Goal: Task Accomplishment & Management: Manage account settings

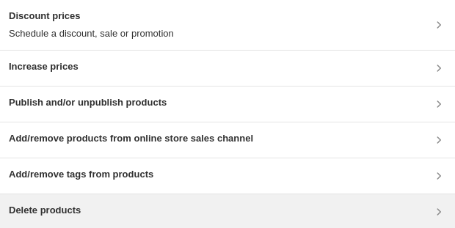
click at [87, 216] on div "Delete products" at bounding box center [227, 212] width 437 height 18
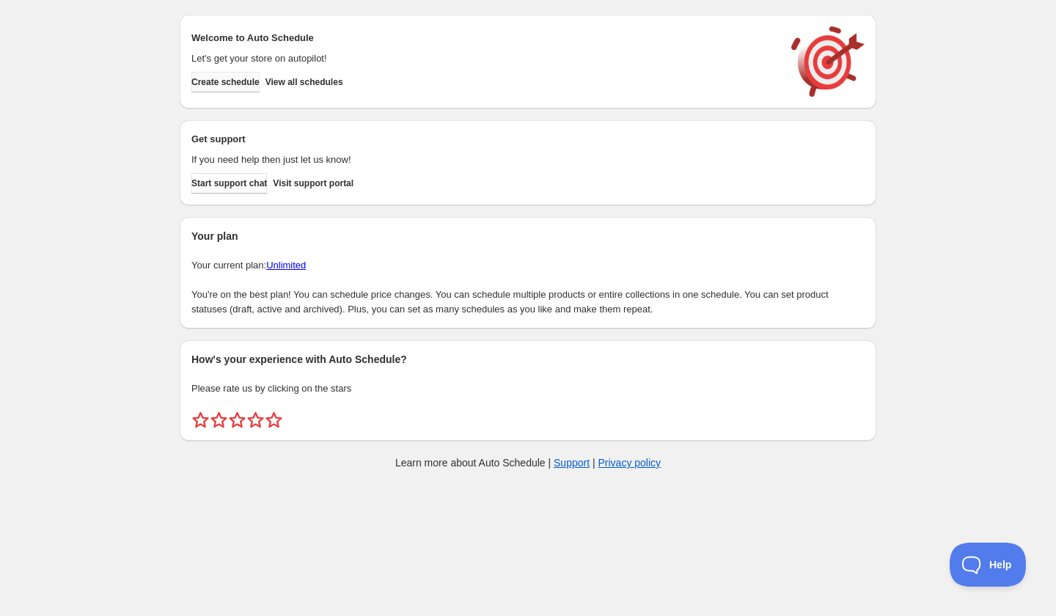
click at [245, 89] on button "Create schedule" at bounding box center [225, 82] width 68 height 21
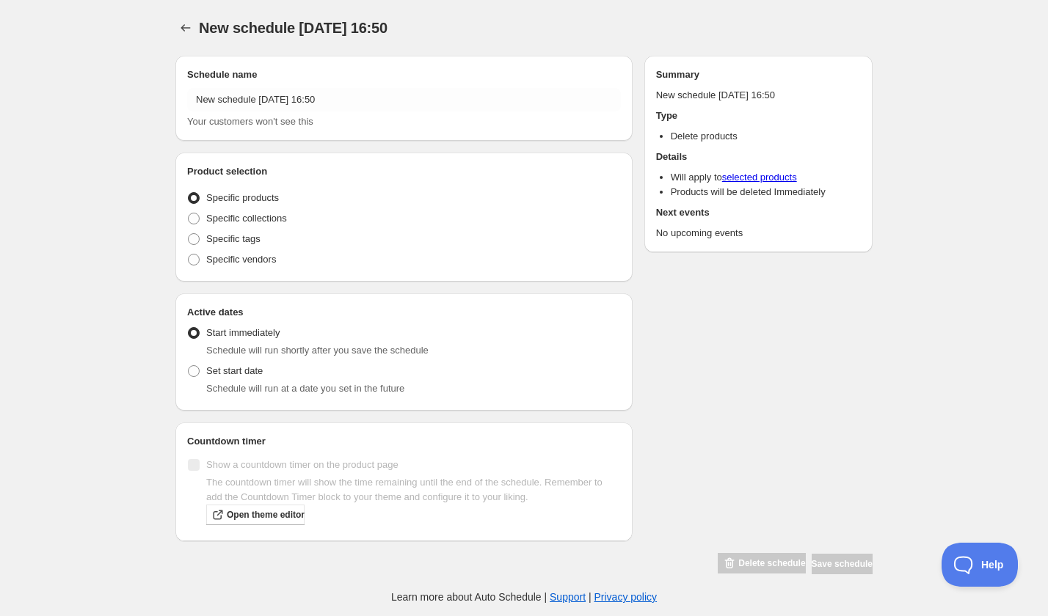
radio input "true"
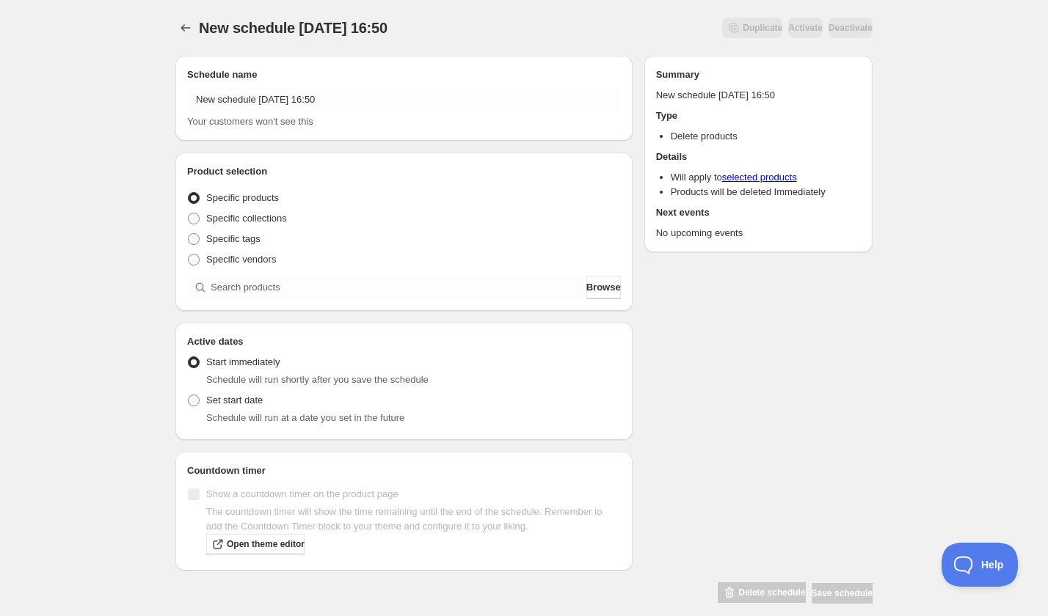
click at [310, 84] on div "Schedule name New schedule Sep 06 2025 16:50 Your customers won't see this" at bounding box center [404, 98] width 434 height 62
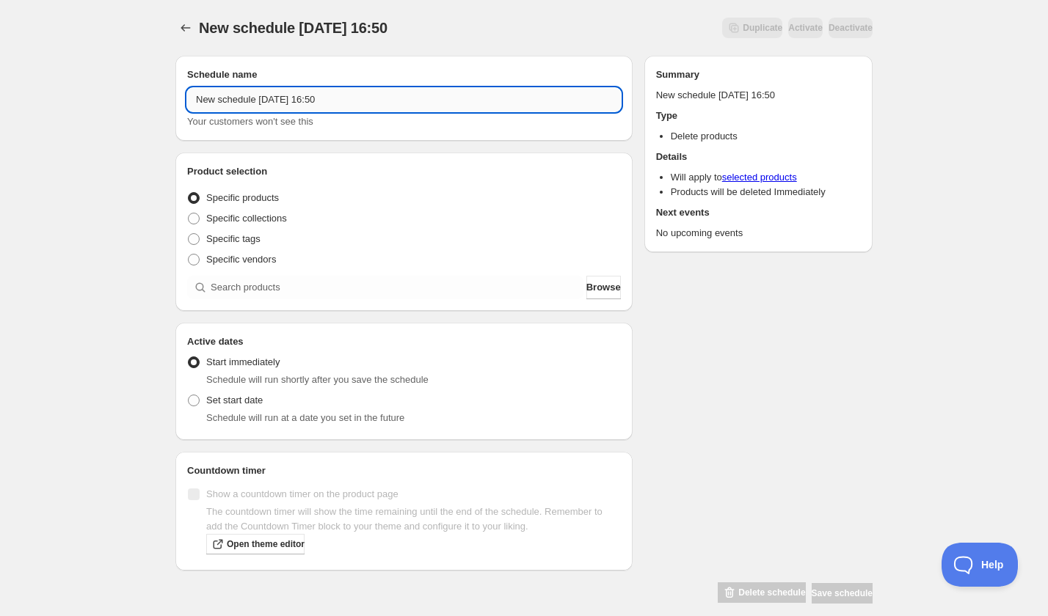
click at [310, 98] on input "New schedule Sep 06 2025 16:50" at bounding box center [404, 99] width 434 height 23
paste input "Friday, November 14th | 6:30PM-8:30PM | Steak Bearnaise"
type input "Friday, November 14th | 6:30PM-8:30PM | Steak Bearnaise"
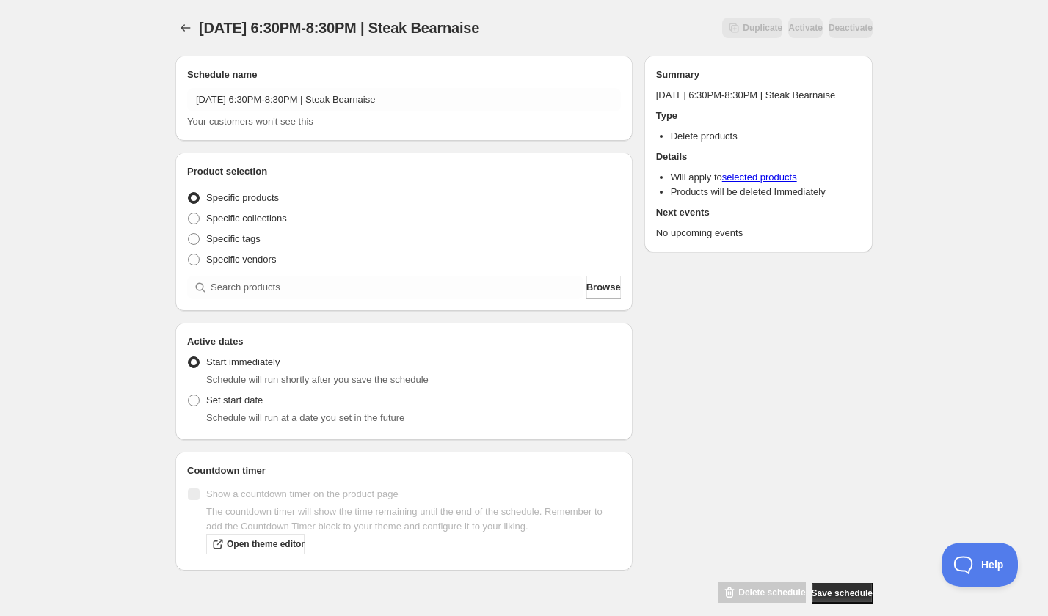
click at [294, 274] on div "Product selection Entity type Specific products Specific collections Specific t…" at bounding box center [404, 231] width 434 height 135
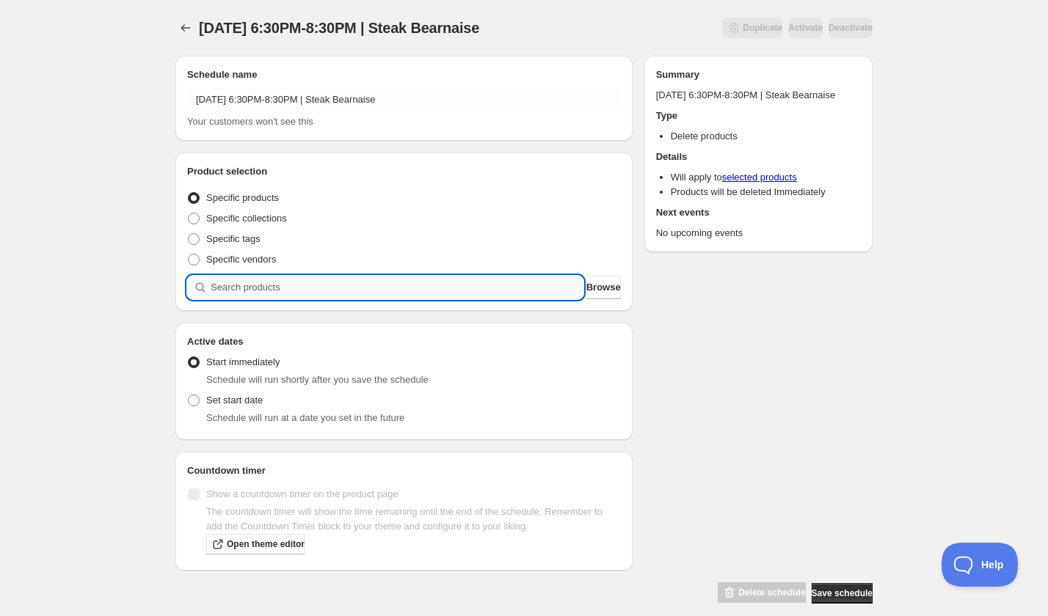
click at [297, 293] on input "search" at bounding box center [397, 287] width 373 height 23
paste input "[DATE] 6:30PM-8:30PM | Steak Bearnaise"
type input "[DATE] 6:30PM-8:30PM | Steak Bearnaise"
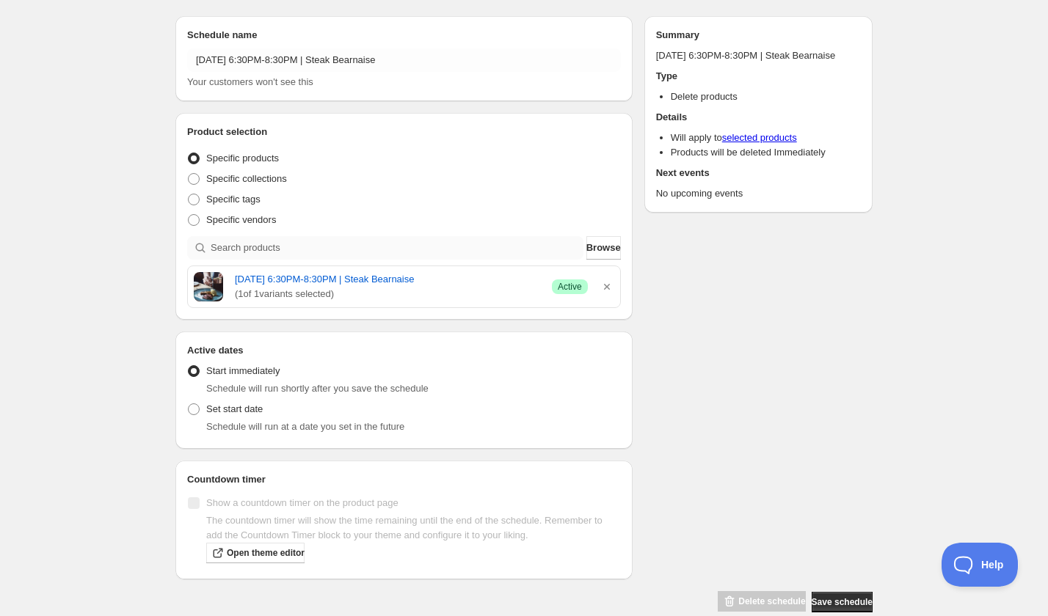
scroll to position [63, 0]
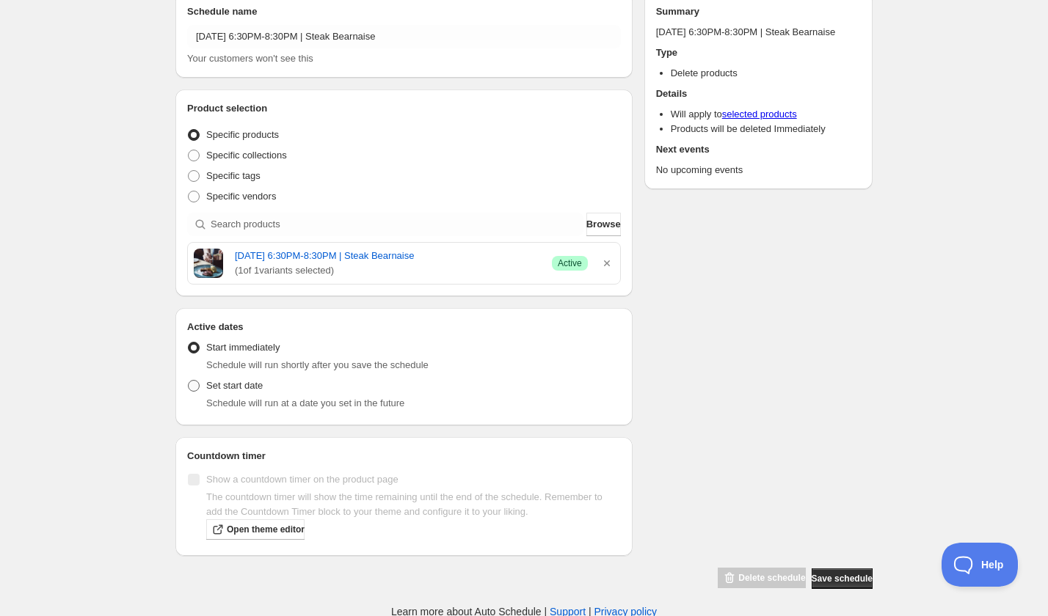
click at [192, 389] on span at bounding box center [194, 386] width 12 height 12
click at [189, 381] on input "Set start date" at bounding box center [188, 380] width 1 height 1
radio input "true"
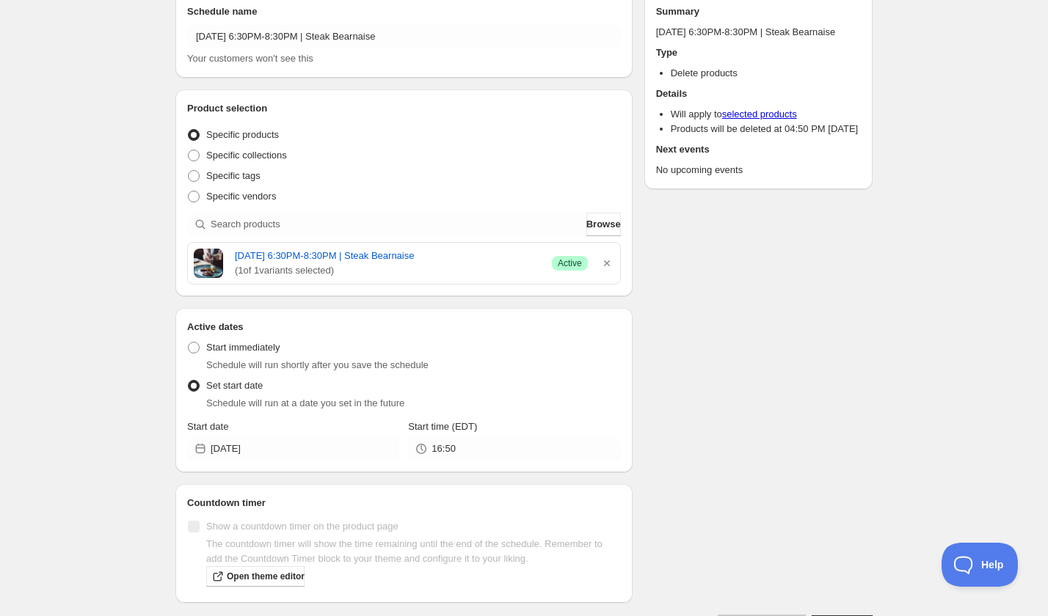
click at [299, 464] on div "Active dates Active Date Type Start immediately Schedule will run shortly after…" at bounding box center [403, 390] width 457 height 164
click at [307, 449] on input "2025-09-06" at bounding box center [305, 448] width 189 height 23
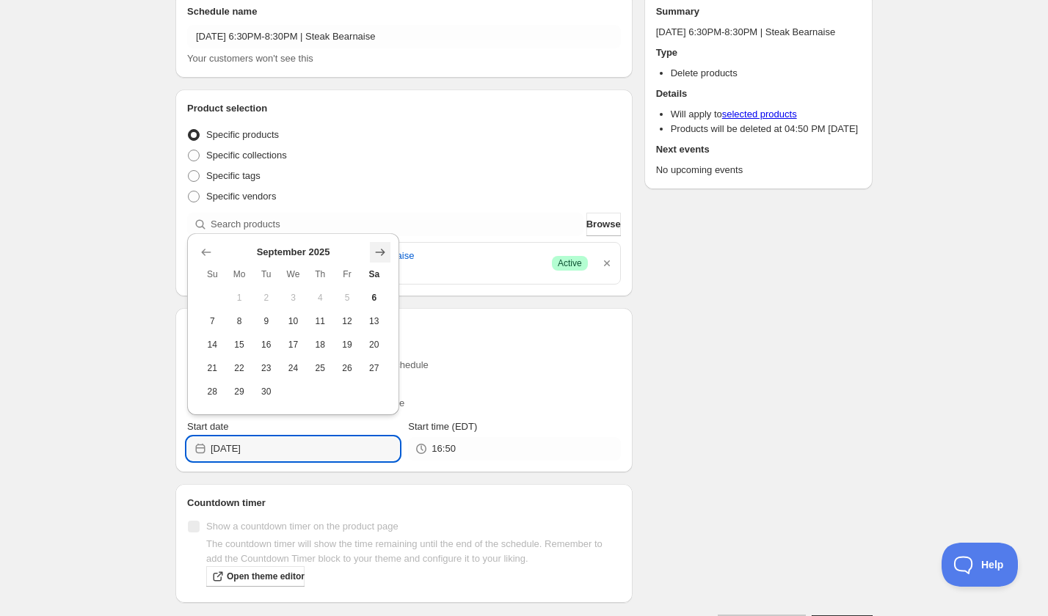
click at [385, 259] on button "Show next month, October 2025" at bounding box center [380, 252] width 21 height 21
click at [385, 259] on button "Show next month, November 2025" at bounding box center [380, 252] width 21 height 21
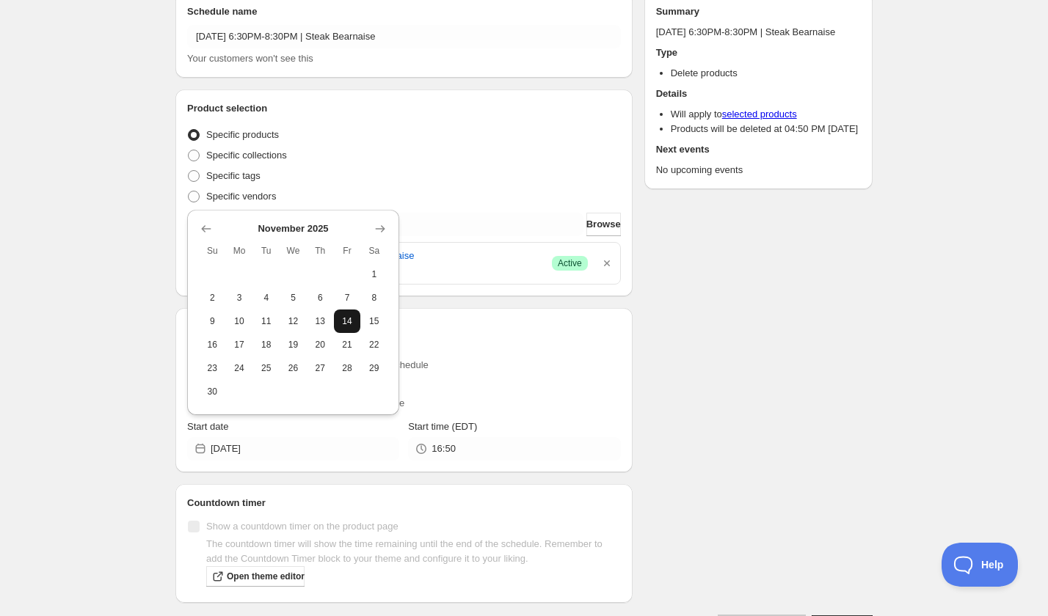
click at [348, 319] on span "14" at bounding box center [347, 321] width 15 height 12
type input "[DATE]"
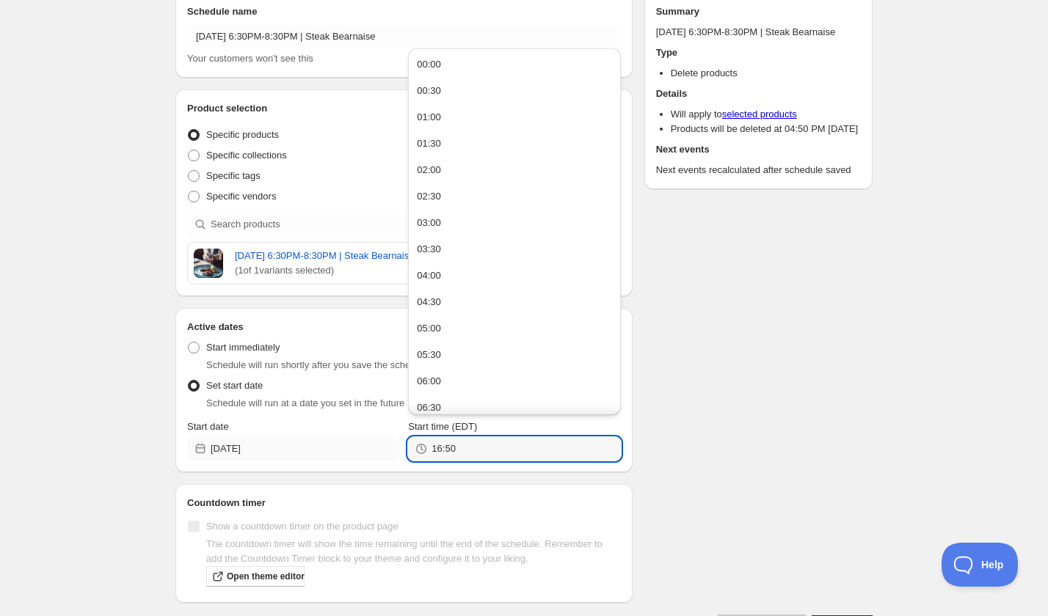
drag, startPoint x: 472, startPoint y: 441, endPoint x: 391, endPoint y: 441, distance: 81.4
click at [391, 441] on div "Start date 2025-11-14 Start time (EDT) 16:50" at bounding box center [404, 440] width 434 height 41
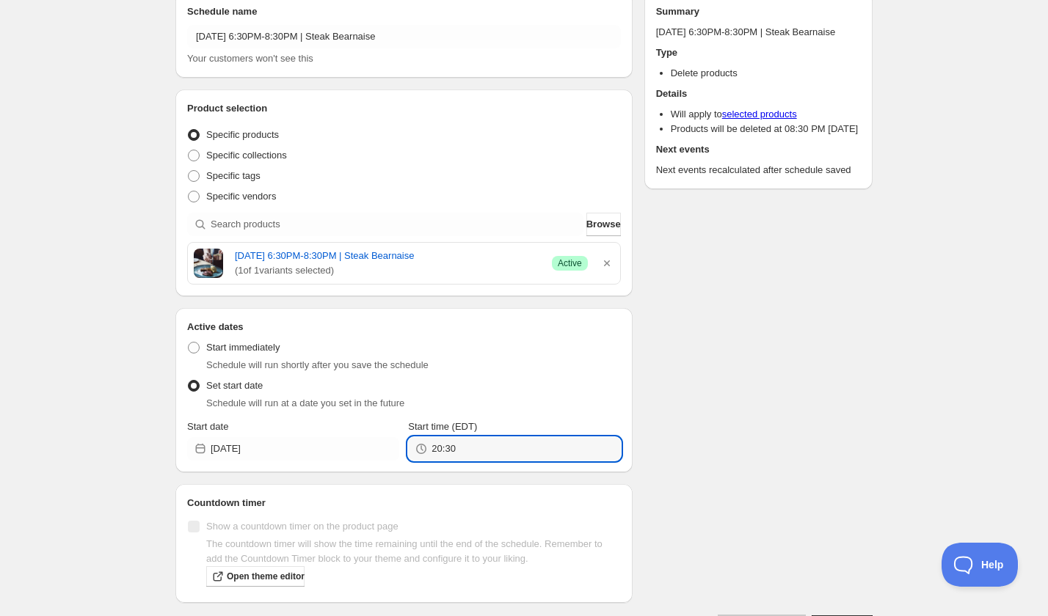
type input "20:30"
click at [726, 431] on div "Schedule name Friday, November 14th | 6:30PM-8:30PM | Steak Bearnaise Your cust…" at bounding box center [518, 309] width 709 height 656
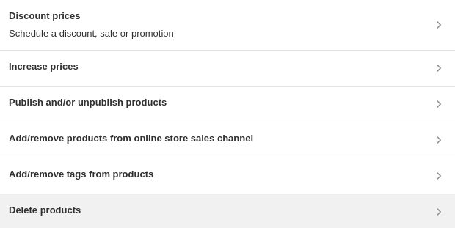
click at [162, 213] on div "Delete products" at bounding box center [227, 212] width 437 height 18
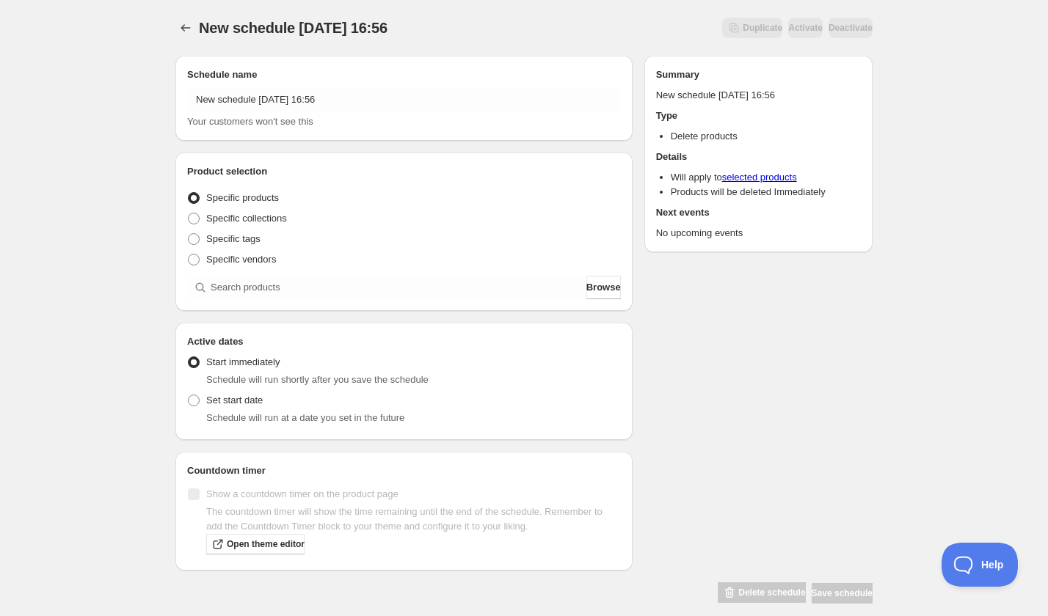
click at [298, 112] on div "New schedule Sep 06 2025 16:56 Your customers won't see this" at bounding box center [404, 108] width 434 height 41
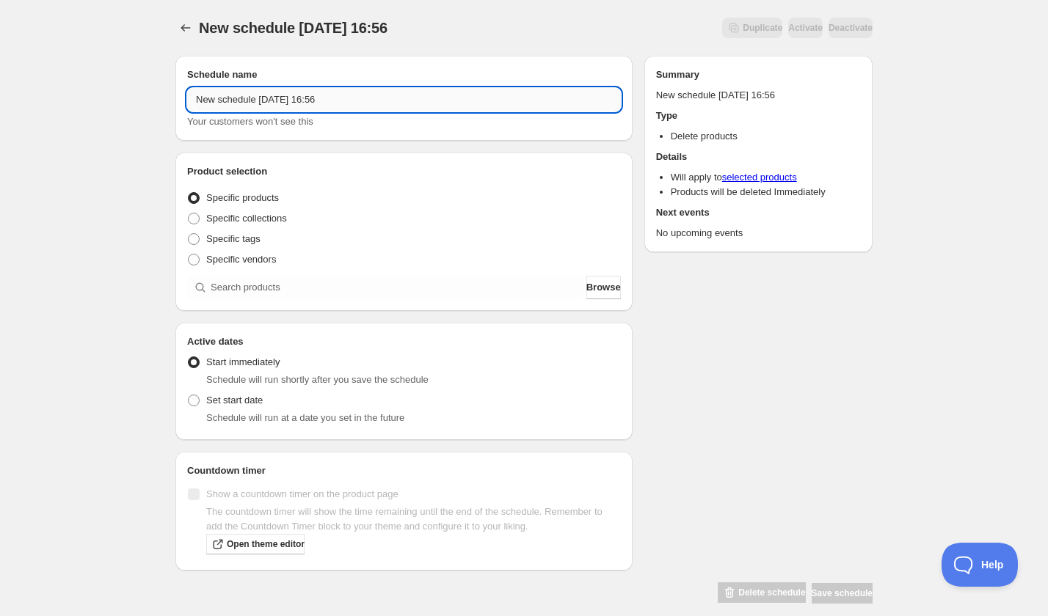
click at [296, 101] on input "New schedule Sep 06 2025 16:56" at bounding box center [404, 99] width 434 height 23
paste input "Wednesday, November 19th | 6:30PM-8:00PM | Stamped Charm Bracelet"
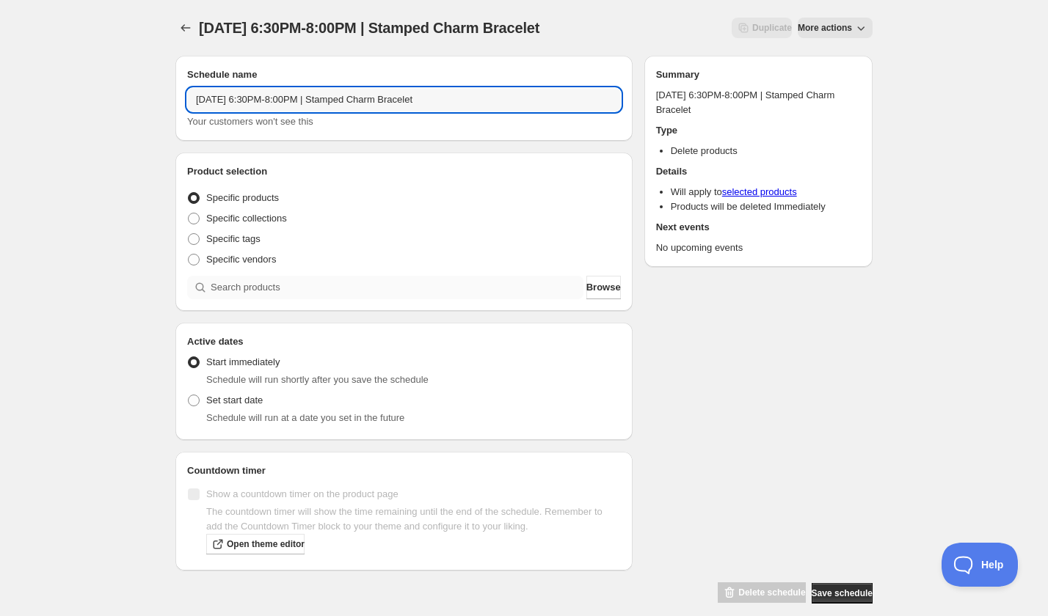
type input "Wednesday, November 19th | 6:30PM-8:00PM | Stamped Charm Bracelet"
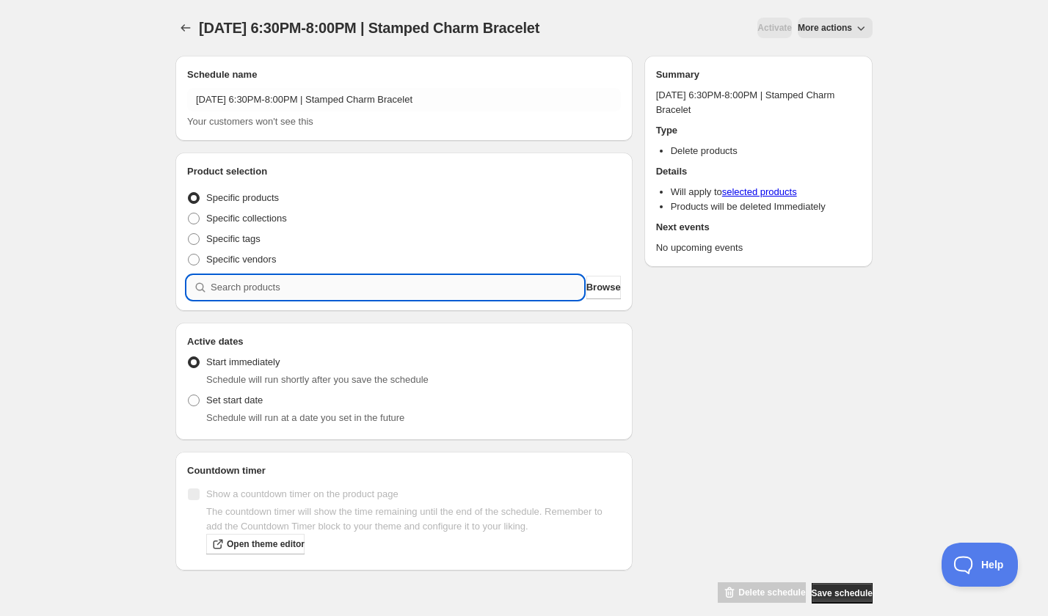
click at [304, 296] on input "search" at bounding box center [397, 287] width 373 height 23
paste input "Wednesday, November 19th | 6:30PM-8:00PM | Stamped Charm Bracelet"
type input "Wednesday, November 19th | 6:30PM-8:00PM | Stamped Charm Bracelet"
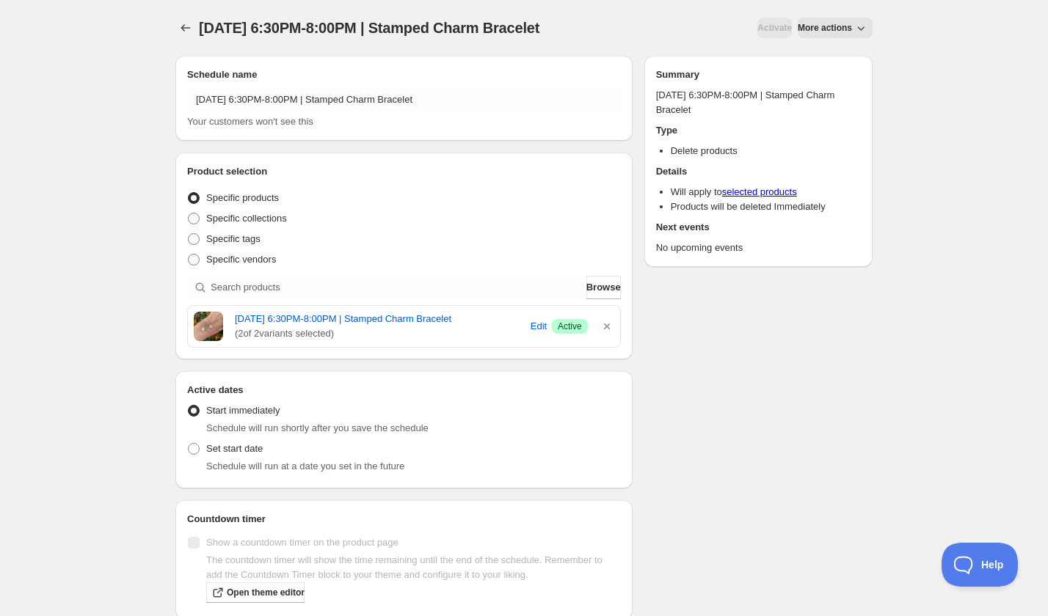
scroll to position [78, 0]
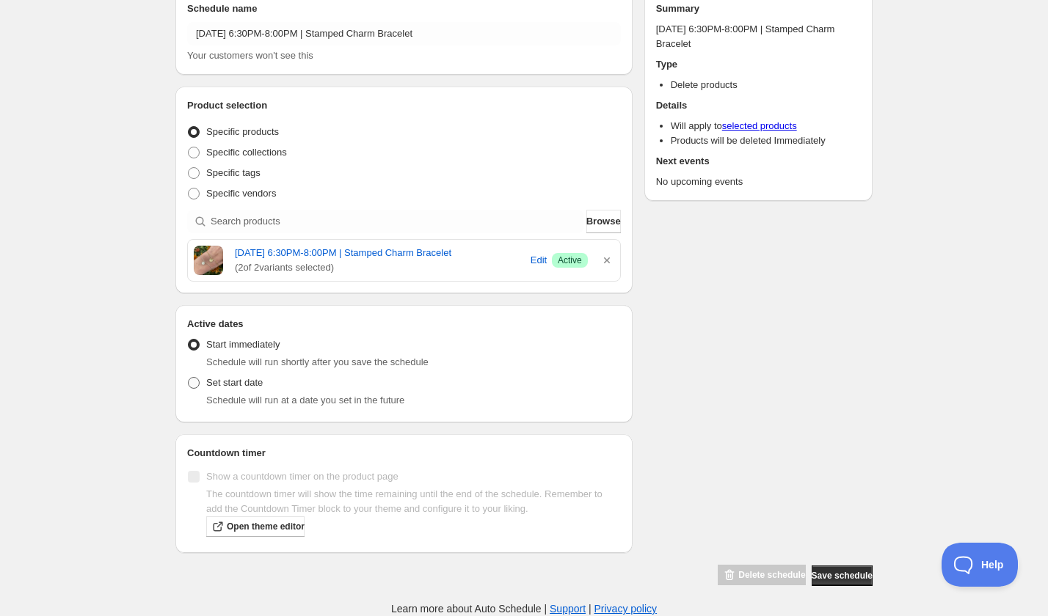
click at [223, 381] on span "Set start date" at bounding box center [234, 382] width 56 height 11
click at [189, 378] on input "Set start date" at bounding box center [188, 377] width 1 height 1
radio input "true"
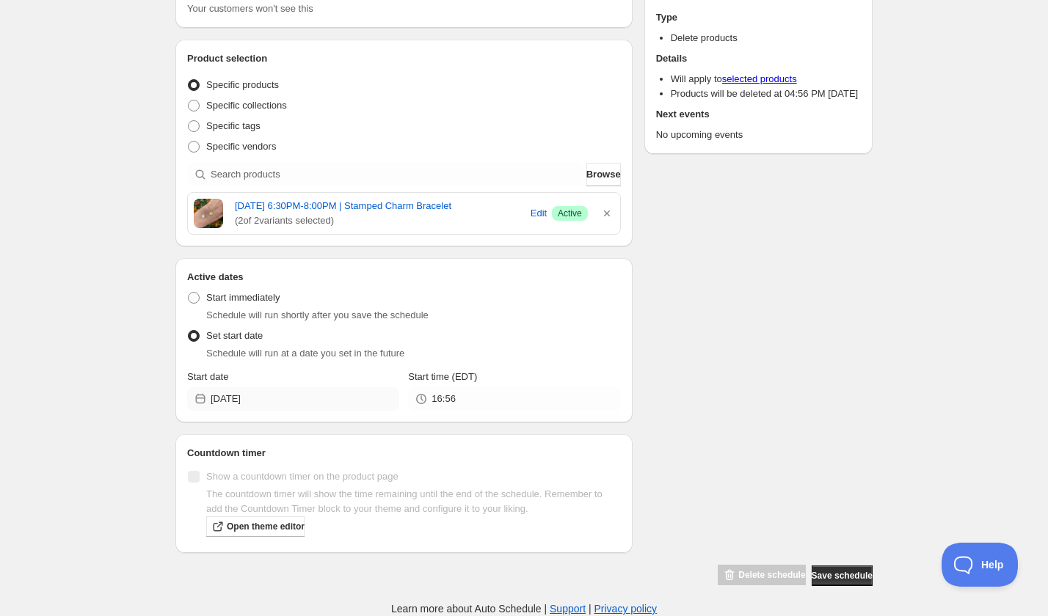
scroll to position [125, 0]
click at [288, 395] on input "2025-09-06" at bounding box center [305, 398] width 189 height 23
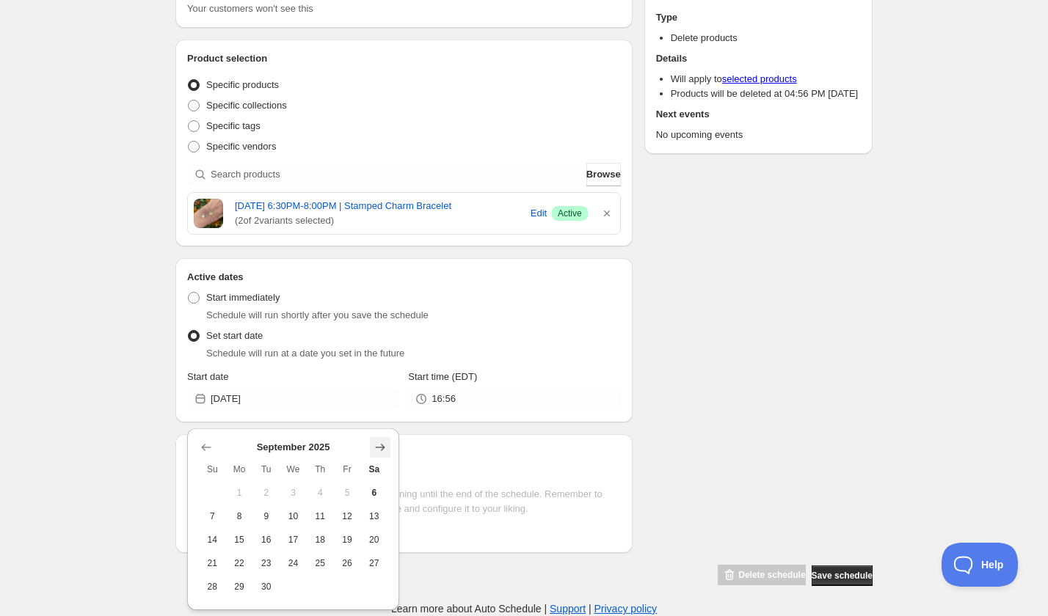
click at [378, 440] on icon "Show next month, October 2025" at bounding box center [380, 447] width 15 height 15
click at [378, 440] on icon "Show next month, November 2025" at bounding box center [380, 447] width 15 height 15
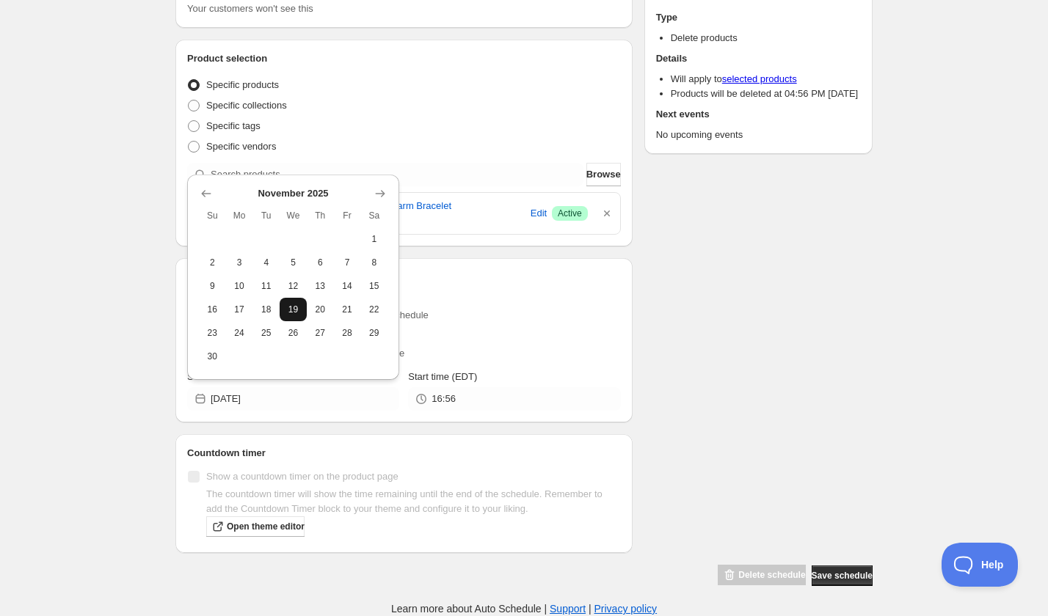
click at [293, 304] on span "19" at bounding box center [292, 310] width 15 height 12
type input "2025-11-19"
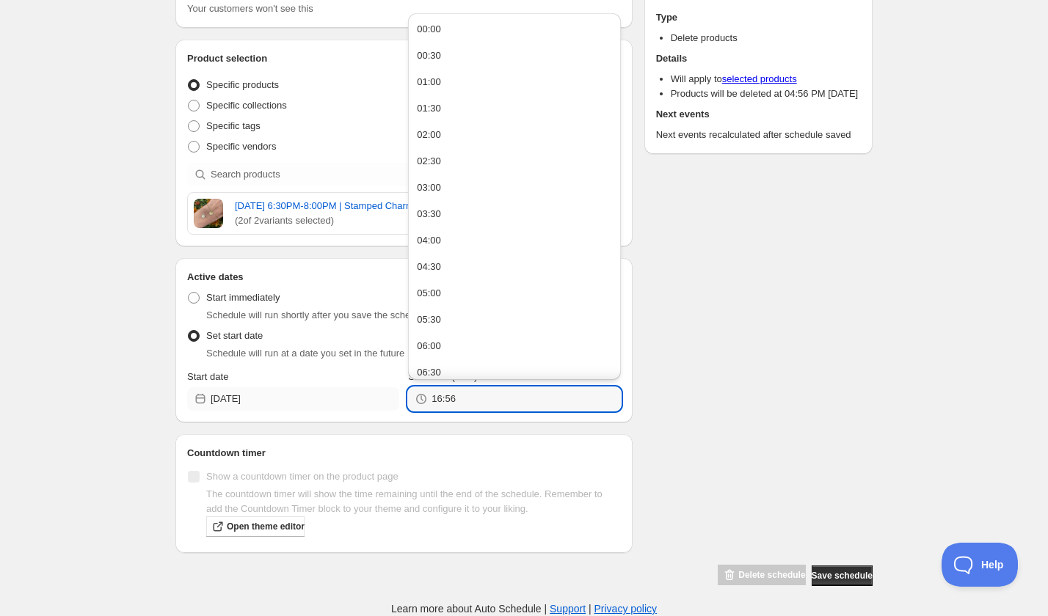
drag, startPoint x: 468, startPoint y: 401, endPoint x: 393, endPoint y: 401, distance: 74.8
click at [393, 401] on div "Start date 2025-11-19 Start time (EDT) 16:56" at bounding box center [404, 390] width 434 height 41
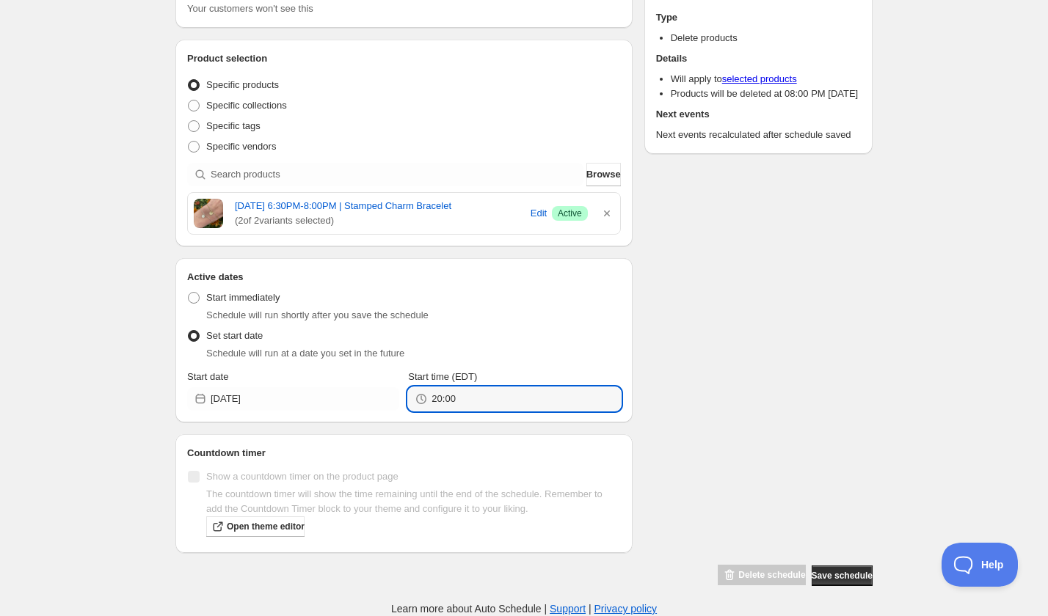
type input "20:00"
click at [745, 367] on div "Schedule name Wednesday, November 19th | 6:30PM-8:00PM | Stamped Charm Bracelet…" at bounding box center [518, 259] width 709 height 656
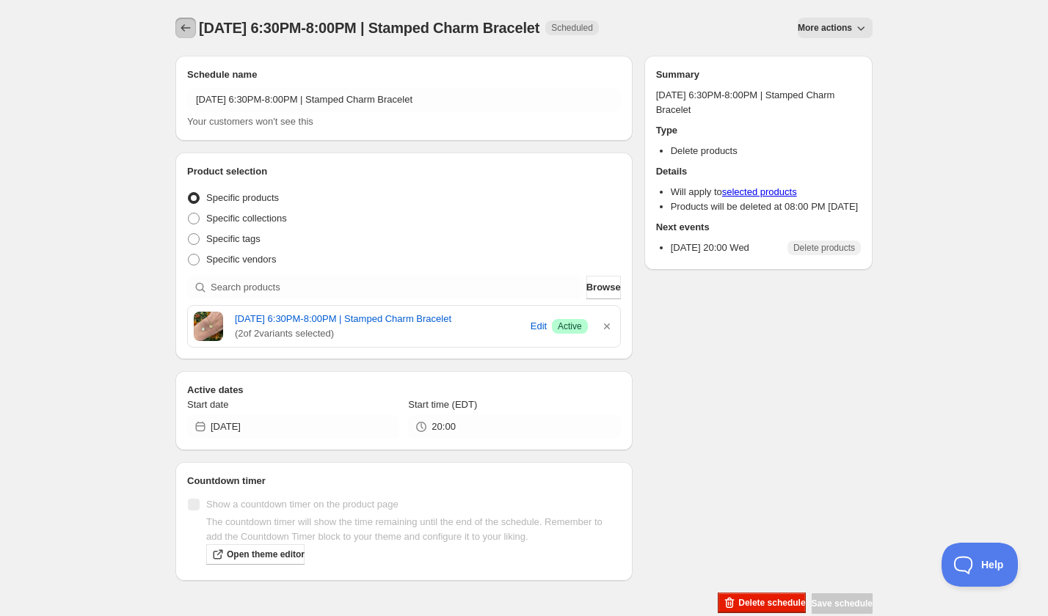
click at [189, 29] on icon "Schedules" at bounding box center [185, 28] width 15 height 15
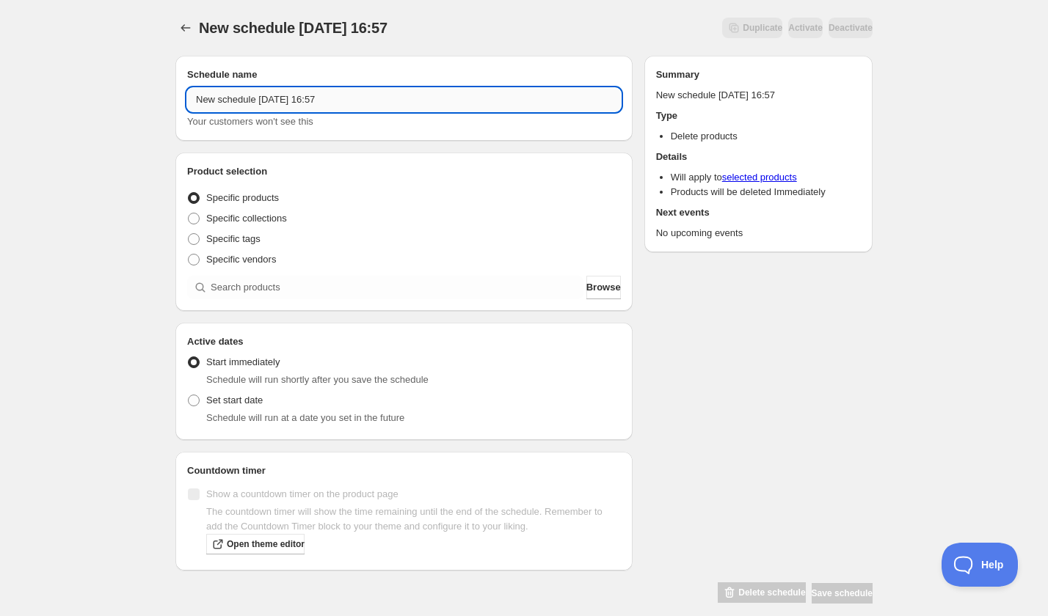
click at [282, 109] on input "New schedule Sep 06 2025 16:57" at bounding box center [404, 99] width 434 height 23
paste input "text"
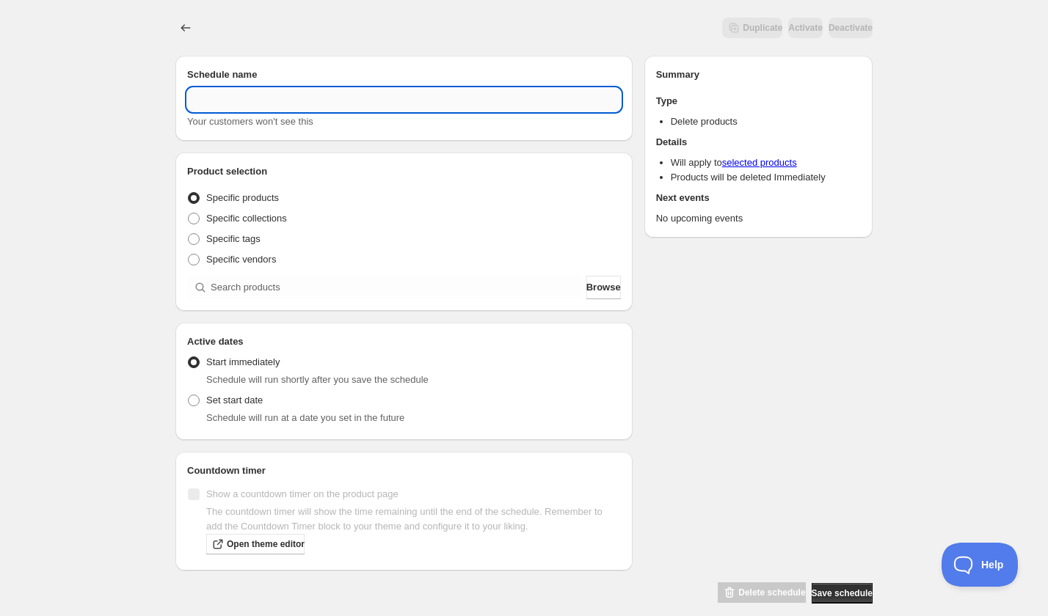
click at [268, 98] on input "text" at bounding box center [404, 99] width 434 height 23
paste input "text"
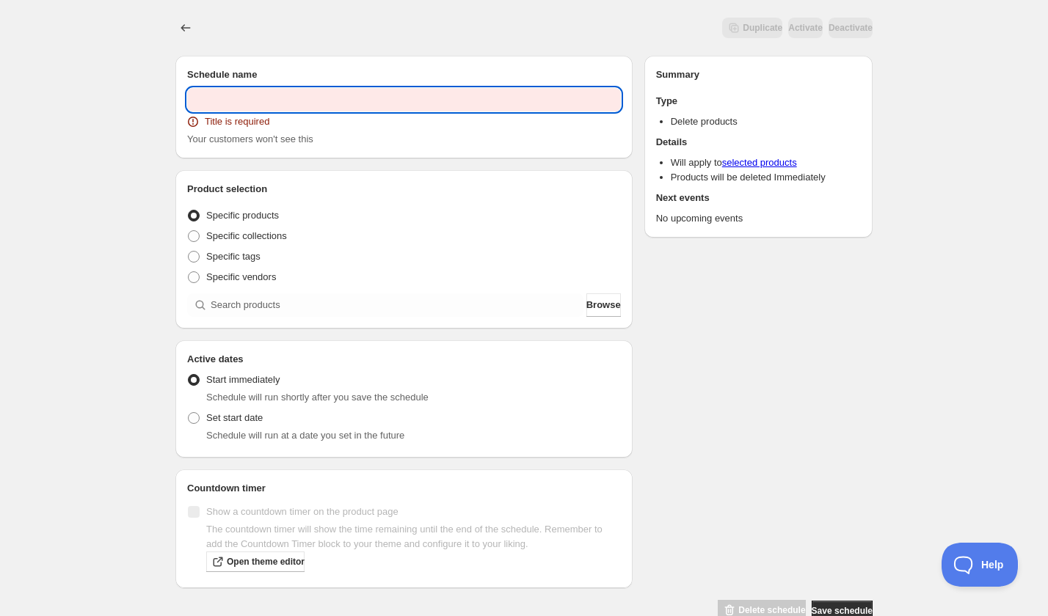
click at [438, 106] on input "text" at bounding box center [404, 99] width 434 height 23
paste input "[DATE] 6:00PM-8:00PM | Make a Ceramic Wax Warmer"
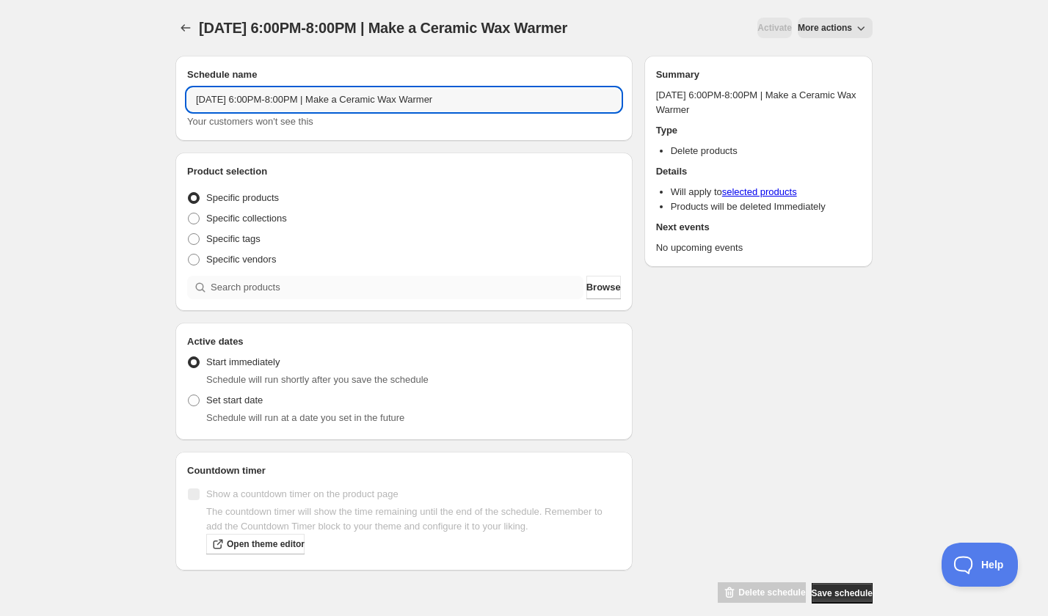
type input "[DATE] 6:00PM-8:00PM | Make a Ceramic Wax Warmer"
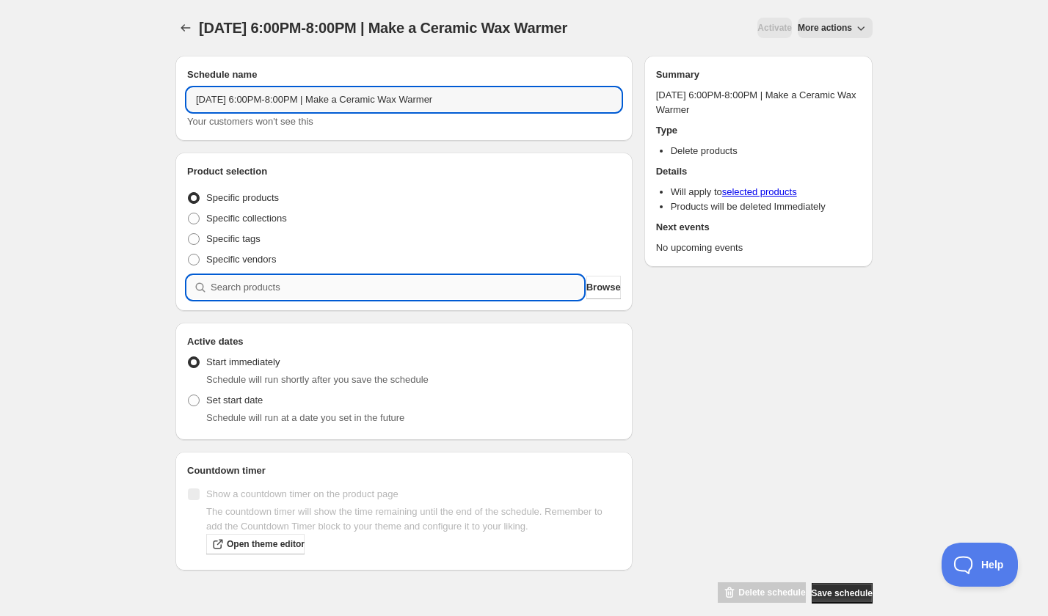
click at [250, 290] on input "search" at bounding box center [397, 287] width 373 height 23
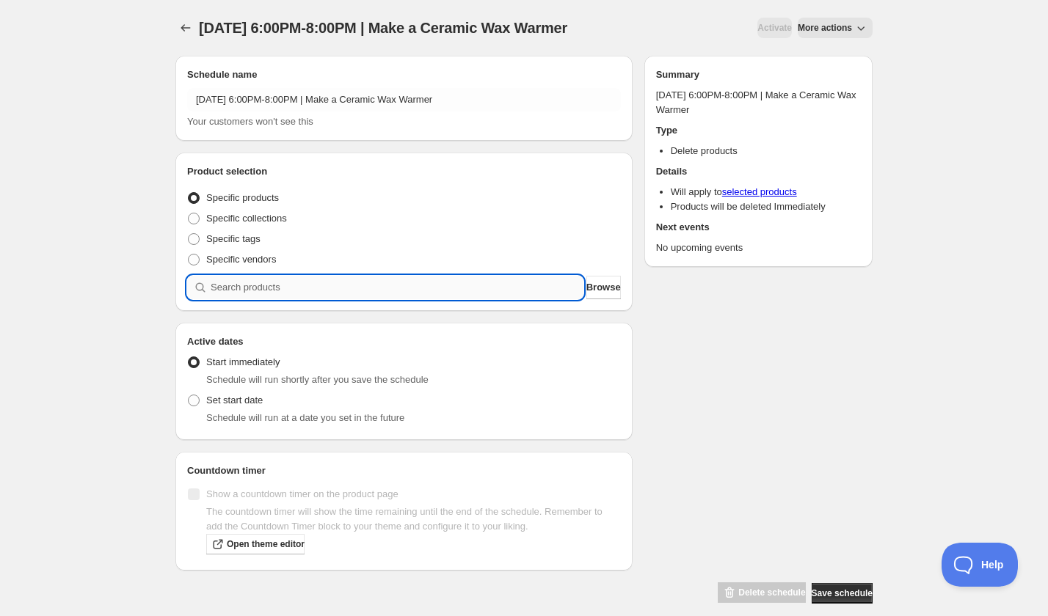
paste input "search"
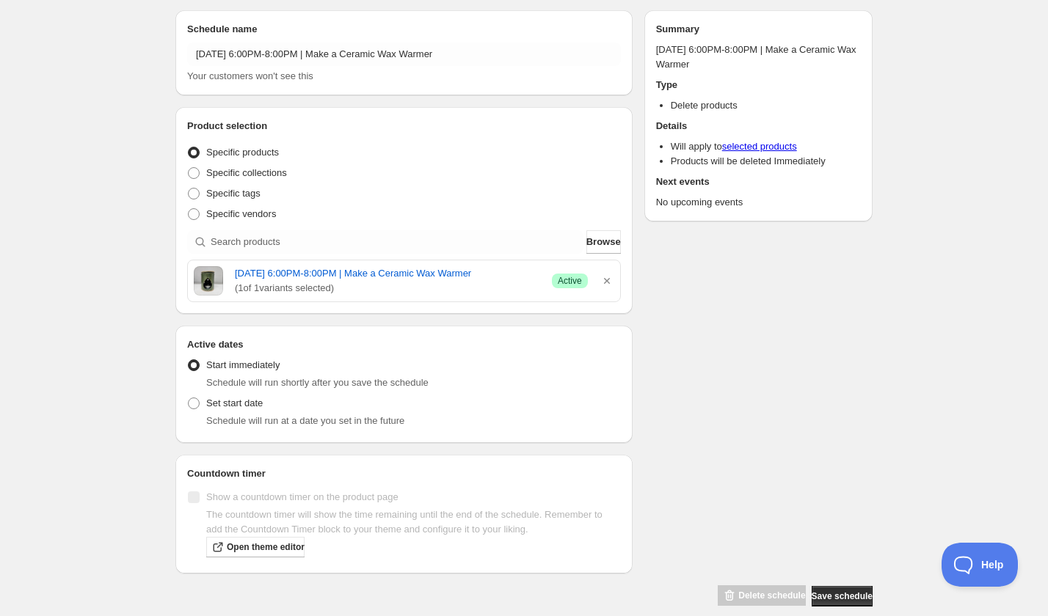
scroll to position [66, 0]
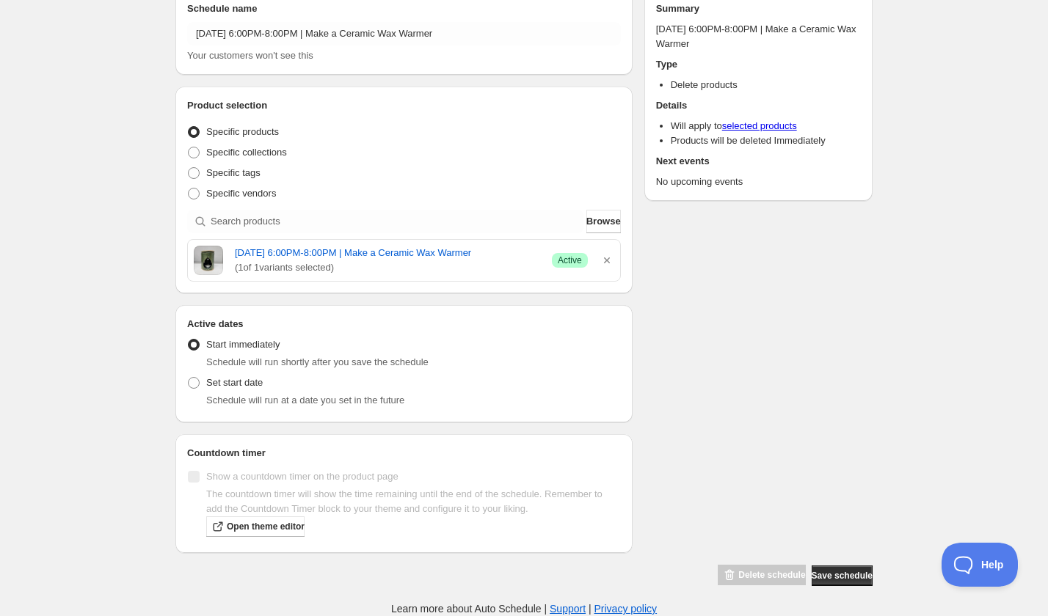
click at [230, 406] on span "Schedule will run at a date you set in the future" at bounding box center [305, 400] width 198 height 11
click at [239, 390] on span "Set start date" at bounding box center [234, 383] width 56 height 15
click at [189, 378] on input "Set start date" at bounding box center [188, 377] width 1 height 1
radio input "true"
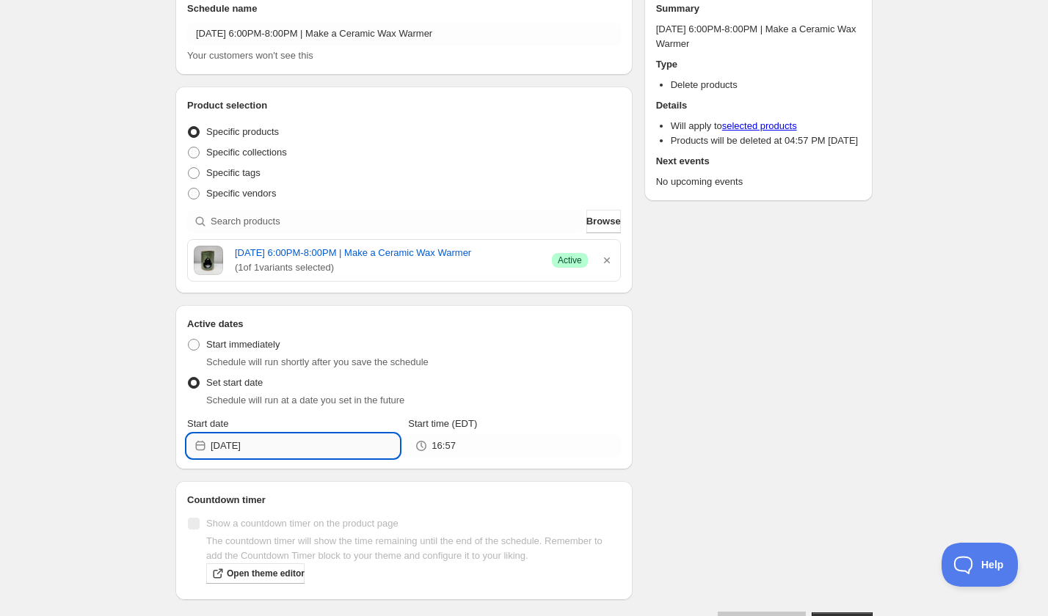
click at [323, 458] on input "[DATE]" at bounding box center [305, 445] width 189 height 23
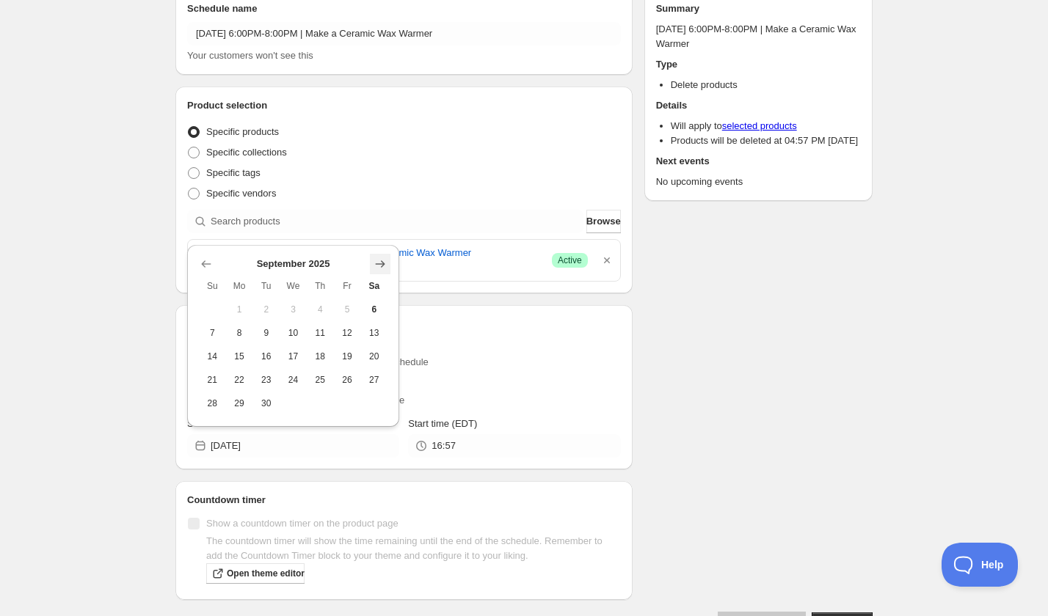
click at [381, 264] on icon "Show next month, October 2025" at bounding box center [381, 263] width 10 height 7
click at [381, 264] on icon "Show next month, November 2025" at bounding box center [381, 263] width 10 height 7
click at [368, 337] on span "15" at bounding box center [373, 333] width 15 height 12
type input "2025-11-15"
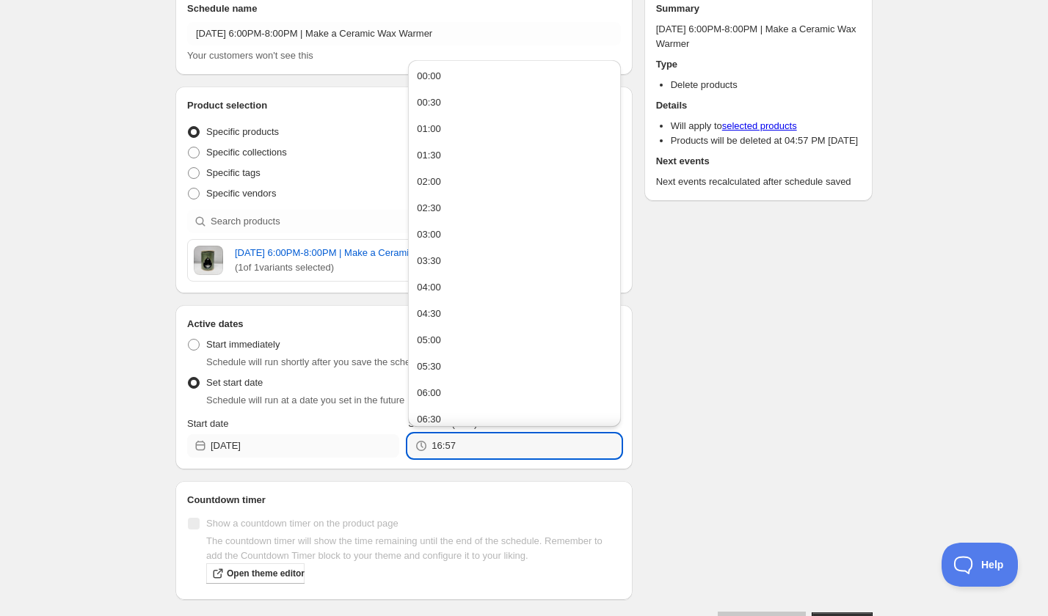
drag, startPoint x: 469, startPoint y: 460, endPoint x: 385, endPoint y: 461, distance: 83.6
click at [390, 458] on div "Start date 2025-11-15 Start time (EDT) 16:57" at bounding box center [404, 437] width 434 height 41
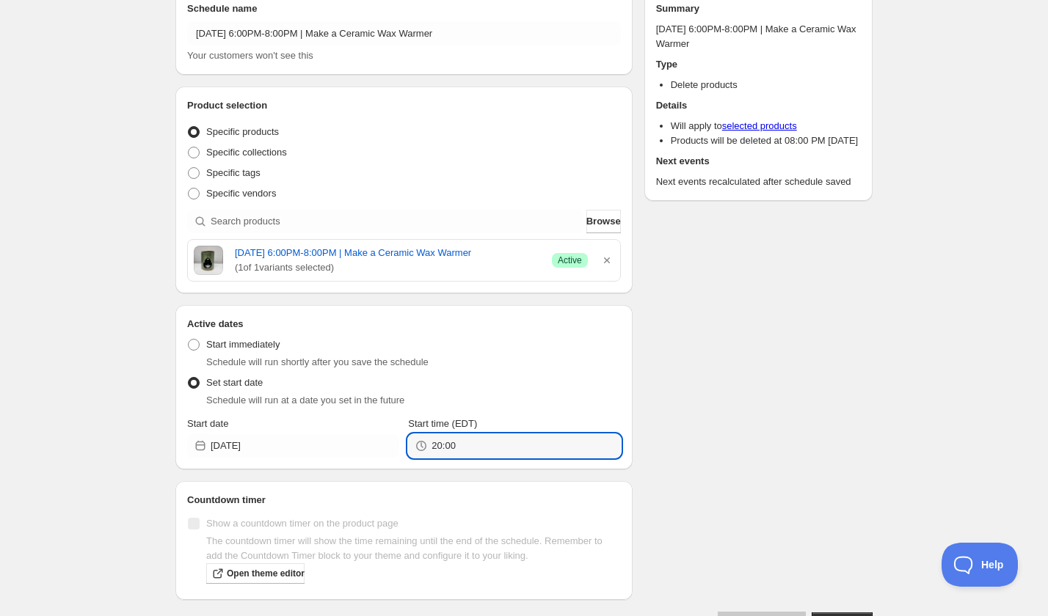
type input "20:00"
click at [683, 454] on div "Schedule name Saturday, November 15th | 6:00PM-8:00PM | Make a Ceramic Wax Warm…" at bounding box center [518, 306] width 709 height 656
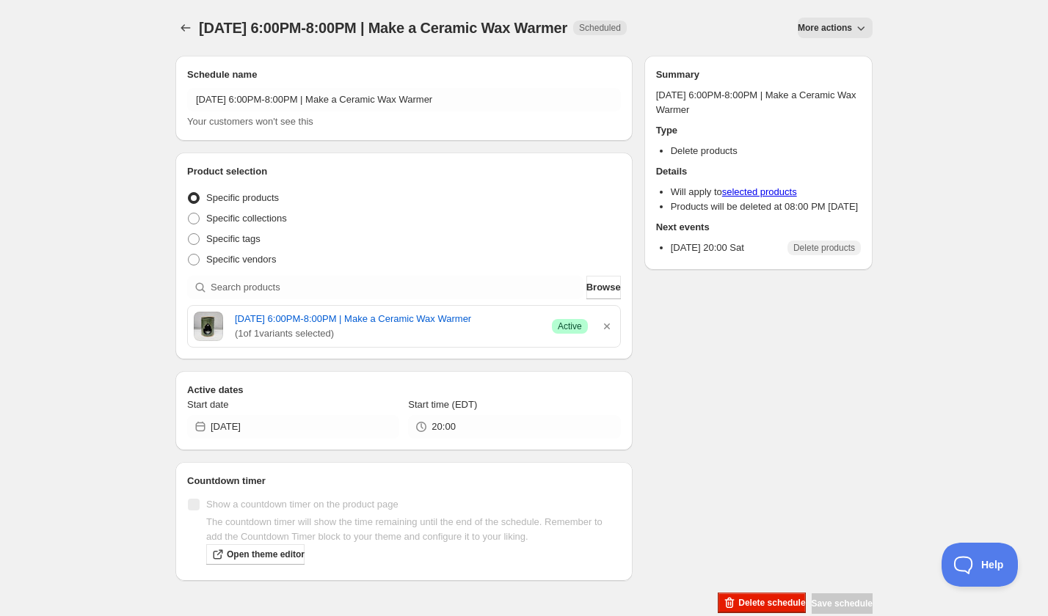
click at [174, 25] on div "Saturday, November 15th | 6:00PM-8:00PM | Make a Ceramic Wax Warmer. This page …" at bounding box center [524, 307] width 732 height 615
click at [187, 26] on icon "Schedules" at bounding box center [185, 28] width 15 height 15
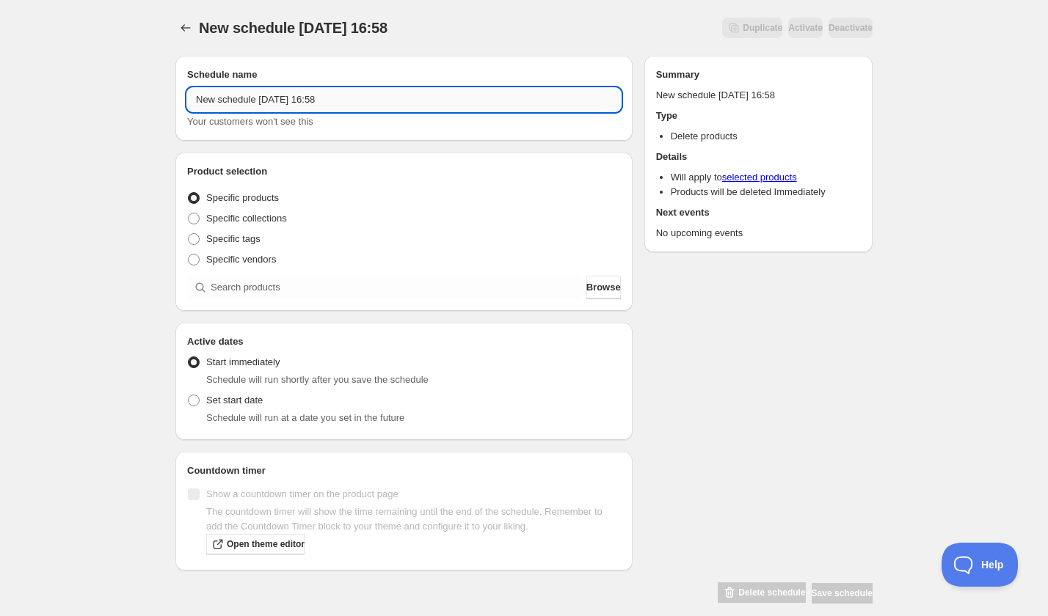
click at [282, 110] on input "New schedule Sep 06 2025 16:58" at bounding box center [404, 99] width 434 height 23
paste input "Friday, November 14th | 6:00PM-8:00PM | Make a Ceramic Gnome"
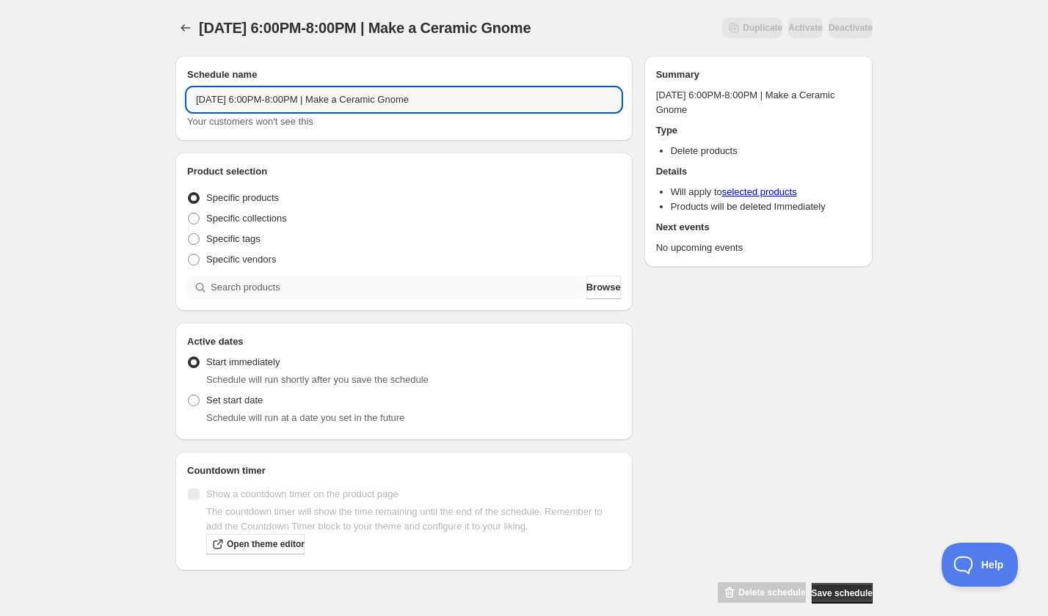
type input "Friday, November 14th | 6:00PM-8:00PM | Make a Ceramic Gnome"
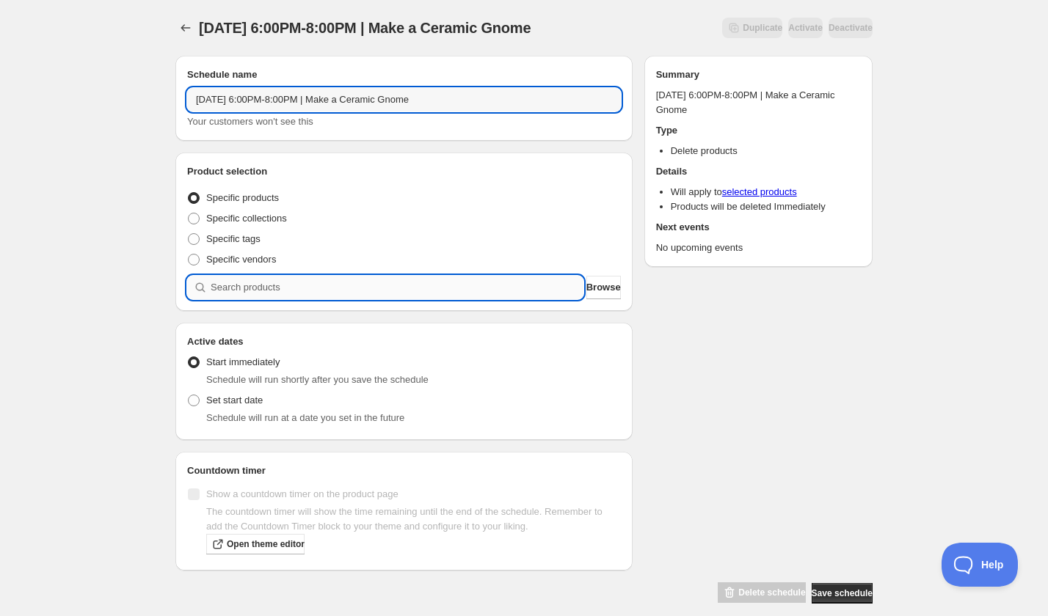
click at [288, 280] on input "search" at bounding box center [397, 287] width 373 height 23
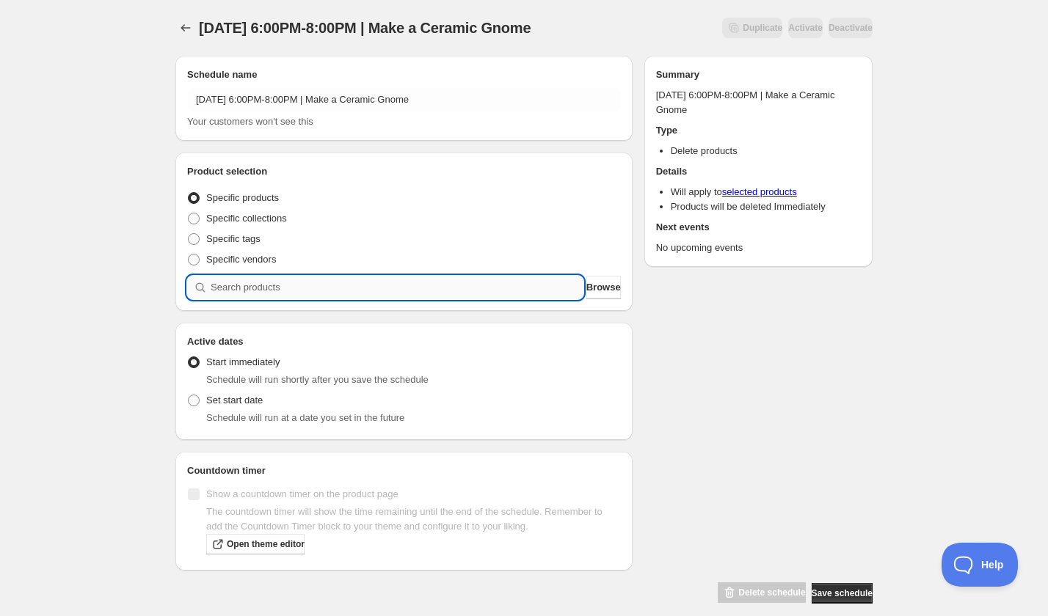
paste input "search"
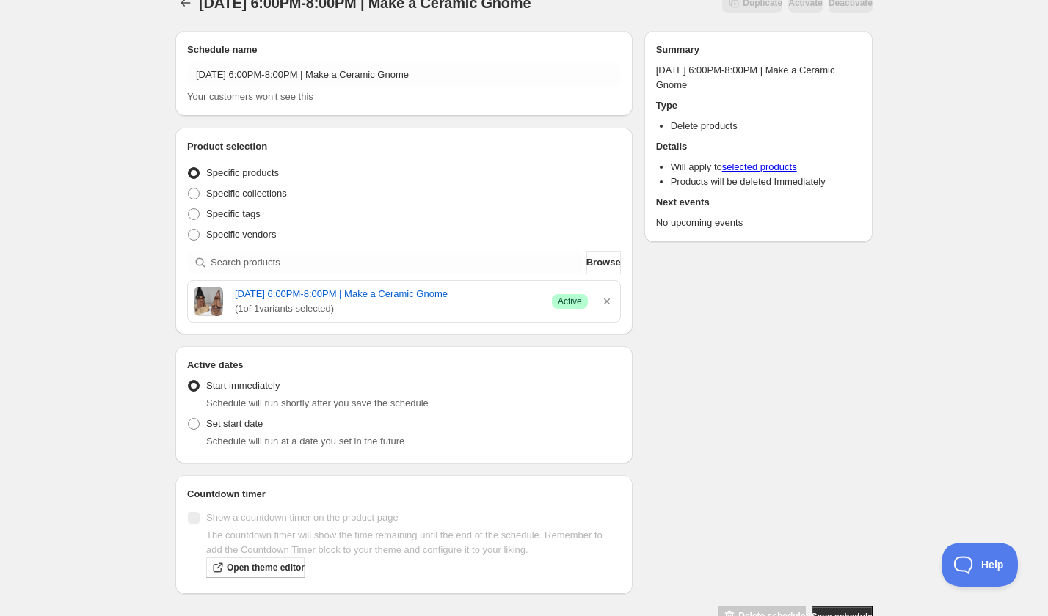
scroll to position [29, 0]
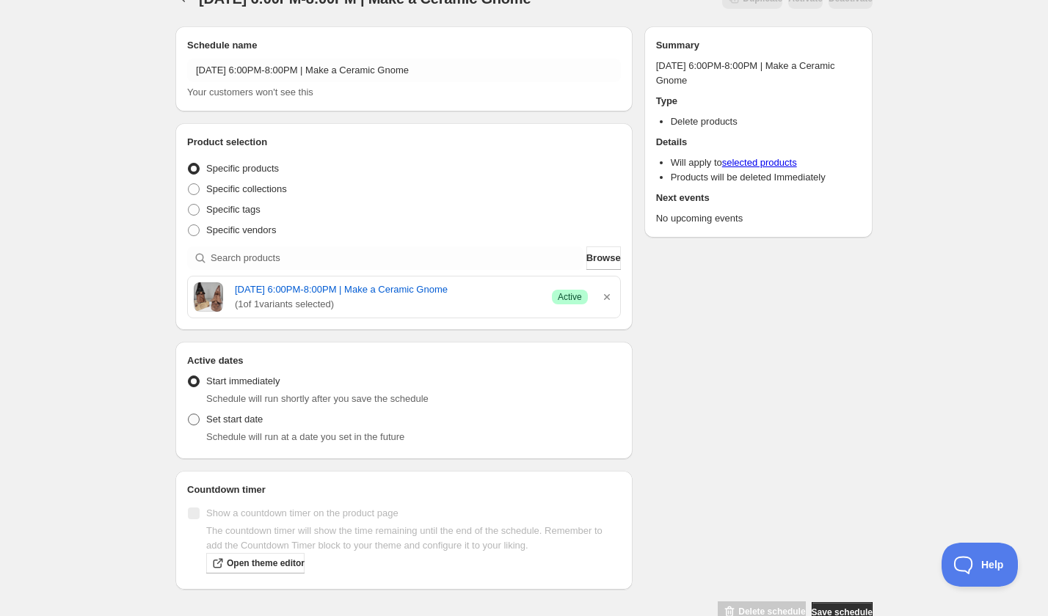
click at [222, 418] on span "Set start date" at bounding box center [234, 419] width 56 height 11
click at [189, 414] on input "Set start date" at bounding box center [188, 414] width 1 height 1
radio input "true"
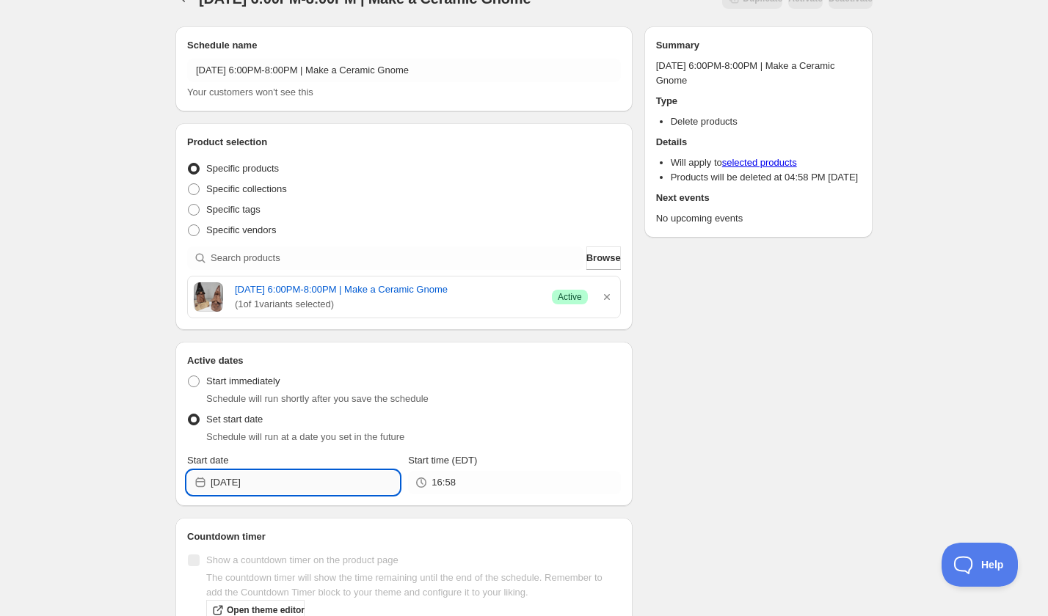
click at [321, 486] on input "2025-09-06" at bounding box center [305, 482] width 189 height 23
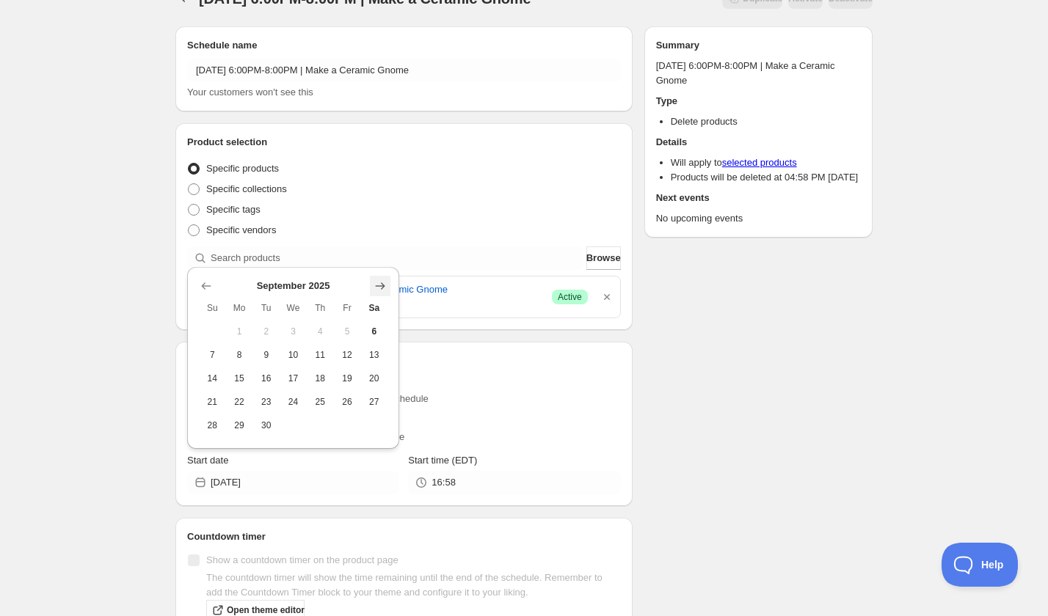
click at [378, 283] on icon "Show next month, October 2025" at bounding box center [380, 286] width 15 height 15
click at [354, 362] on button "14" at bounding box center [347, 354] width 27 height 23
type input "2025-11-14"
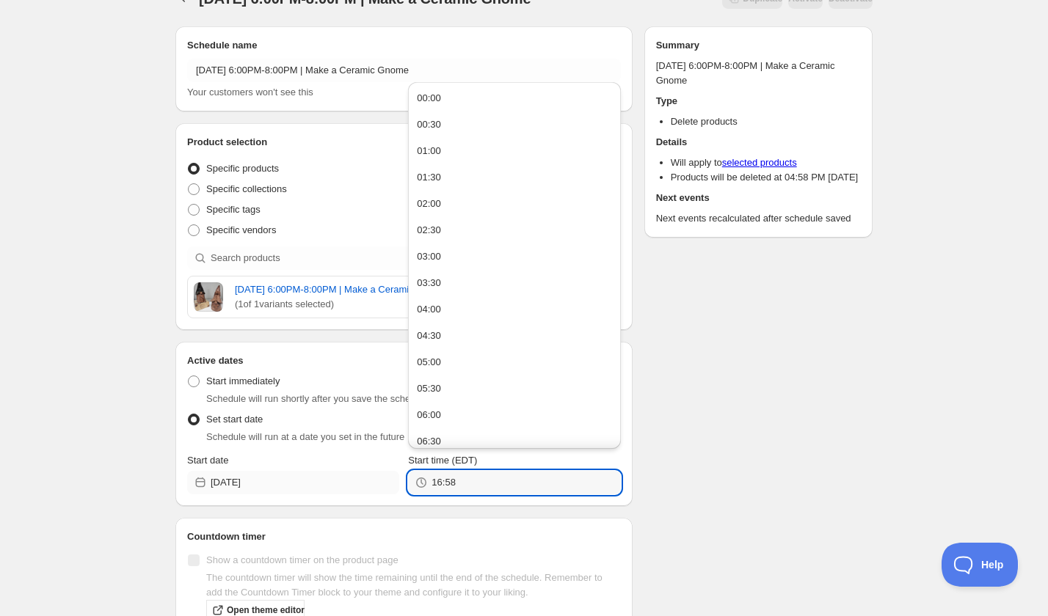
drag, startPoint x: 467, startPoint y: 478, endPoint x: 384, endPoint y: 476, distance: 83.6
click at [384, 476] on div "Start date 2025-11-14 Start time (EDT) 16:58" at bounding box center [404, 473] width 434 height 41
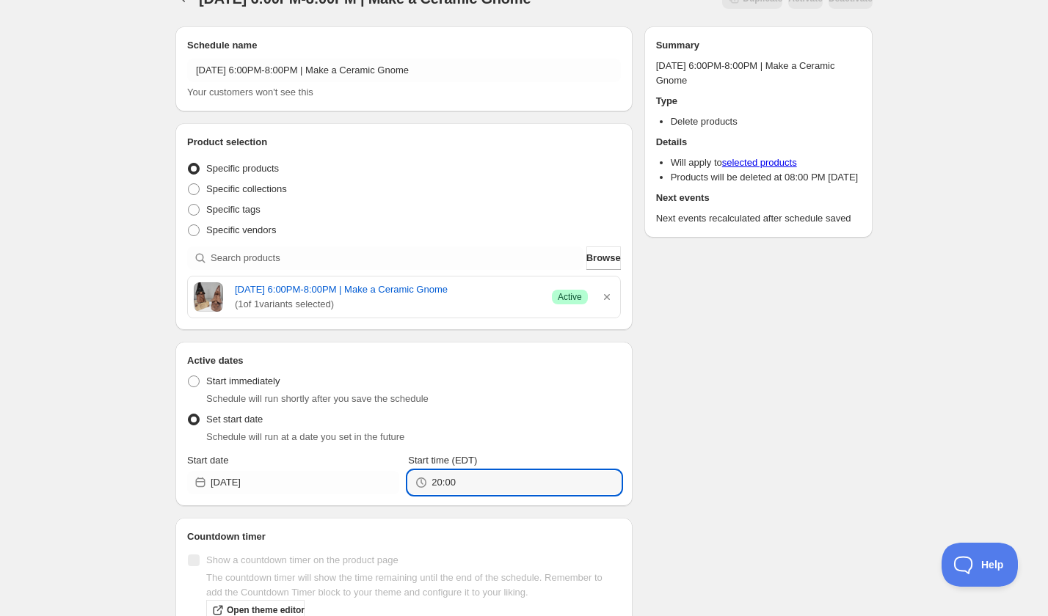
type input "20:00"
click at [616, 430] on div "Schedule will run at a date you set in the future" at bounding box center [413, 437] width 414 height 15
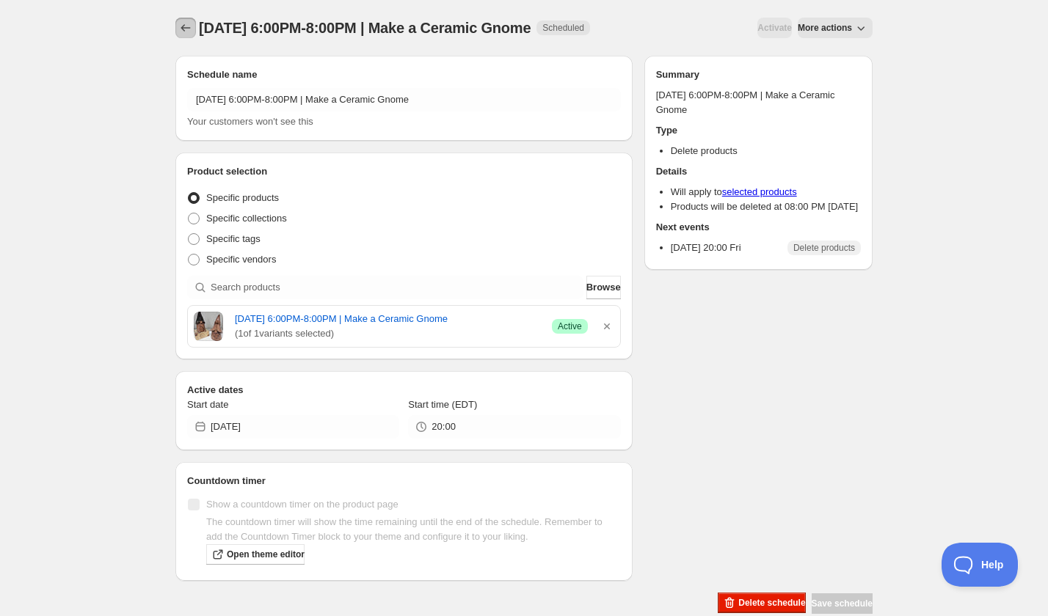
click at [182, 22] on icon "Schedules" at bounding box center [185, 28] width 15 height 15
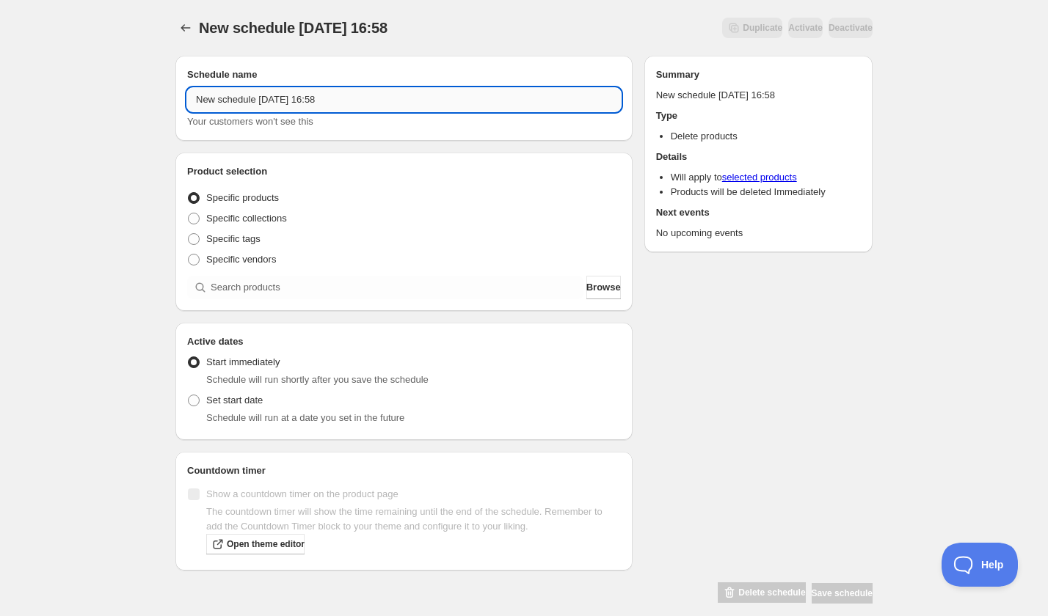
click at [322, 93] on input "New schedule Sep 06 2025 16:58" at bounding box center [404, 99] width 434 height 23
paste input "Tuesday, November 18th | 6:30PM-8:30PM | Make Your Own Textured Ring"
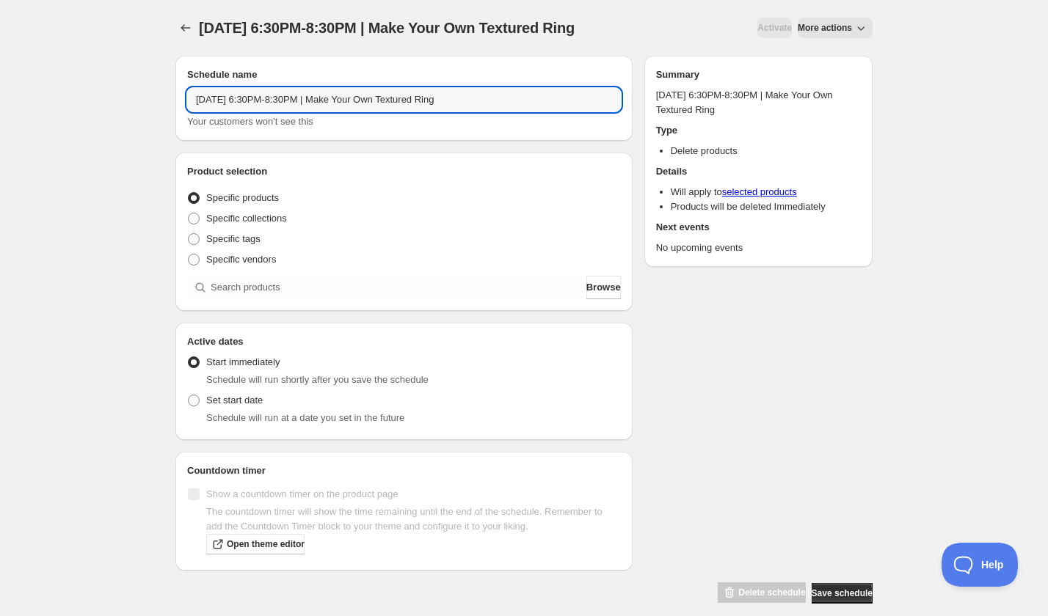
type input "Tuesday, November 18th | 6:30PM-8:30PM | Make Your Own Textured Ring"
click at [336, 303] on div "Product selection Entity type Specific products Specific collections Specific t…" at bounding box center [403, 232] width 457 height 158
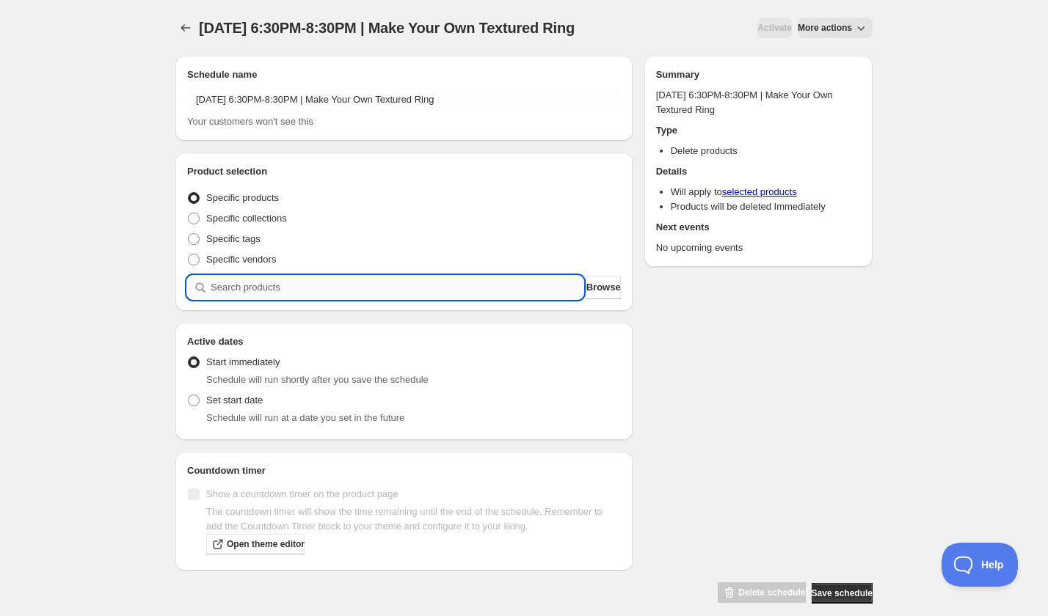
click at [330, 285] on input "search" at bounding box center [397, 287] width 373 height 23
paste input "search"
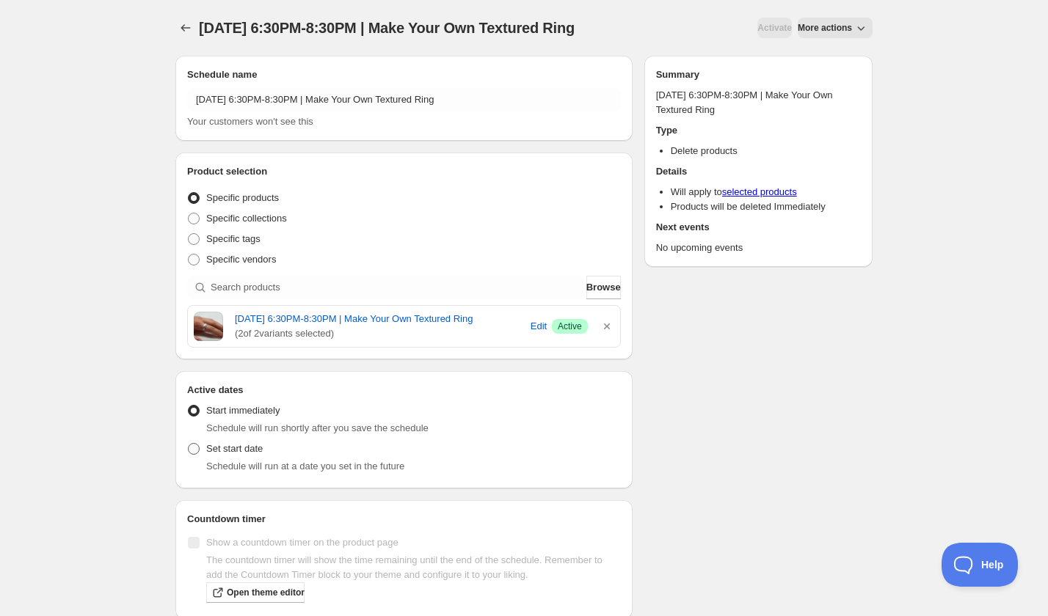
click at [243, 456] on span "Set start date" at bounding box center [234, 449] width 56 height 15
click at [189, 444] on input "Set start date" at bounding box center [188, 443] width 1 height 1
radio input "true"
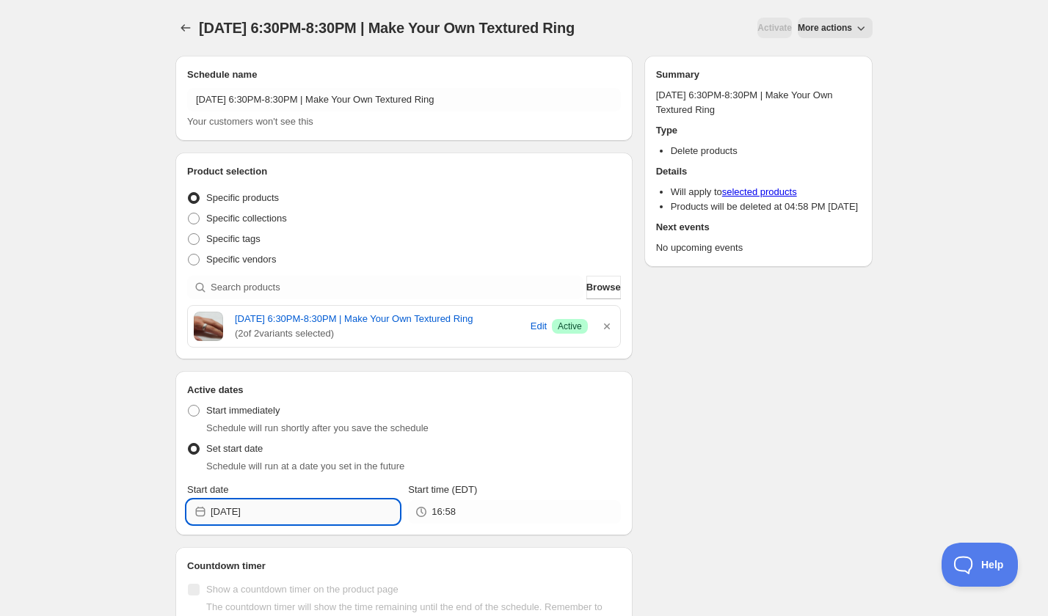
click at [268, 521] on input "2025-09-06" at bounding box center [305, 511] width 189 height 23
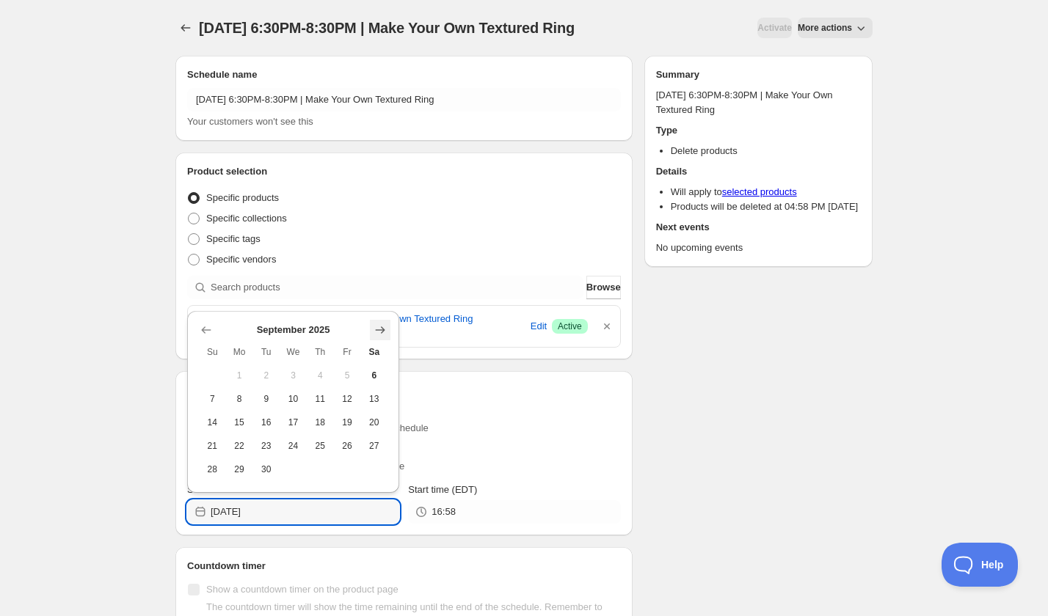
click at [381, 327] on icon "Show next month, October 2025" at bounding box center [381, 329] width 10 height 7
click at [381, 327] on icon "Show next month, November 2025" at bounding box center [381, 329] width 10 height 7
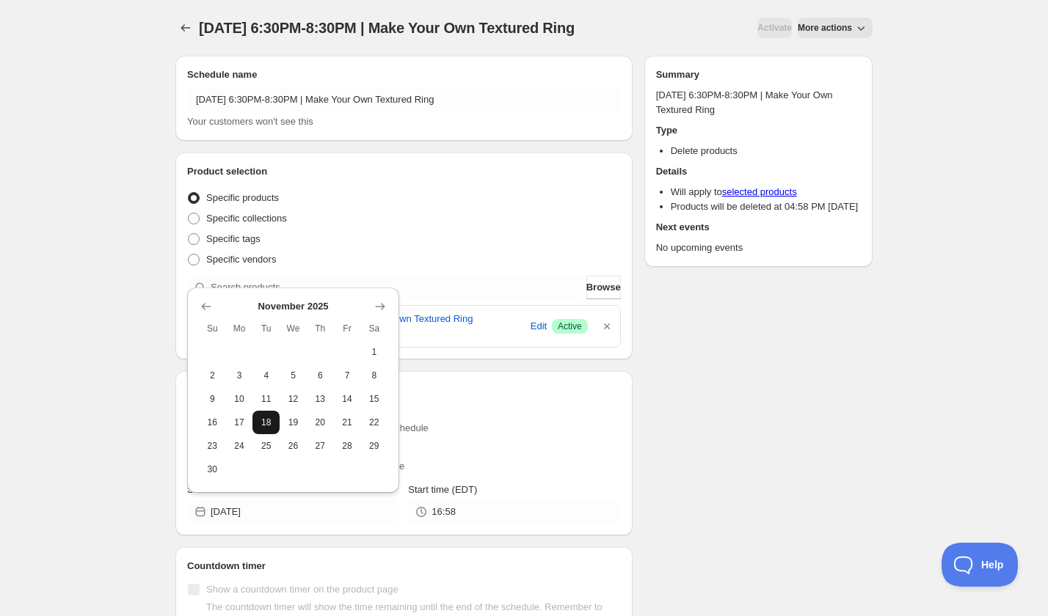
click at [269, 418] on span "18" at bounding box center [265, 423] width 15 height 12
type input "2025-11-18"
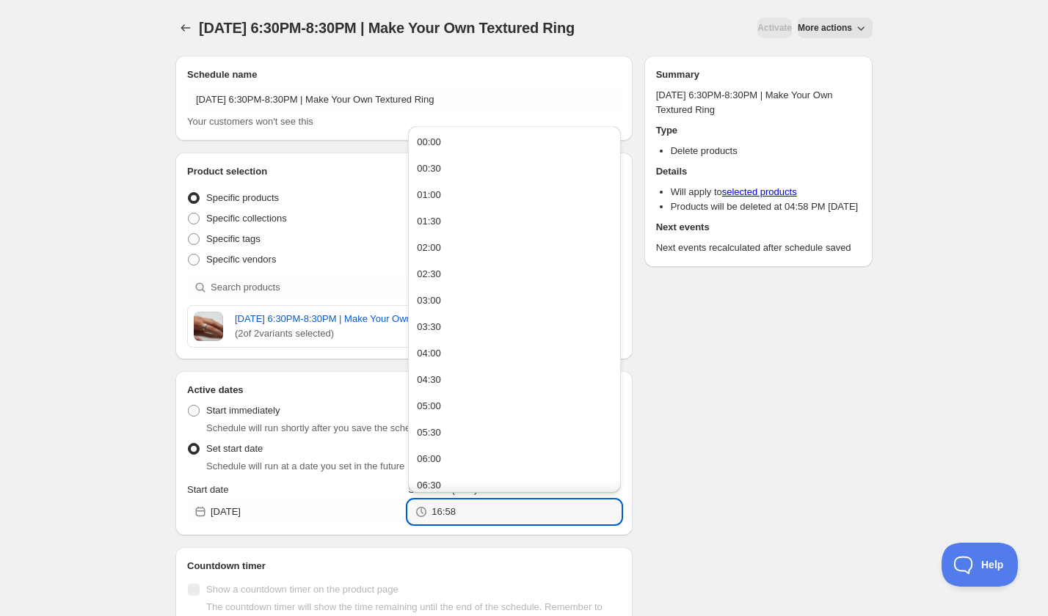
click at [401, 524] on div "Start date 2025-11-18 Start time (EDT) 16:58" at bounding box center [404, 503] width 434 height 41
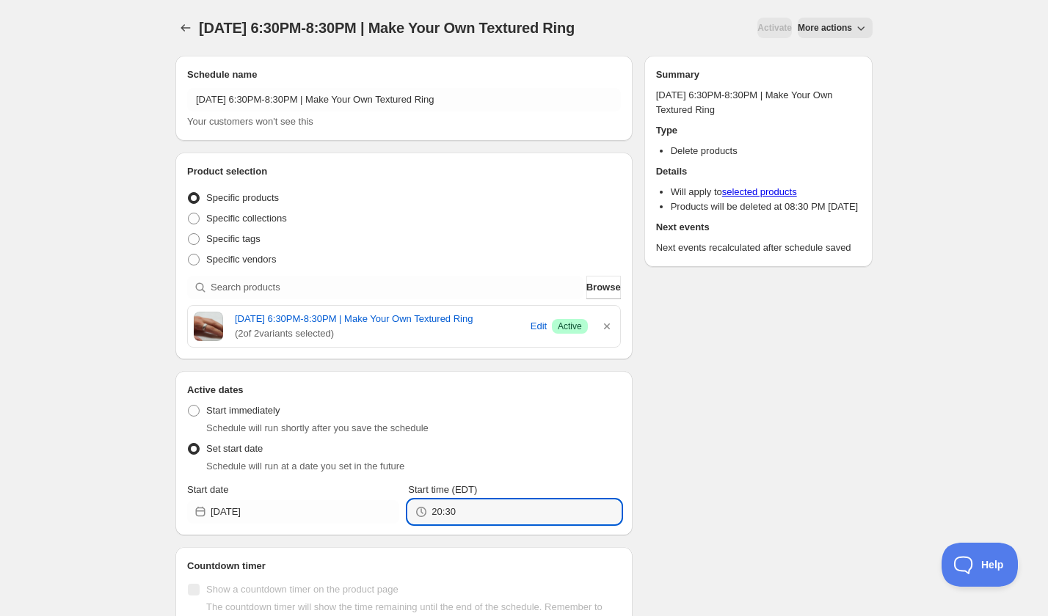
type input "20:30"
click at [740, 441] on div "Schedule name Tuesday, November 18th | 6:30PM-8:30PM | Make Your Own Textured R…" at bounding box center [518, 372] width 709 height 656
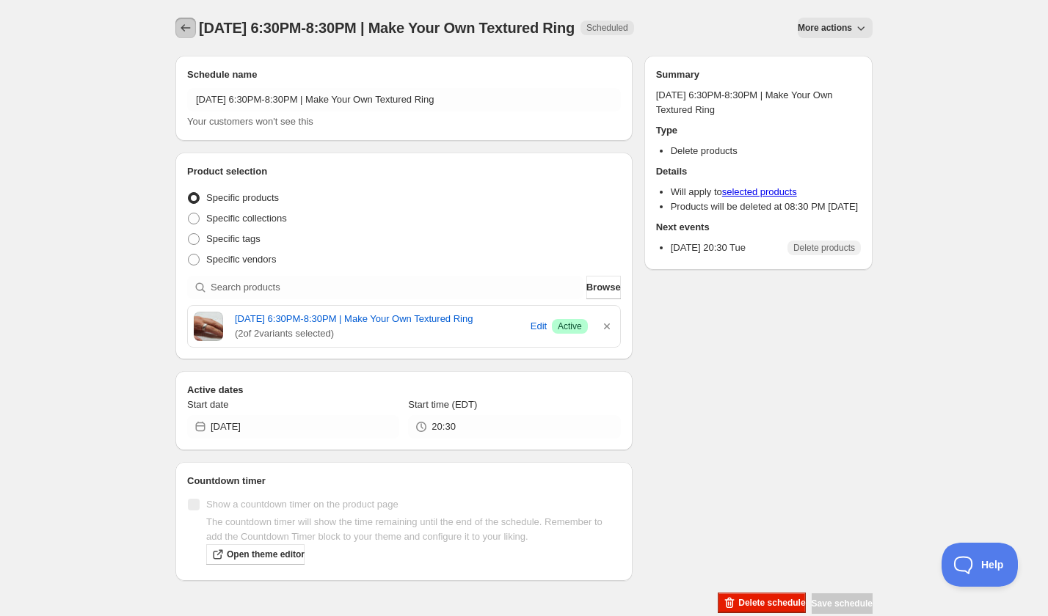
click at [182, 23] on icon "Schedules" at bounding box center [185, 28] width 15 height 15
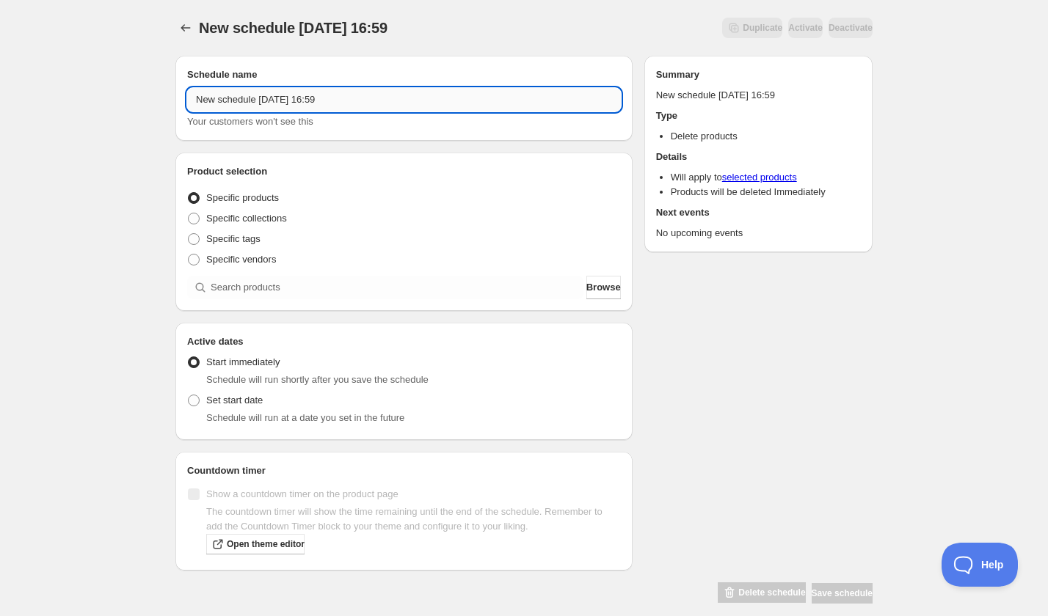
click at [293, 101] on input "New schedule Sep 06 2025 16:59" at bounding box center [404, 99] width 434 height 23
paste input "Tuesday, November 18th | 6:30PM-8:30PM | Paint Poured Vinyl Record Clocks"
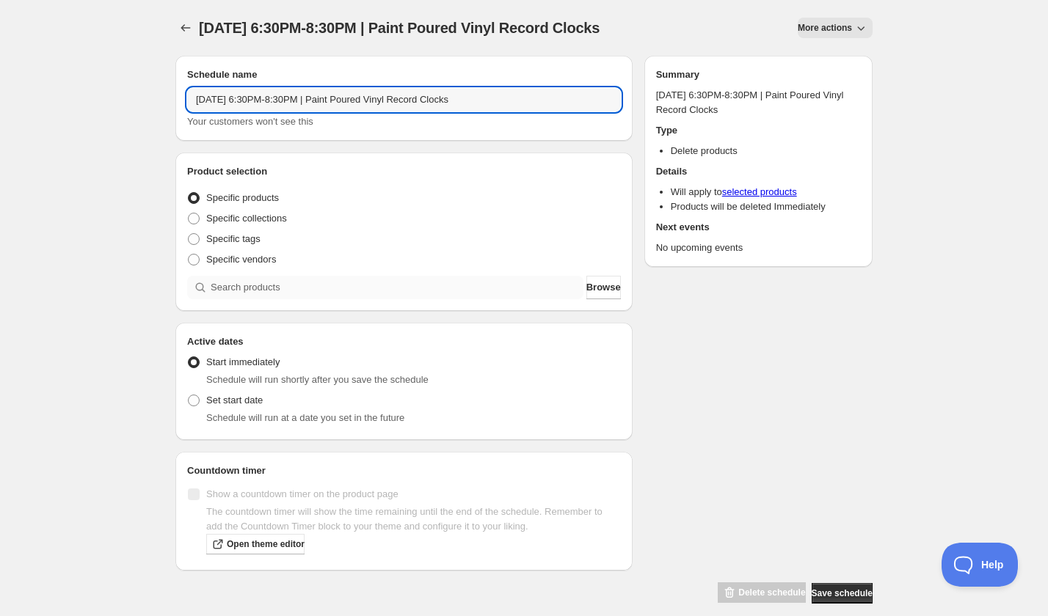
type input "Tuesday, November 18th | 6:30PM-8:30PM | Paint Poured Vinyl Record Clocks"
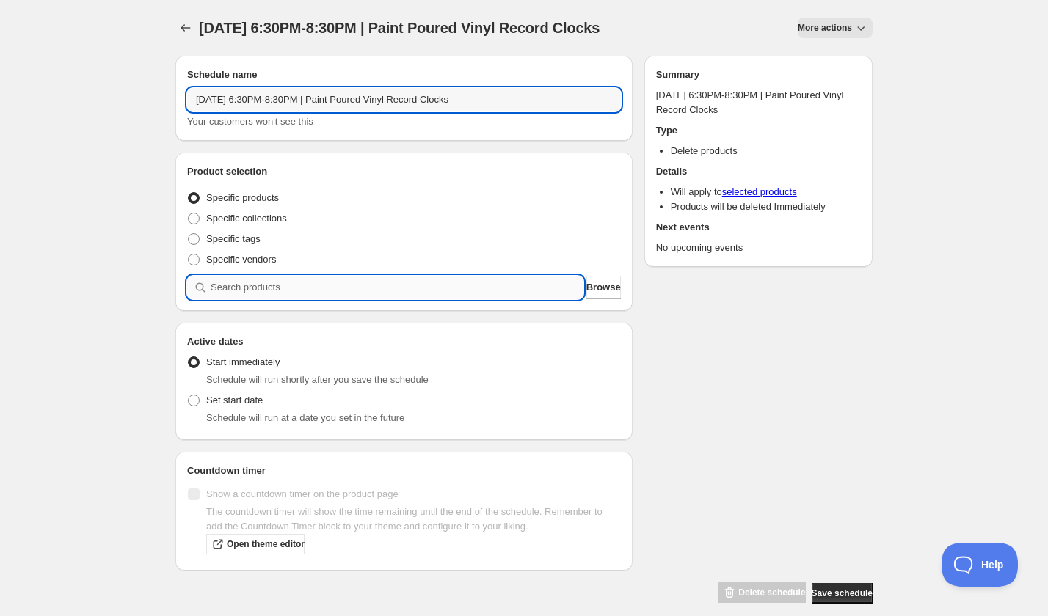
click at [283, 291] on input "search" at bounding box center [397, 287] width 373 height 23
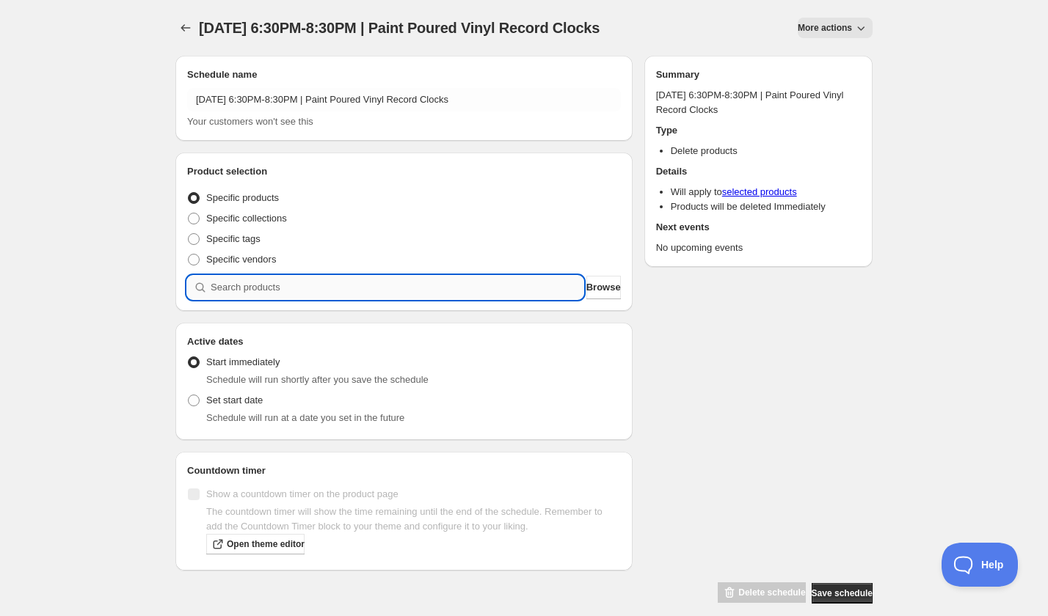
paste input "search"
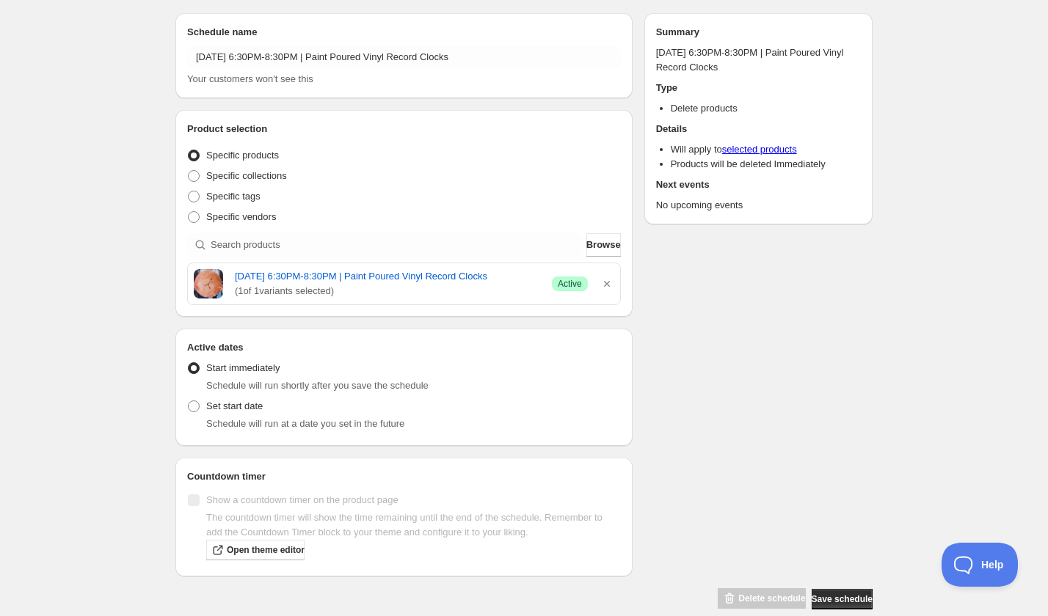
scroll to position [65, 0]
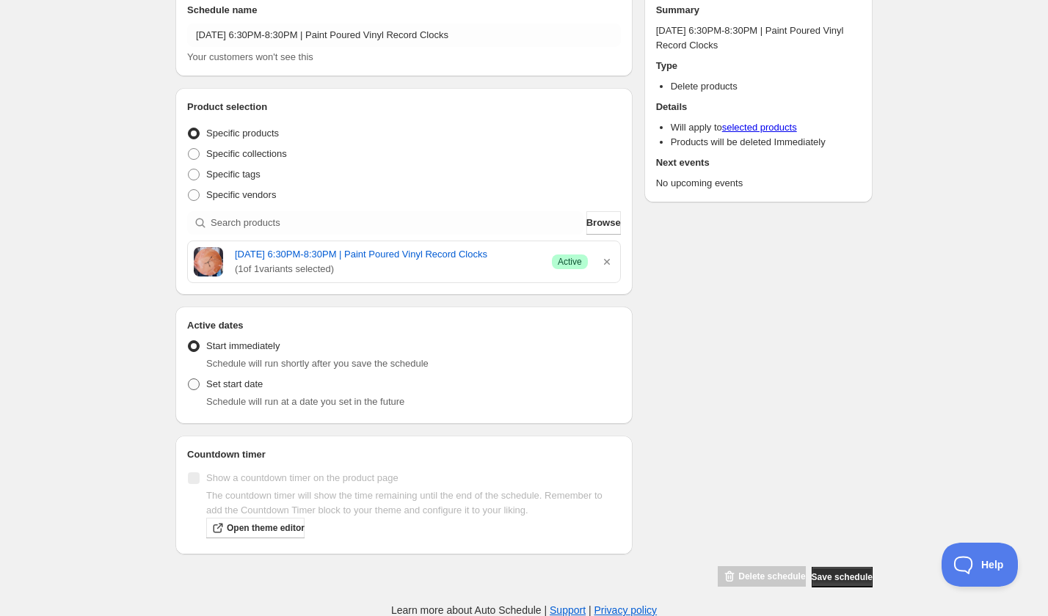
click at [233, 390] on span "Set start date" at bounding box center [234, 384] width 56 height 11
click at [189, 379] on input "Set start date" at bounding box center [188, 379] width 1 height 1
radio input "true"
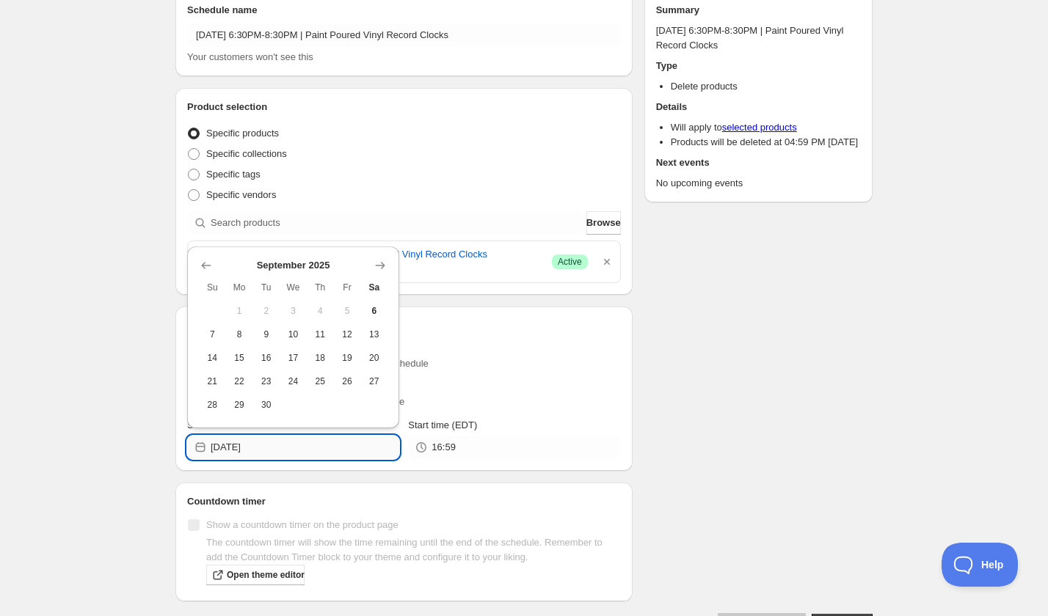
click at [268, 459] on input "2025-09-06" at bounding box center [305, 447] width 189 height 23
click at [376, 261] on icon "Show next month, October 2025" at bounding box center [380, 265] width 15 height 15
click at [376, 261] on icon "Show next month, November 2025" at bounding box center [380, 265] width 15 height 15
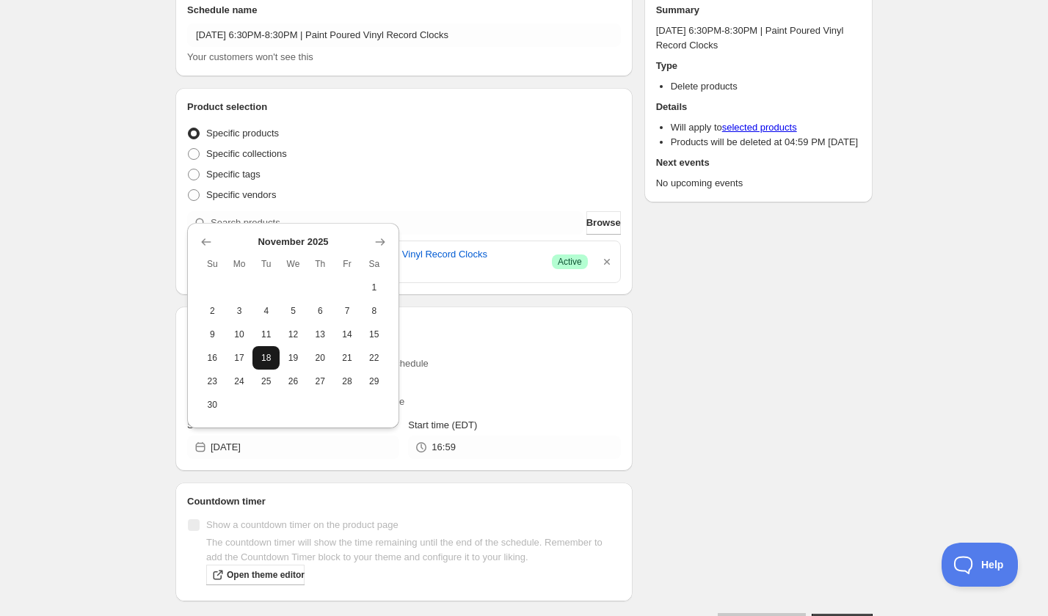
click at [269, 356] on span "18" at bounding box center [265, 358] width 15 height 12
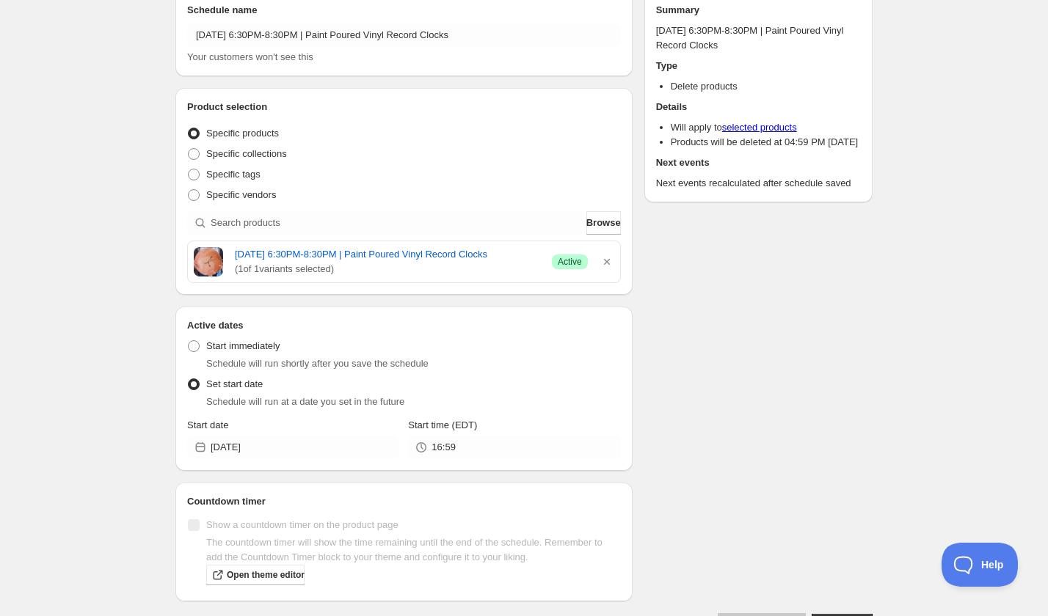
type input "2025-11-18"
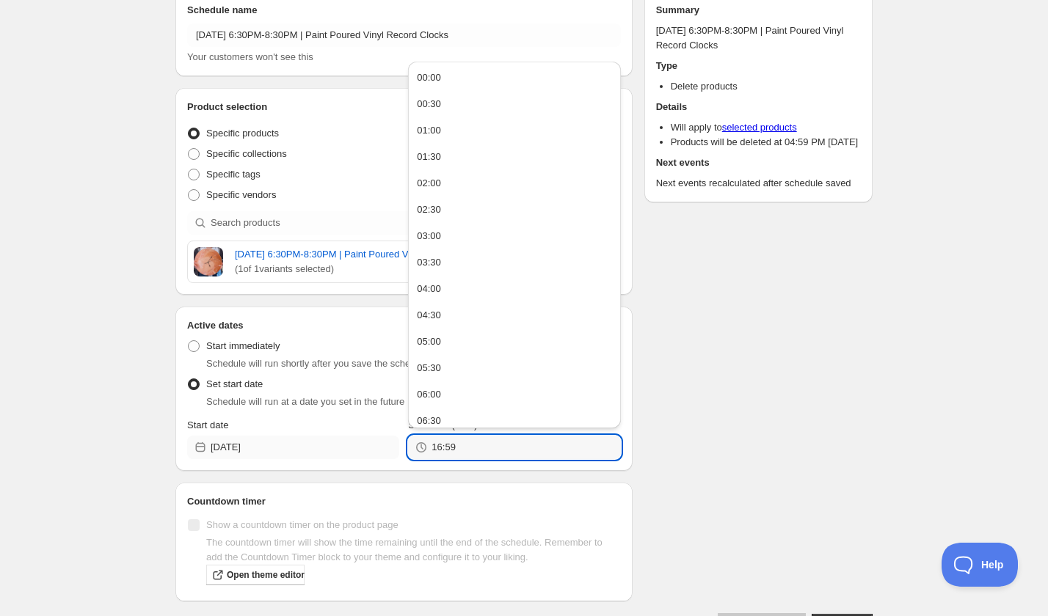
drag, startPoint x: 483, startPoint y: 466, endPoint x: 379, endPoint y: 461, distance: 104.3
click at [381, 459] on div "Start date 2025-11-18 Start time (EDT) 16:59" at bounding box center [404, 438] width 434 height 41
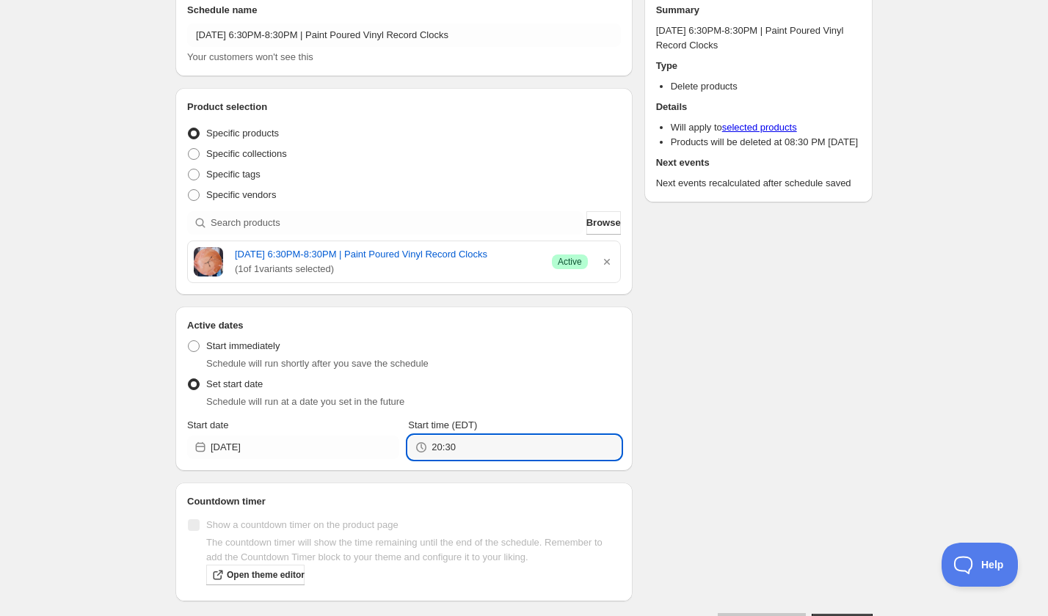
type input "20:30"
click at [717, 422] on div "Schedule name Tuesday, November 18th | 6:30PM-8:30PM | Paint Poured Vinyl Recor…" at bounding box center [518, 307] width 709 height 656
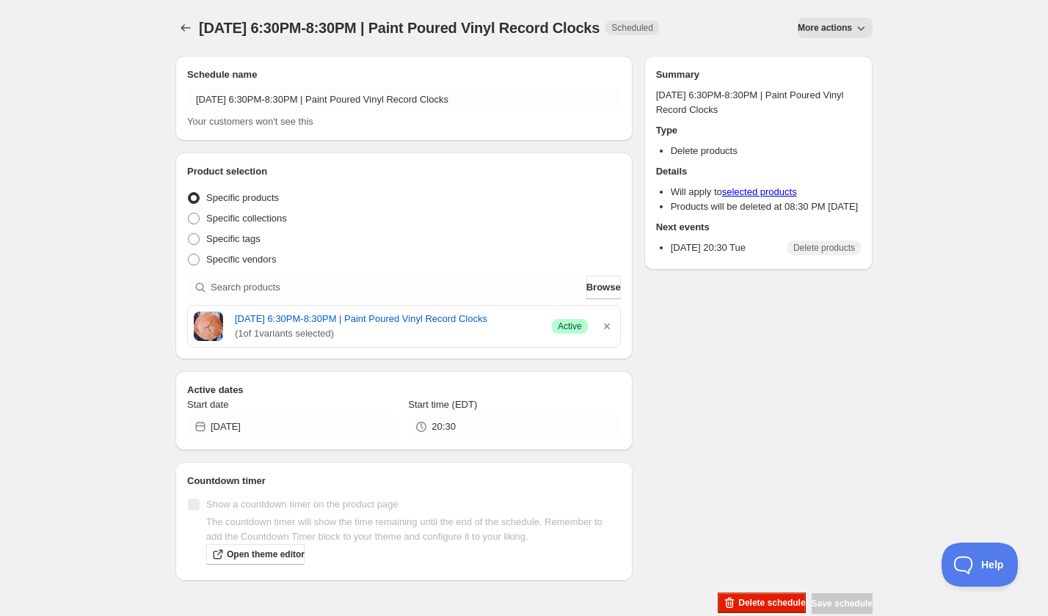
click at [166, 17] on div "Tuesday, November 18th | 6:30PM-8:30PM | Paint Poured Vinyl Record Clocks. This…" at bounding box center [524, 307] width 732 height 615
click at [190, 29] on icon "Schedules" at bounding box center [185, 28] width 15 height 15
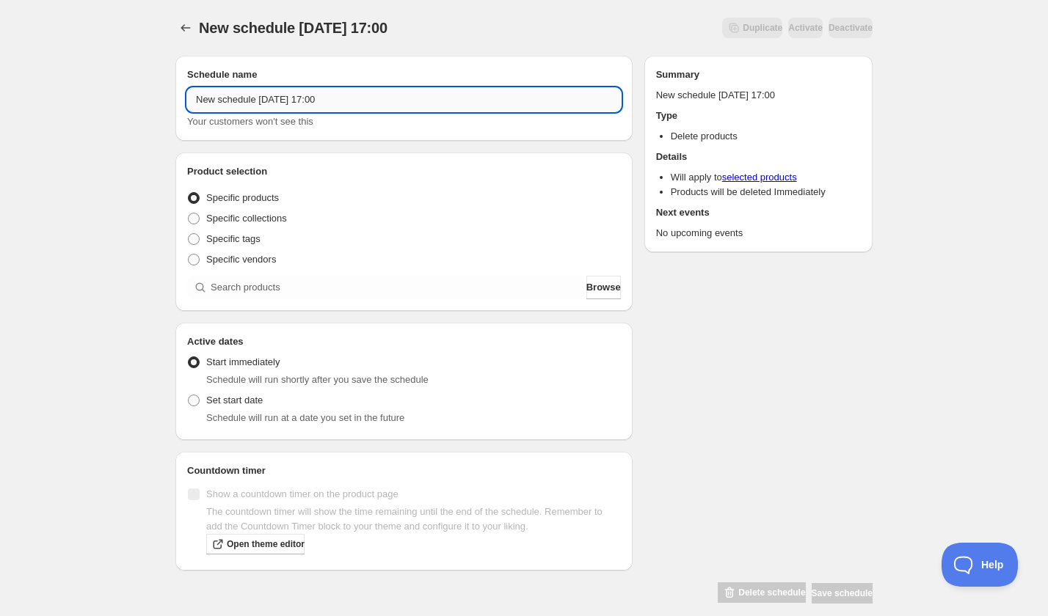
click at [287, 94] on input "New schedule Sep 06 2025 17:00" at bounding box center [404, 99] width 434 height 23
paste input "Friday, November 14th | 6:00PM-9:00PM | Woodblock Carving"
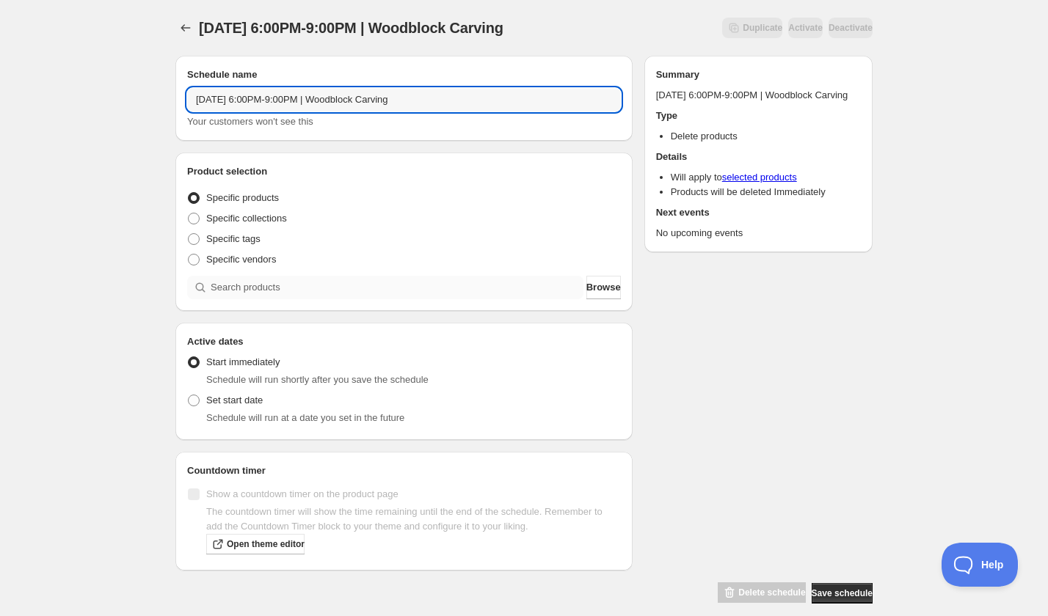
type input "Friday, November 14th | 6:00PM-9:00PM | Woodblock Carving"
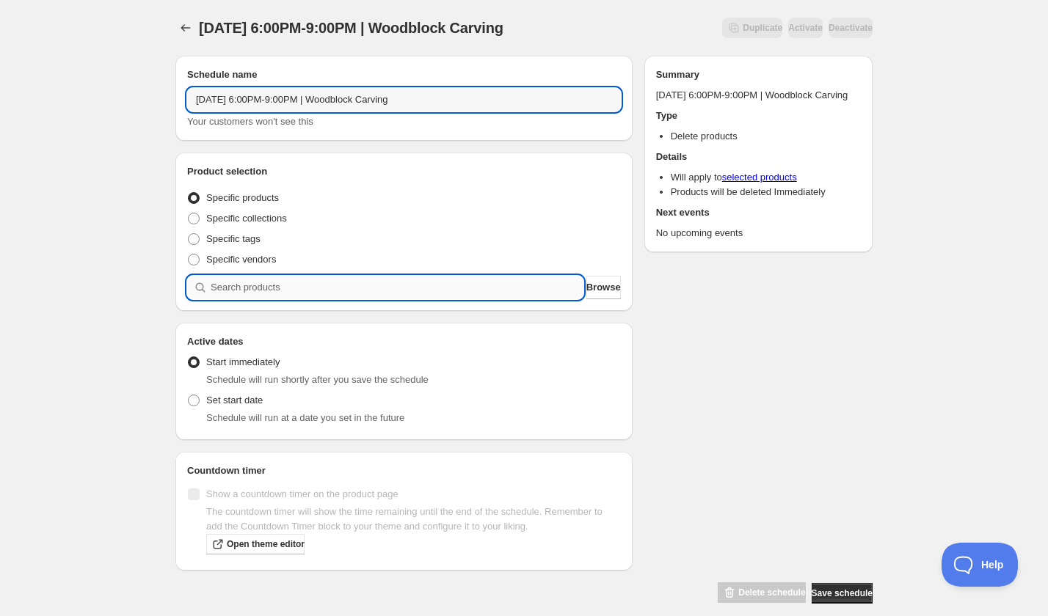
click at [293, 279] on input "search" at bounding box center [397, 287] width 373 height 23
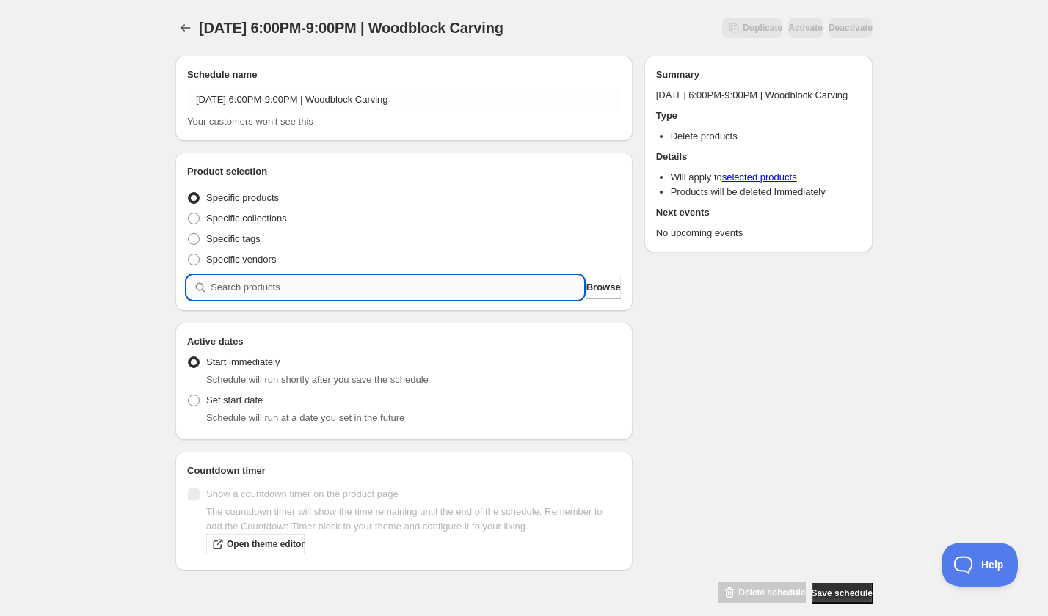
paste input "search"
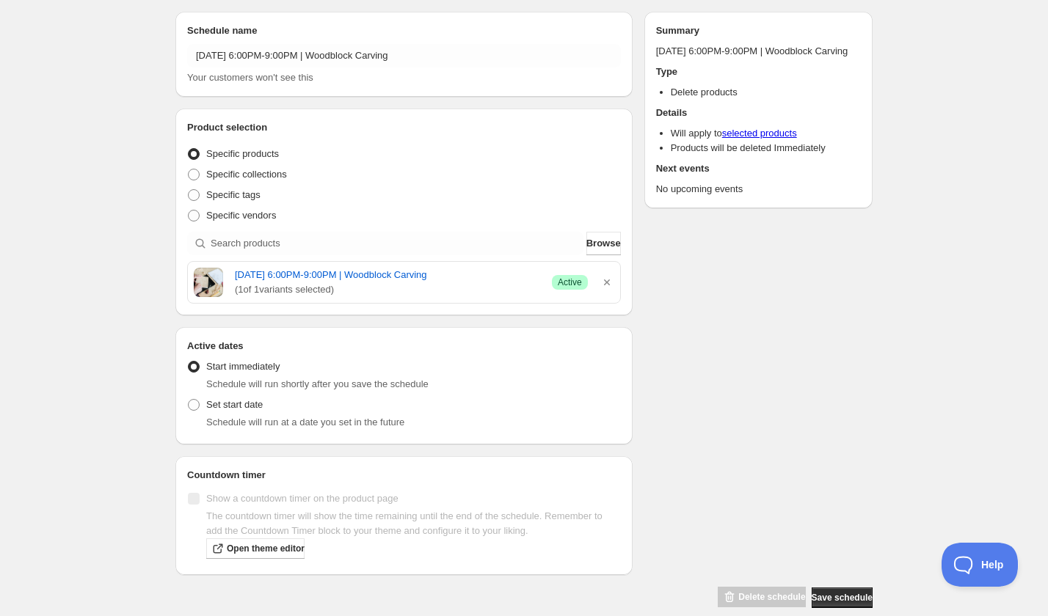
scroll to position [63, 0]
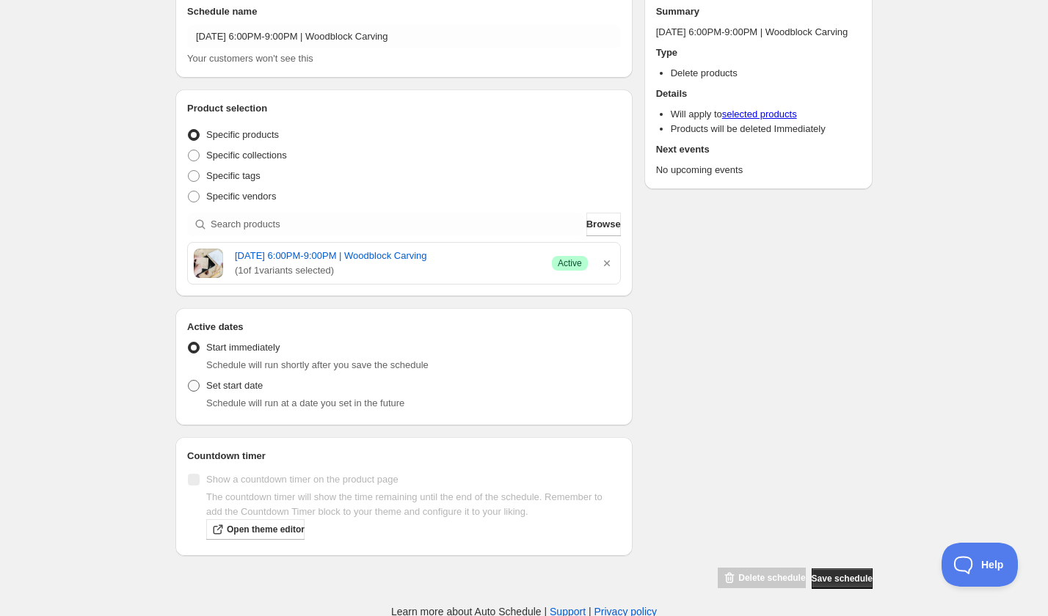
click at [232, 393] on label "Set start date" at bounding box center [225, 386] width 76 height 21
click at [189, 381] on input "Set start date" at bounding box center [188, 380] width 1 height 1
radio input "true"
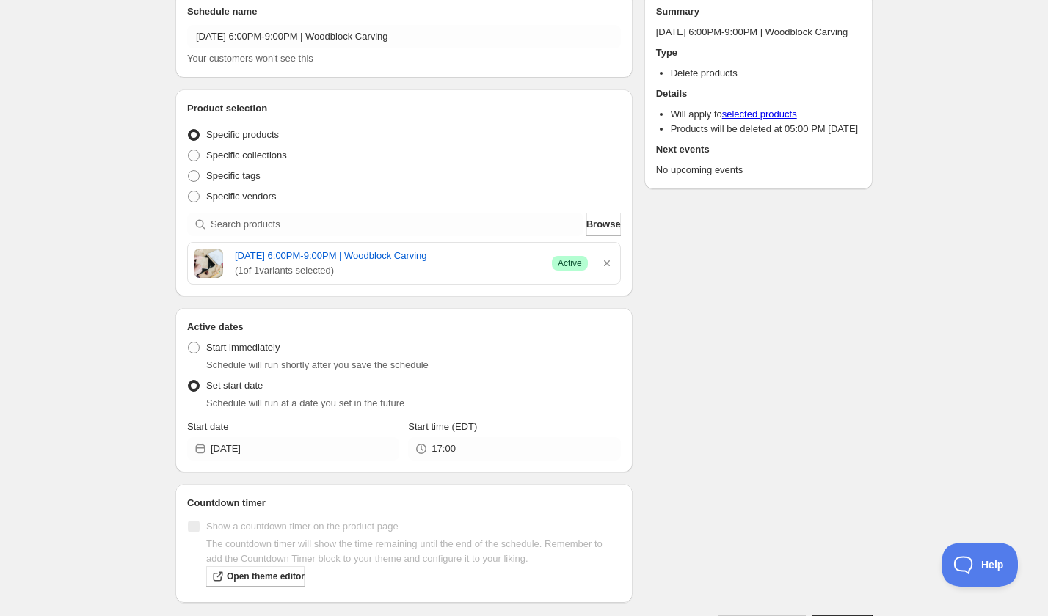
click at [291, 460] on div "Active dates Active Date Type Start immediately Schedule will run shortly after…" at bounding box center [403, 390] width 457 height 164
click at [299, 445] on input "2025-09-06" at bounding box center [305, 448] width 189 height 23
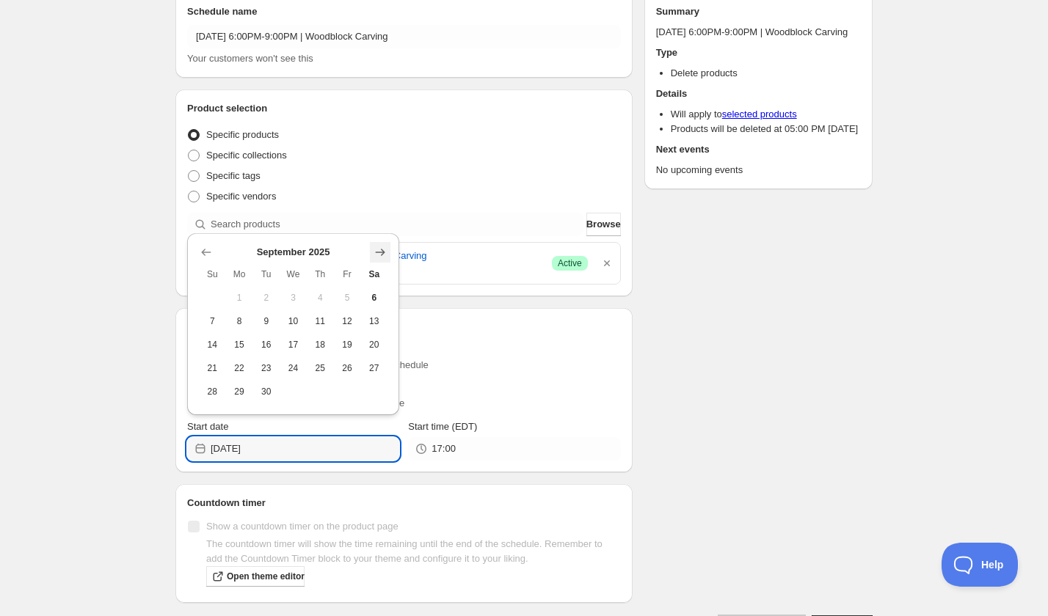
click at [384, 242] on button "Show next month, October 2025" at bounding box center [380, 252] width 21 height 21
click at [382, 253] on icon "Show next month, November 2025" at bounding box center [381, 252] width 10 height 7
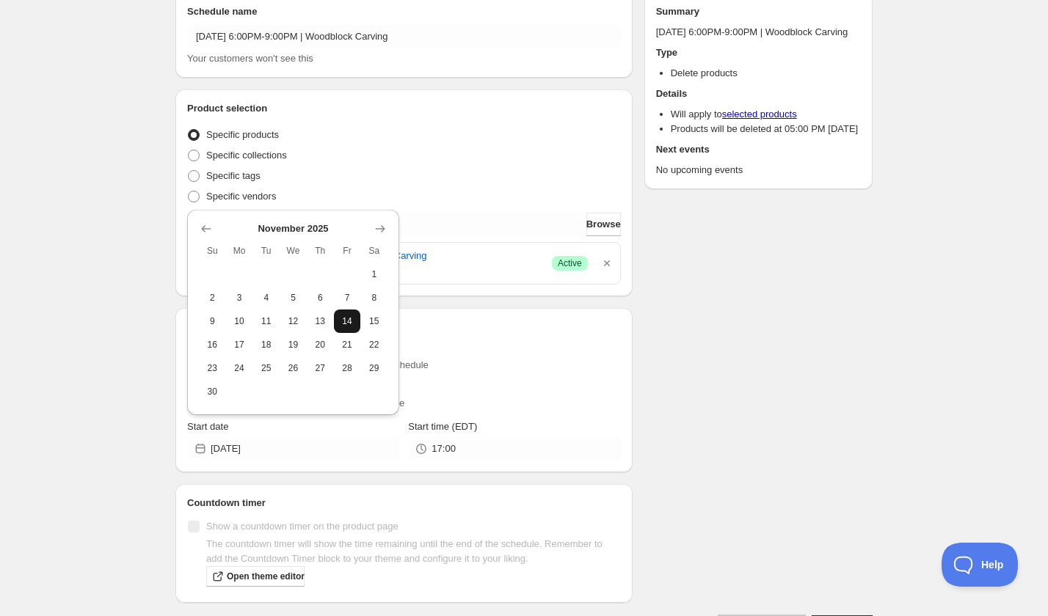
click at [342, 329] on button "14" at bounding box center [347, 321] width 27 height 23
type input "2025-11-14"
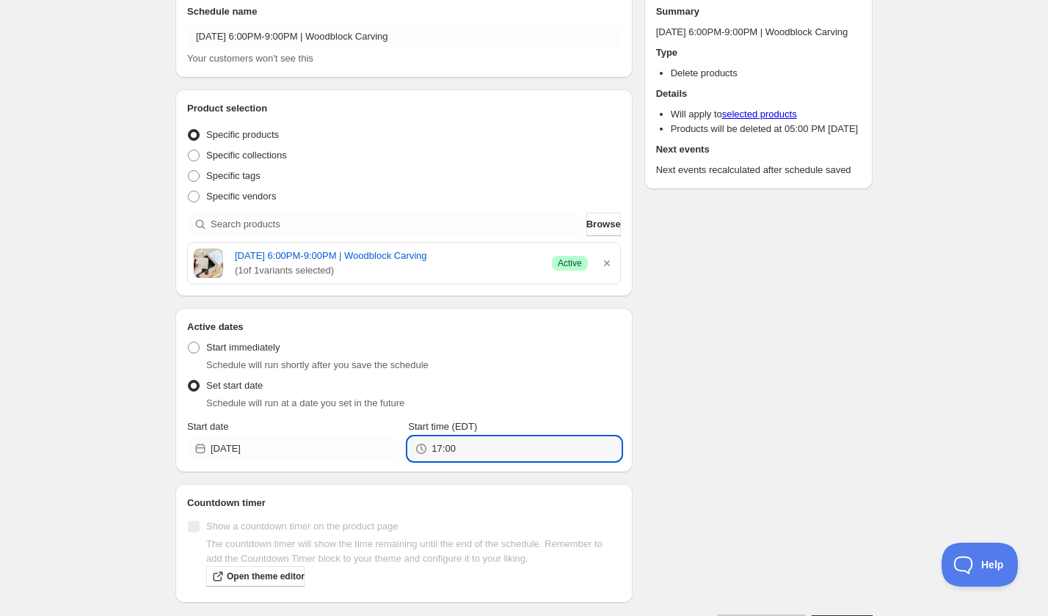
drag, startPoint x: 442, startPoint y: 451, endPoint x: 404, endPoint y: 447, distance: 37.6
click at [404, 447] on div "Start date 2025-11-14 Start time (EDT) 17:00" at bounding box center [404, 440] width 434 height 41
type input "21:00"
click at [692, 445] on div "Schedule name Friday, November 14th | 6:00PM-9:00PM | Woodblock Carving Your cu…" at bounding box center [518, 309] width 709 height 656
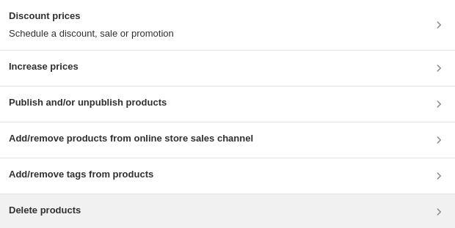
click at [102, 46] on div "Delete products" at bounding box center [227, 212] width 437 height 18
click at [95, 46] on div "Delete products" at bounding box center [227, 212] width 437 height 18
click at [114, 46] on div "Delete products" at bounding box center [227, 212] width 437 height 18
click at [138, 46] on div "Delete products" at bounding box center [227, 211] width 455 height 35
click at [156, 46] on div "Delete products" at bounding box center [227, 212] width 437 height 18
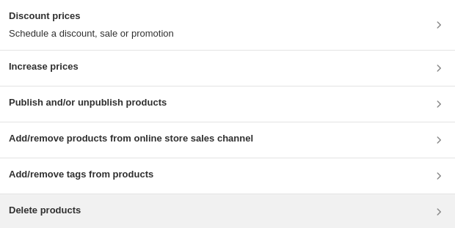
click at [136, 46] on div "Delete products" at bounding box center [227, 211] width 455 height 35
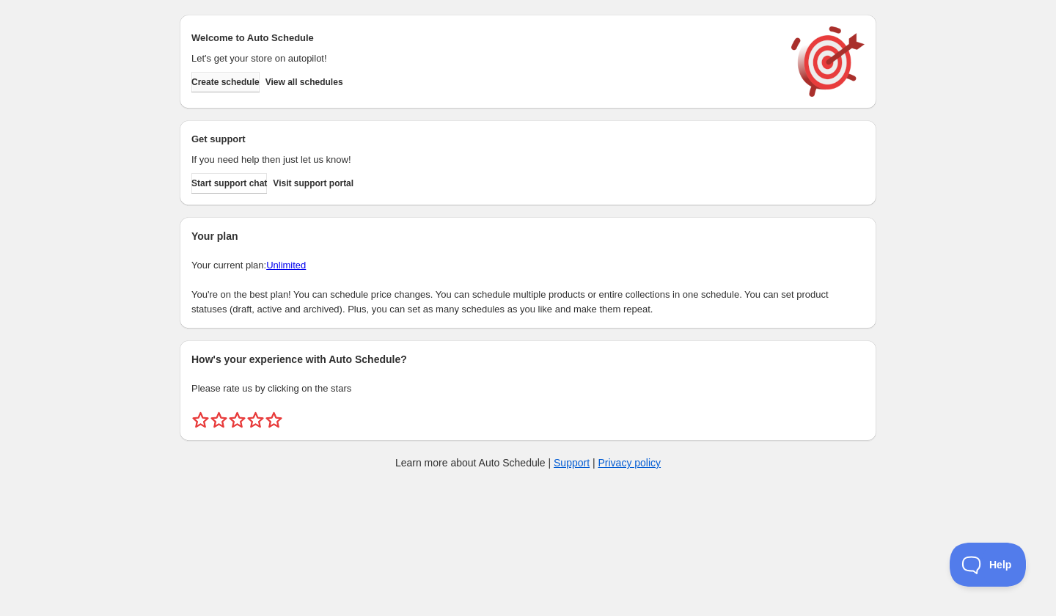
click at [246, 77] on span "Create schedule" at bounding box center [225, 82] width 68 height 12
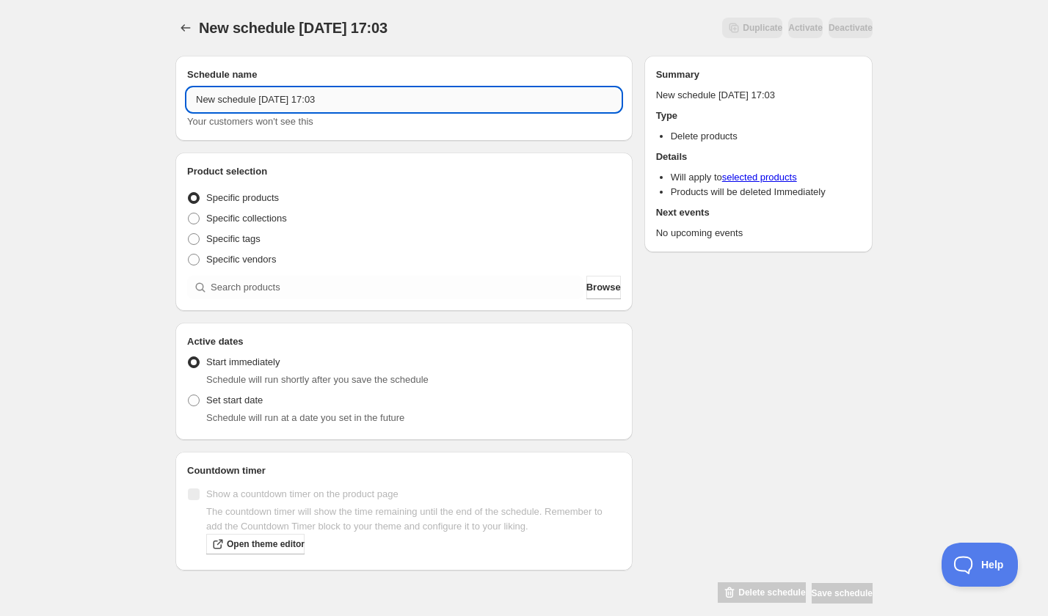
click at [279, 105] on input "New schedule [DATE] 17:03" at bounding box center [404, 99] width 434 height 23
paste input "[DATE] 10:00AM-12:30PM | Hidden History: Riverie Tour of Center City and Genese…"
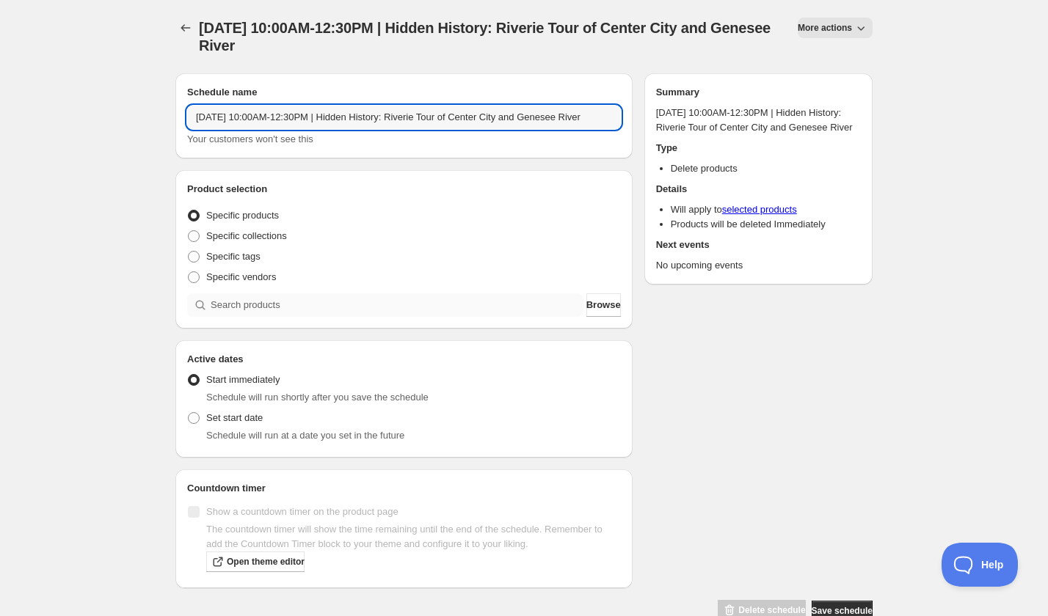
type input "[DATE] 10:00AM-12:30PM | Hidden History: Riverie Tour of Center City and Genese…"
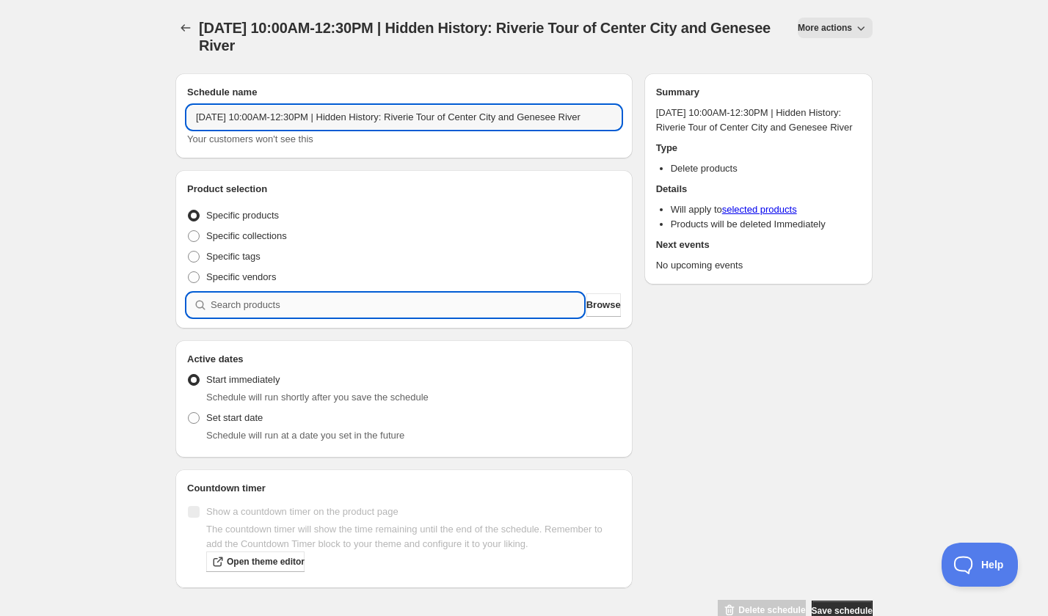
click at [289, 300] on input "search" at bounding box center [397, 304] width 373 height 23
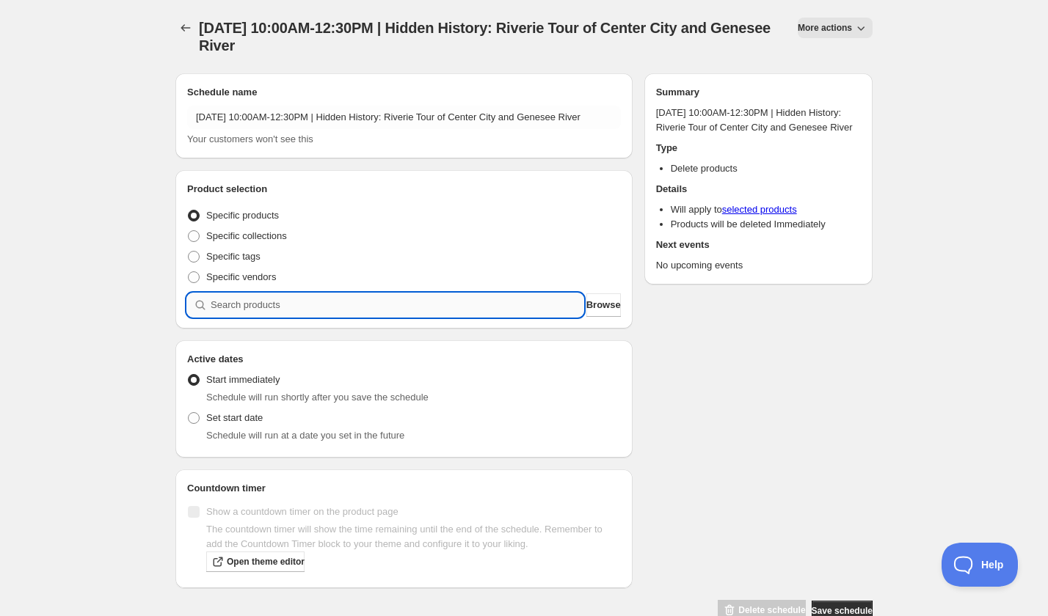
paste input "[DATE] 10:00AM-12:30PM | Hidden History: Riverie Tour of Center City and Genese…"
type input "[DATE] 10:00AM-12:30PM | Hidden History: Riverie Tour of Center City and Genese…"
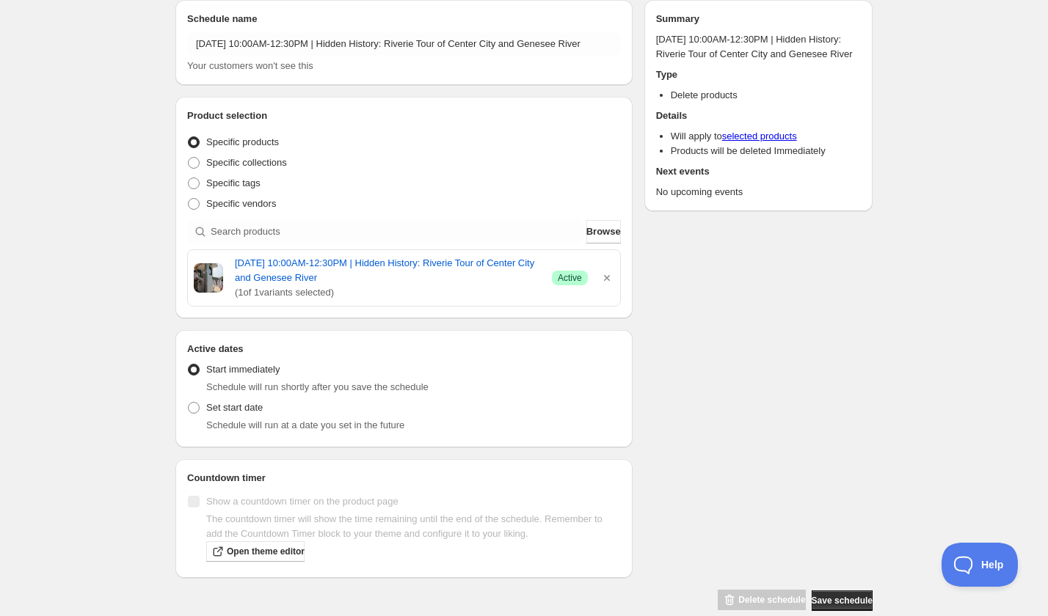
scroll to position [79, 0]
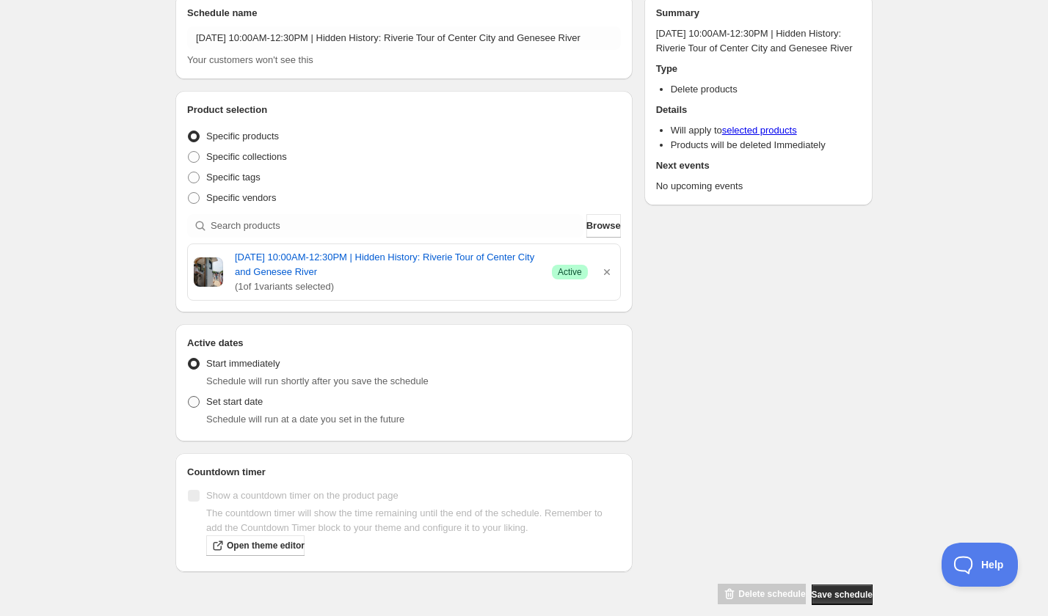
click at [234, 406] on span "Set start date" at bounding box center [234, 401] width 56 height 11
click at [189, 397] on input "Set start date" at bounding box center [188, 396] width 1 height 1
radio input "true"
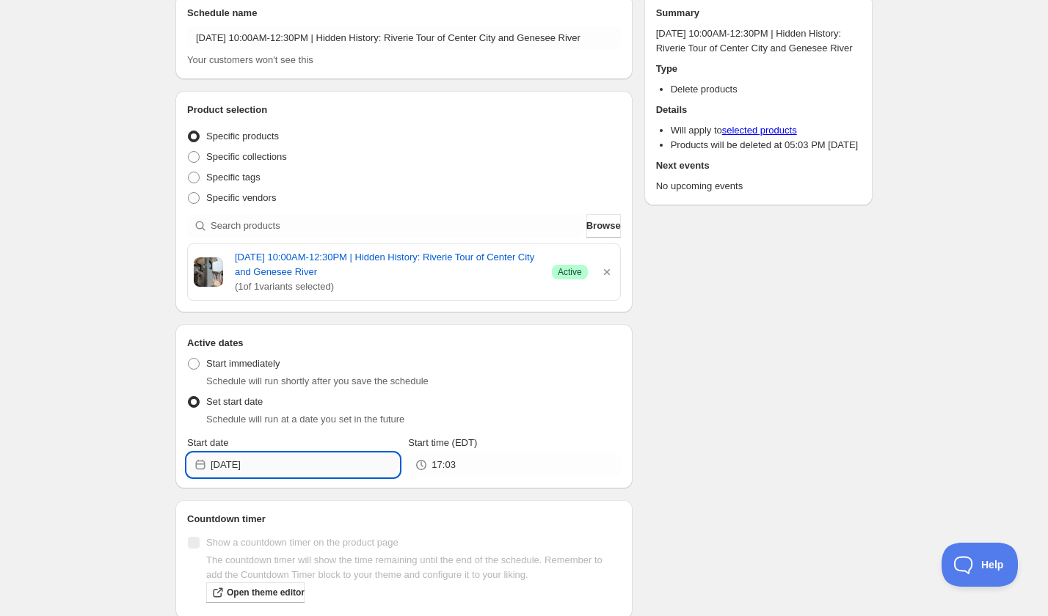
click at [346, 464] on input "[DATE]" at bounding box center [305, 464] width 189 height 23
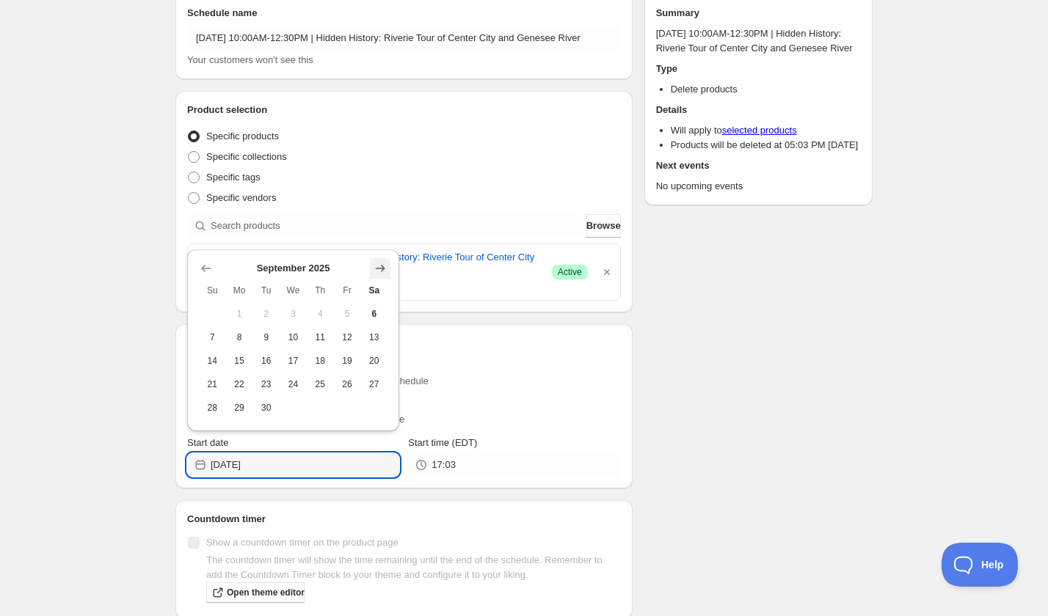
click at [380, 270] on icon "Show next month, October 2025" at bounding box center [380, 268] width 15 height 15
click at [380, 270] on icon "Show next month, November 2025" at bounding box center [380, 268] width 15 height 15
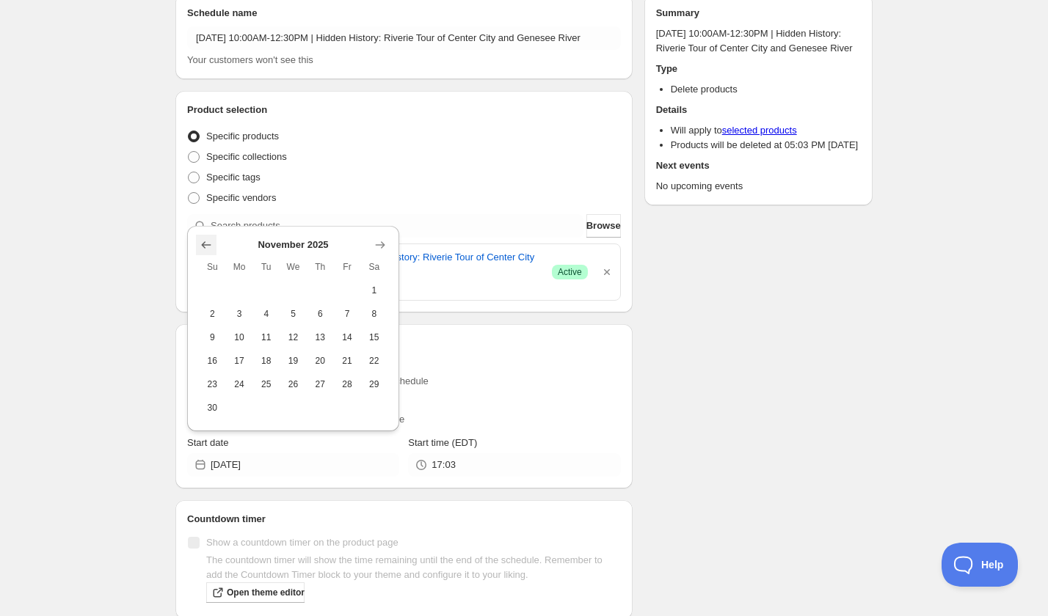
click at [205, 246] on icon "Show previous month, October 2025" at bounding box center [206, 245] width 15 height 15
click at [205, 246] on div "Sunday, September 21st | 10:00AM-12:30PM | Hidden History: Riverie Tour of Cent…" at bounding box center [404, 272] width 432 height 56
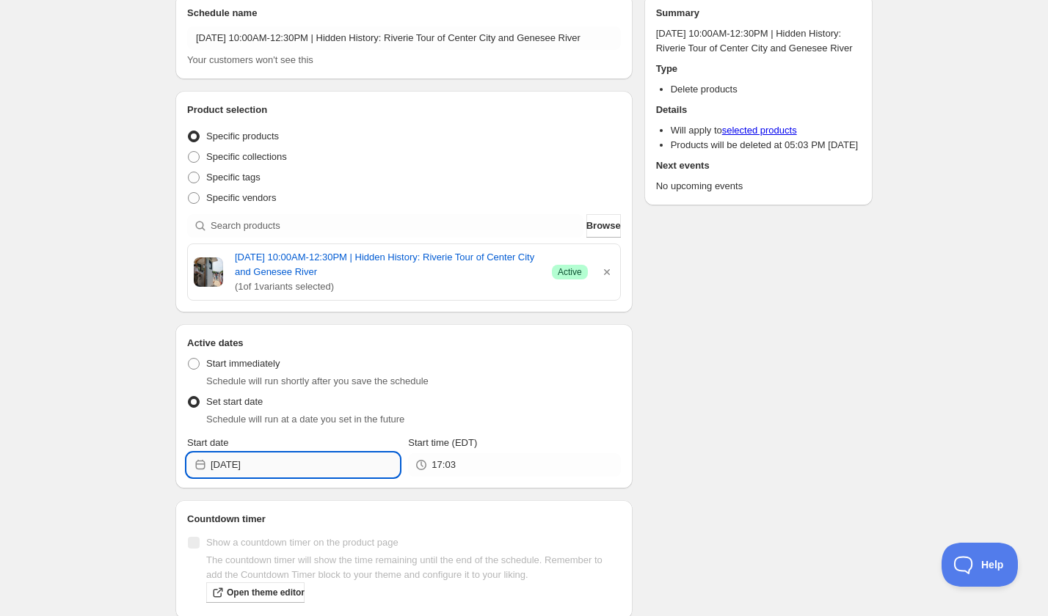
click at [280, 465] on input "2025-09-06" at bounding box center [305, 464] width 189 height 23
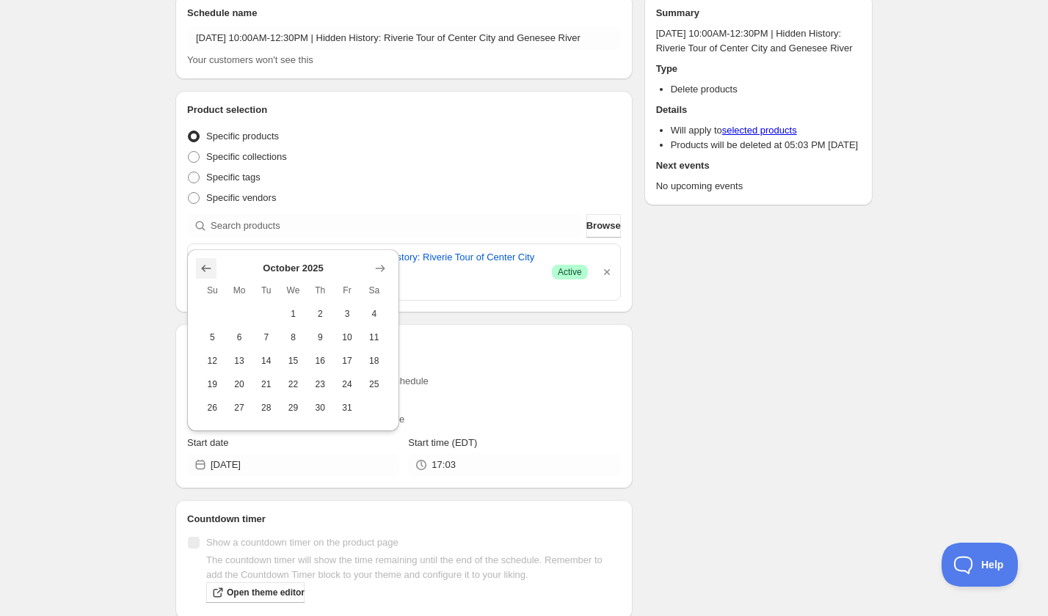
click at [206, 271] on icon "Show previous month, September 2025" at bounding box center [206, 268] width 15 height 15
click at [214, 386] on span "21" at bounding box center [212, 385] width 15 height 12
type input "2025-09-21"
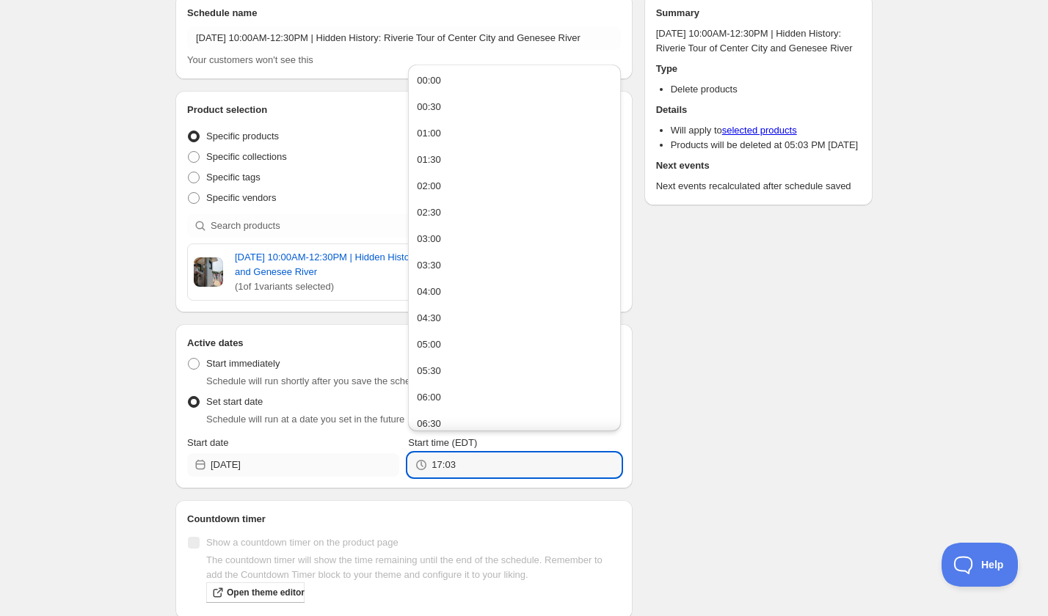
drag, startPoint x: 483, startPoint y: 461, endPoint x: 358, endPoint y: 456, distance: 124.8
click at [358, 456] on div "Start date 2025-09-21 Start time (EDT) 17:03" at bounding box center [404, 456] width 434 height 41
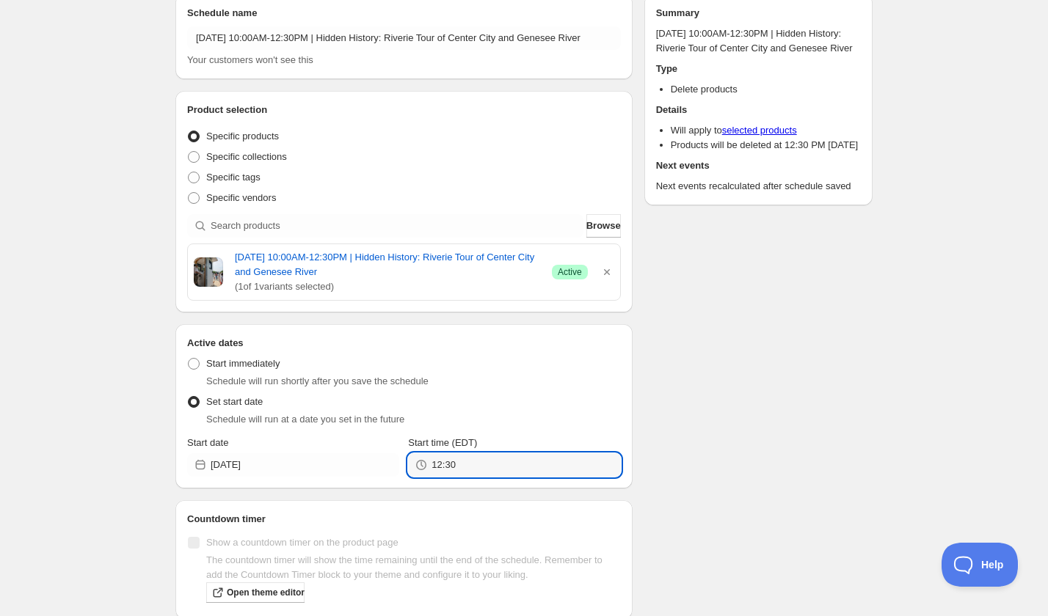
type input "12:30"
click at [749, 463] on div "Schedule name Sunday, September 21st | 10:00AM-12:30PM | Hidden History: Riveri…" at bounding box center [518, 317] width 709 height 670
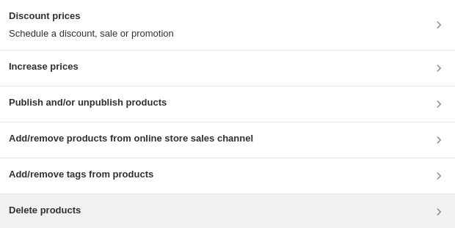
click at [114, 203] on div "Delete products" at bounding box center [227, 212] width 437 height 18
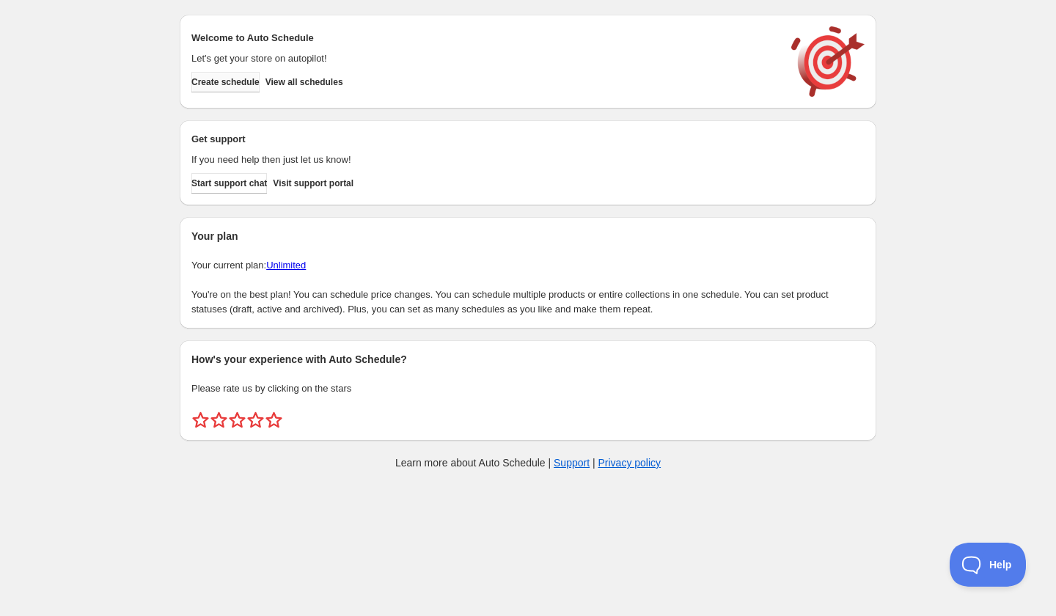
click at [243, 92] on button "Create schedule" at bounding box center [225, 82] width 68 height 21
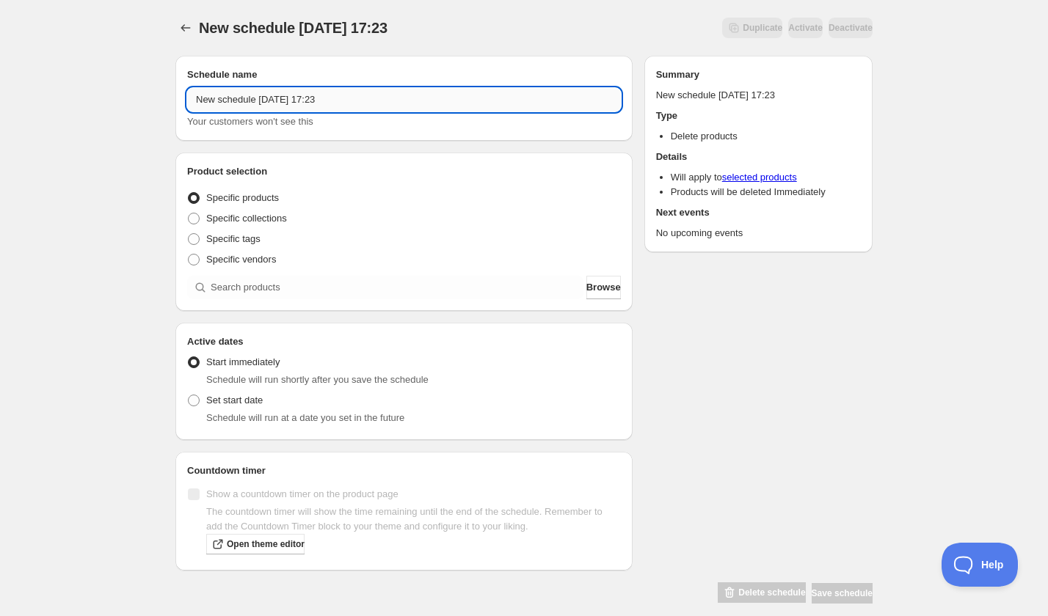
click at [276, 104] on input "New schedule [DATE] 17:23" at bounding box center [404, 99] width 434 height 23
click at [276, 104] on input "New schedule Sep 06 2025 17:23" at bounding box center [404, 99] width 434 height 23
paste input "Thursday, November 20th | 6:30PM-8:30PM | Seared Pork Chops With Apple Compote"
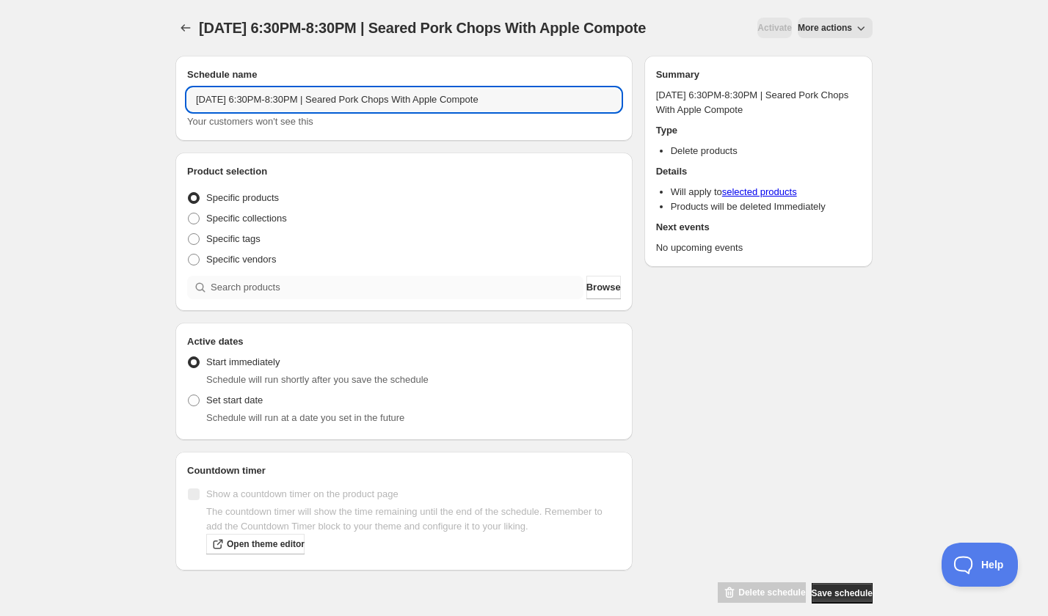
type input "Thursday, November 20th | 6:30PM-8:30PM | Seared Pork Chops With Apple Compote"
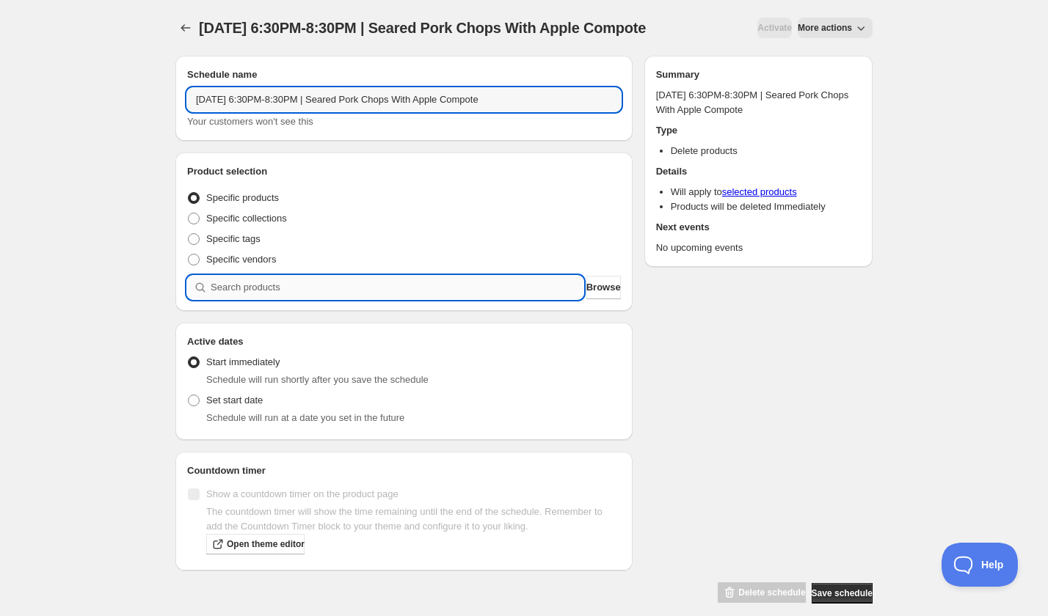
click at [285, 299] on input "search" at bounding box center [397, 287] width 373 height 23
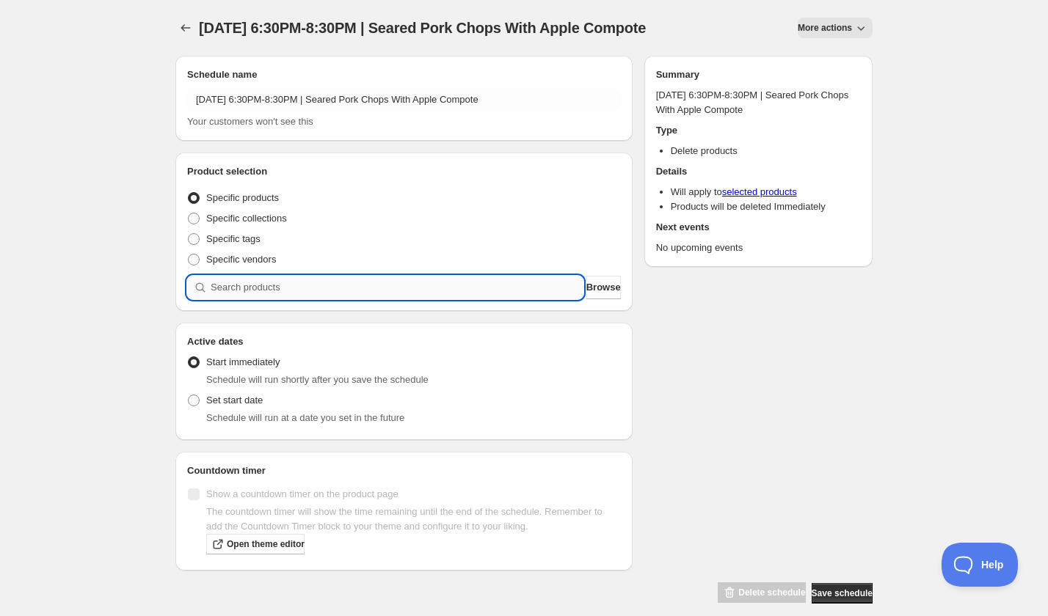
paste input "Thursday, November 20th | 6:30PM-8:30PM | Seared Pork Chops With Apple Compote"
type input "Thursday, November 20th | 6:30PM-8:30PM | Seared Pork Chops With Apple Compote"
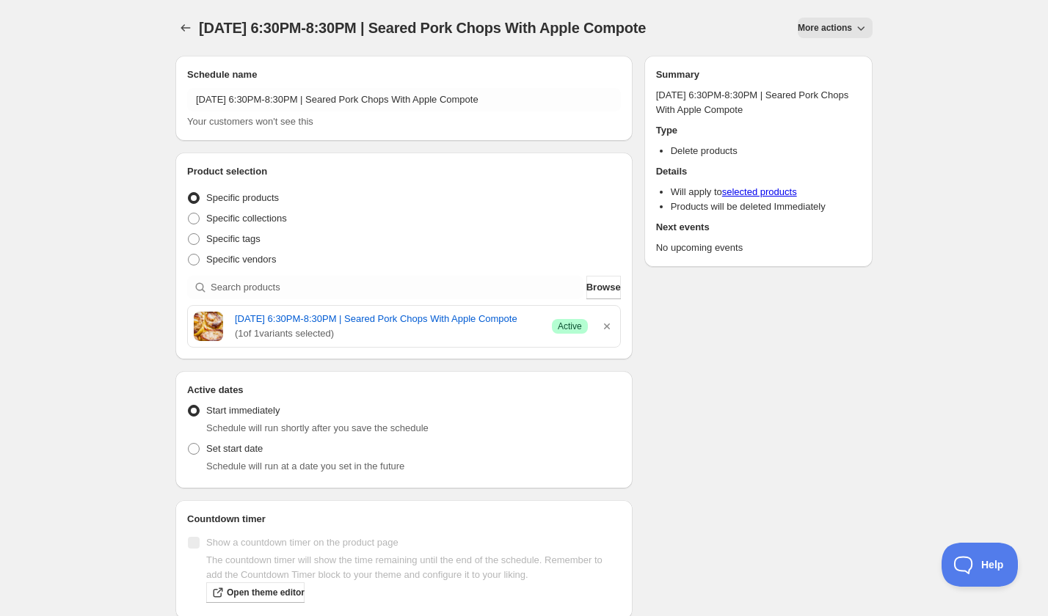
click at [226, 472] on span "Schedule will run at a date you set in the future" at bounding box center [305, 466] width 198 height 11
click at [231, 454] on span "Set start date" at bounding box center [234, 448] width 56 height 11
click at [189, 444] on input "Set start date" at bounding box center [188, 443] width 1 height 1
radio input "true"
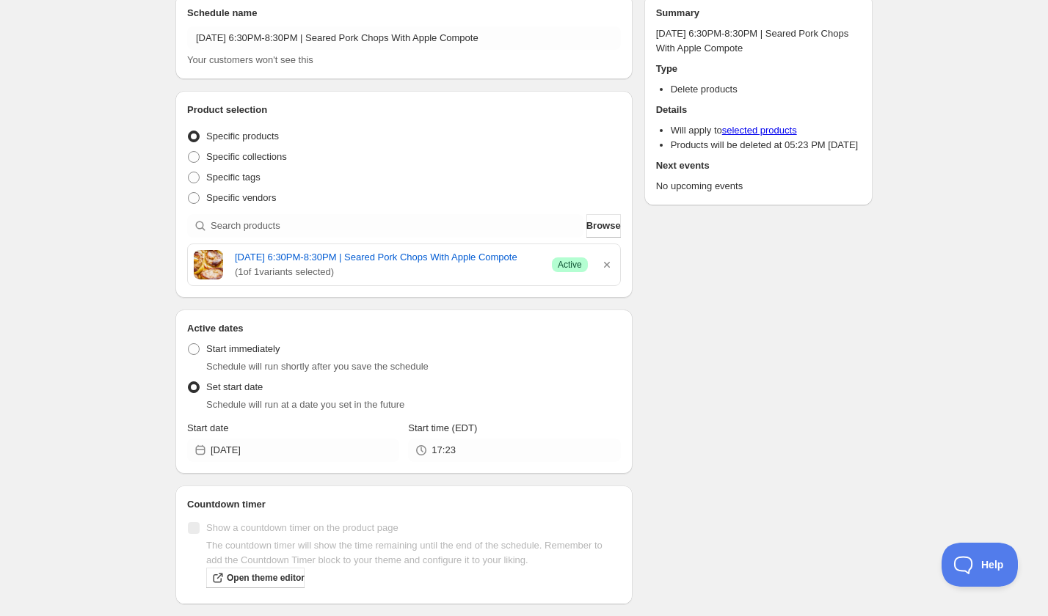
scroll to position [76, 0]
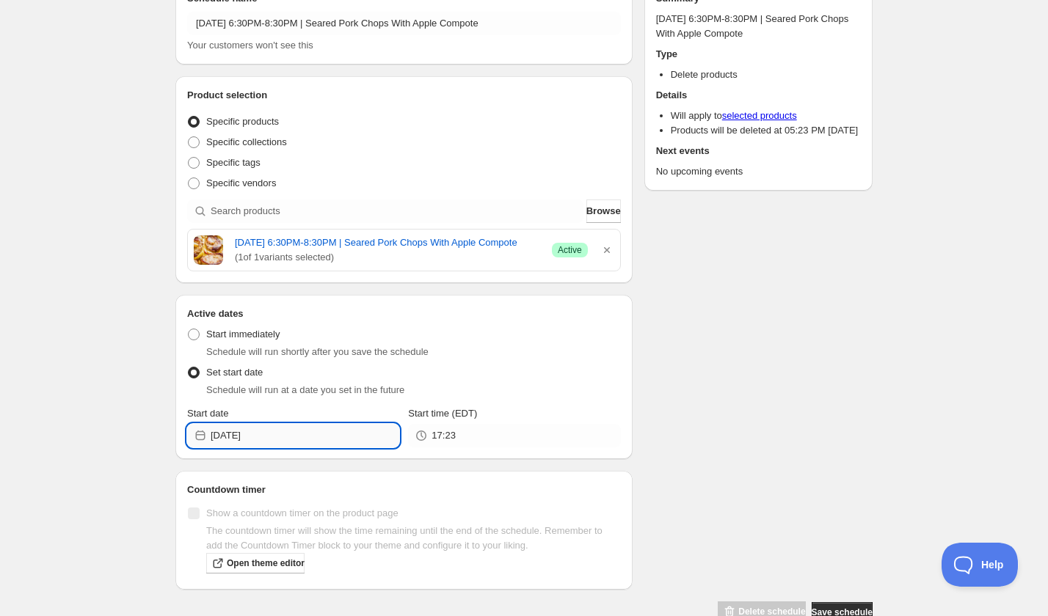
click at [265, 447] on input "2025-09-06" at bounding box center [305, 435] width 189 height 23
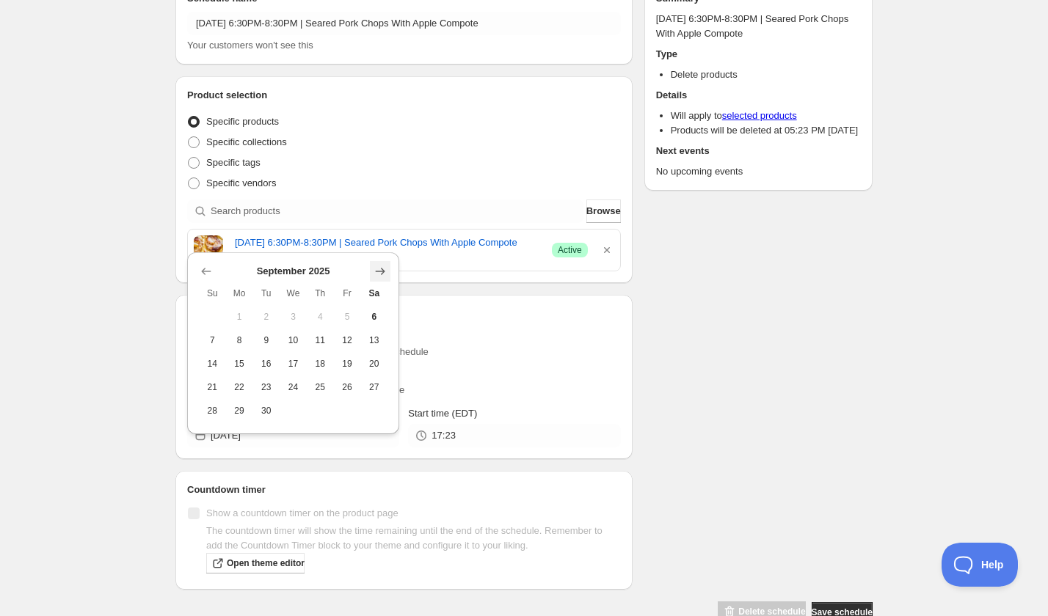
click at [383, 270] on icon "Show next month, October 2025" at bounding box center [381, 271] width 10 height 7
click at [383, 270] on icon "Show next month, November 2025" at bounding box center [381, 271] width 10 height 7
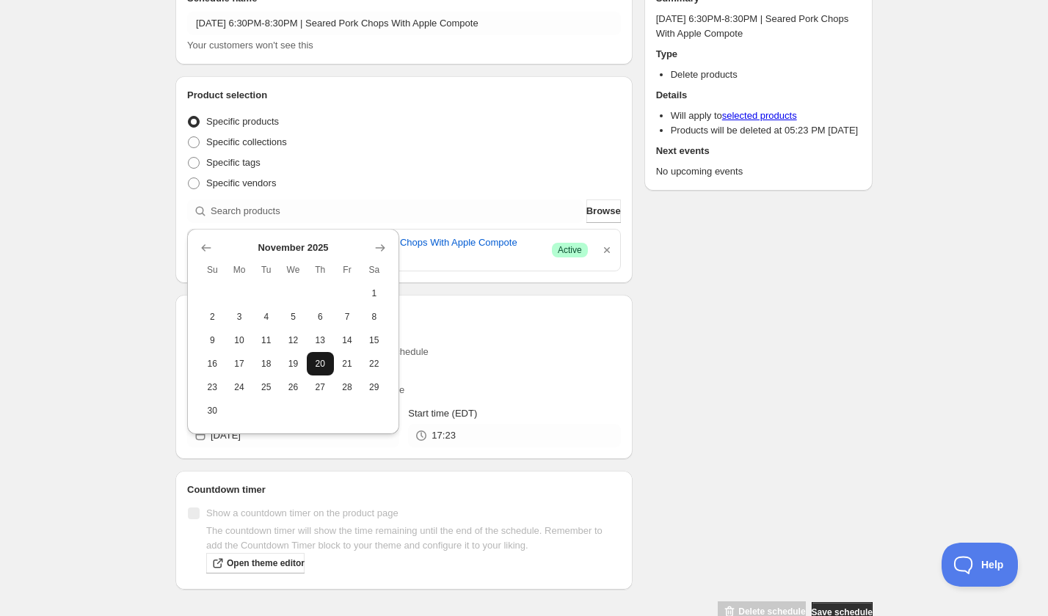
click at [318, 368] on span "20" at bounding box center [320, 364] width 15 height 12
type input "2025-11-20"
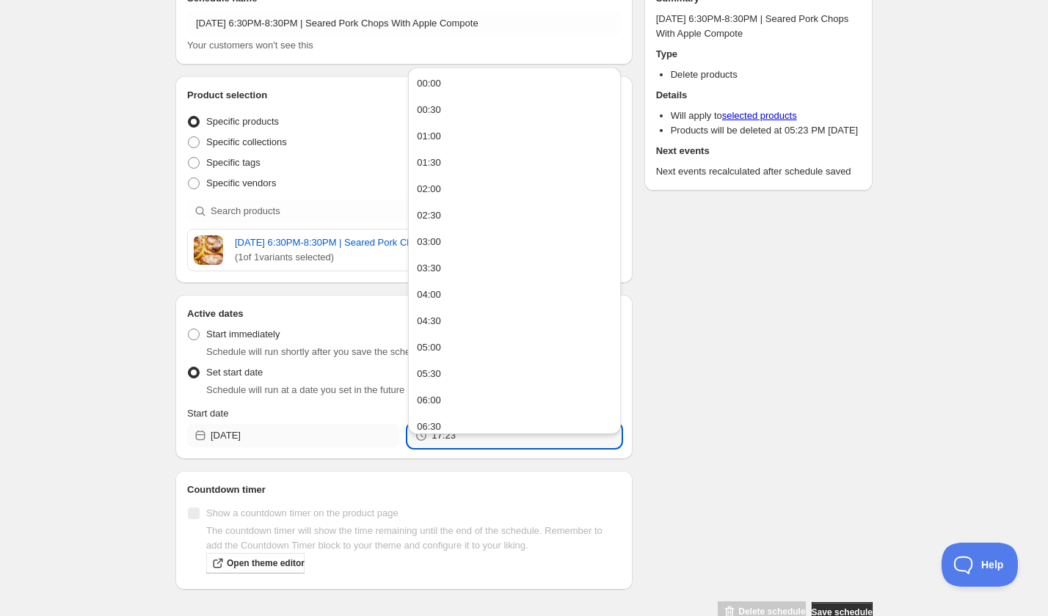
drag, startPoint x: 471, startPoint y: 468, endPoint x: 392, endPoint y: 468, distance: 79.2
click at [392, 447] on div "Start date 2025-11-20 Start time (EDT) 17:23" at bounding box center [404, 426] width 434 height 41
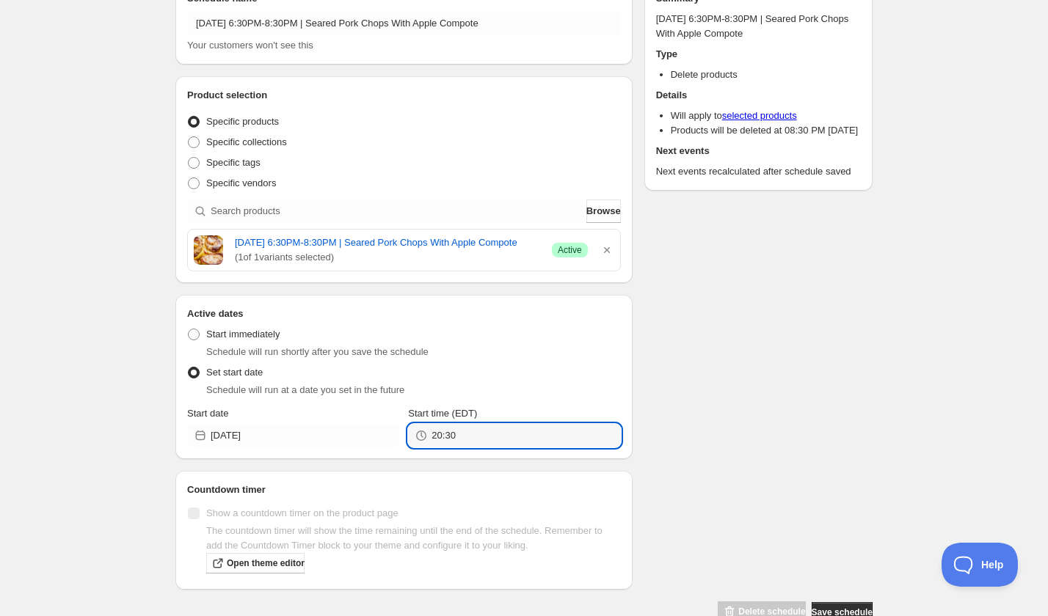
type input "20:30"
click at [823, 462] on div "Schedule name Thursday, November 20th | 6:30PM-8:30PM | Seared Pork Chops With …" at bounding box center [518, 296] width 709 height 656
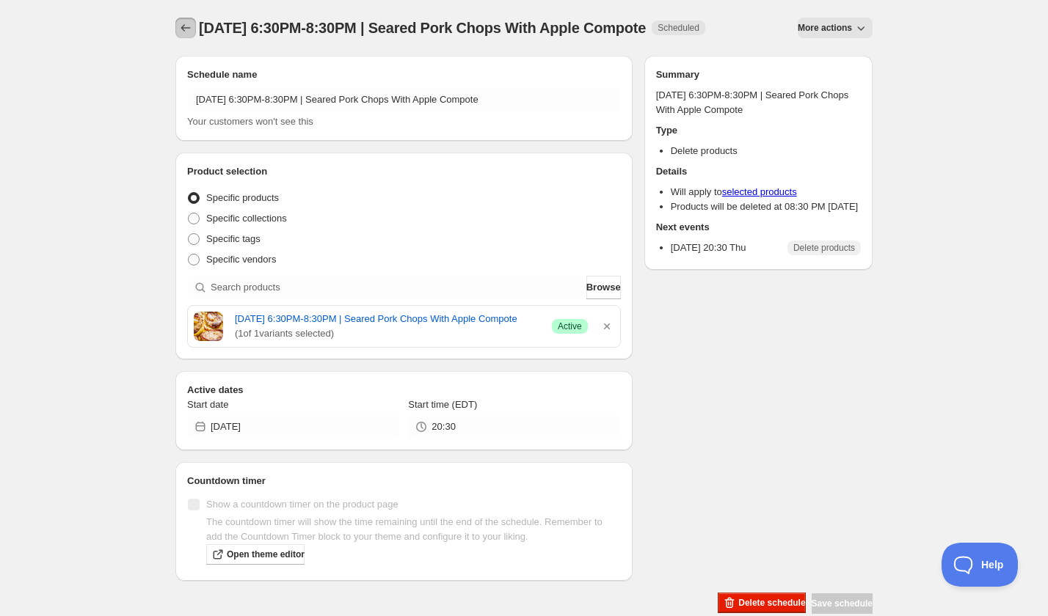
click at [186, 28] on icon "Schedules" at bounding box center [186, 27] width 10 height 7
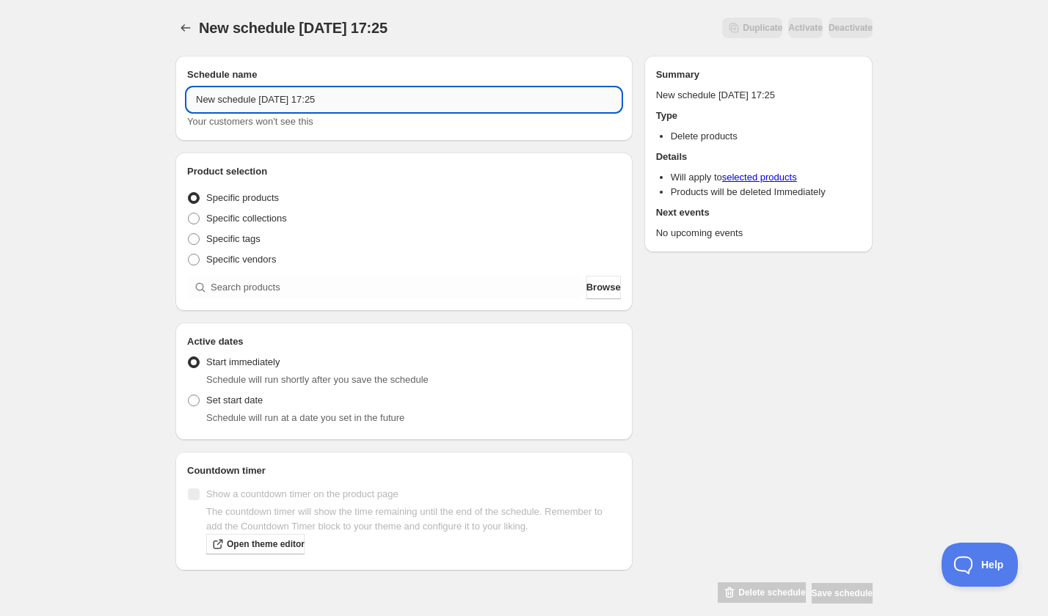
click at [274, 100] on input "New schedule Sep 06 2025 17:25" at bounding box center [404, 99] width 434 height 23
paste input "[DATE] 6:30PM-8:30PM | Resin Canvas Art"
type input "[DATE] 6:30PM-8:30PM | Resin Canvas Art"
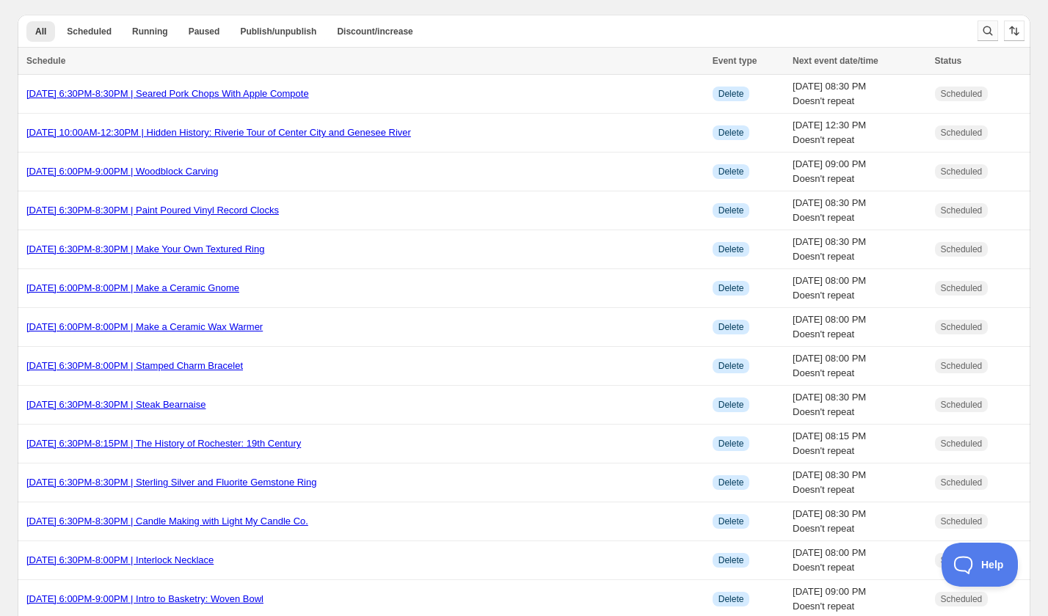
click at [988, 32] on icon "Search and filter results" at bounding box center [987, 30] width 15 height 15
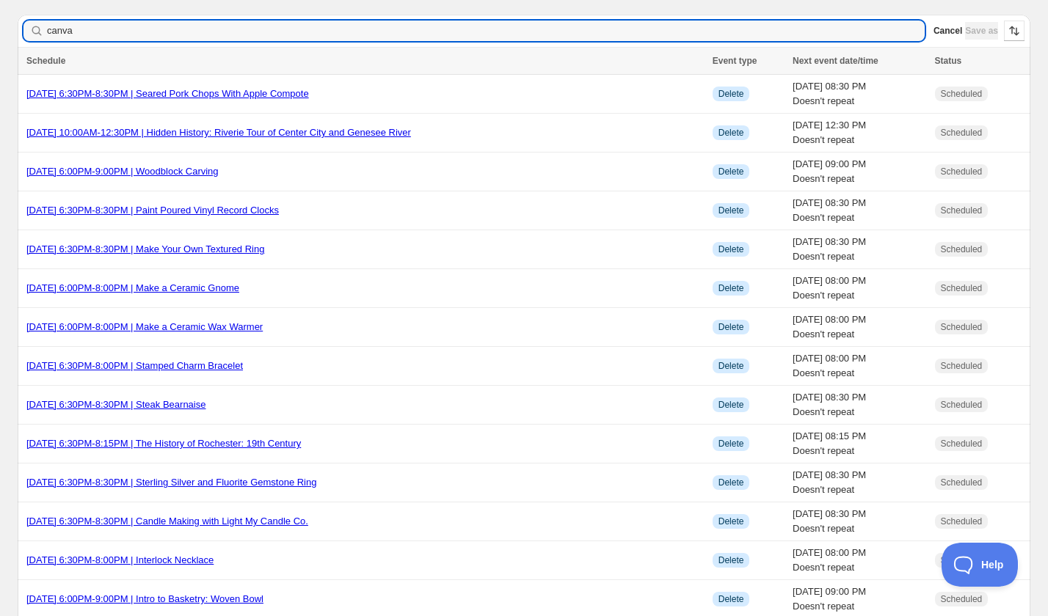
type input "canvas"
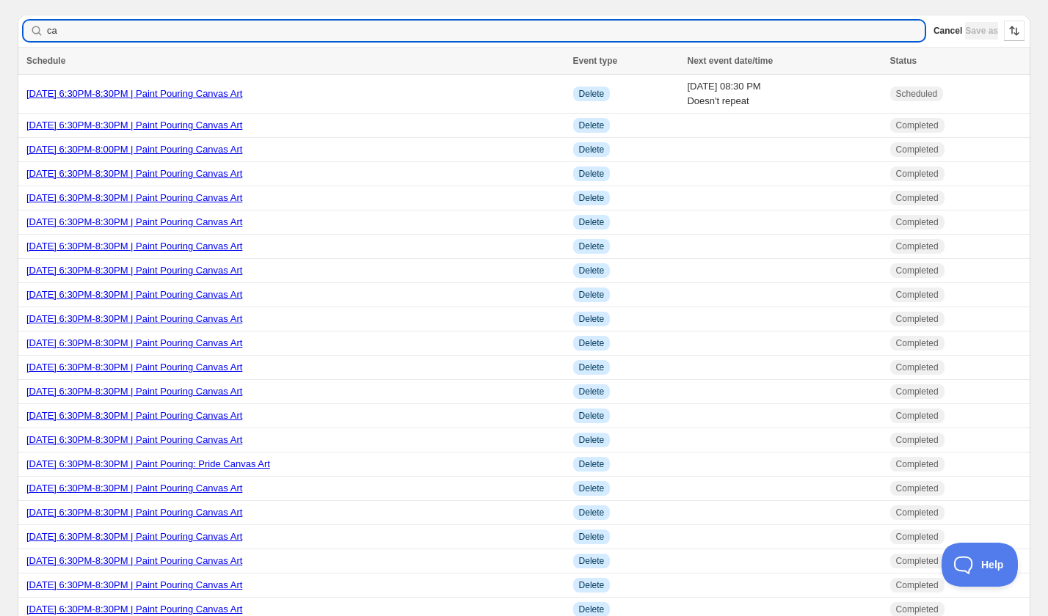
type input "c"
type input "Resin"
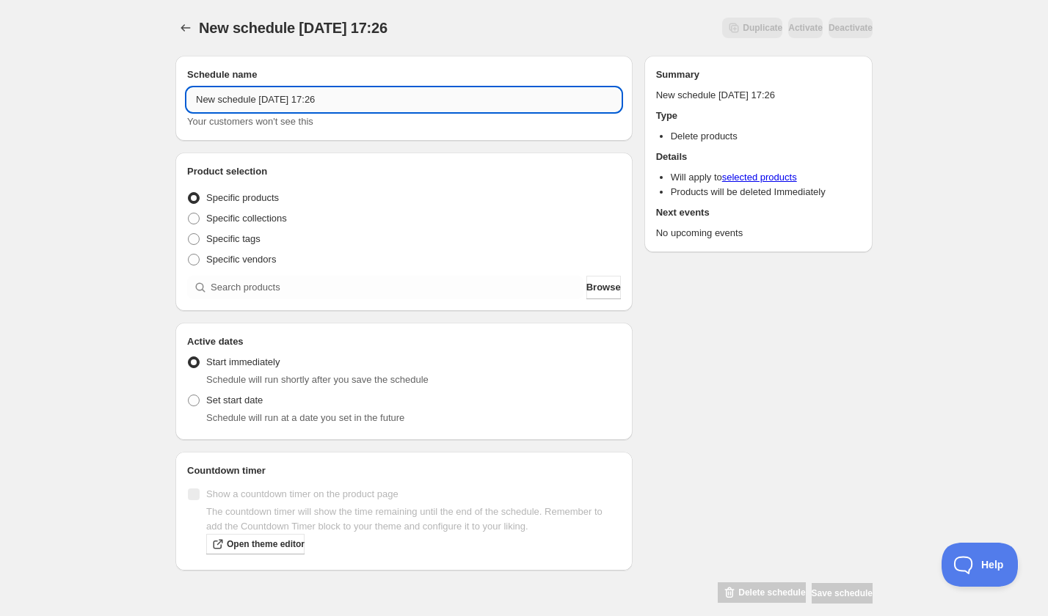
click at [332, 103] on input "New schedule Sep 06 2025 17:26" at bounding box center [404, 99] width 434 height 23
paste input "Thursday, October 23rd | 6:30PM-8:30PM | Resin Canvas Art"
type input "Thursday, October 23rd | 6:30PM-8:30PM | Resin Canvas Art"
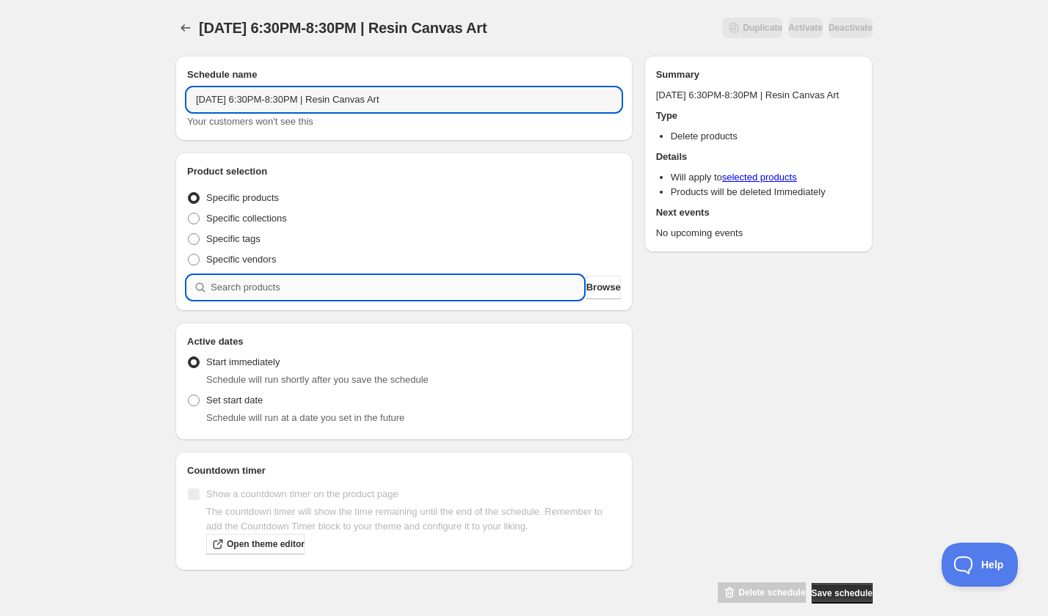
click at [287, 282] on input "search" at bounding box center [397, 287] width 373 height 23
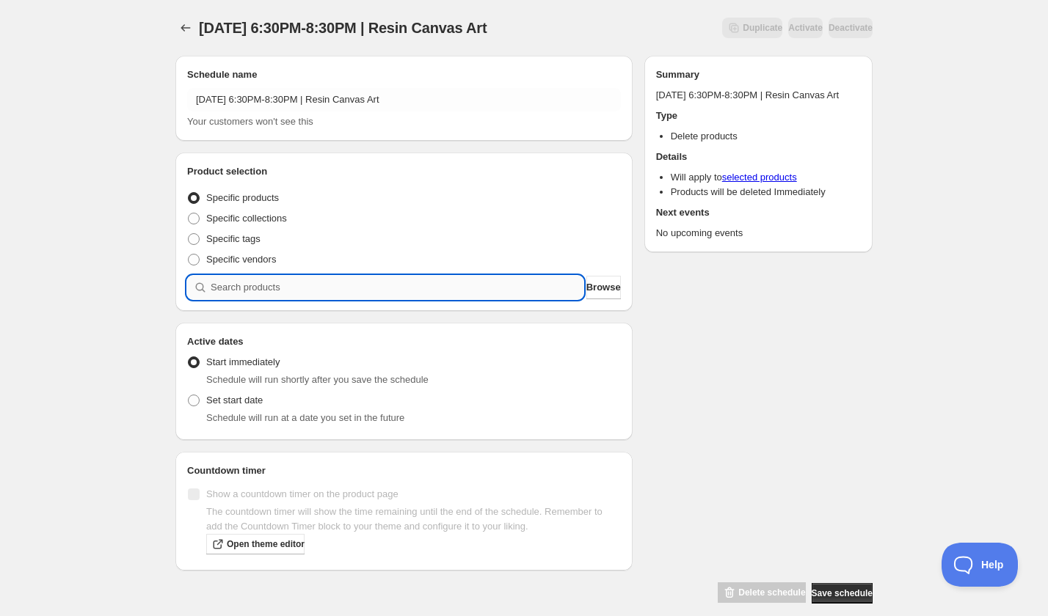
paste input "search"
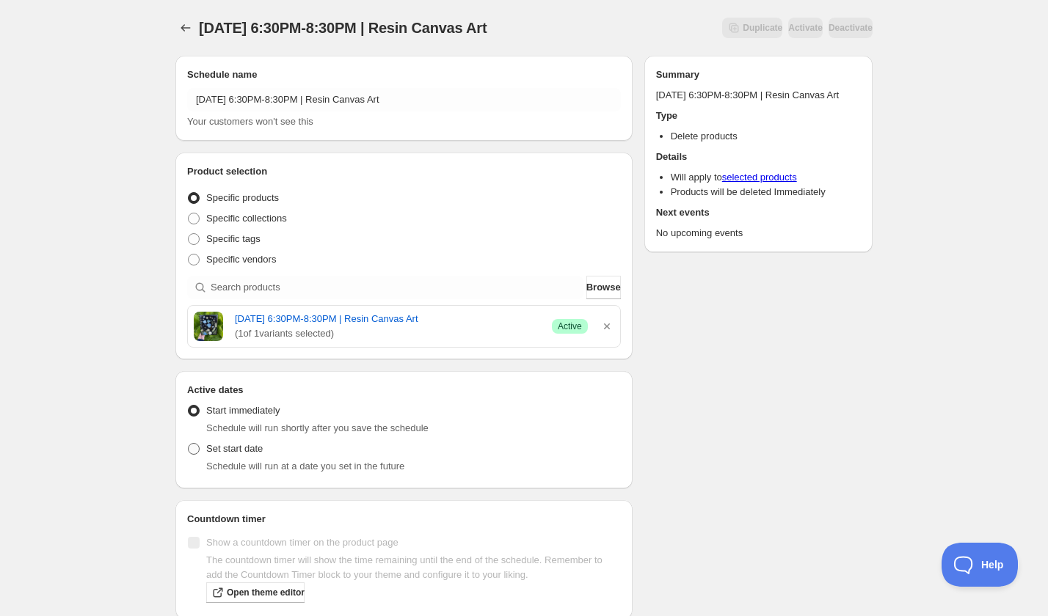
click at [208, 457] on label "Set start date" at bounding box center [225, 449] width 76 height 21
click at [189, 444] on input "Set start date" at bounding box center [188, 443] width 1 height 1
radio input "true"
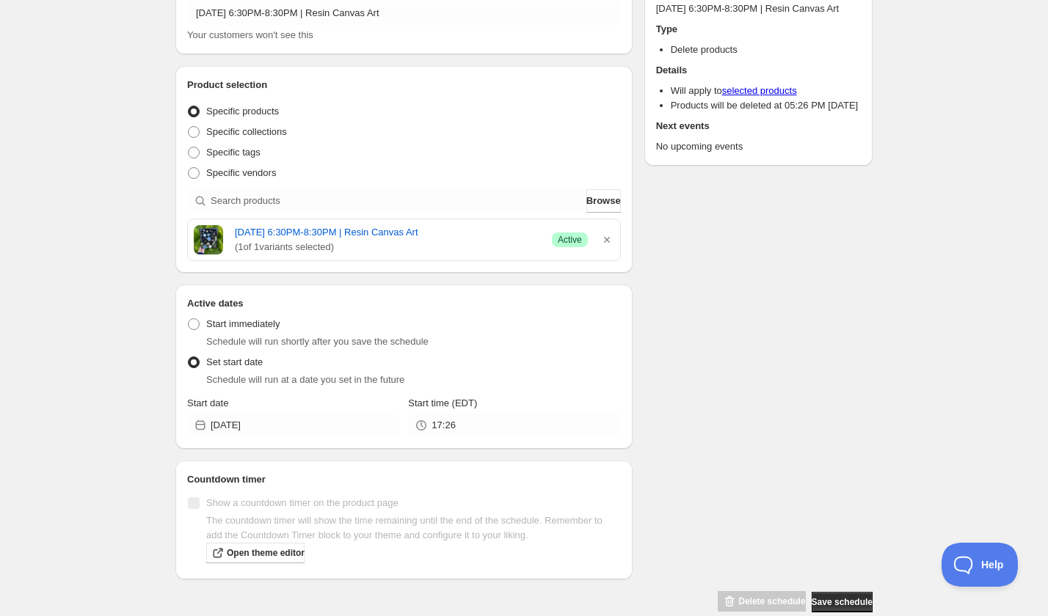
scroll to position [111, 0]
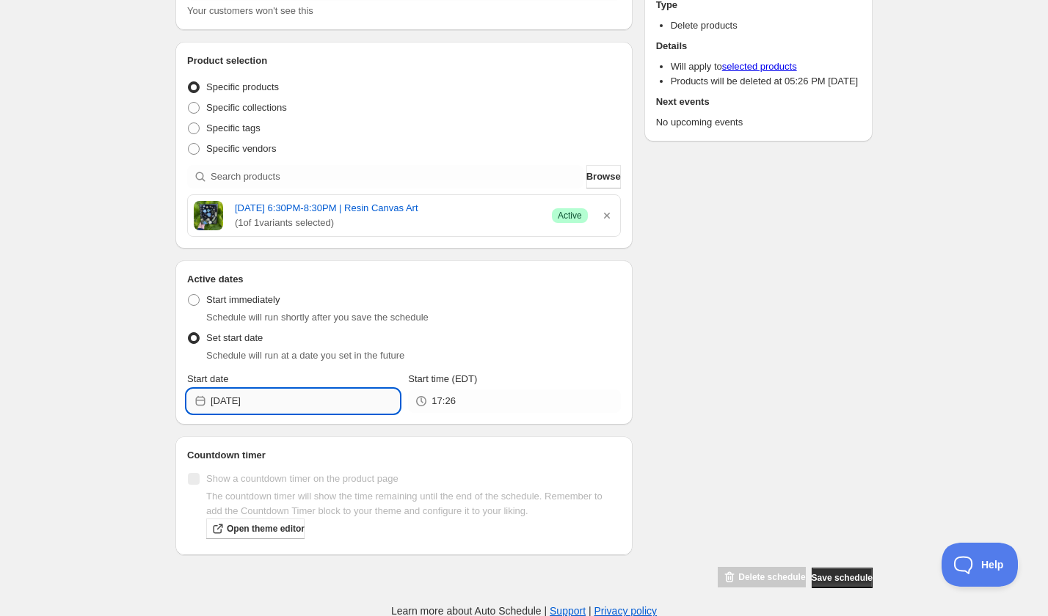
click at [278, 406] on input "2025-09-06" at bounding box center [305, 401] width 189 height 23
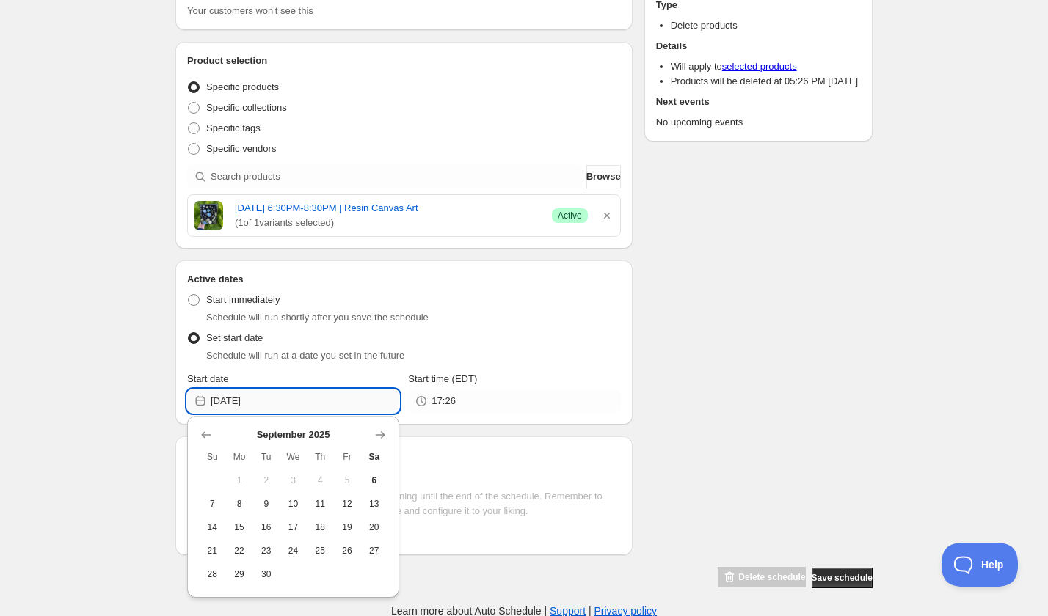
click at [278, 406] on input "2025-09-06" at bounding box center [305, 401] width 189 height 23
click at [381, 432] on icon "Show next month, October 2025" at bounding box center [380, 435] width 15 height 15
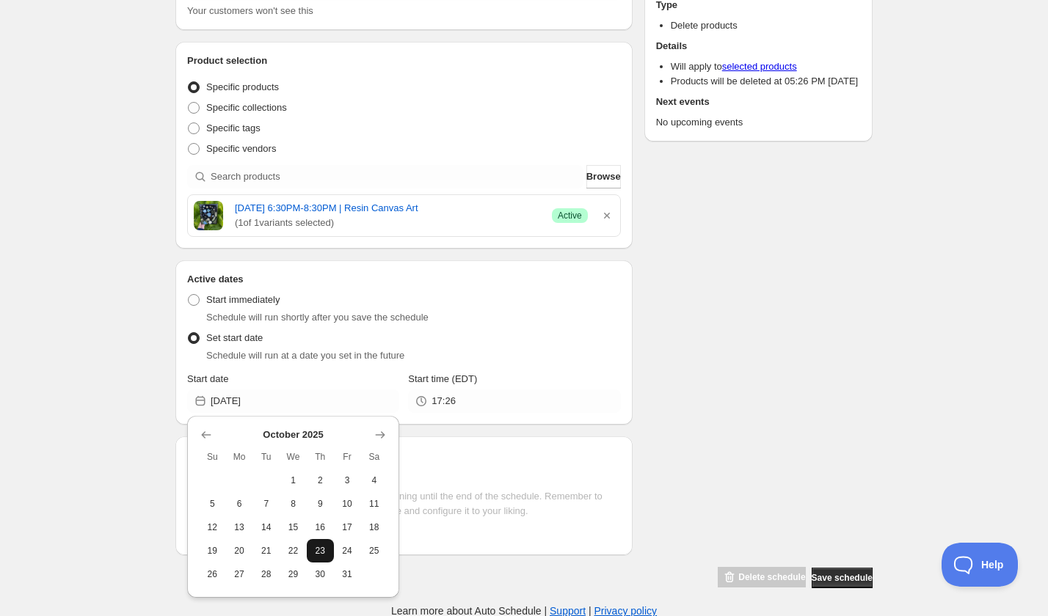
click at [323, 549] on span "23" at bounding box center [320, 551] width 15 height 12
type input "2025-10-23"
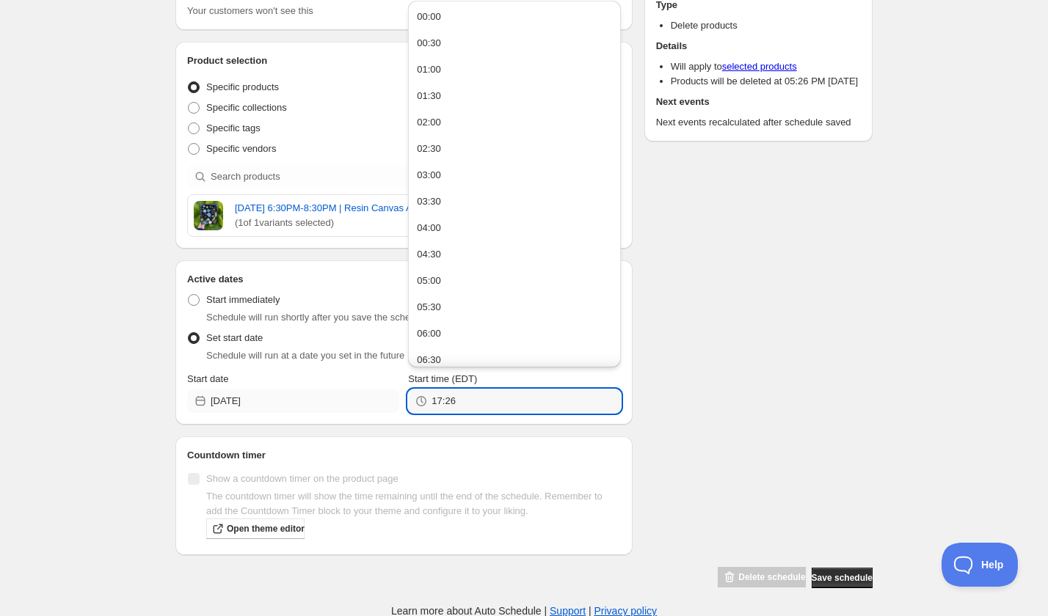
drag, startPoint x: 463, startPoint y: 398, endPoint x: 392, endPoint y: 398, distance: 71.2
click at [392, 398] on div "Start date 2025-10-23 Start time (EDT) 17:26" at bounding box center [404, 392] width 434 height 41
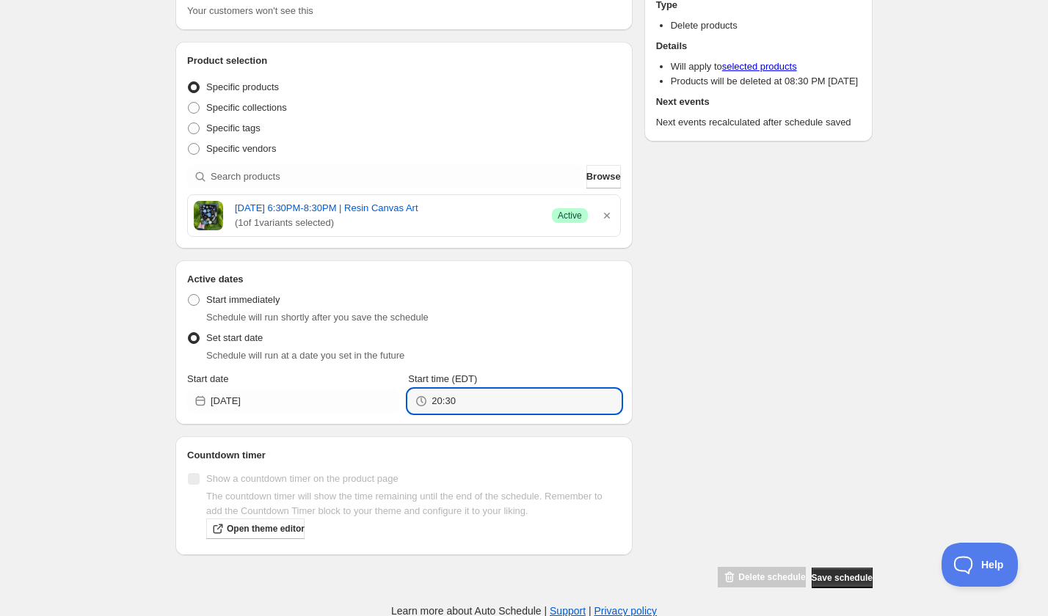
type input "20:30"
click at [812, 384] on div "Schedule name Thursday, October 23rd | 6:30PM-8:30PM | Resin Canvas Art Your cu…" at bounding box center [518, 261] width 709 height 656
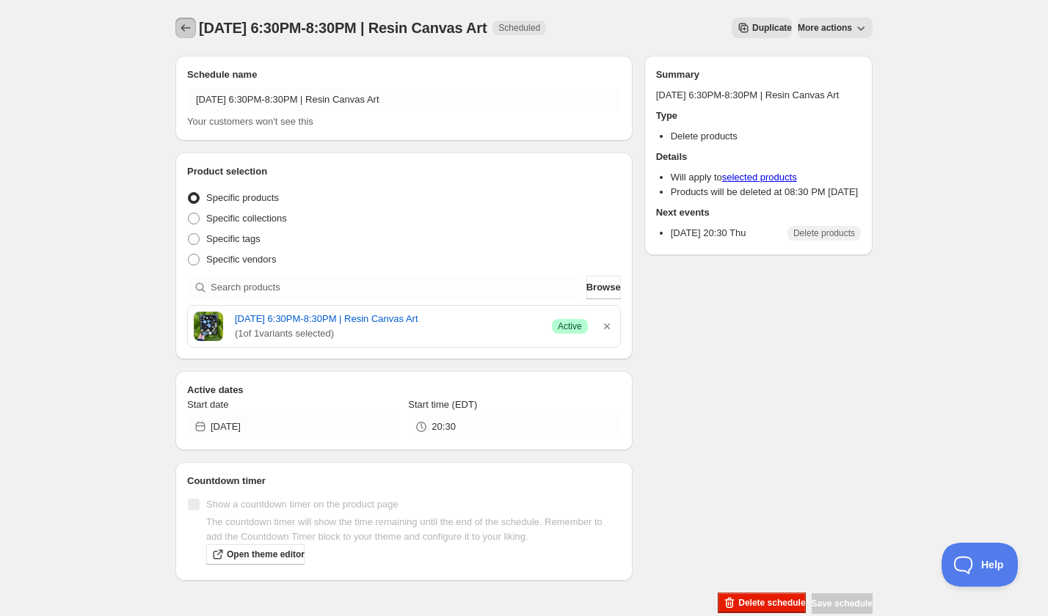
click at [179, 27] on icon "Schedules" at bounding box center [185, 28] width 15 height 15
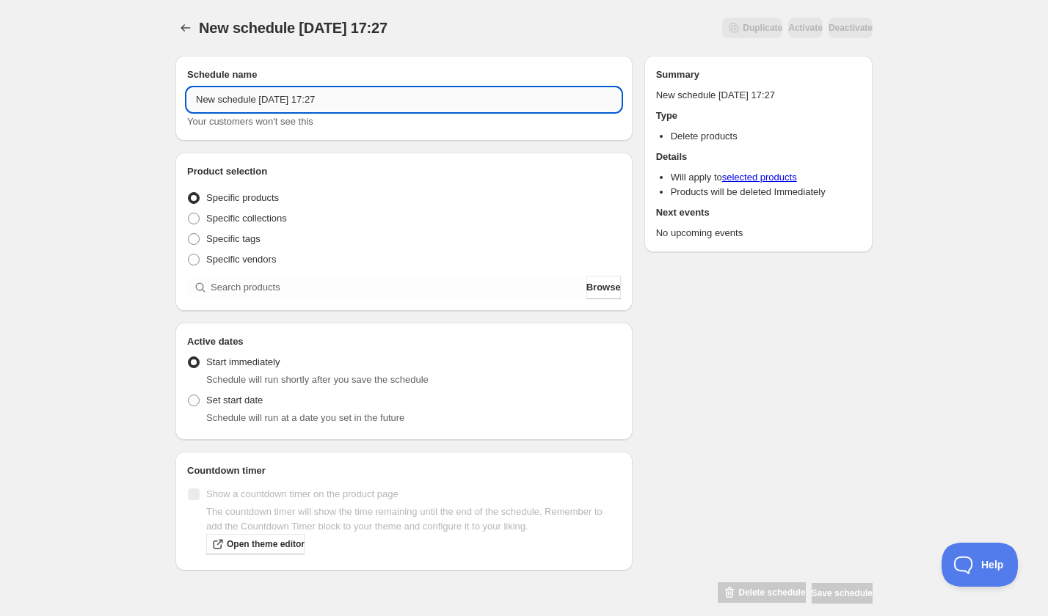
click at [282, 101] on input "New schedule Sep 06 2025 17:27" at bounding box center [404, 99] width 434 height 23
paste input "Thursday, November 13th | 6:30PM-8:30PM | Resin Canvas Art"
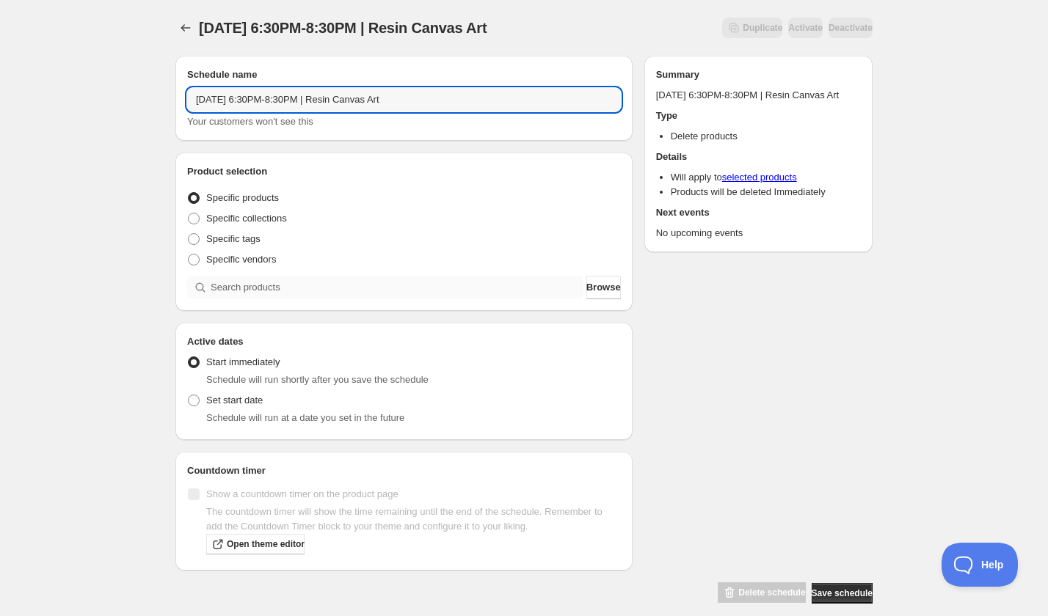
type input "Thursday, November 13th | 6:30PM-8:30PM | Resin Canvas Art"
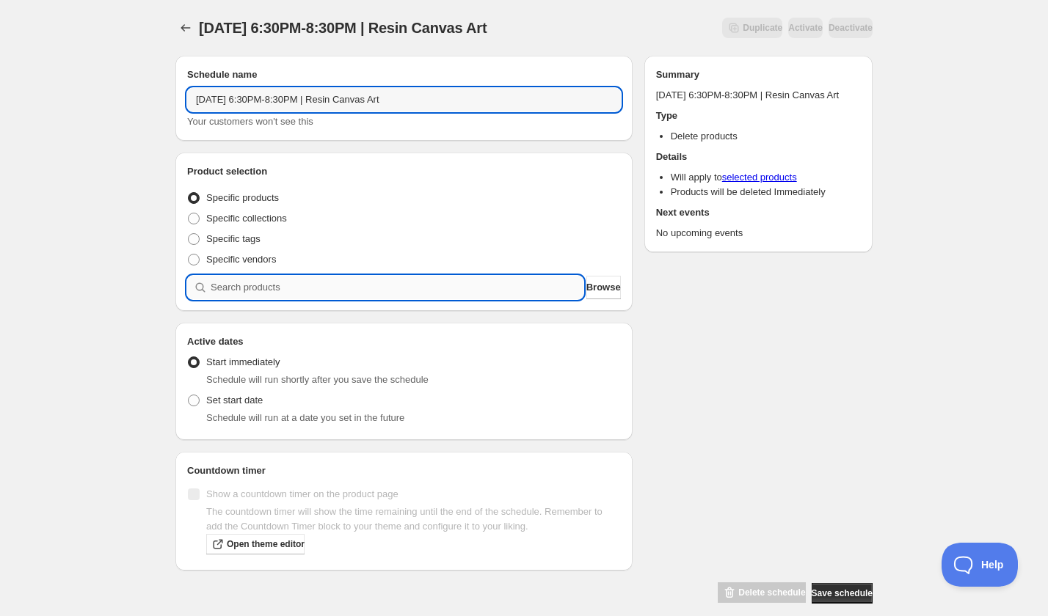
click at [292, 279] on input "search" at bounding box center [397, 287] width 373 height 23
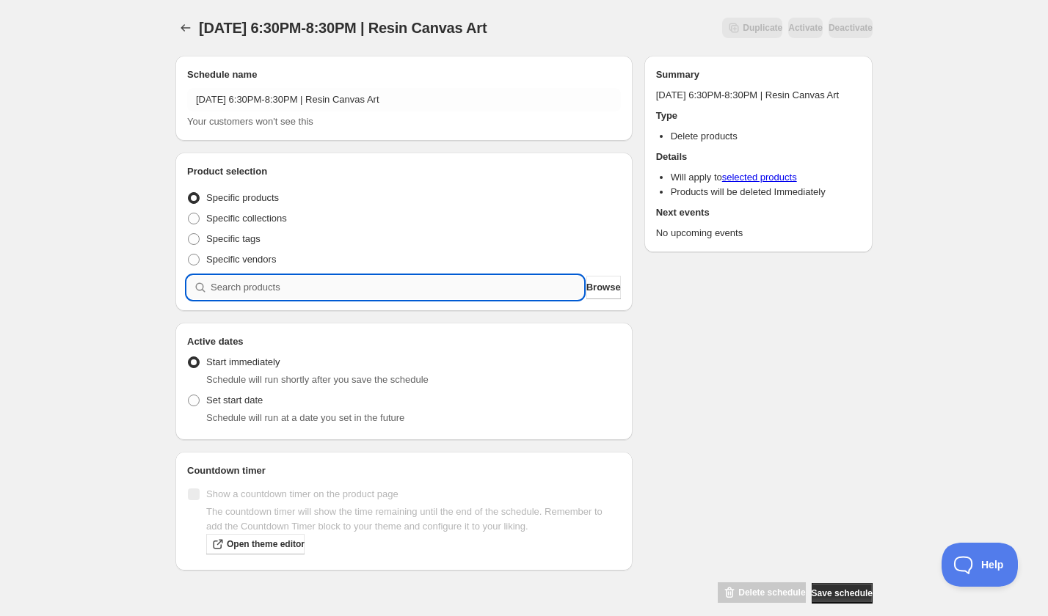
paste input "search"
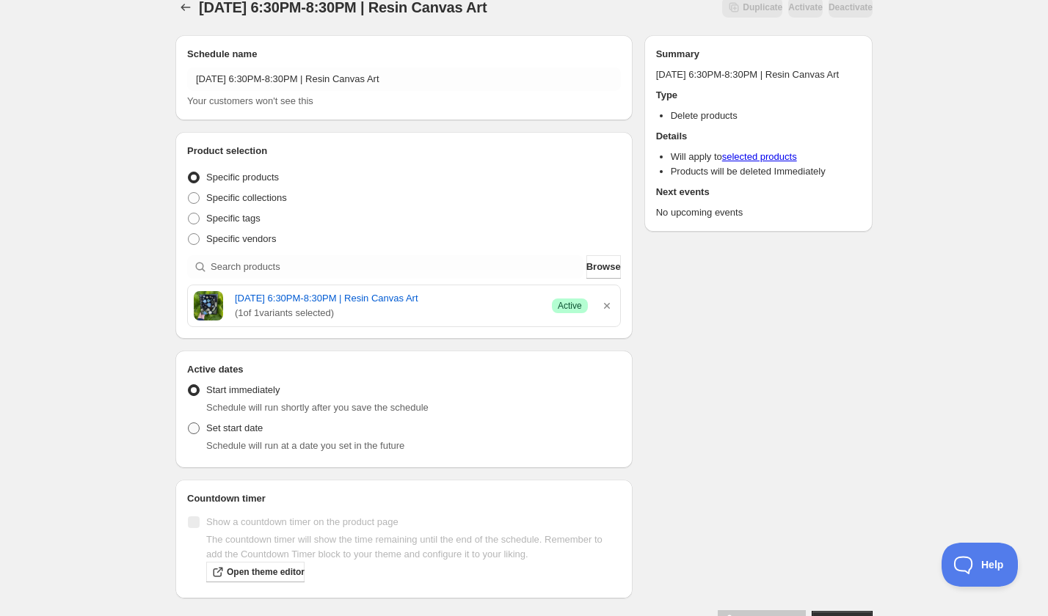
scroll to position [32, 0]
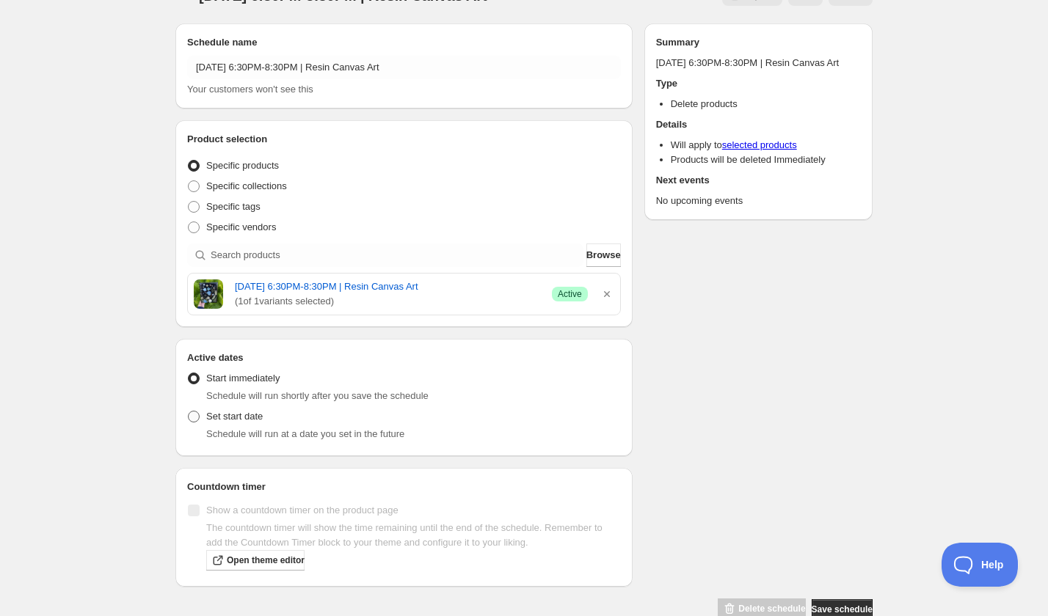
click at [240, 421] on span "Set start date" at bounding box center [234, 416] width 56 height 15
click at [189, 412] on input "Set start date" at bounding box center [188, 411] width 1 height 1
radio input "true"
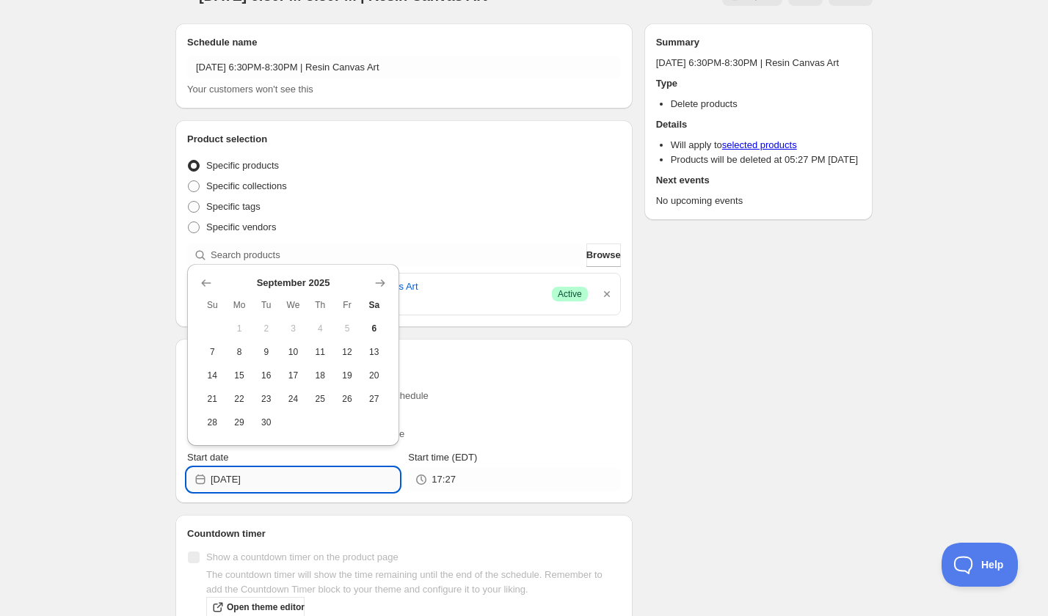
click at [299, 483] on input "2025-09-06" at bounding box center [305, 479] width 189 height 23
click at [380, 282] on icon "Show next month, October 2025" at bounding box center [380, 283] width 15 height 15
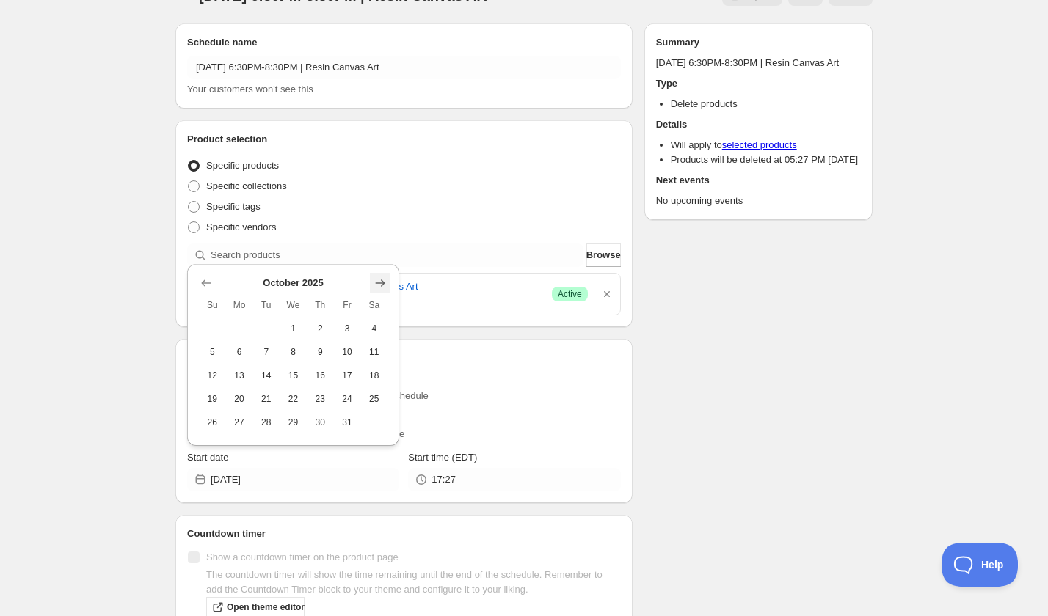
click at [380, 282] on icon "Show next month, November 2025" at bounding box center [380, 283] width 15 height 15
click at [381, 259] on icon "Show next month, December 2025" at bounding box center [381, 259] width 10 height 7
click at [210, 286] on icon "Show previous month, November 2025" at bounding box center [206, 283] width 15 height 15
click at [319, 355] on span "13" at bounding box center [320, 352] width 15 height 12
type input "2025-11-13"
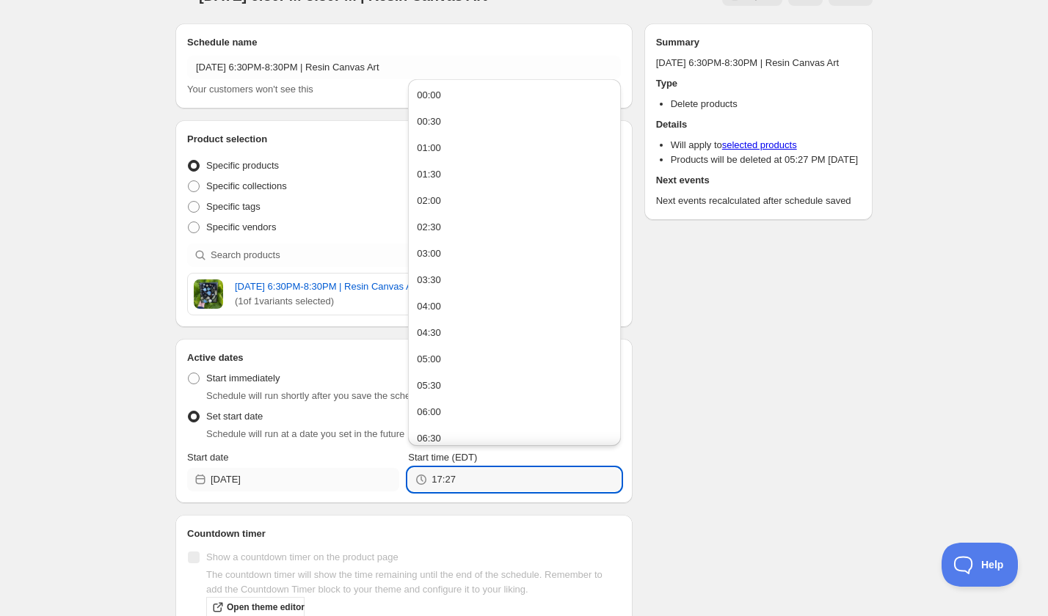
drag, startPoint x: 471, startPoint y: 482, endPoint x: 395, endPoint y: 480, distance: 75.6
click at [395, 480] on div "Start date 2025-11-13 Start time (EDT) 17:27" at bounding box center [404, 470] width 434 height 41
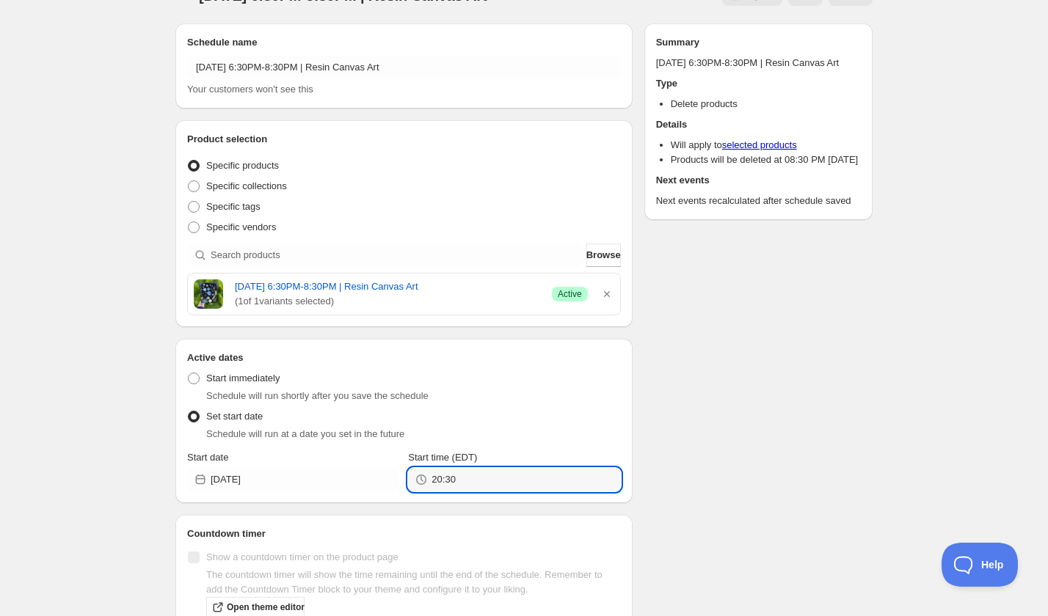
type input "20:30"
click at [726, 442] on div "Schedule name Thursday, November 13th | 6:30PM-8:30PM | Resin Canvas Art Your c…" at bounding box center [518, 340] width 709 height 656
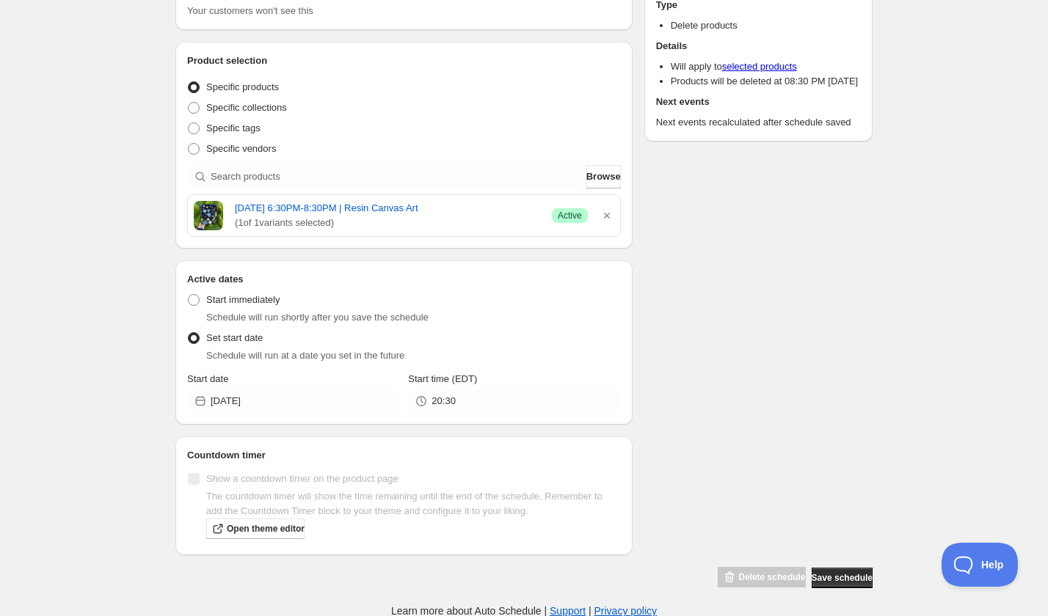
scroll to position [0, 0]
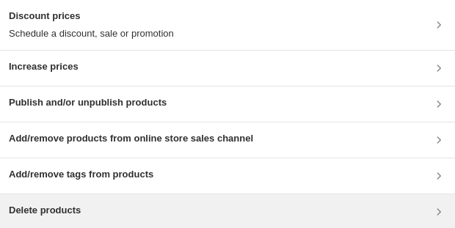
click at [124, 46] on div "Delete products" at bounding box center [227, 212] width 437 height 18
click at [106, 46] on div "Delete products" at bounding box center [227, 212] width 437 height 18
click at [273, 46] on div "Delete products" at bounding box center [227, 212] width 437 height 18
click at [90, 46] on div "Delete products" at bounding box center [227, 211] width 455 height 35
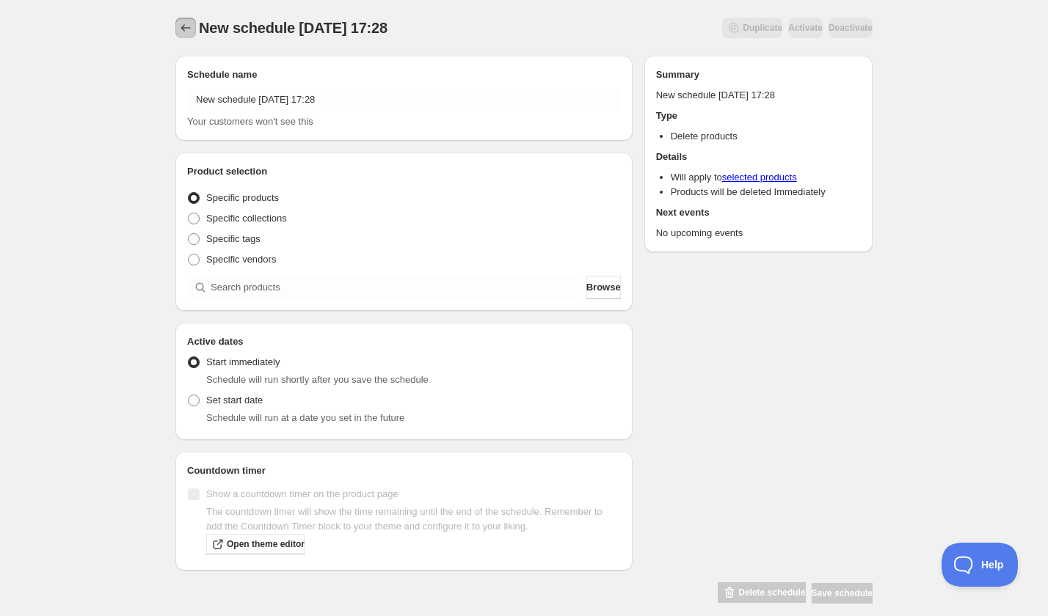
click at [186, 26] on icon "Schedules" at bounding box center [185, 28] width 15 height 15
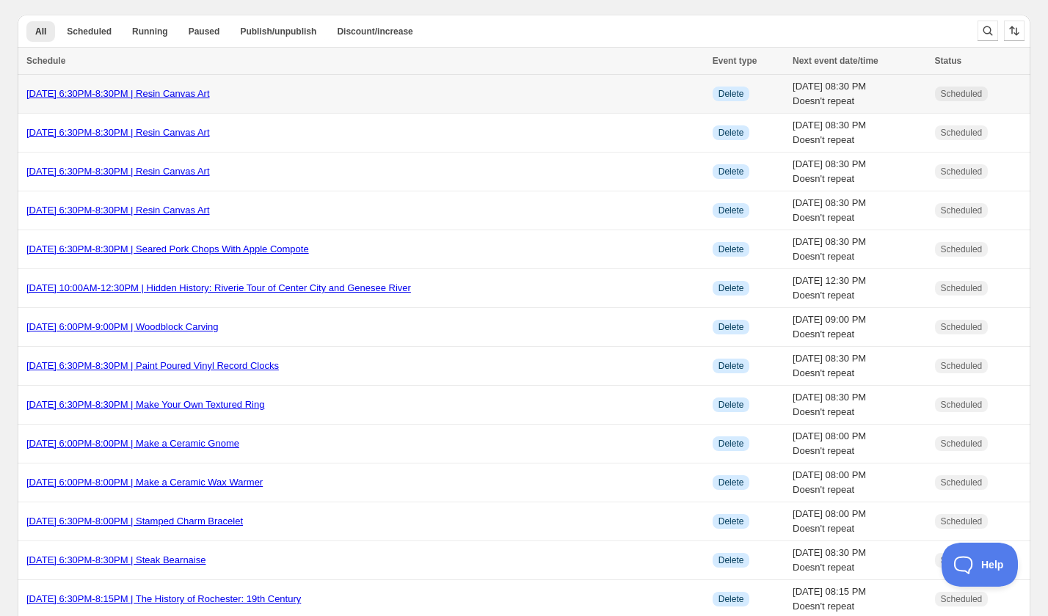
click at [461, 90] on div "[DATE] 6:30PM-8:30PM | Resin Canvas Art" at bounding box center [364, 94] width 677 height 15
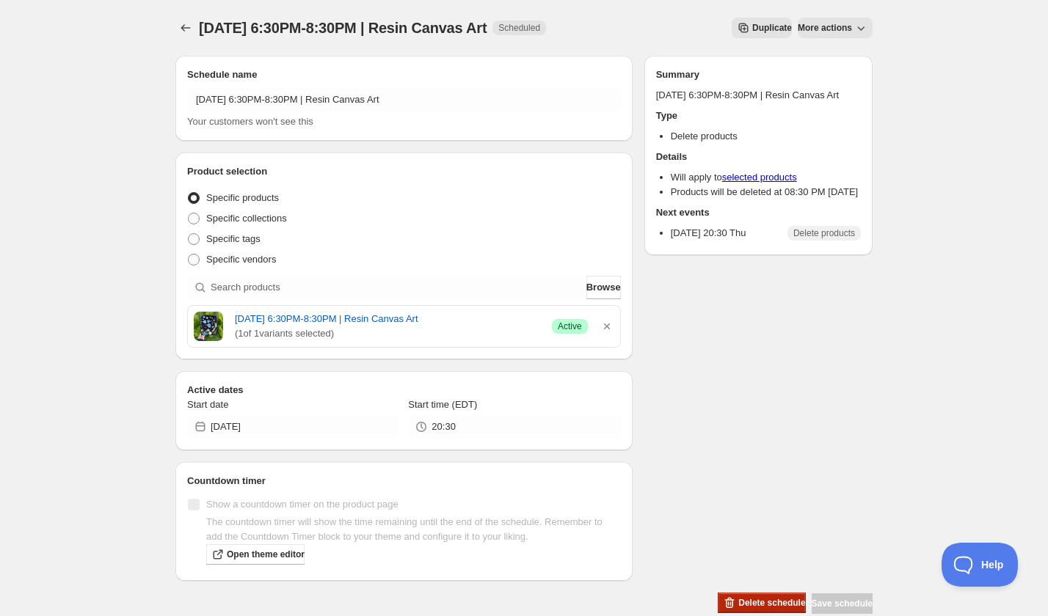
click at [745, 602] on span "Delete schedule" at bounding box center [771, 603] width 67 height 12
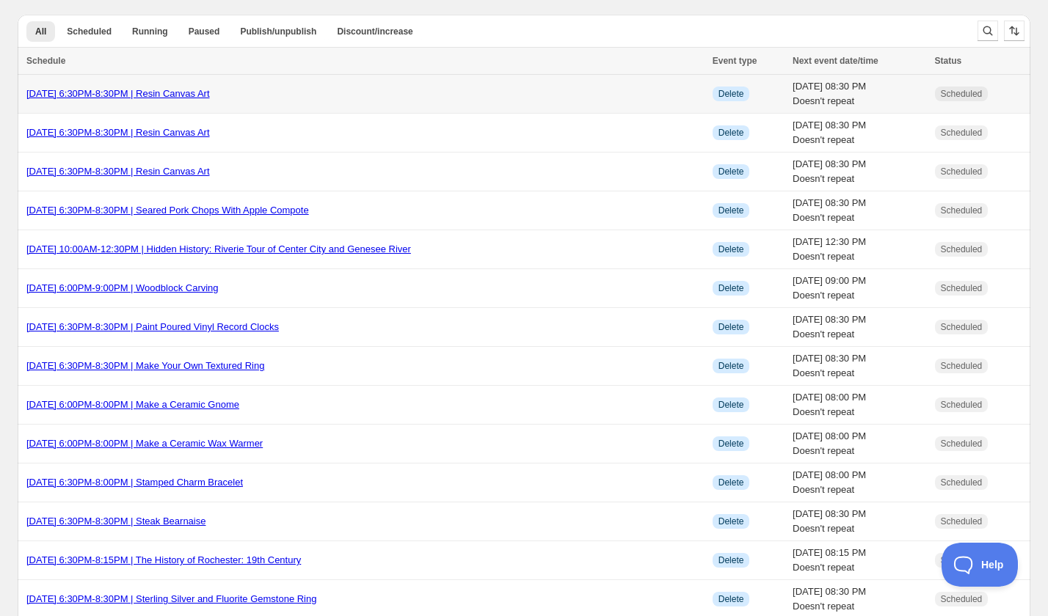
click at [392, 89] on div "[DATE] 6:30PM-8:30PM | Resin Canvas Art" at bounding box center [364, 94] width 677 height 15
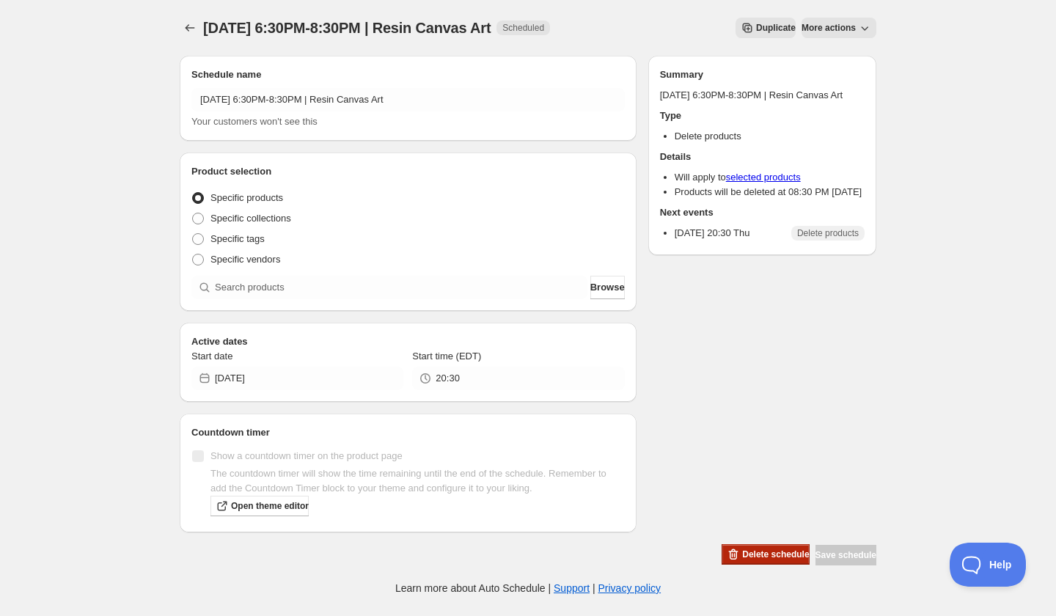
click at [742, 549] on span "Delete schedule" at bounding box center [775, 555] width 67 height 12
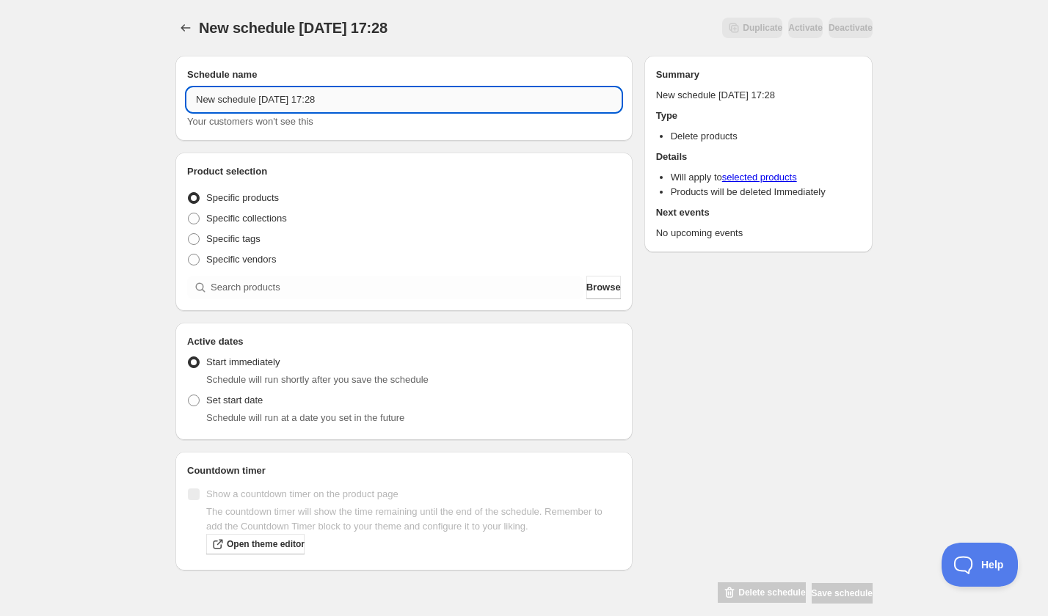
click at [269, 103] on input "New schedule [DATE] 17:28" at bounding box center [404, 99] width 434 height 23
paste input "[DATE] 6:30PM-8:30PM | Homemade Apple Galette"
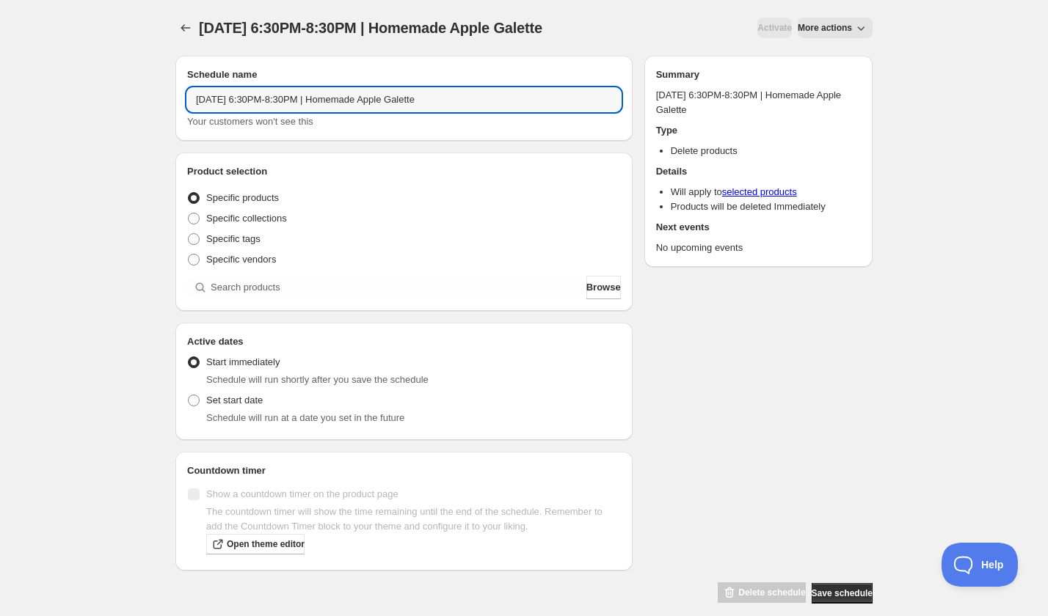
type input "Wednesday, November 12th | 6:30PM-8:30PM | Homemade Apple Galette"
click at [307, 299] on div "Product selection Entity type Specific products Specific collections Specific t…" at bounding box center [403, 232] width 457 height 158
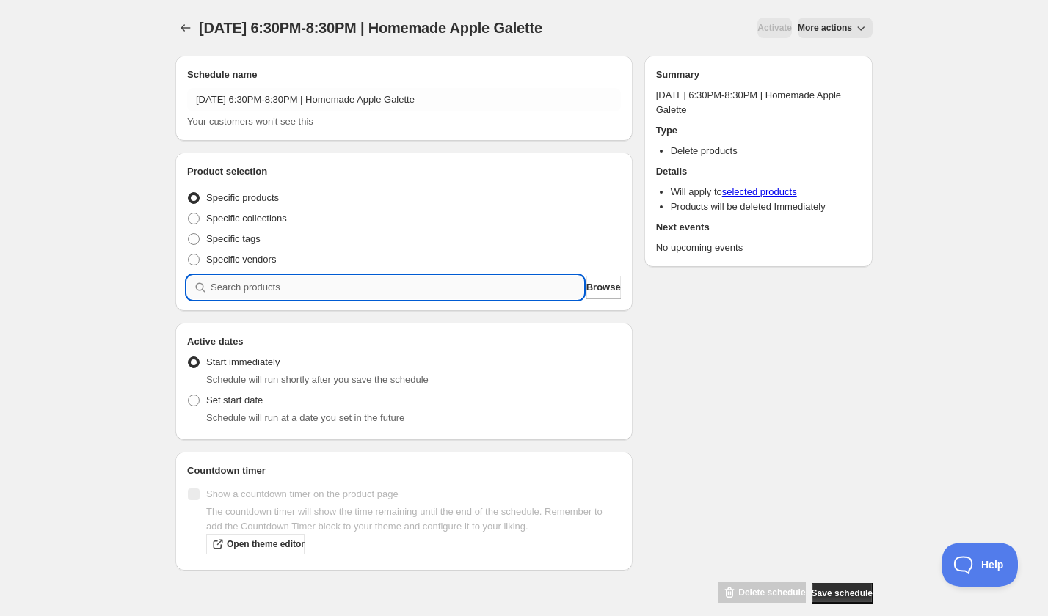
click at [307, 285] on input "search" at bounding box center [397, 287] width 373 height 23
paste input "search"
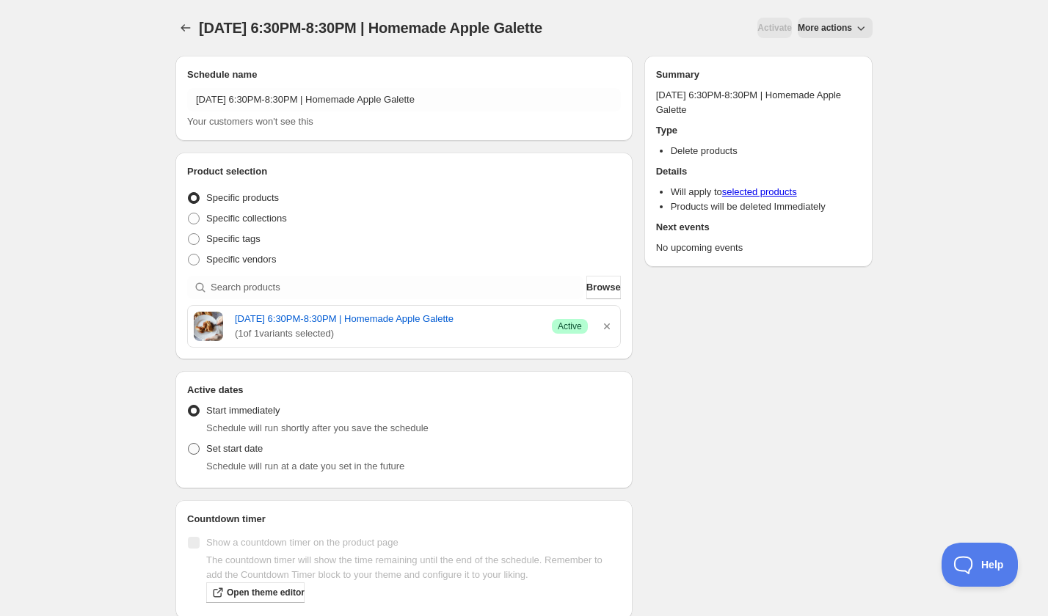
click at [230, 454] on span "Set start date" at bounding box center [234, 448] width 56 height 11
click at [189, 444] on input "Set start date" at bounding box center [188, 443] width 1 height 1
radio input "true"
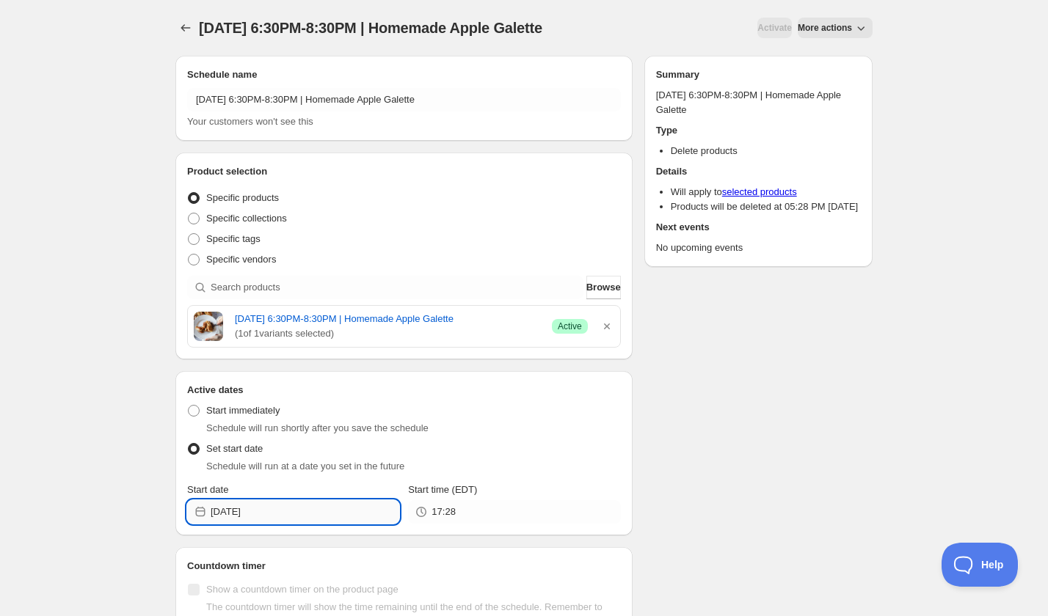
click at [261, 524] on input "2025-09-06" at bounding box center [305, 511] width 189 height 23
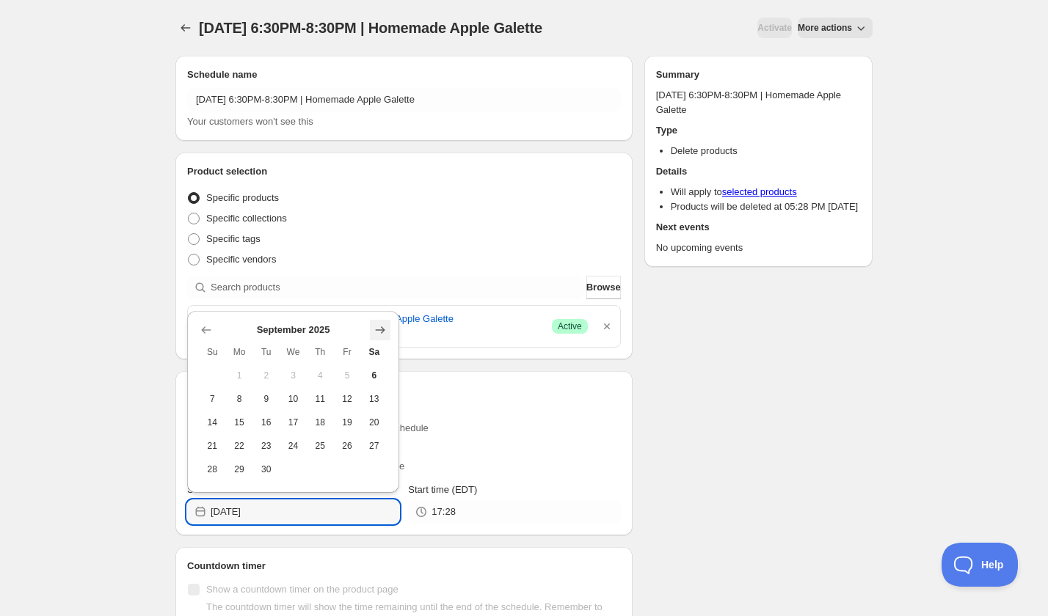
click at [384, 329] on icon "Show next month, October 2025" at bounding box center [381, 329] width 10 height 7
click at [384, 329] on icon "Show next month, November 2025" at bounding box center [381, 329] width 10 height 7
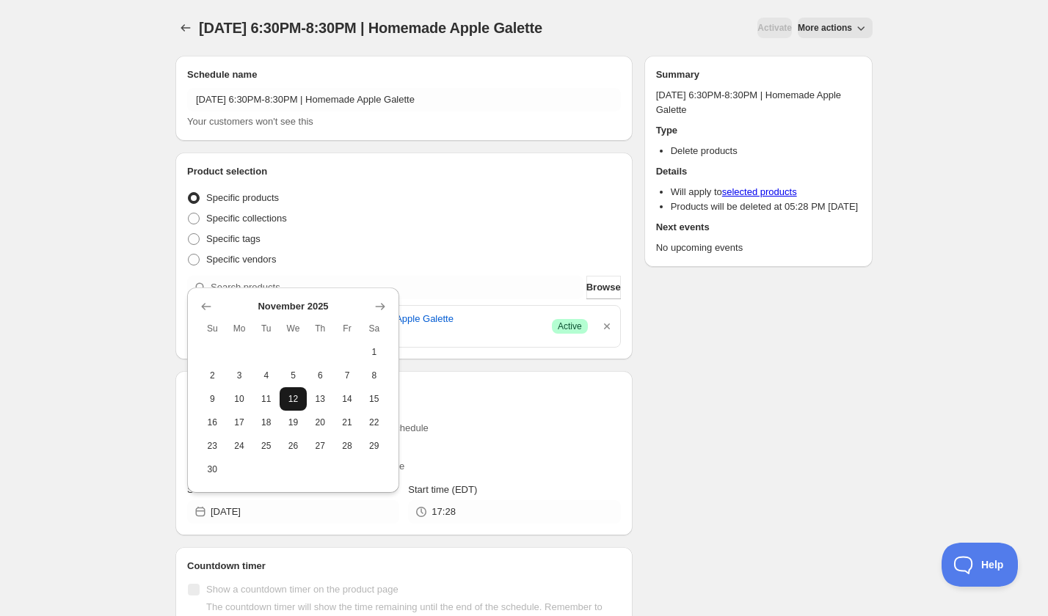
click at [282, 404] on button "12" at bounding box center [292, 398] width 27 height 23
type input "2025-11-12"
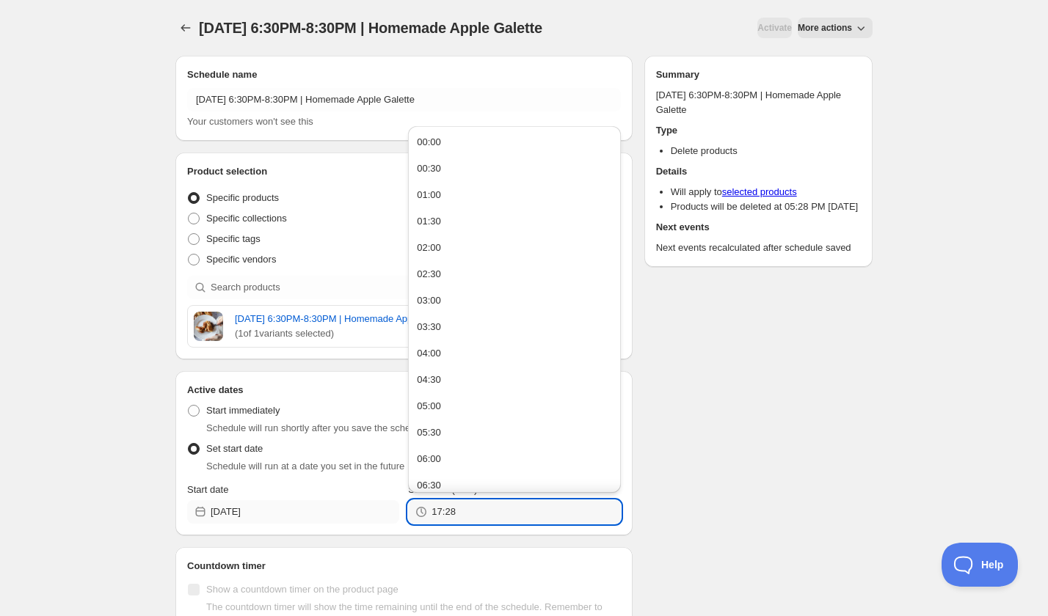
drag, startPoint x: 486, startPoint y: 527, endPoint x: 399, endPoint y: 527, distance: 86.6
click at [399, 524] on div "Start date 2025-11-12 Start time (EDT) 17:28" at bounding box center [404, 503] width 434 height 41
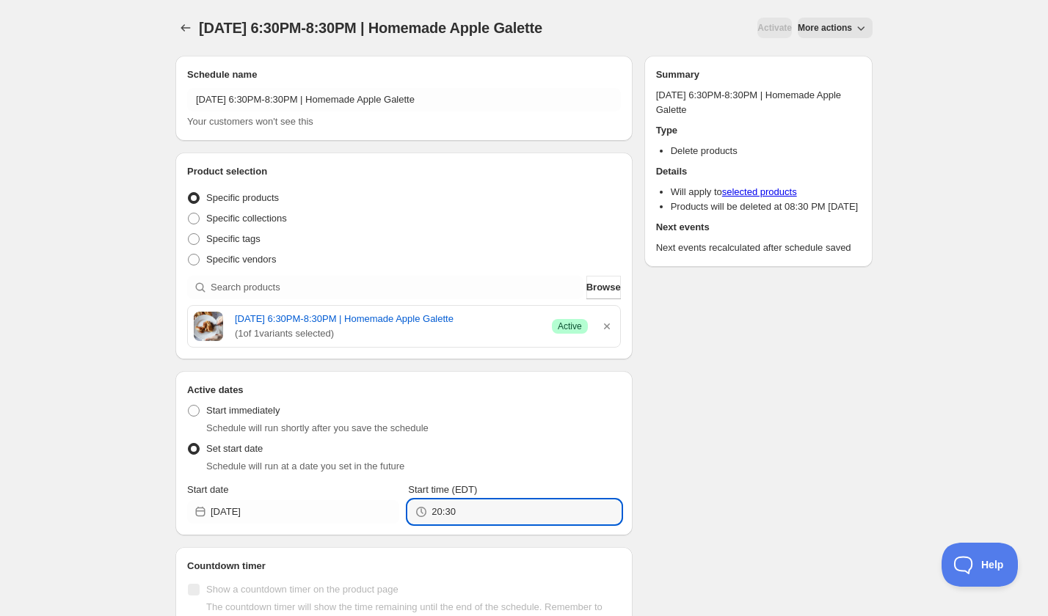
type input "20:30"
click at [748, 496] on div "Schedule name Wednesday, November 12th | 6:30PM-8:30PM | Homemade Apple Galette…" at bounding box center [518, 372] width 709 height 656
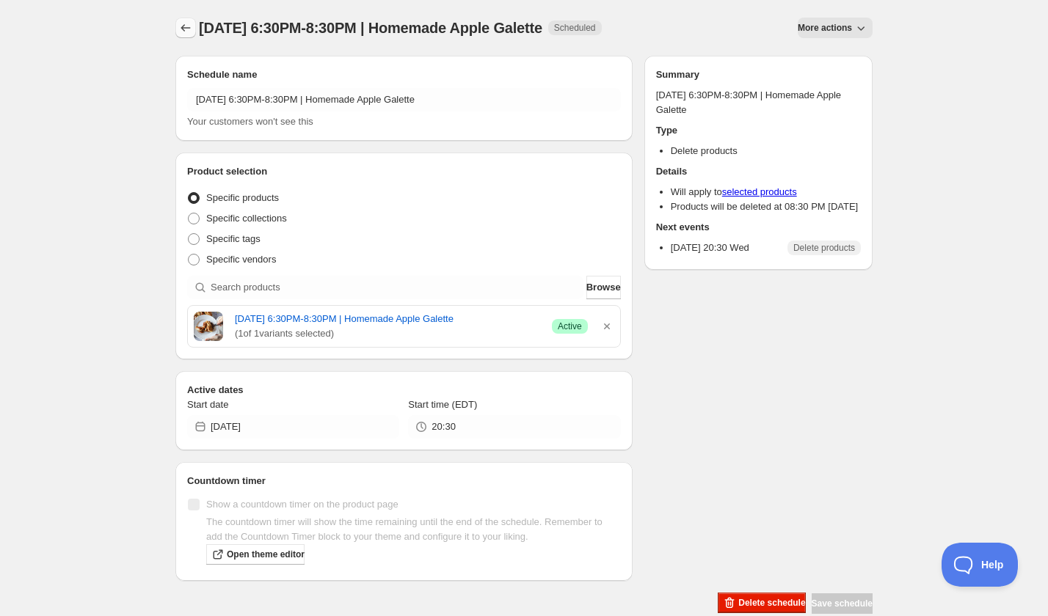
click at [182, 24] on icon "Schedules" at bounding box center [185, 28] width 15 height 15
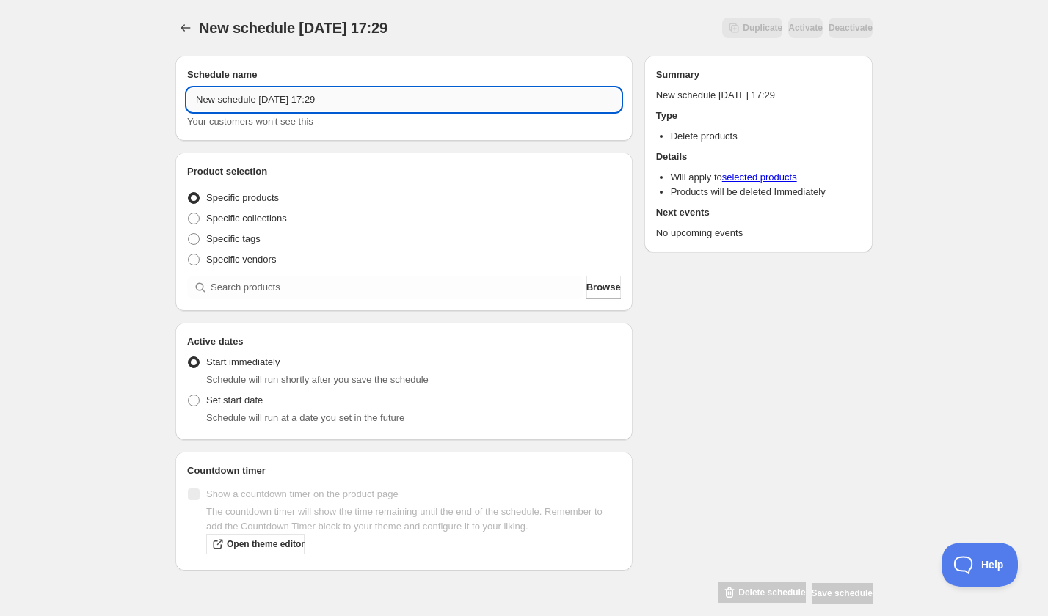
click at [320, 109] on input "New schedule Sep 06 2025 17:29" at bounding box center [404, 99] width 434 height 23
paste input "Monday, November 17th | 6:30PM-8:30PM | Make Your Own Pumpkin Gnocchi"
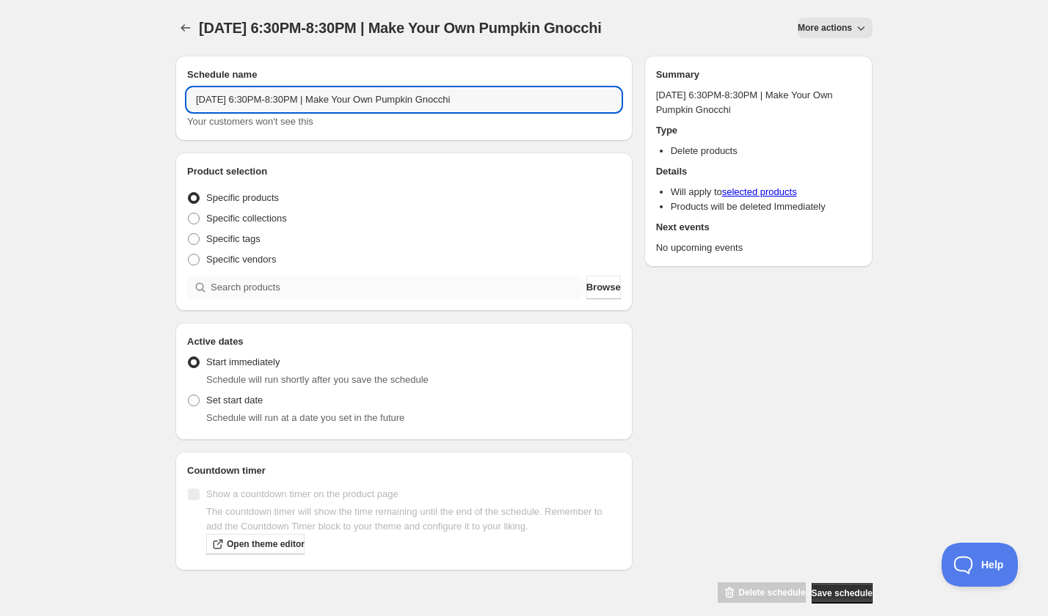
type input "Monday, November 17th | 6:30PM-8:30PM | Make Your Own Pumpkin Gnocchi"
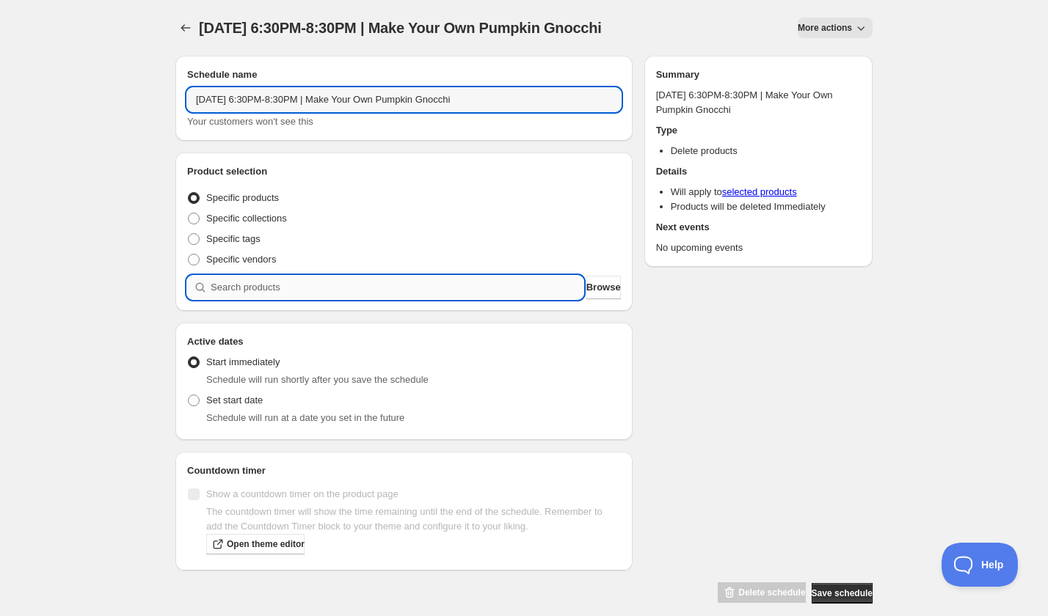
click at [272, 294] on input "search" at bounding box center [397, 287] width 373 height 23
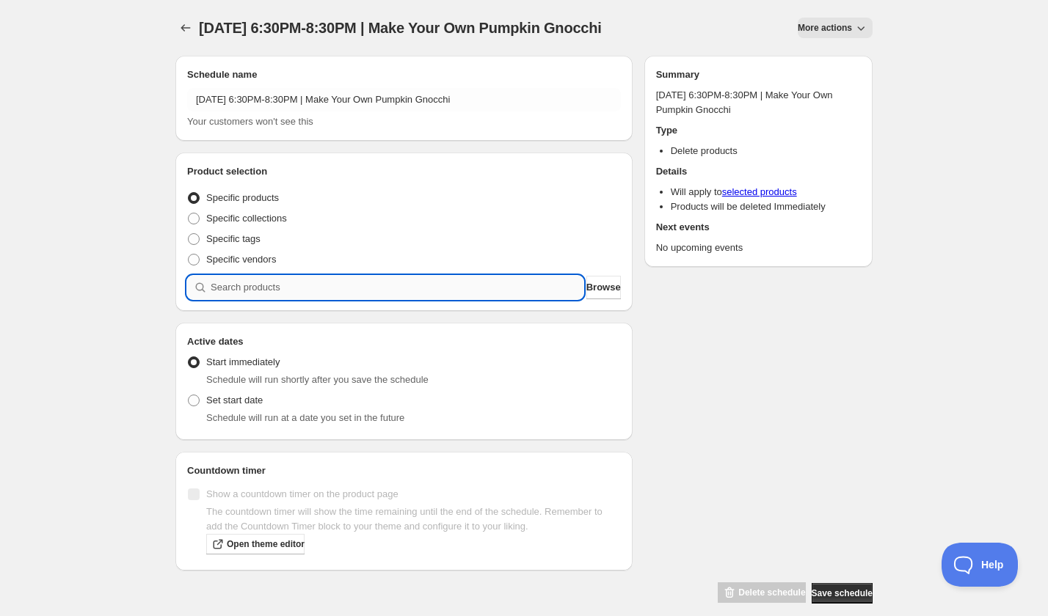
paste input "search"
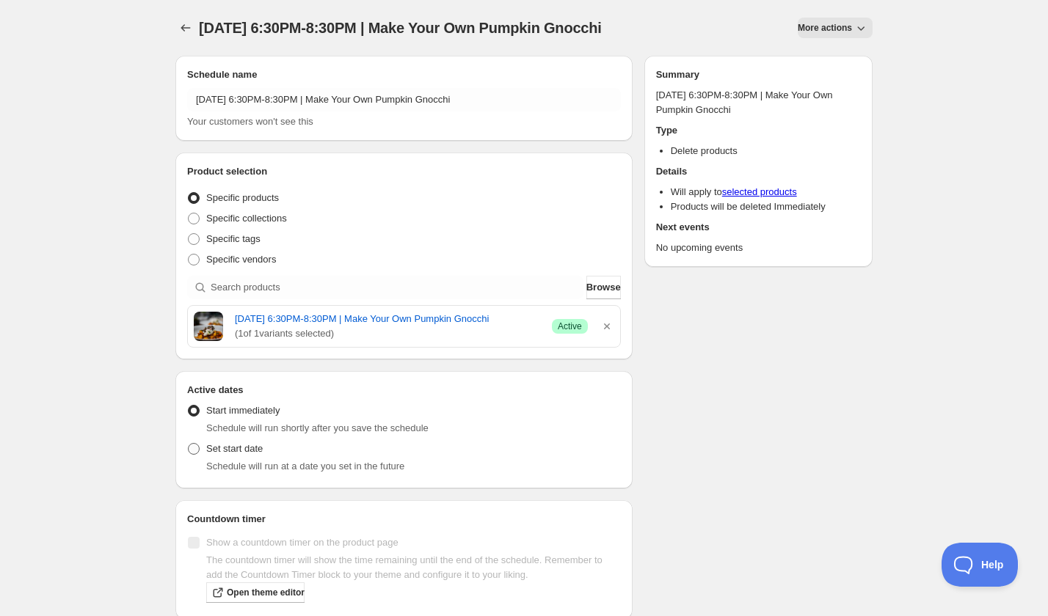
click at [228, 459] on label "Set start date" at bounding box center [225, 449] width 76 height 21
click at [189, 444] on input "Set start date" at bounding box center [188, 443] width 1 height 1
radio input "true"
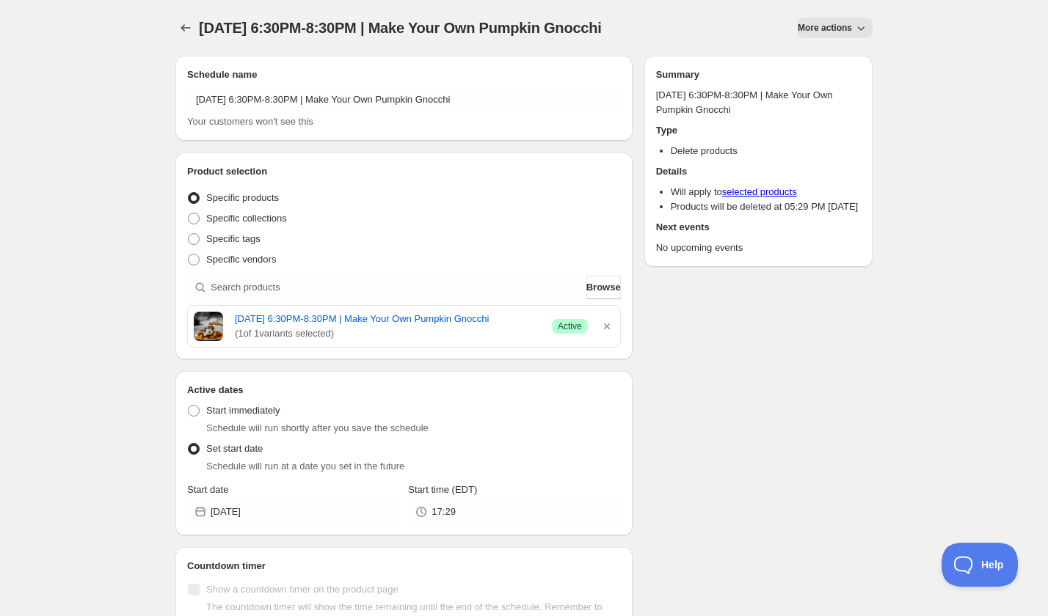
click at [277, 497] on div "Start date" at bounding box center [293, 490] width 212 height 15
click at [293, 524] on input "2025-09-06" at bounding box center [305, 511] width 189 height 23
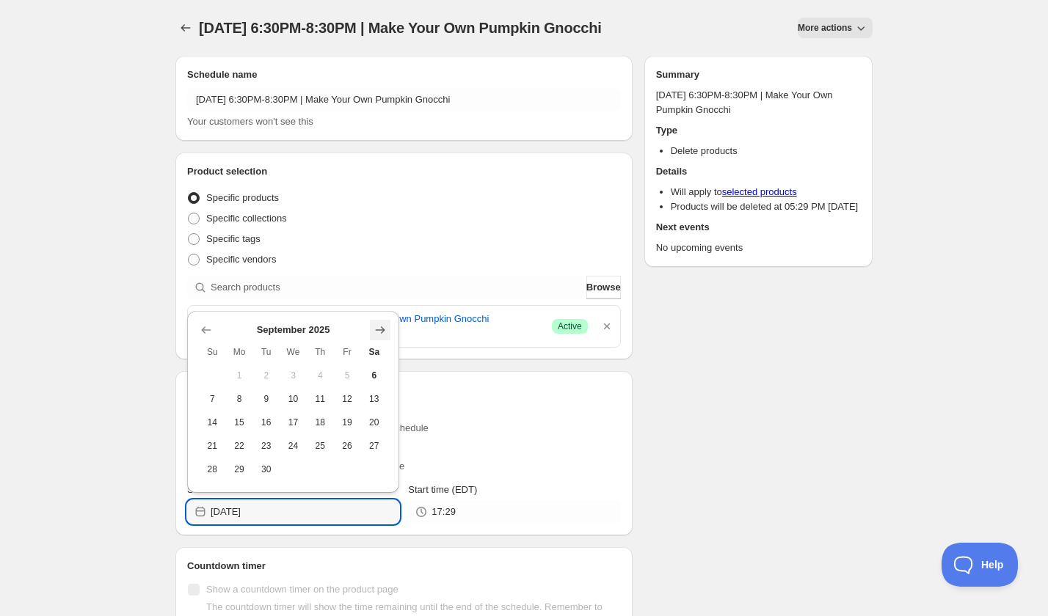
click at [379, 326] on icon "Show next month, October 2025" at bounding box center [380, 330] width 15 height 15
click at [379, 326] on icon "Show next month, November 2025" at bounding box center [380, 330] width 15 height 15
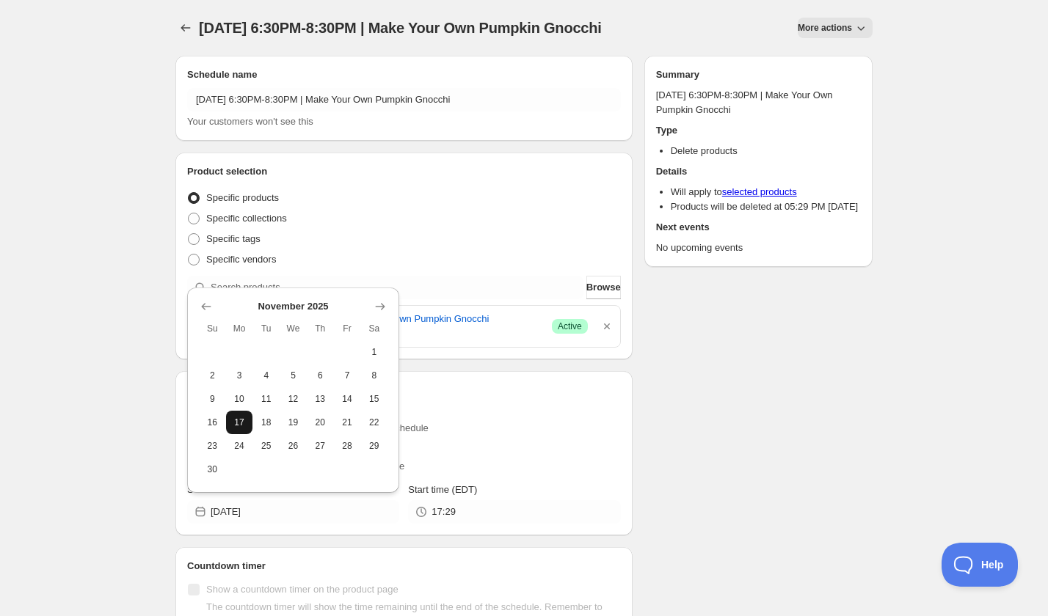
click at [247, 423] on button "17" at bounding box center [239, 422] width 27 height 23
type input "2025-11-17"
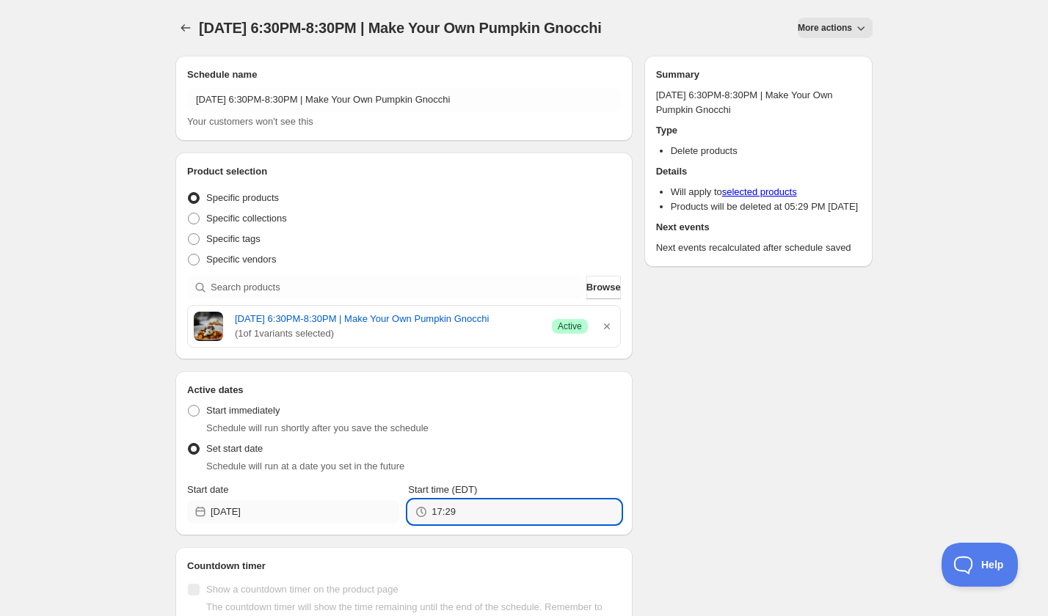
drag, startPoint x: 468, startPoint y: 526, endPoint x: 354, endPoint y: 522, distance: 113.8
click at [354, 522] on div "Start date 2025-11-17 Start time (EDT) 17:29" at bounding box center [404, 503] width 434 height 41
type input "20:30"
click at [712, 459] on div "Schedule name Monday, November 17th | 6:30PM-8:30PM | Make Your Own Pumpkin Gno…" at bounding box center [518, 372] width 709 height 656
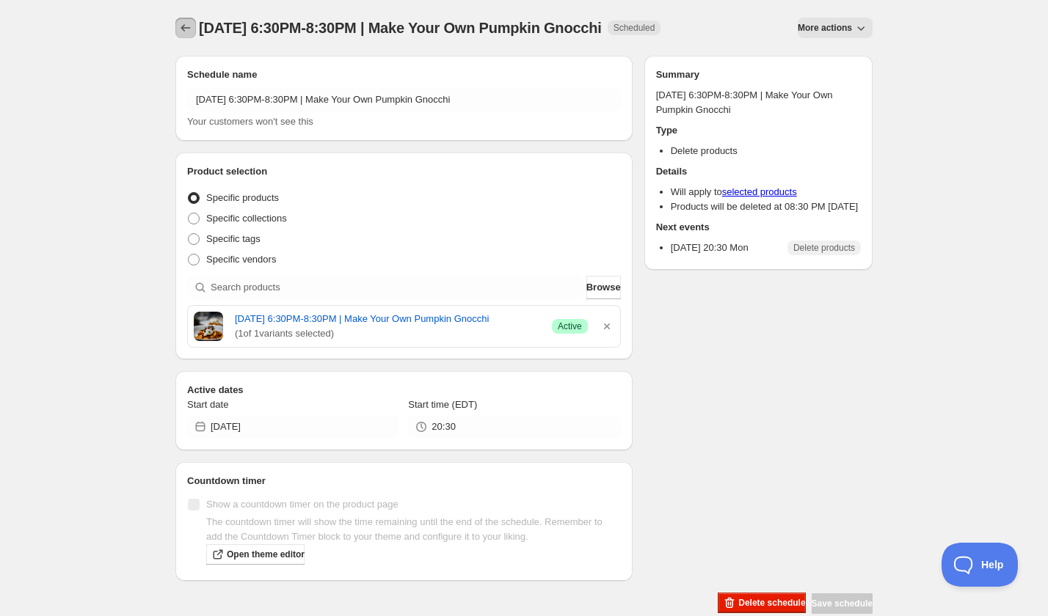
click at [186, 31] on icon "Schedules" at bounding box center [185, 28] width 15 height 15
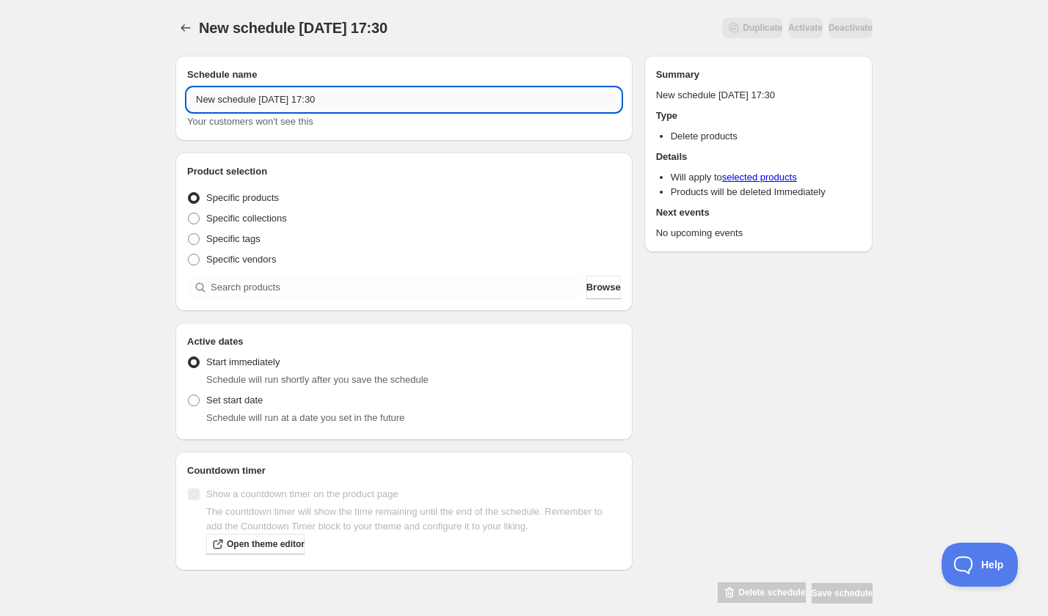
click at [282, 97] on input "New schedule Sep 06 2025 17:30" at bounding box center [404, 99] width 434 height 23
paste input "Thursday, November 13th | 6:30PM-8:30PM | Make Your Own Pumpkin Gnocchi"
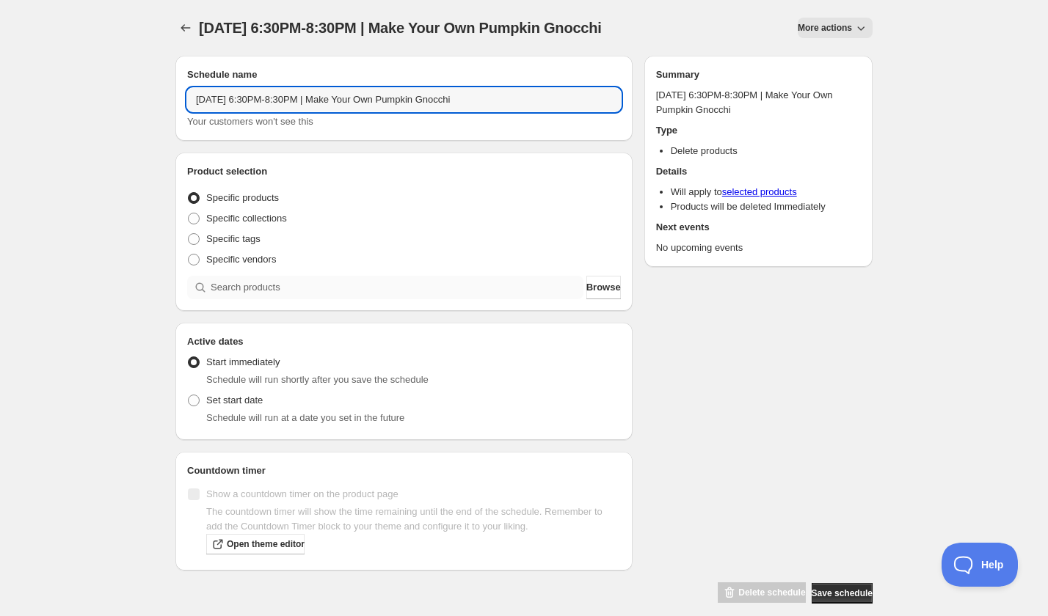
type input "Thursday, November 13th | 6:30PM-8:30PM | Make Your Own Pumpkin Gnocchi"
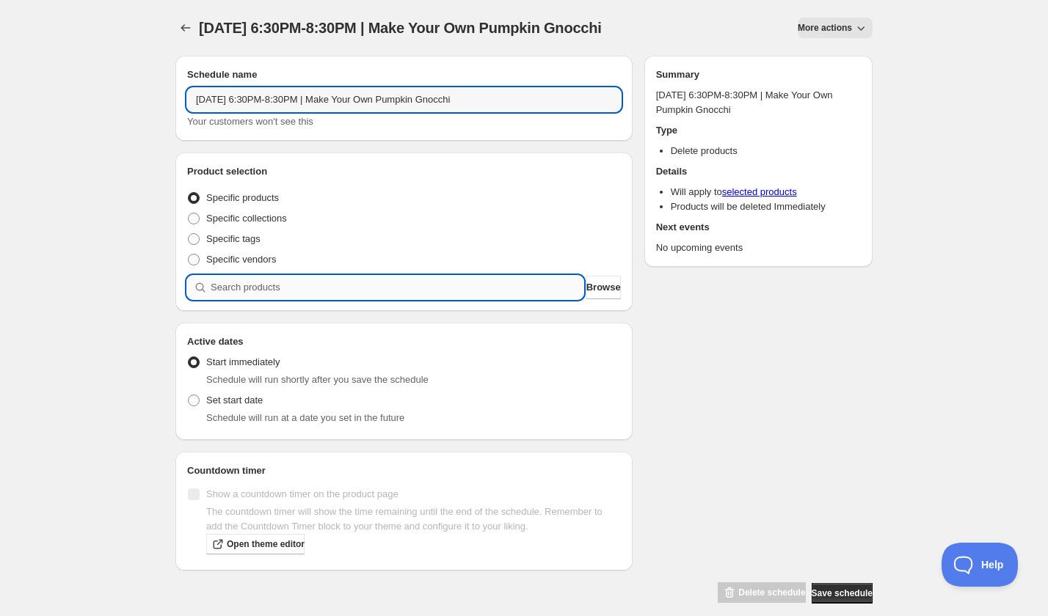
click at [282, 290] on input "search" at bounding box center [397, 287] width 373 height 23
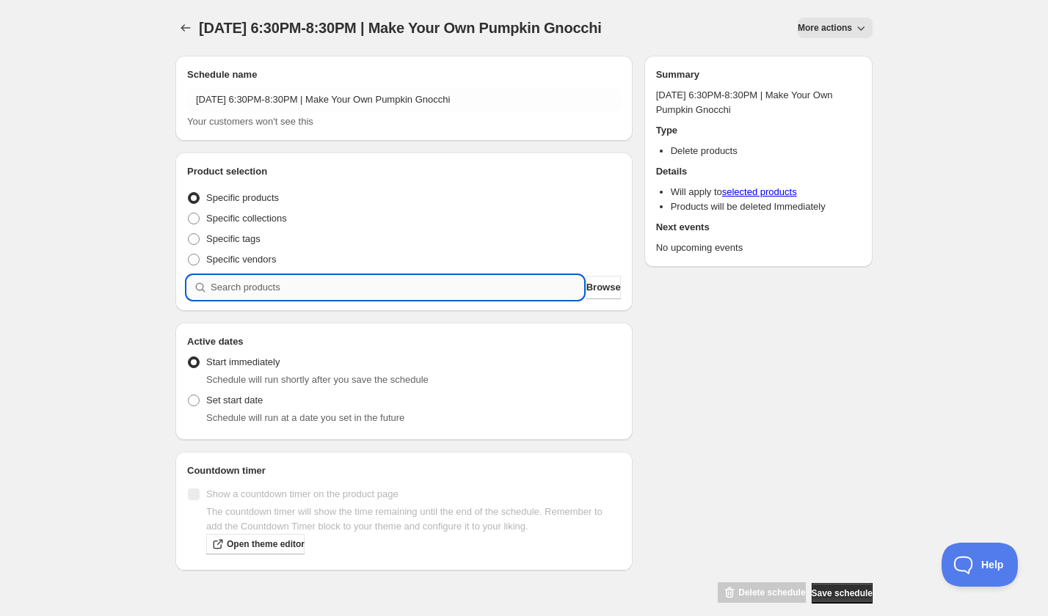
paste input "search"
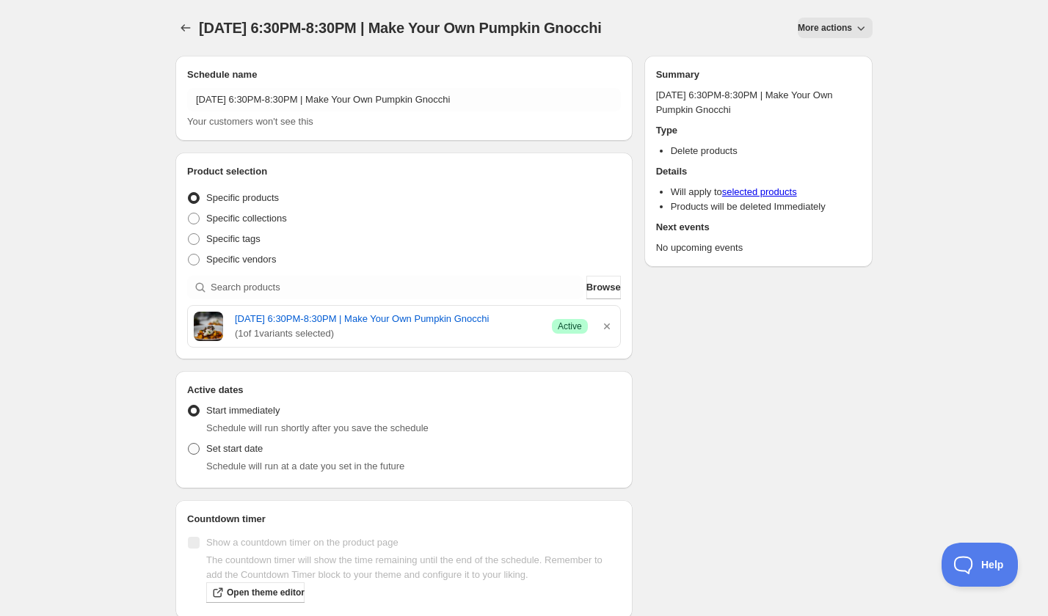
scroll to position [43, 0]
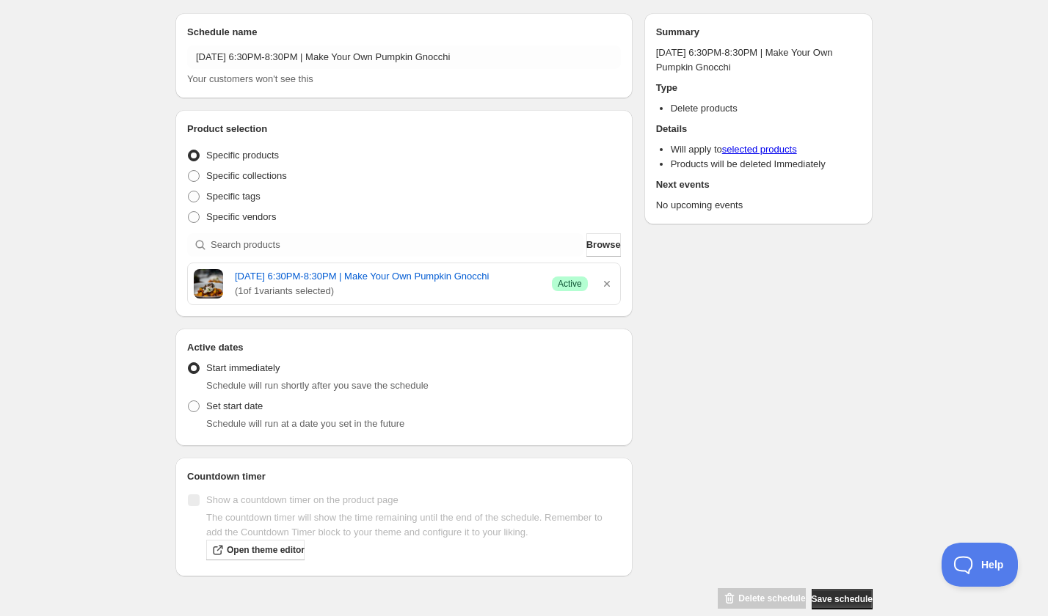
click at [230, 430] on div "Schedule will run at a date you set in the future" at bounding box center [413, 424] width 414 height 15
click at [236, 412] on span "Set start date" at bounding box center [234, 406] width 56 height 11
click at [189, 401] on input "Set start date" at bounding box center [188, 401] width 1 height 1
radio input "true"
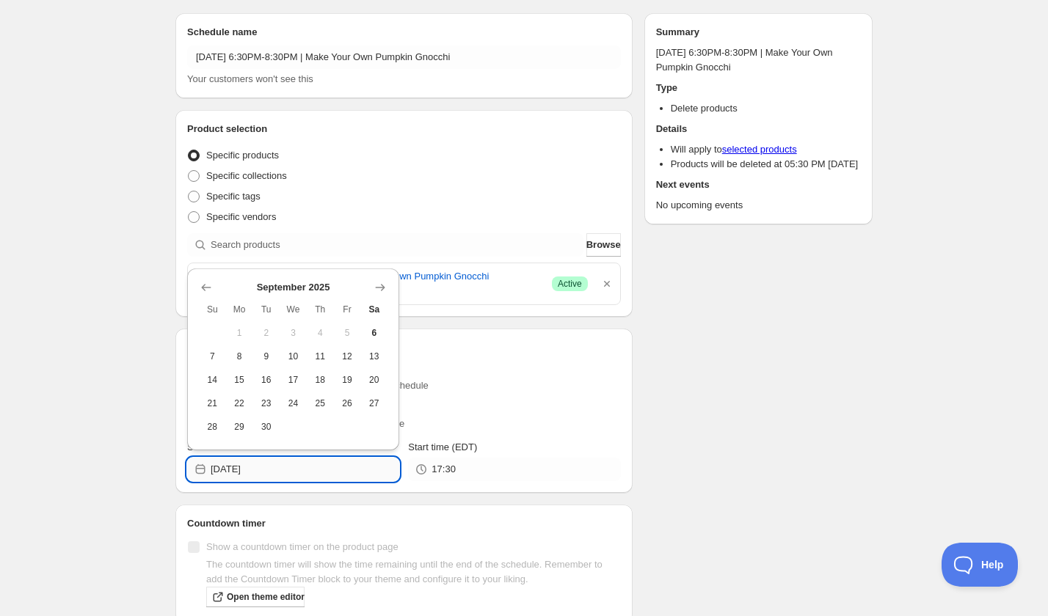
click at [274, 475] on input "2025-09-06" at bounding box center [305, 469] width 189 height 23
click at [378, 286] on icon "Show next month, October 2025" at bounding box center [380, 287] width 15 height 15
click at [378, 286] on icon "Show next month, November 2025" at bounding box center [380, 287] width 15 height 15
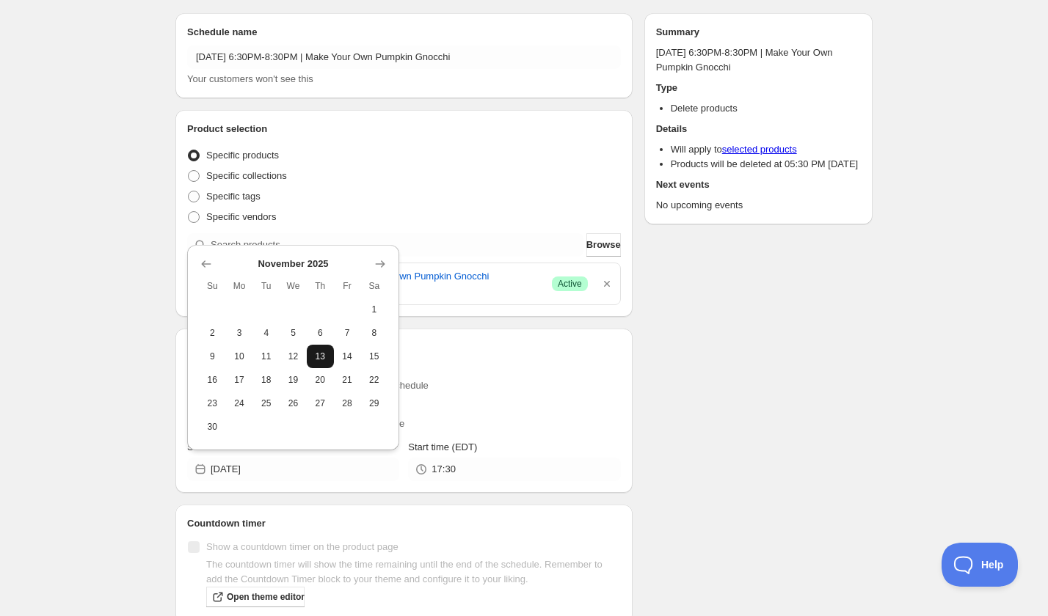
click at [316, 356] on span "13" at bounding box center [320, 357] width 15 height 12
type input "2025-11-13"
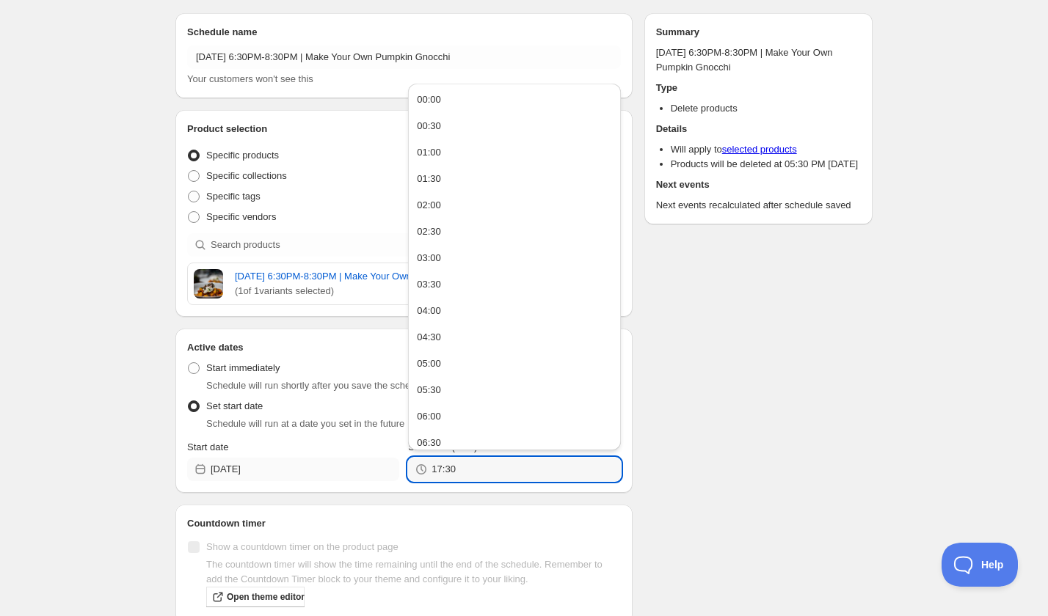
drag, startPoint x: 467, startPoint y: 484, endPoint x: 354, endPoint y: 479, distance: 112.4
click at [354, 479] on div "Start date 2025-11-13 Start time (EDT) 17:30" at bounding box center [404, 460] width 434 height 41
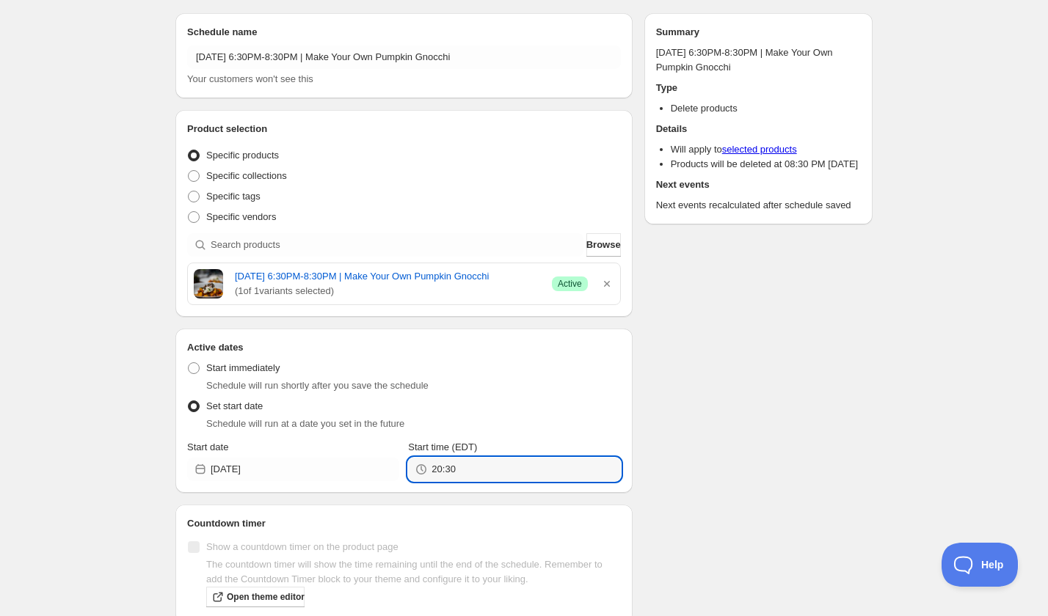
type input "20:30"
click at [693, 447] on div "Schedule name Thursday, November 13th | 6:30PM-8:30PM | Make Your Own Pumpkin G…" at bounding box center [518, 329] width 709 height 656
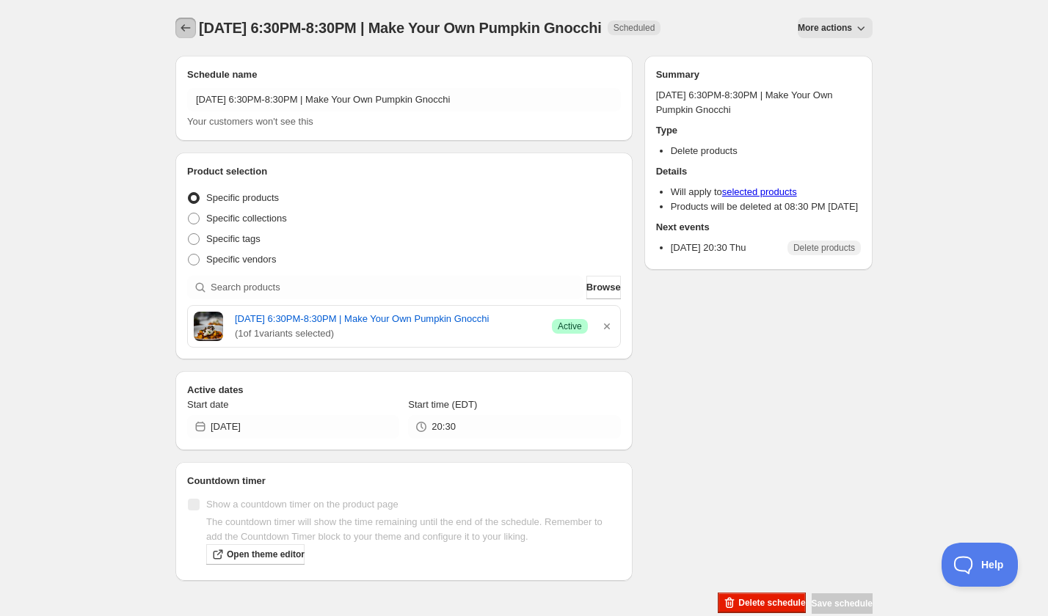
click at [189, 28] on icon "Schedules" at bounding box center [186, 27] width 10 height 7
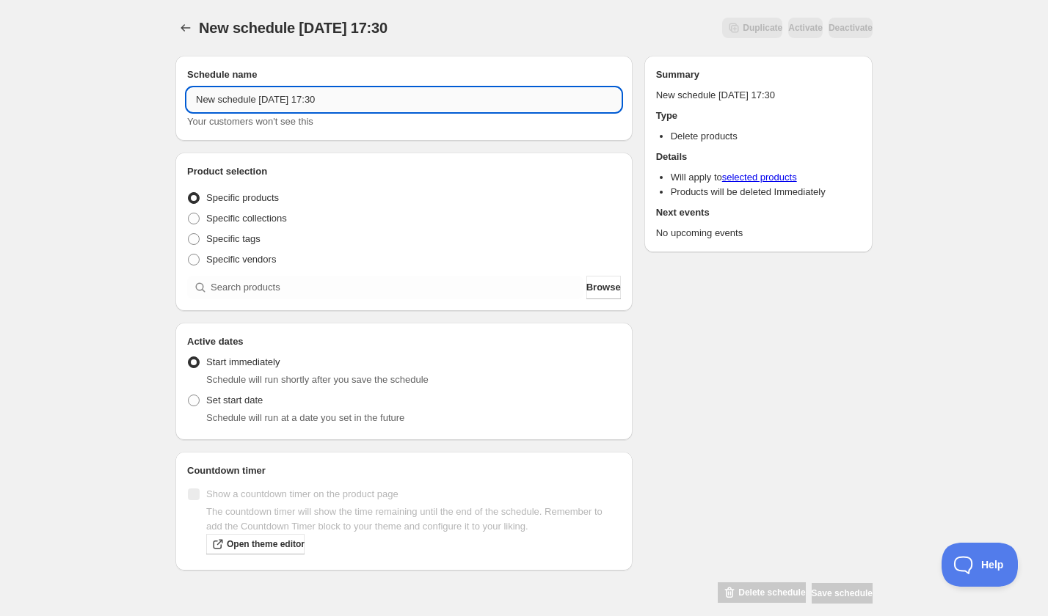
click at [292, 105] on input "New schedule Sep 06 2025 17:30" at bounding box center [404, 99] width 434 height 23
paste input "Thursday, November 13th | 6:30PM-9:00PM | Make Your Own Bezel Rings"
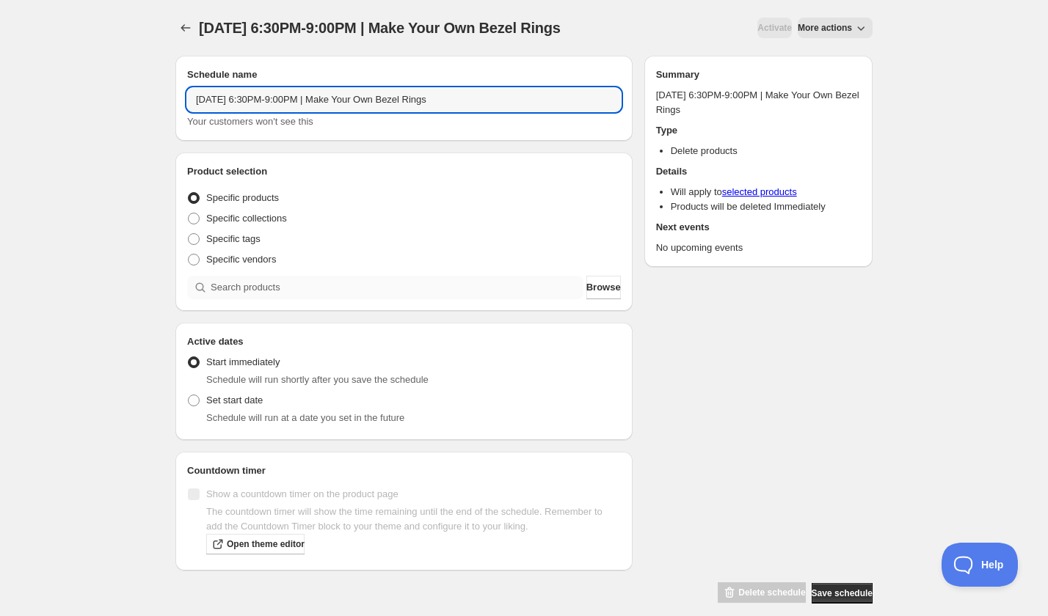
type input "Thursday, November 13th | 6:30PM-9:00PM | Make Your Own Bezel Rings"
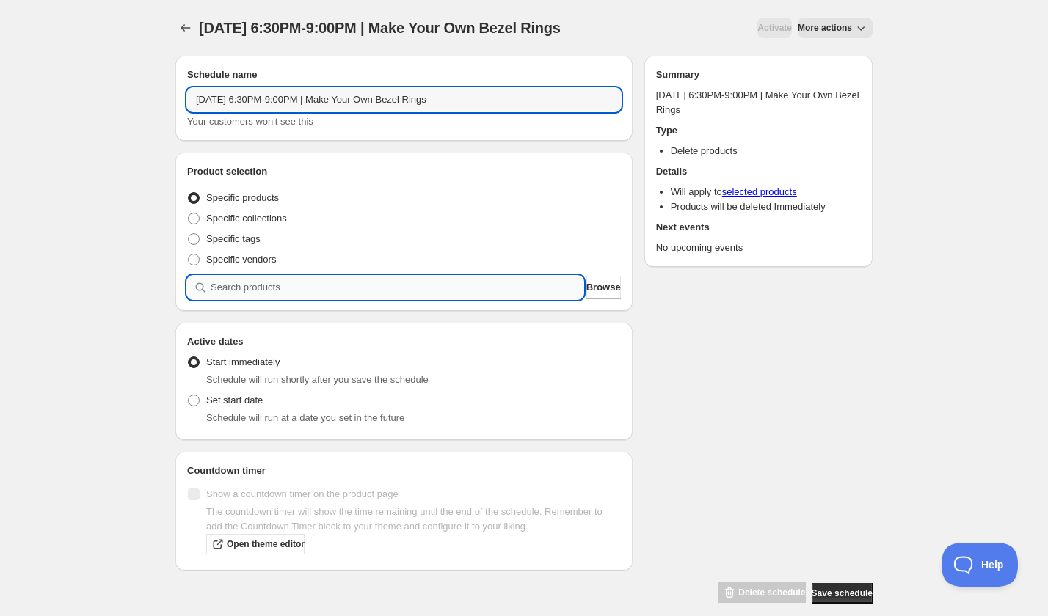
click at [282, 297] on input "search" at bounding box center [397, 287] width 373 height 23
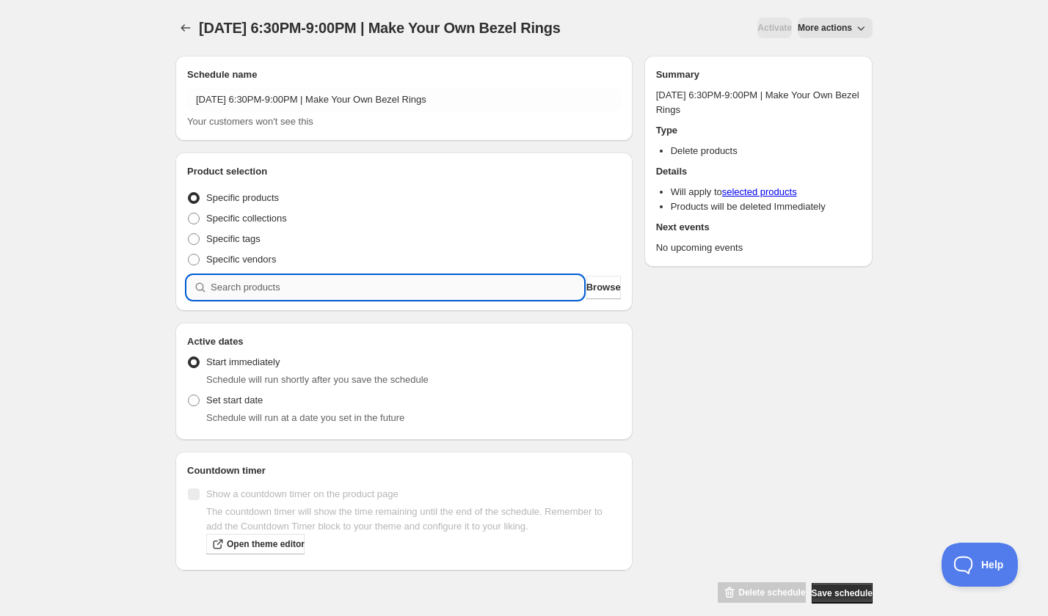
paste input "search"
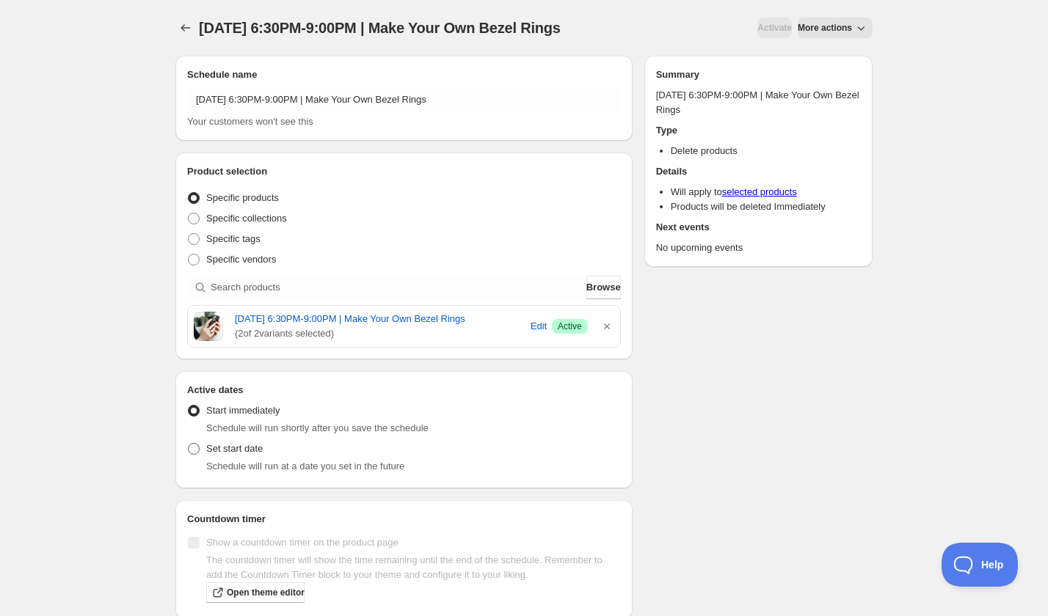
click at [231, 454] on span "Set start date" at bounding box center [234, 448] width 56 height 11
click at [189, 444] on input "Set start date" at bounding box center [188, 443] width 1 height 1
radio input "true"
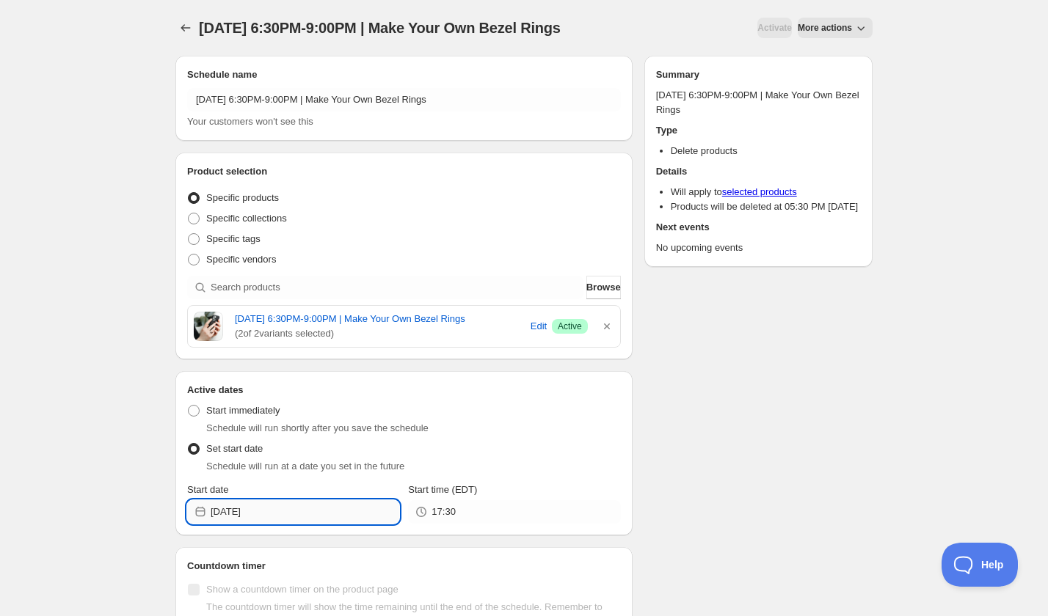
click at [273, 523] on input "2025-09-06" at bounding box center [305, 511] width 189 height 23
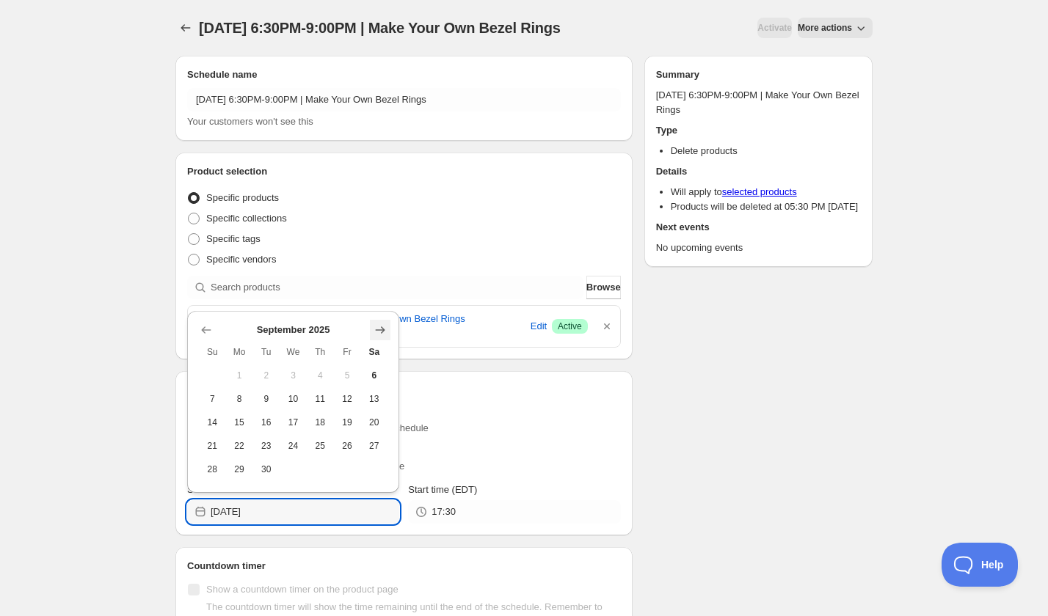
click at [386, 329] on icon "Show next month, October 2025" at bounding box center [380, 330] width 15 height 15
click at [386, 329] on icon "Show next month, November 2025" at bounding box center [380, 330] width 15 height 15
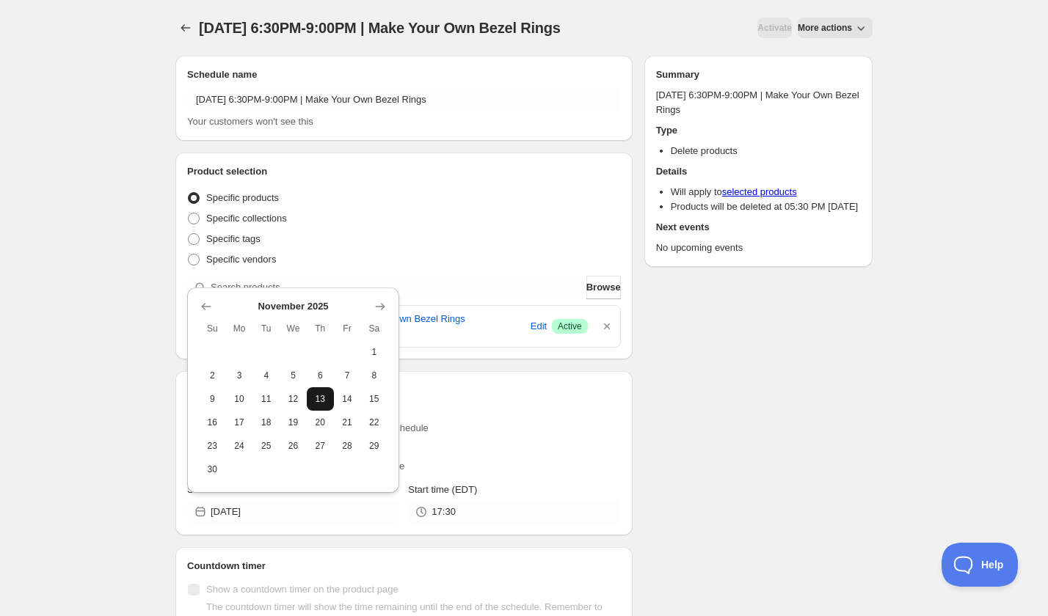
click at [316, 403] on span "13" at bounding box center [320, 399] width 15 height 12
type input "2025-11-13"
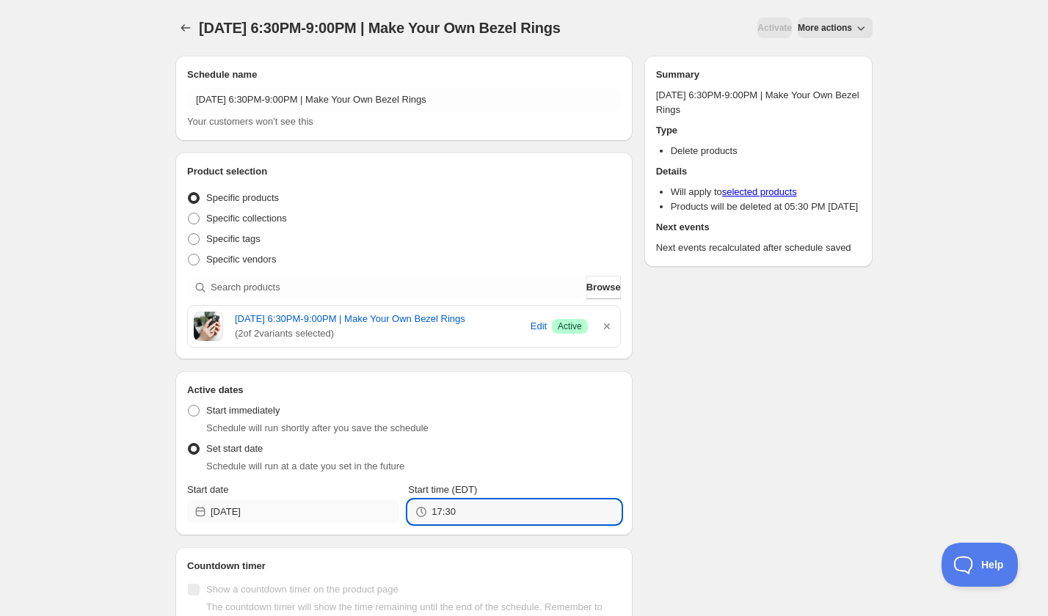
drag, startPoint x: 418, startPoint y: 522, endPoint x: 377, endPoint y: 522, distance: 41.1
click at [377, 522] on div "Start date 2025-11-13 Start time (EDT) 17:30" at bounding box center [404, 503] width 434 height 41
type input "21:00"
click at [690, 502] on div "Schedule name Thursday, November 13th | 6:30PM-9:00PM | Make Your Own Bezel Rin…" at bounding box center [518, 372] width 709 height 656
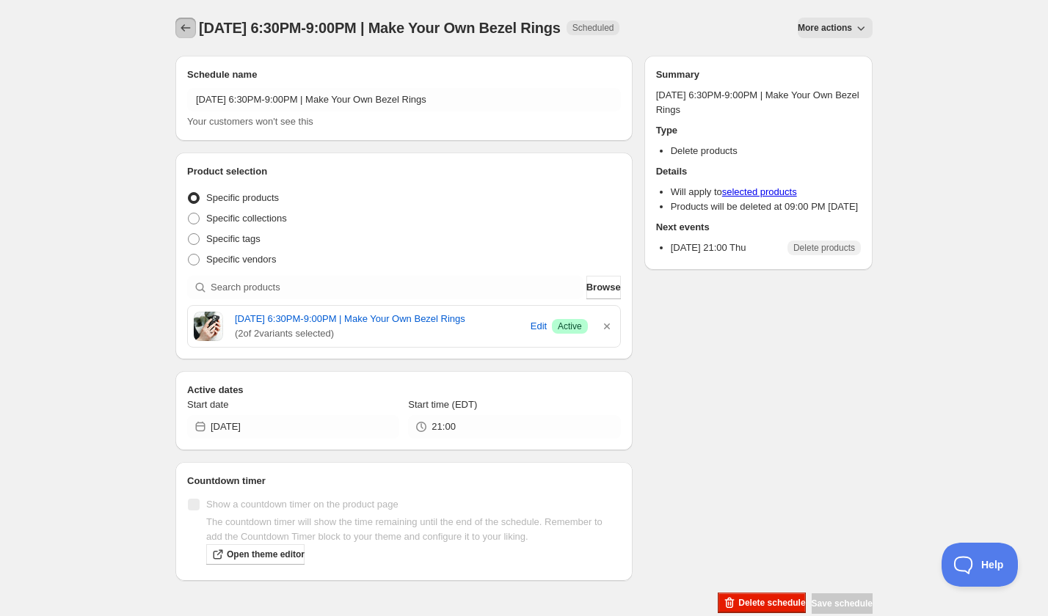
click at [182, 26] on icon "Schedules" at bounding box center [185, 28] width 15 height 15
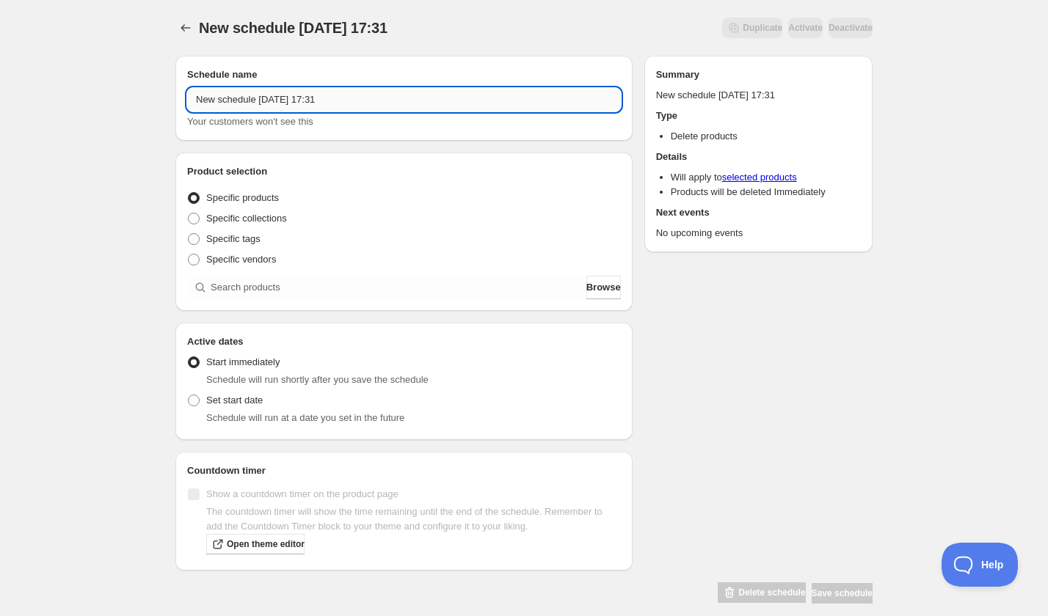
click at [328, 100] on input "New schedule Sep 06 2025 17:31" at bounding box center [404, 99] width 434 height 23
paste input "Tuesday, November 11th | 6:30PM-9:00PM | Make Your Own Bezel Rings"
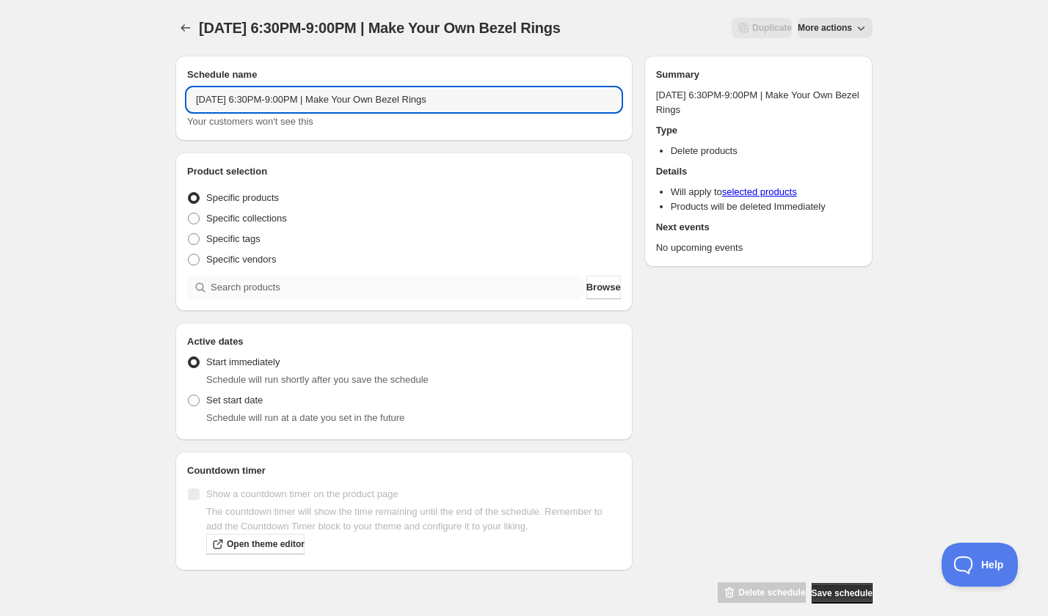
type input "Tuesday, November 11th | 6:30PM-9:00PM | Make Your Own Bezel Rings"
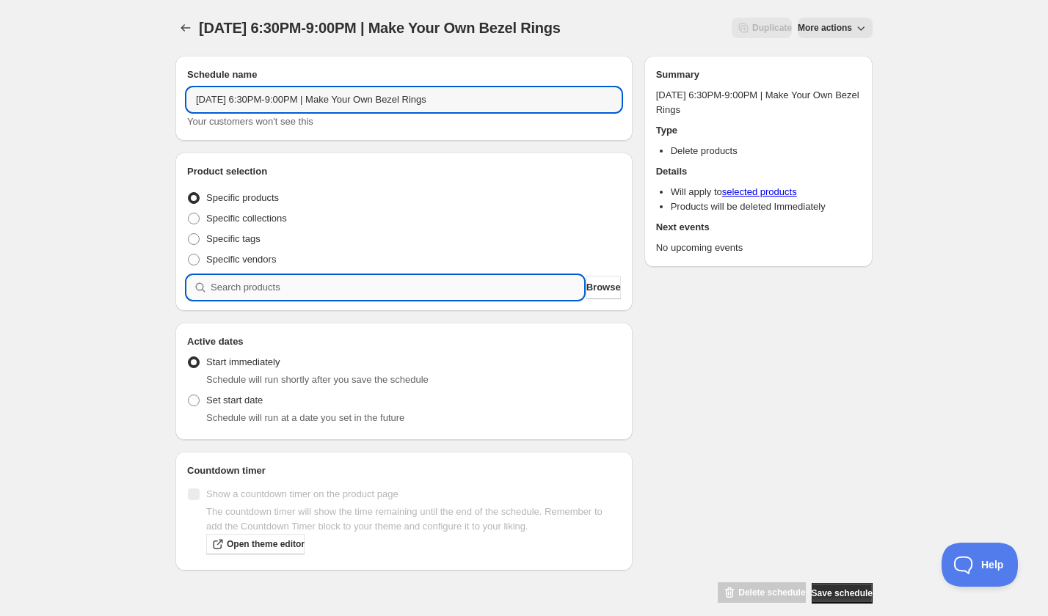
click at [283, 288] on input "search" at bounding box center [397, 287] width 373 height 23
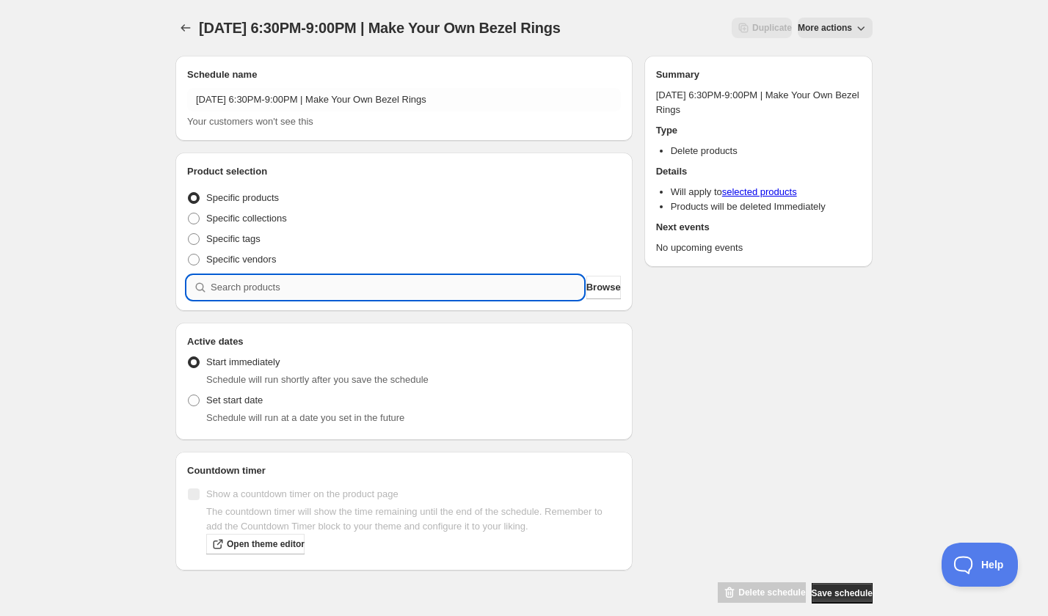
paste input "search"
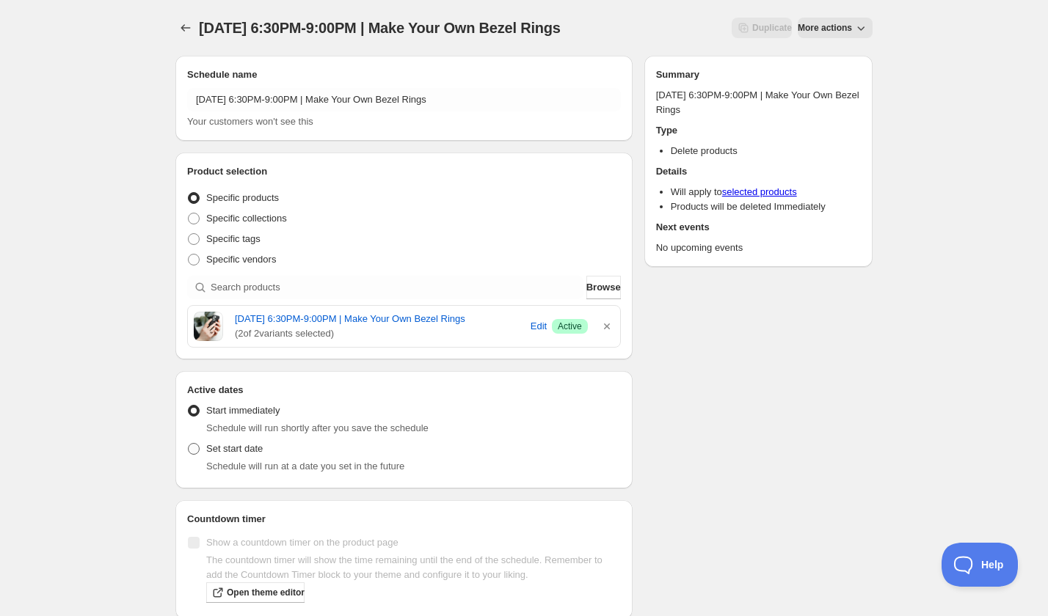
click at [209, 459] on label "Set start date" at bounding box center [225, 449] width 76 height 21
click at [189, 444] on input "Set start date" at bounding box center [188, 443] width 1 height 1
radio input "true"
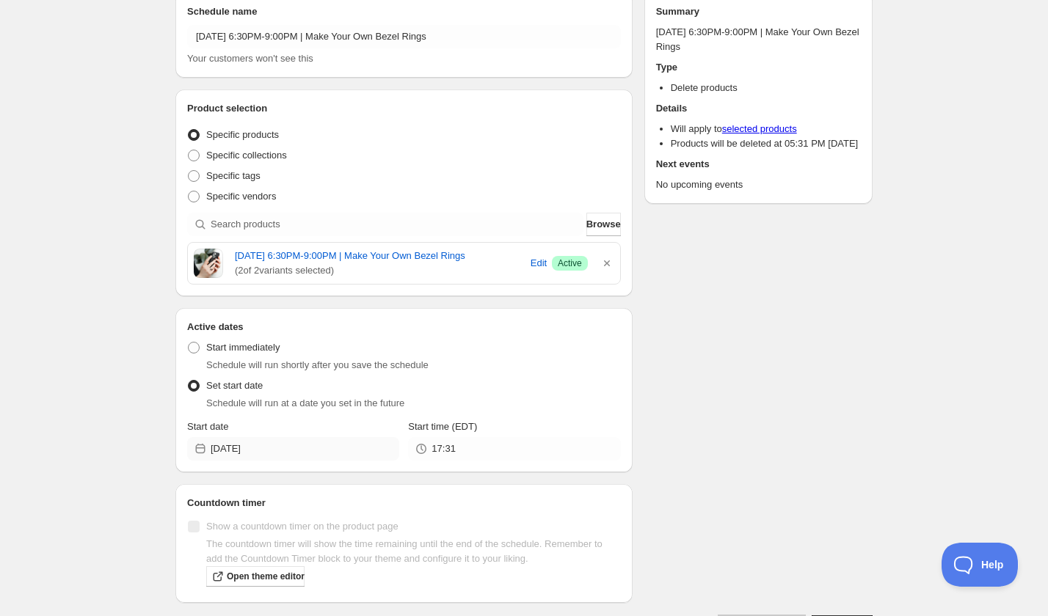
scroll to position [125, 0]
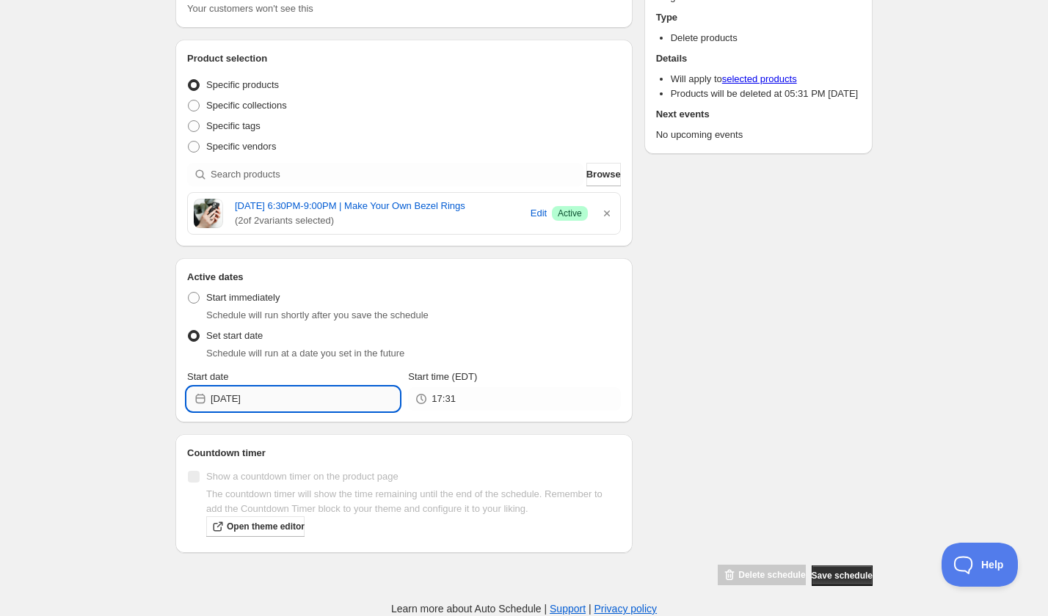
click at [320, 401] on input "2025-09-06" at bounding box center [305, 398] width 189 height 23
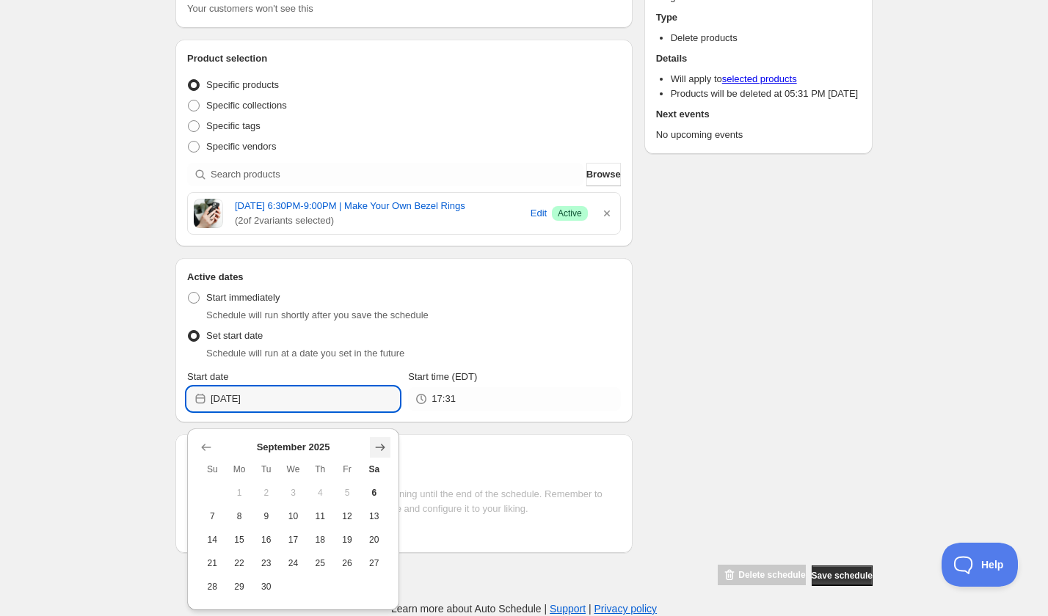
click at [386, 440] on icon "Show next month, October 2025" at bounding box center [380, 447] width 15 height 15
click at [386, 440] on icon "Show next month, November 2025" at bounding box center [380, 447] width 15 height 15
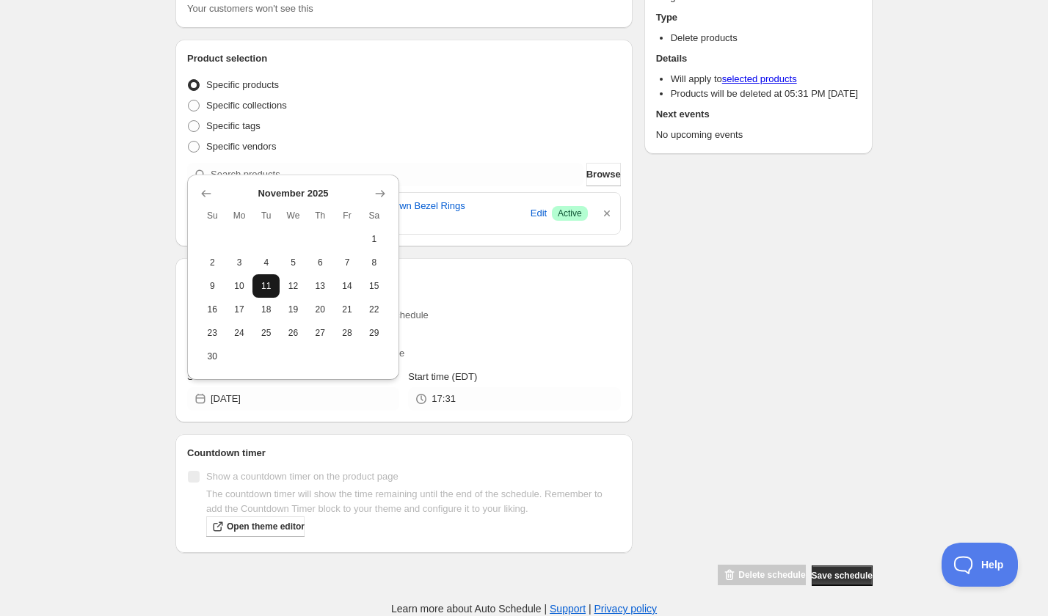
click at [264, 280] on span "11" at bounding box center [265, 286] width 15 height 12
type input "2025-11-11"
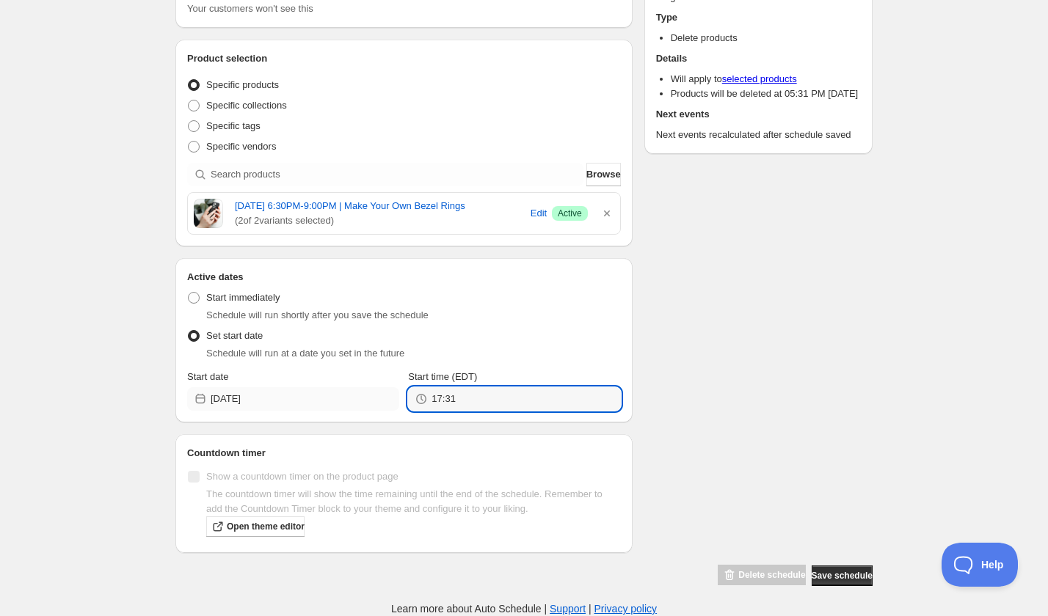
drag, startPoint x: 489, startPoint y: 401, endPoint x: 393, endPoint y: 397, distance: 96.2
click at [393, 397] on div "Start date 2025-11-11 Start time (EDT) 17:31" at bounding box center [404, 390] width 434 height 41
type input "21:00"
click at [668, 382] on div "Schedule name Tuesday, November 11th | 6:30PM-9:00PM | Make Your Own Bezel Ring…" at bounding box center [518, 259] width 709 height 656
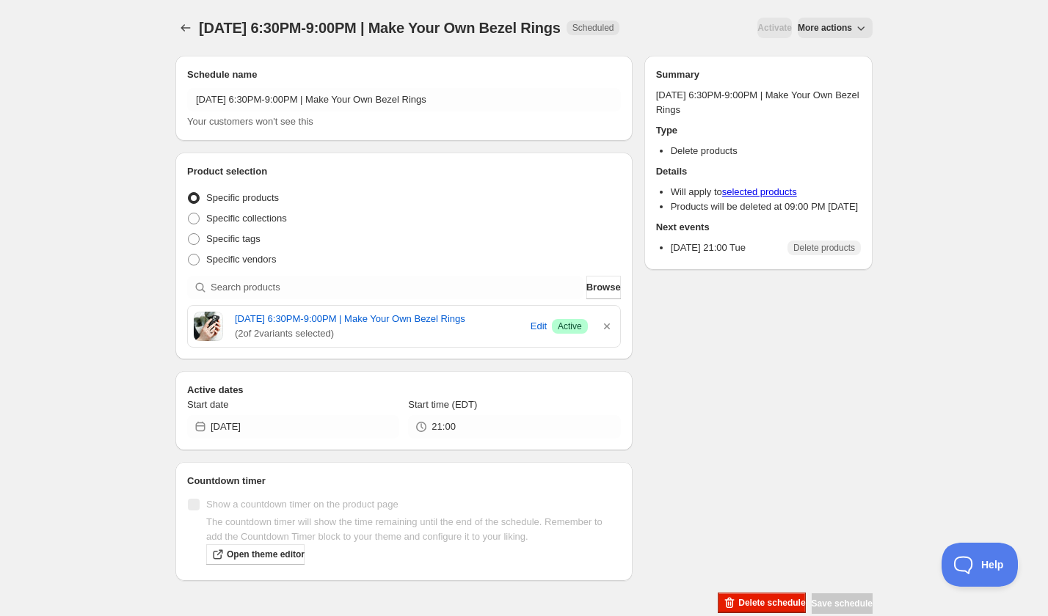
click at [174, 34] on div "Tuesday, November 11th | 6:30PM-9:00PM | Make Your Own Bezel Rings. This page i…" at bounding box center [524, 307] width 732 height 615
click at [178, 31] on icon "Schedules" at bounding box center [185, 28] width 15 height 15
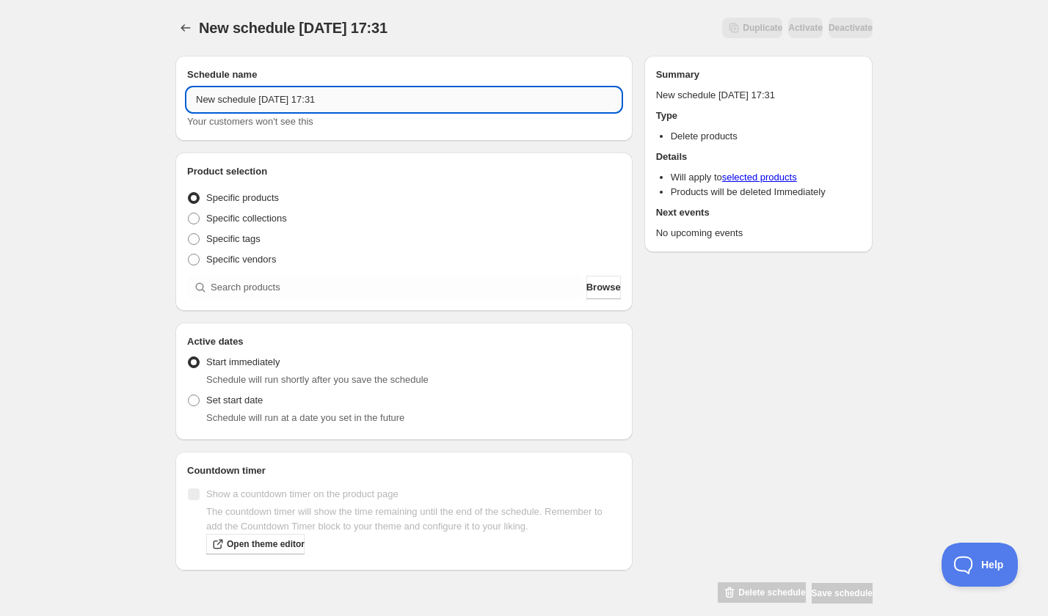
click at [254, 99] on input "New schedule Sep 06 2025 17:31" at bounding box center [404, 99] width 434 height 23
paste input "Monday, November 10th | 6:00PM-8:00PM | Watercolor Florals: Autumn Fun"
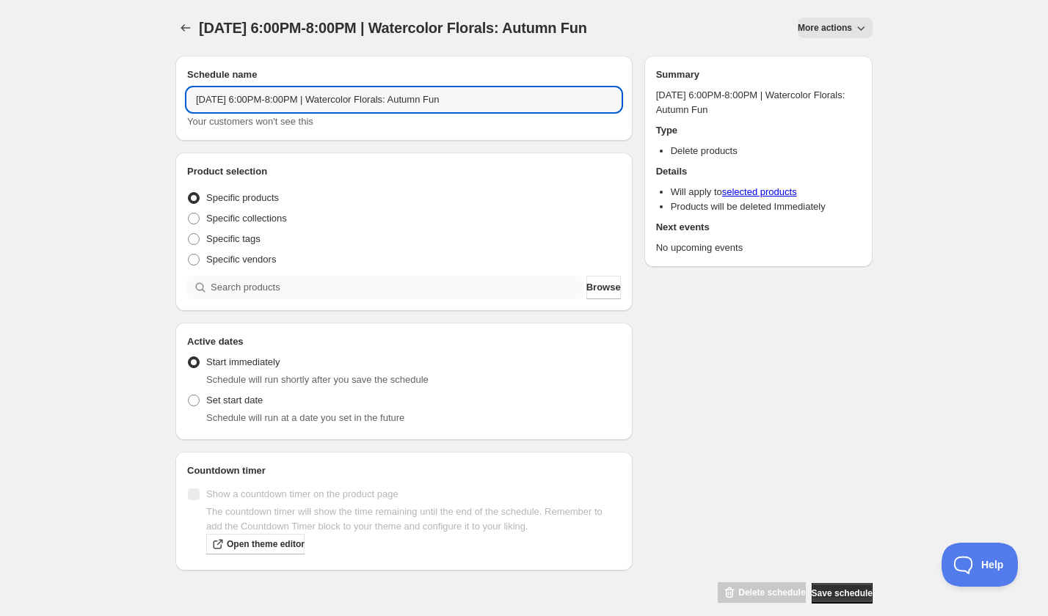
type input "Monday, November 10th | 6:00PM-8:00PM | Watercolor Florals: Autumn Fun"
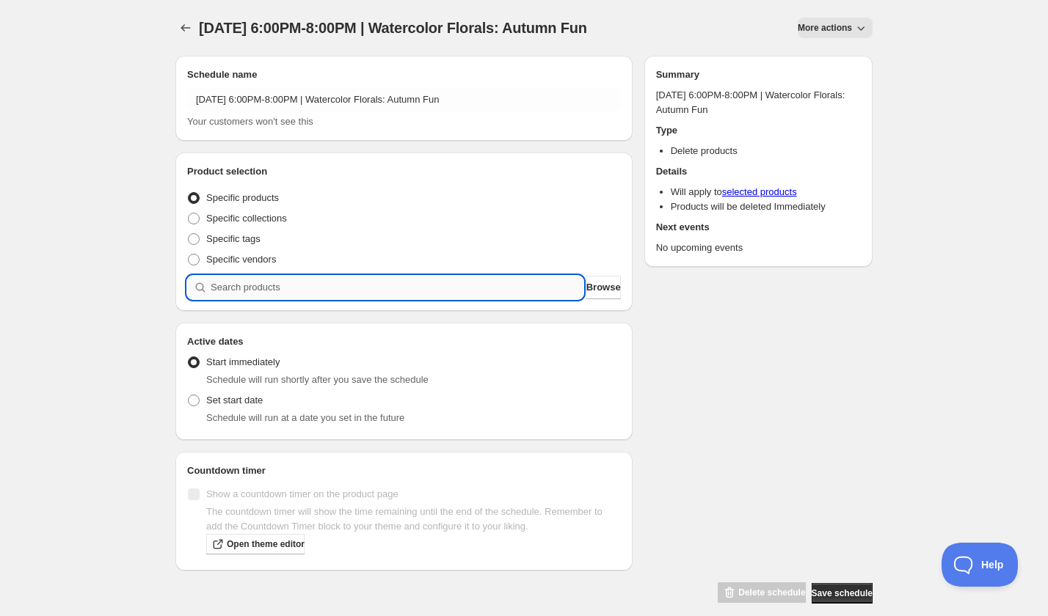
click at [252, 295] on input "search" at bounding box center [397, 287] width 373 height 23
paste input "search"
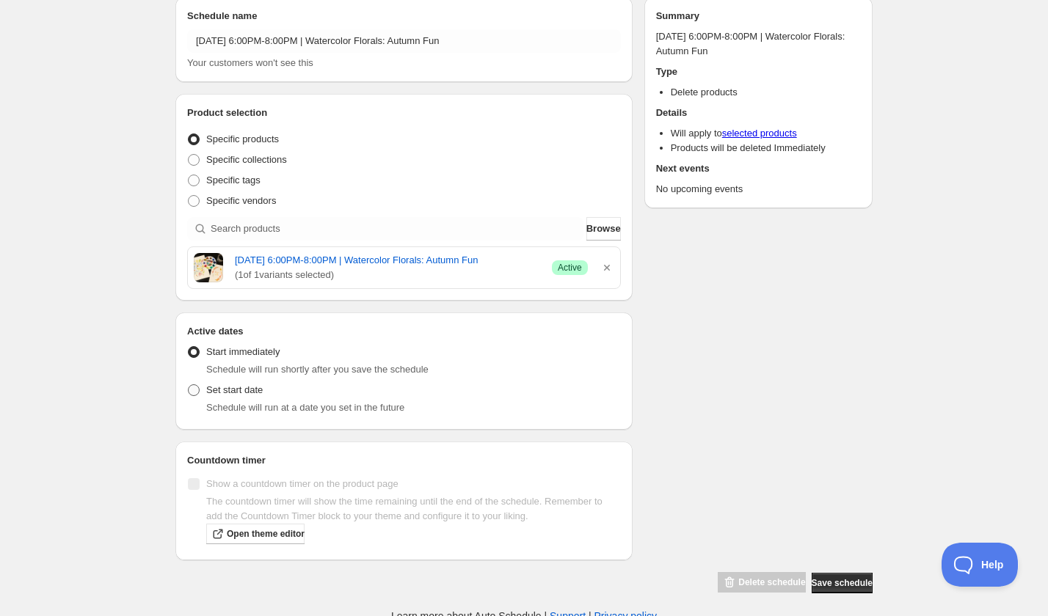
scroll to position [78, 0]
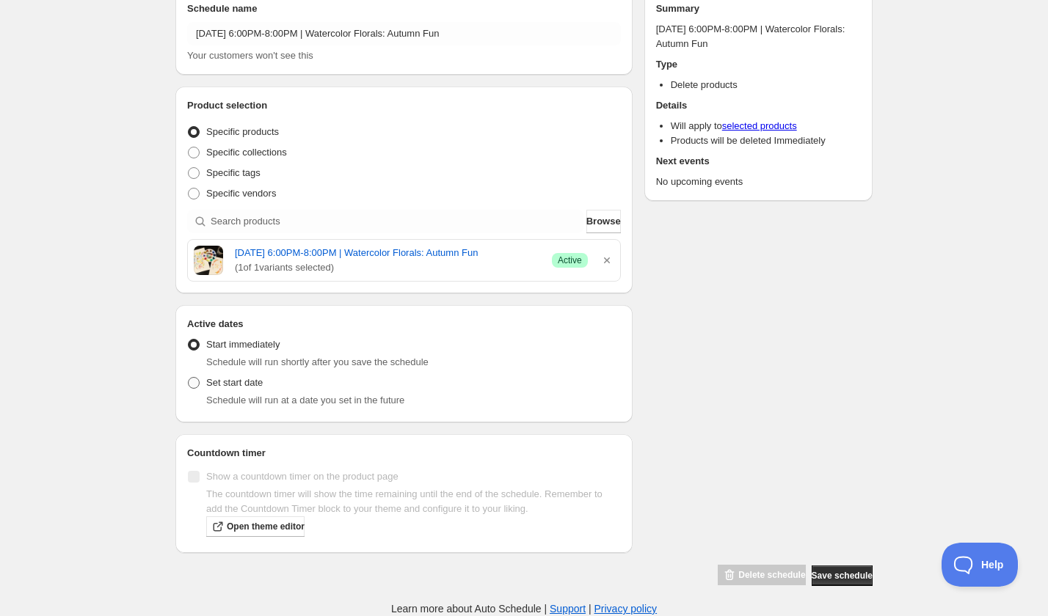
click at [234, 390] on span "Set start date" at bounding box center [234, 383] width 56 height 15
click at [189, 378] on input "Set start date" at bounding box center [188, 377] width 1 height 1
radio input "true"
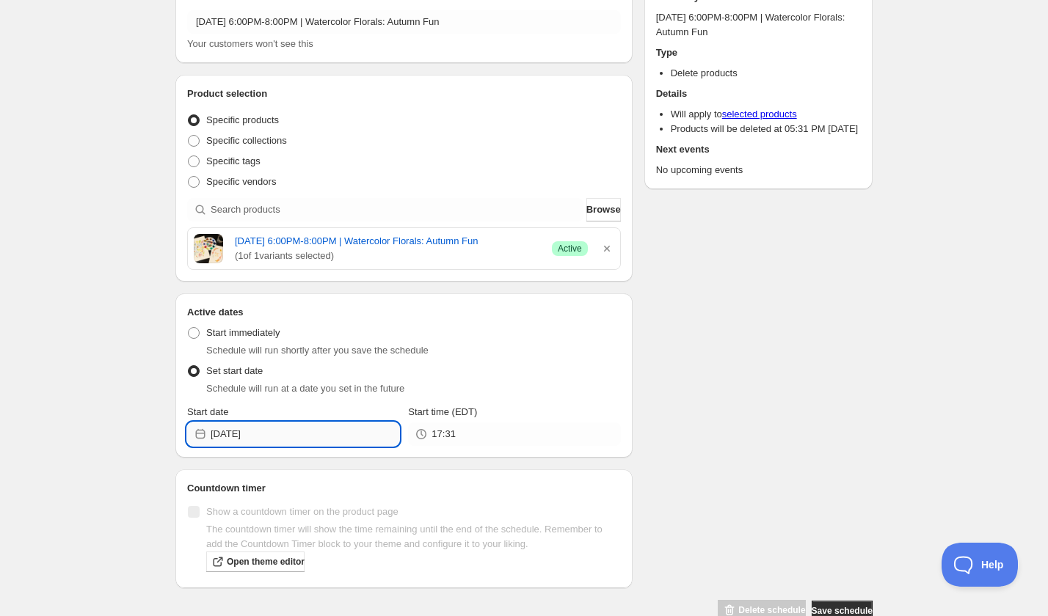
click at [309, 444] on input "2025-09-06" at bounding box center [305, 434] width 189 height 23
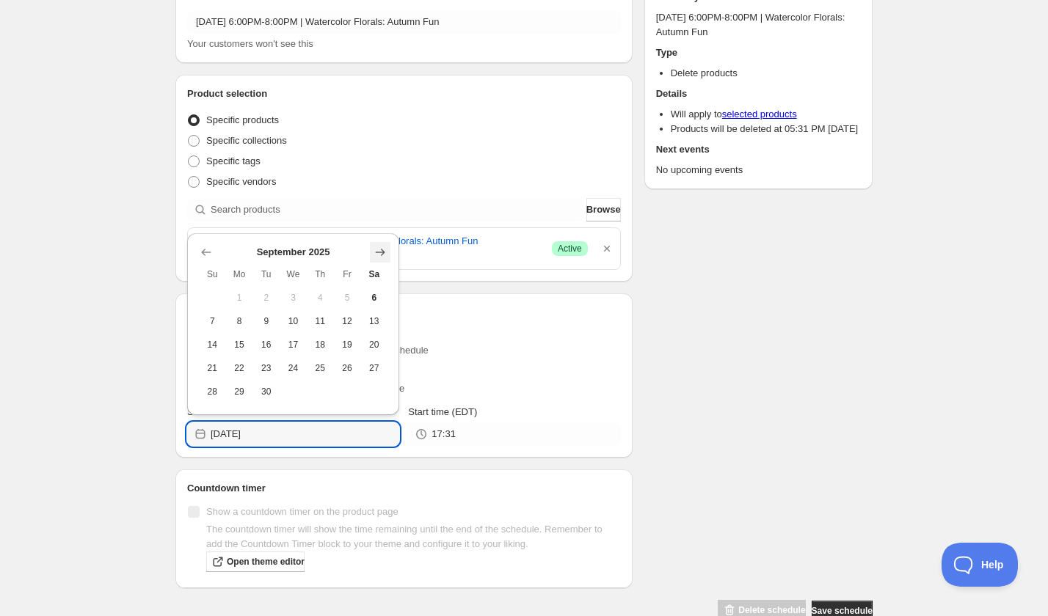
click at [376, 255] on icon "Show next month, October 2025" at bounding box center [380, 252] width 15 height 15
click at [376, 255] on icon "Show next month, November 2025" at bounding box center [380, 252] width 15 height 15
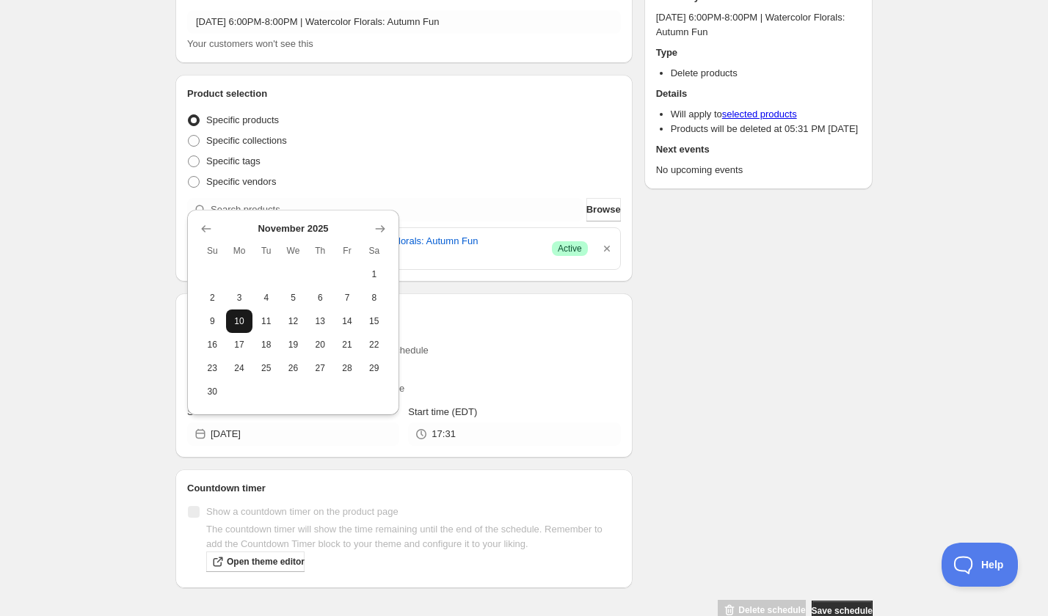
click at [241, 329] on button "10" at bounding box center [239, 321] width 27 height 23
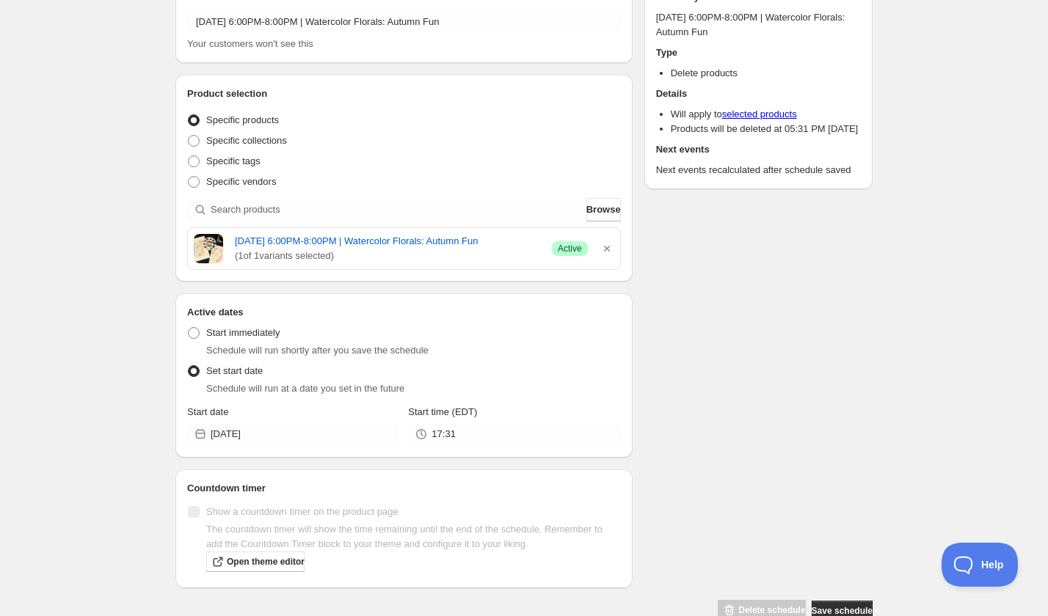
type input "2025-11-10"
drag, startPoint x: 464, startPoint y: 450, endPoint x: 385, endPoint y: 450, distance: 78.5
click at [385, 446] on div "Start date 2025-11-10 Start time (EDT) 17:31" at bounding box center [404, 425] width 434 height 41
type input "20:00"
click at [700, 412] on div "Schedule name Monday, November 10th | 6:00PM-8:00PM | Watercolor Florals: Autum…" at bounding box center [518, 294] width 709 height 656
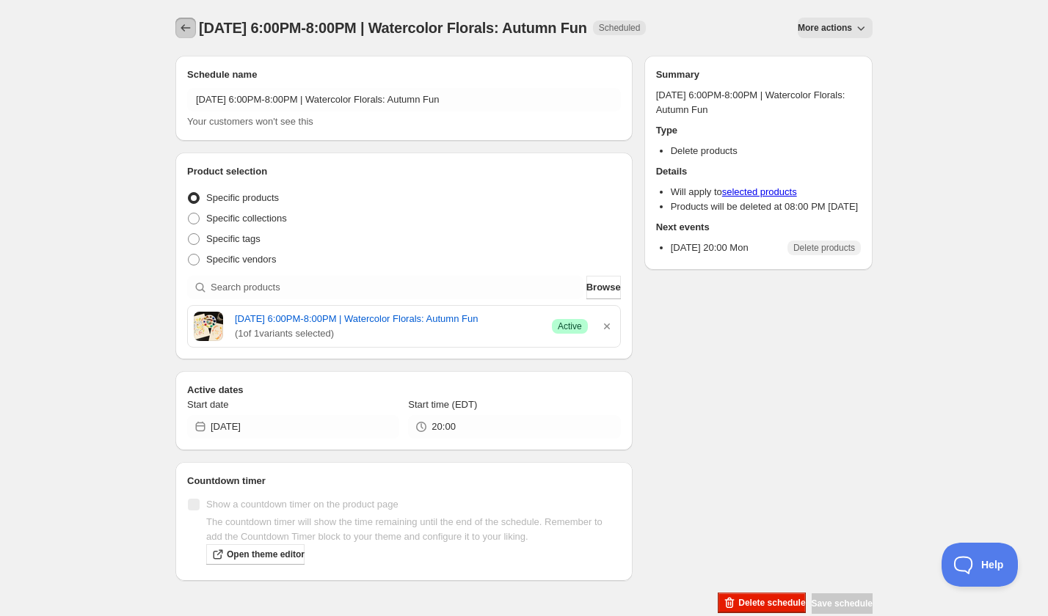
click at [189, 18] on button "Schedules" at bounding box center [185, 28] width 21 height 21
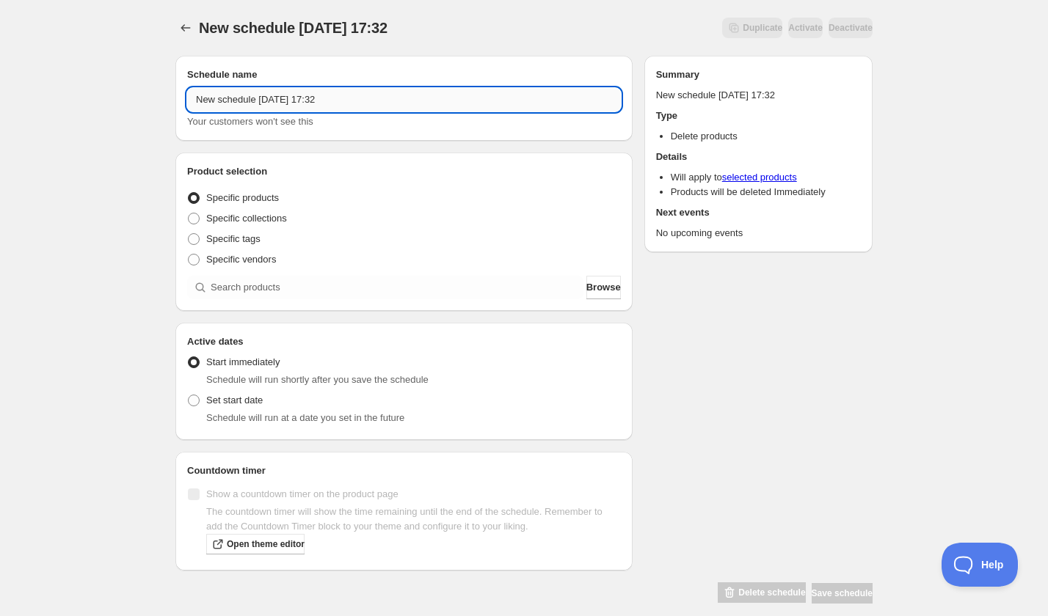
click at [266, 105] on input "New schedule Sep 06 2025 17:32" at bounding box center [404, 99] width 434 height 23
paste input "Wednesday, November 5th | 6:30PM-9:00PM | Vision Board Workshop: Clarify Your D…"
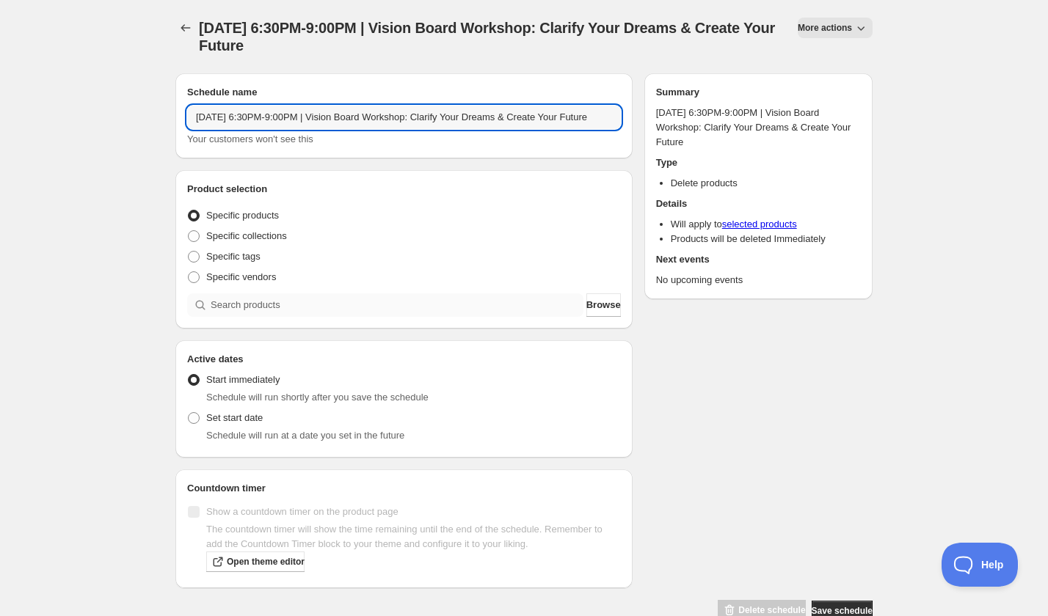
type input "Wednesday, November 5th | 6:30PM-9:00PM | Vision Board Workshop: Clarify Your D…"
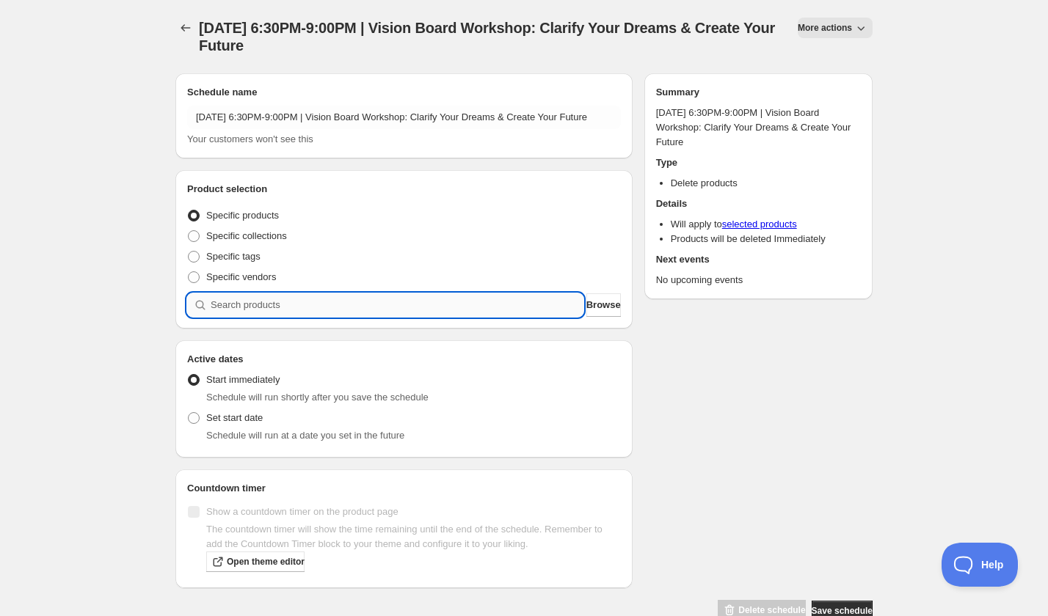
click at [286, 302] on input "search" at bounding box center [397, 304] width 373 height 23
paste input "search"
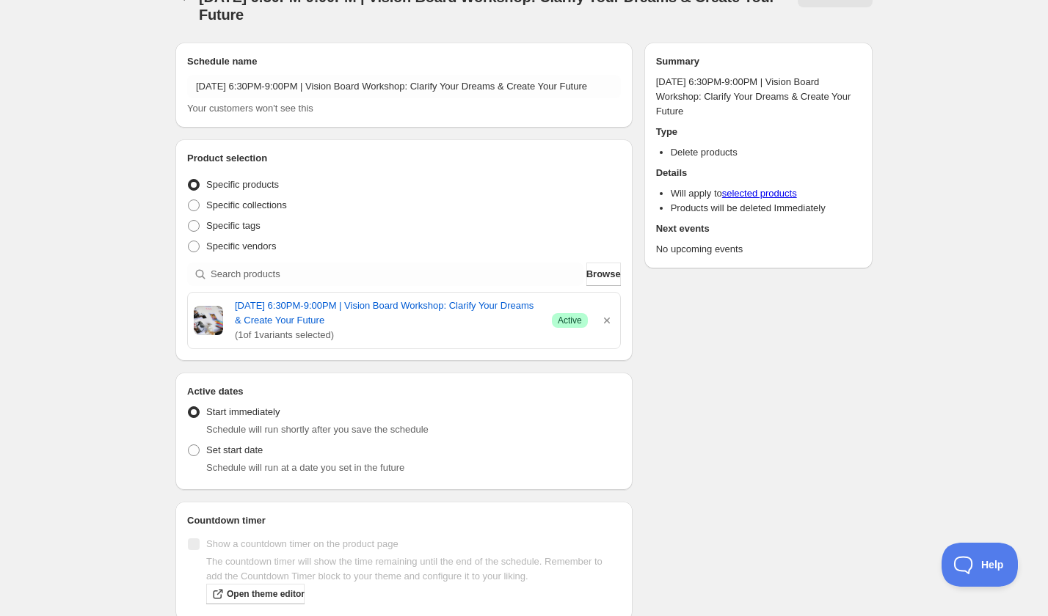
scroll to position [40, 0]
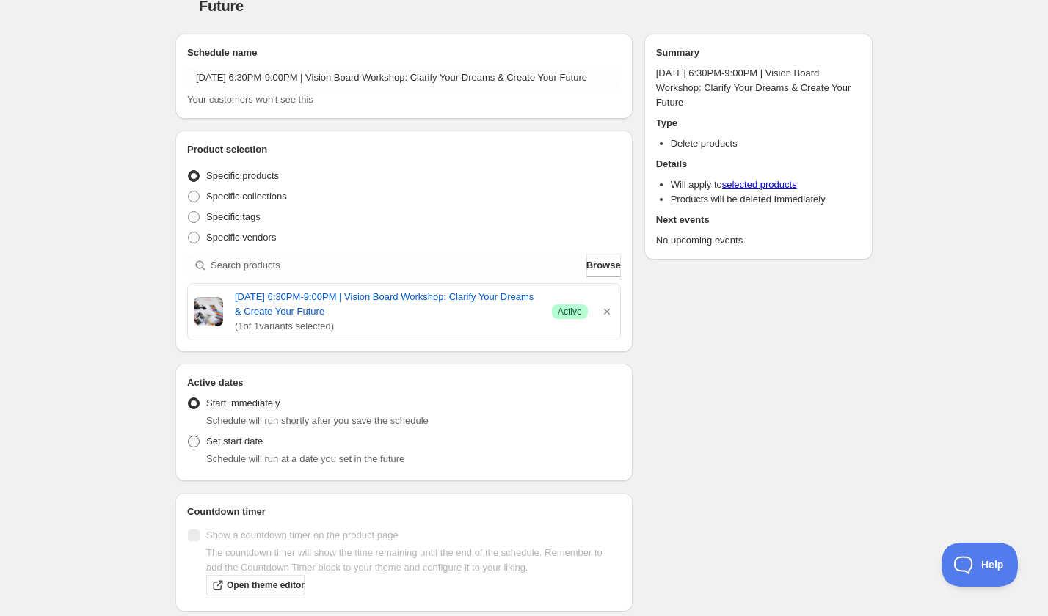
click at [197, 440] on span at bounding box center [194, 442] width 12 height 12
click at [189, 436] on input "Set start date" at bounding box center [188, 436] width 1 height 1
radio input "true"
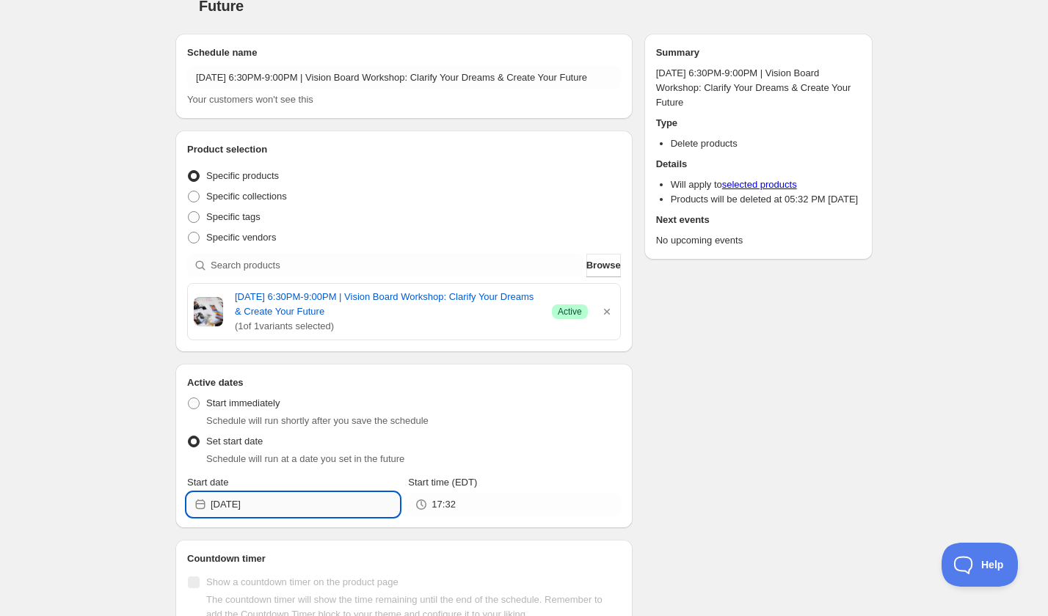
click at [293, 500] on input "2025-09-06" at bounding box center [305, 504] width 189 height 23
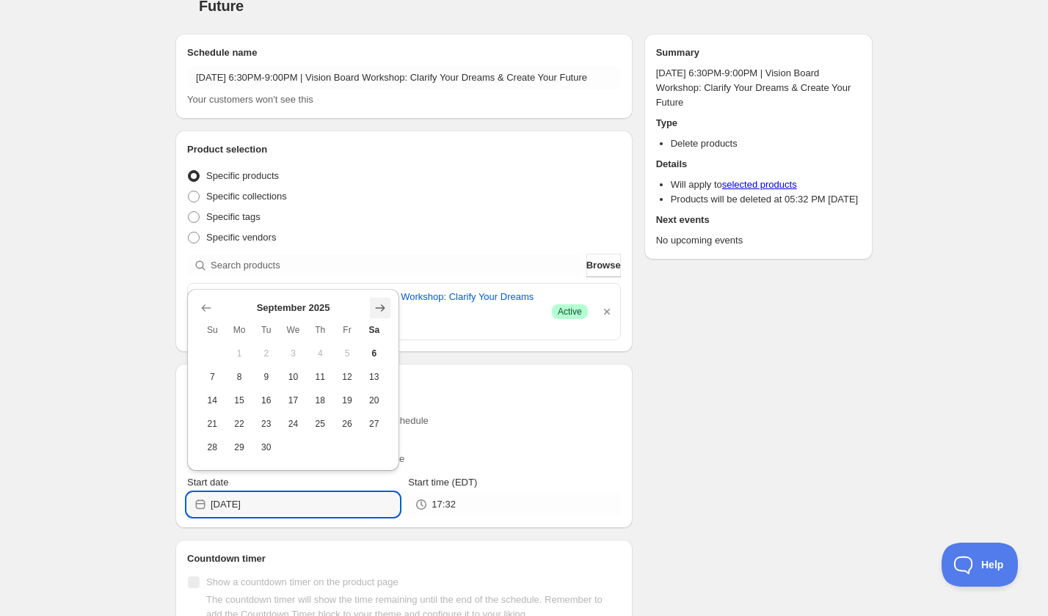
click at [382, 298] on button "Show next month, October 2025" at bounding box center [380, 308] width 21 height 21
click at [382, 304] on icon "Show next month, November 2025" at bounding box center [381, 307] width 10 height 7
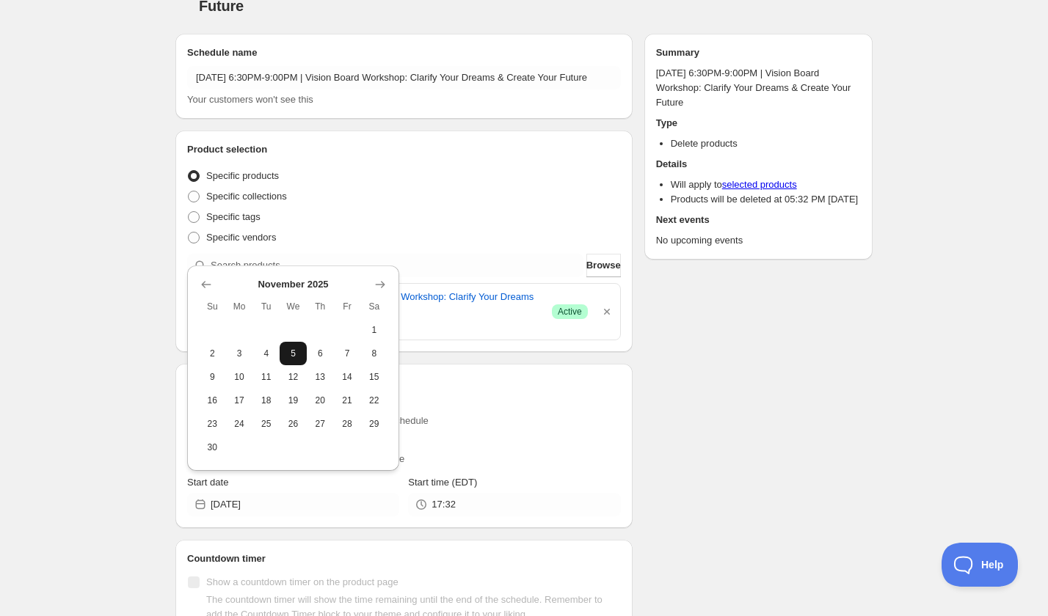
click at [285, 351] on span "5" at bounding box center [292, 354] width 15 height 12
type input "2025-11-05"
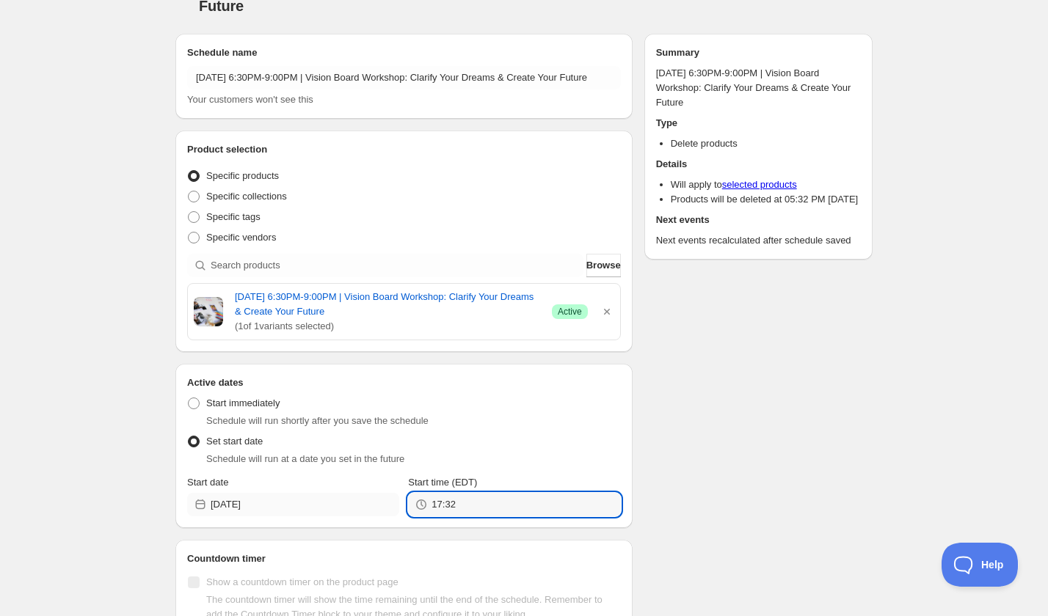
drag, startPoint x: 477, startPoint y: 500, endPoint x: 383, endPoint y: 500, distance: 93.9
click at [383, 500] on div "Start date 2025-11-05 Start time (EDT) 17:32" at bounding box center [404, 495] width 434 height 41
type input "21:00"
click at [717, 469] on div "Schedule name Wednesday, November 5th | 6:30PM-9:00PM | Vision Board Workshop: …" at bounding box center [518, 357] width 709 height 670
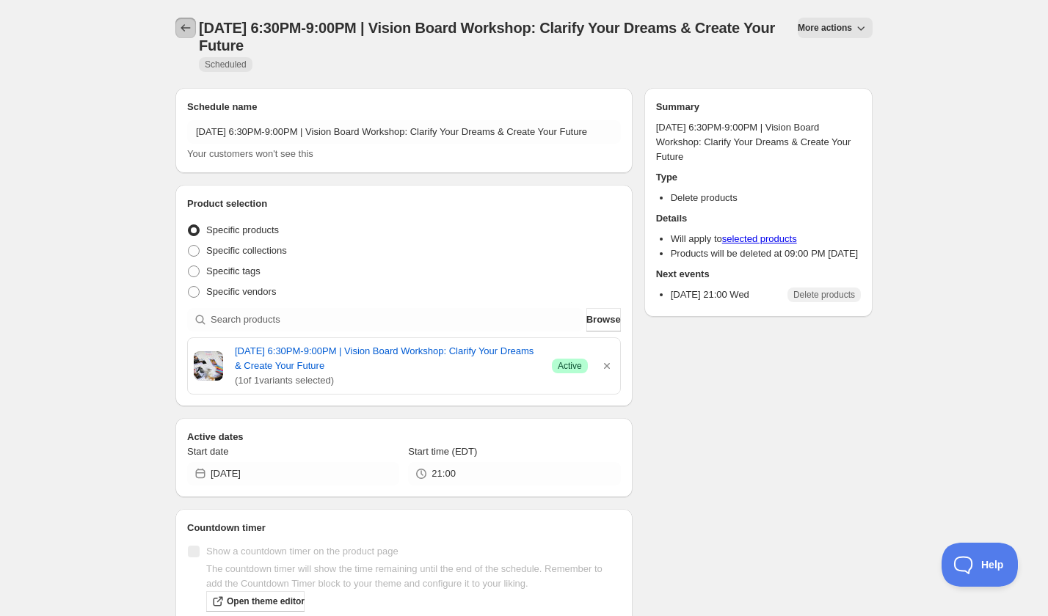
click at [193, 33] on button "Schedules" at bounding box center [185, 28] width 21 height 21
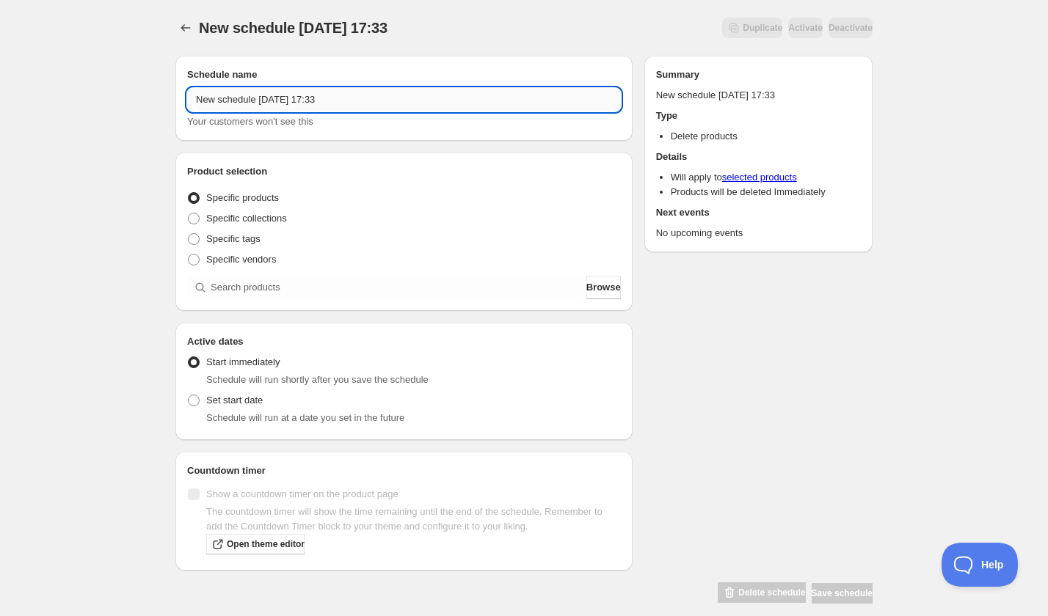
click at [262, 100] on input "New schedule Sep 06 2025 17:33" at bounding box center [404, 99] width 434 height 23
paste input "Monday, November 3rd | 5:30PM-7:30PM | Introduction to the Beautiful Art of Sta…"
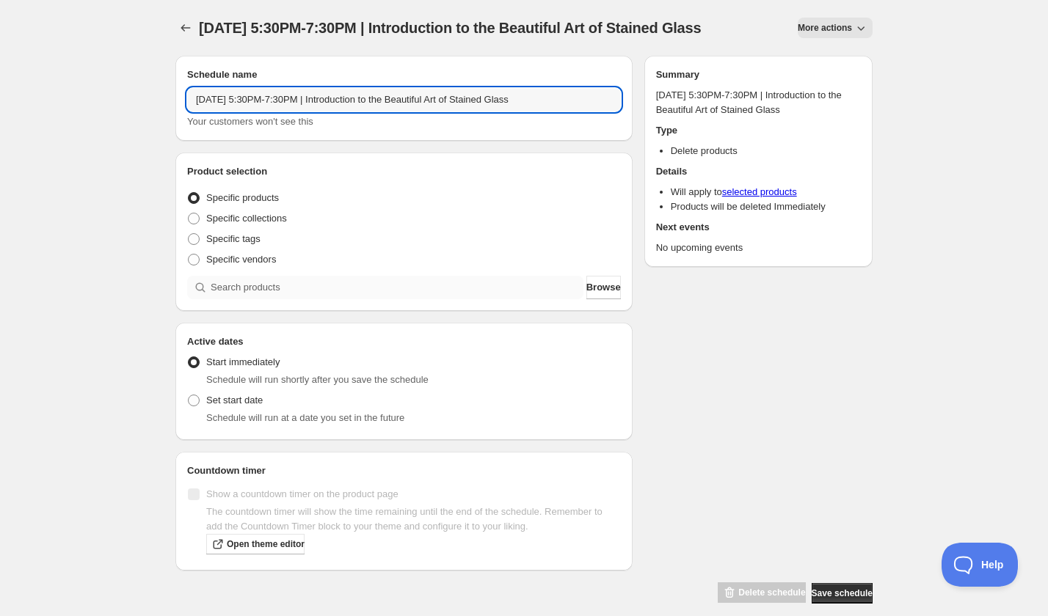
type input "Monday, November 3rd | 5:30PM-7:30PM | Introduction to the Beautiful Art of Sta…"
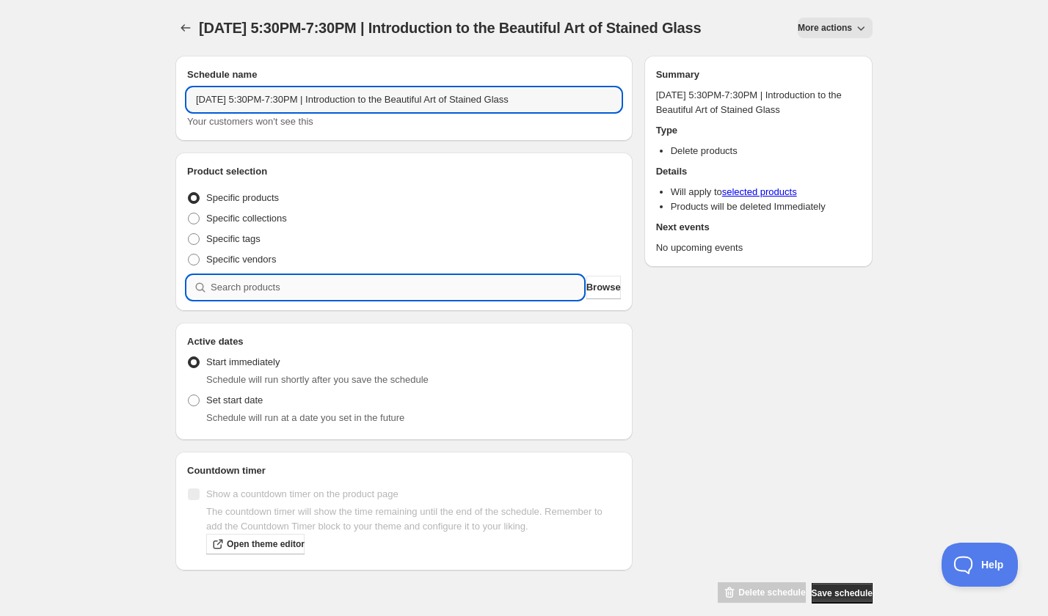
click at [257, 299] on input "search" at bounding box center [397, 287] width 373 height 23
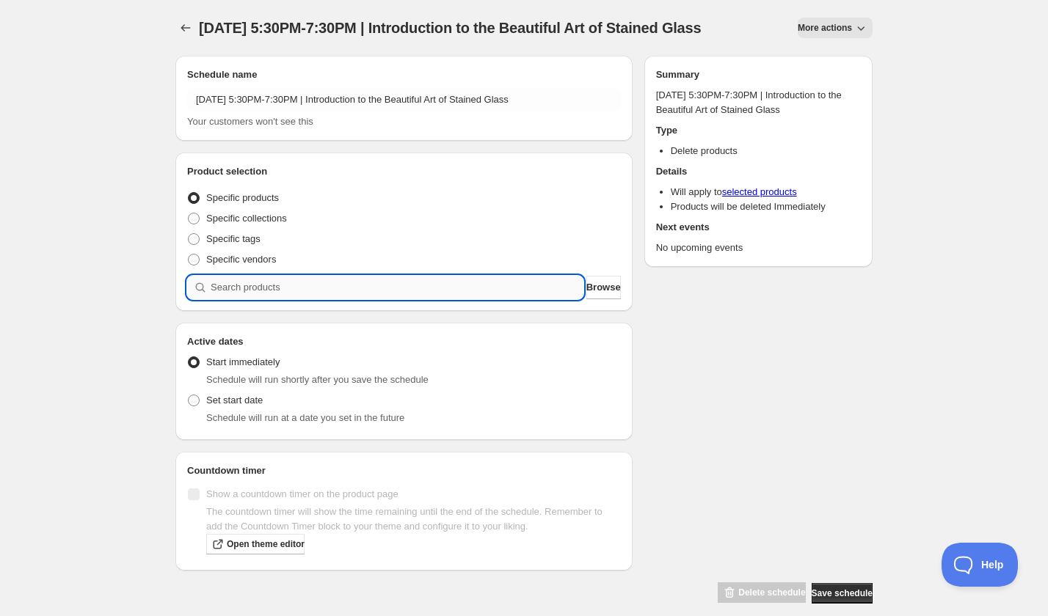
paste input "search"
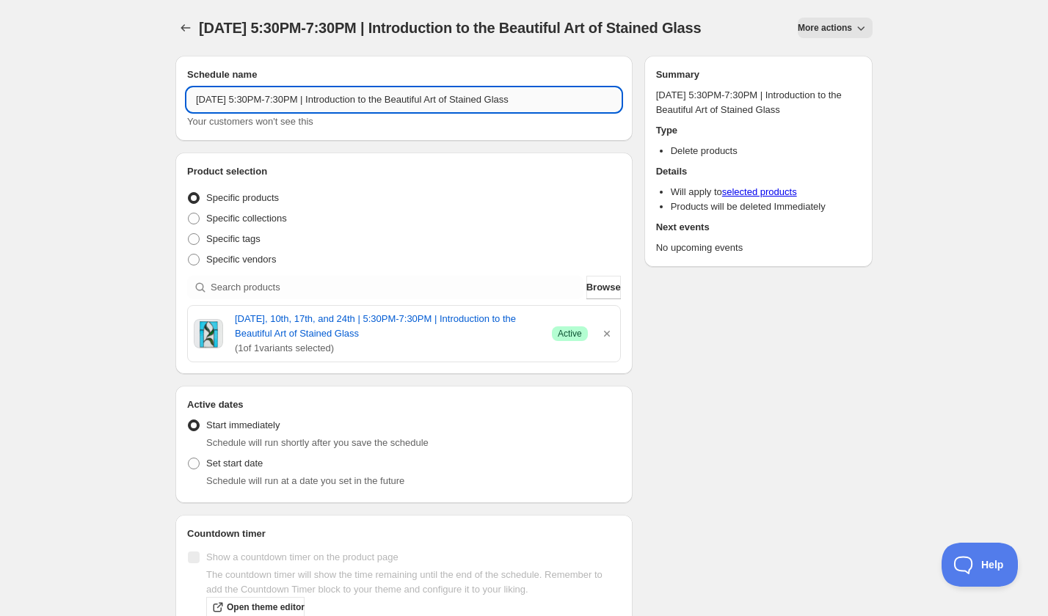
click at [248, 112] on input "Monday, November 3rd | 5:30PM-7:30PM | Introduction to the Beautiful Art of Sta…" at bounding box center [404, 99] width 434 height 23
click at [284, 112] on input "Monday, November 3rd | 5:30PM-7:30PM | Introduction to the Beautiful Art of Sta…" at bounding box center [404, 99] width 434 height 23
click at [291, 112] on input "Monday, November 3rd | 5:30PM-7:30PM | Introduction to the Beautiful Art of Sta…" at bounding box center [404, 99] width 434 height 23
click at [299, 112] on input "Monday, November 3rd | 5:30PM-7:30PM | Introduction to the Beautiful Art of Sta…" at bounding box center [404, 99] width 434 height 23
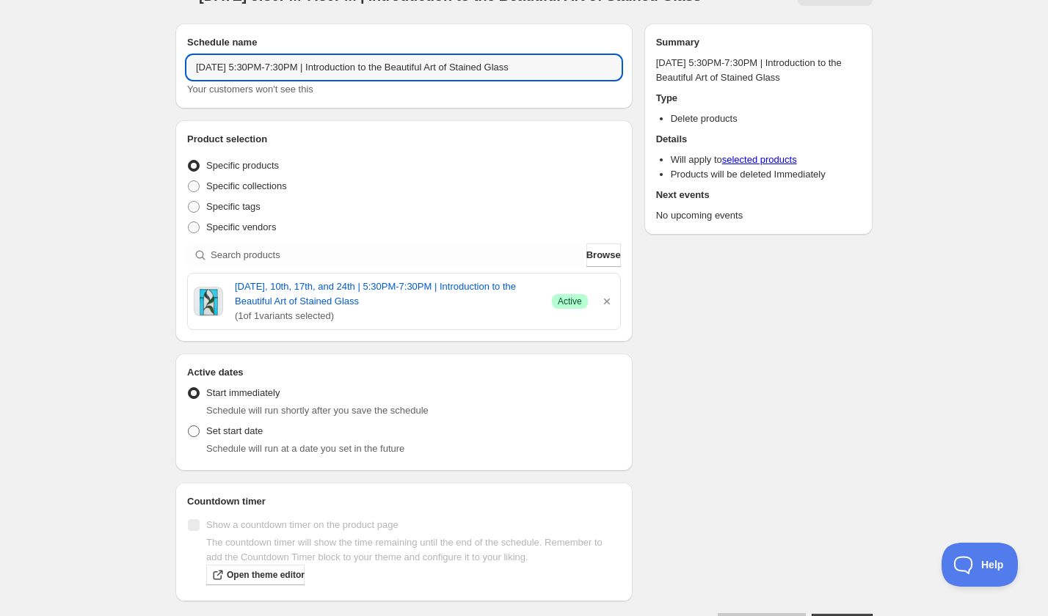
type input "Monday, November 24th | 5:30PM-7:30PM | Introduction to the Beautiful Art of St…"
click at [247, 436] on span "Set start date" at bounding box center [234, 430] width 56 height 11
click at [189, 426] on input "Set start date" at bounding box center [188, 425] width 1 height 1
radio input "true"
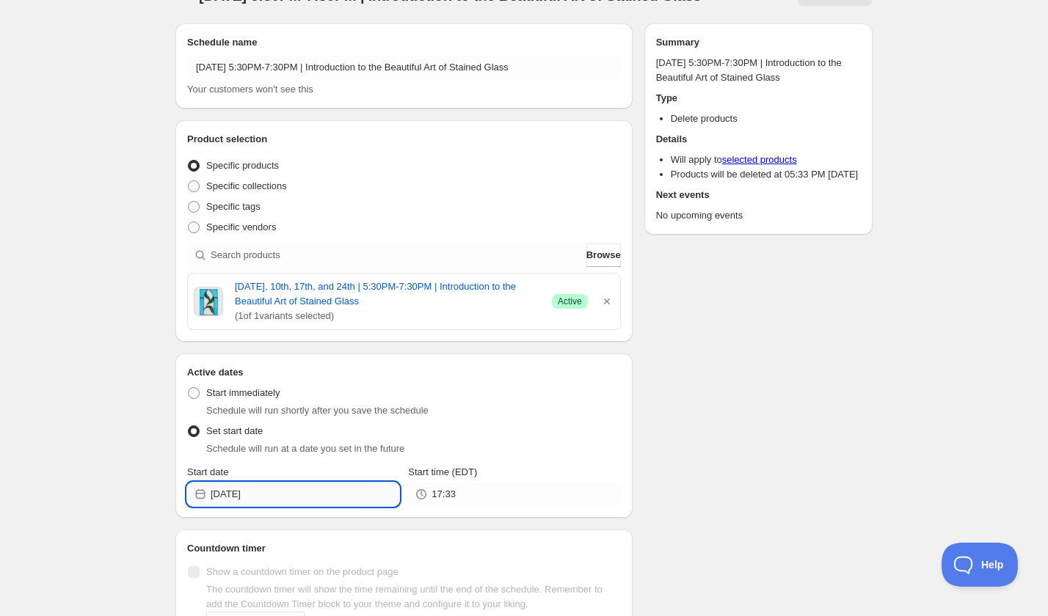
click at [291, 505] on input "2025-09-06" at bounding box center [305, 494] width 189 height 23
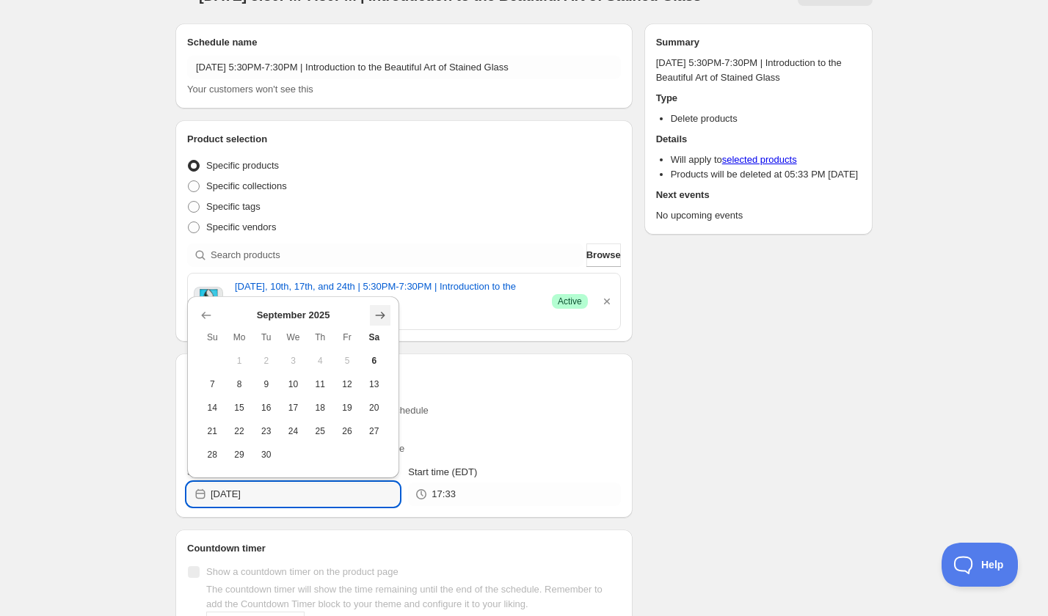
click at [377, 316] on icon "Show next month, October 2025" at bounding box center [380, 315] width 15 height 15
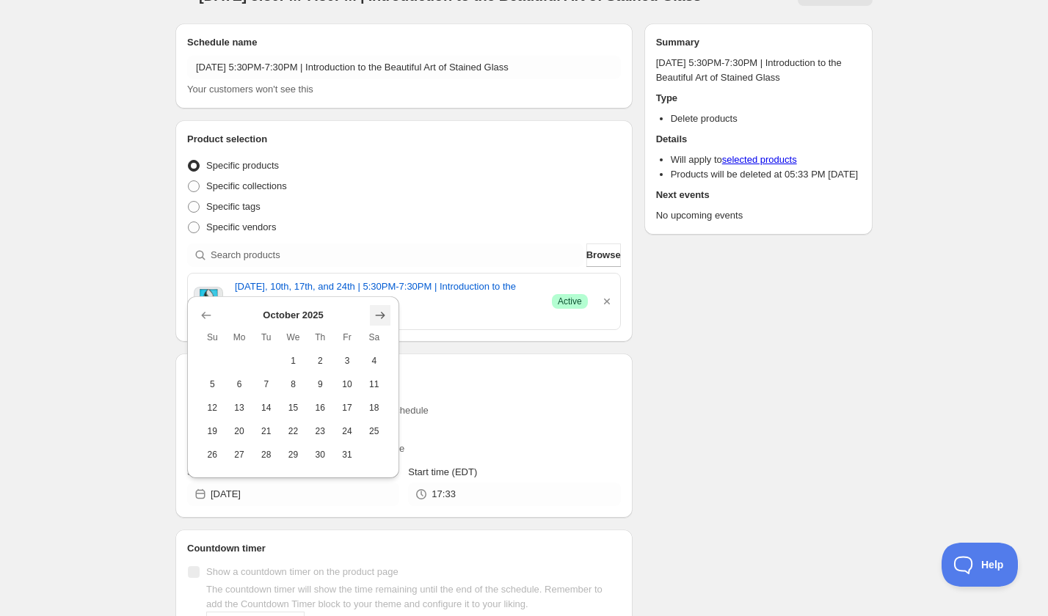
click at [377, 316] on icon "Show next month, November 2025" at bounding box center [380, 315] width 15 height 15
click at [239, 436] on span "24" at bounding box center [239, 431] width 15 height 12
type input "2025-11-24"
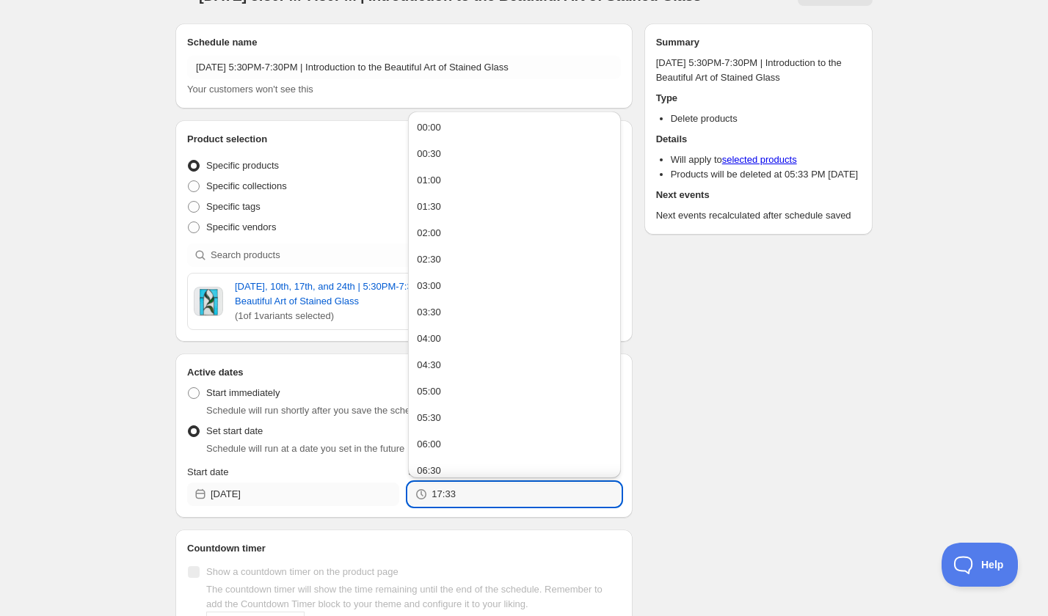
drag, startPoint x: 434, startPoint y: 512, endPoint x: 362, endPoint y: 511, distance: 71.2
click at [369, 506] on div "Start date 2025-11-24 Start time (EDT) 17:33" at bounding box center [404, 485] width 434 height 41
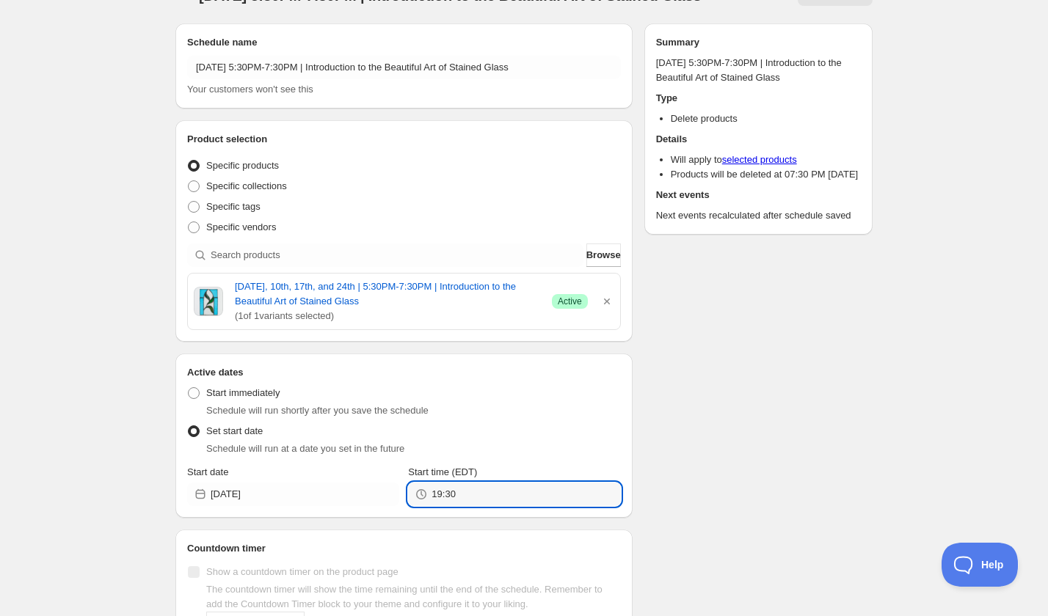
type input "19:30"
click at [709, 461] on div "Schedule name Monday, November 24th | 5:30PM-7:30PM | Introduction to the Beaut…" at bounding box center [518, 347] width 709 height 670
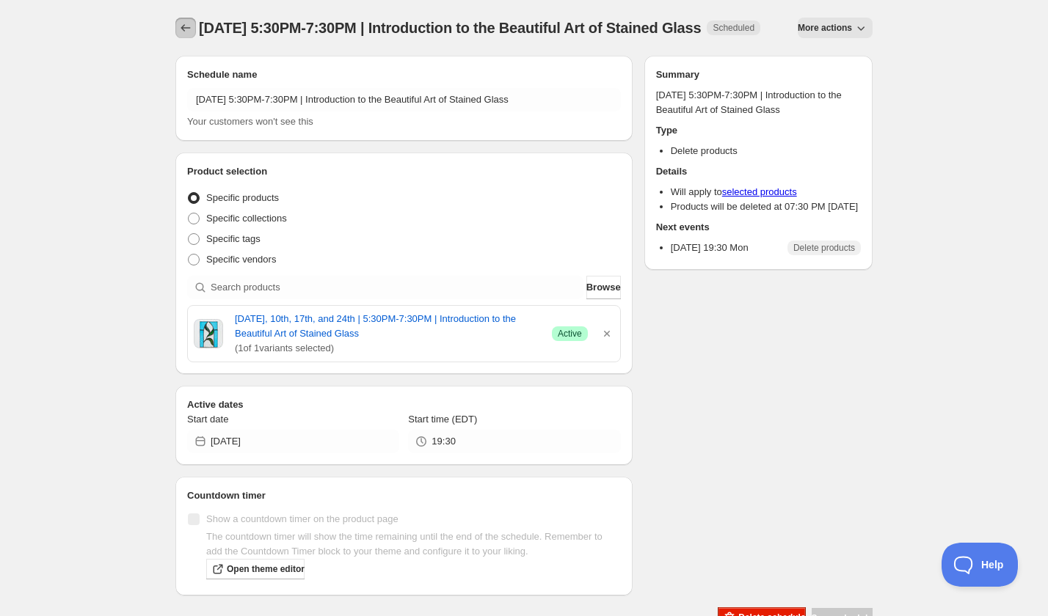
click at [189, 31] on icon "Schedules" at bounding box center [185, 28] width 15 height 15
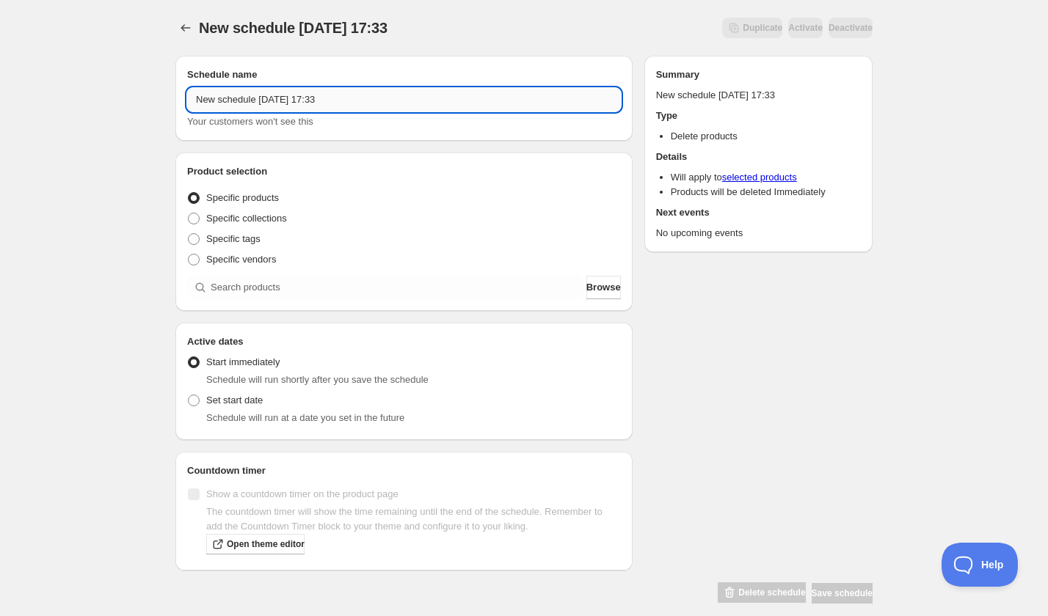
click at [266, 95] on input "New schedule Sep 06 2025 17:33" at bounding box center [404, 99] width 434 height 23
paste input "Monday, November 3rd | 6:00PM-8:00PM | Painted Pet Portrait"
type input "Monday, November 3rd | 6:00PM-8:00PM | Painted Pet Portrait"
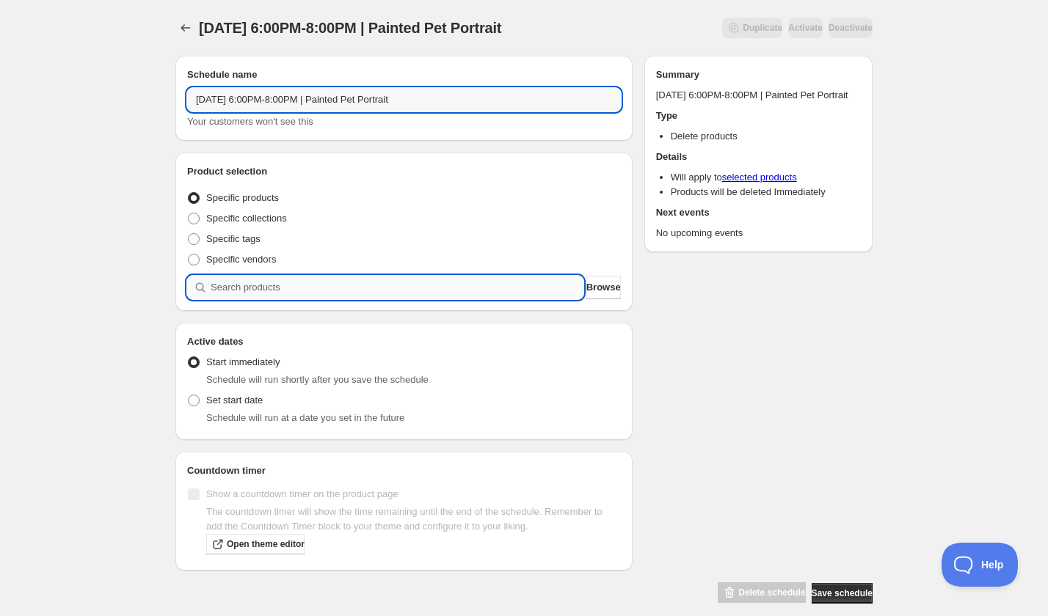
click at [252, 286] on input "search" at bounding box center [397, 287] width 373 height 23
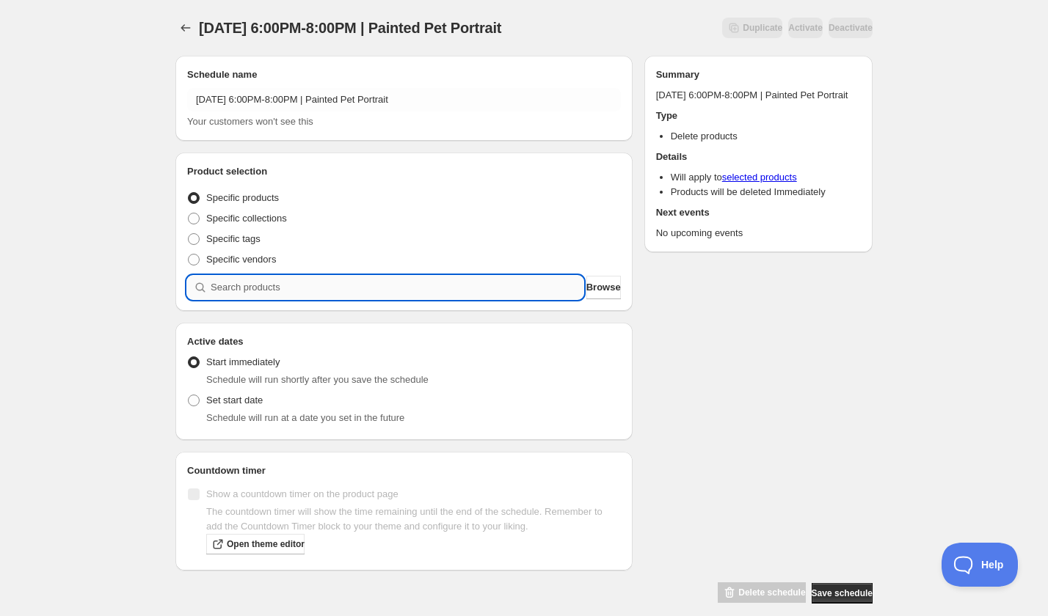
paste input "search"
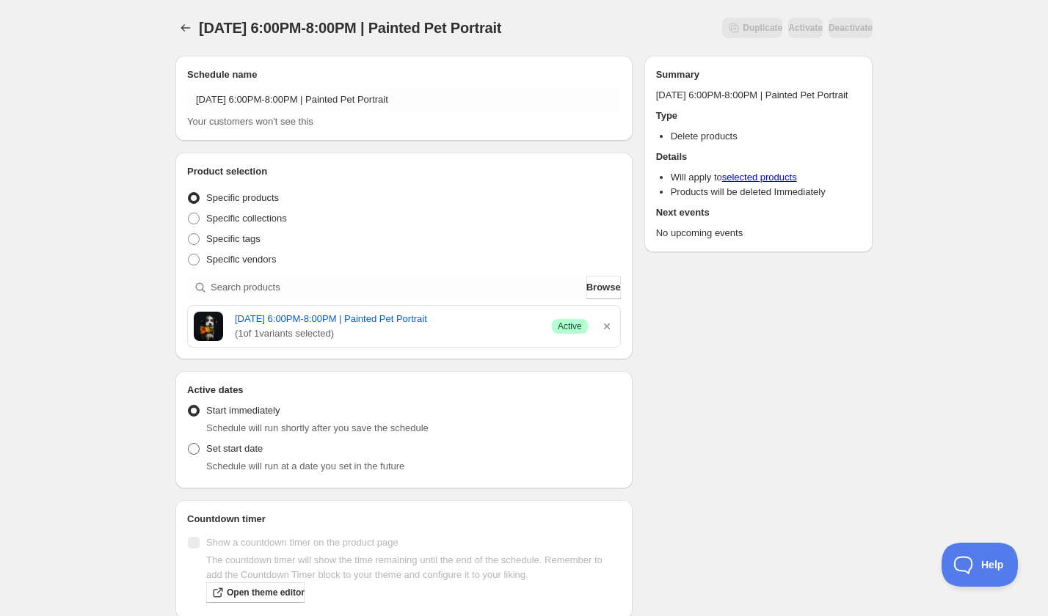
click at [217, 444] on span "Set start date" at bounding box center [234, 448] width 56 height 11
click at [189, 444] on input "Set start date" at bounding box center [188, 443] width 1 height 1
radio input "true"
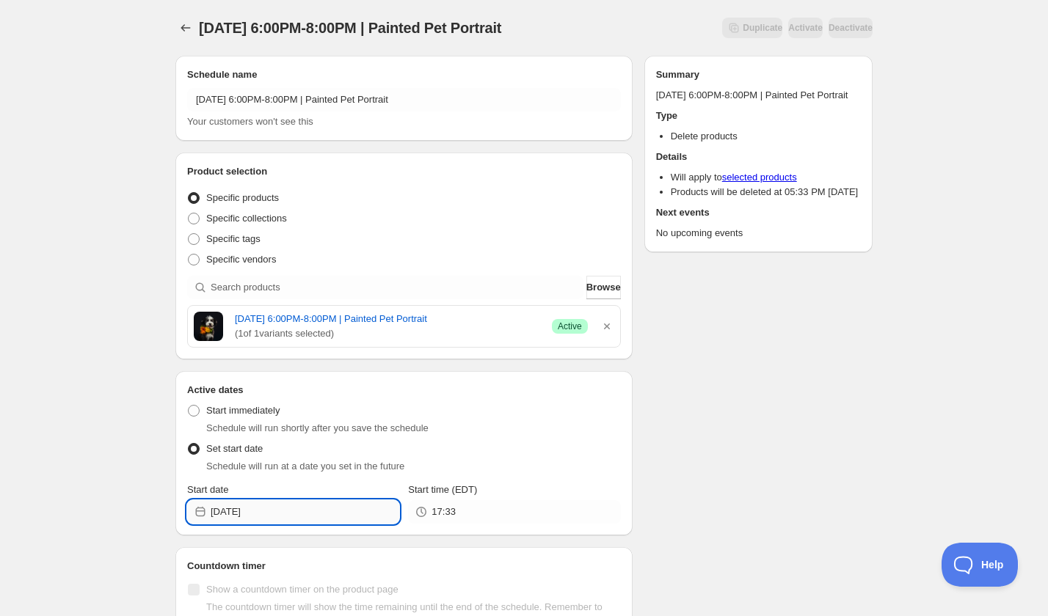
click at [274, 508] on input "2025-09-06" at bounding box center [305, 511] width 189 height 23
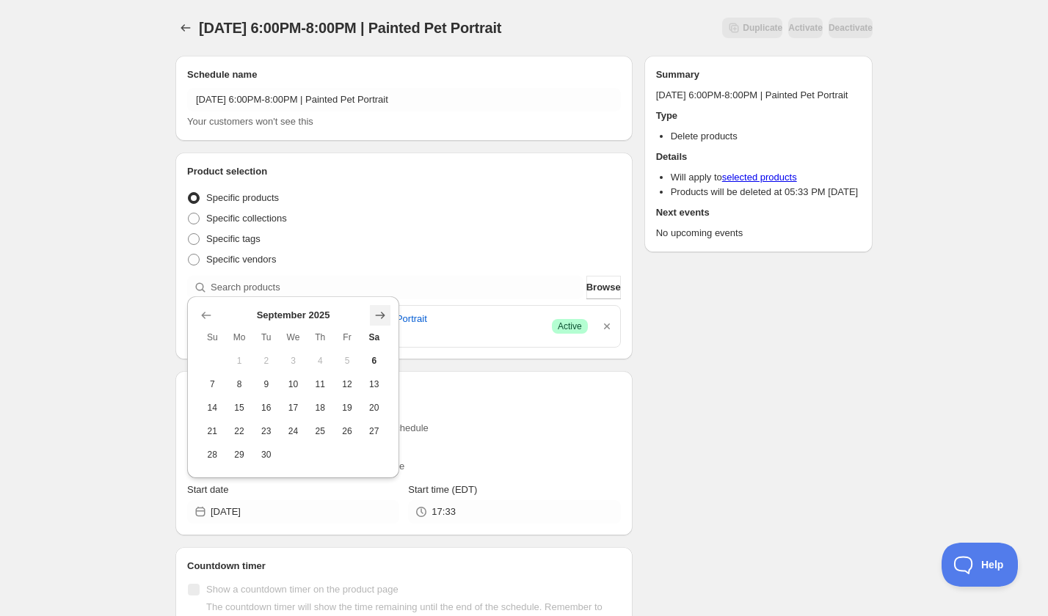
click at [374, 316] on icon "Show next month, October 2025" at bounding box center [380, 315] width 15 height 15
click at [374, 316] on icon "Show next month, November 2025" at bounding box center [380, 315] width 15 height 15
click at [245, 359] on span "3" at bounding box center [239, 361] width 15 height 12
type input "2025-11-03"
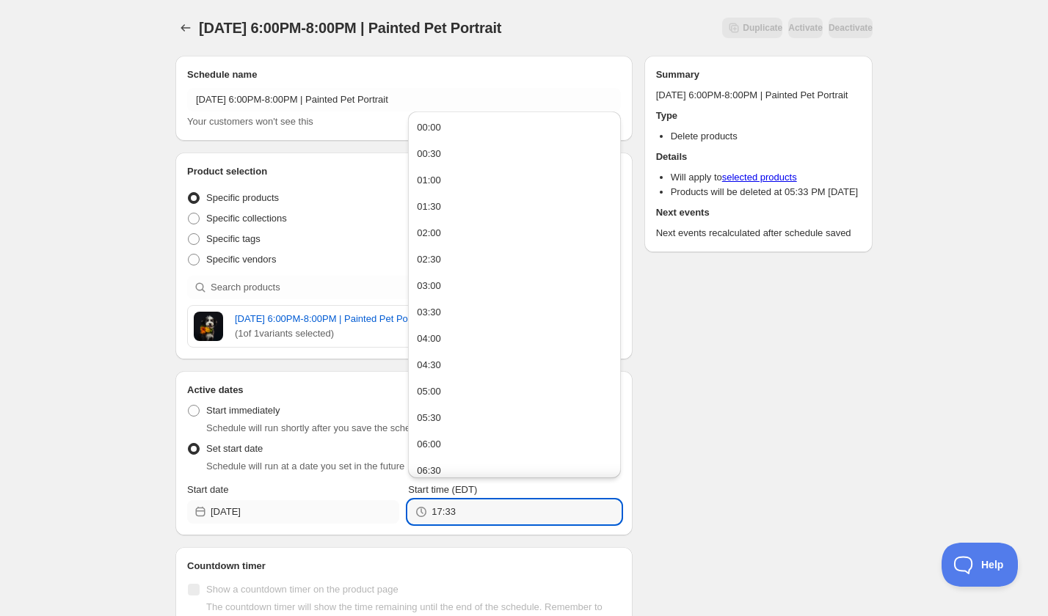
drag, startPoint x: 471, startPoint y: 502, endPoint x: 381, endPoint y: 502, distance: 89.5
click at [384, 502] on div "Start date 2025-11-03 Start time (EDT) 17:33" at bounding box center [404, 503] width 434 height 41
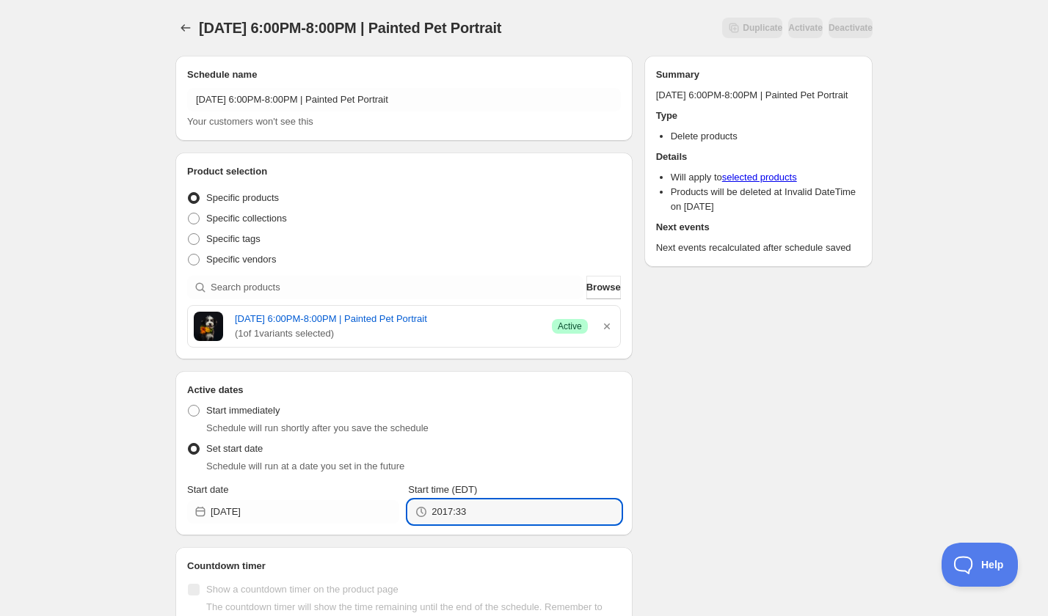
drag, startPoint x: 486, startPoint y: 514, endPoint x: 398, endPoint y: 493, distance: 89.9
click at [411, 500] on div "2017:33" at bounding box center [514, 511] width 212 height 23
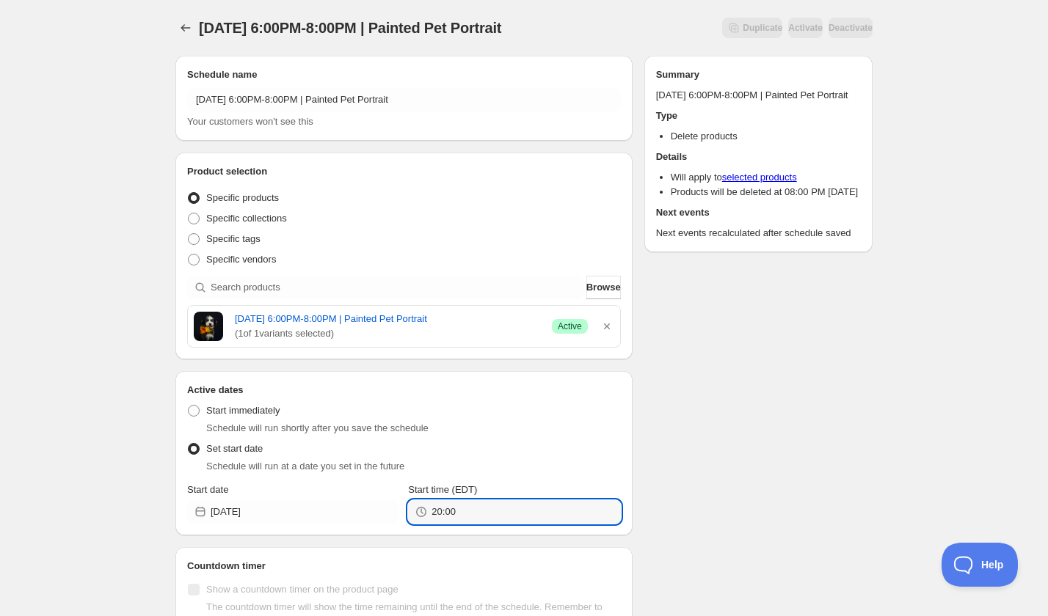
type input "20:00"
click at [700, 450] on div "Schedule name Monday, November 3rd | 6:00PM-8:00PM | Painted Pet Portrait Your …" at bounding box center [518, 372] width 709 height 656
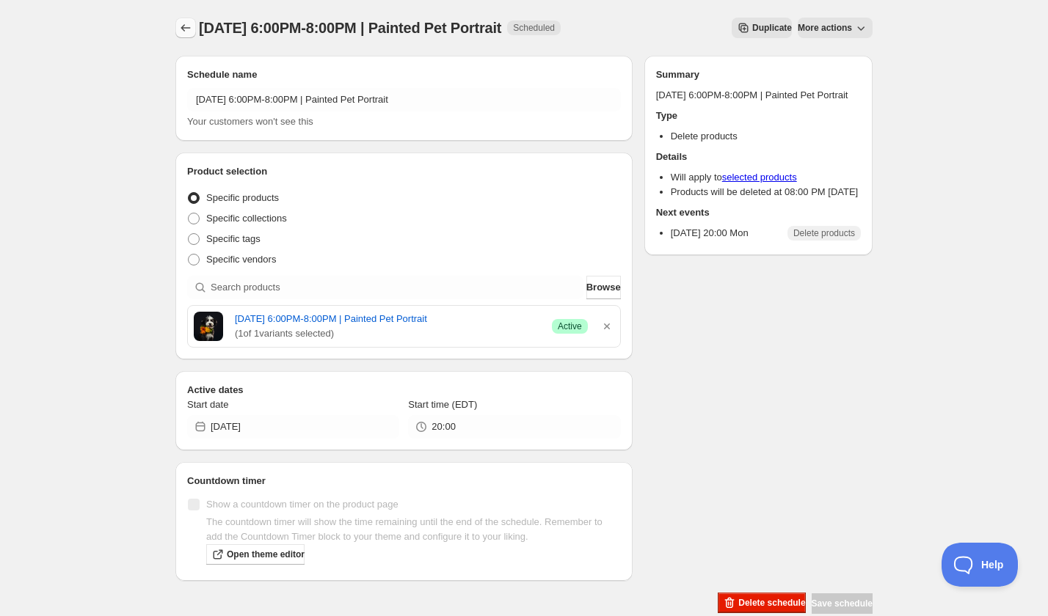
click at [195, 24] on button "Schedules" at bounding box center [185, 28] width 21 height 21
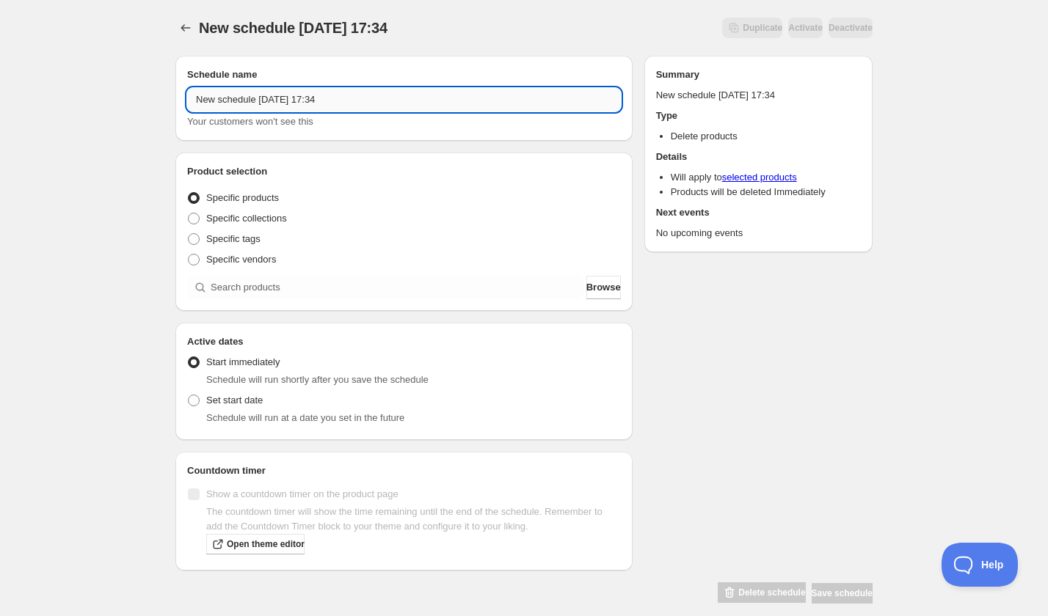
click at [261, 101] on input "New schedule Sep 06 2025 17:34" at bounding box center [404, 99] width 434 height 23
paste input "Saturday, October 25th | 11:00AM-1:00PM | The Magic of Chocolate"
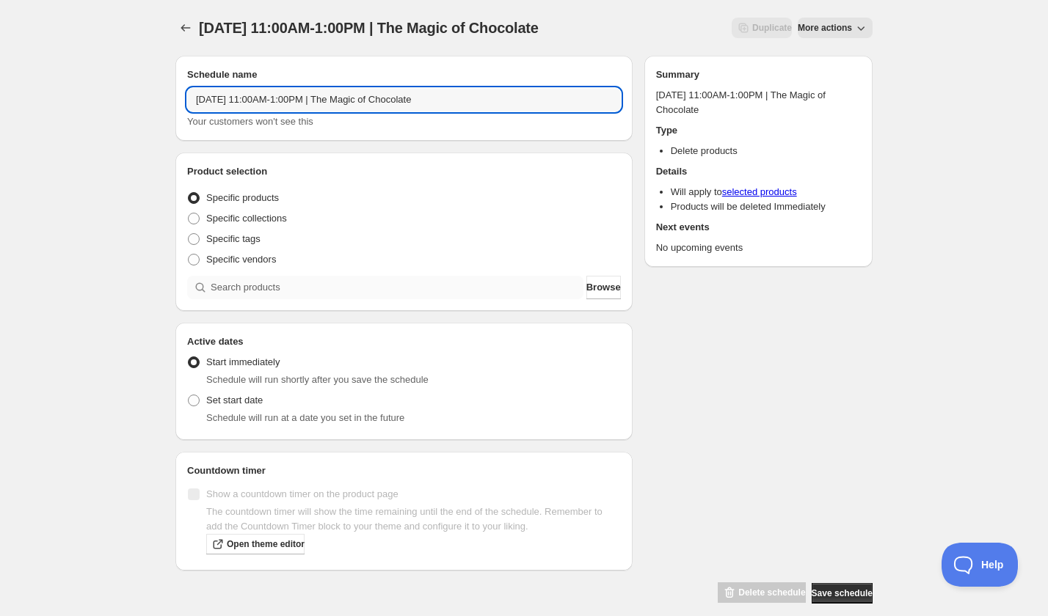
type input "Saturday, October 25th | 11:00AM-1:00PM | The Magic of Chocolate"
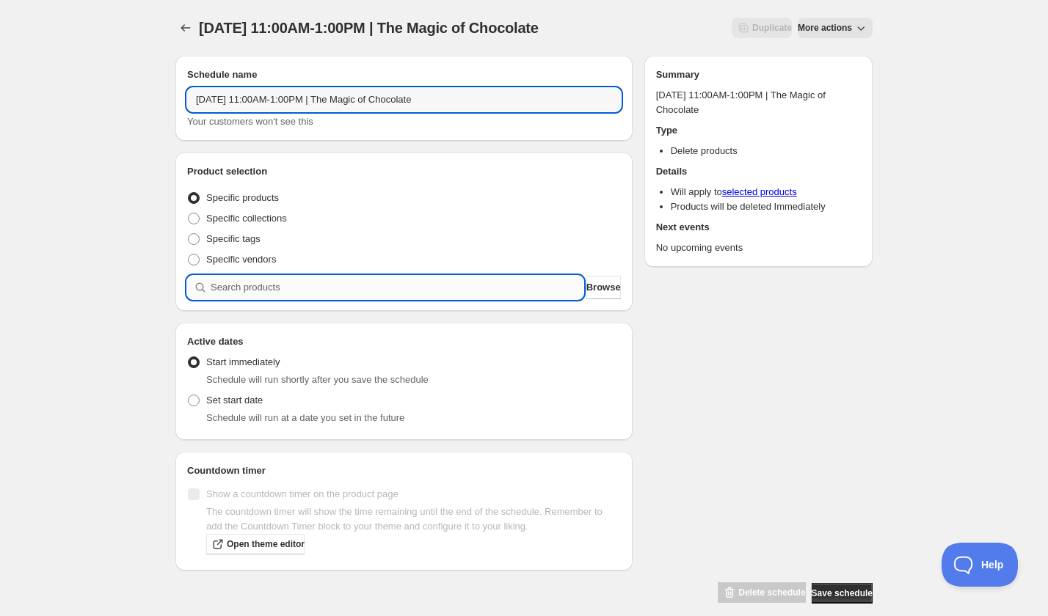
click at [296, 287] on input "search" at bounding box center [397, 287] width 373 height 23
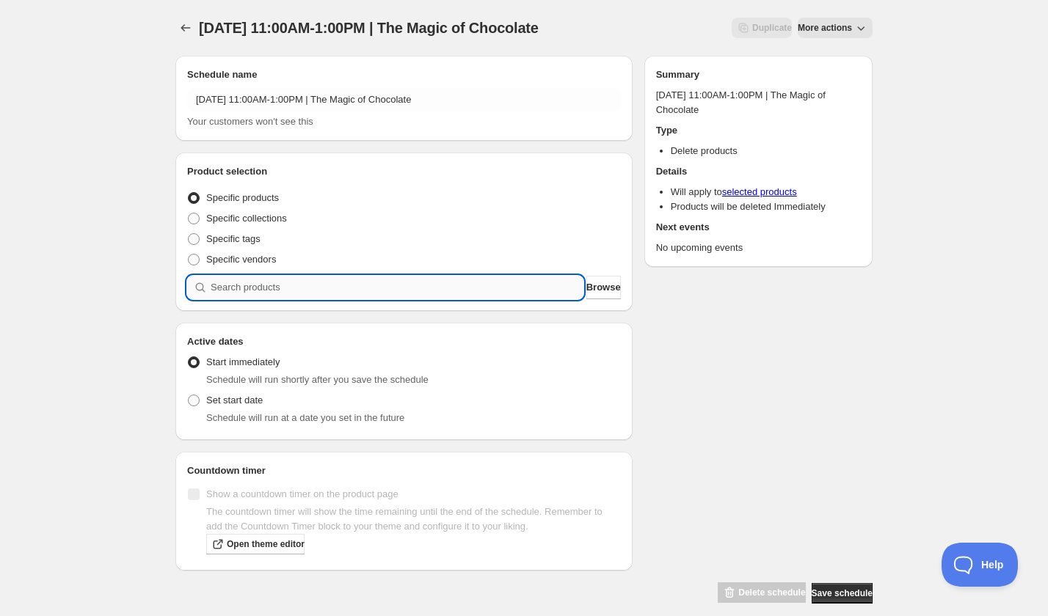
paste input "search"
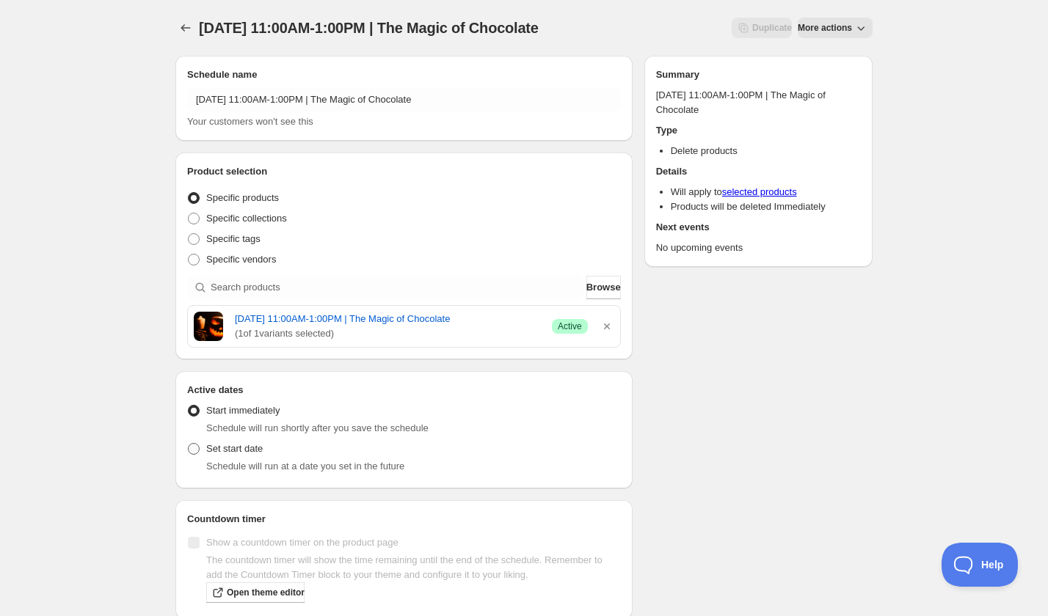
click at [235, 443] on span "Set start date" at bounding box center [234, 448] width 56 height 11
click at [189, 443] on input "Set start date" at bounding box center [188, 443] width 1 height 1
radio input "true"
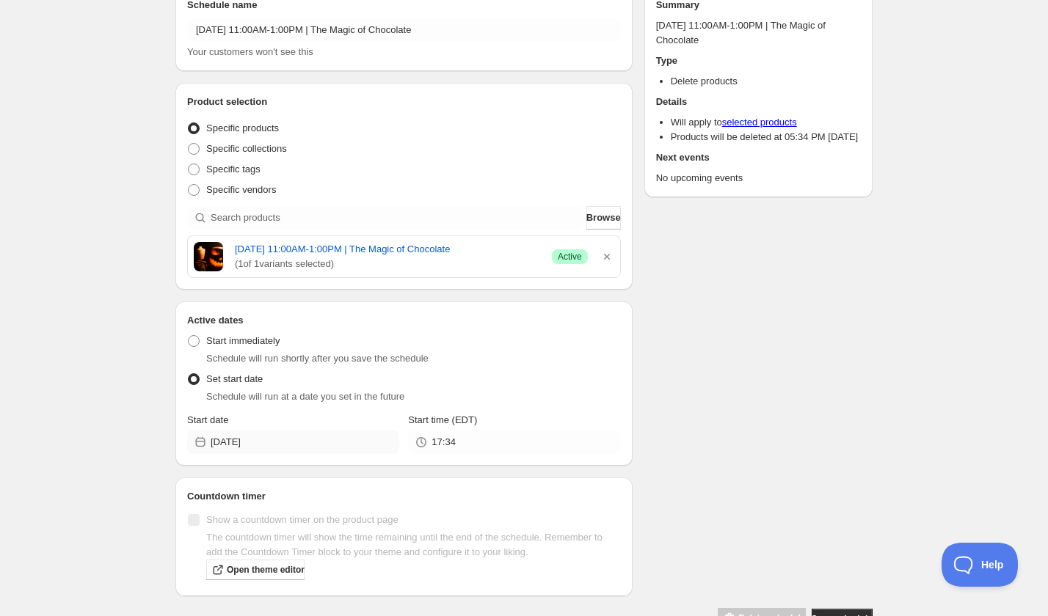
scroll to position [84, 0]
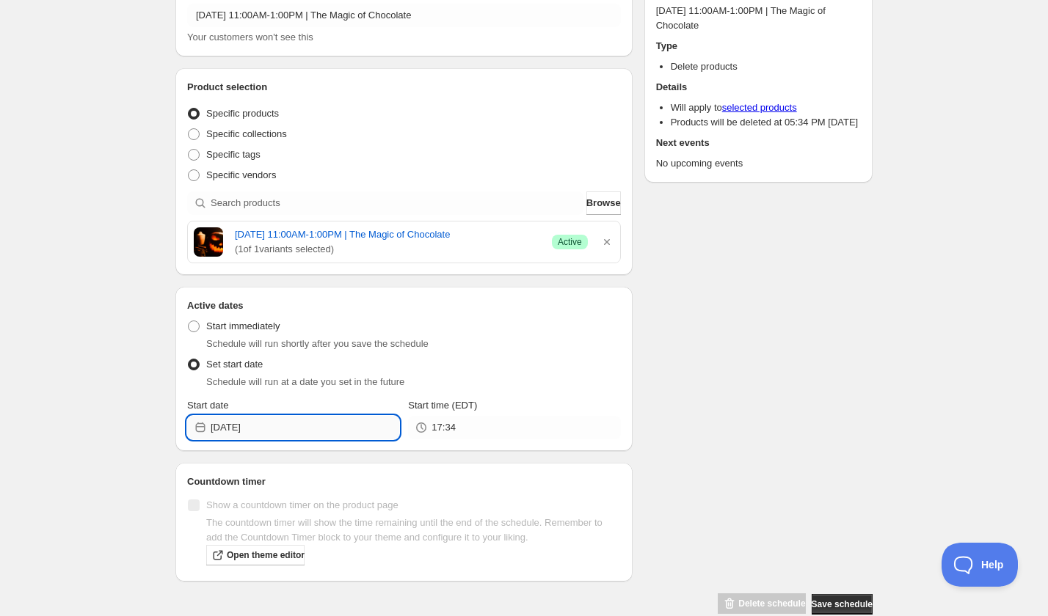
click at [293, 424] on input "2025-09-06" at bounding box center [305, 427] width 189 height 23
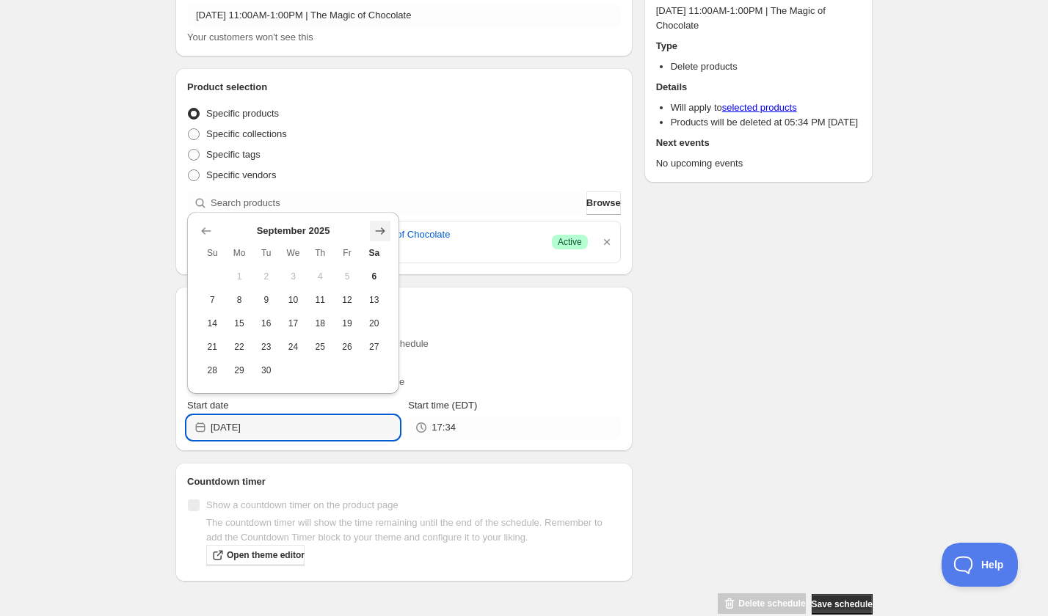
click at [385, 238] on button "Show next month, October 2025" at bounding box center [380, 231] width 21 height 21
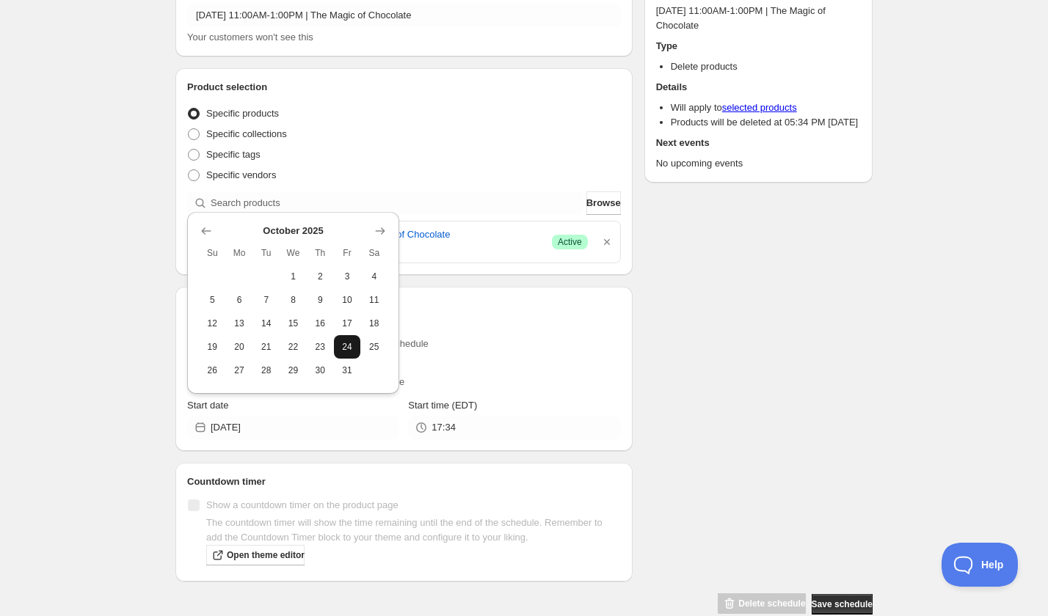
click at [358, 350] on button "24" at bounding box center [347, 346] width 27 height 23
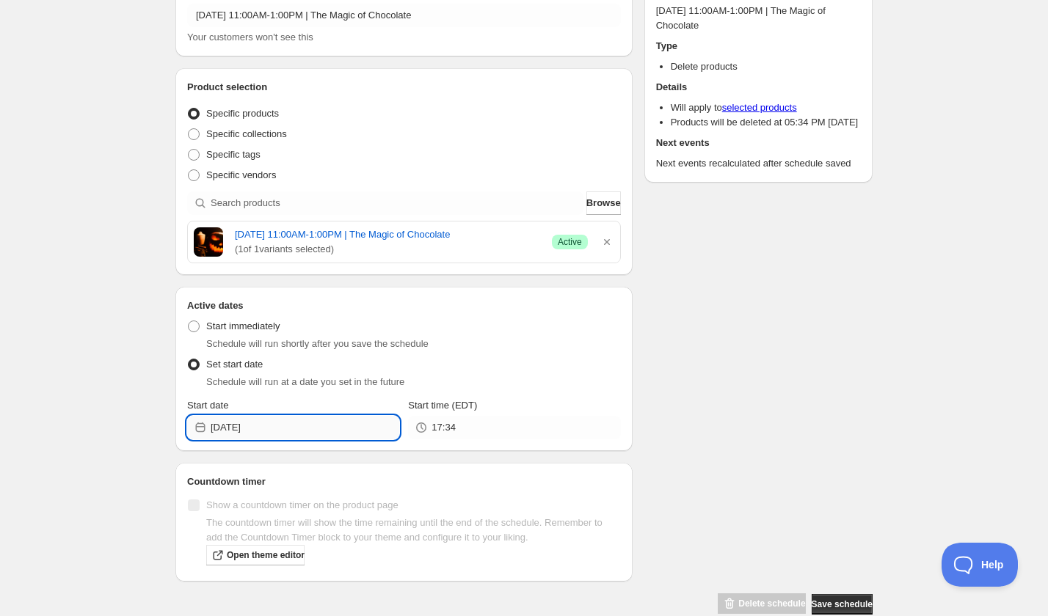
click at [304, 421] on input "2025-10-24" at bounding box center [305, 427] width 189 height 23
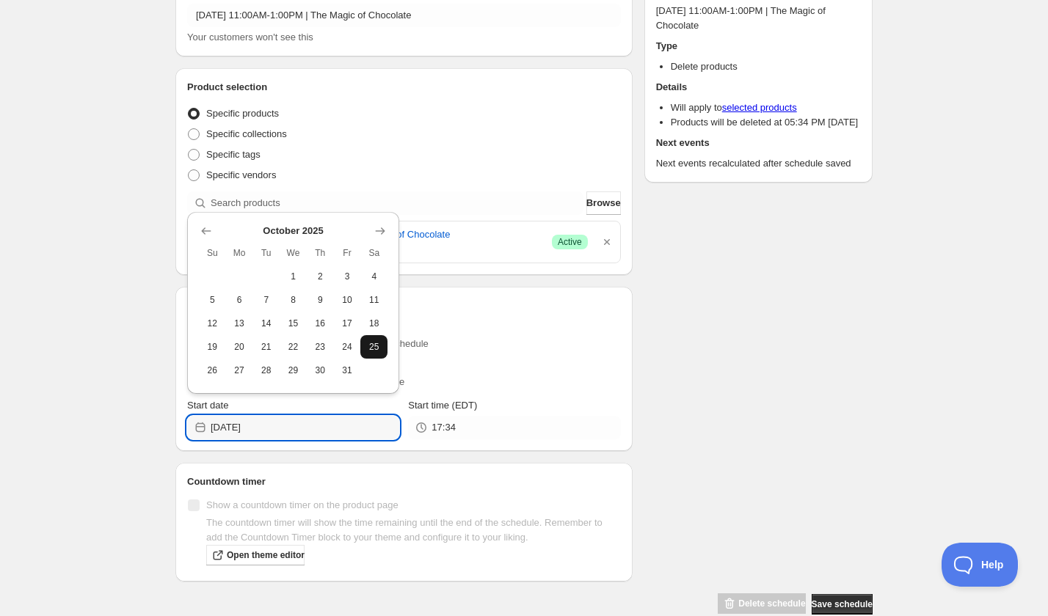
click at [372, 345] on span "25" at bounding box center [373, 347] width 15 height 12
type input "2025-10-25"
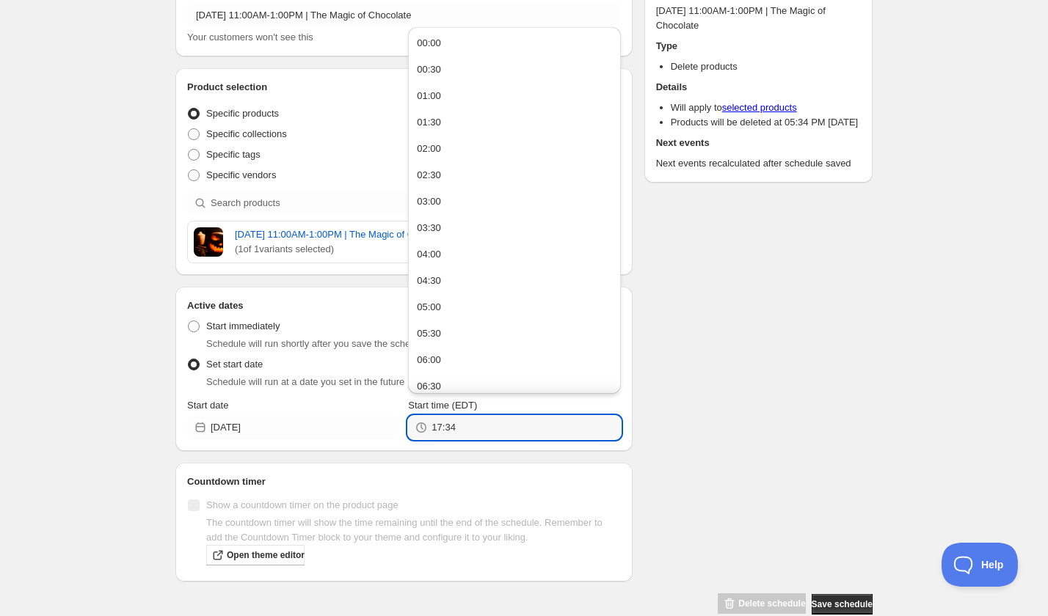
drag, startPoint x: 471, startPoint y: 427, endPoint x: 406, endPoint y: 425, distance: 64.6
click at [406, 425] on div "Start date 2025-10-25 Start time (EDT) 17:34" at bounding box center [404, 418] width 434 height 41
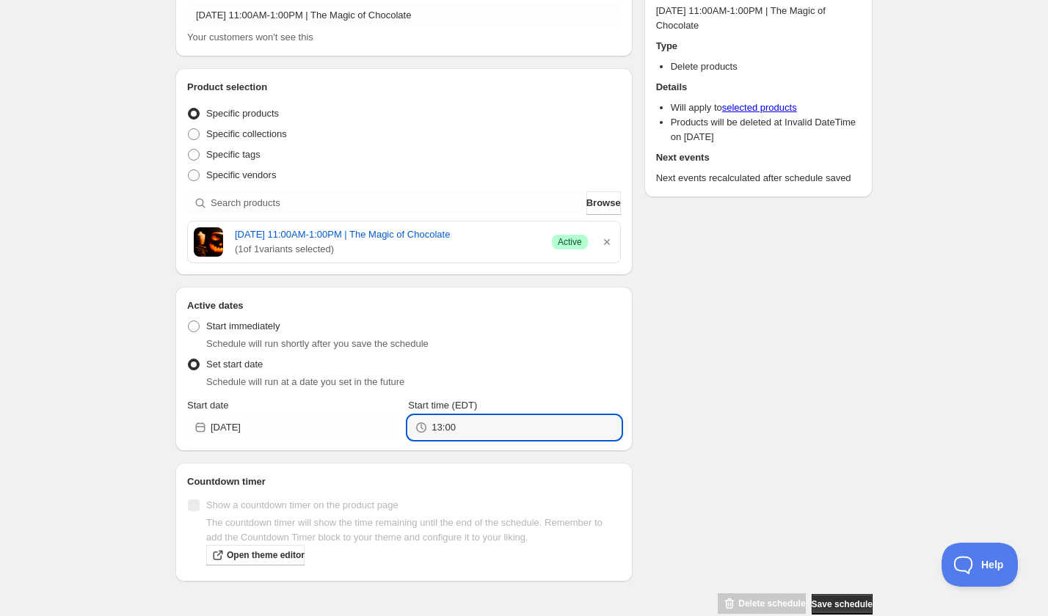
type input "13:00"
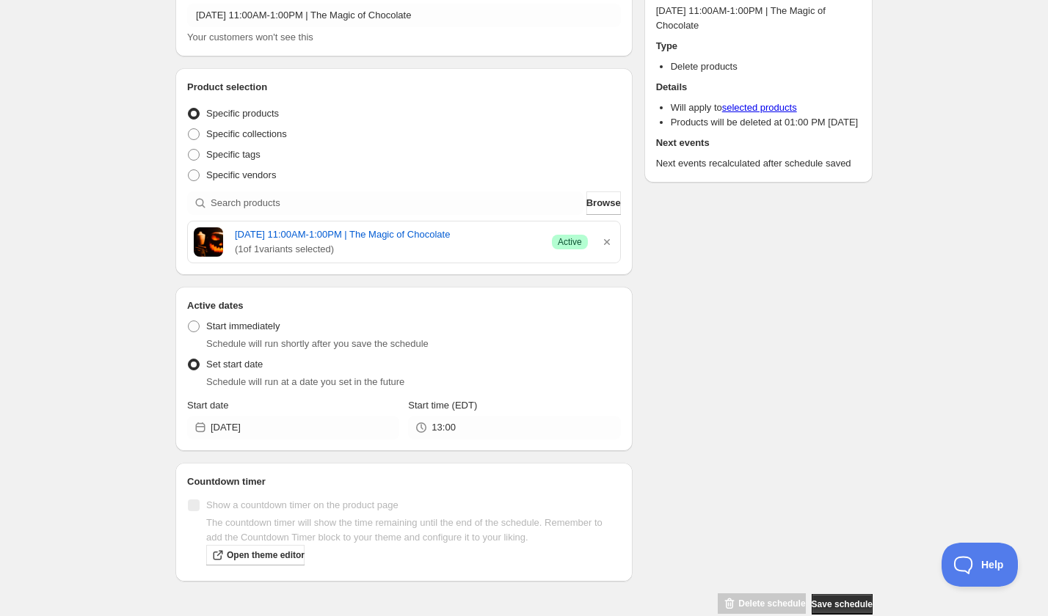
click at [764, 417] on div "Schedule name Saturday, October 25th | 11:00AM-1:00PM | The Magic of Chocolate …" at bounding box center [518, 288] width 709 height 656
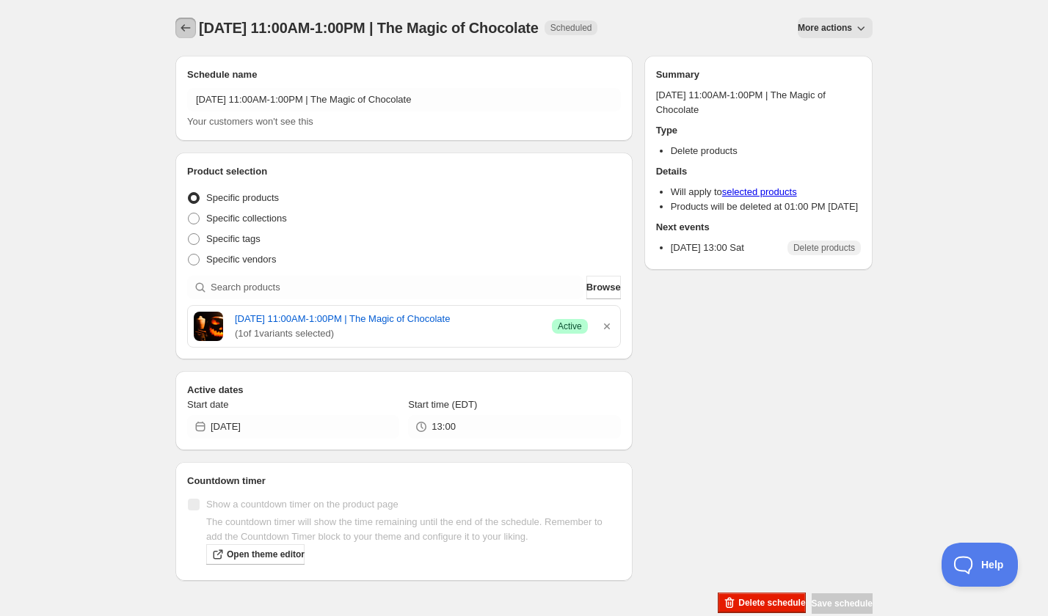
click at [183, 28] on icon "Schedules" at bounding box center [185, 28] width 15 height 15
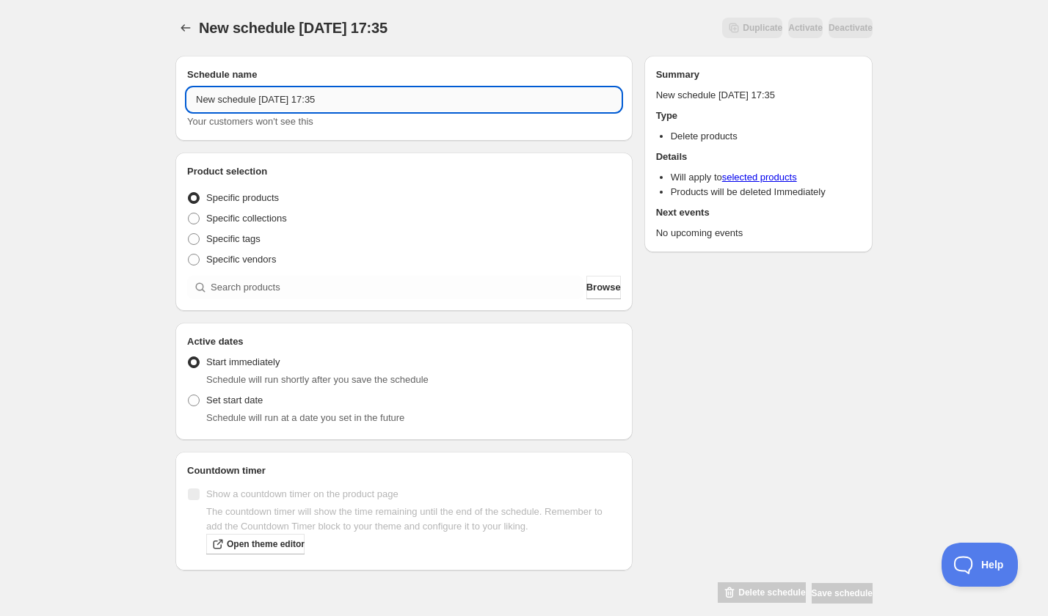
click at [330, 105] on input "New schedule Sep 06 2025 17:35" at bounding box center [404, 99] width 434 height 23
paste input "Thursday, October 2nd | 6:30PM-8:30PM | Make Stacking Rings"
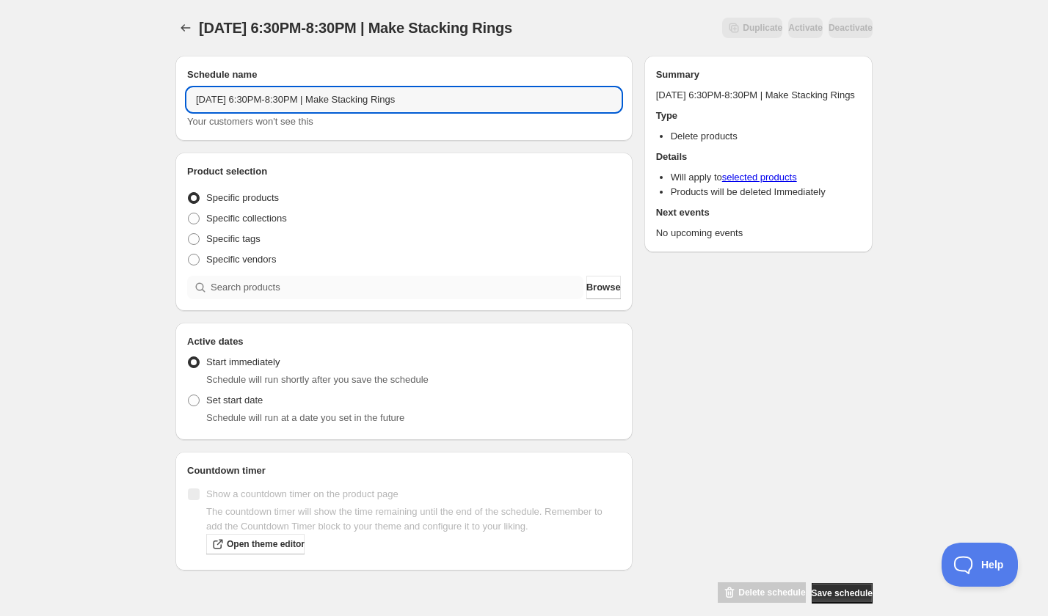
type input "Thursday, October 2nd | 6:30PM-8:30PM | Make Stacking Rings"
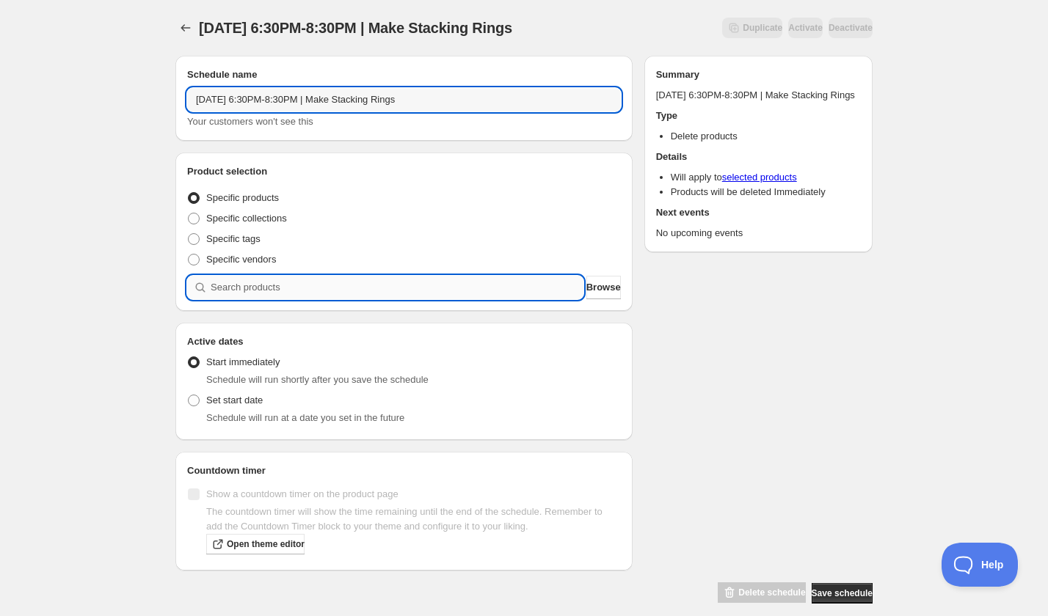
click at [321, 283] on input "search" at bounding box center [397, 287] width 373 height 23
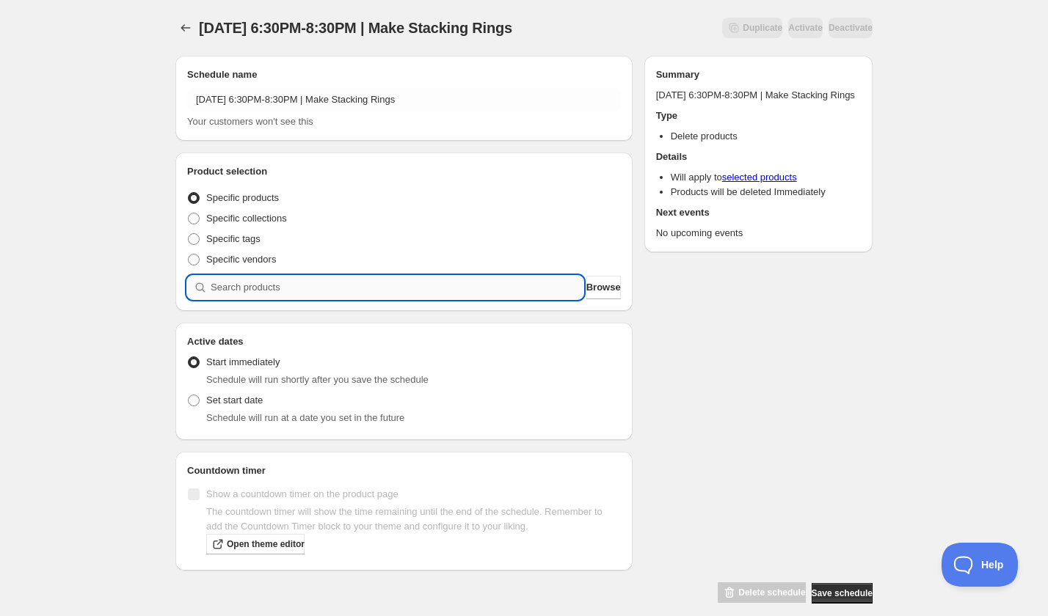
paste input "search"
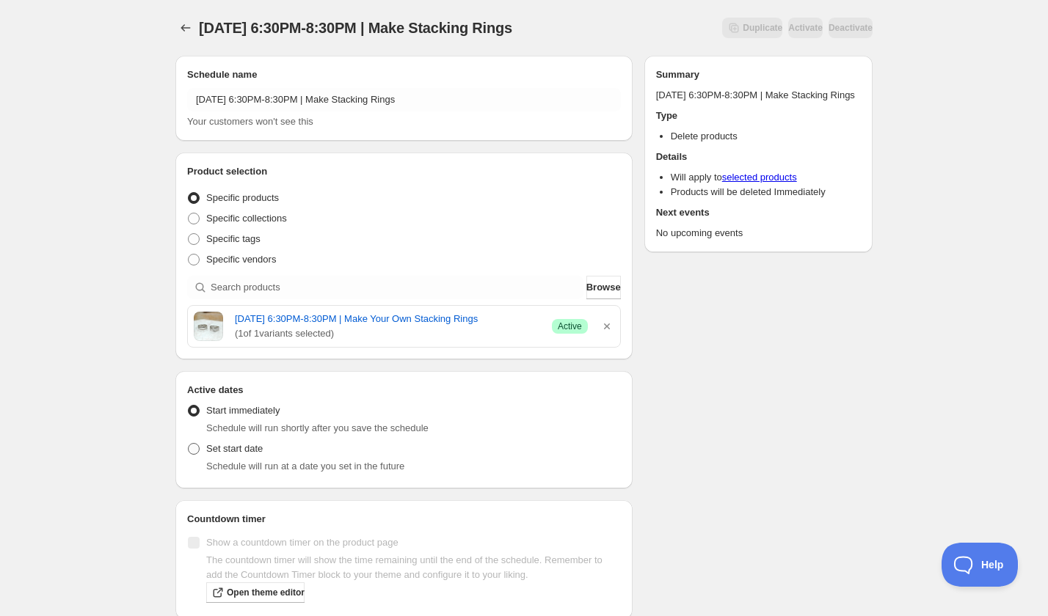
click at [191, 455] on span at bounding box center [194, 449] width 12 height 12
click at [189, 444] on input "Set start date" at bounding box center [188, 443] width 1 height 1
radio input "true"
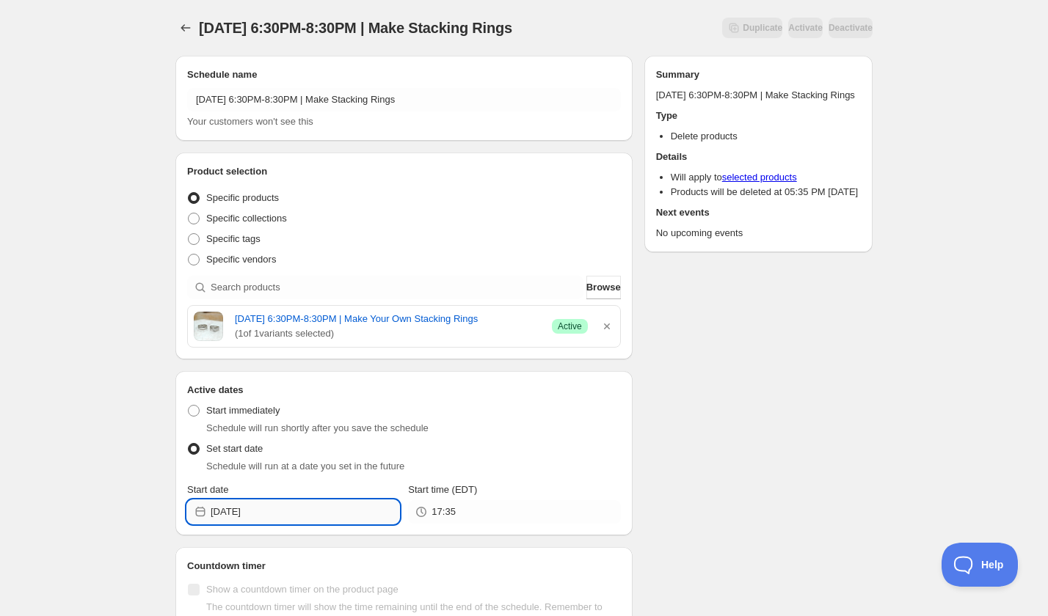
click at [289, 523] on input "2025-09-06" at bounding box center [305, 511] width 189 height 23
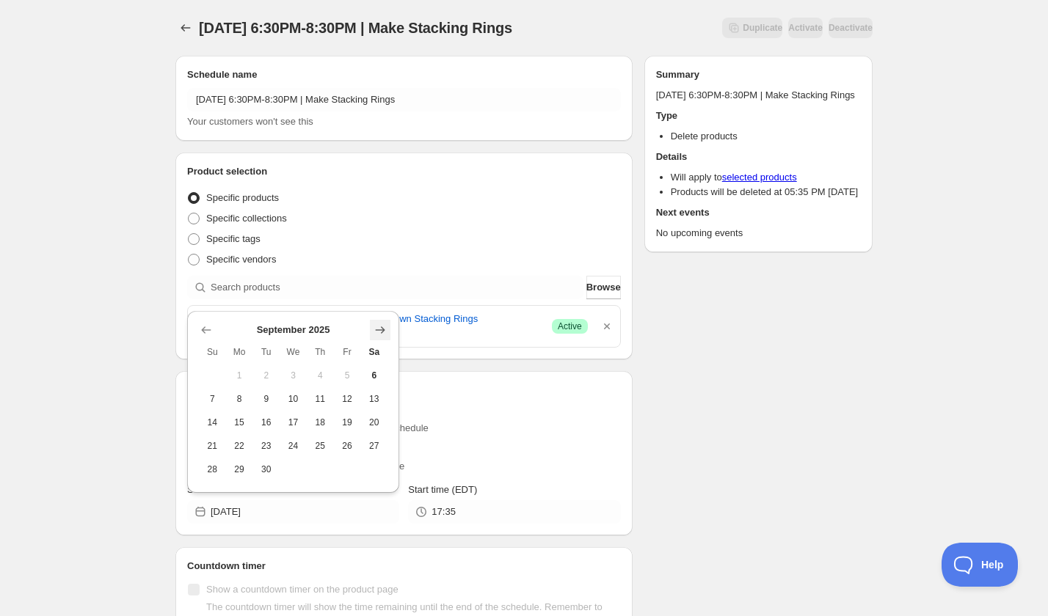
click at [384, 328] on icon "Show next month, October 2025" at bounding box center [380, 330] width 15 height 15
click at [316, 376] on span "2" at bounding box center [320, 376] width 15 height 12
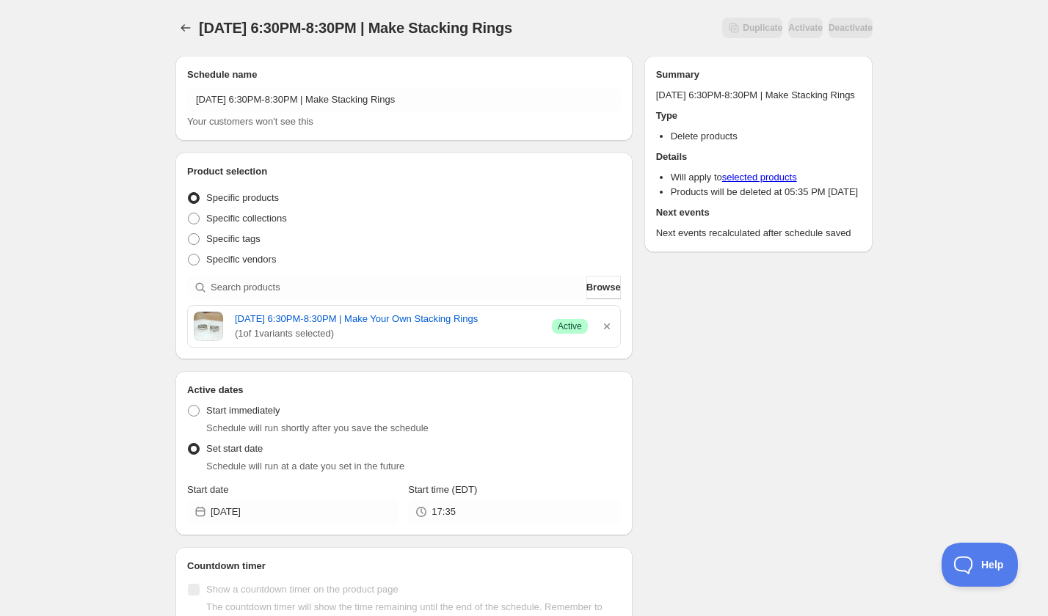
type input "2025-10-02"
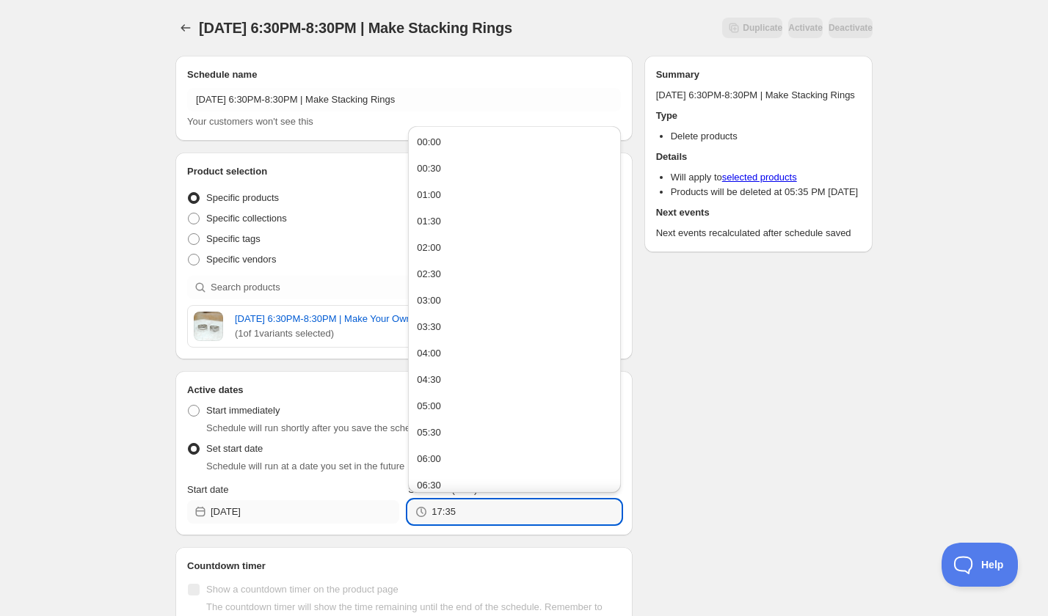
drag, startPoint x: 484, startPoint y: 537, endPoint x: 395, endPoint y: 536, distance: 88.8
click at [398, 536] on div "Active dates Active Date Type Start immediately Schedule will run shortly after…" at bounding box center [403, 453] width 457 height 164
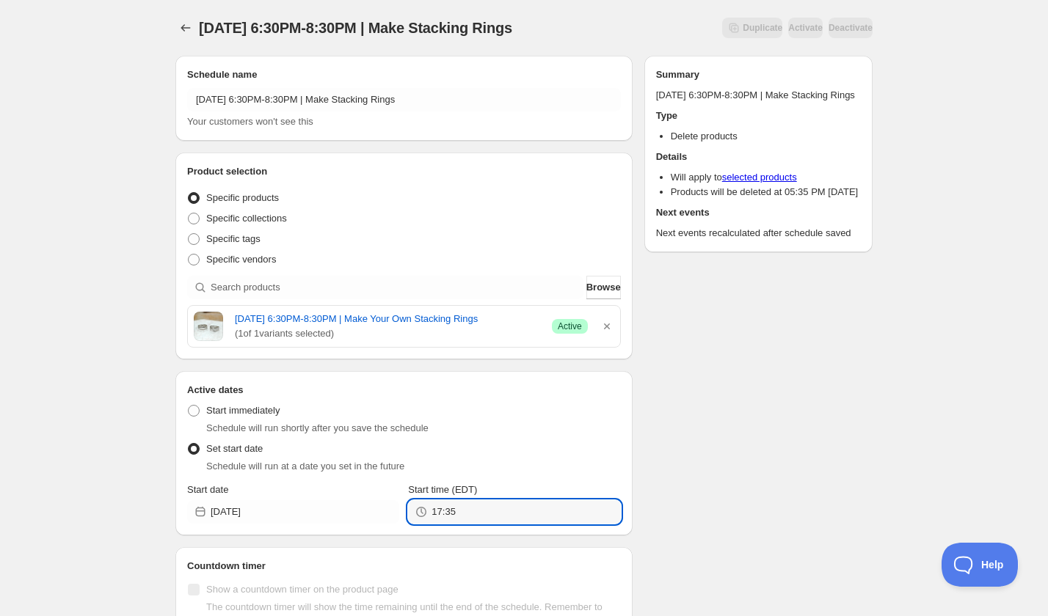
drag, startPoint x: 494, startPoint y: 516, endPoint x: 395, endPoint y: 511, distance: 99.9
click at [402, 514] on div "Start date 2025-10-02 Start time (EDT) 17:35" at bounding box center [404, 503] width 434 height 41
drag, startPoint x: 465, startPoint y: 521, endPoint x: 383, endPoint y: 521, distance: 82.2
click at [384, 521] on div "Start date 2025-10-02 Start time (EDT) 17:35" at bounding box center [404, 503] width 434 height 41
type input "20:30"
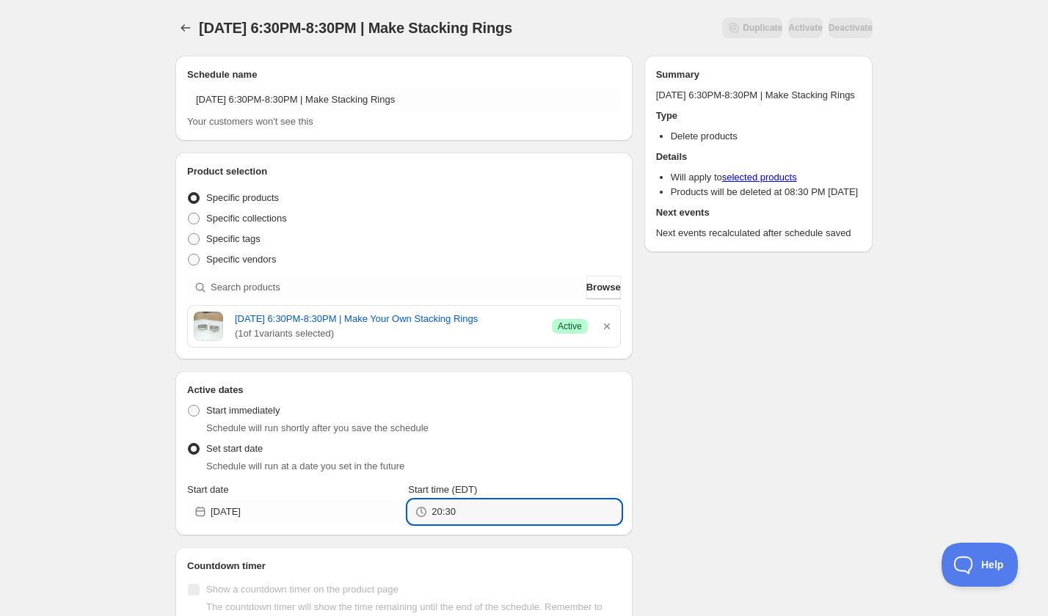
click at [790, 503] on div "Schedule name Thursday, October 2nd | 6:30PM-8:30PM | Make Stacking Rings Your …" at bounding box center [518, 372] width 709 height 656
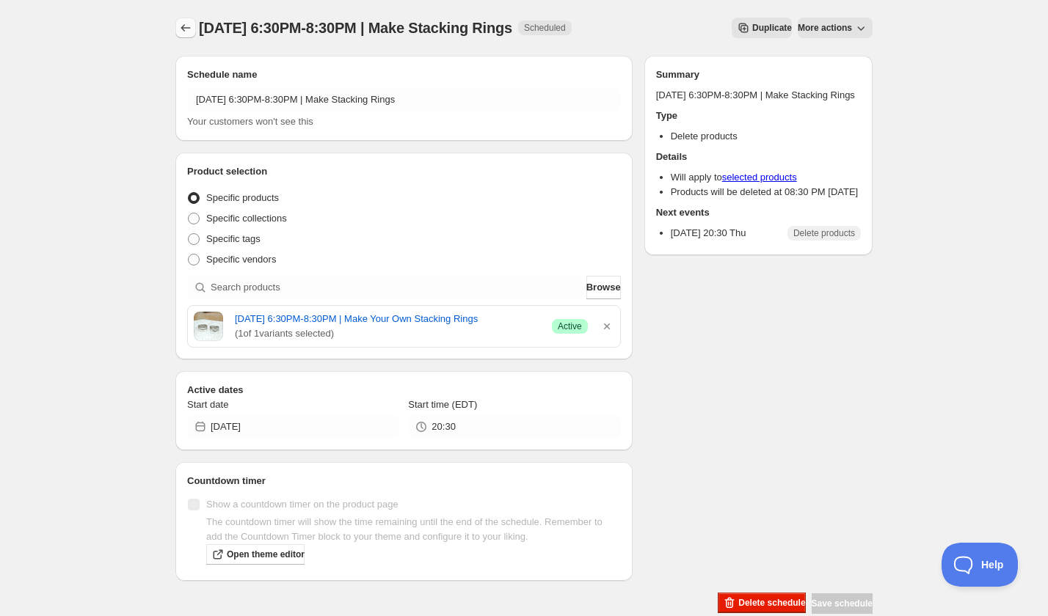
click at [183, 32] on icon "Schedules" at bounding box center [185, 28] width 15 height 15
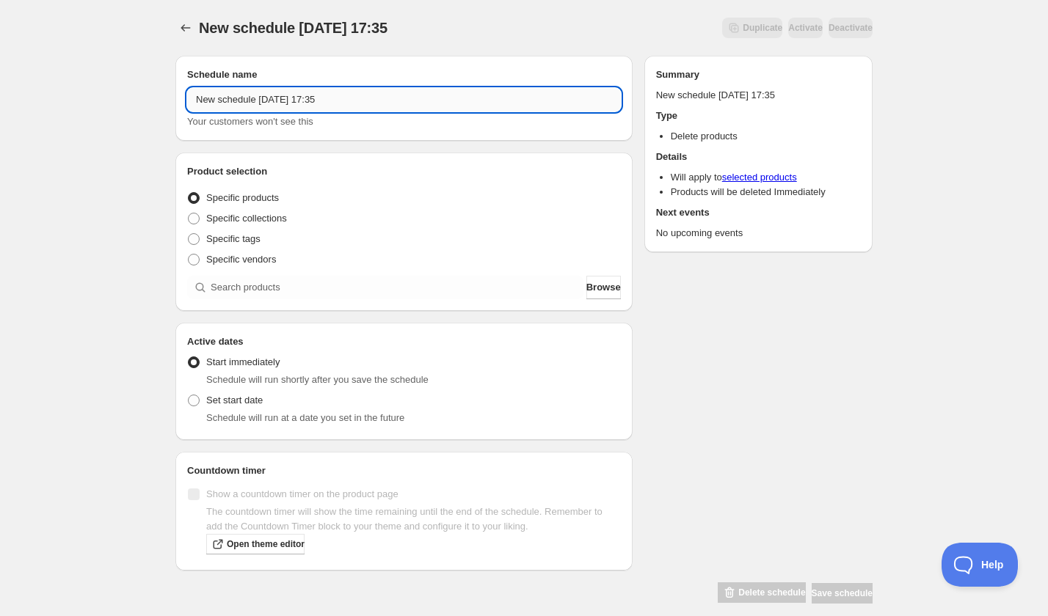
click at [264, 107] on input "New schedule Sep 06 2025 17:35" at bounding box center [404, 99] width 434 height 23
paste input "Tuesday, October 14th | 6:30PM-8:30PM | Homemade Filled Pasta"
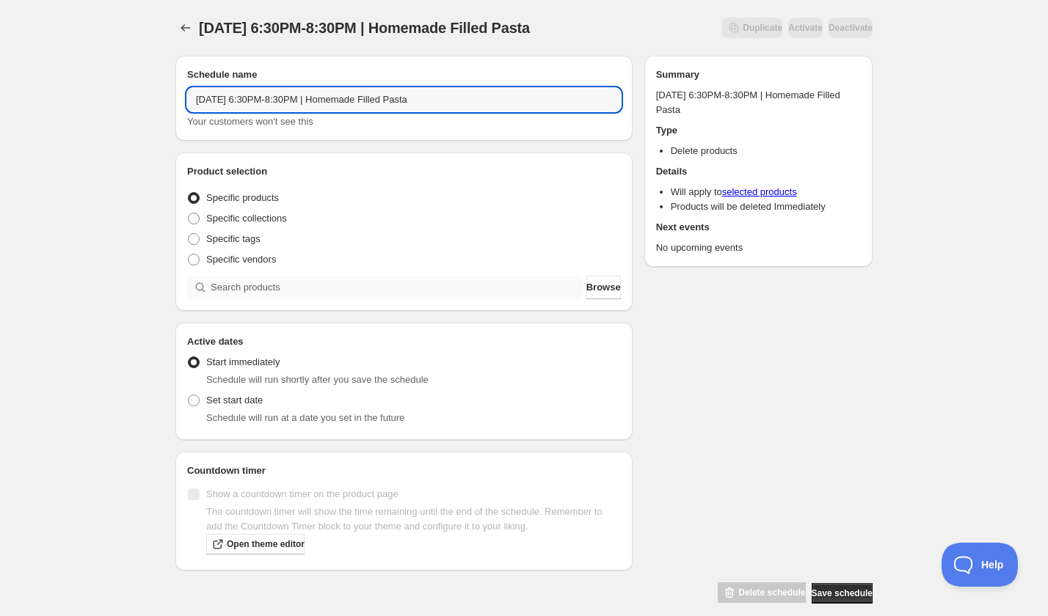
type input "Tuesday, October 14th | 6:30PM-8:30PM | Homemade Filled Pasta"
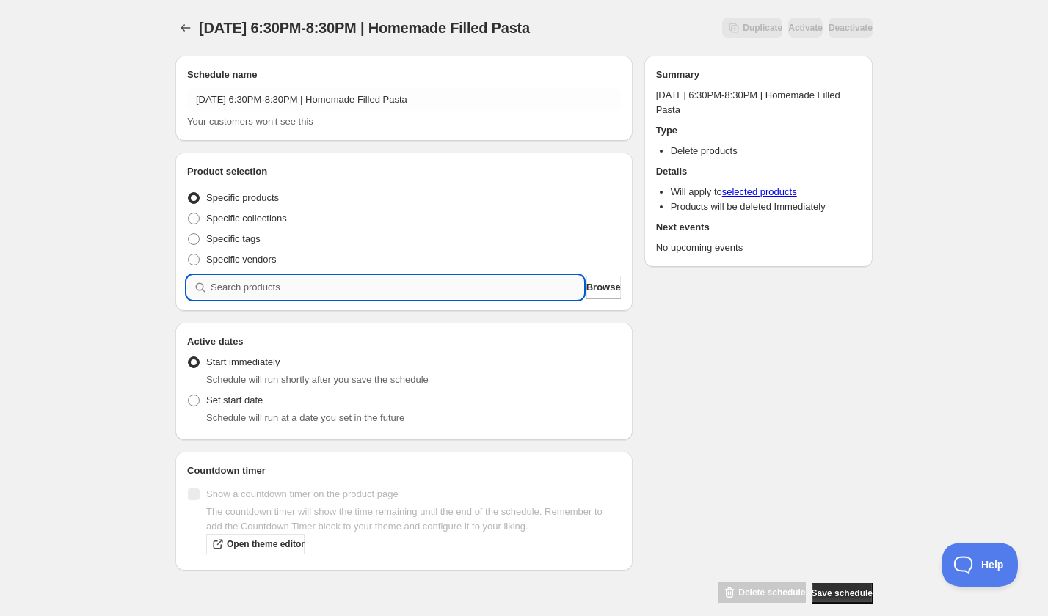
click at [284, 282] on input "search" at bounding box center [397, 287] width 373 height 23
paste input "search"
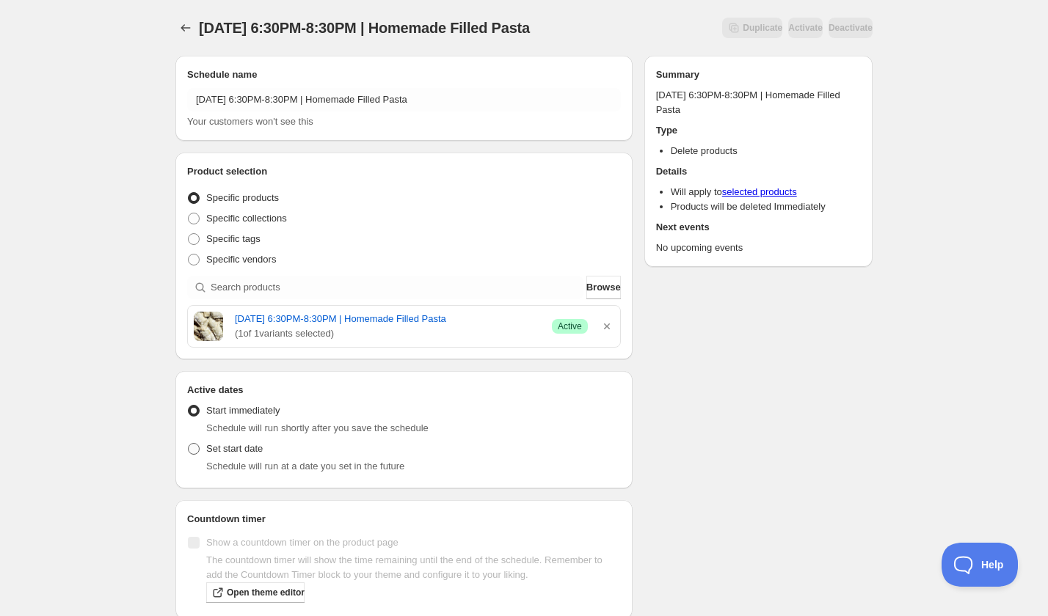
click at [228, 448] on span "Set start date" at bounding box center [234, 448] width 56 height 11
click at [189, 444] on input "Set start date" at bounding box center [188, 443] width 1 height 1
radio input "true"
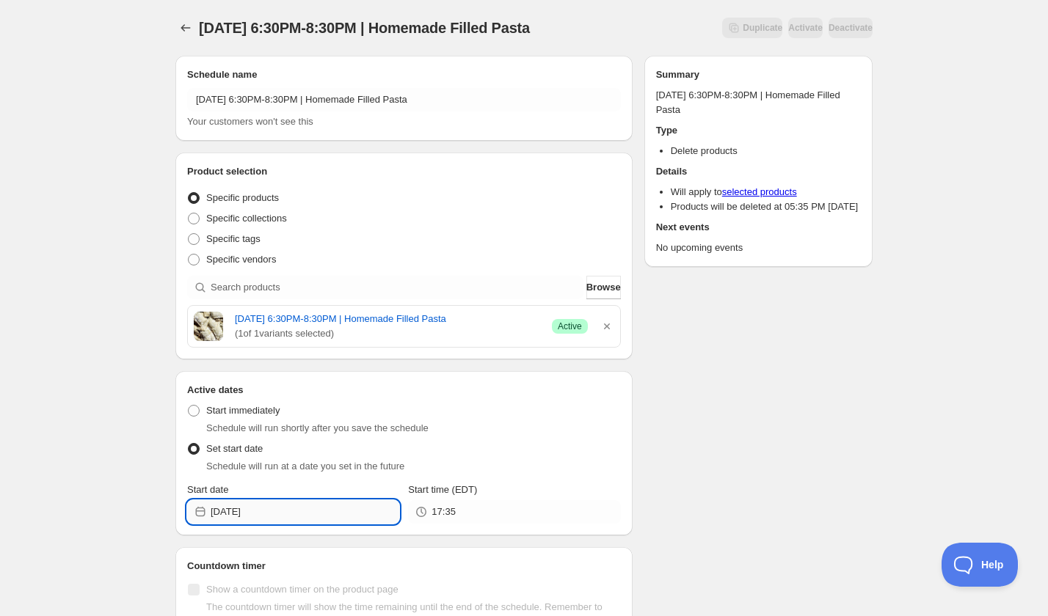
click at [288, 516] on input "2025-09-06" at bounding box center [305, 511] width 189 height 23
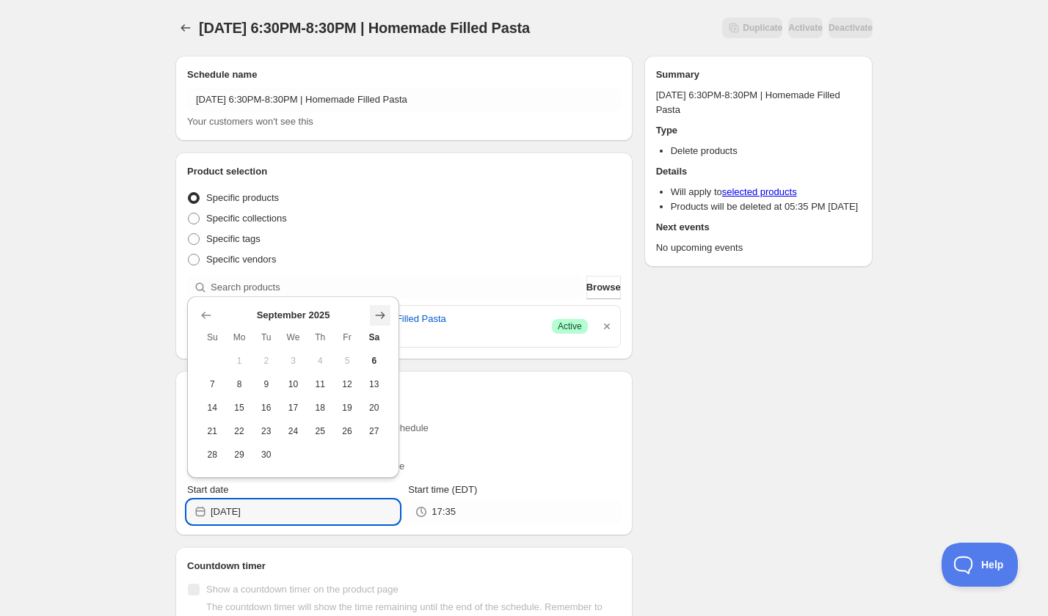
click at [376, 315] on icon "Show next month, October 2025" at bounding box center [381, 315] width 10 height 7
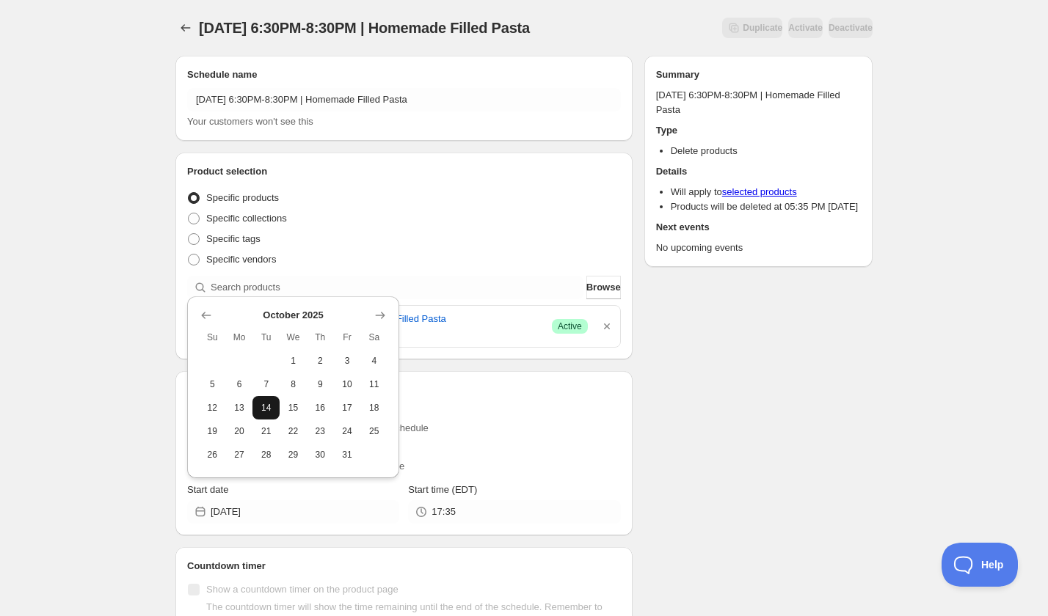
click at [268, 412] on span "14" at bounding box center [265, 408] width 15 height 12
type input "2025-10-14"
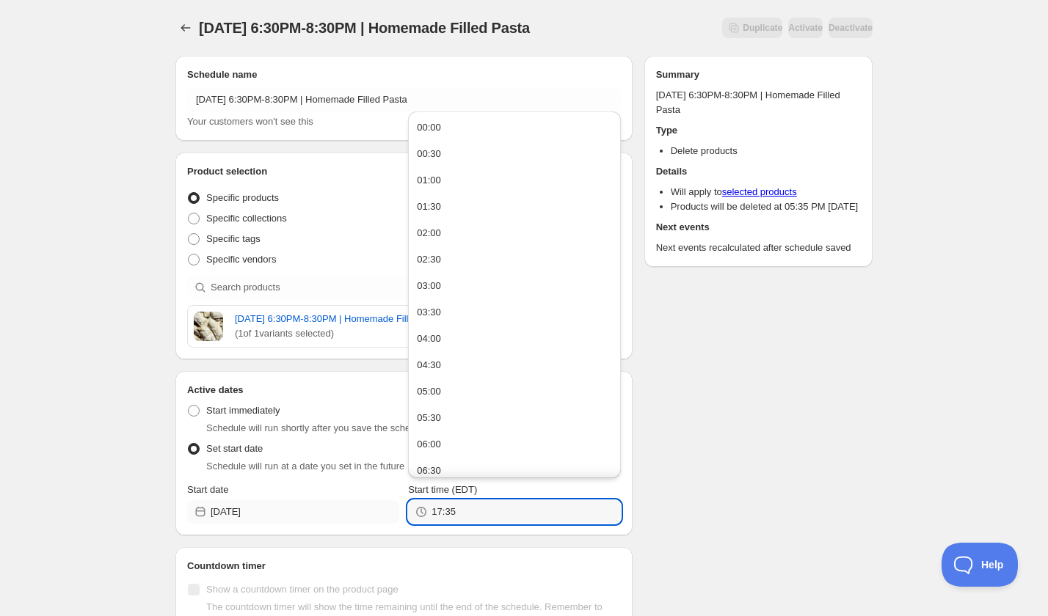
drag, startPoint x: 481, startPoint y: 506, endPoint x: 373, endPoint y: 505, distance: 107.8
click at [373, 505] on div "Start date 2025-10-14 Start time (EDT) 17:35" at bounding box center [404, 503] width 434 height 41
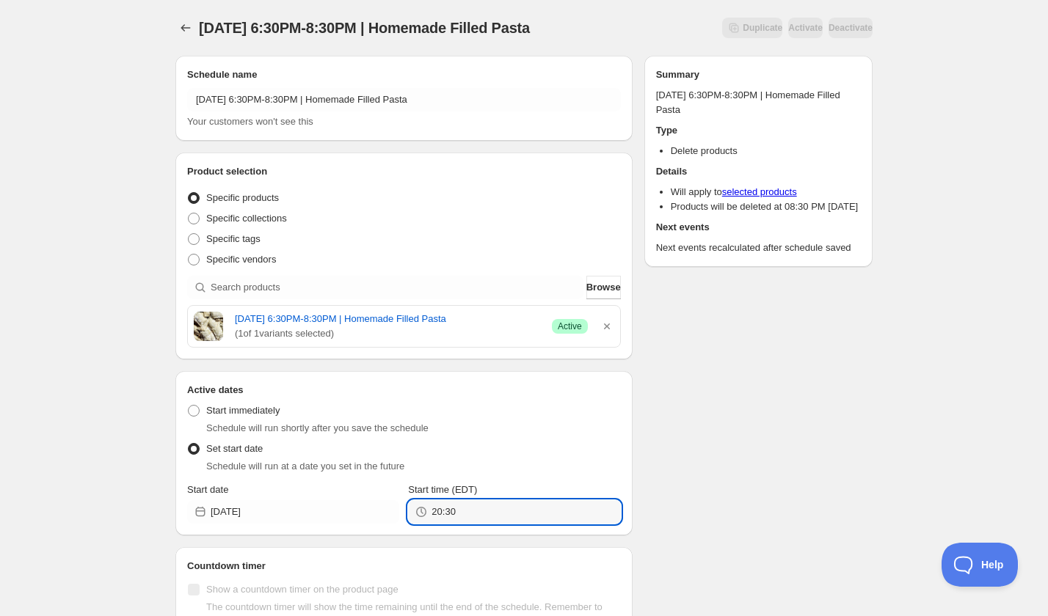
type input "20:30"
click at [800, 479] on div "Schedule name Tuesday, October 14th | 6:30PM-8:30PM | Homemade Filled Pasta You…" at bounding box center [518, 372] width 709 height 656
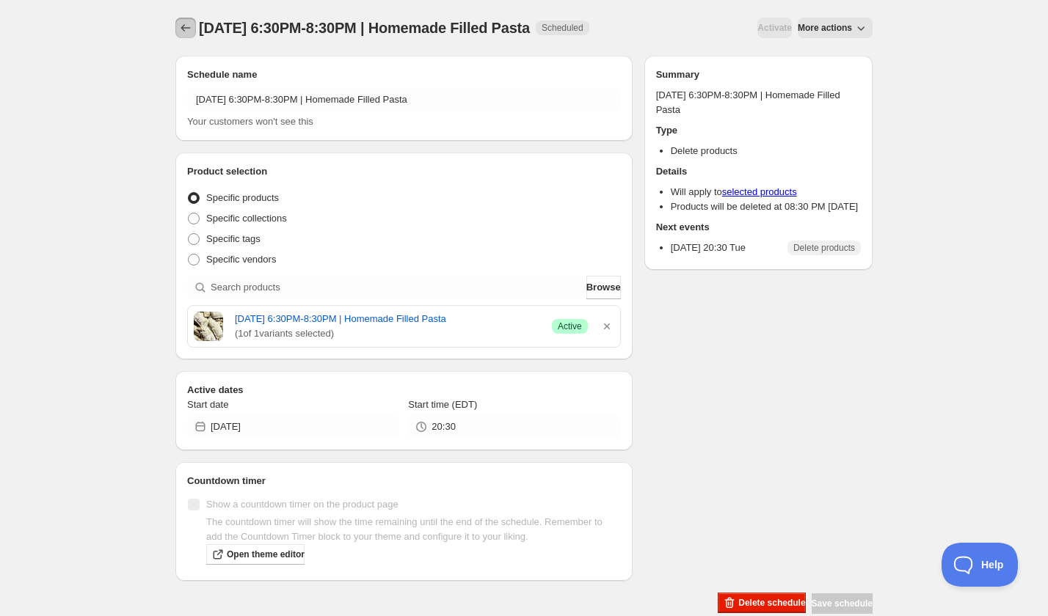
click at [182, 29] on icon "Schedules" at bounding box center [186, 27] width 10 height 7
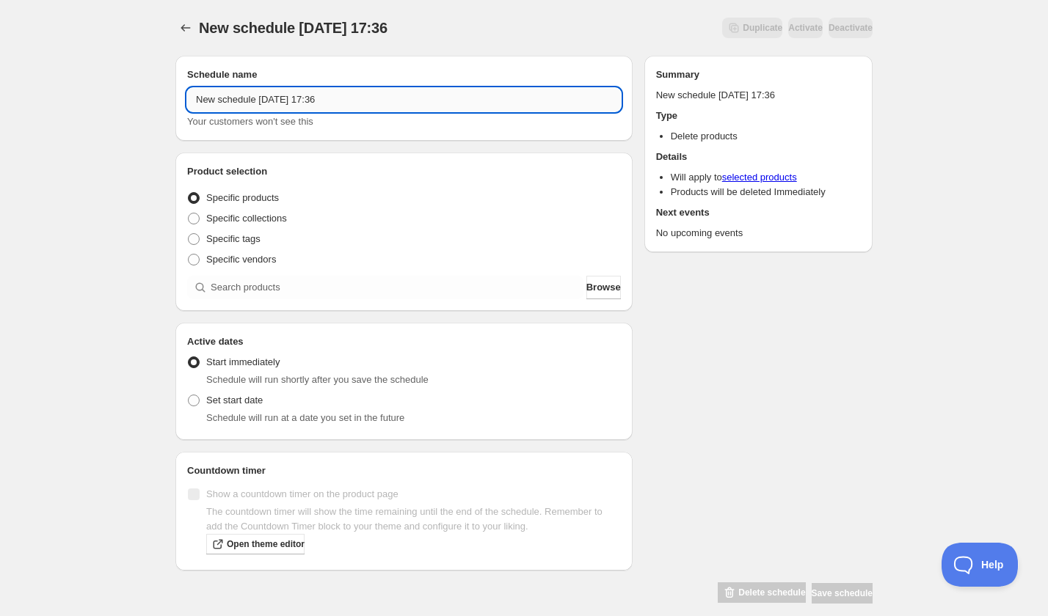
click at [304, 97] on input "New schedule Sep 06 2025 17:36" at bounding box center [404, 99] width 434 height 23
paste input "Wednesday, October 15th | 6:30PM-8:30PM | Homemade Apple Cider Donuts"
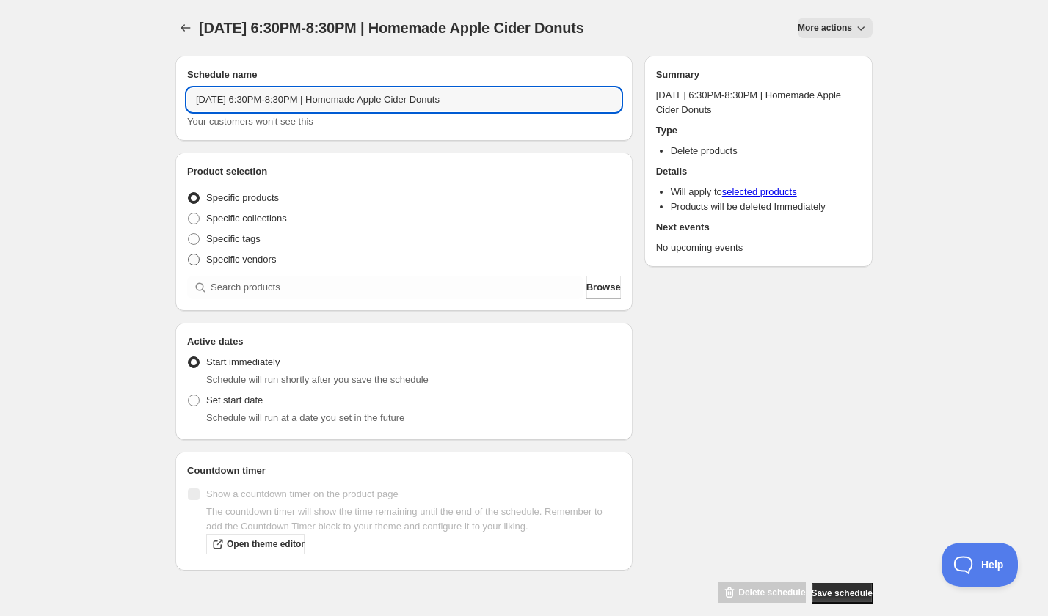
type input "Wednesday, October 15th | 6:30PM-8:30PM | Homemade Apple Cider Donuts"
click at [255, 256] on span "Specific vendors" at bounding box center [241, 259] width 70 height 11
click at [189, 255] on input "Specific vendors" at bounding box center [188, 254] width 1 height 1
radio input "true"
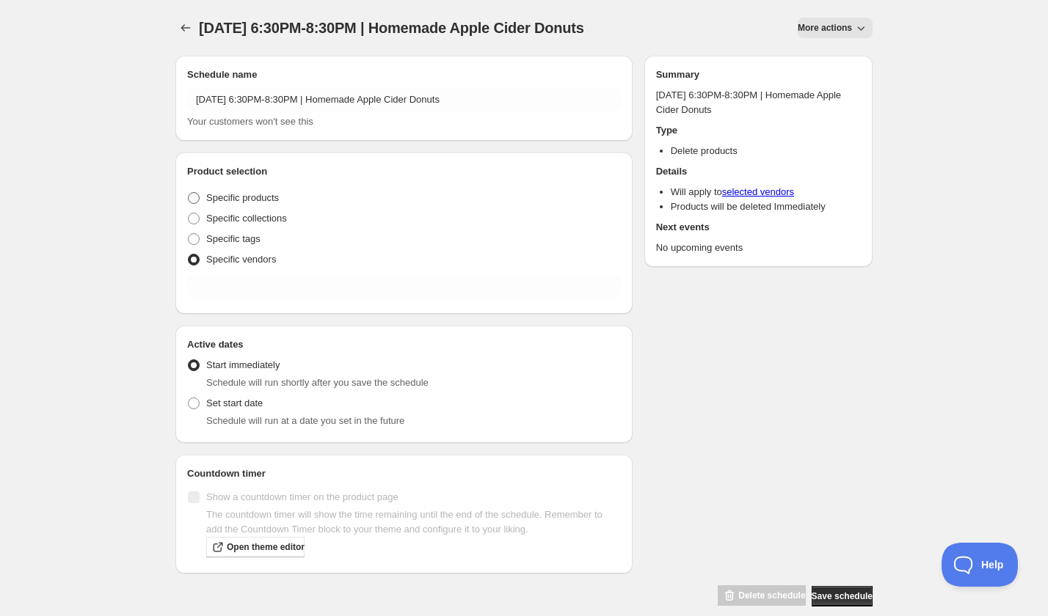
click at [247, 196] on span "Specific products" at bounding box center [242, 197] width 73 height 11
click at [189, 193] on input "Specific products" at bounding box center [188, 192] width 1 height 1
radio input "true"
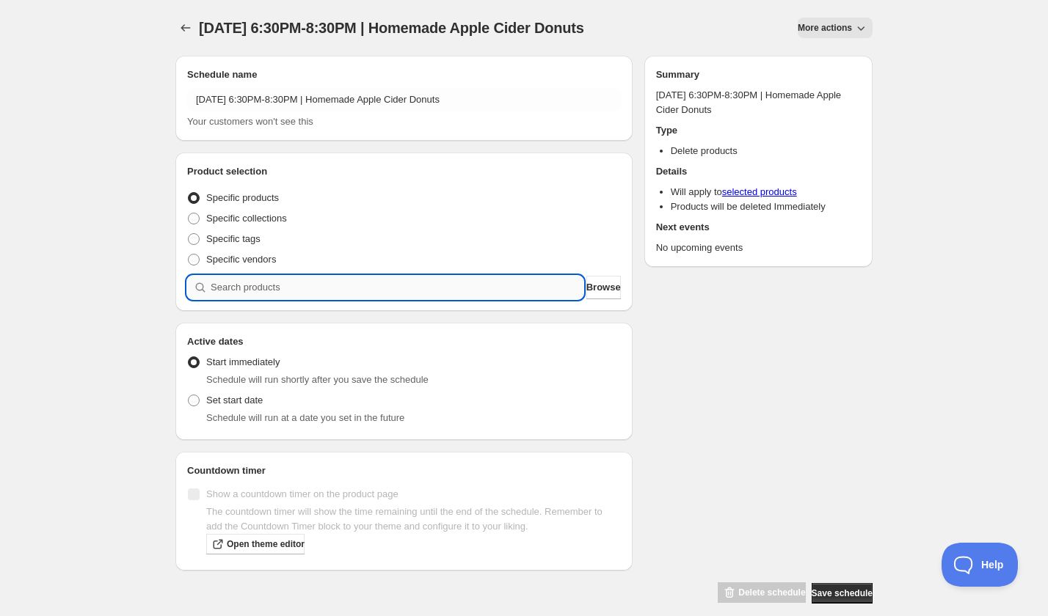
click at [279, 299] on input "search" at bounding box center [397, 287] width 373 height 23
paste input "search"
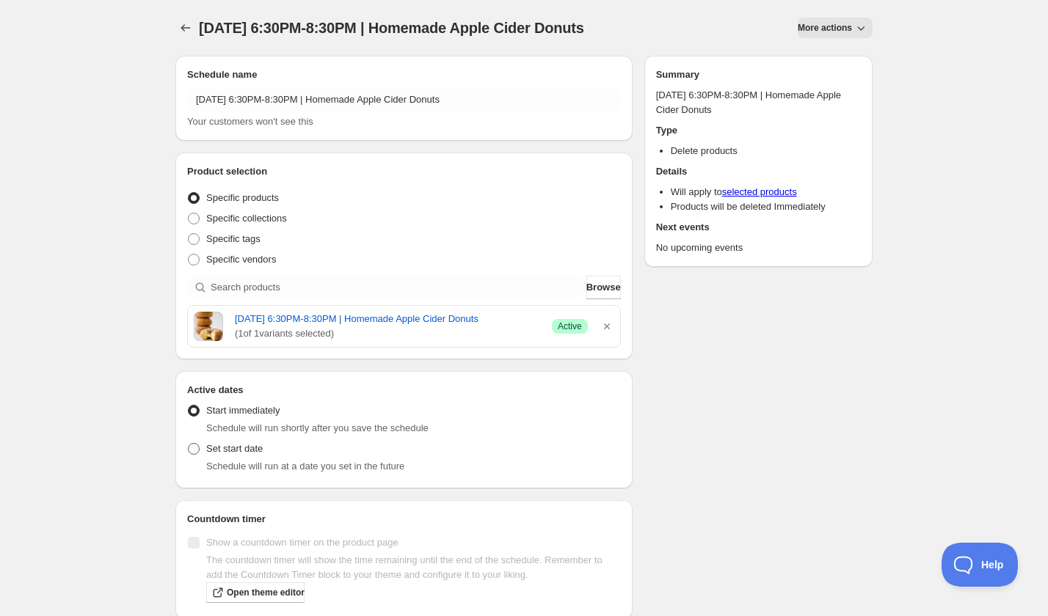
click at [232, 454] on span "Set start date" at bounding box center [234, 448] width 56 height 11
click at [189, 444] on input "Set start date" at bounding box center [188, 443] width 1 height 1
radio input "true"
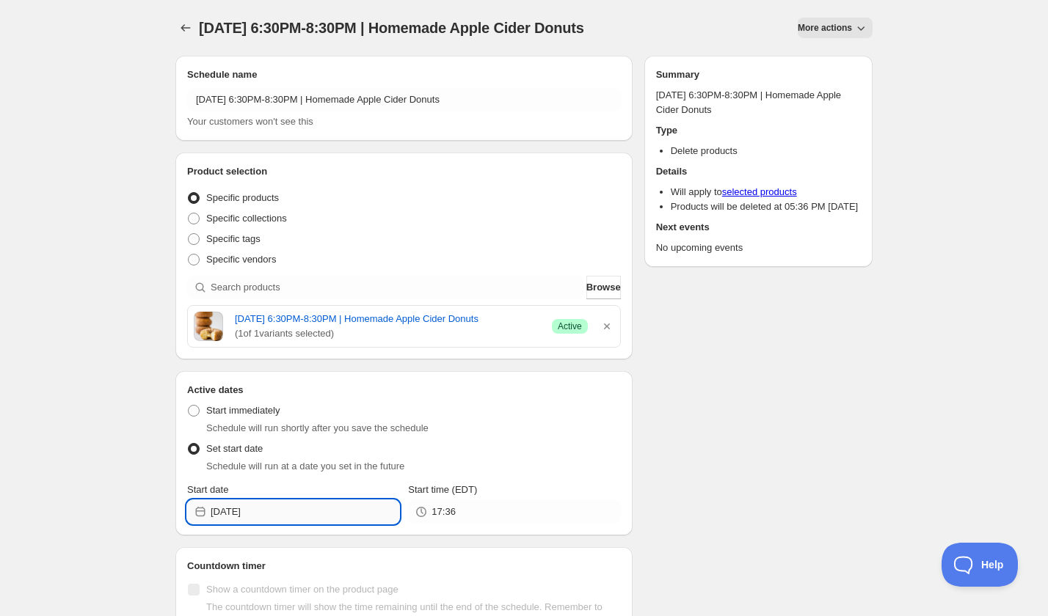
click at [267, 524] on input "2025-09-06" at bounding box center [305, 511] width 189 height 23
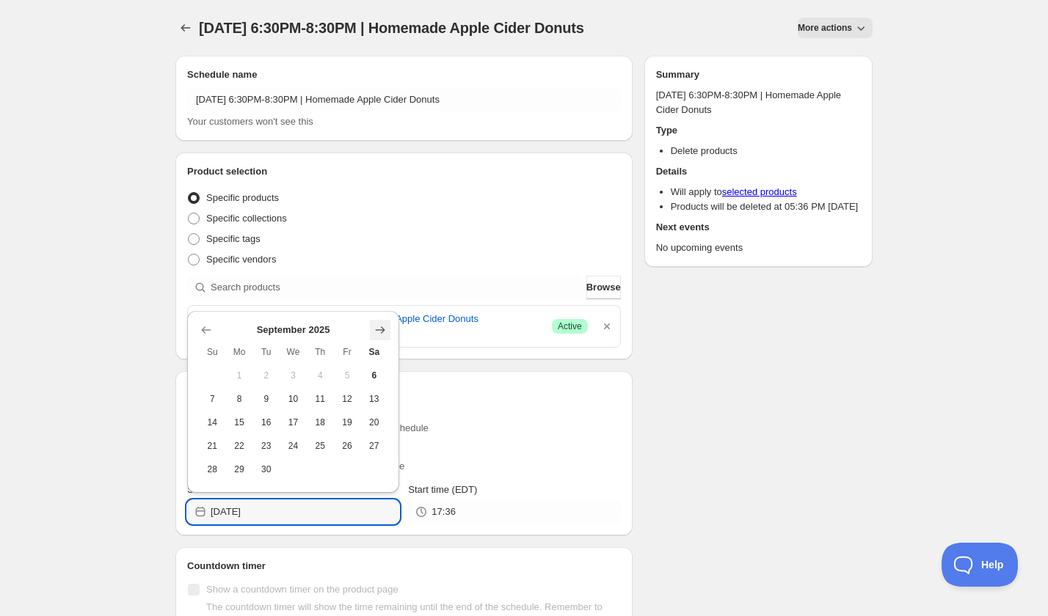
click at [373, 326] on icon "Show next month, October 2025" at bounding box center [380, 330] width 15 height 15
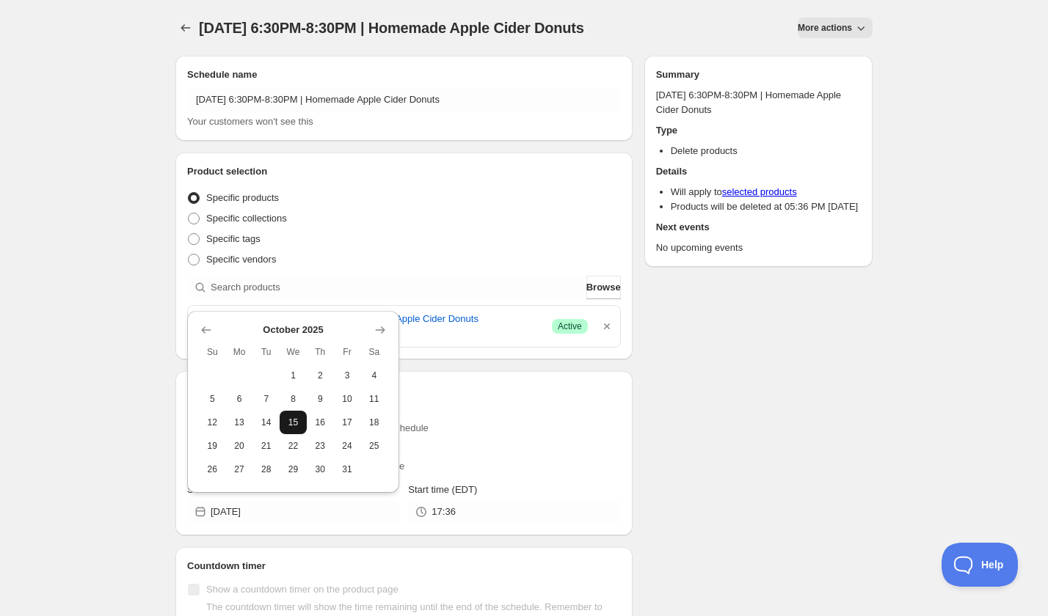
click at [288, 425] on span "15" at bounding box center [292, 423] width 15 height 12
type input "2025-10-15"
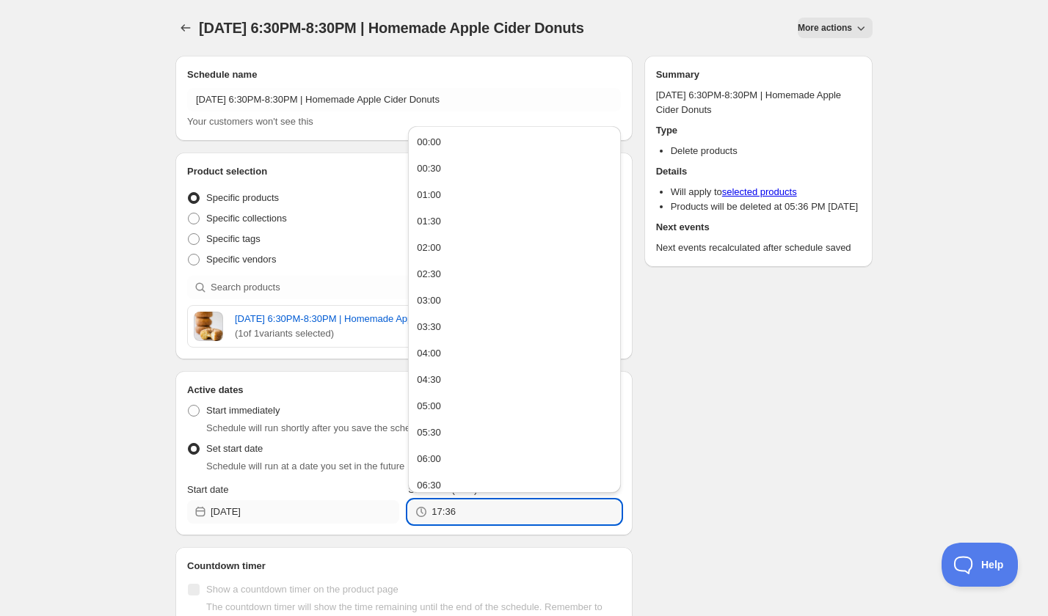
drag, startPoint x: 478, startPoint y: 524, endPoint x: 379, endPoint y: 523, distance: 99.0
click at [383, 523] on div "Start date 2025-10-15 Start time (EDT) 17:36" at bounding box center [404, 503] width 434 height 41
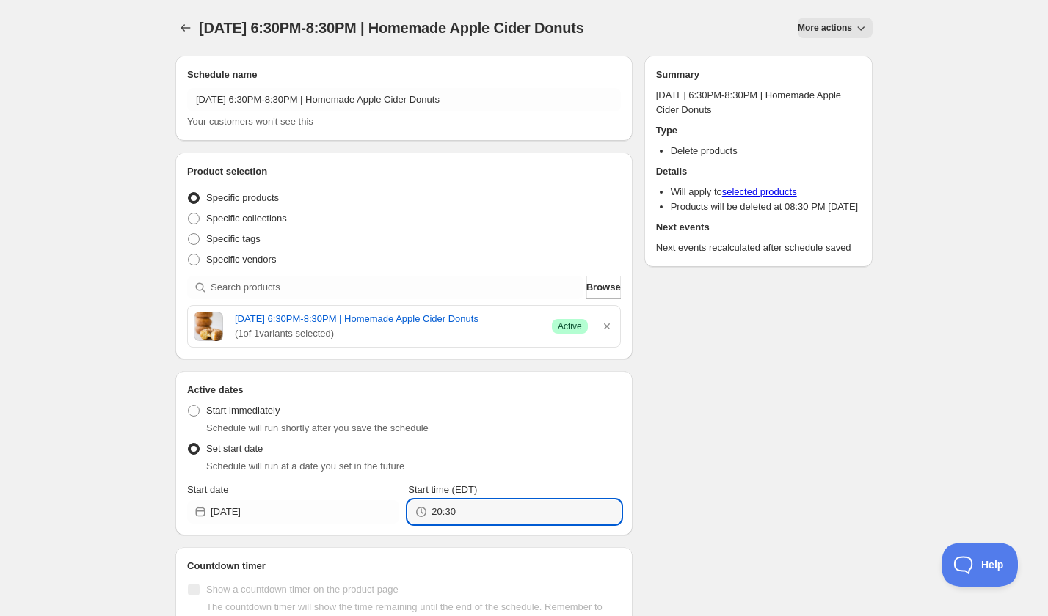
type input "20:30"
click at [733, 434] on div "Schedule name Wednesday, October 15th | 6:30PM-8:30PM | Homemade Apple Cider Do…" at bounding box center [518, 372] width 709 height 656
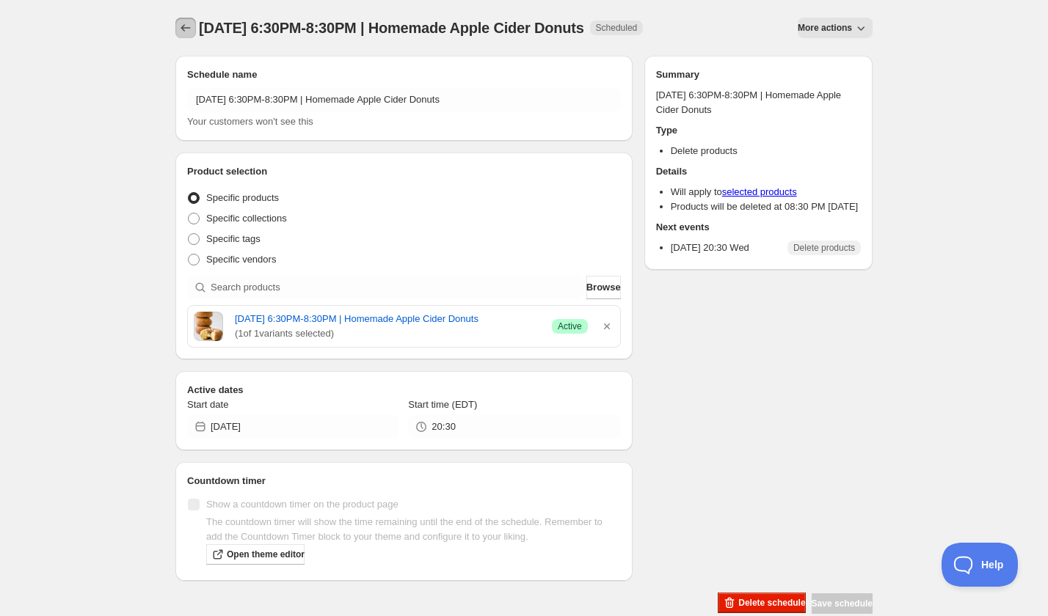
click at [183, 32] on icon "Schedules" at bounding box center [185, 28] width 15 height 15
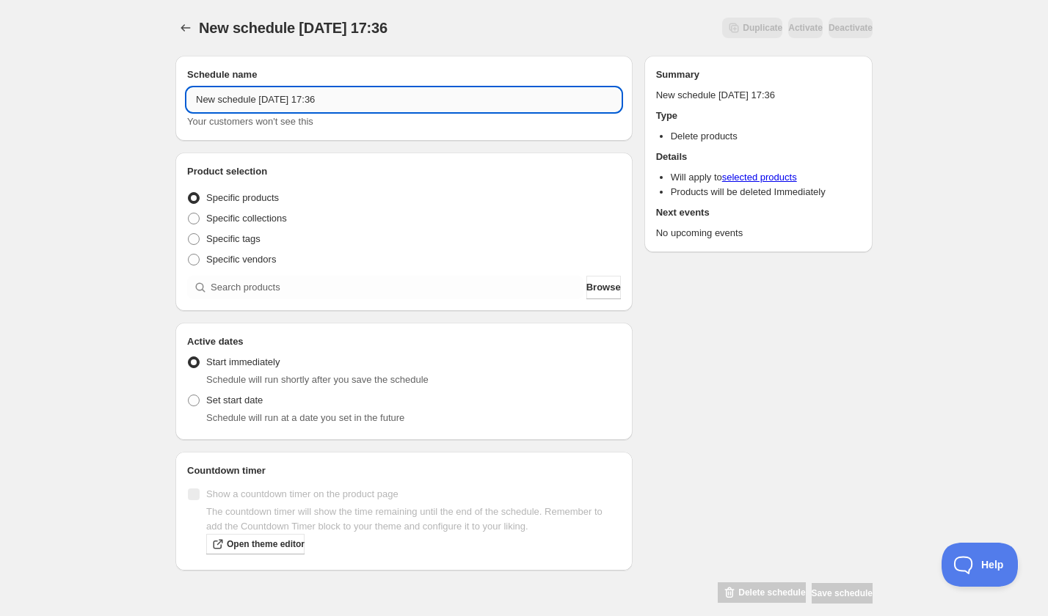
click at [264, 92] on input "New schedule Sep 06 2025 17:36" at bounding box center [404, 99] width 434 height 23
paste input "Monday, November 10th | 6:30PM-8:30PM | Homemade Apple Cider Donuts"
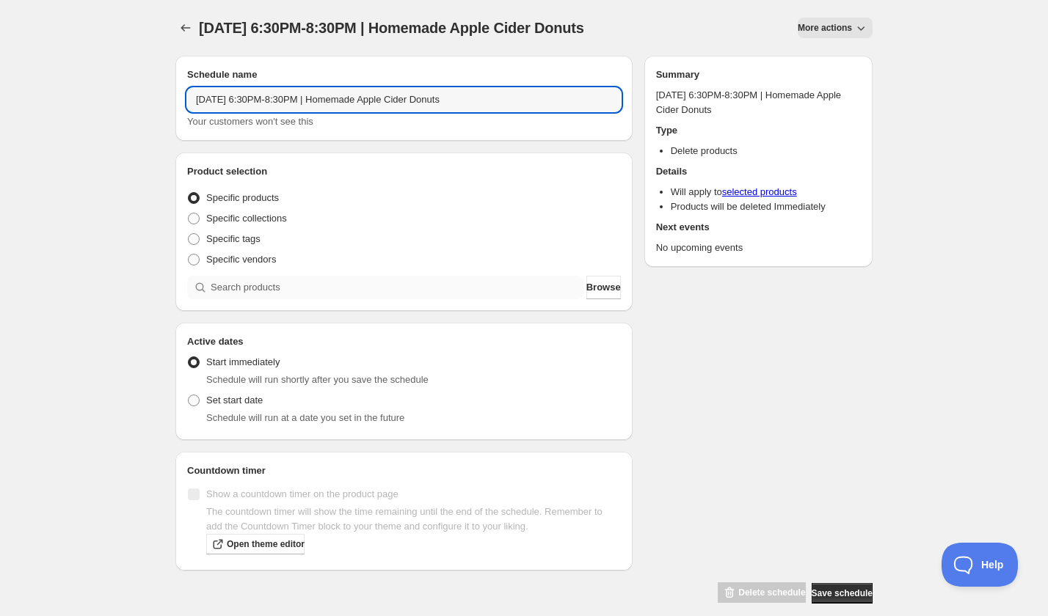
type input "Monday, November 10th | 6:30PM-8:30PM | Homemade Apple Cider Donuts"
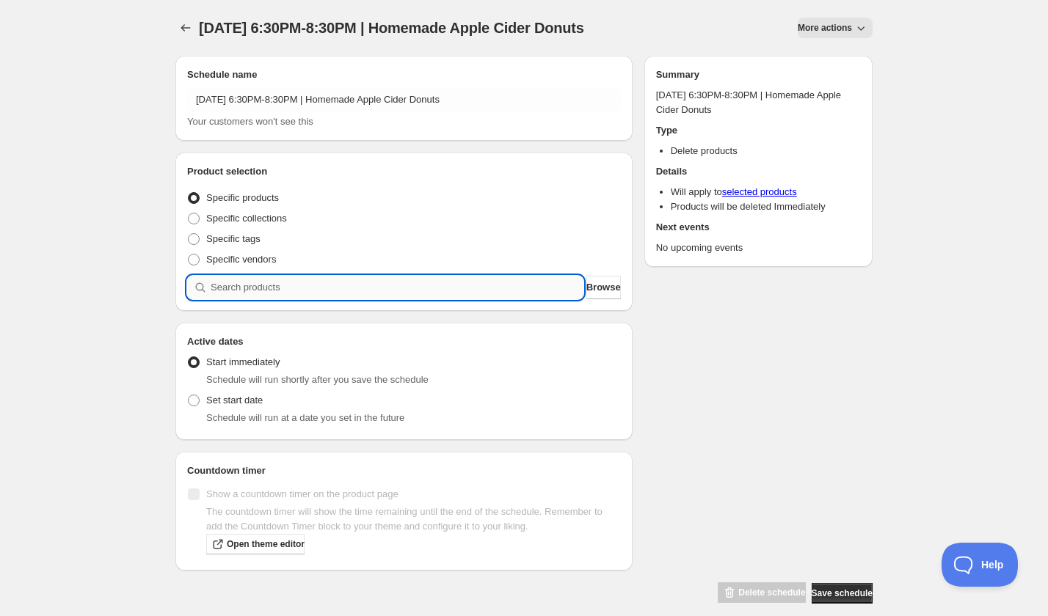
click at [273, 289] on input "search" at bounding box center [397, 287] width 373 height 23
paste input "search"
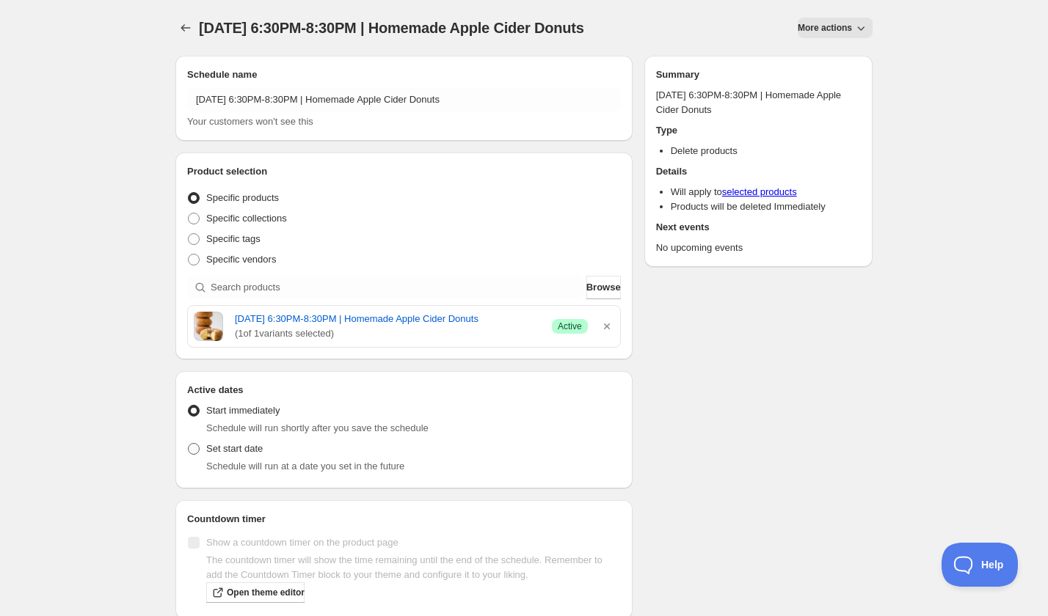
click at [221, 454] on span "Set start date" at bounding box center [234, 448] width 56 height 11
click at [189, 444] on input "Set start date" at bounding box center [188, 443] width 1 height 1
radio input "true"
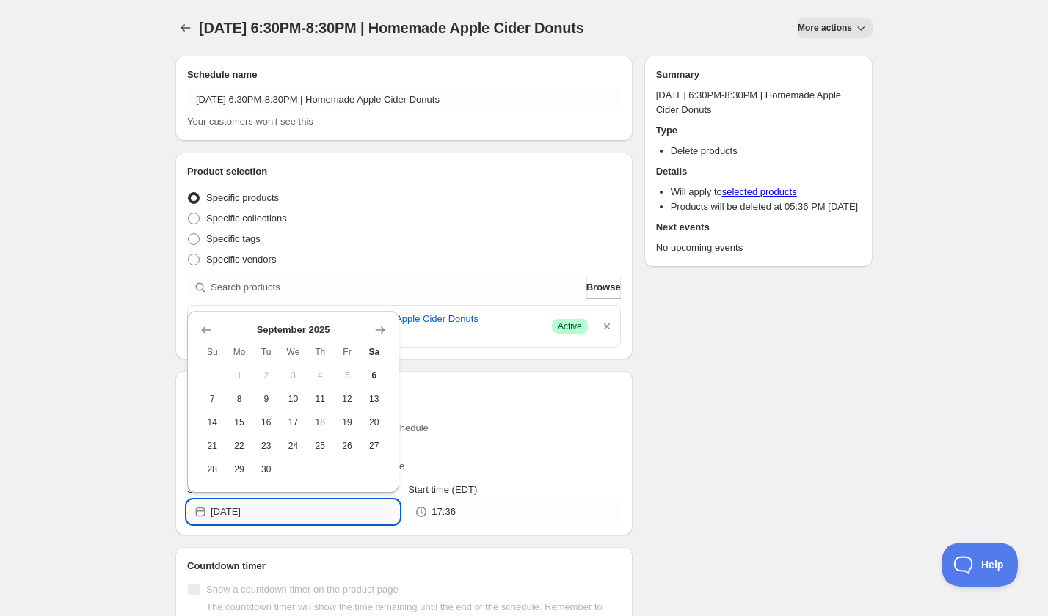
click at [268, 523] on input "2025-09-06" at bounding box center [305, 511] width 189 height 23
click at [383, 330] on icon "Show next month, October 2025" at bounding box center [381, 329] width 10 height 7
click at [383, 330] on icon "Show next month, November 2025" at bounding box center [381, 329] width 10 height 7
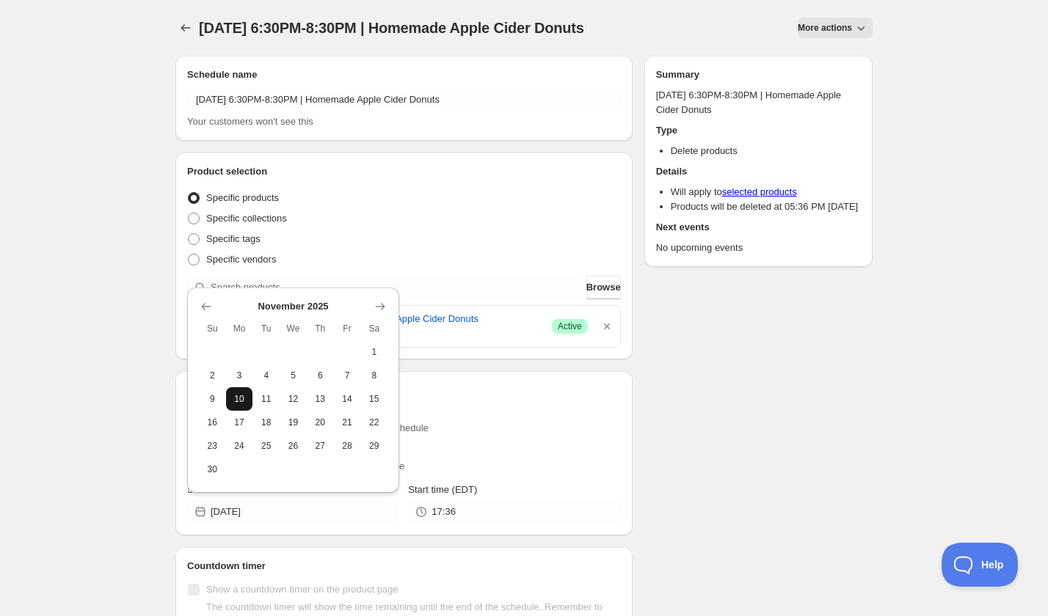
click at [246, 398] on span "10" at bounding box center [239, 399] width 15 height 12
type input "2025-11-10"
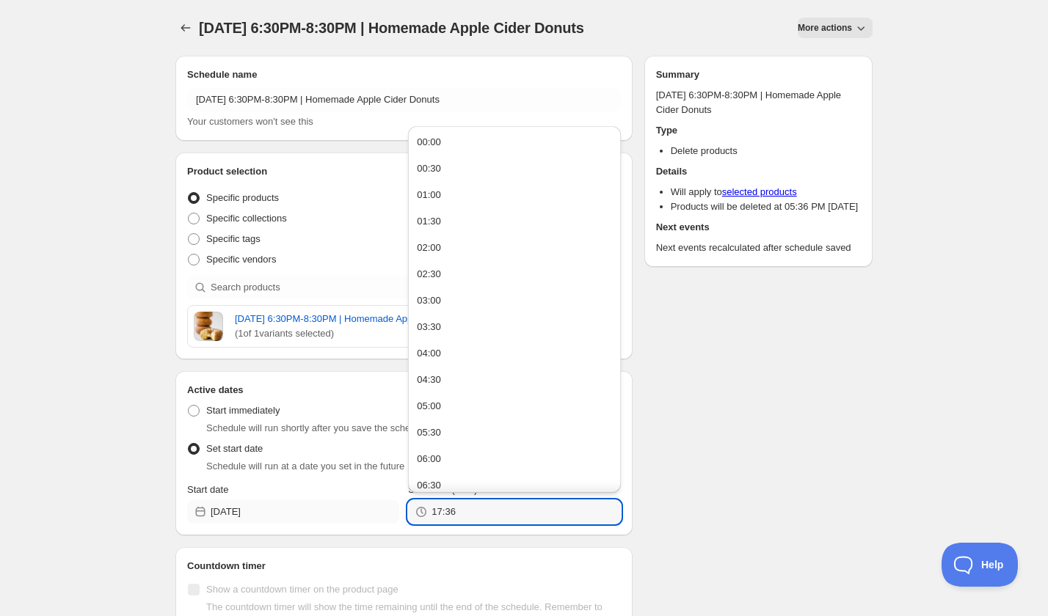
drag, startPoint x: 467, startPoint y: 527, endPoint x: 365, endPoint y: 527, distance: 102.0
click at [365, 524] on div "Start date 2025-11-10 Start time (EDT) 17:36" at bounding box center [404, 503] width 434 height 41
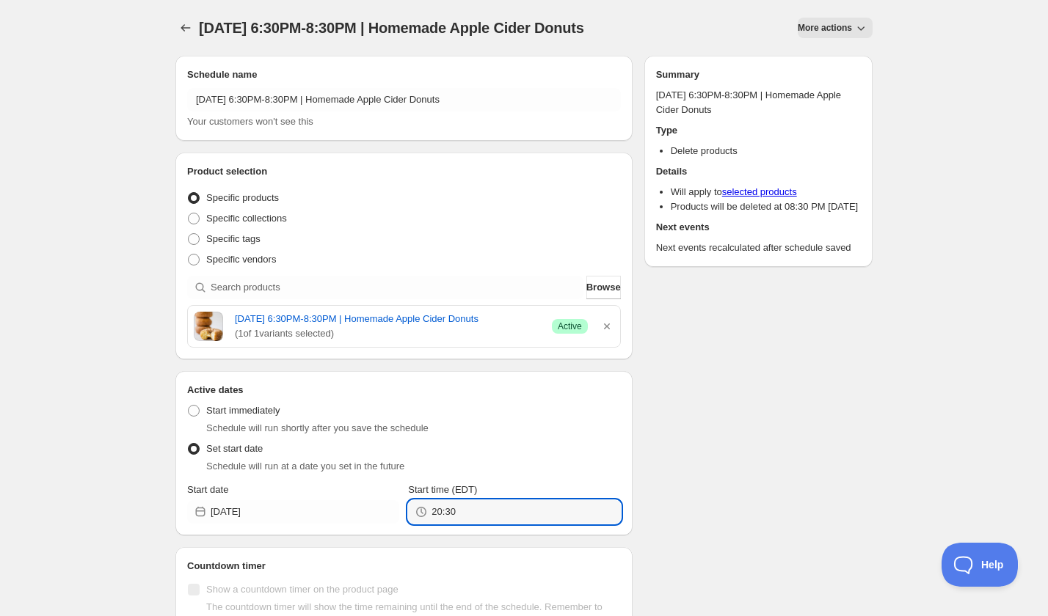
type input "20:30"
click at [817, 483] on div "Schedule name Monday, November 10th | 6:30PM-8:30PM | Homemade Apple Cider Donu…" at bounding box center [518, 372] width 709 height 656
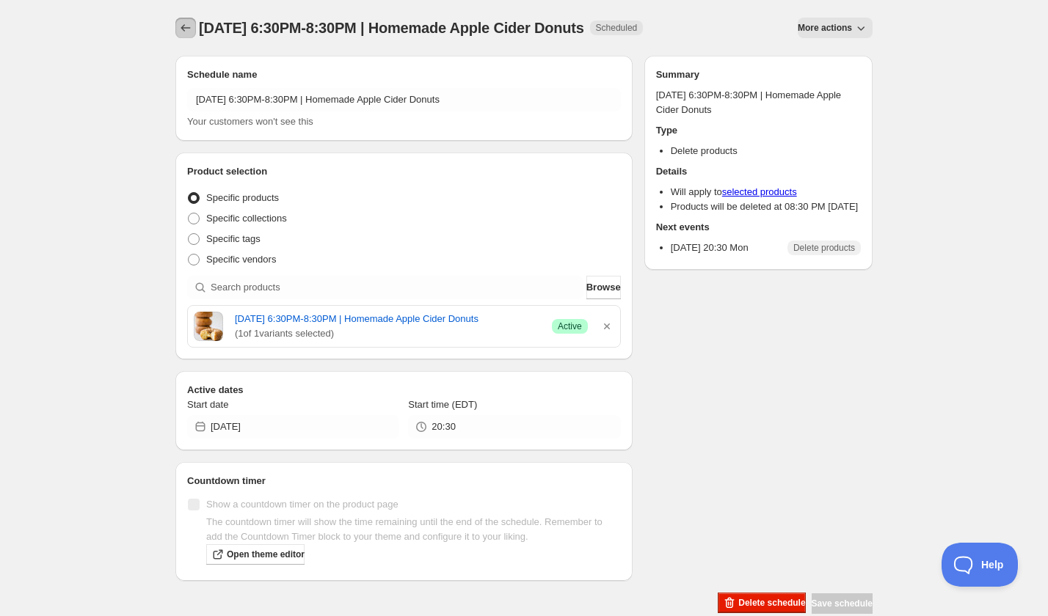
click at [180, 32] on icon "Schedules" at bounding box center [185, 28] width 15 height 15
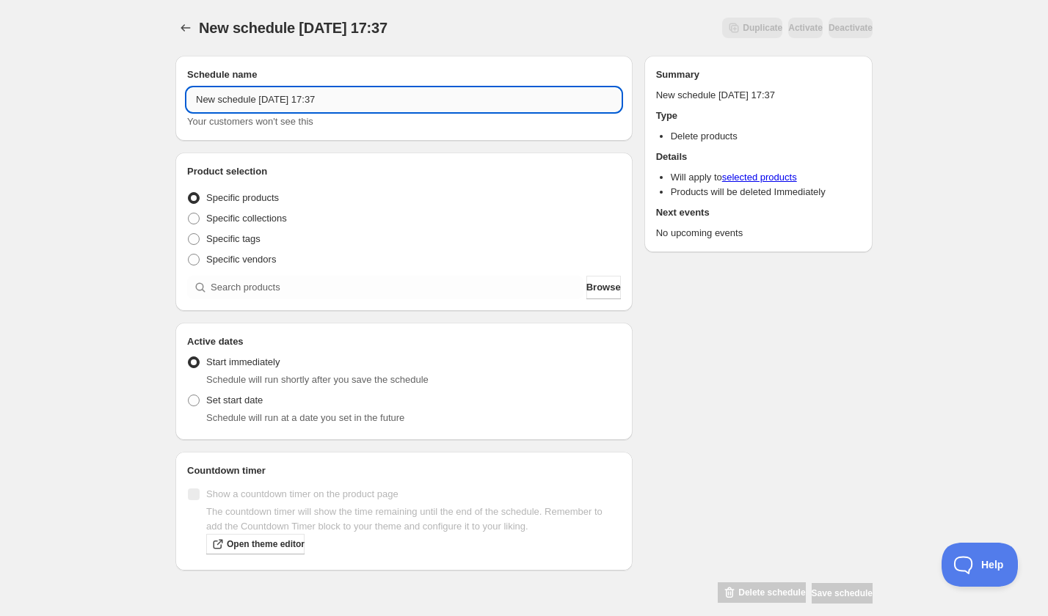
click at [401, 88] on input "New schedule Sep 06 2025 17:37" at bounding box center [404, 99] width 434 height 23
click at [398, 98] on input "New schedule Sep 06 2025 17:37" at bounding box center [404, 99] width 434 height 23
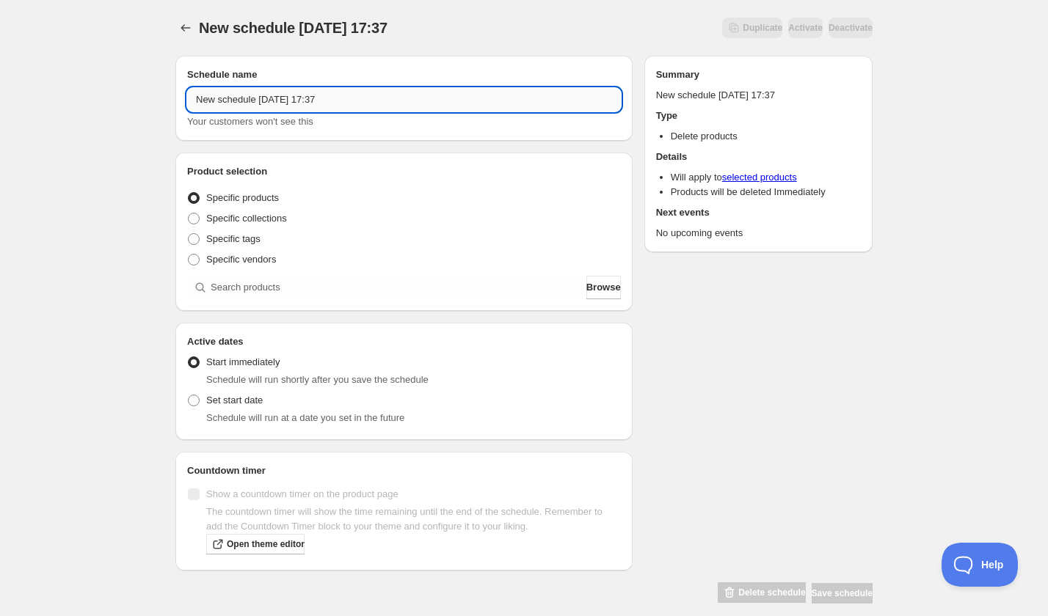
paste input "Tuesday, November 18th | 6:30PM-8:30PM | Homemade Apple Cider Donuts"
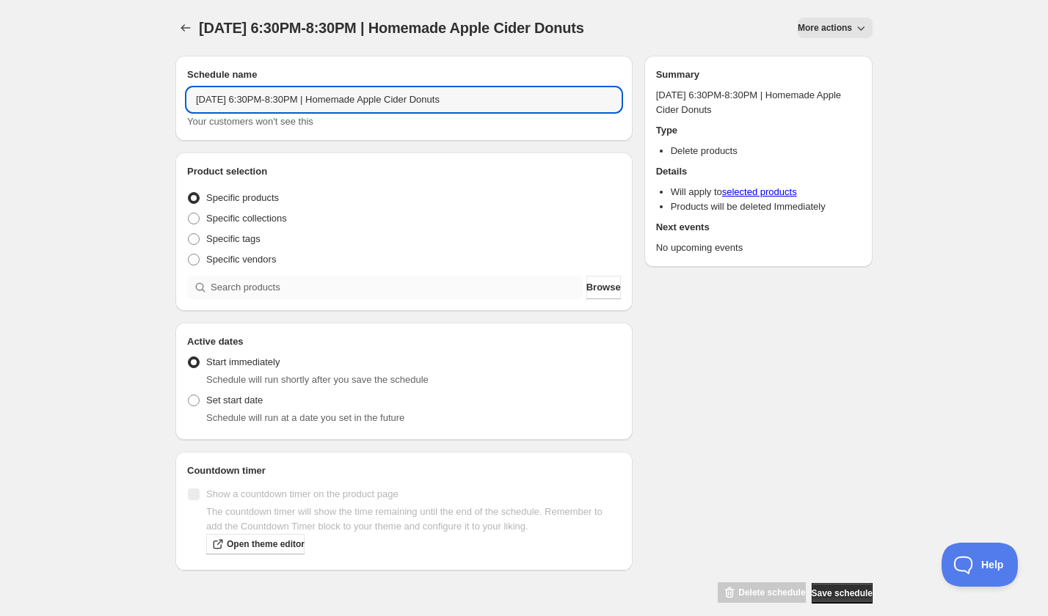
type input "Tuesday, November 18th | 6:30PM-8:30PM | Homemade Apple Cider Donuts"
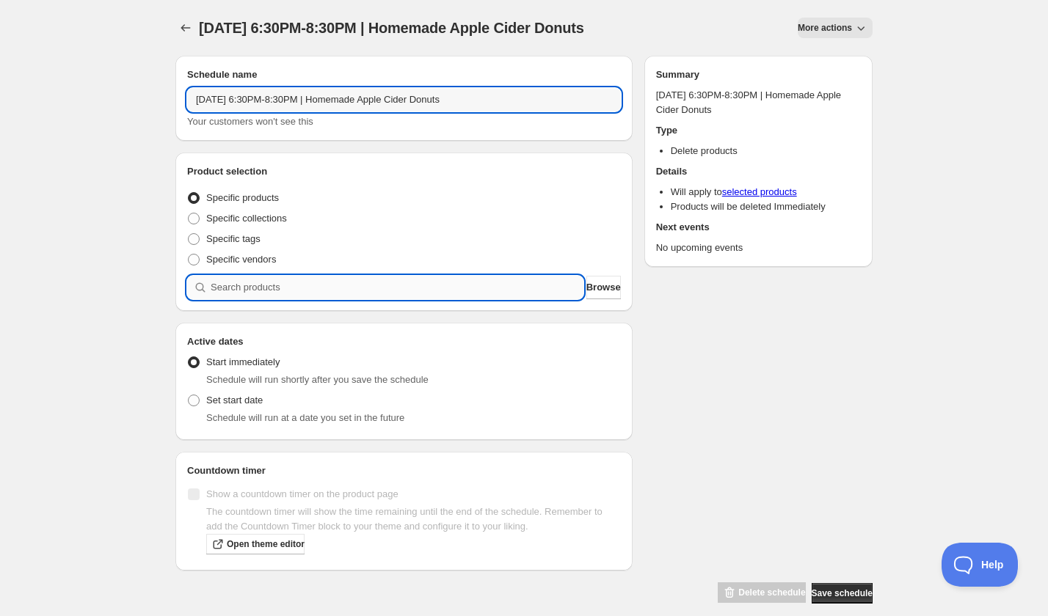
click at [261, 289] on input "search" at bounding box center [397, 287] width 373 height 23
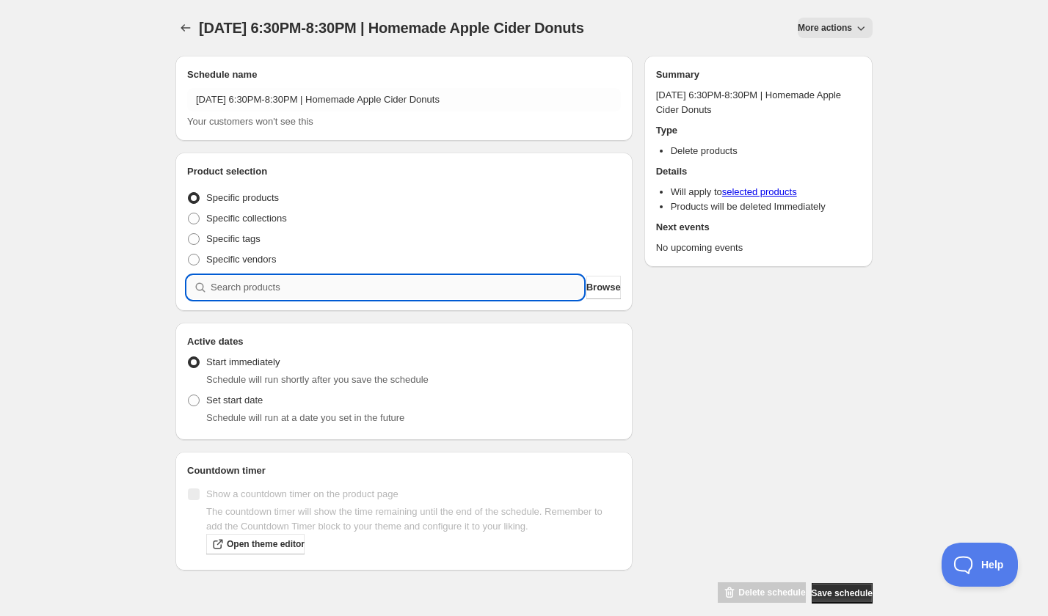
paste input "search"
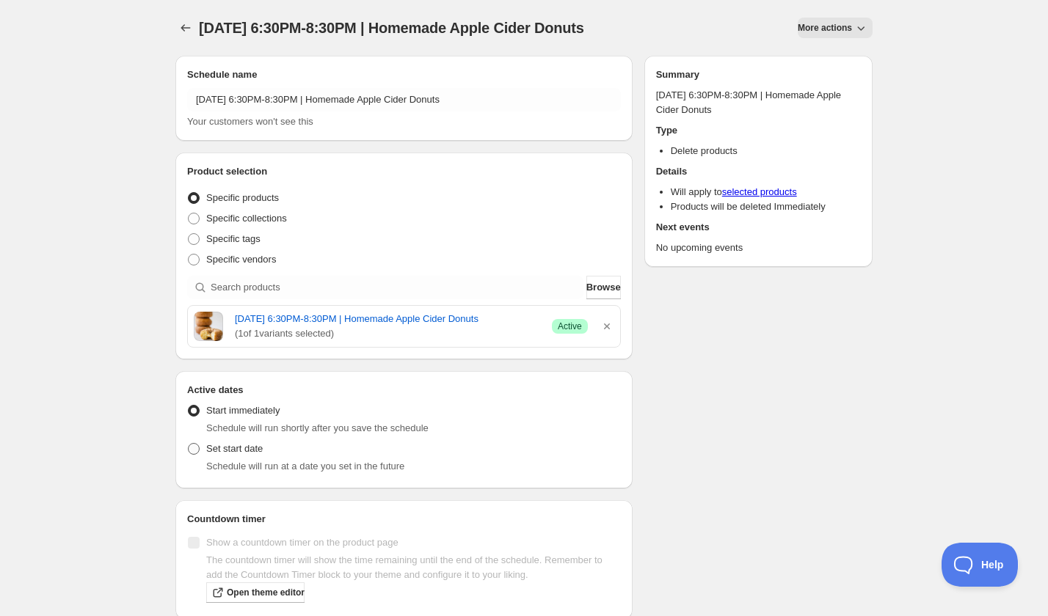
click at [234, 454] on span "Set start date" at bounding box center [234, 448] width 56 height 11
click at [189, 444] on input "Set start date" at bounding box center [188, 443] width 1 height 1
radio input "true"
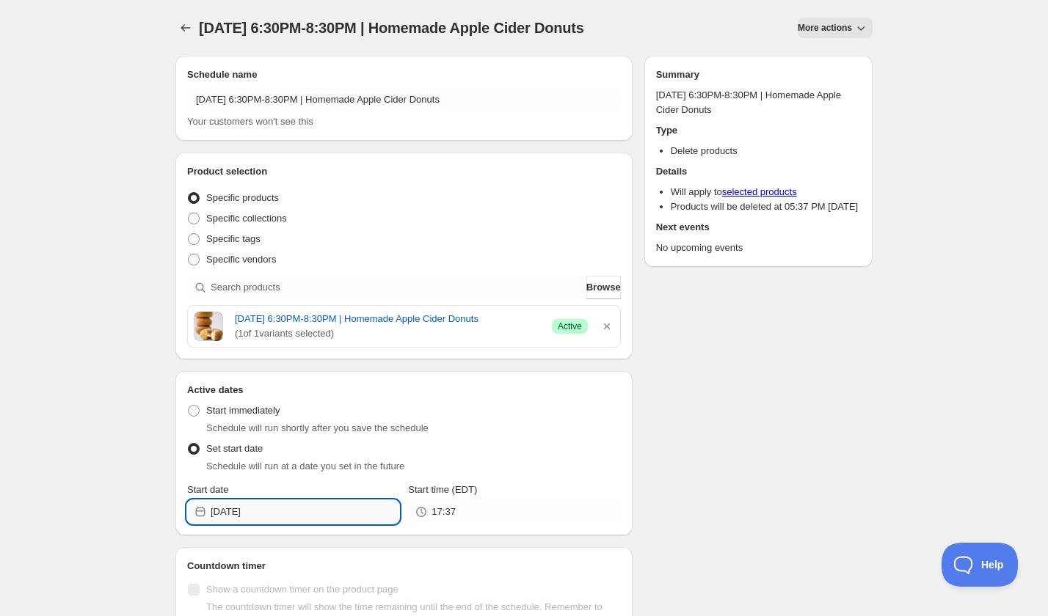
click at [274, 519] on input "2025-09-06" at bounding box center [305, 511] width 189 height 23
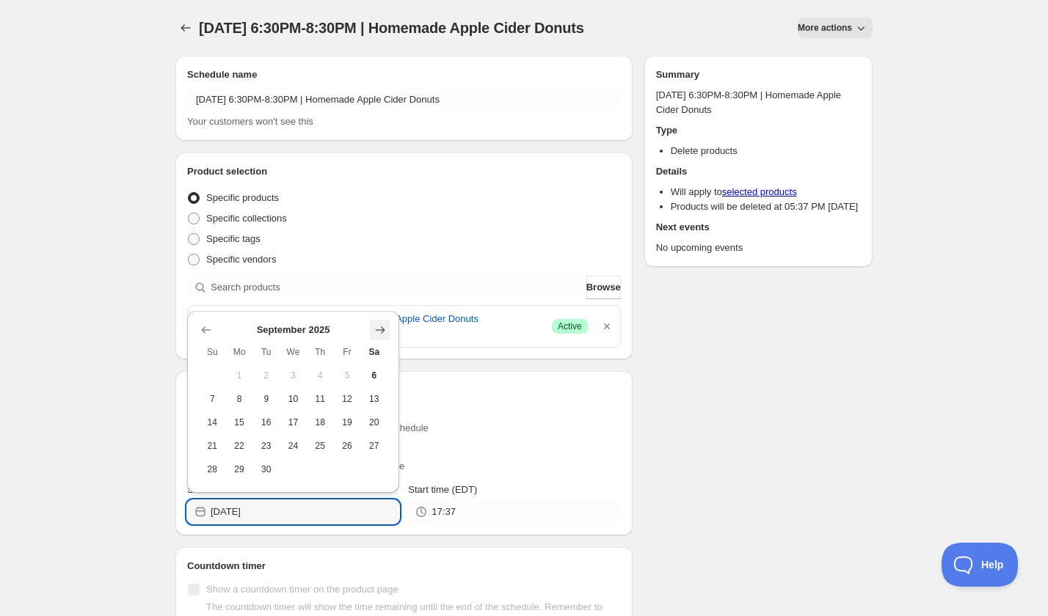
click at [378, 328] on icon "Show next month, October 2025" at bounding box center [380, 330] width 15 height 15
click at [378, 328] on icon "Show next month, November 2025" at bounding box center [380, 330] width 15 height 15
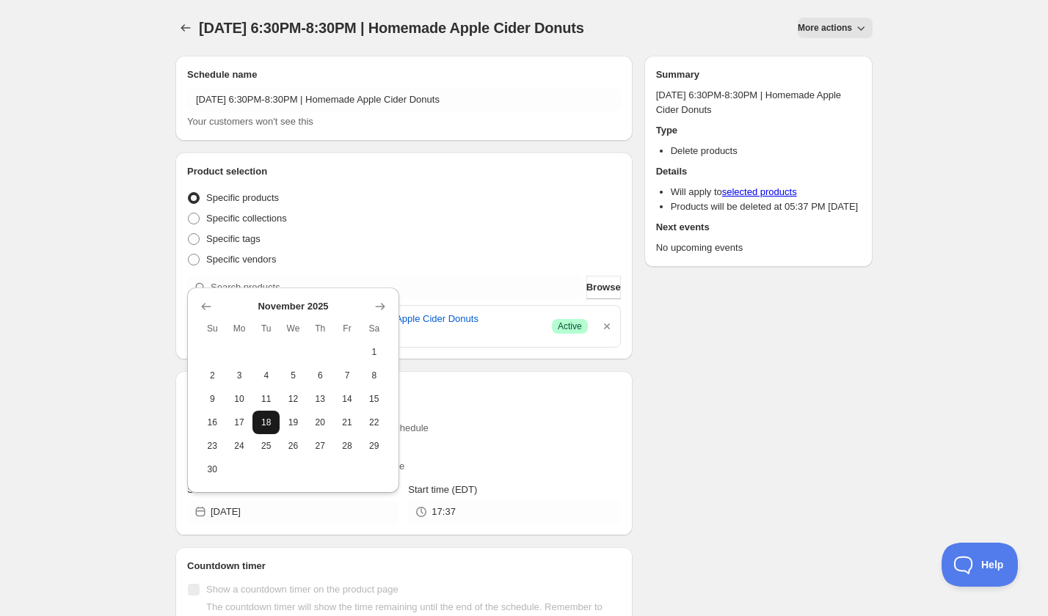
click at [266, 421] on span "18" at bounding box center [265, 423] width 15 height 12
type input "2025-11-18"
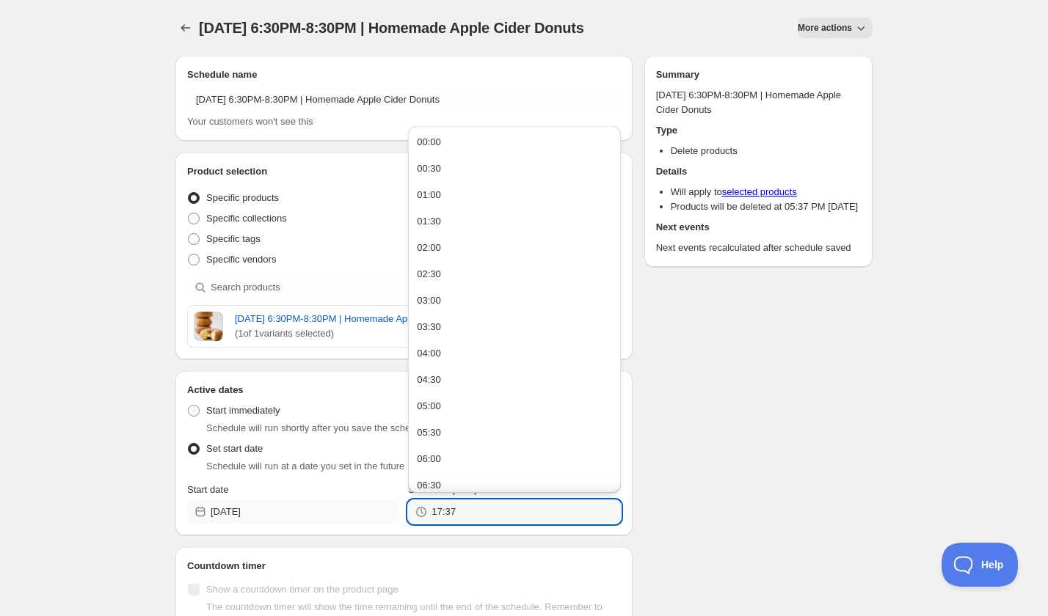
drag, startPoint x: 462, startPoint y: 524, endPoint x: 398, endPoint y: 524, distance: 64.6
click at [398, 524] on div "Start date 2025-11-18 Start time (EDT) 17:37" at bounding box center [404, 503] width 434 height 41
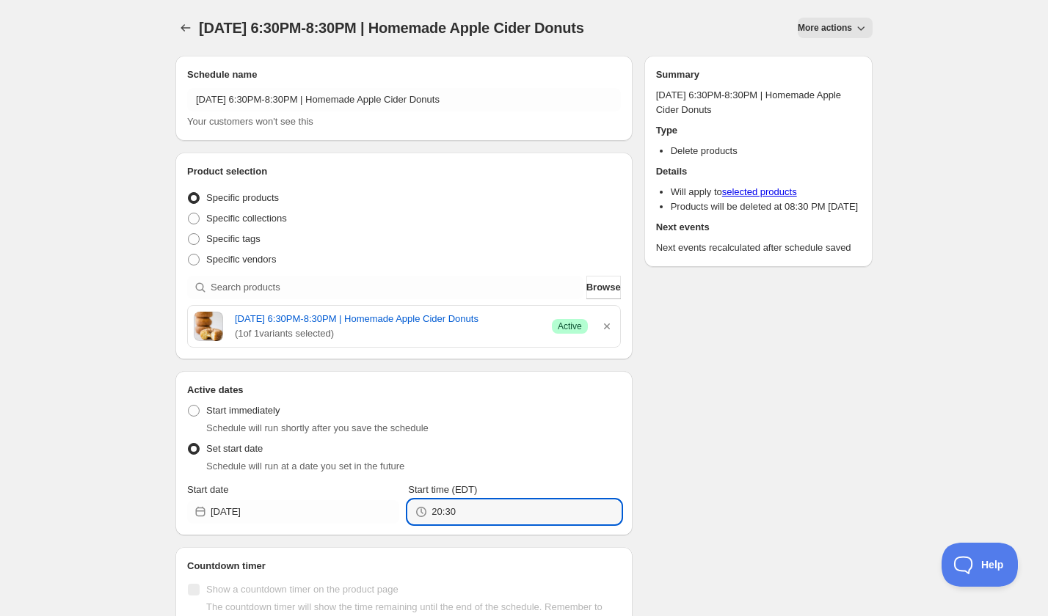
type input "20:30"
click at [863, 439] on div "Schedule name Tuesday, November 18th | 6:30PM-8:30PM | Homemade Apple Cider Don…" at bounding box center [518, 372] width 709 height 656
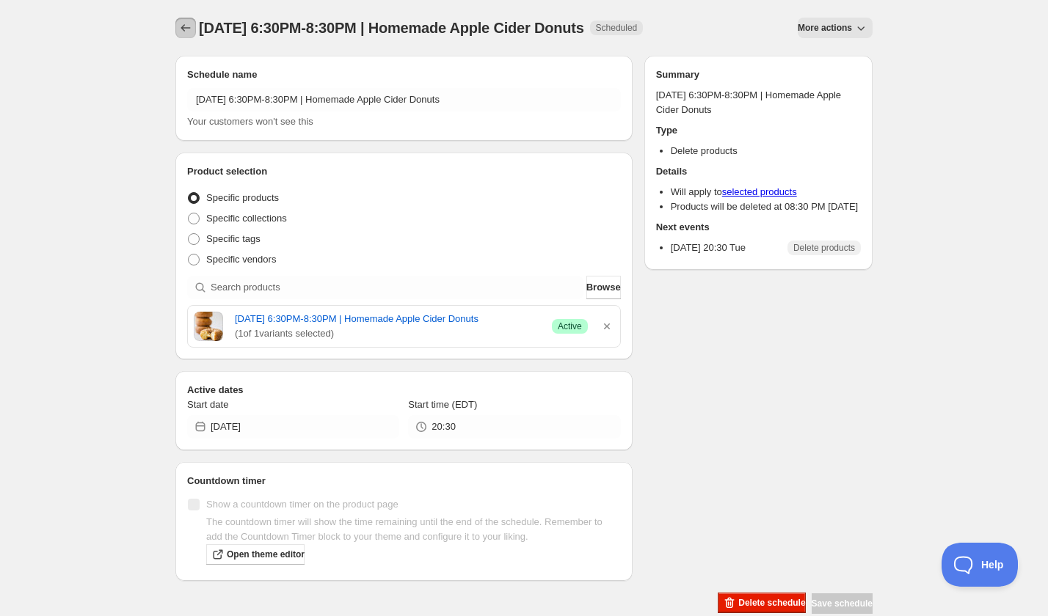
click at [178, 31] on icon "Schedules" at bounding box center [185, 28] width 15 height 15
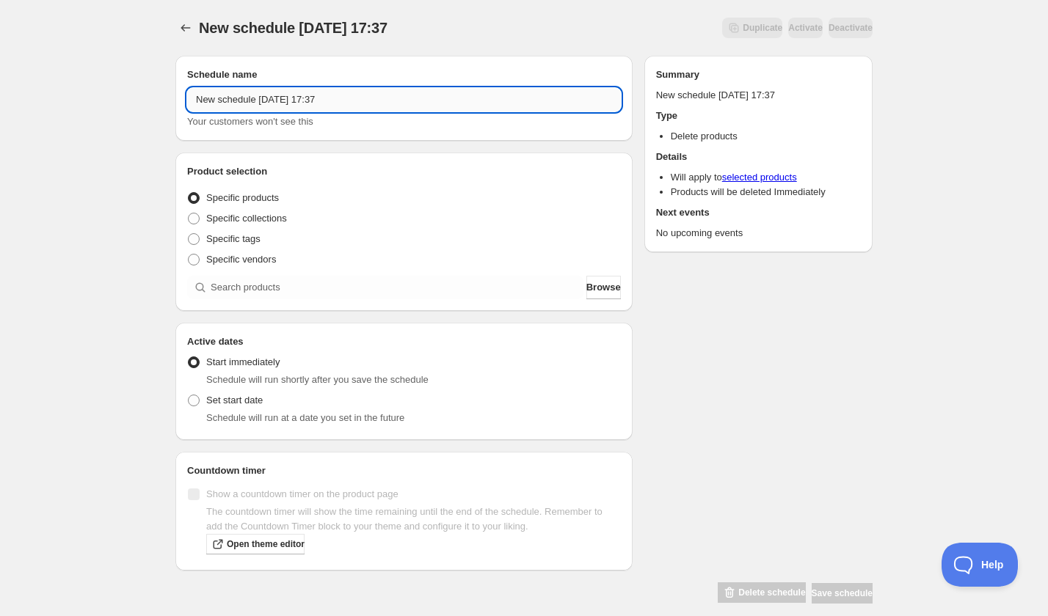
click at [333, 101] on input "New schedule Sep 06 2025 17:37" at bounding box center [404, 99] width 434 height 23
paste input "Thursday, October 16th | 6:30PM-8:30PM | Learn to Make Empanadas"
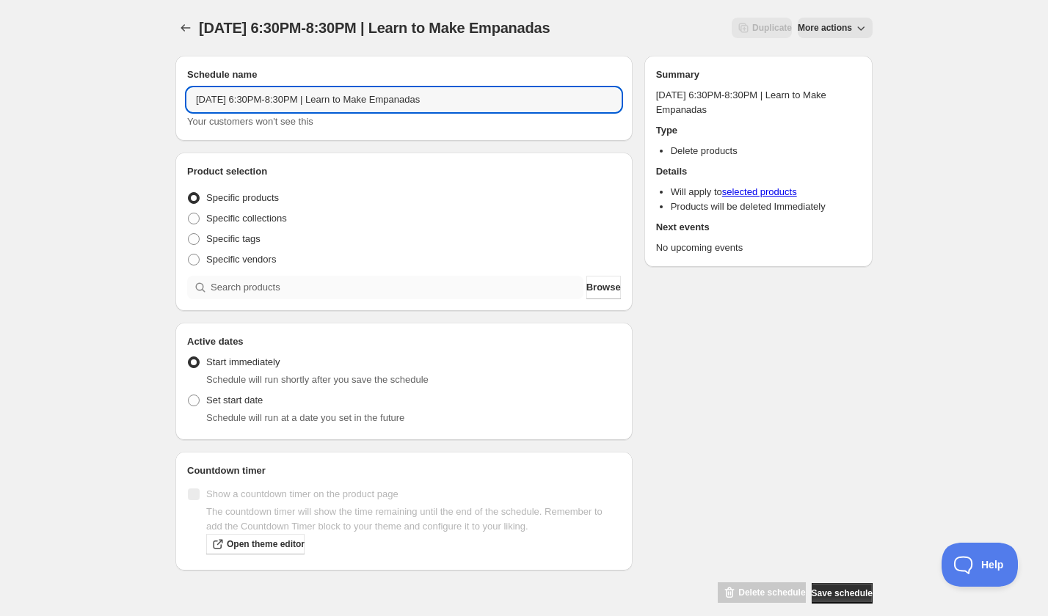
type input "Thursday, October 16th | 6:30PM-8:30PM | Learn to Make Empanadas"
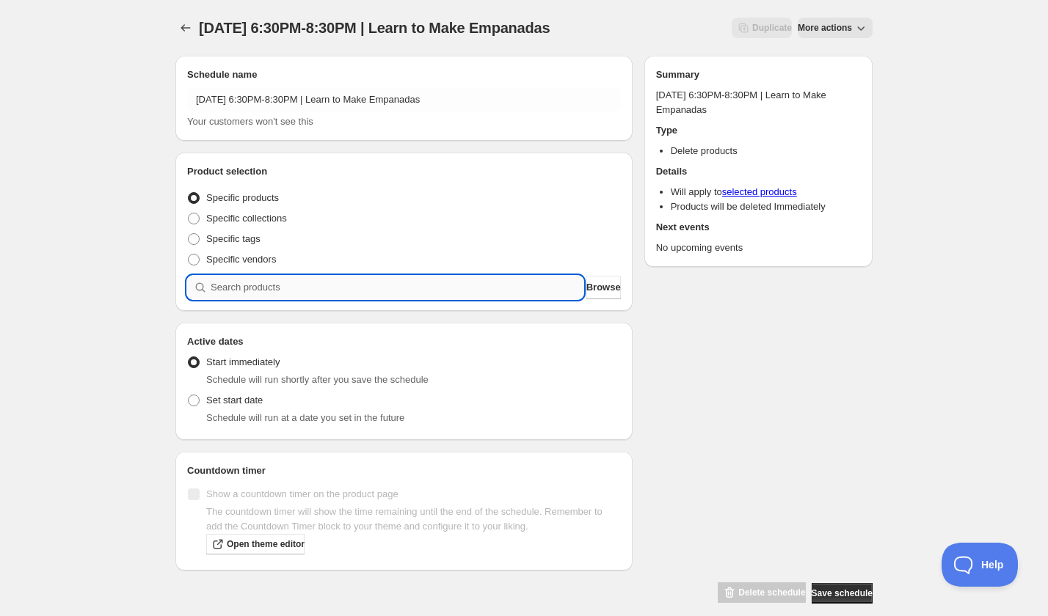
click at [285, 284] on input "search" at bounding box center [397, 287] width 373 height 23
paste input "search"
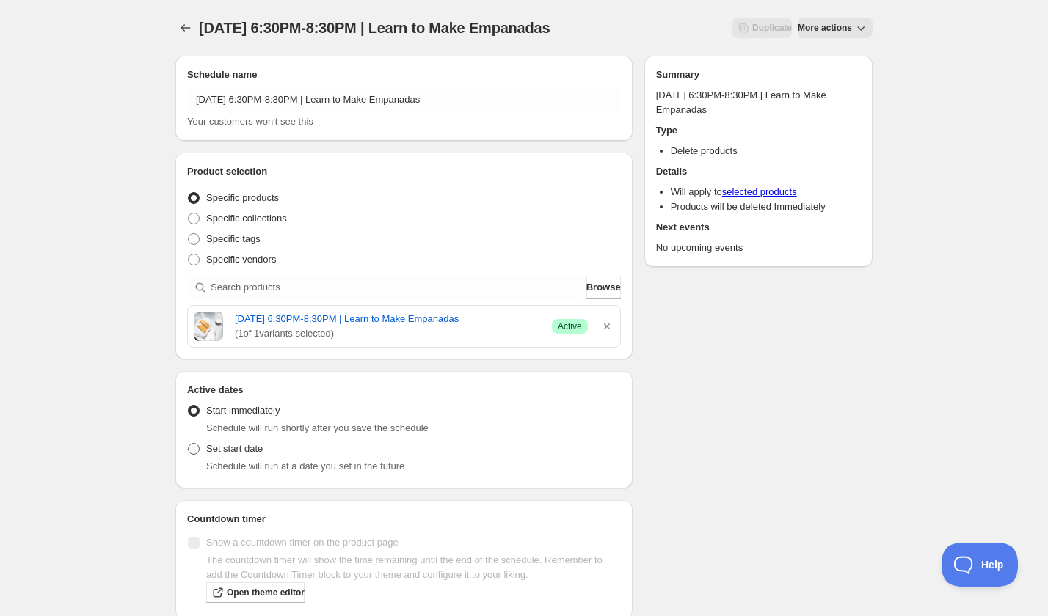
click at [223, 454] on span "Set start date" at bounding box center [234, 448] width 56 height 11
click at [189, 444] on input "Set start date" at bounding box center [188, 443] width 1 height 1
radio input "true"
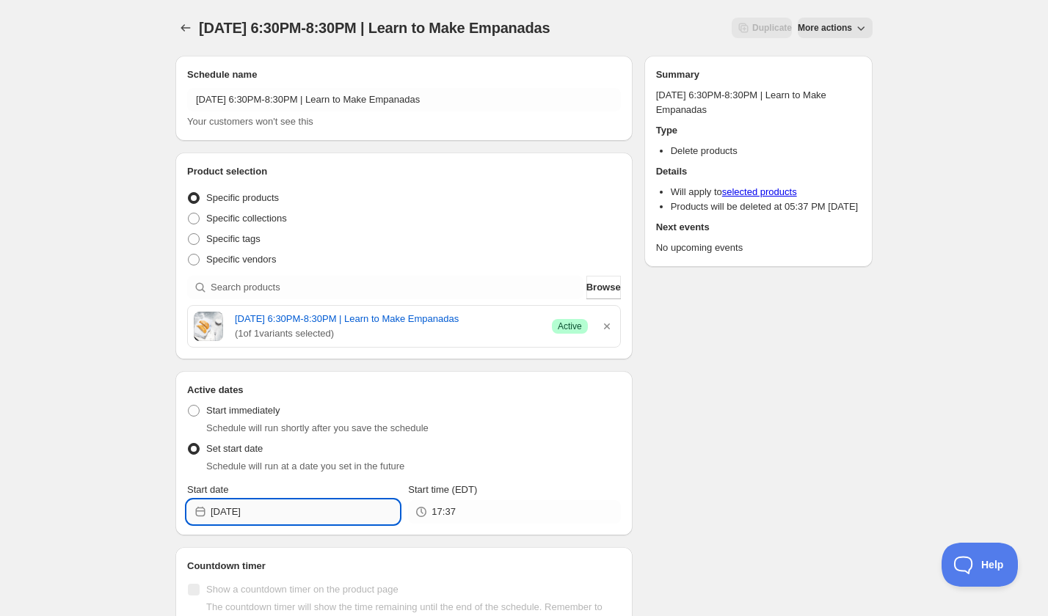
click at [262, 522] on input "2025-09-06" at bounding box center [305, 511] width 189 height 23
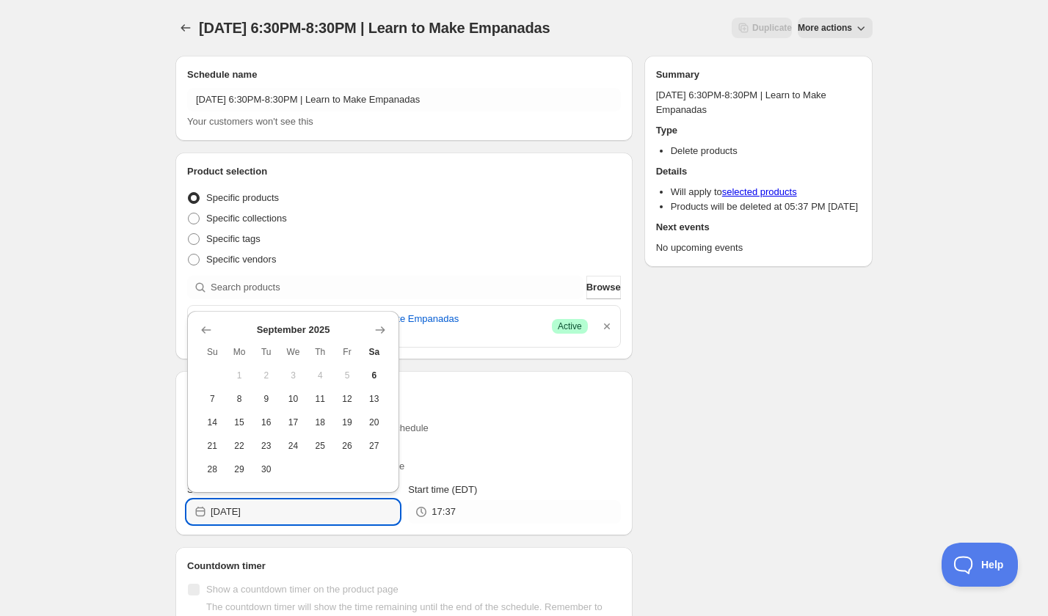
scroll to position [3, 0]
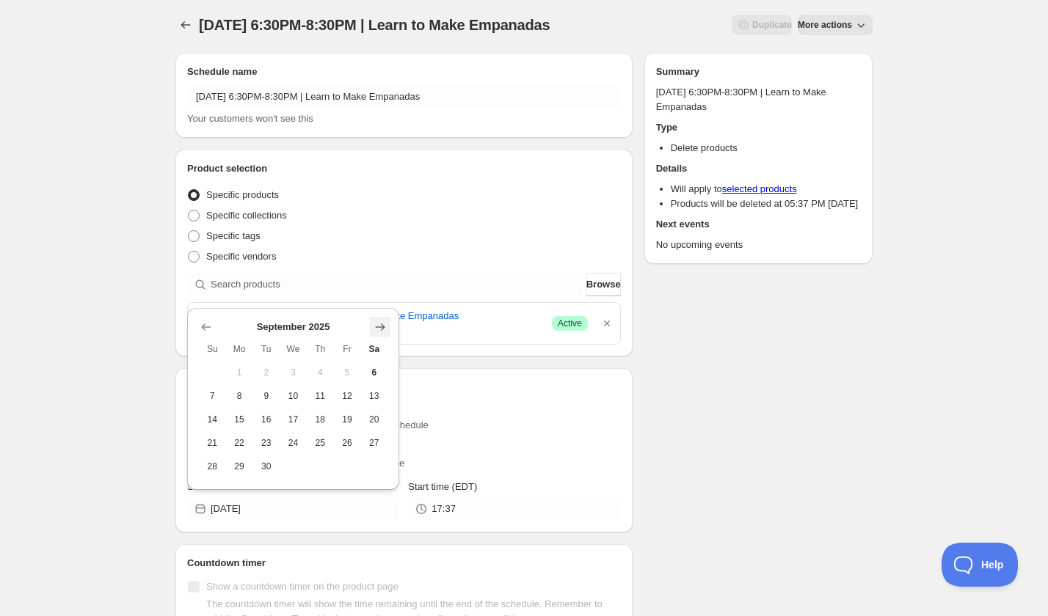
click at [376, 329] on icon "Show next month, October 2025" at bounding box center [380, 327] width 15 height 15
click at [320, 423] on span "16" at bounding box center [320, 420] width 15 height 12
type input "2025-10-16"
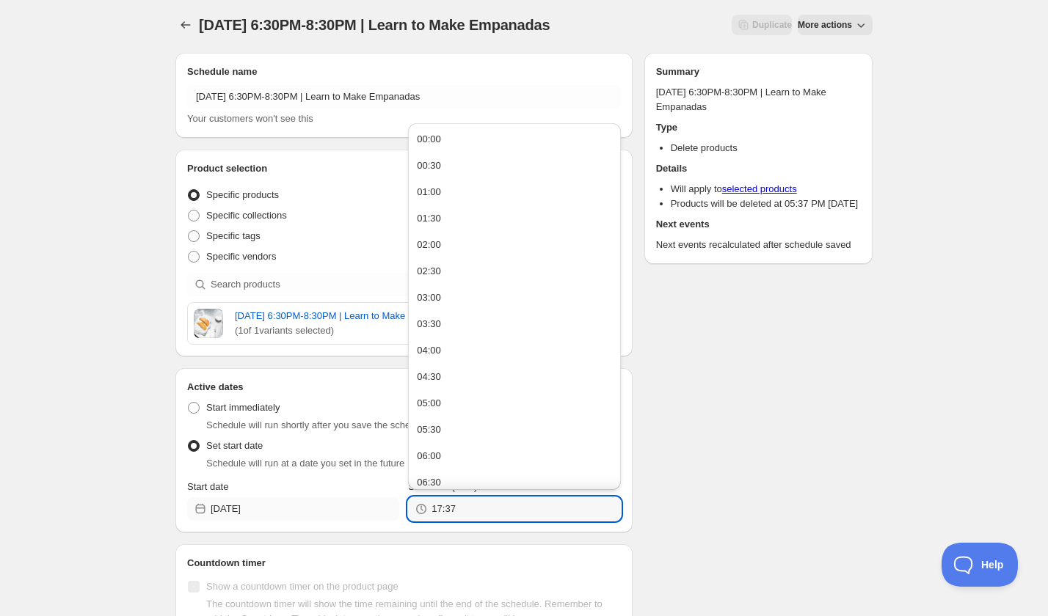
drag, startPoint x: 407, startPoint y: 522, endPoint x: 390, endPoint y: 522, distance: 17.6
click at [390, 521] on div "Start date 2025-10-16 Start time (EDT) 17:37" at bounding box center [404, 500] width 434 height 41
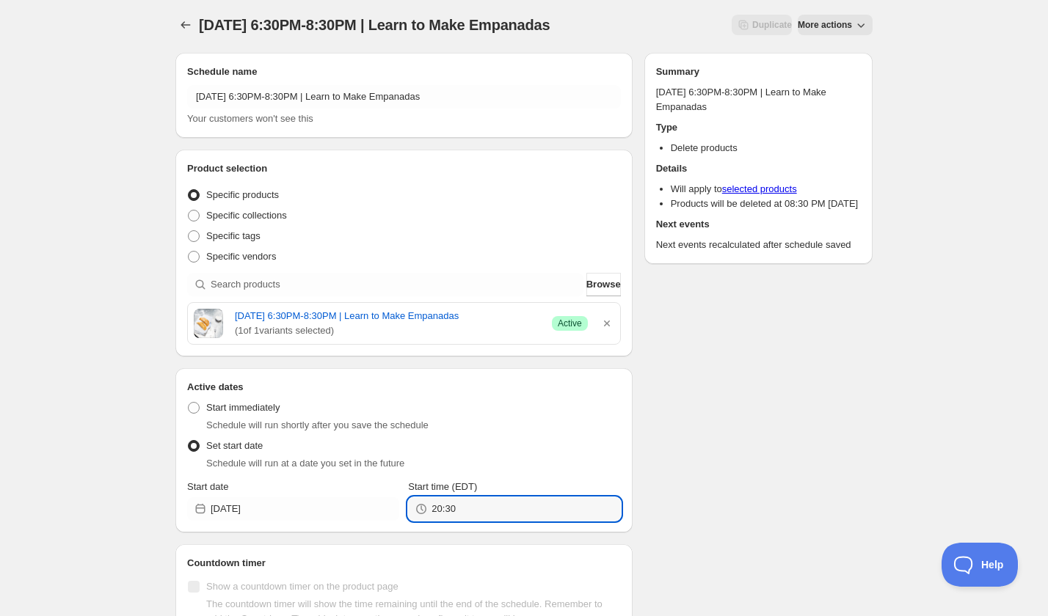
type input "20:30"
click at [808, 447] on div "Schedule name Thursday, October 16th | 6:30PM-8:30PM | Learn to Make Empanadas …" at bounding box center [518, 369] width 709 height 656
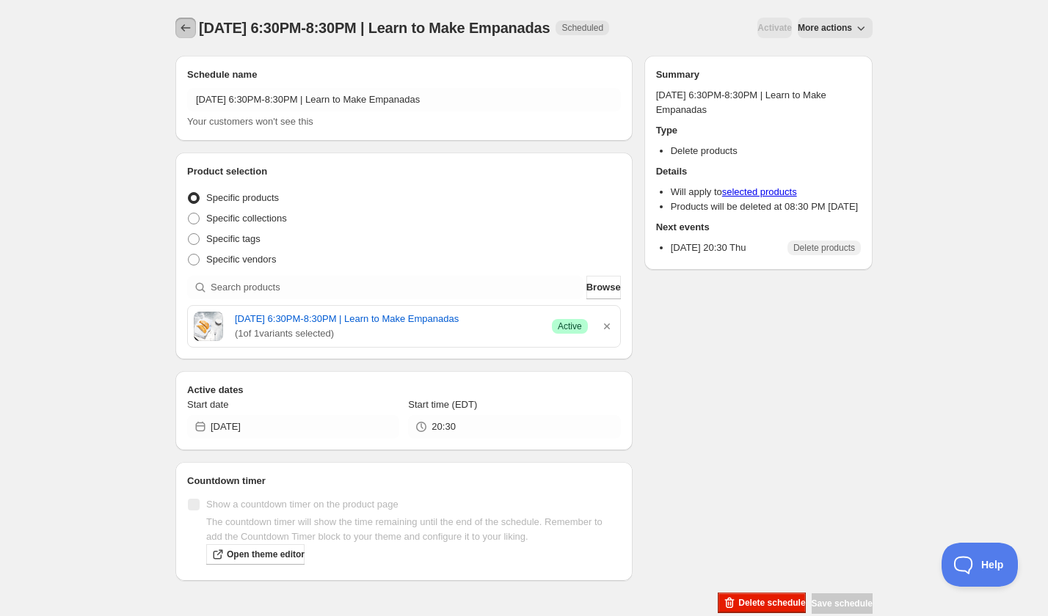
click at [180, 33] on icon "Schedules" at bounding box center [185, 28] width 15 height 15
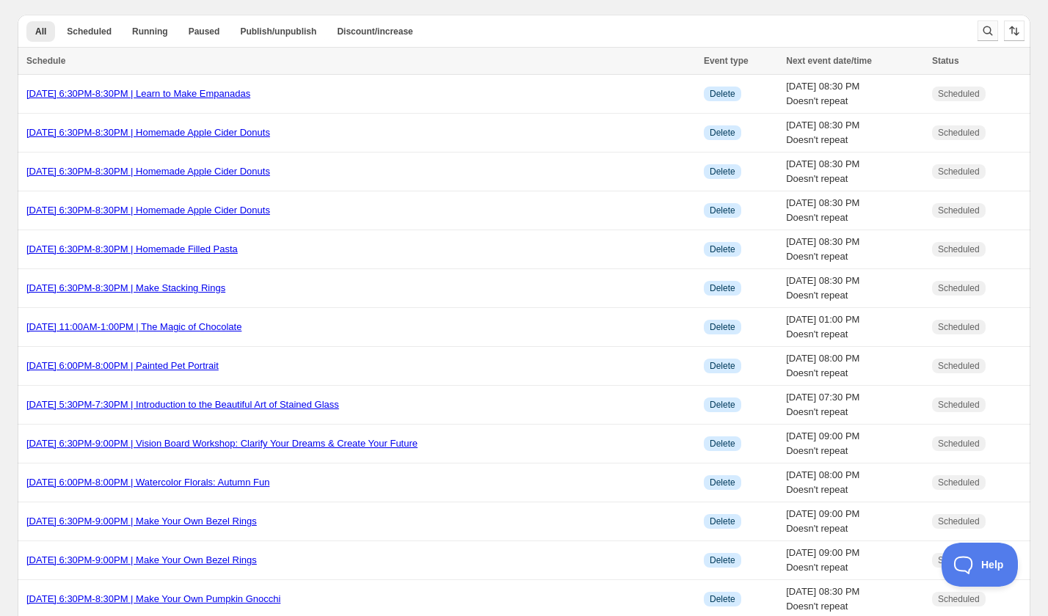
click at [985, 31] on icon "Search and filter results" at bounding box center [987, 30] width 15 height 15
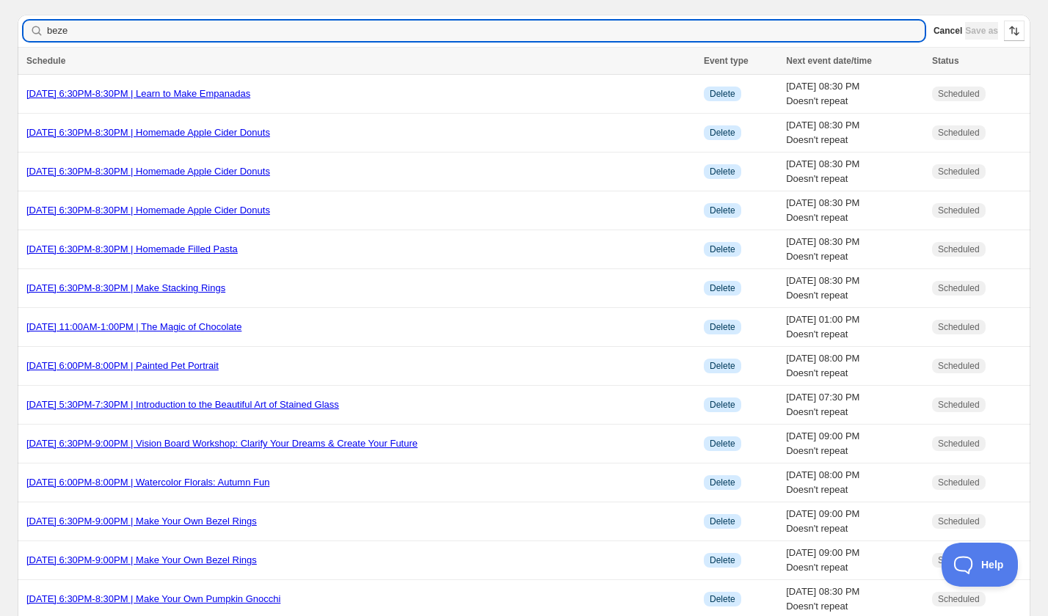
type input "bezel"
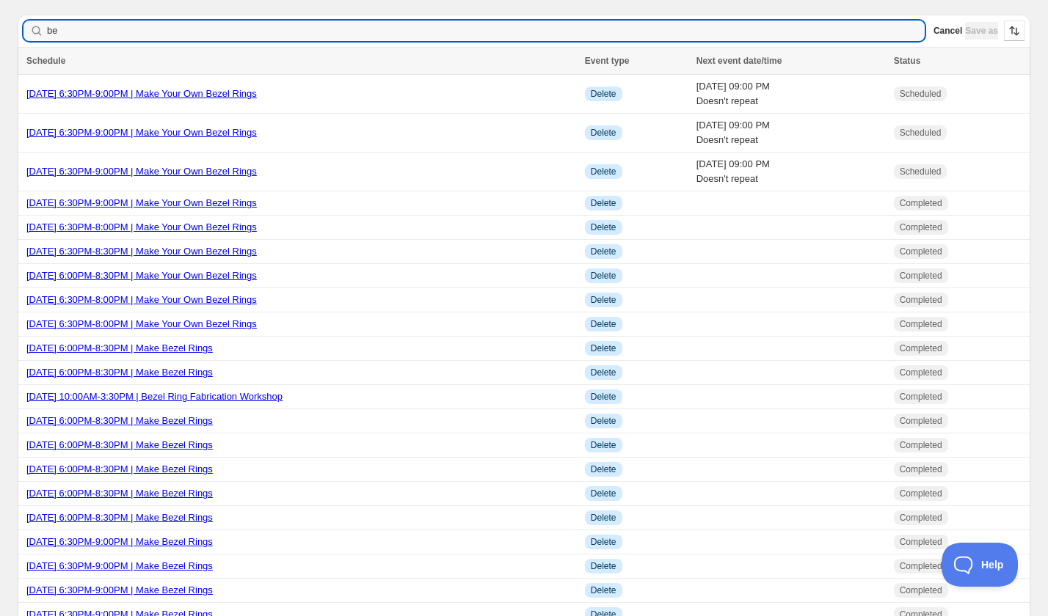
type input "b"
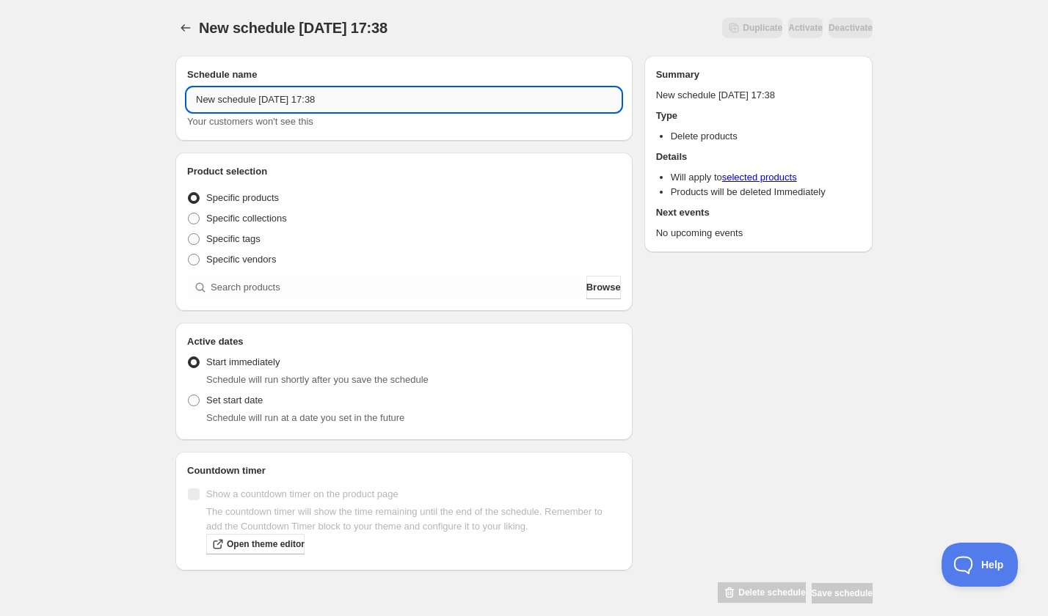
click at [303, 104] on input "New schedule Sep 06 2025 17:38" at bounding box center [404, 99] width 434 height 23
paste input "Wednesday, October 8th | 6:30PM-9:00PM | Make Your Own Bezel Rings"
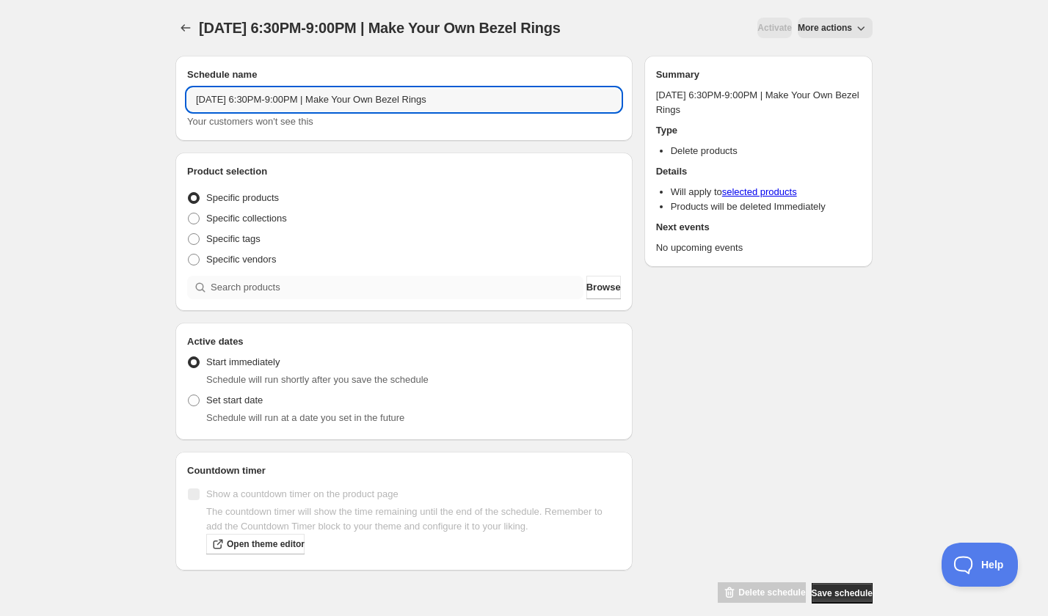
type input "Wednesday, October 8th | 6:30PM-9:00PM | Make Your Own Bezel Rings"
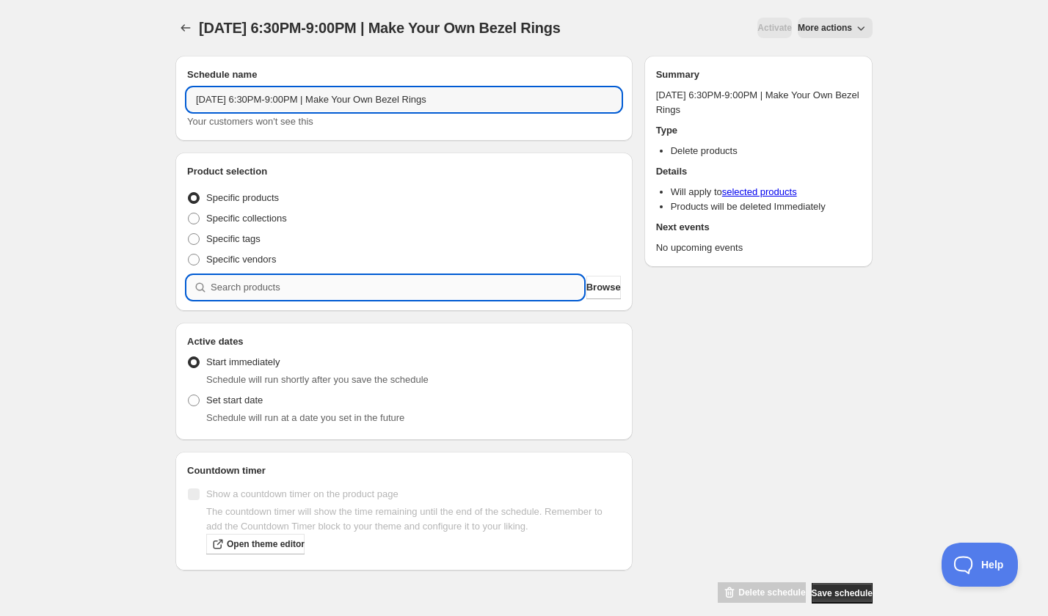
click at [291, 282] on input "search" at bounding box center [397, 287] width 373 height 23
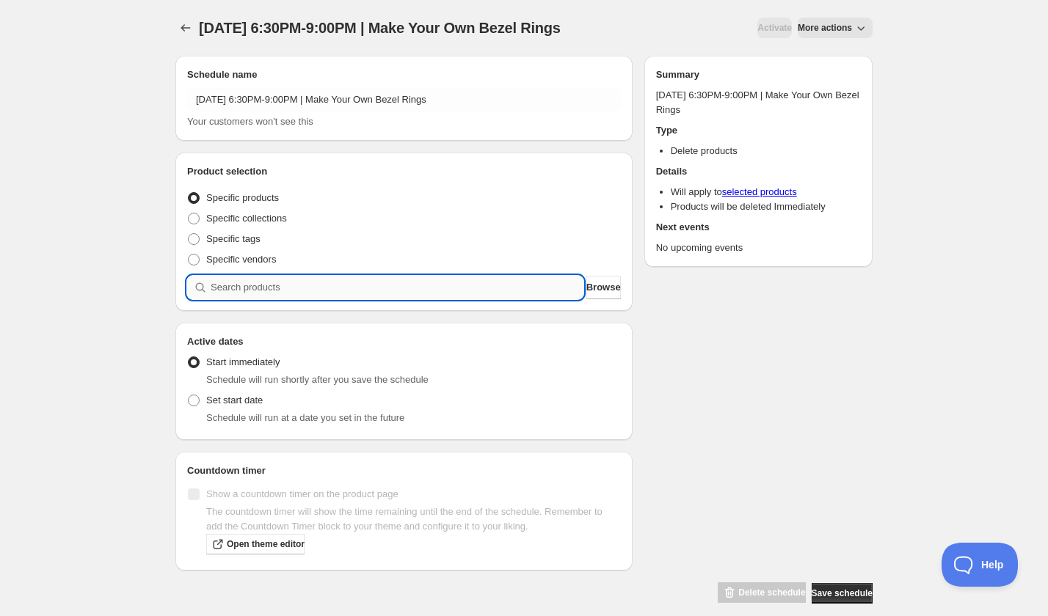
paste input "search"
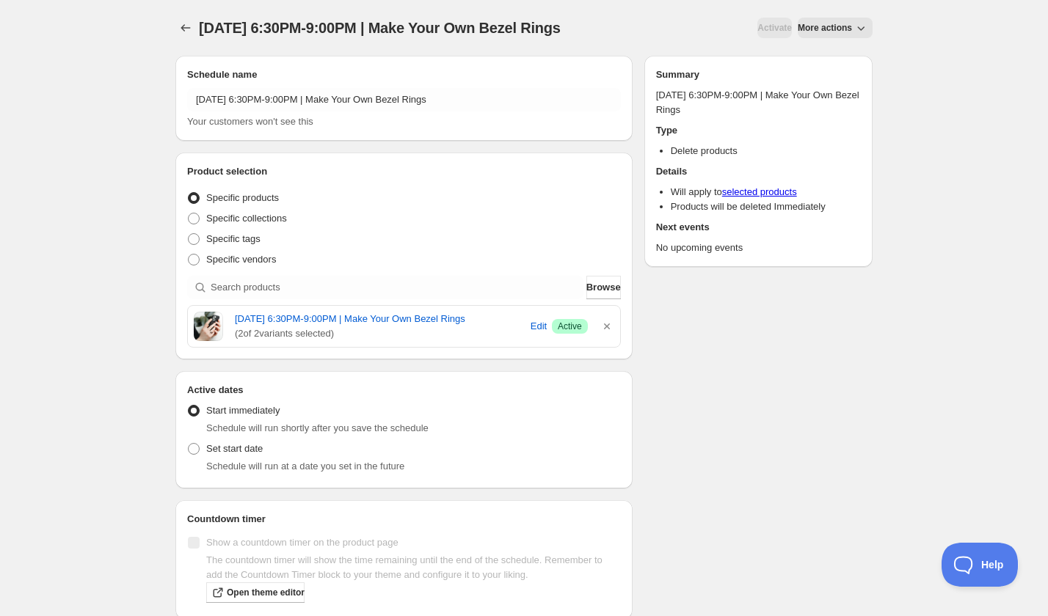
click at [233, 473] on div "Schedule will run at a date you set in the future" at bounding box center [413, 466] width 414 height 15
click at [235, 454] on span "Set start date" at bounding box center [234, 448] width 56 height 11
click at [189, 444] on input "Set start date" at bounding box center [188, 443] width 1 height 1
radio input "true"
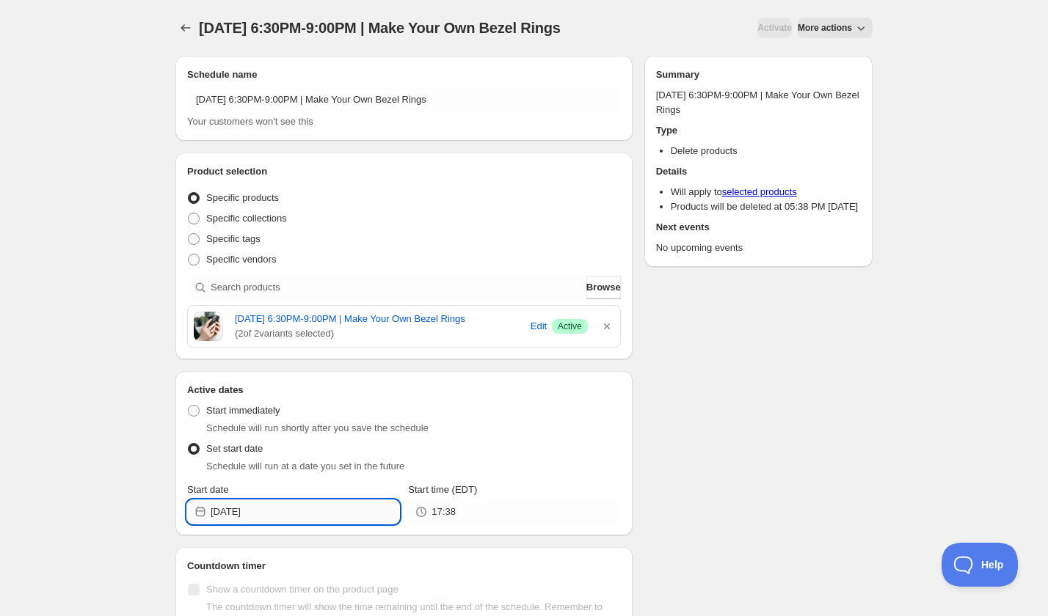
click at [260, 524] on input "2025-09-06" at bounding box center [305, 511] width 189 height 23
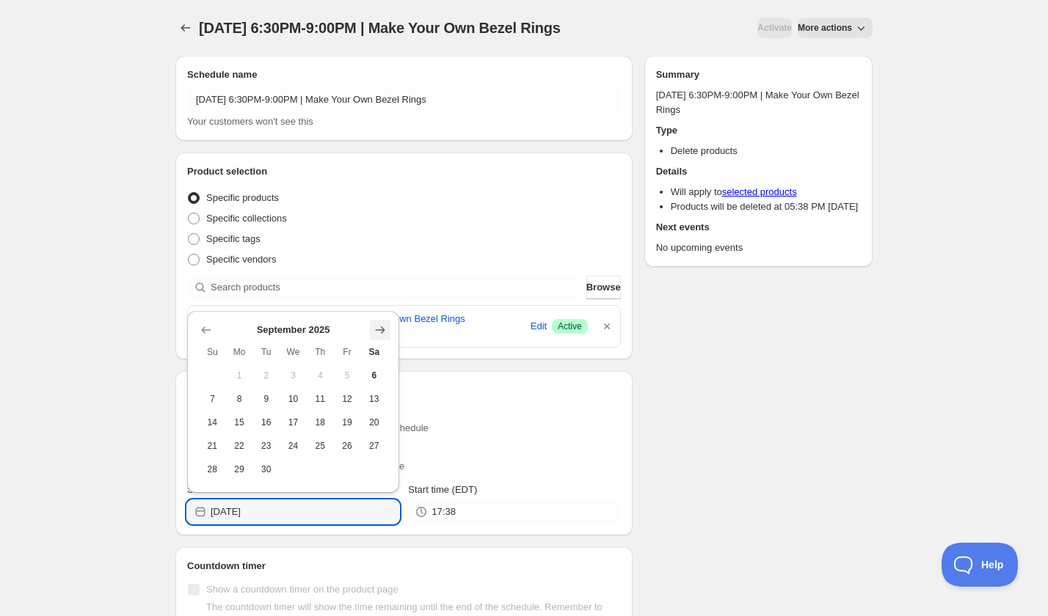
click at [378, 334] on icon "Show next month, October 2025" at bounding box center [380, 330] width 15 height 15
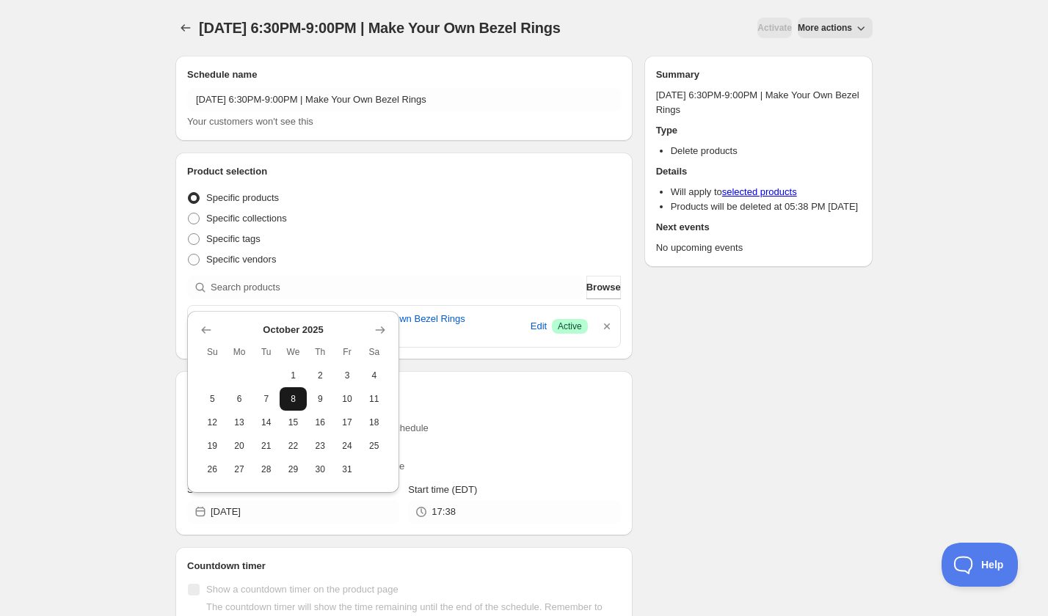
click at [296, 400] on span "8" at bounding box center [292, 399] width 15 height 12
type input "2025-10-08"
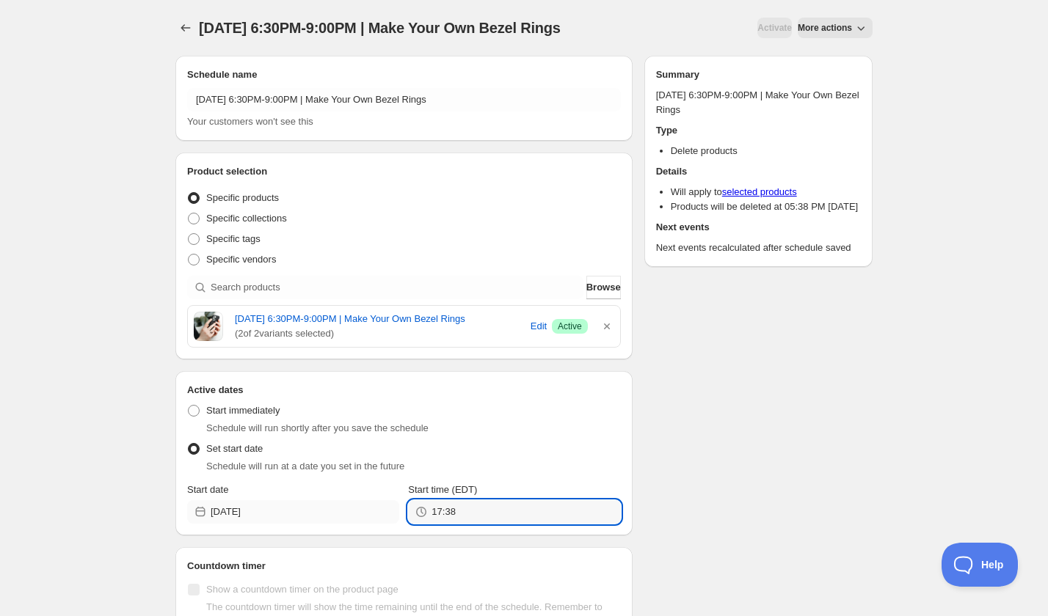
drag, startPoint x: 420, startPoint y: 522, endPoint x: 392, endPoint y: 522, distance: 27.9
click at [395, 522] on div "Start date 2025-10-08 Start time (EDT) 17:38" at bounding box center [404, 503] width 434 height 41
type input "3"
type input "21:00"
click at [716, 495] on div "Schedule name Wednesday, October 8th | 6:30PM-9:00PM | Make Your Own Bezel Ring…" at bounding box center [518, 372] width 709 height 656
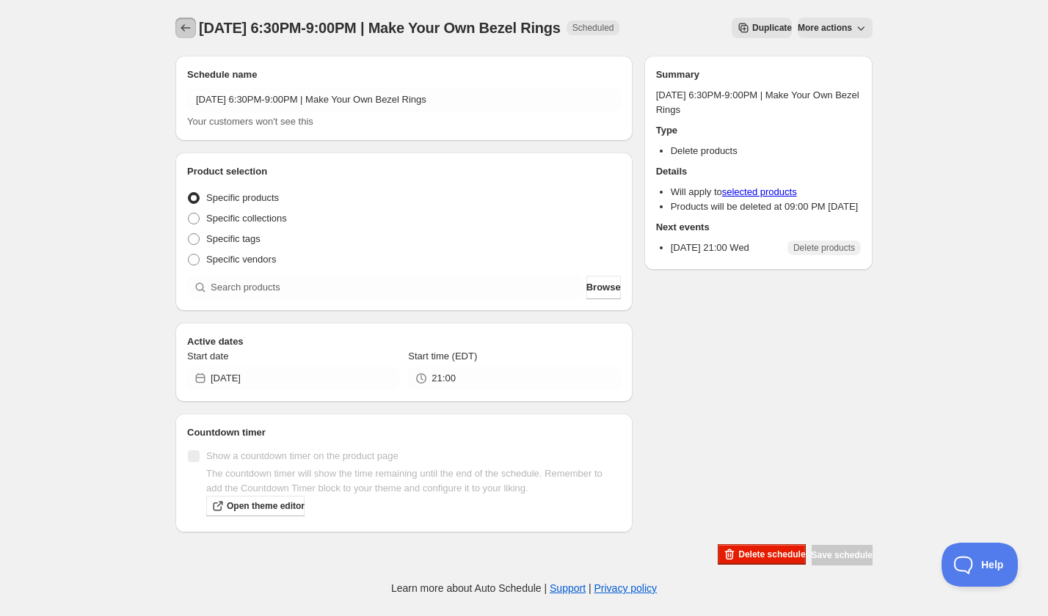
click at [178, 27] on icon "Schedules" at bounding box center [185, 28] width 15 height 15
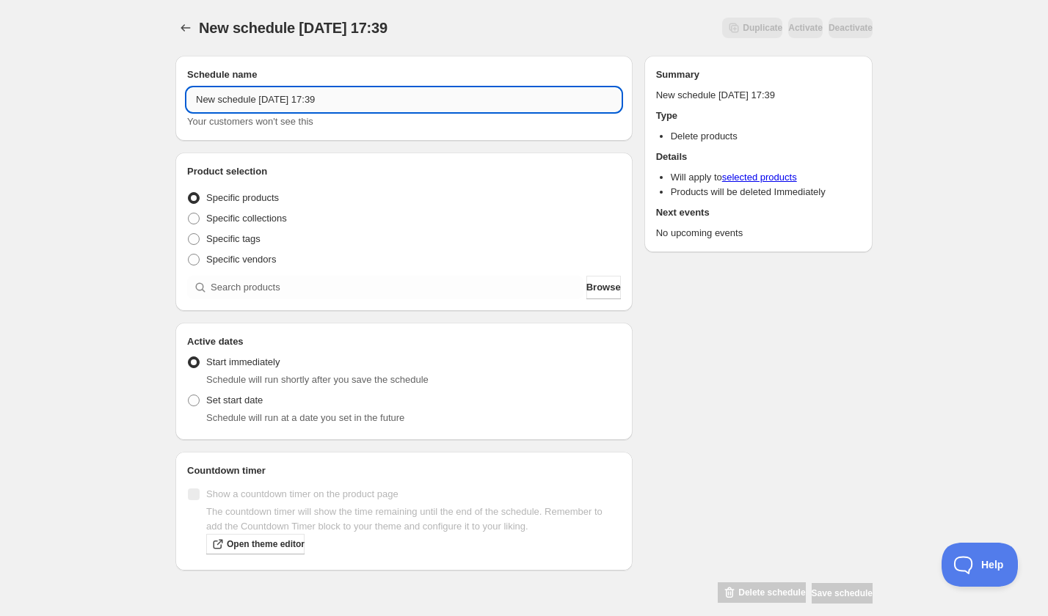
click at [279, 97] on input "New schedule Sep 06 2025 17:39" at bounding box center [404, 99] width 434 height 23
paste input "Monday, October 20th | 6:30PM-8:00PM | Stamped Charm Bracelet"
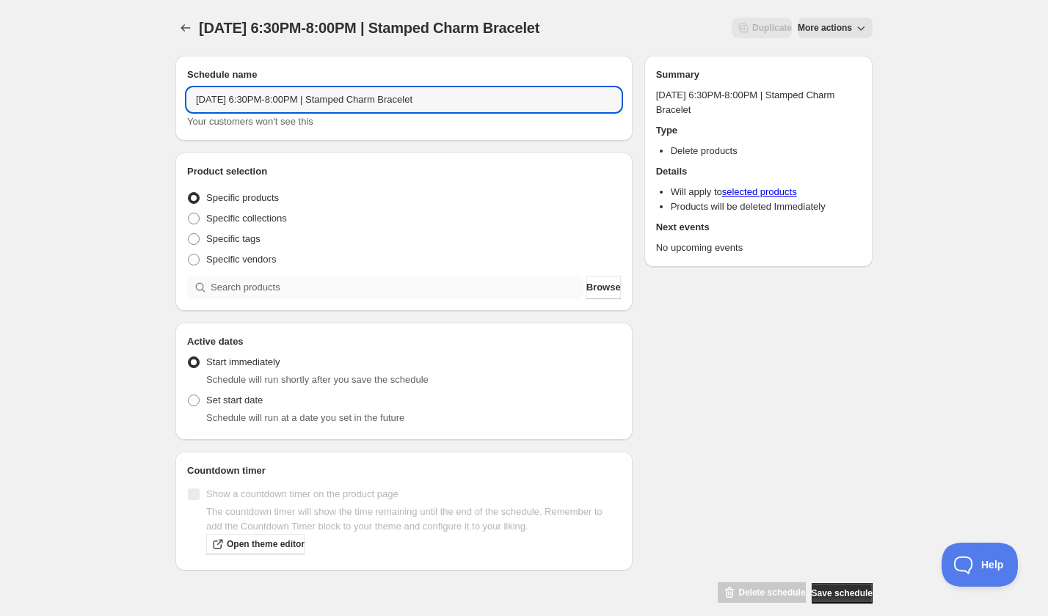
type input "Monday, October 20th | 6:30PM-8:00PM | Stamped Charm Bracelet"
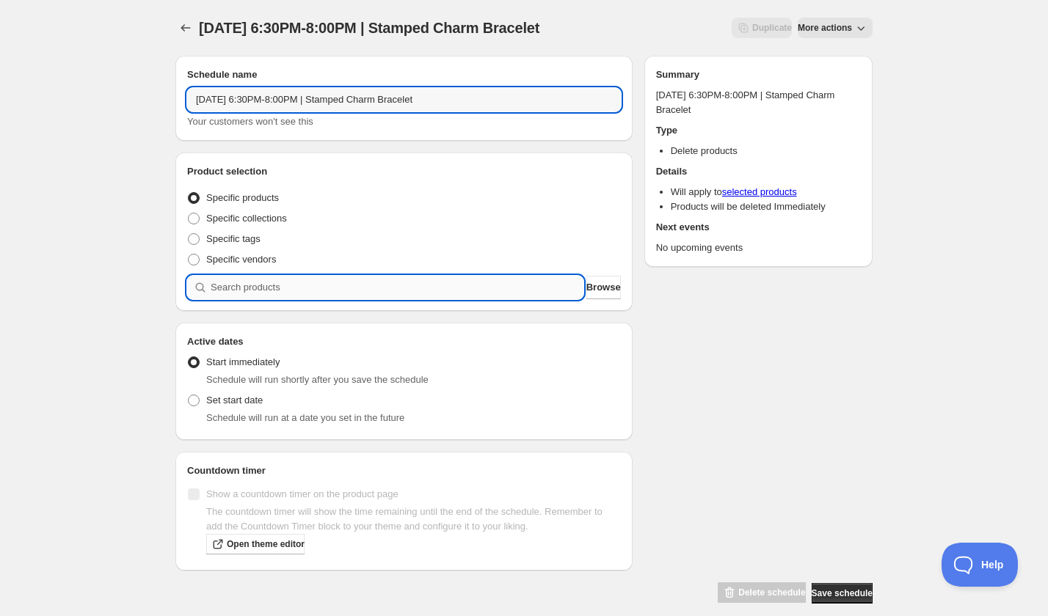
click at [300, 289] on input "search" at bounding box center [397, 287] width 373 height 23
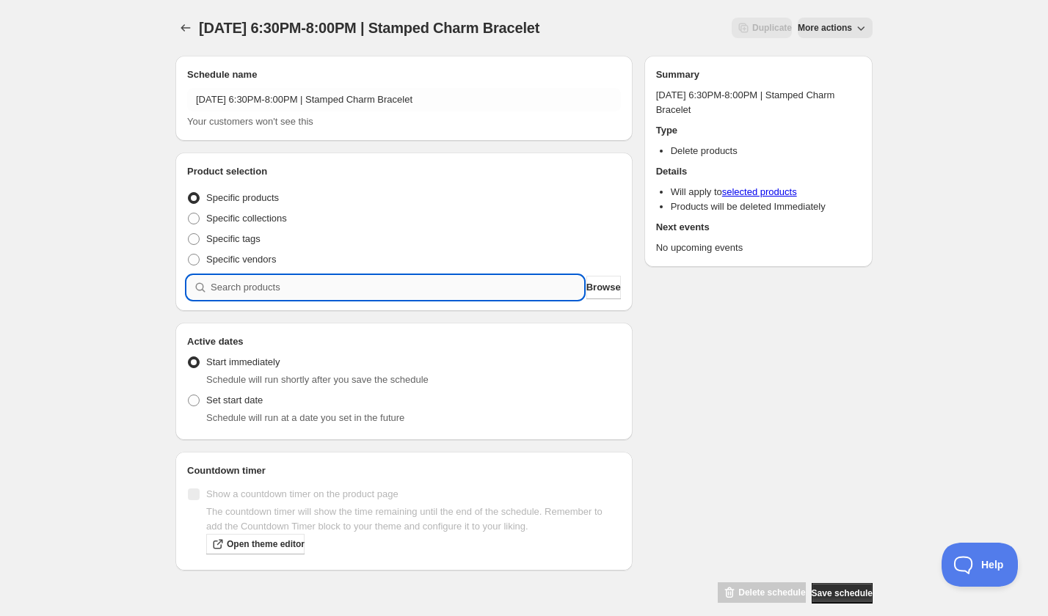
paste input "search"
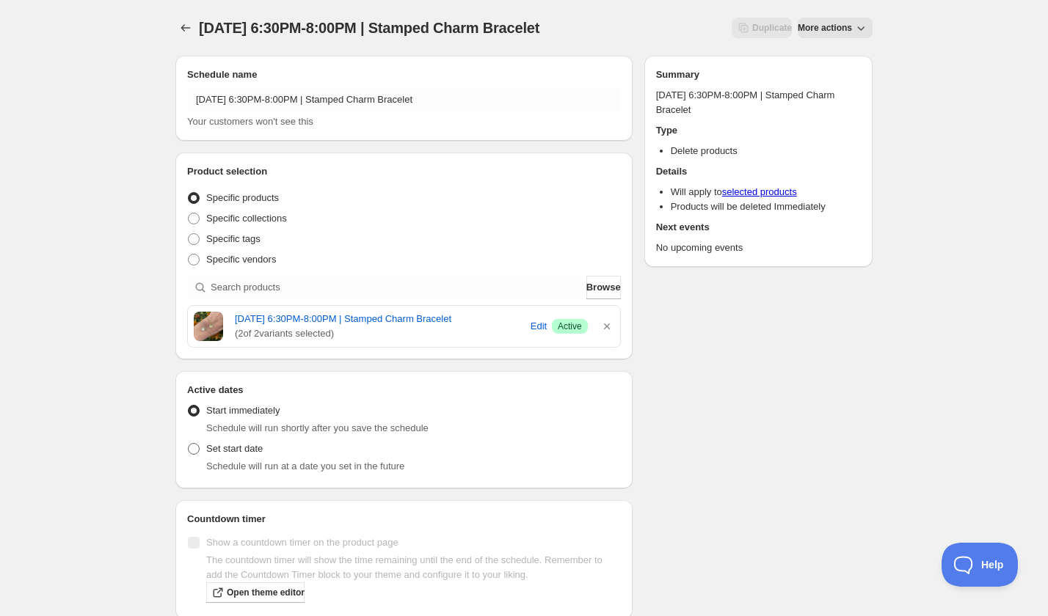
click at [238, 459] on label "Set start date" at bounding box center [225, 449] width 76 height 21
click at [189, 444] on input "Set start date" at bounding box center [188, 443] width 1 height 1
radio input "true"
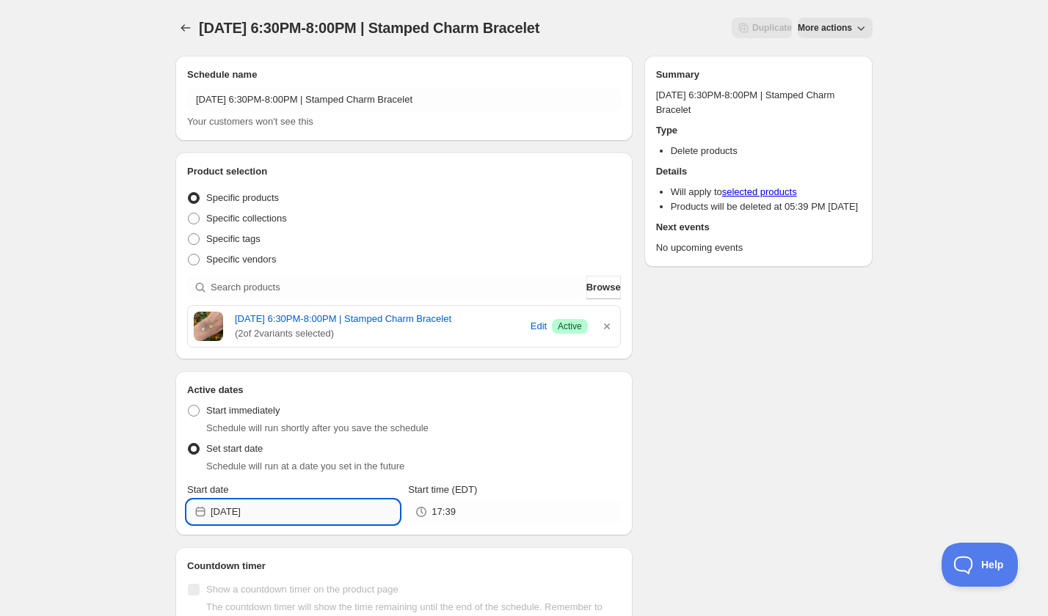
click at [290, 522] on input "2025-09-06" at bounding box center [305, 511] width 189 height 23
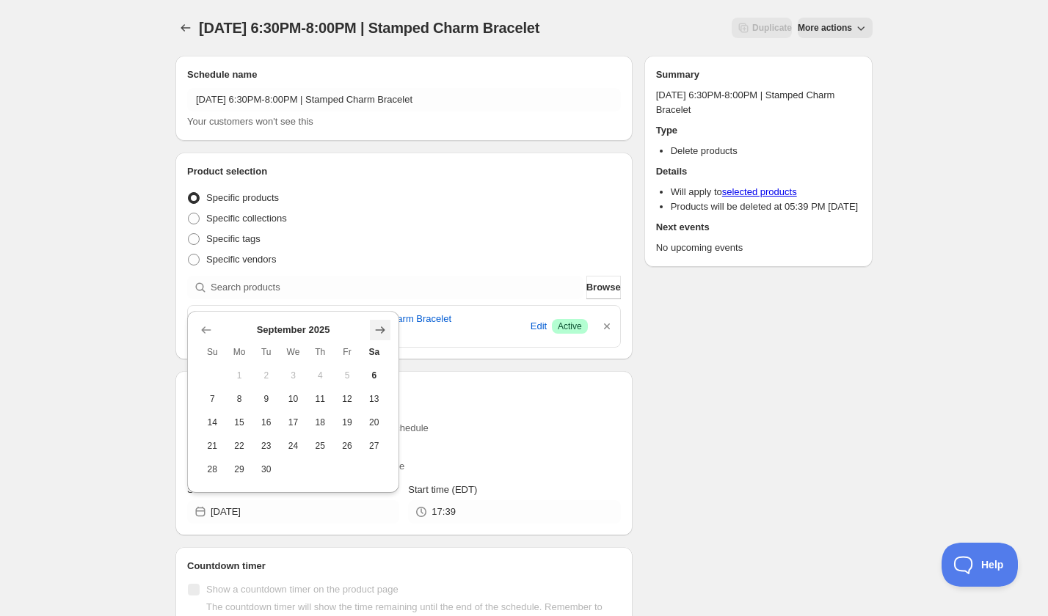
click at [379, 334] on icon "Show next month, October 2025" at bounding box center [380, 330] width 15 height 15
click at [241, 450] on span "20" at bounding box center [239, 446] width 15 height 12
type input "2025-10-20"
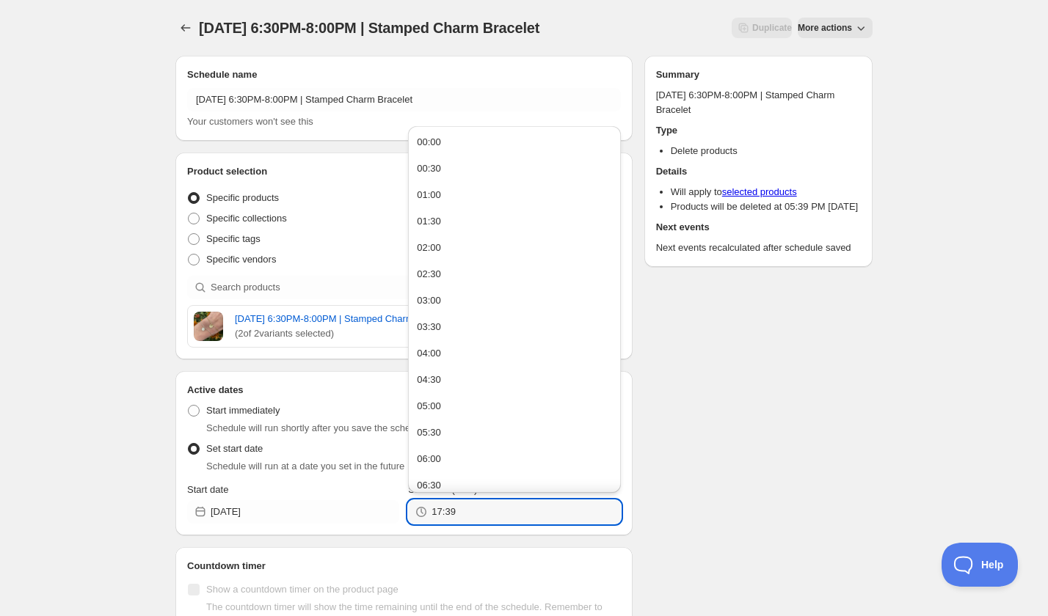
drag, startPoint x: 475, startPoint y: 524, endPoint x: 406, endPoint y: 524, distance: 69.7
click at [410, 523] on div "17:39" at bounding box center [514, 511] width 212 height 23
type input "20:00"
click at [844, 516] on div "Schedule name Monday, October 20th | 6:30PM-8:00PM | Stamped Charm Bracelet You…" at bounding box center [518, 372] width 709 height 656
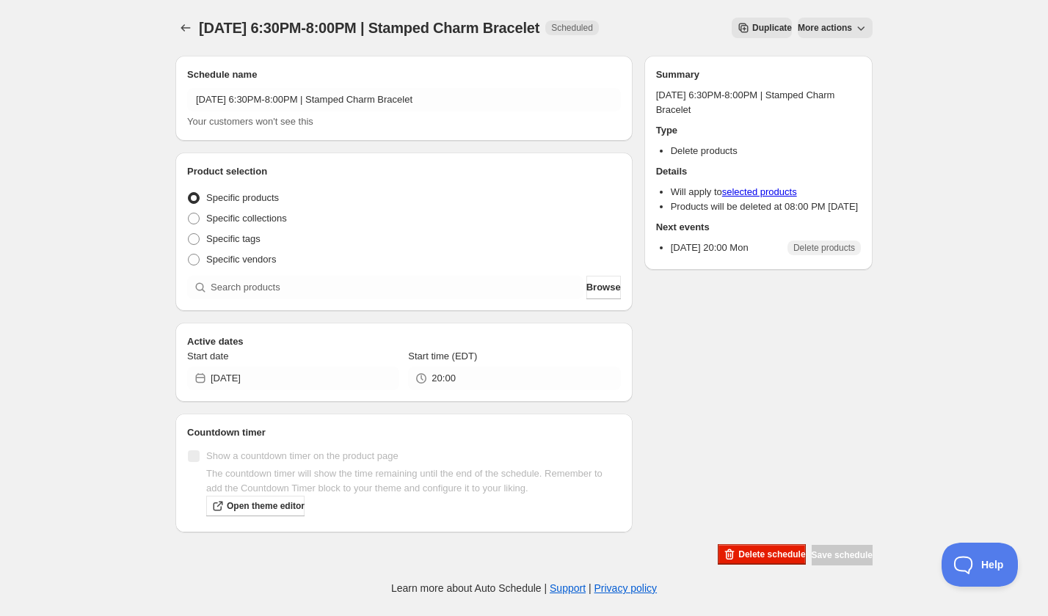
click at [176, 37] on div at bounding box center [186, 28] width 23 height 21
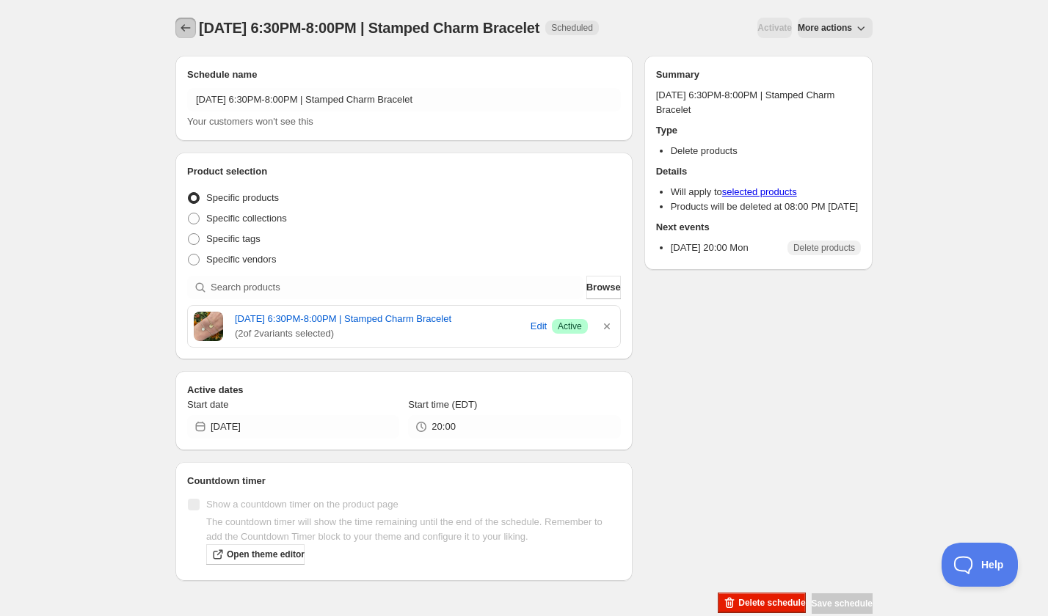
click at [179, 31] on icon "Schedules" at bounding box center [185, 28] width 15 height 15
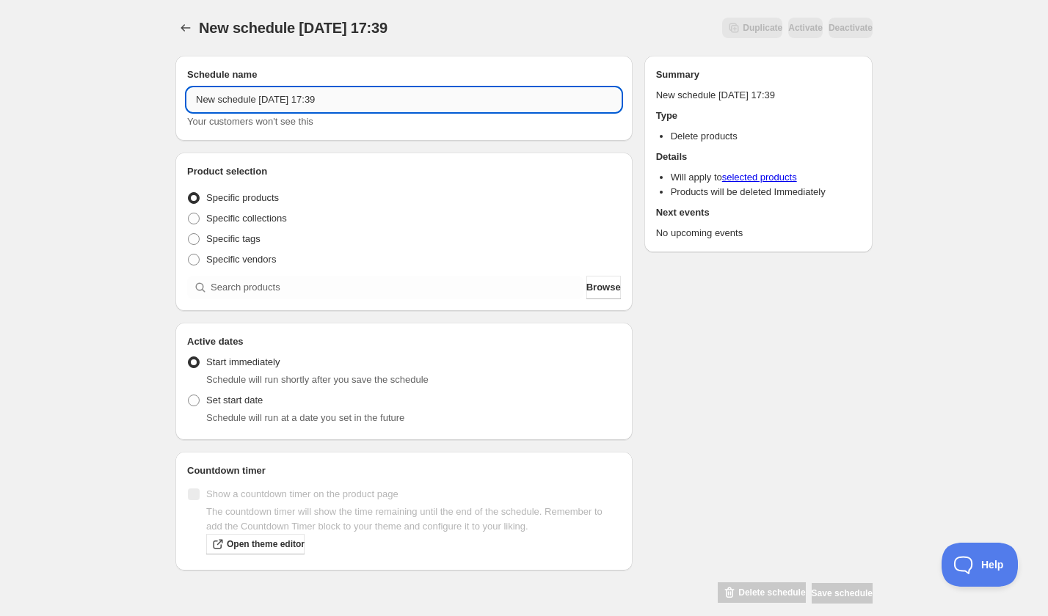
click at [291, 102] on input "New schedule Sep 06 2025 17:39" at bounding box center [404, 99] width 434 height 23
paste input "Wednesday, October 29th | 6:30PM-7:30PM | Hammered Full Moon Necklace"
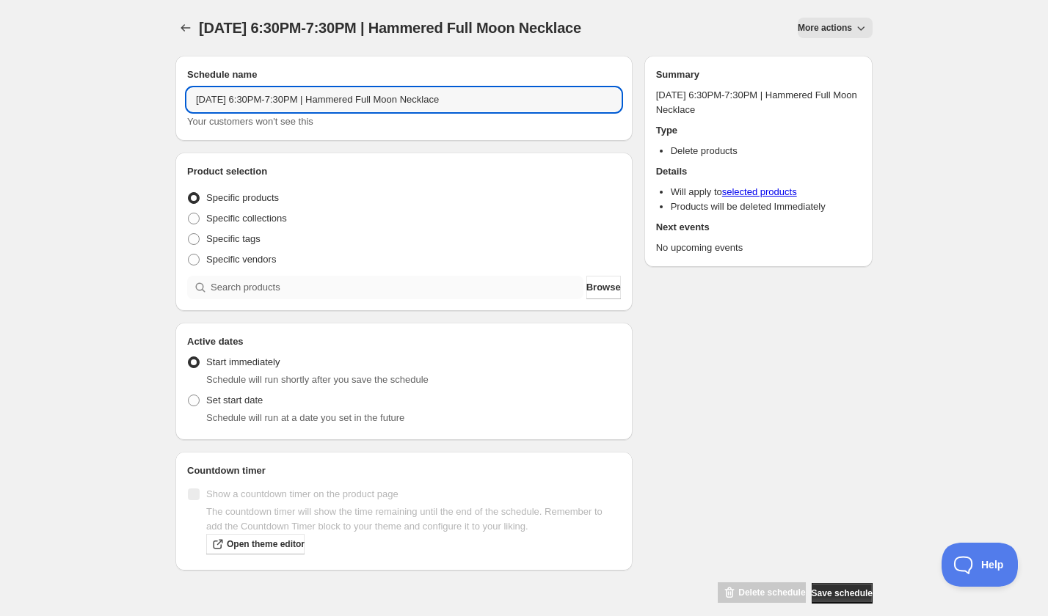
type input "Wednesday, October 29th | 6:30PM-7:30PM | Hammered Full Moon Necklace"
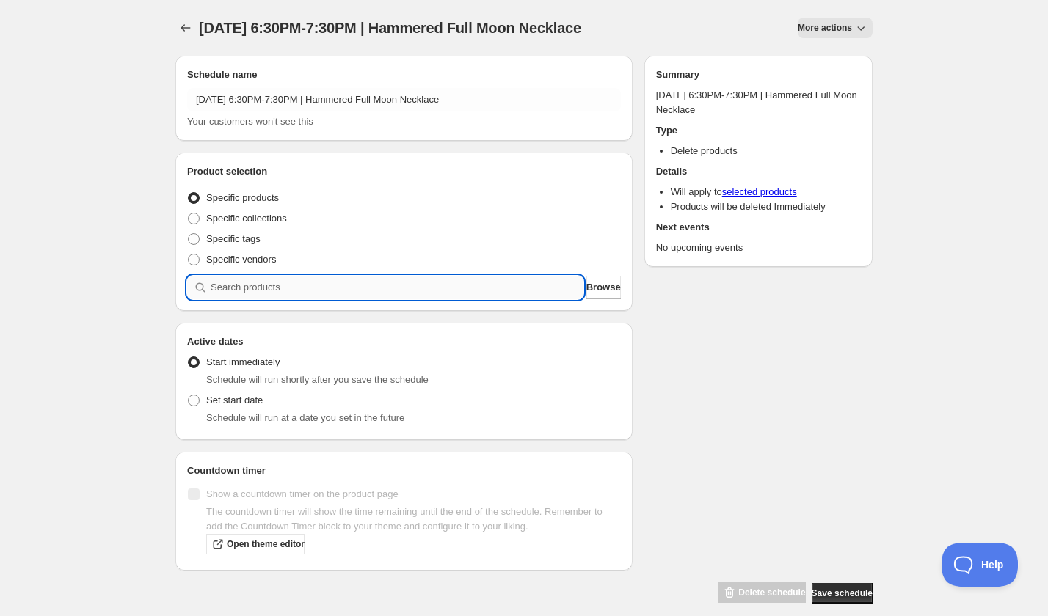
click at [300, 280] on input "search" at bounding box center [397, 287] width 373 height 23
paste input "search"
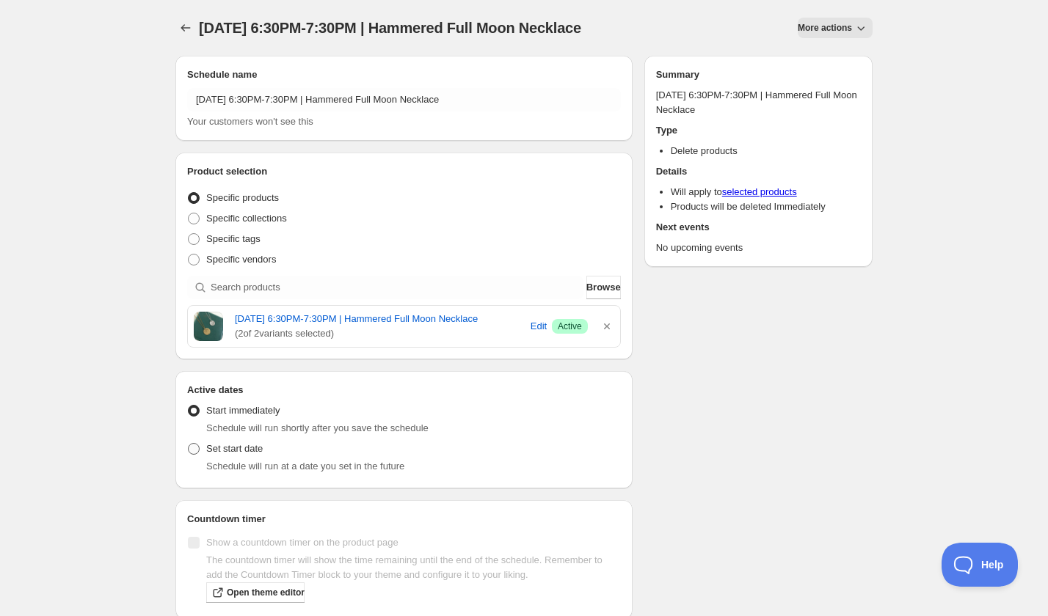
click at [213, 454] on span "Set start date" at bounding box center [234, 448] width 56 height 11
click at [189, 444] on input "Set start date" at bounding box center [188, 443] width 1 height 1
radio input "true"
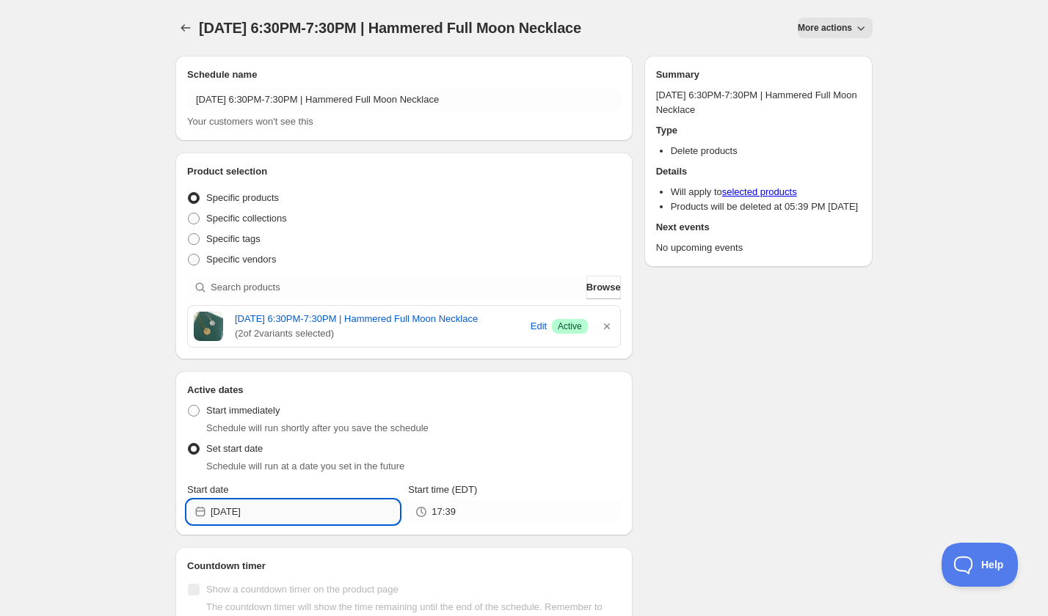
click at [263, 524] on input "2025-09-06" at bounding box center [305, 511] width 189 height 23
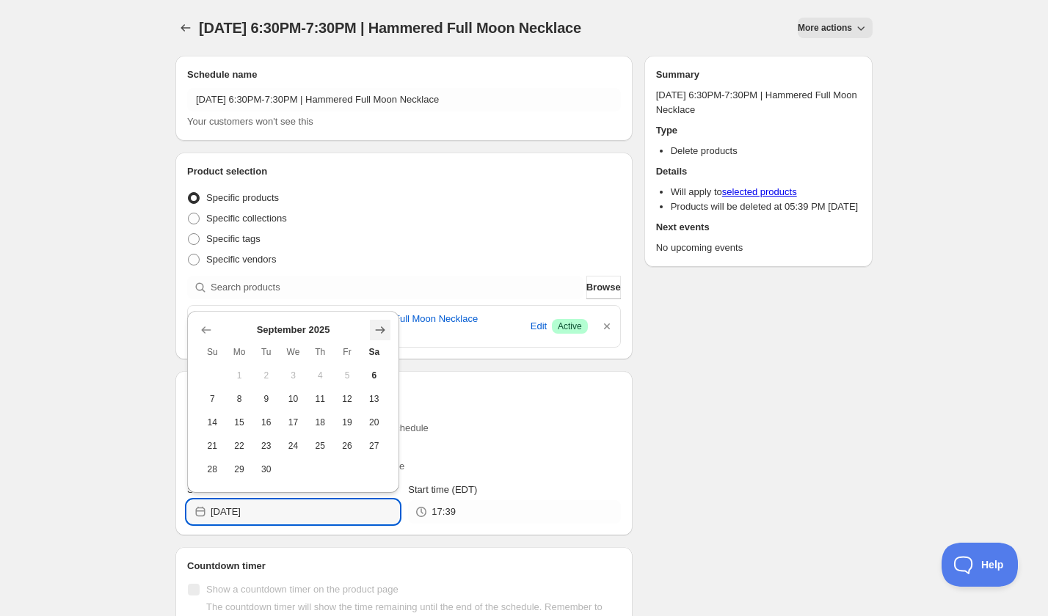
click at [376, 332] on icon "Show next month, October 2025" at bounding box center [380, 330] width 15 height 15
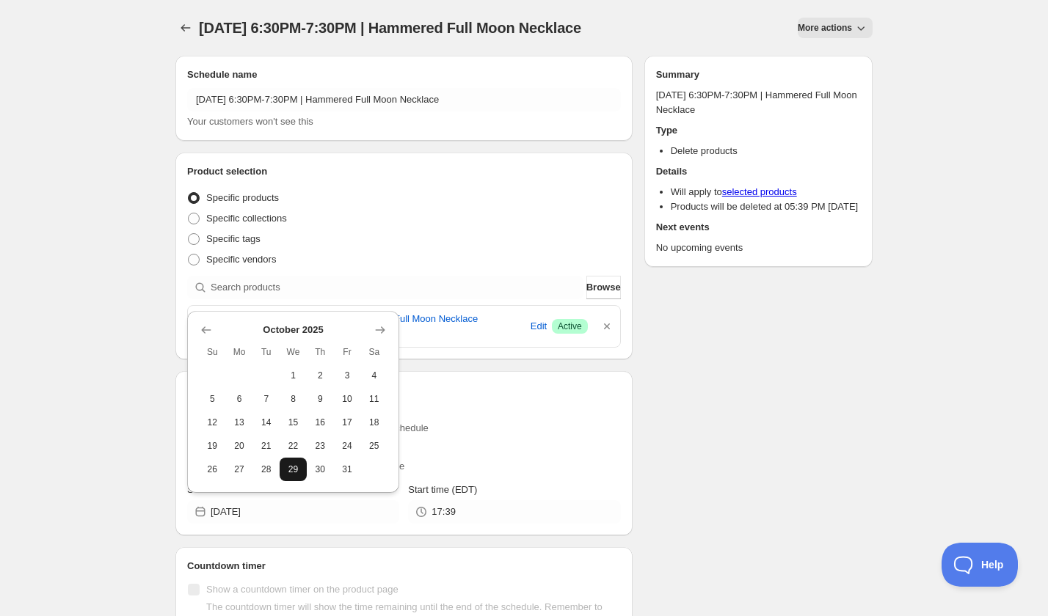
click at [297, 472] on span "29" at bounding box center [292, 470] width 15 height 12
type input "2025-10-29"
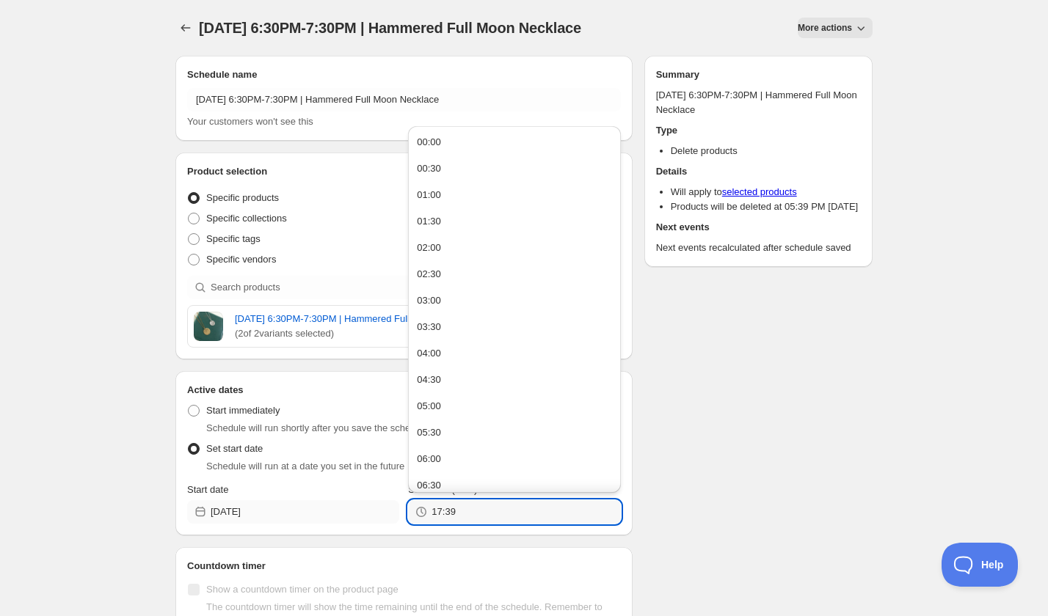
drag, startPoint x: 451, startPoint y: 522, endPoint x: 391, endPoint y: 522, distance: 60.2
click at [391, 522] on div "Start date 2025-10-29 Start time (EDT) 17:39" at bounding box center [404, 503] width 434 height 41
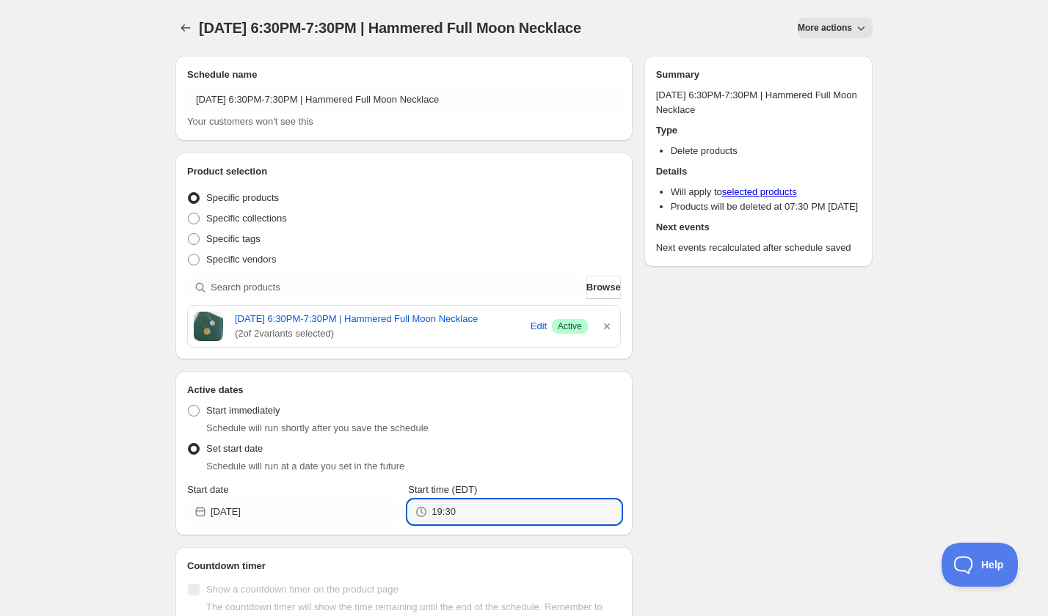
type input "19:30"
click at [580, 466] on div "Set start date Schedule will run at a date you set in the future" at bounding box center [404, 456] width 434 height 35
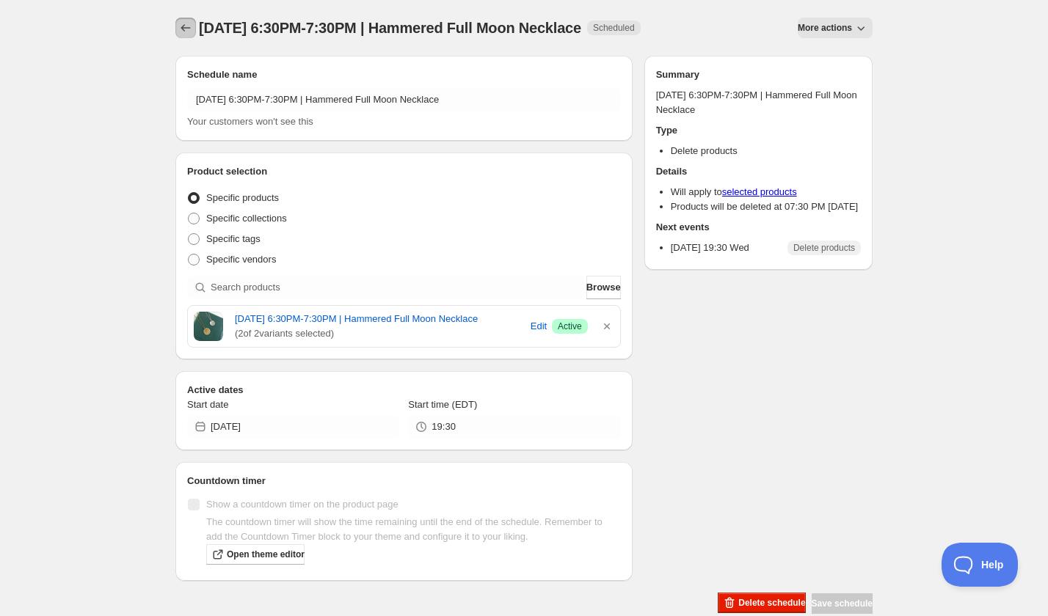
click at [178, 32] on icon "Schedules" at bounding box center [185, 28] width 15 height 15
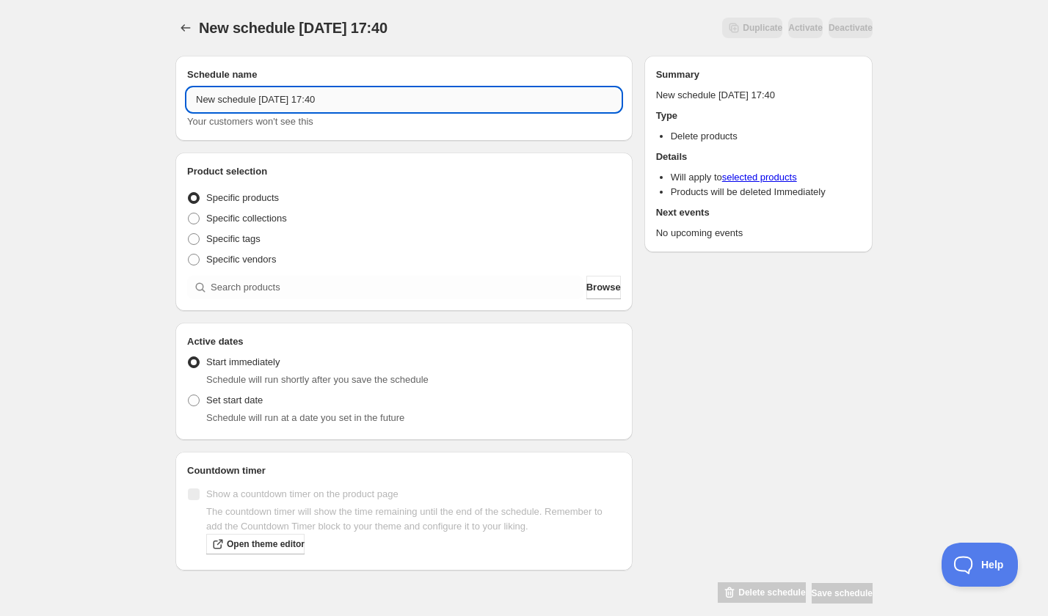
click at [292, 101] on input "New schedule Sep 06 2025 17:40" at bounding box center [404, 99] width 434 height 23
paste input "Wednesday, October 8th | 6:00PM-8:00PM | Get Into Glass: Fused Glass Majestic W…"
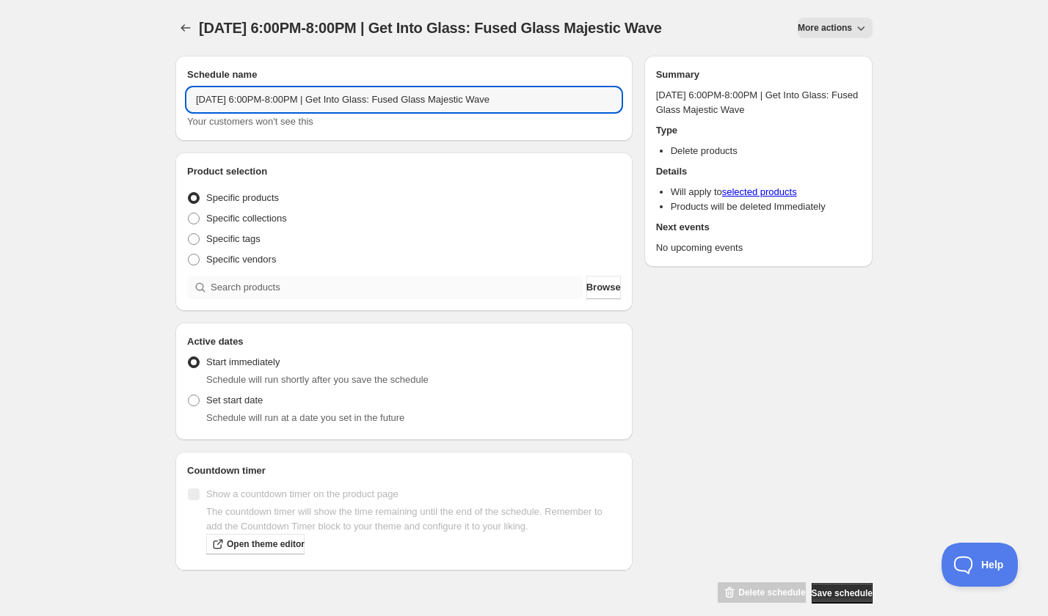
type input "Wednesday, October 8th | 6:00PM-8:00PM | Get Into Glass: Fused Glass Majestic W…"
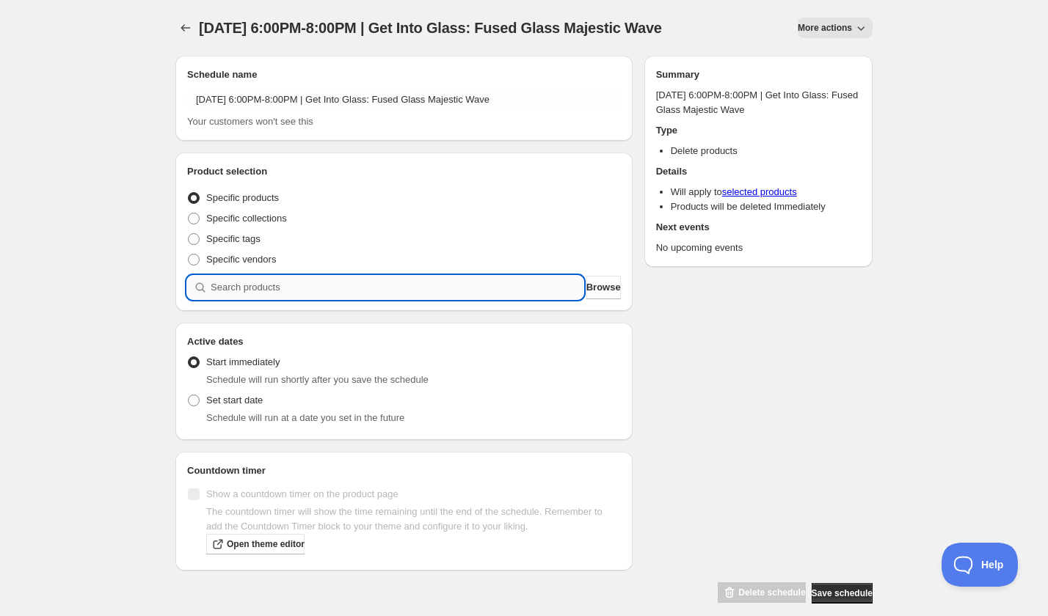
click at [281, 299] on input "search" at bounding box center [397, 287] width 373 height 23
paste input "search"
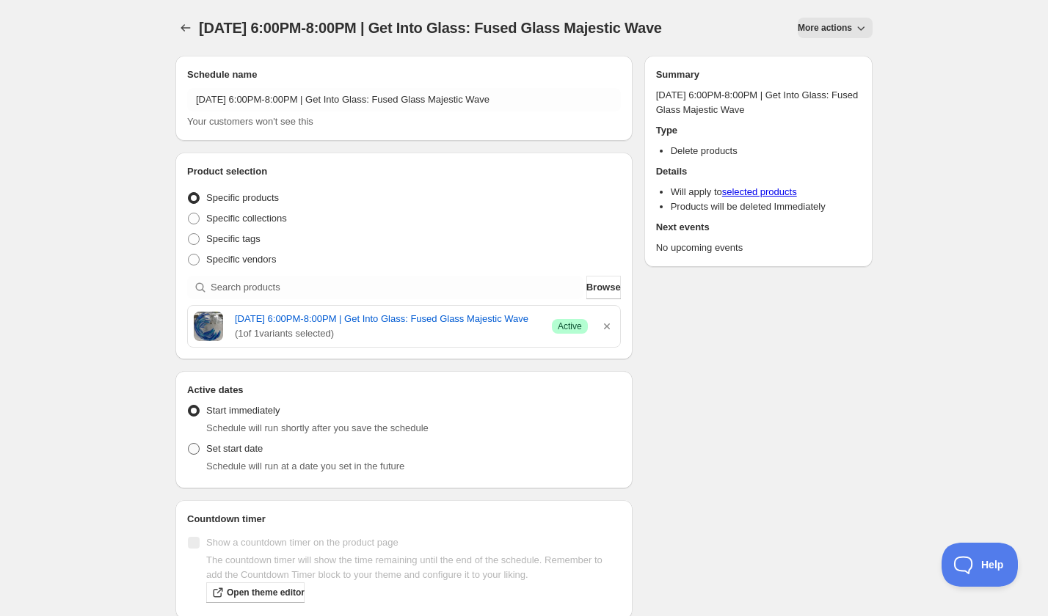
click at [206, 454] on span "Set start date" at bounding box center [234, 448] width 56 height 11
click at [189, 444] on input "Set start date" at bounding box center [188, 443] width 1 height 1
radio input "true"
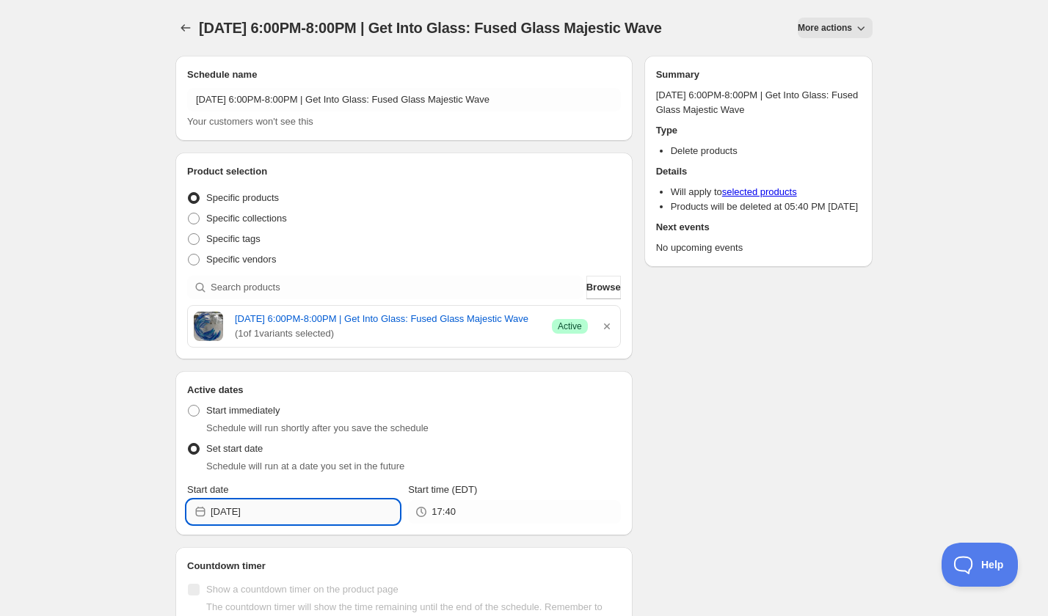
click at [285, 524] on input "2025-09-06" at bounding box center [305, 511] width 189 height 23
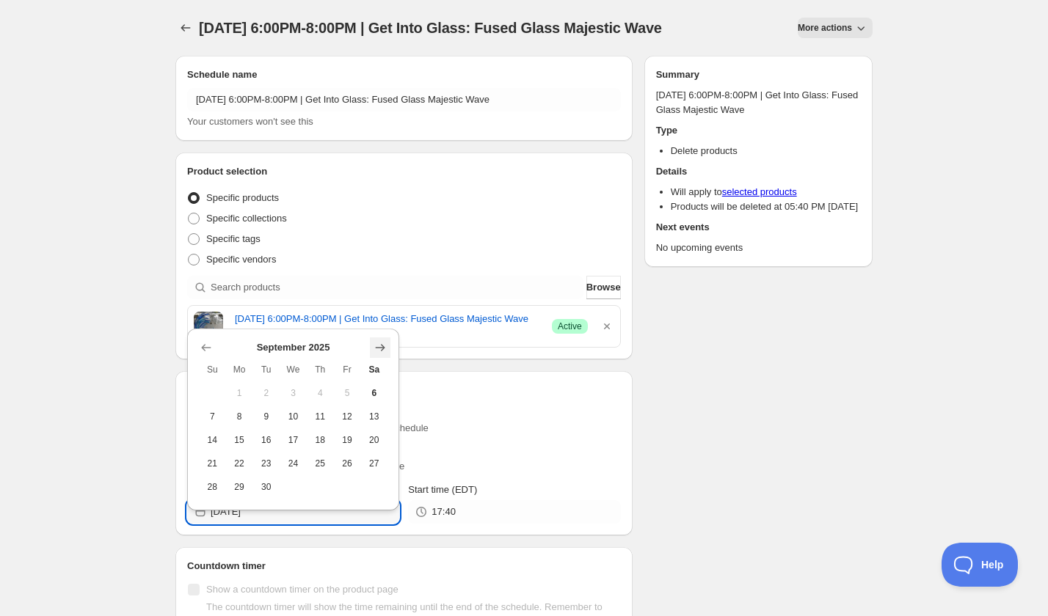
click at [379, 345] on icon "Show next month, October 2025" at bounding box center [380, 347] width 15 height 15
click at [291, 425] on button "8" at bounding box center [292, 416] width 27 height 23
type input "2025-10-08"
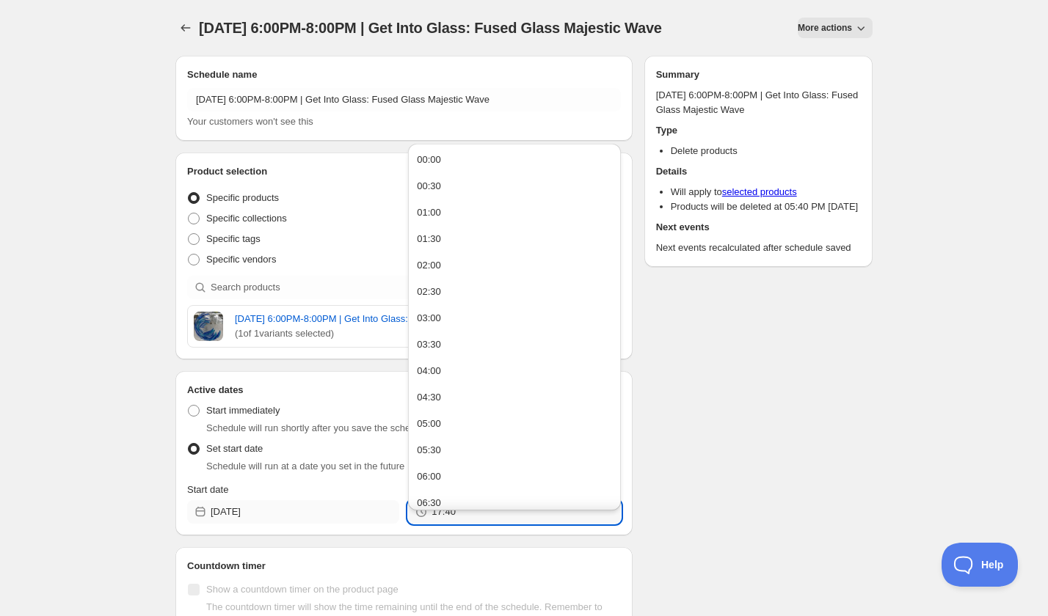
drag, startPoint x: 475, startPoint y: 552, endPoint x: 381, endPoint y: 552, distance: 93.9
click at [386, 524] on div "Start date 2025-10-08 Start time (EDT) 17:40" at bounding box center [404, 503] width 434 height 41
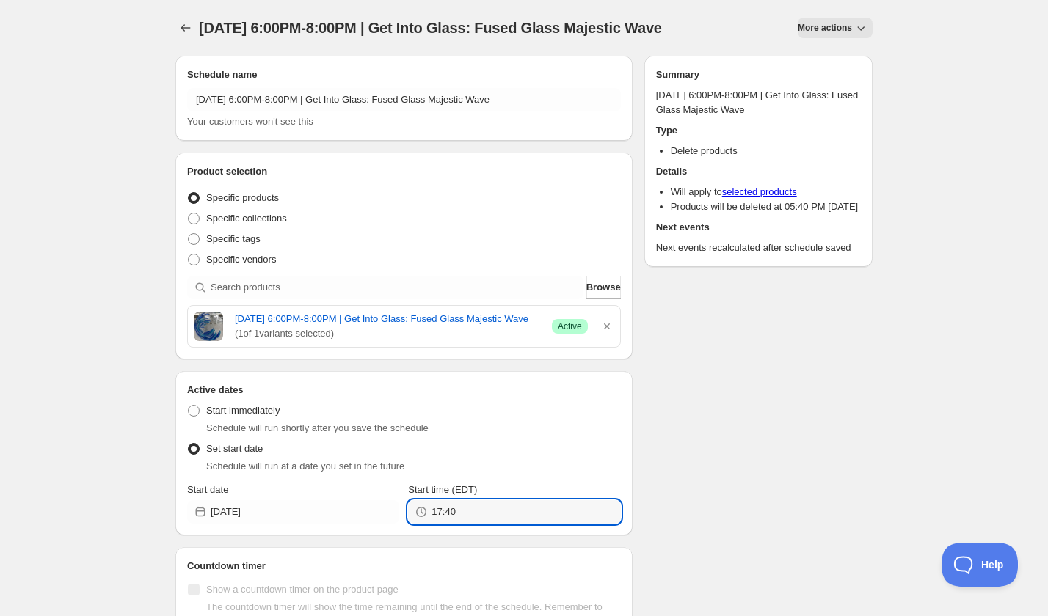
drag, startPoint x: 471, startPoint y: 543, endPoint x: 391, endPoint y: 527, distance: 81.4
click at [404, 524] on div "Start date 2025-10-08 Start time (EDT) 17:40" at bounding box center [404, 503] width 434 height 41
type input "20:00"
click at [755, 476] on div "Schedule name Wednesday, October 8th | 6:00PM-8:00PM | Get Into Glass: Fused Gl…" at bounding box center [518, 372] width 709 height 656
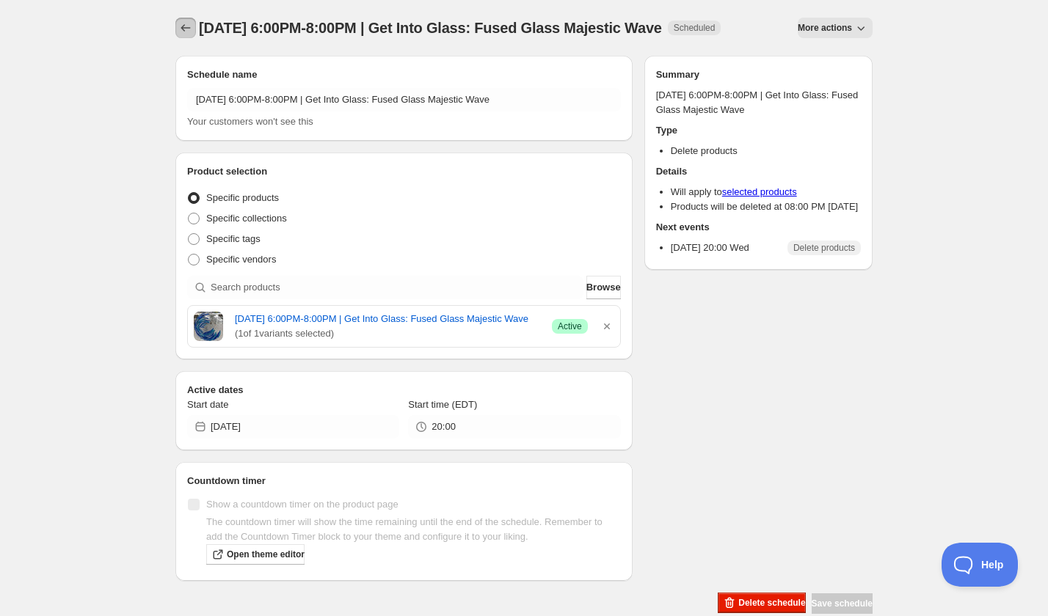
click at [185, 24] on icon "Schedules" at bounding box center [185, 28] width 15 height 15
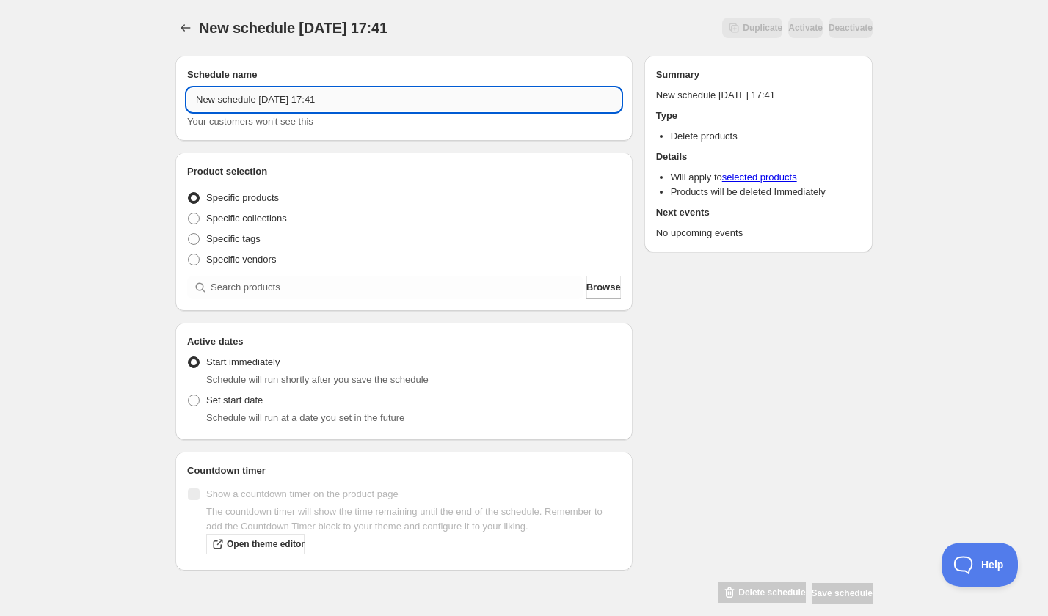
click at [279, 101] on input "New schedule Sep 06 2025 17:41" at bounding box center [404, 99] width 434 height 23
paste input "Thursday, October 9th | 5:30PM-7:30PM | Introduction to the Beautiful Art of St…"
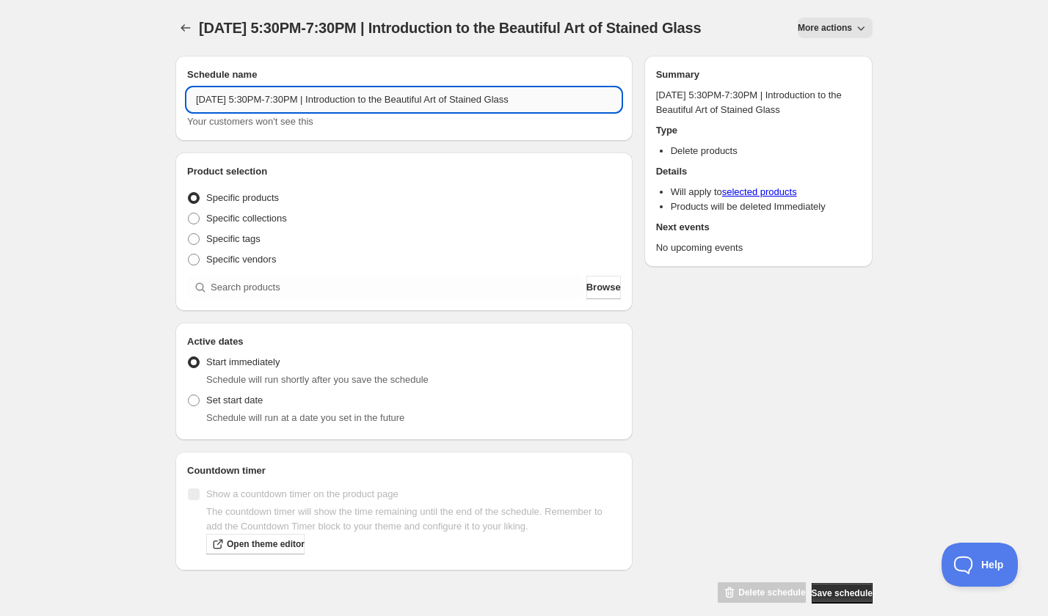
click at [292, 112] on input "Thursday, October 9th | 5:30PM-7:30PM | Introduction to the Beautiful Art of St…" at bounding box center [404, 99] width 434 height 23
click at [284, 112] on input "Thursday, October 9th | 5:30PM-7:30PM | Introduction to the Beautiful Art of St…" at bounding box center [404, 99] width 434 height 23
click at [288, 112] on input "Thursday, October 9th | 5:30PM-7:30PM | Introduction to the Beautiful Art of St…" at bounding box center [404, 99] width 434 height 23
type input "Thursday, October 30th | 5:30PM-7:30PM | Introduction to the Beautiful Art of S…"
click at [256, 311] on div "Product selection Entity type Specific products Specific collections Specific t…" at bounding box center [403, 232] width 457 height 158
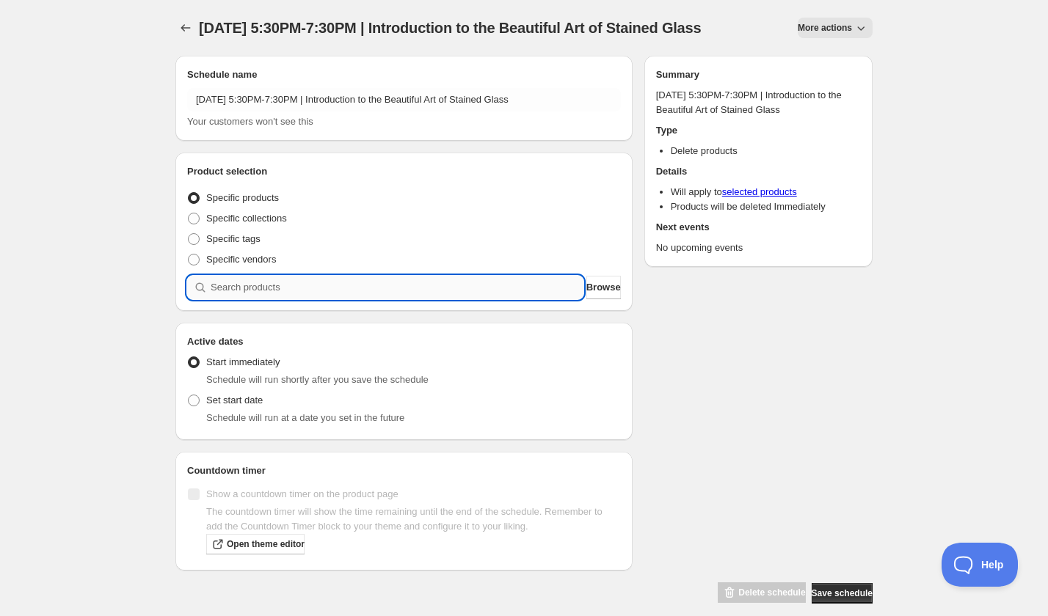
click at [268, 299] on input "search" at bounding box center [397, 287] width 373 height 23
paste input "search"
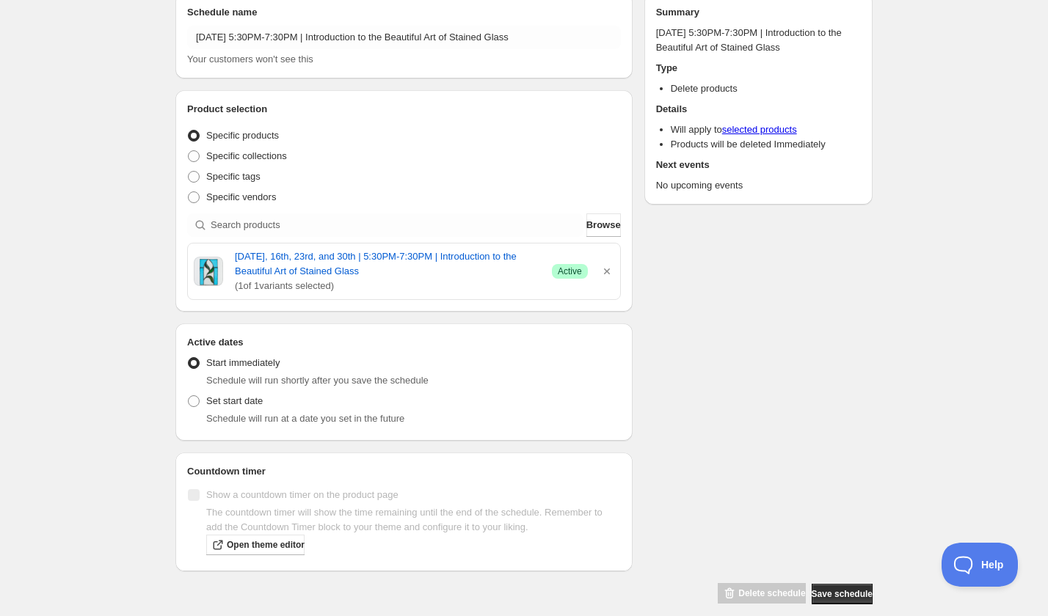
scroll to position [64, 0]
click at [248, 407] on span "Set start date" at bounding box center [234, 399] width 56 height 15
click at [189, 395] on input "Set start date" at bounding box center [188, 394] width 1 height 1
radio input "true"
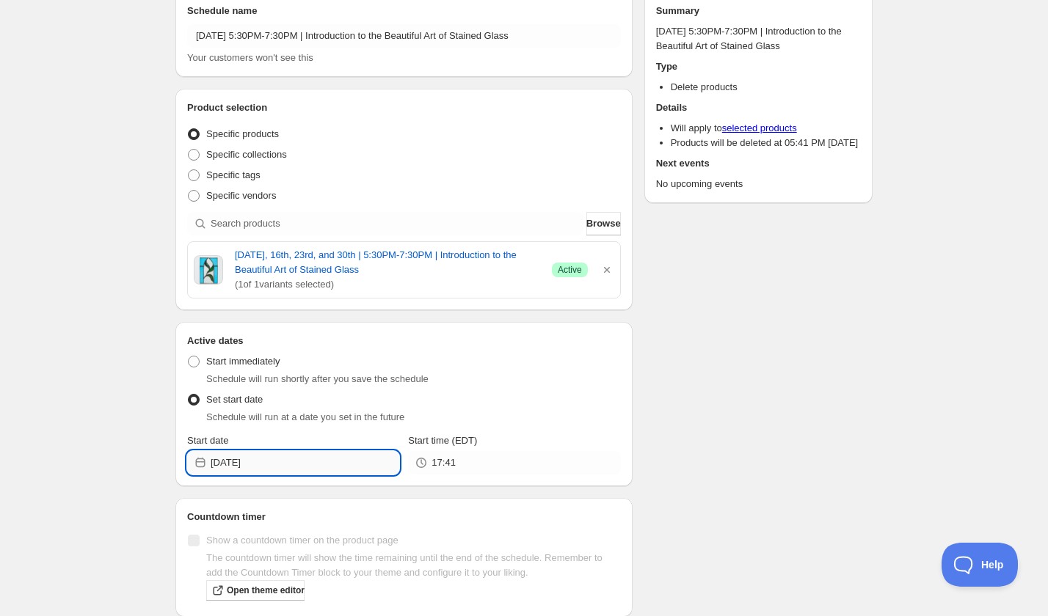
click at [266, 475] on input "2025-09-06" at bounding box center [305, 462] width 189 height 23
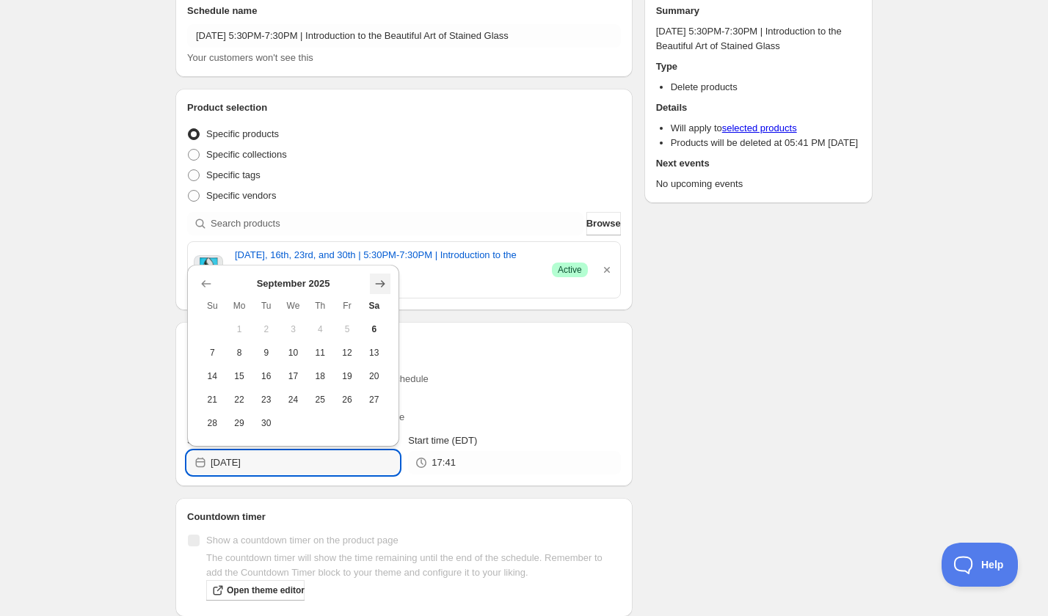
click at [376, 279] on icon "Show next month, October 2025" at bounding box center [380, 284] width 15 height 15
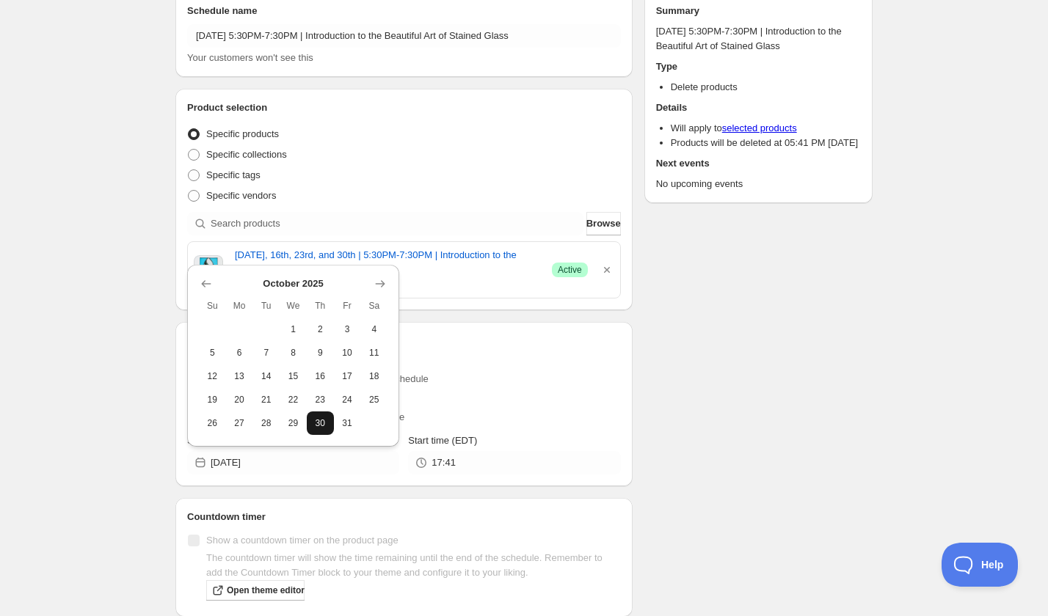
click at [321, 421] on span "30" at bounding box center [320, 423] width 15 height 12
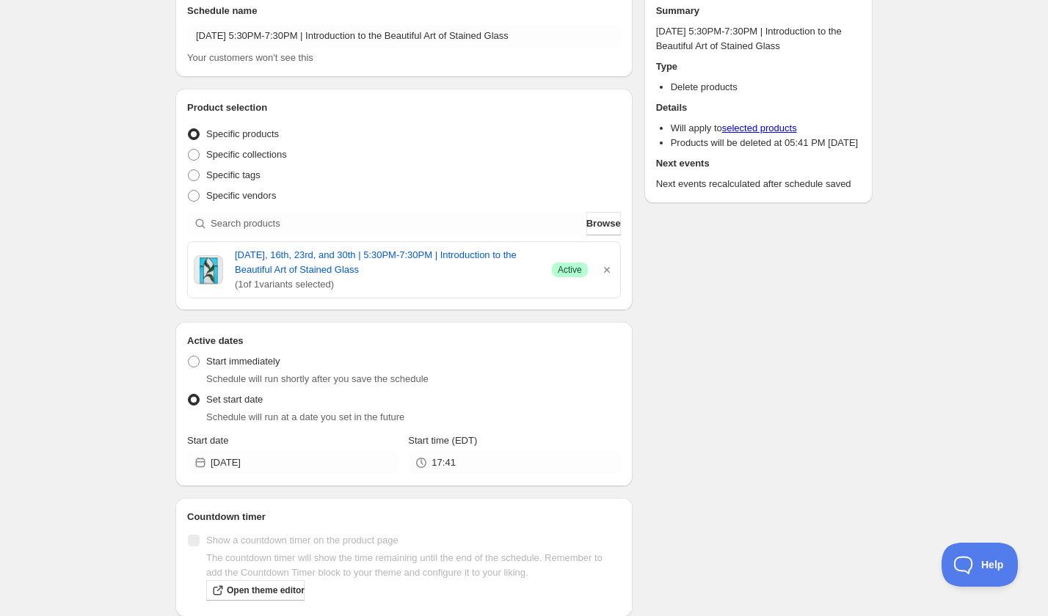
type input "2025-10-30"
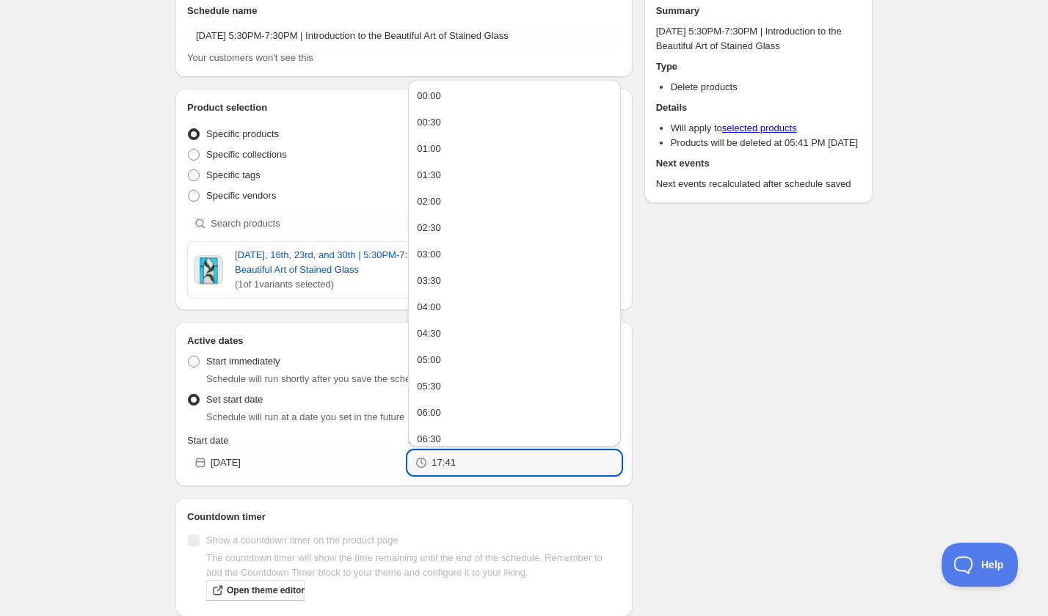
drag, startPoint x: 488, startPoint y: 487, endPoint x: 406, endPoint y: 487, distance: 81.4
click at [406, 475] on div "Start date 2025-10-30 Start time (EDT) 17:41" at bounding box center [404, 454] width 434 height 41
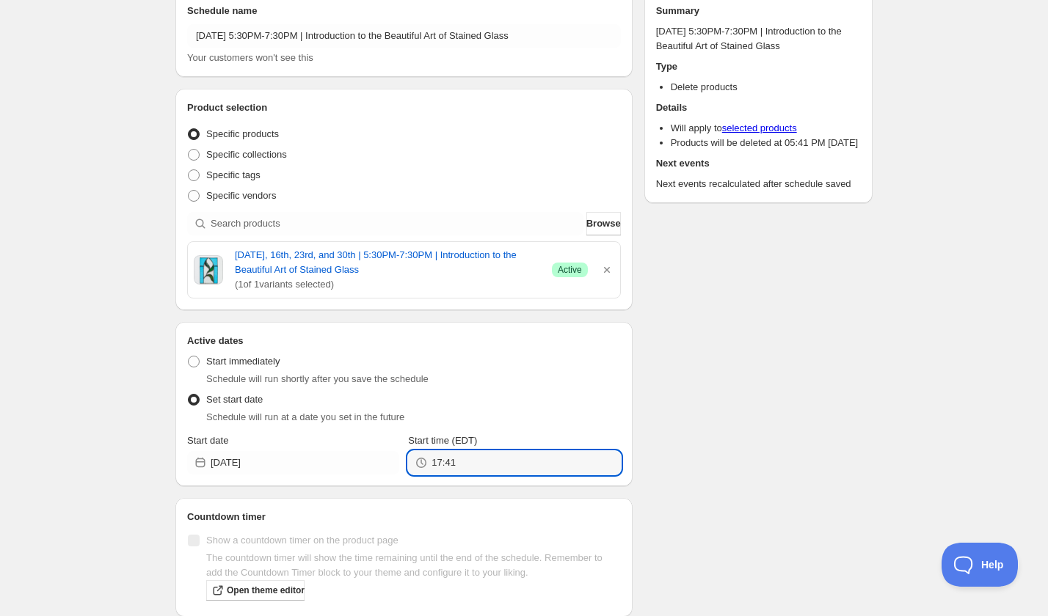
drag, startPoint x: 486, startPoint y: 481, endPoint x: 377, endPoint y: 464, distance: 110.7
click at [377, 464] on div "Start date 2025-10-30 Start time (EDT) 17:41" at bounding box center [404, 454] width 434 height 41
type input "19:30"
click at [683, 427] on div "Schedule name Thursday, October 30th | 5:30PM-7:30PM | Introduction to the Beau…" at bounding box center [518, 315] width 709 height 670
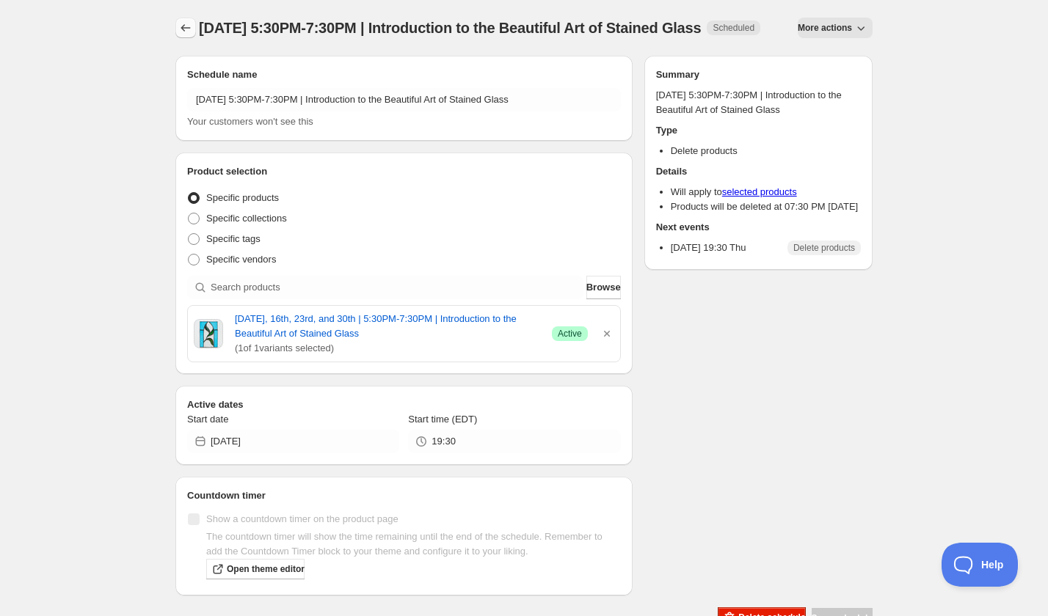
click at [186, 29] on icon "Schedules" at bounding box center [185, 28] width 15 height 15
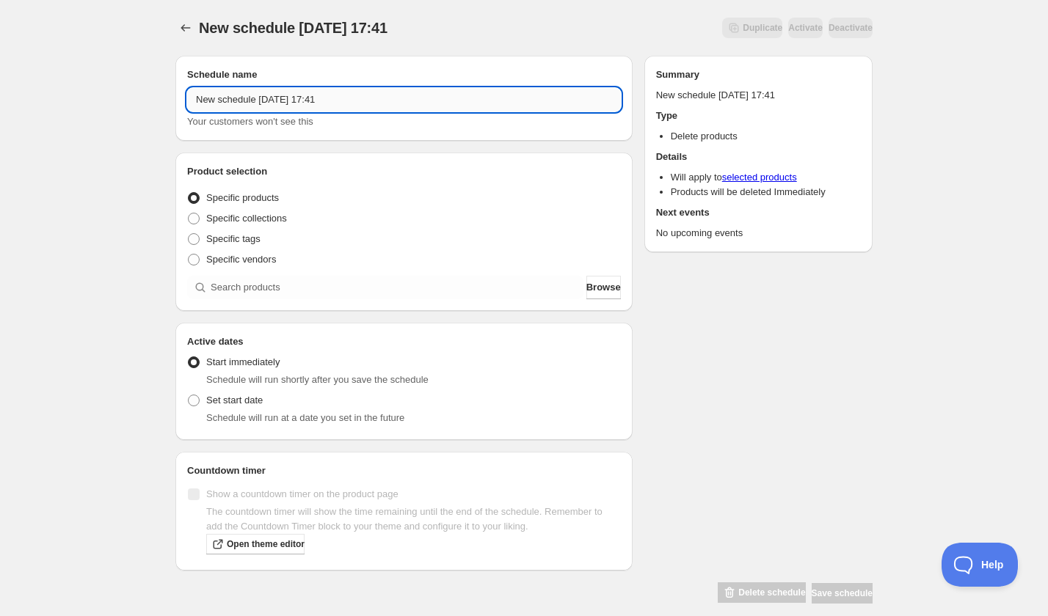
click at [274, 109] on input "New schedule Sep 06 2025 17:41" at bounding box center [404, 99] width 434 height 23
paste input "Thursday, October 9th | 6:00PM-8:00PM | Cake Decorating with Scratch Bakeshop"
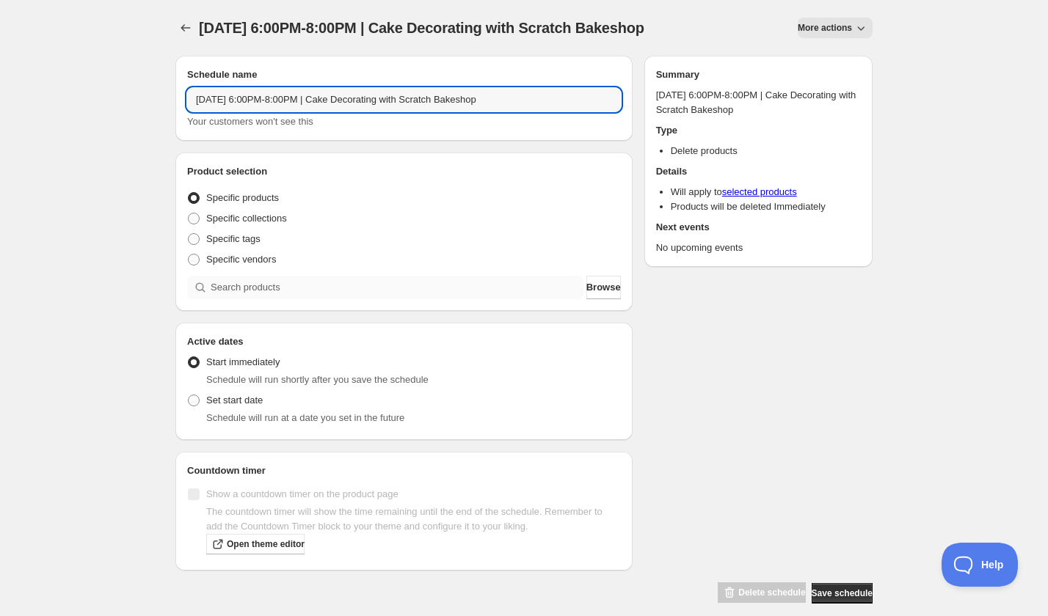
type input "Thursday, October 9th | 6:00PM-8:00PM | Cake Decorating with Scratch Bakeshop"
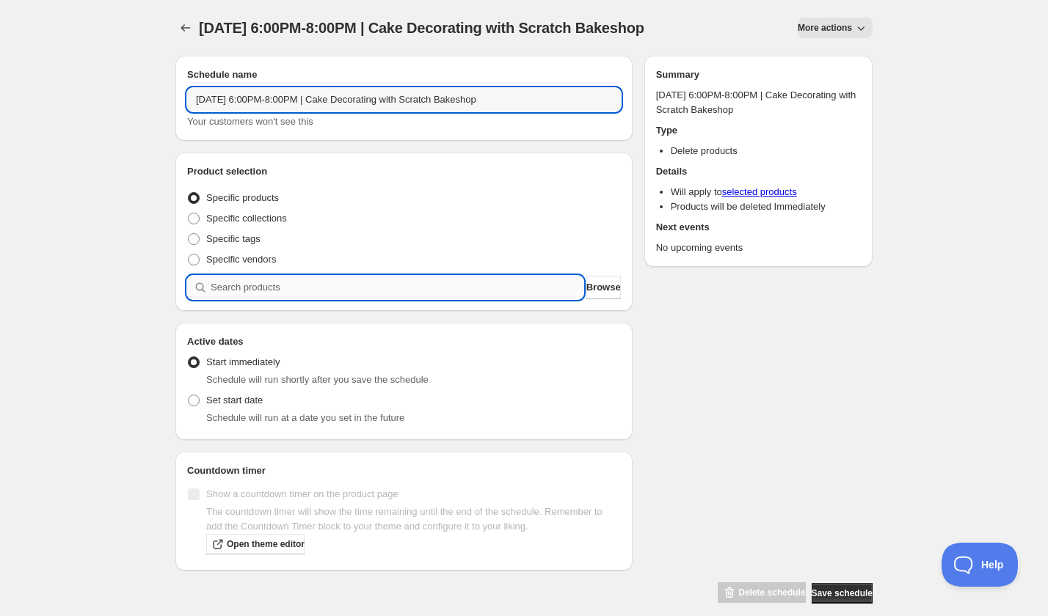
click at [304, 287] on input "search" at bounding box center [397, 287] width 373 height 23
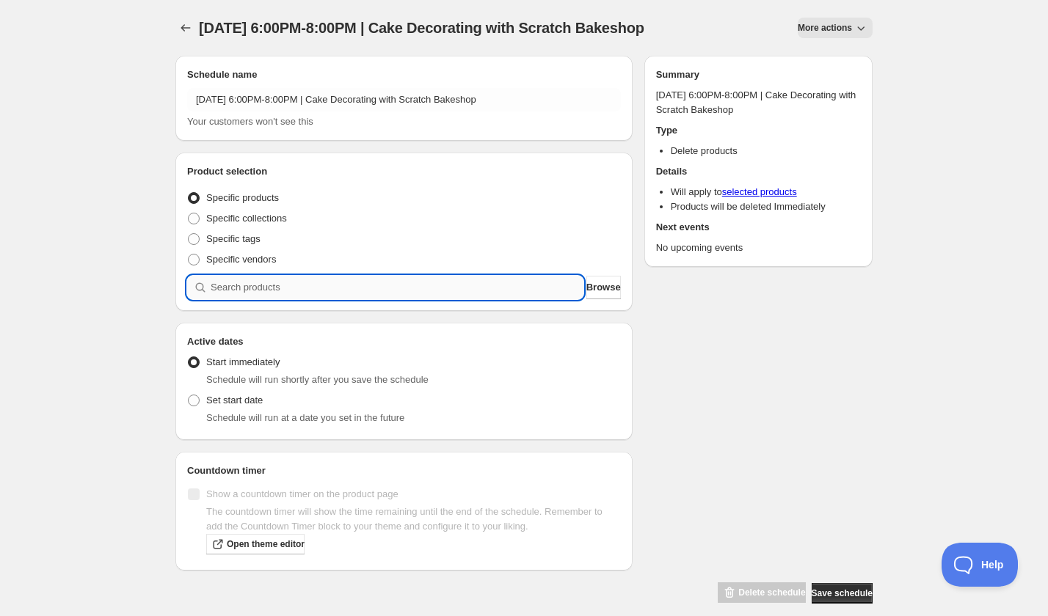
paste input "search"
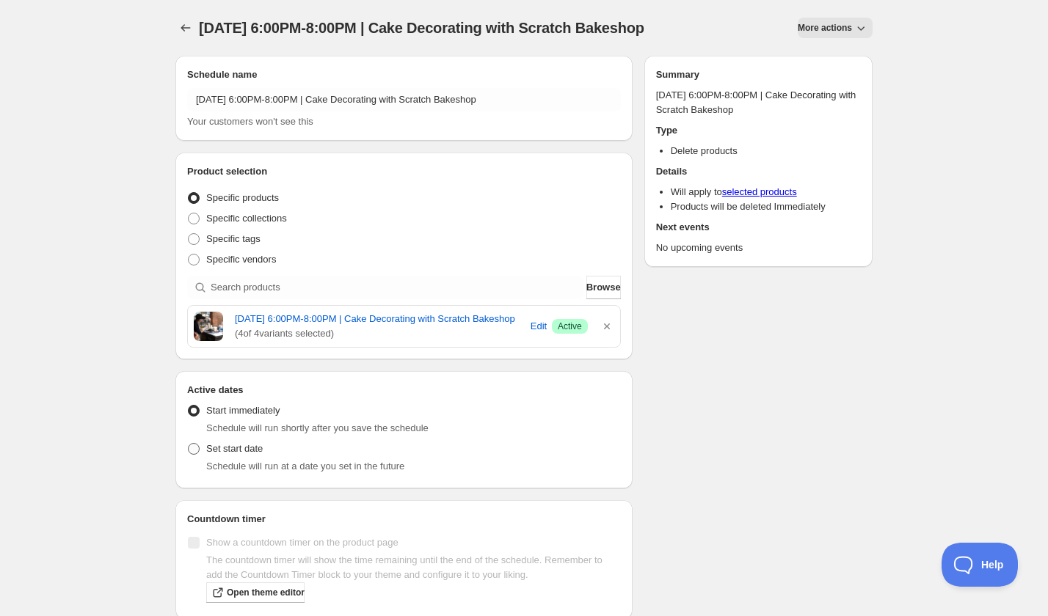
click at [233, 459] on label "Set start date" at bounding box center [225, 449] width 76 height 21
click at [189, 444] on input "Set start date" at bounding box center [188, 443] width 1 height 1
radio input "true"
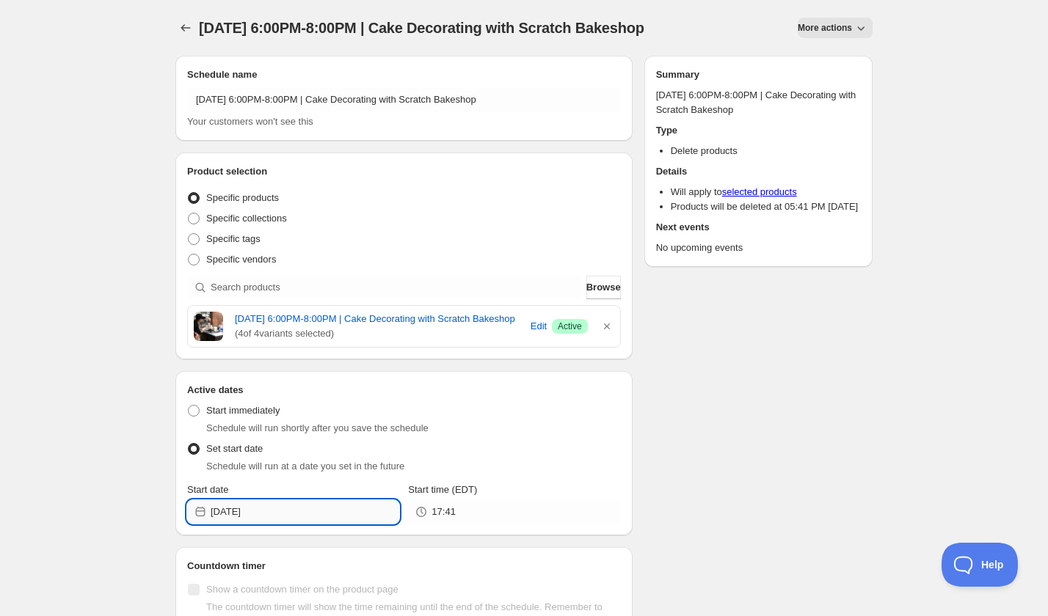
click at [286, 517] on input "2025-09-06" at bounding box center [305, 511] width 189 height 23
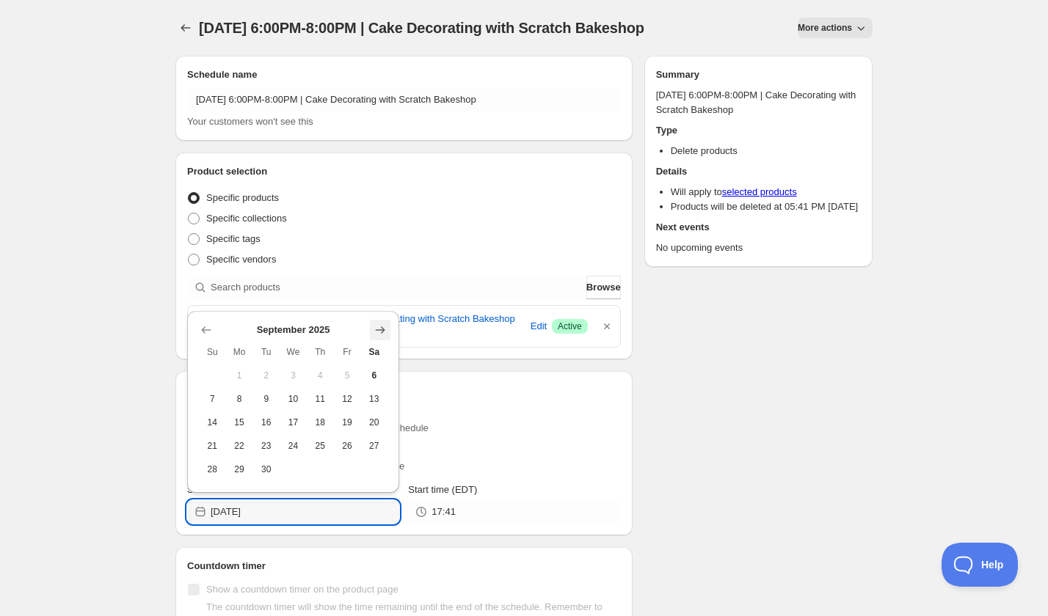
click at [376, 326] on icon "Show next month, October 2025" at bounding box center [380, 330] width 15 height 15
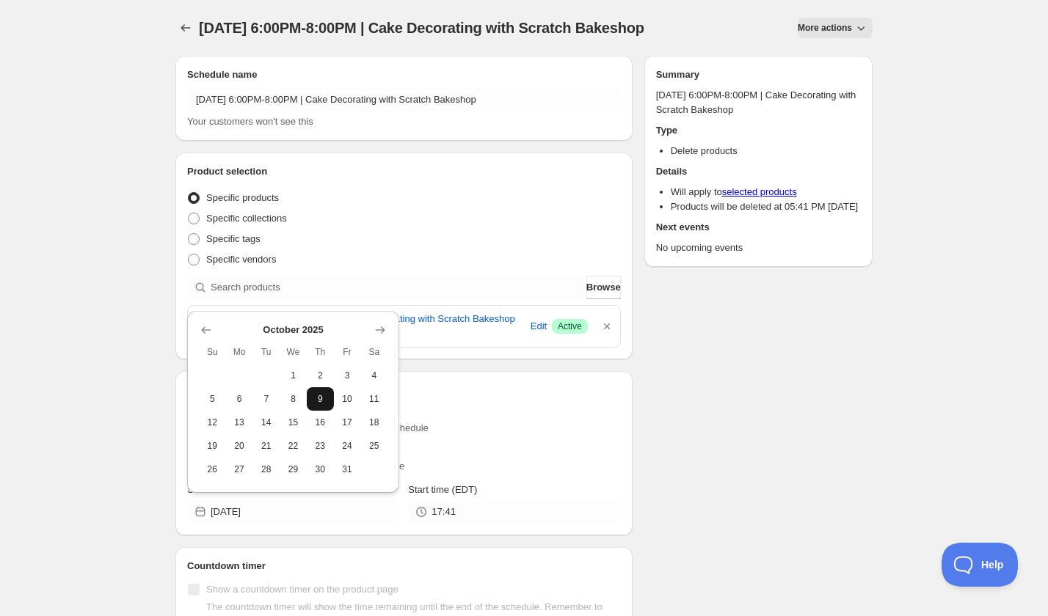
click at [317, 403] on span "9" at bounding box center [320, 399] width 15 height 12
type input "2025-10-09"
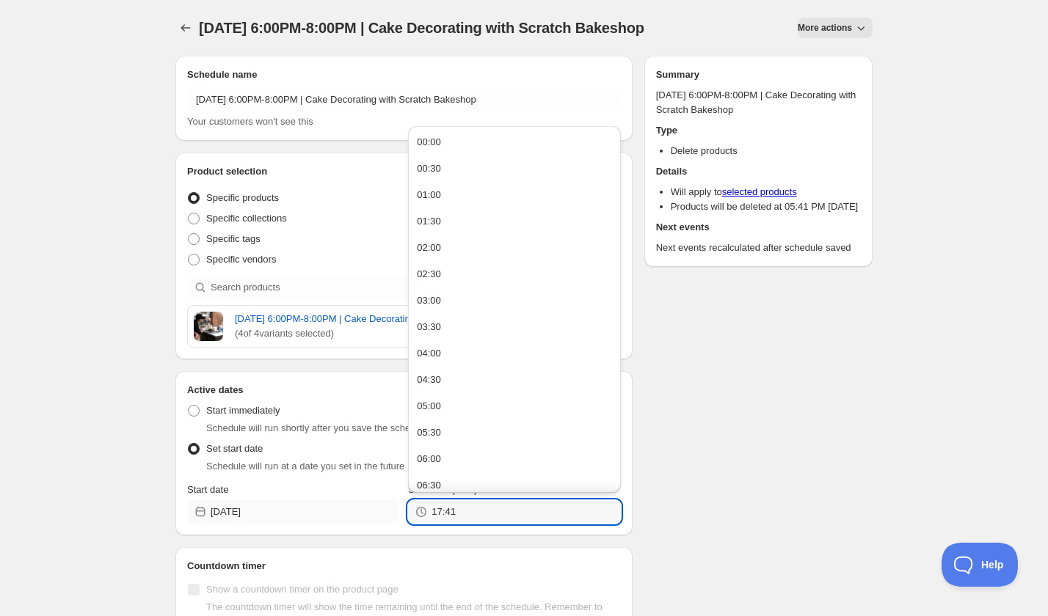
drag, startPoint x: 470, startPoint y: 526, endPoint x: 356, endPoint y: 526, distance: 114.4
click at [359, 524] on div "Start date 2025-10-09 Start time (EDT) 17:41" at bounding box center [404, 503] width 434 height 41
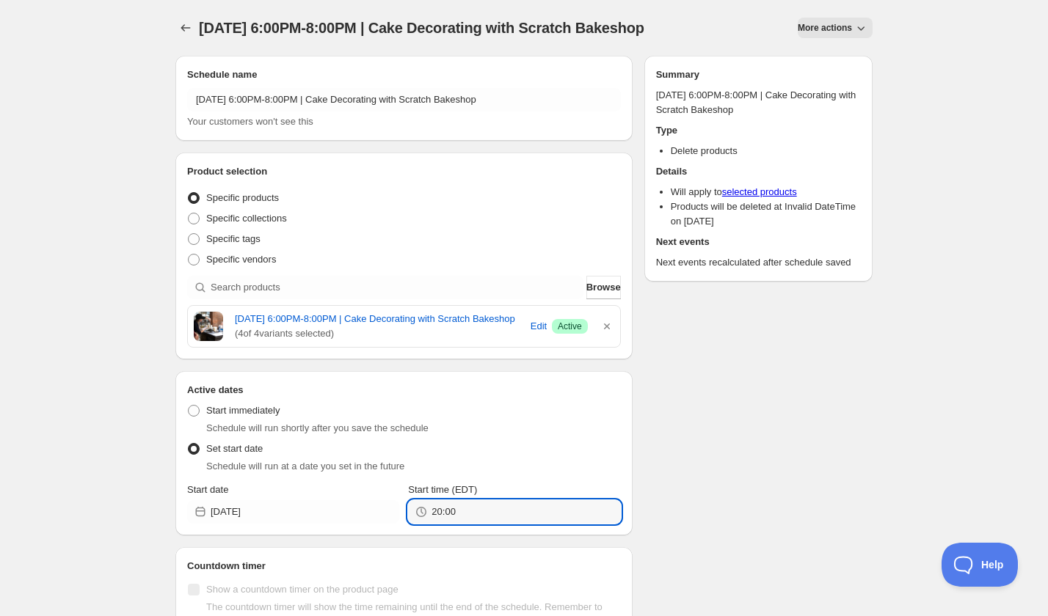
type input "20:00"
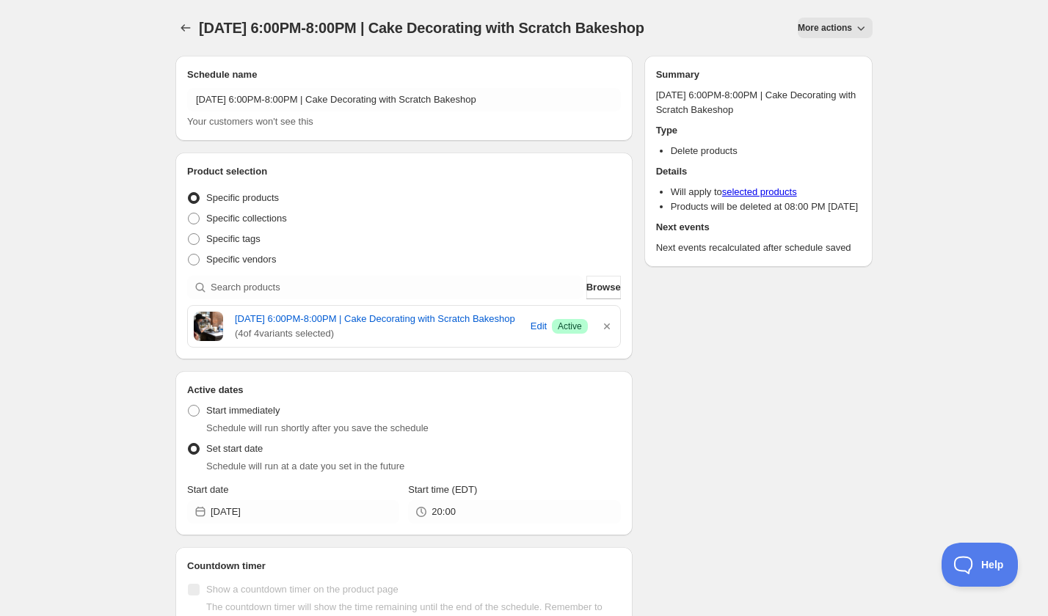
click at [778, 469] on div "Schedule name Thursday, October 9th | 6:00PM-8:00PM | Cake Decorating with Scra…" at bounding box center [518, 372] width 709 height 656
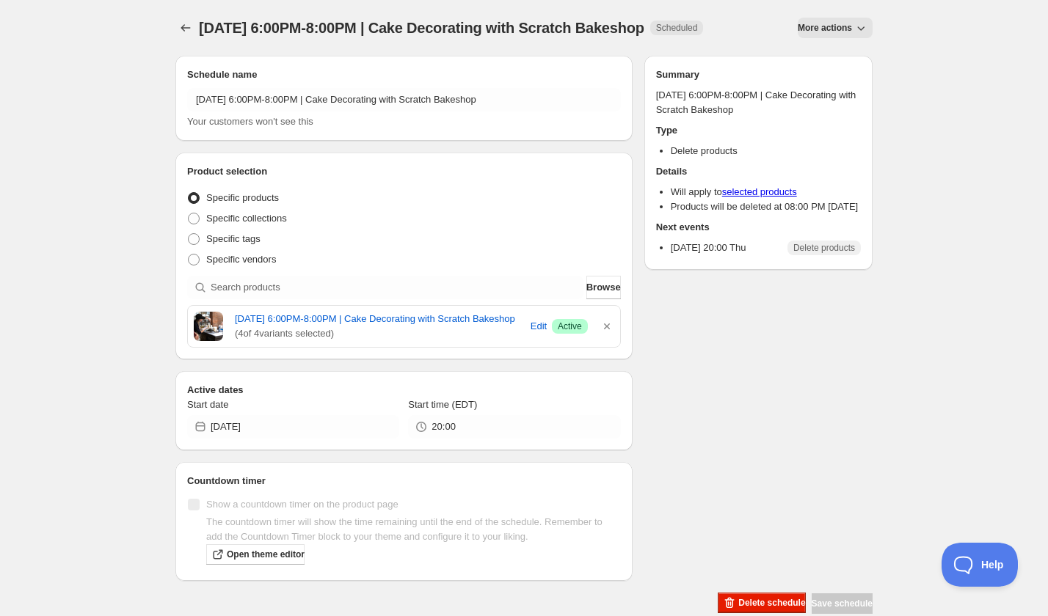
click at [173, 29] on div "Thursday, October 9th | 6:00PM-8:00PM | Cake Decorating with Scratch Bakeshop. …" at bounding box center [524, 307] width 732 height 615
click at [181, 26] on icon "Schedules" at bounding box center [185, 28] width 15 height 15
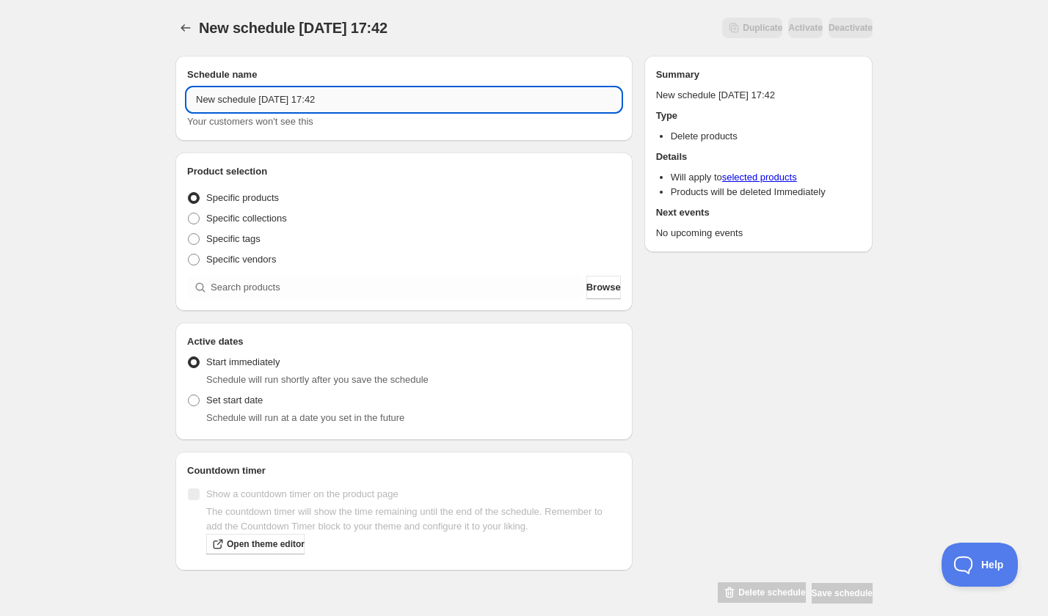
click at [305, 103] on input "New schedule Sep 06 2025 17:42" at bounding box center [404, 99] width 434 height 23
paste input "Saturday, October 11th | 10:00AM-11:00AM | Cement Pumpkin Planter with Succulent"
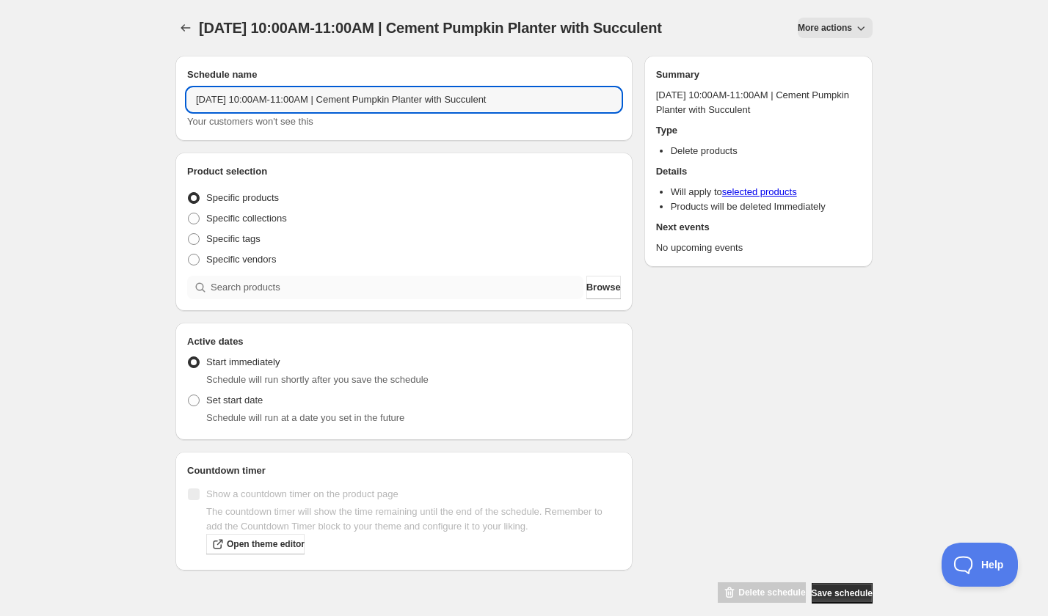
type input "Saturday, October 11th | 10:00AM-11:00AM | Cement Pumpkin Planter with Succulent"
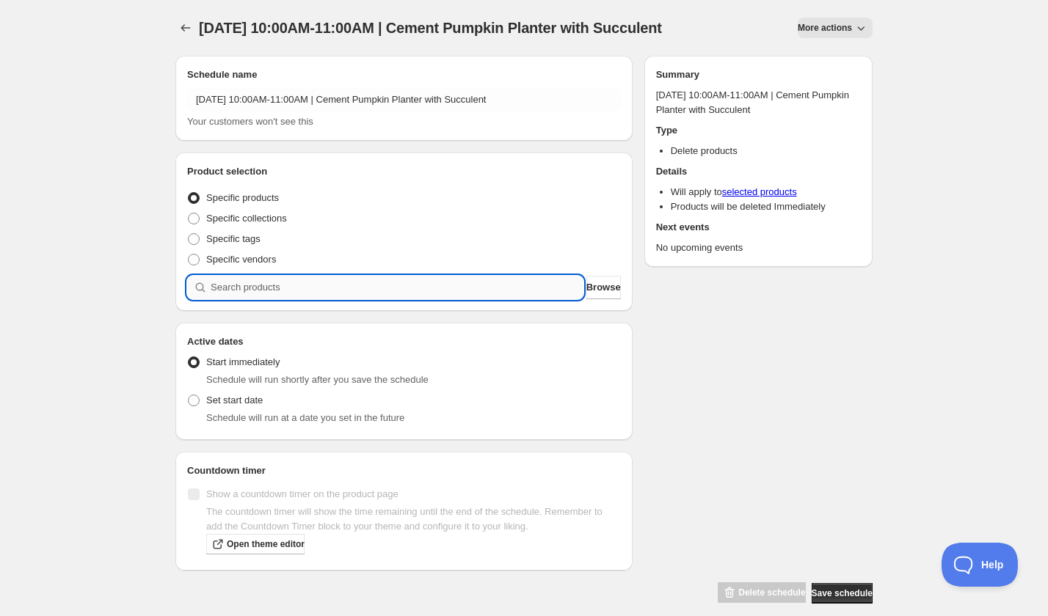
click at [310, 299] on input "search" at bounding box center [397, 287] width 373 height 23
paste input "search"
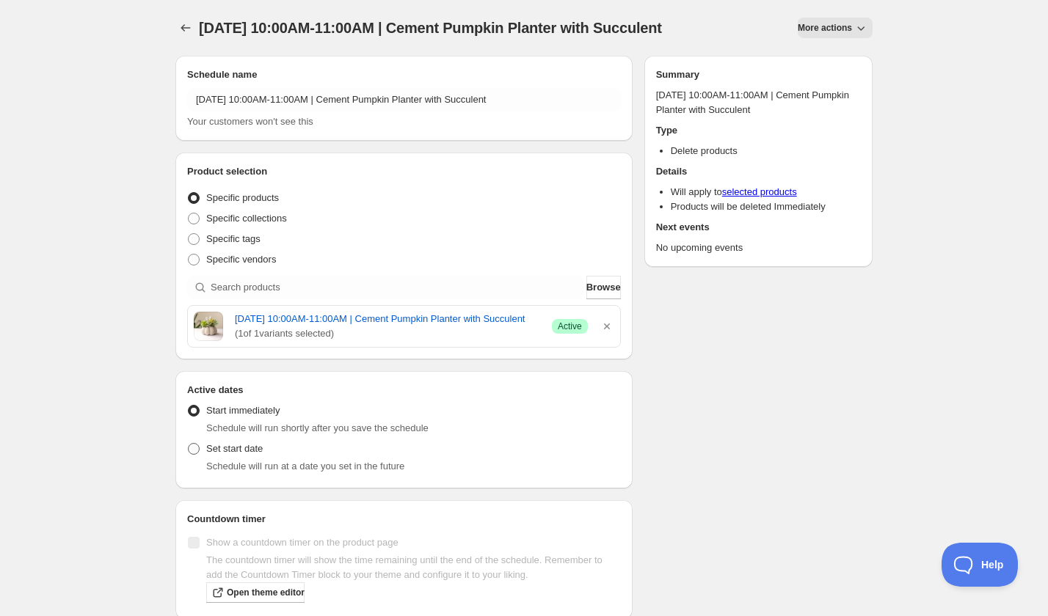
click at [234, 456] on span "Set start date" at bounding box center [234, 449] width 56 height 15
click at [189, 444] on input "Set start date" at bounding box center [188, 443] width 1 height 1
radio input "true"
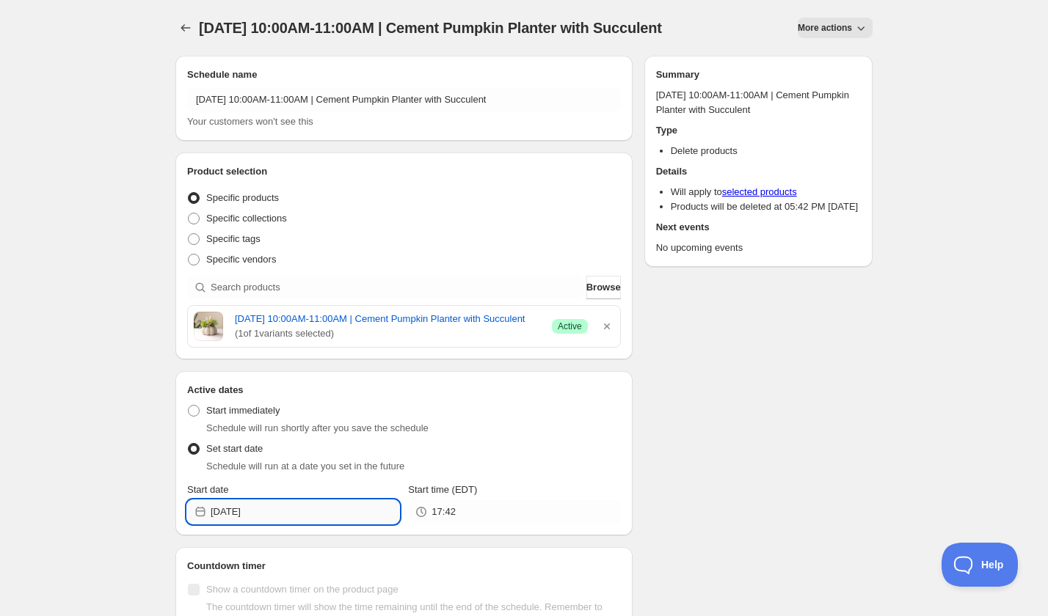
click at [292, 524] on input "2025-09-06" at bounding box center [305, 511] width 189 height 23
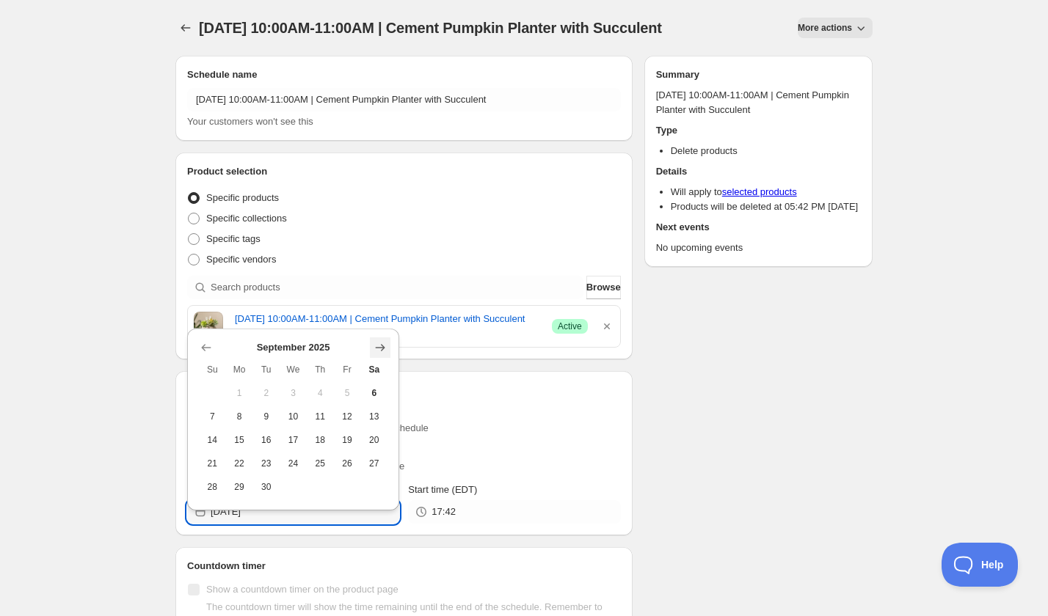
click at [377, 347] on icon "Show next month, October 2025" at bounding box center [381, 347] width 10 height 7
click at [377, 422] on span "11" at bounding box center [373, 417] width 15 height 12
type input "2025-10-11"
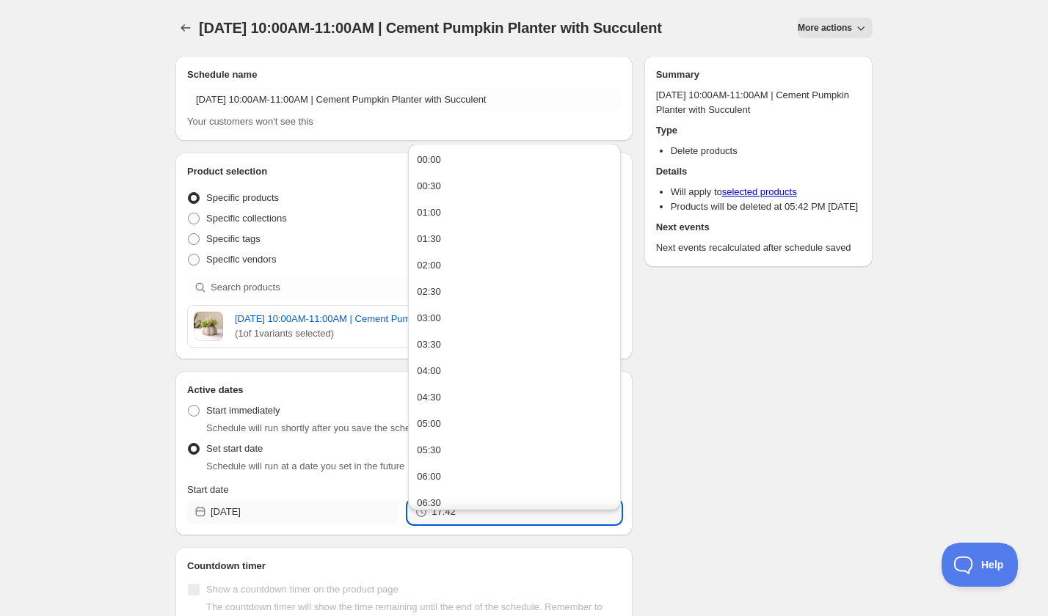
drag, startPoint x: 417, startPoint y: 538, endPoint x: 384, endPoint y: 538, distance: 33.0
click at [384, 524] on div "Start date 2025-10-11 Start time (EDT) 17:42" at bounding box center [404, 503] width 434 height 41
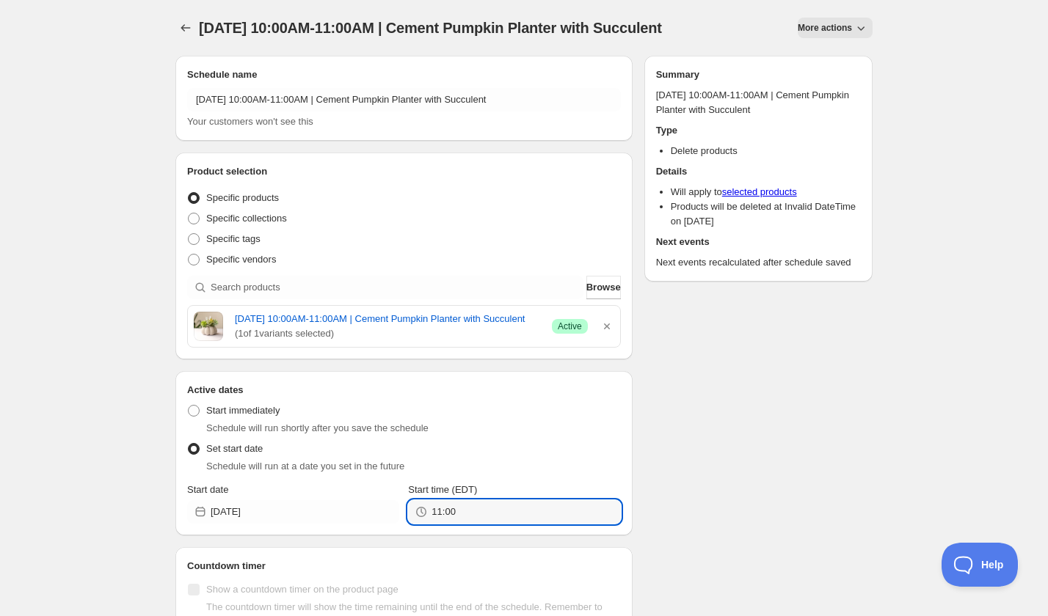
type input "11:00"
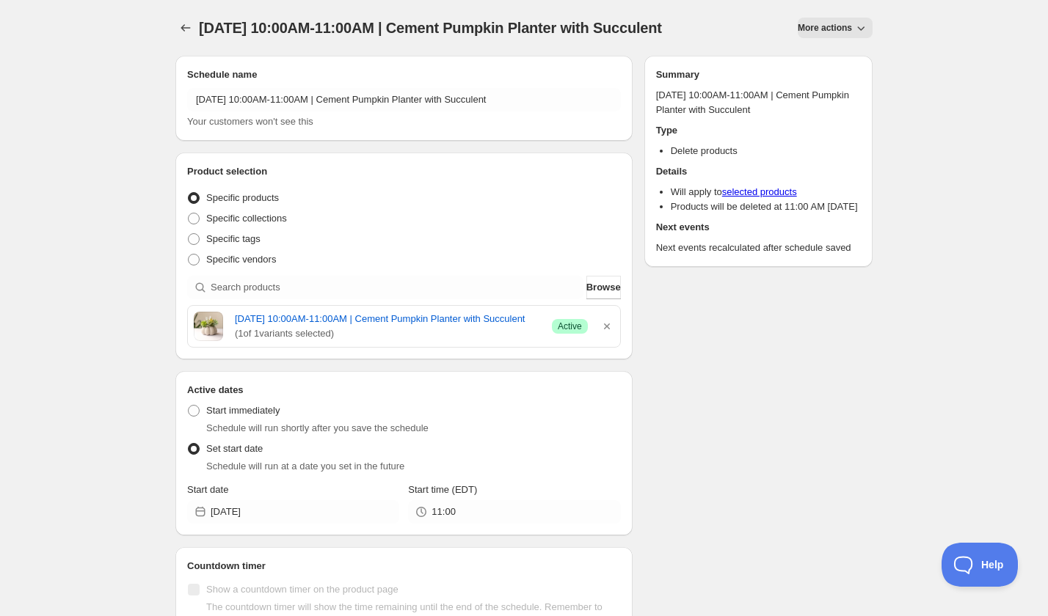
click at [718, 511] on div "Schedule name Saturday, October 11th | 10:00AM-11:00AM | Cement Pumpkin Planter…" at bounding box center [518, 372] width 709 height 656
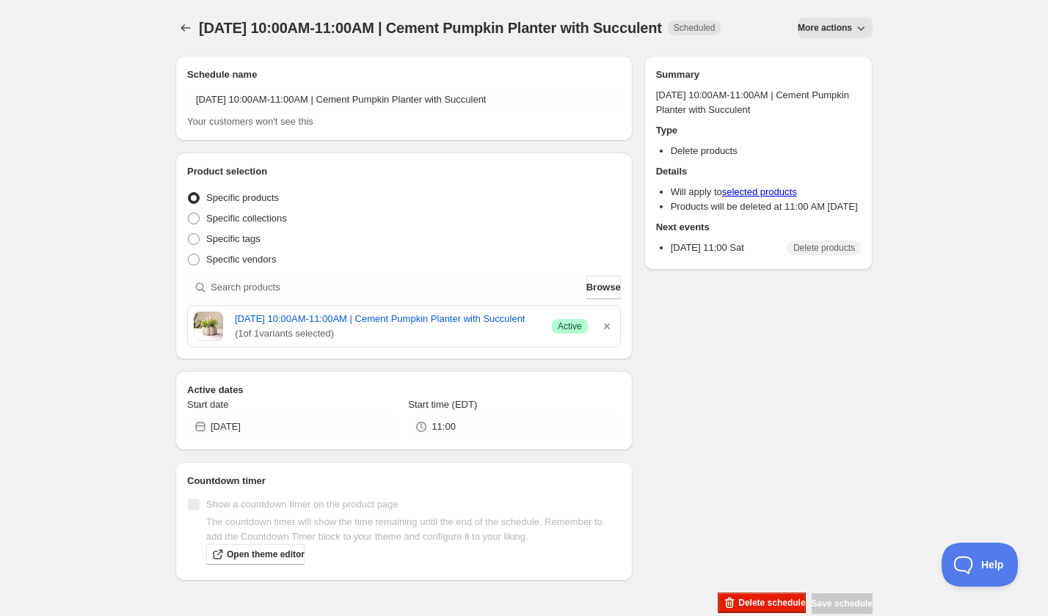
click at [174, 27] on div "Saturday, October 11th | 10:00AM-11:00AM | Cement Pumpkin Planter with Succulen…" at bounding box center [524, 307] width 732 height 615
click at [186, 26] on icon "Schedules" at bounding box center [185, 28] width 15 height 15
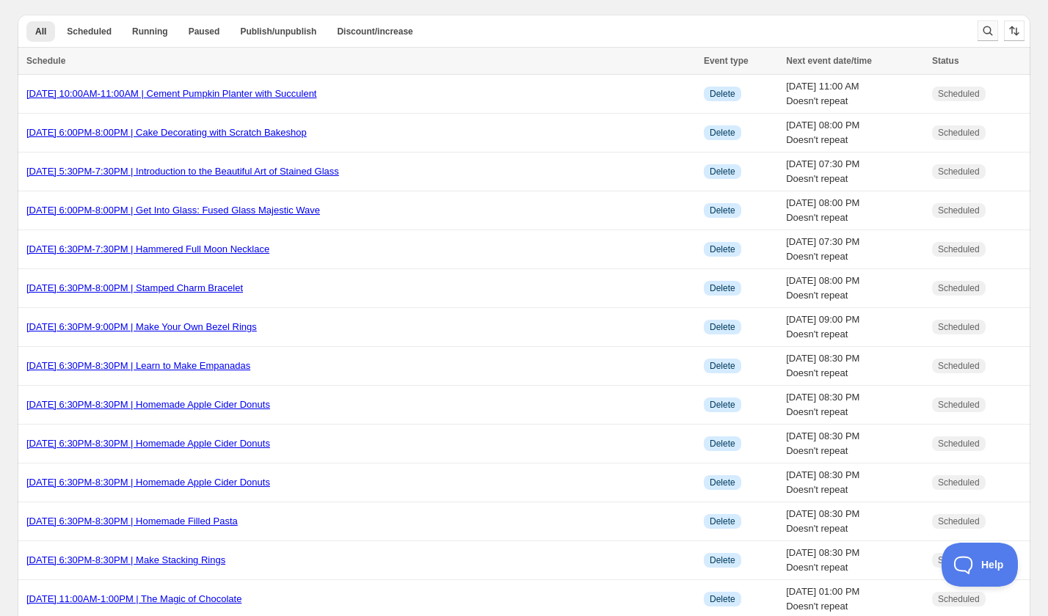
click at [978, 32] on button "Search and filter results" at bounding box center [987, 31] width 21 height 21
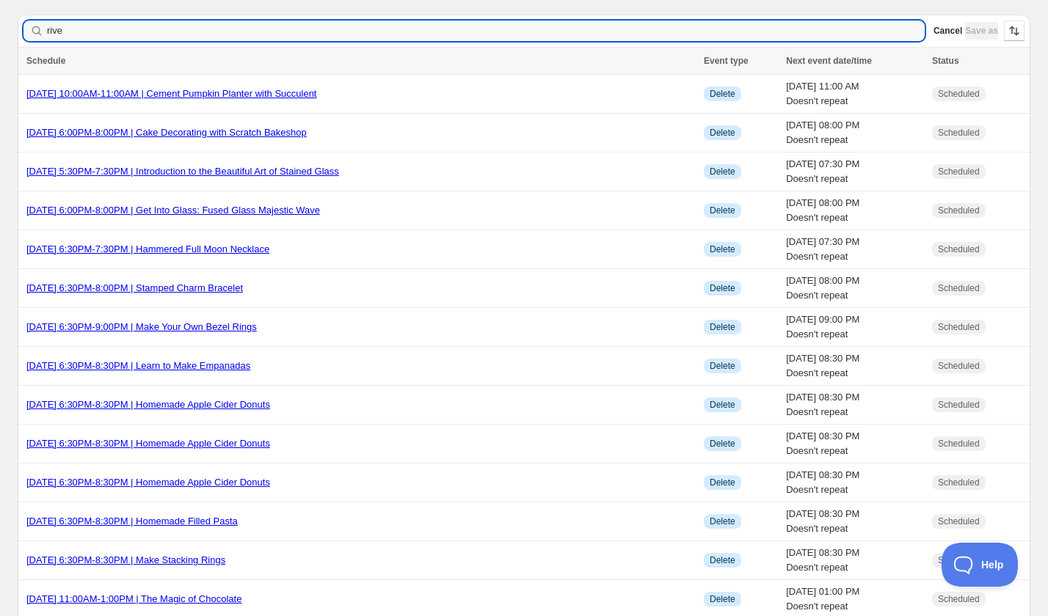
type input "river"
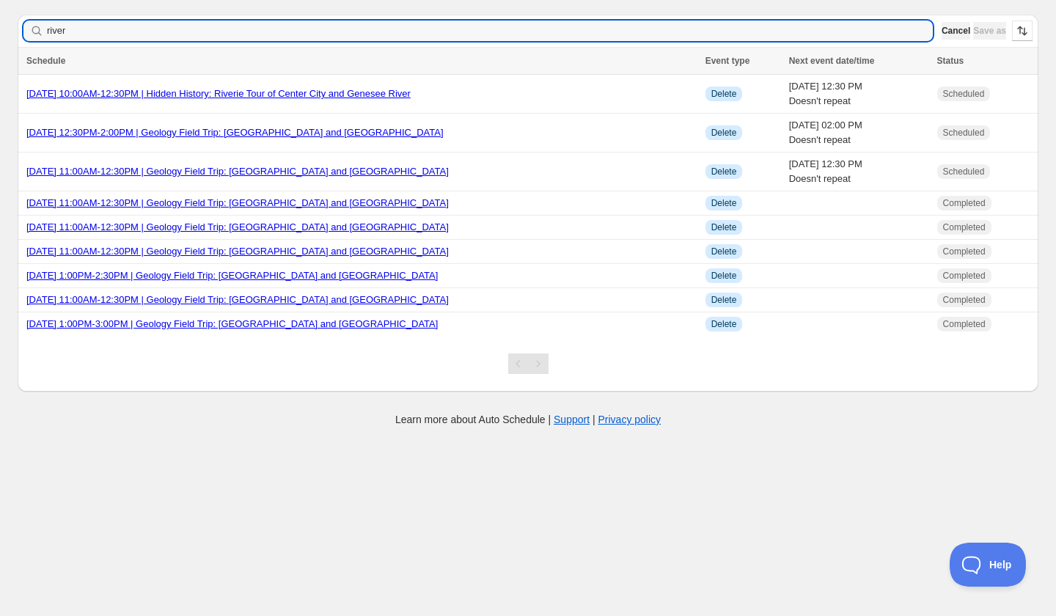
click at [942, 26] on span "Cancel" at bounding box center [956, 31] width 29 height 12
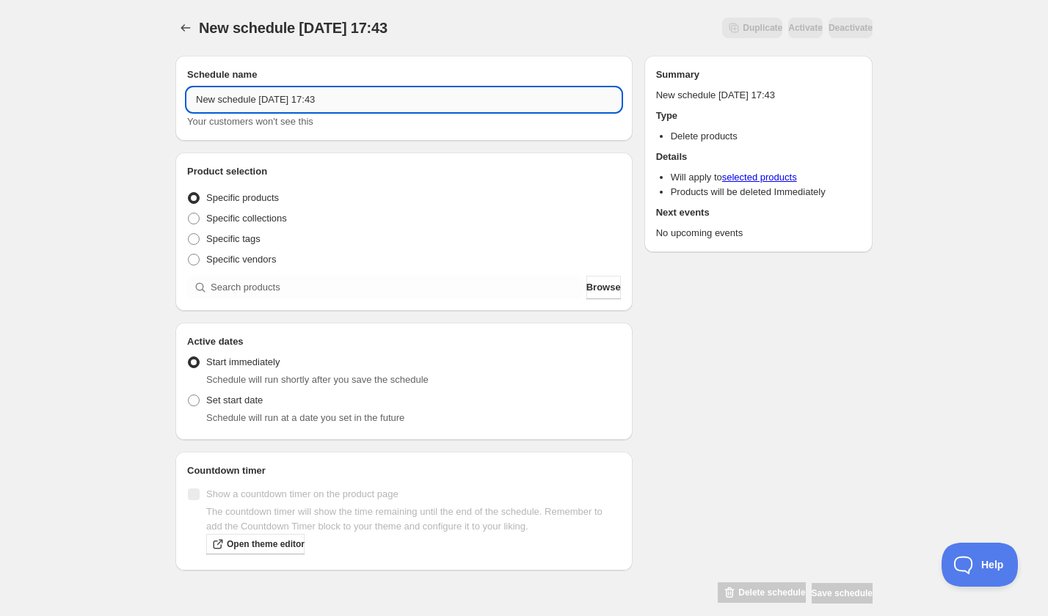
click at [319, 103] on input "New schedule Sep 06 2025 17:43" at bounding box center [404, 99] width 434 height 23
paste input "Sunday, October 12th | 10:00AM-12:30PM | Hidden History: Riverie Tour of Center…"
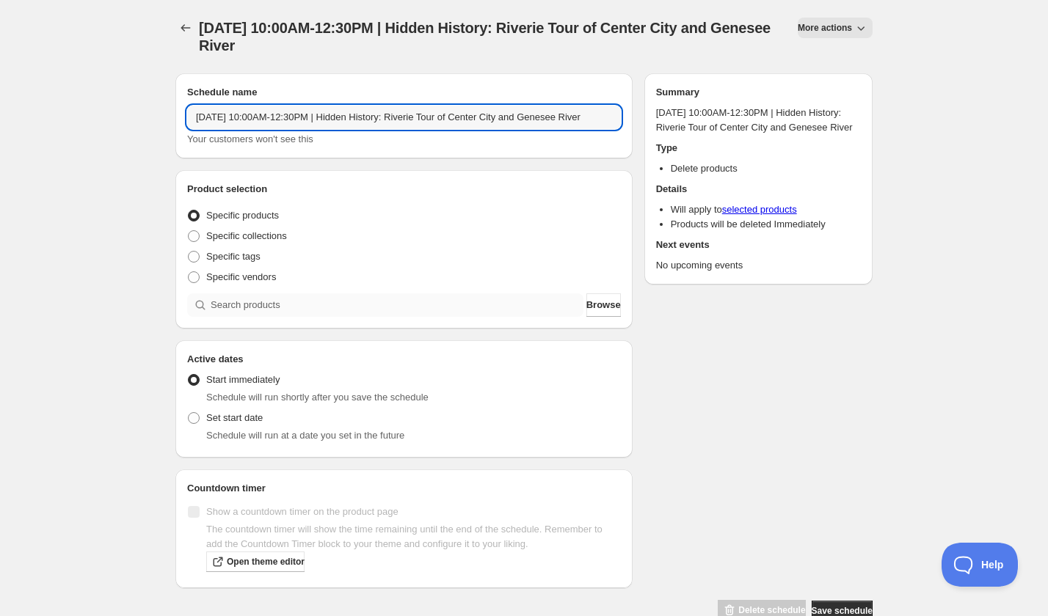
type input "Sunday, October 12th | 10:00AM-12:30PM | Hidden History: Riverie Tour of Center…"
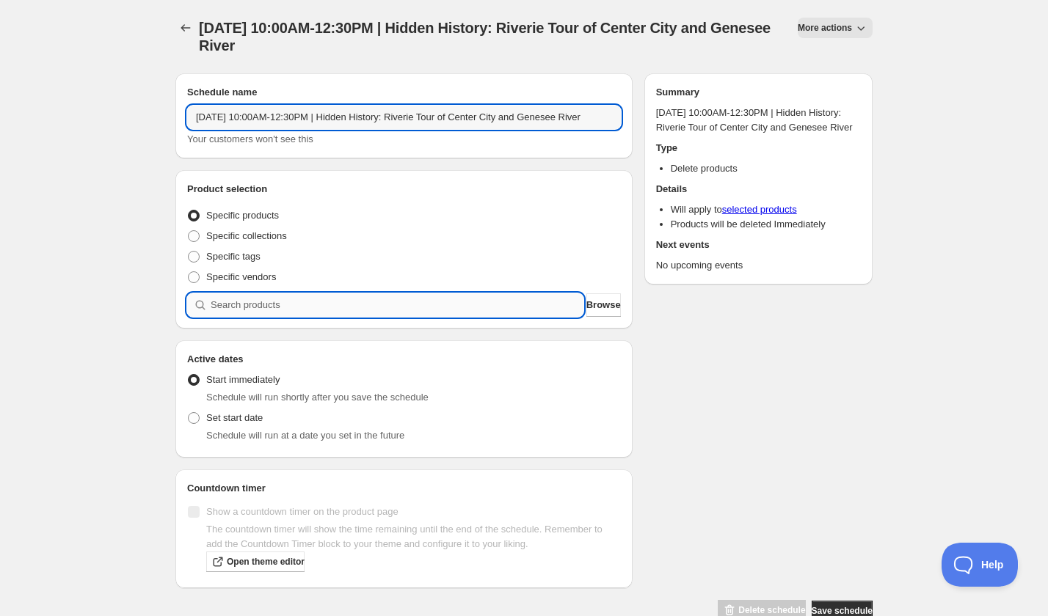
click at [282, 303] on input "search" at bounding box center [397, 304] width 373 height 23
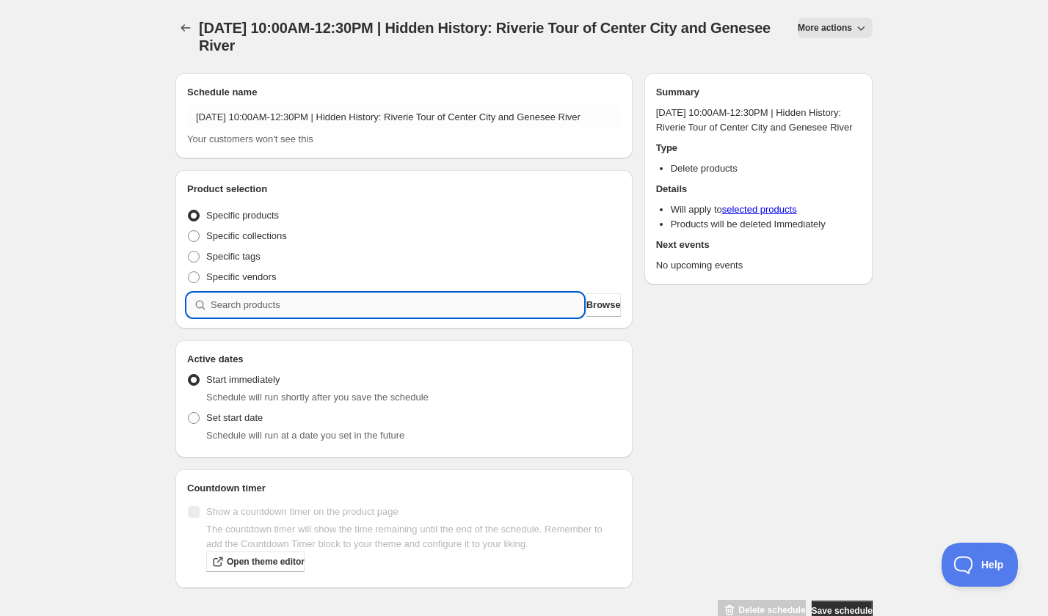
paste input "search"
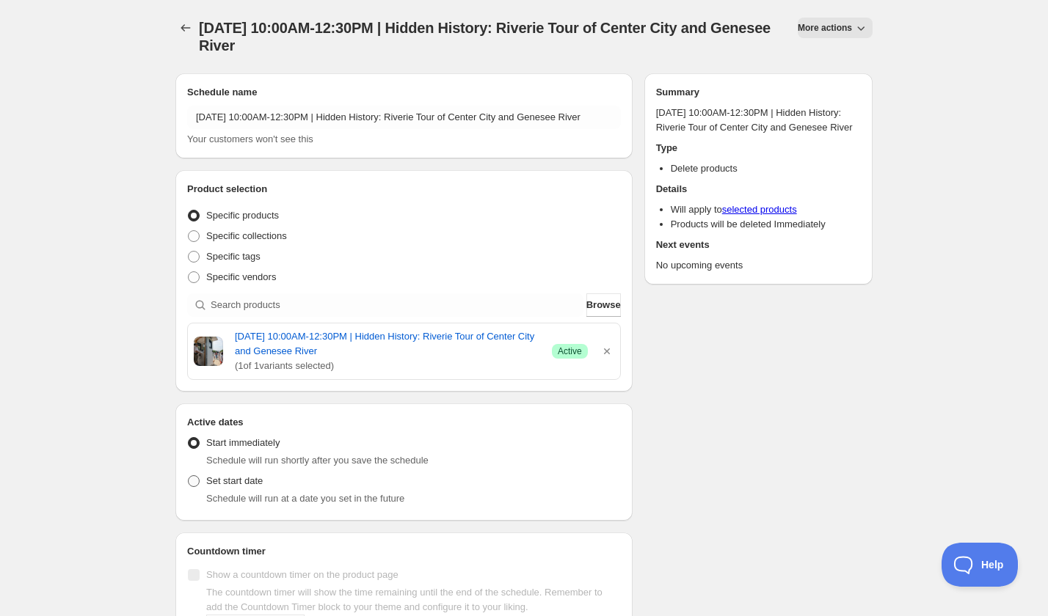
click at [219, 479] on span "Set start date" at bounding box center [234, 480] width 56 height 11
click at [189, 476] on input "Set start date" at bounding box center [188, 475] width 1 height 1
radio input "true"
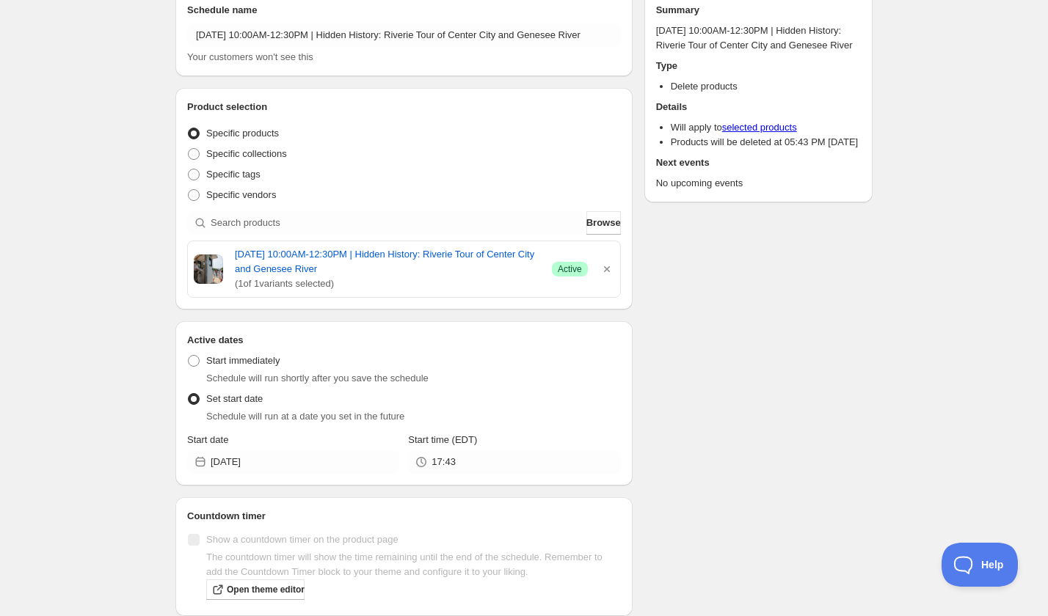
scroll to position [101, 0]
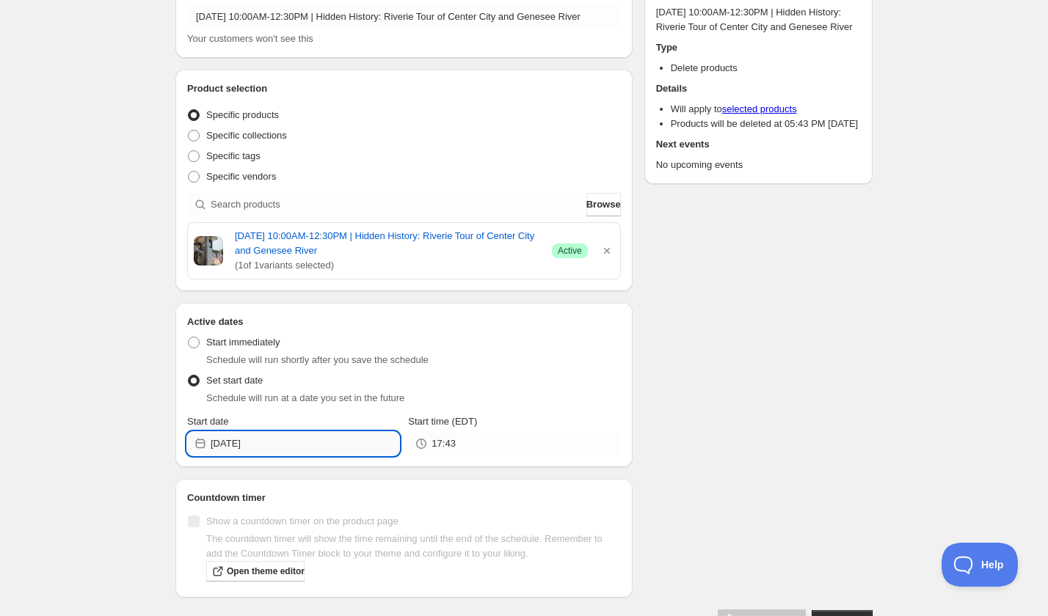
click at [279, 436] on input "2025-09-06" at bounding box center [305, 443] width 189 height 23
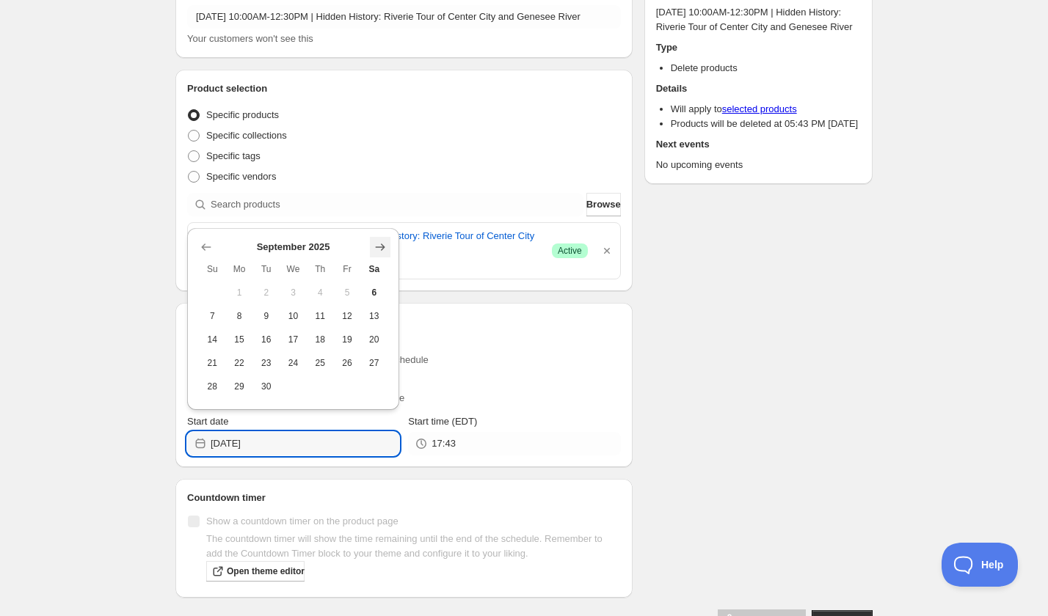
click at [377, 250] on icon "Show next month, October 2025" at bounding box center [380, 247] width 15 height 15
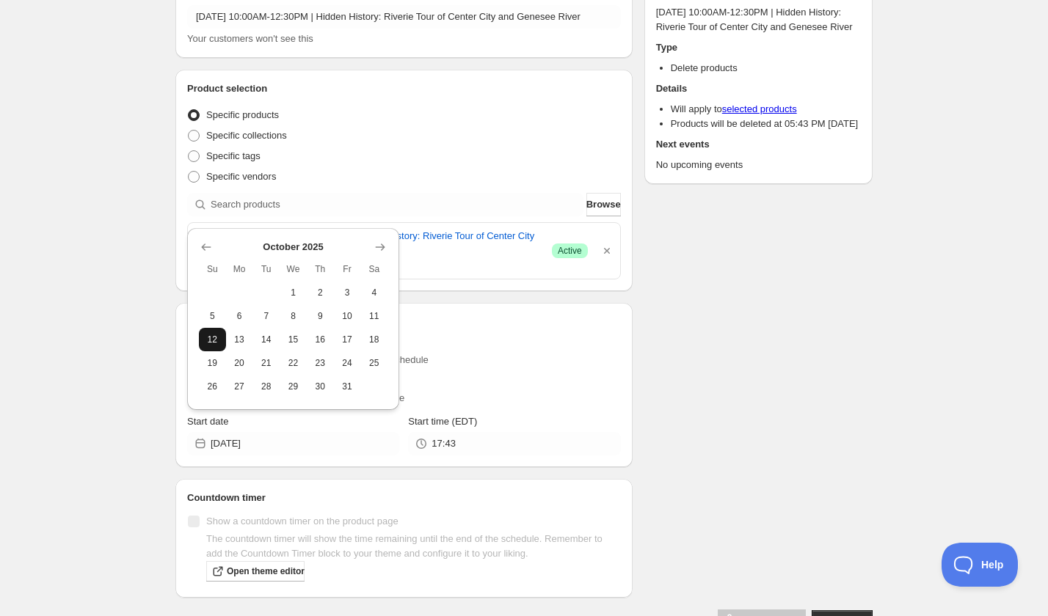
click at [219, 338] on span "12" at bounding box center [212, 340] width 15 height 12
type input "2025-10-12"
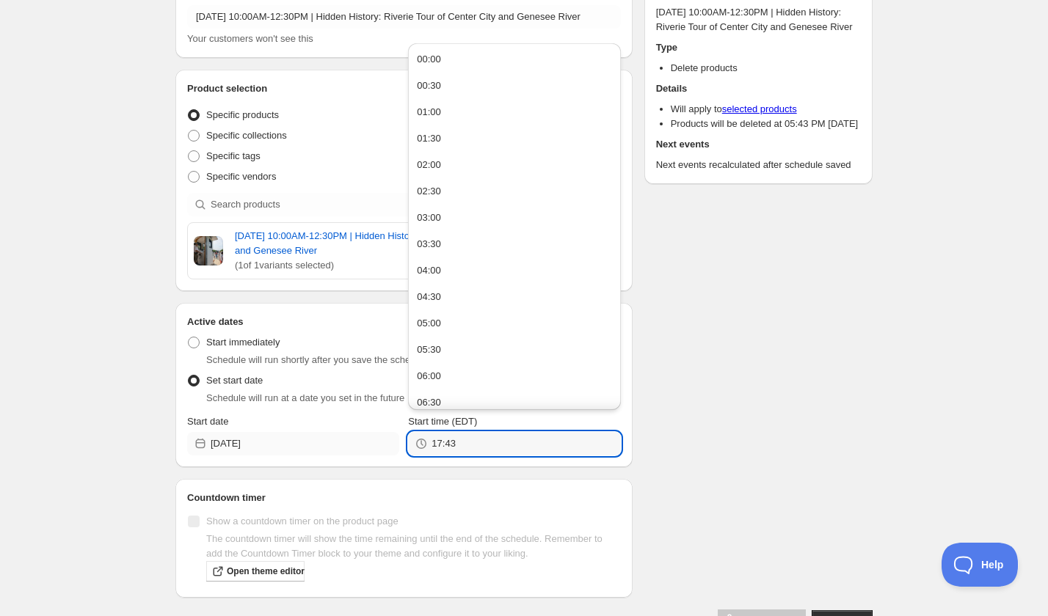
drag, startPoint x: 469, startPoint y: 439, endPoint x: 380, endPoint y: 439, distance: 89.5
click at [380, 439] on div "Start date 2025-10-12 Start time (EDT) 17:43" at bounding box center [404, 434] width 434 height 41
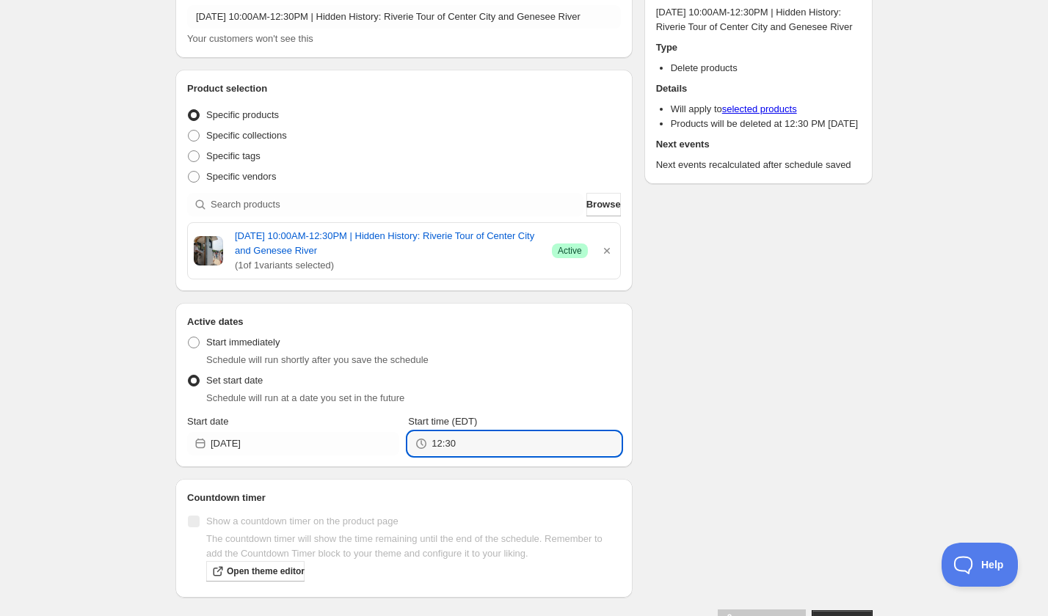
type input "12:30"
click at [810, 418] on div "Schedule name Sunday, October 12th | 10:00AM-12:30PM | Hidden History: Riverie …" at bounding box center [518, 296] width 709 height 670
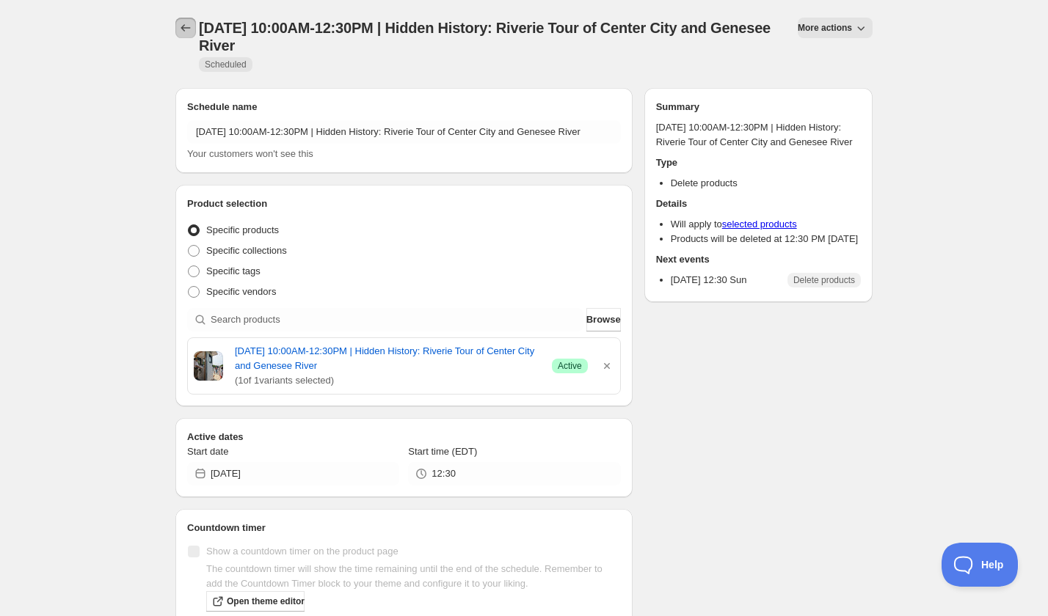
click at [181, 30] on icon "Schedules" at bounding box center [185, 28] width 15 height 15
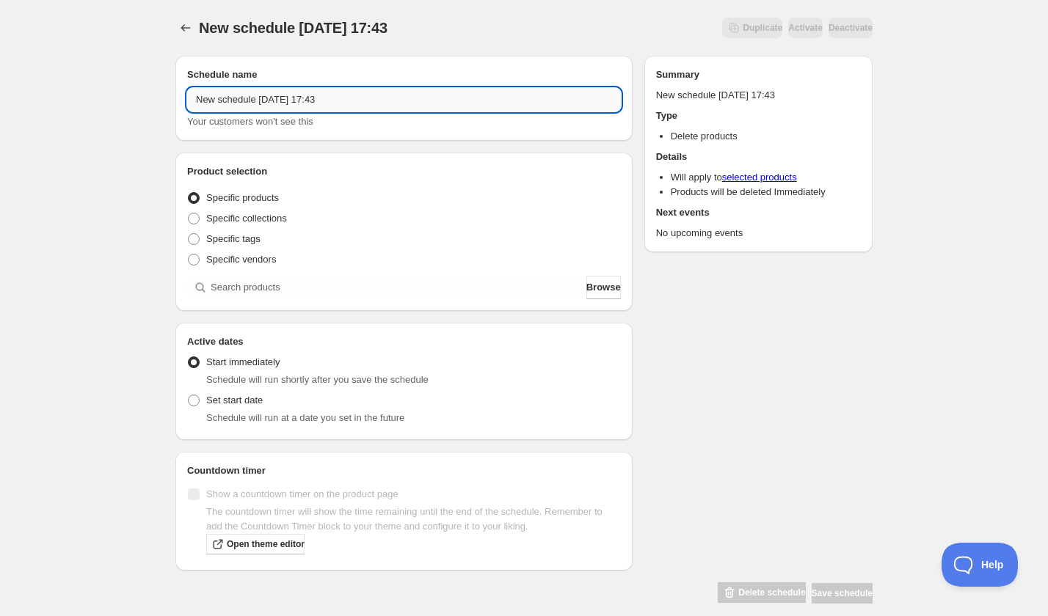
click at [311, 97] on input "New schedule Sep 06 2025 17:43" at bounding box center [404, 99] width 434 height 23
paste input "Tuesday, October 21st | 6:00PM-8:30PM | Serti Silk Painting"
click at [429, 101] on input "Tuesday, October 21st | 6:00PM-8:30PM | Serti Silk Painting" at bounding box center [404, 99] width 434 height 23
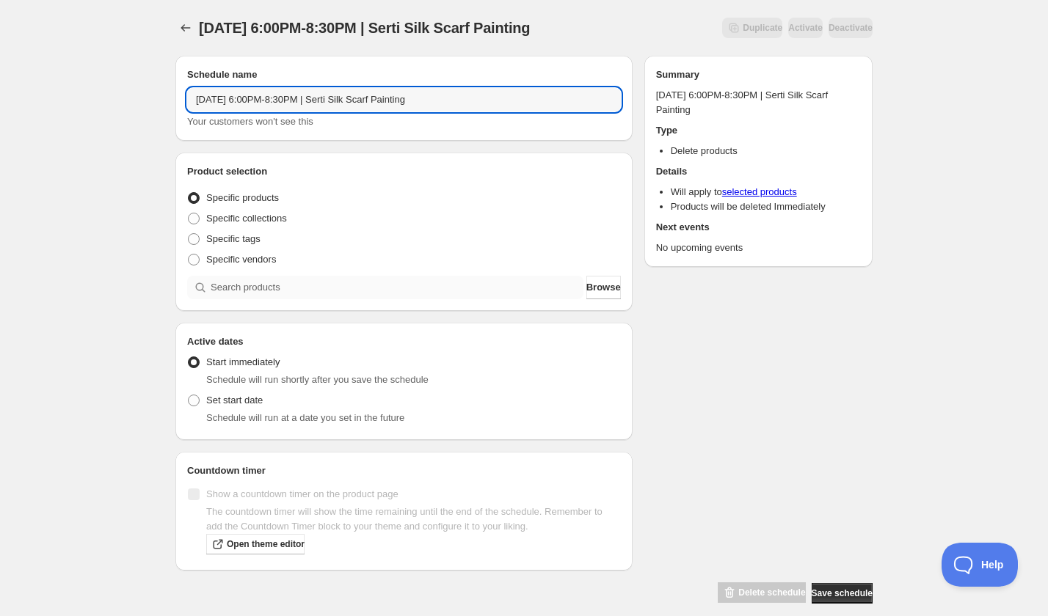
type input "Tuesday, October 21st | 6:00PM-8:30PM | Serti Silk Scarf Painting"
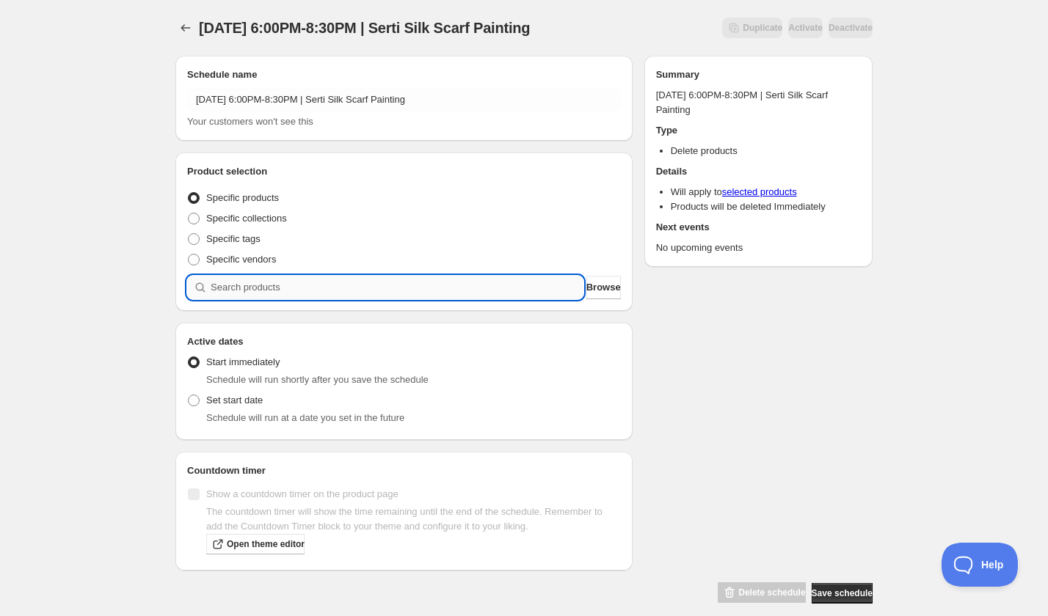
click at [274, 292] on input "search" at bounding box center [397, 287] width 373 height 23
paste input "search"
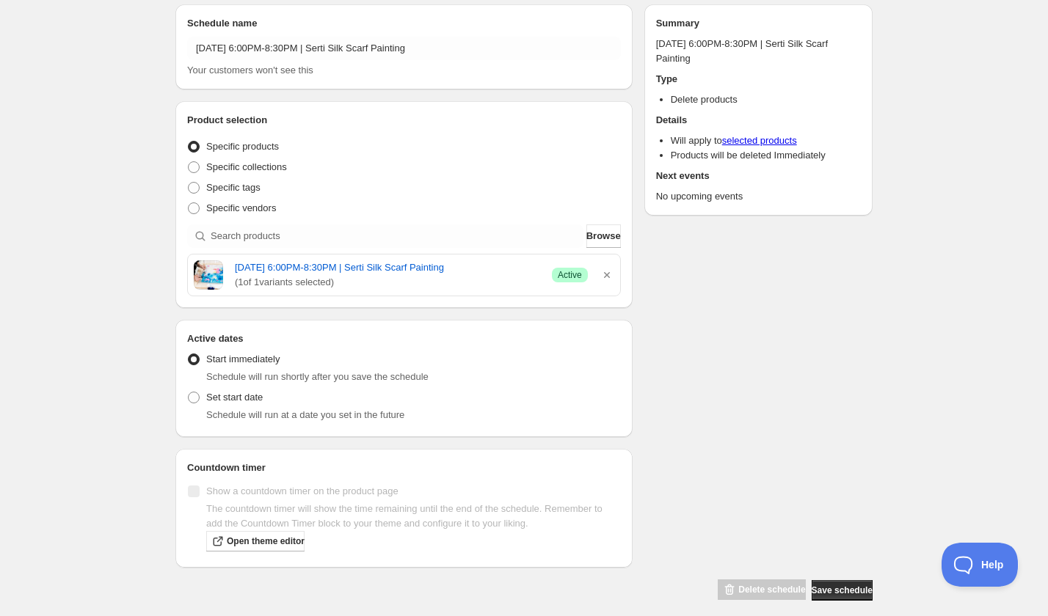
scroll to position [63, 0]
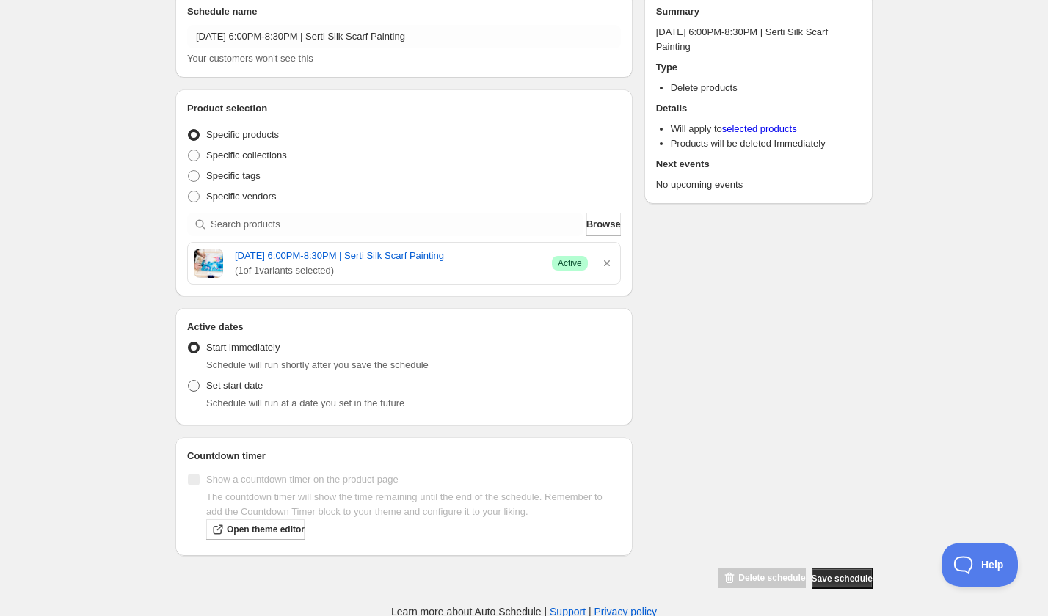
click at [238, 392] on label "Set start date" at bounding box center [225, 386] width 76 height 21
click at [189, 381] on input "Set start date" at bounding box center [188, 380] width 1 height 1
radio input "true"
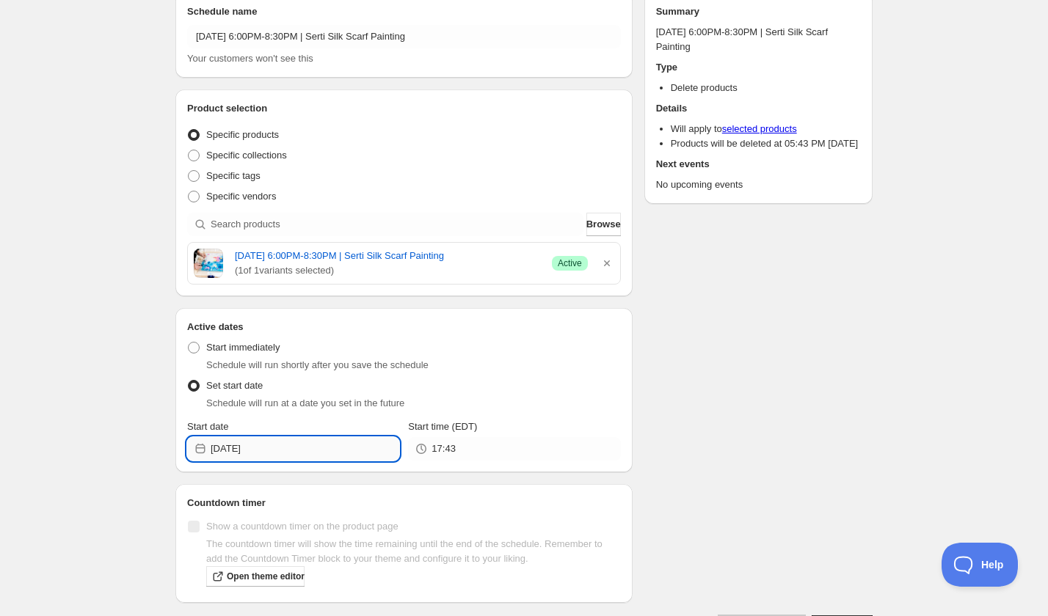
click at [322, 455] on input "2025-09-06" at bounding box center [305, 448] width 189 height 23
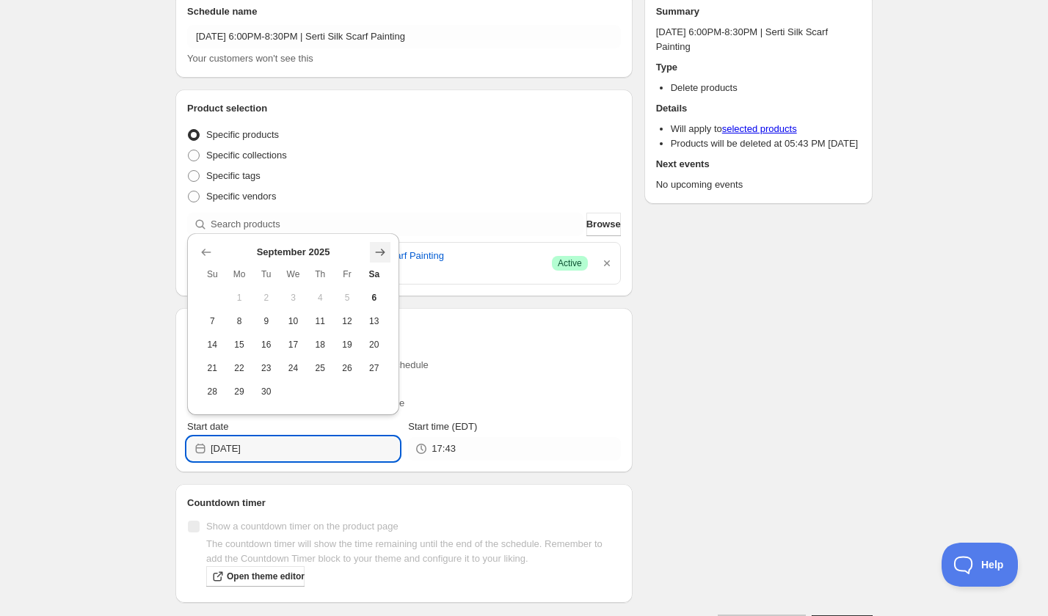
click at [384, 251] on icon "Show next month, October 2025" at bounding box center [381, 252] width 10 height 7
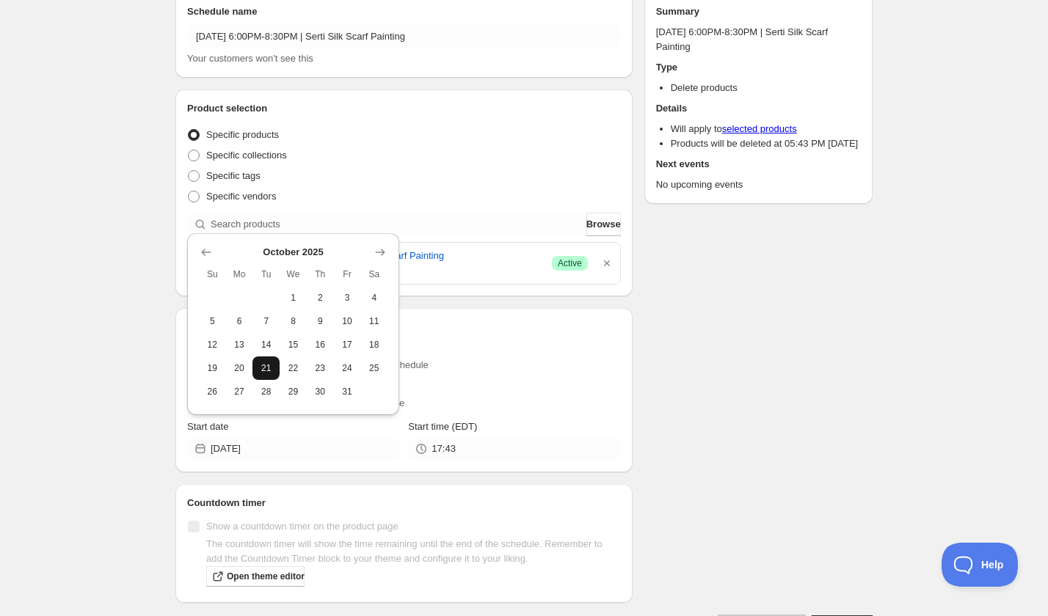
click at [268, 365] on span "21" at bounding box center [265, 368] width 15 height 12
type input "2025-10-21"
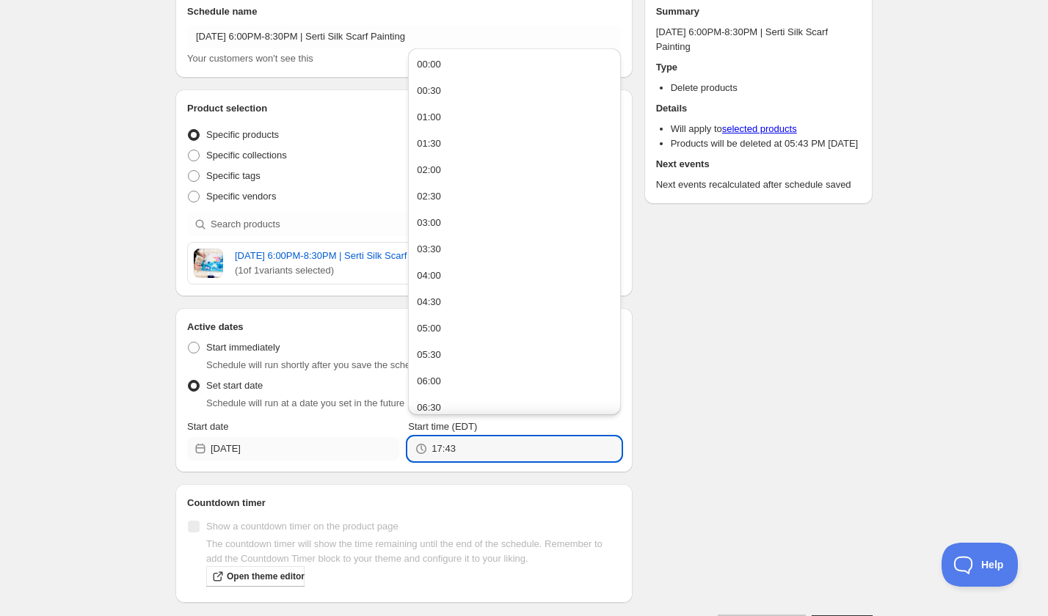
drag, startPoint x: 415, startPoint y: 447, endPoint x: 368, endPoint y: 447, distance: 46.9
click at [368, 447] on div "Start date 2025-10-21 Start time (EDT) 17:43" at bounding box center [404, 440] width 434 height 41
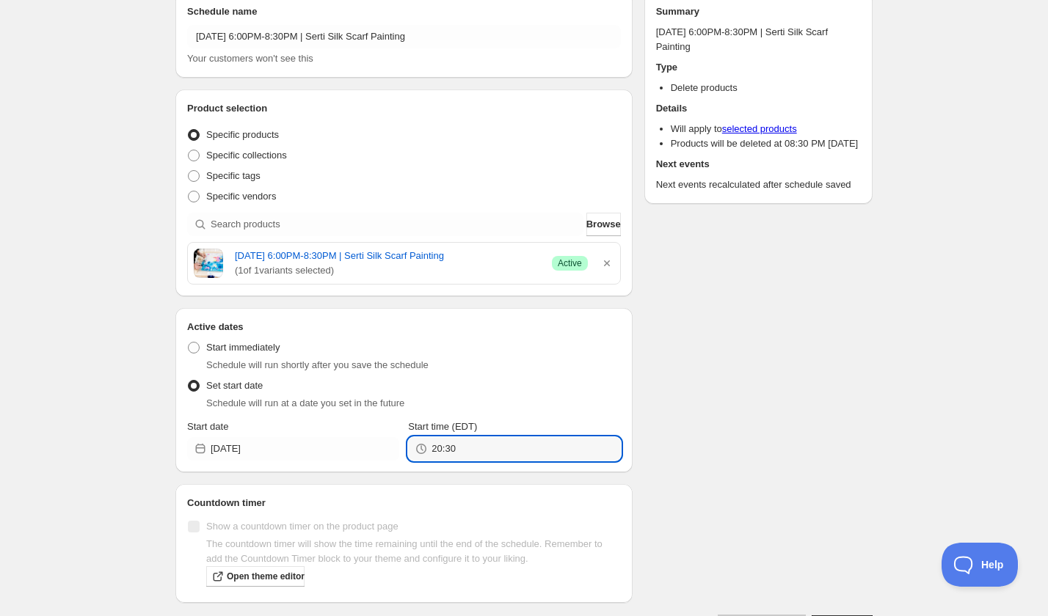
type input "20:30"
click at [791, 423] on div "Schedule name Tuesday, October 21st | 6:00PM-8:30PM | Serti Silk Scarf Painting…" at bounding box center [518, 309] width 709 height 656
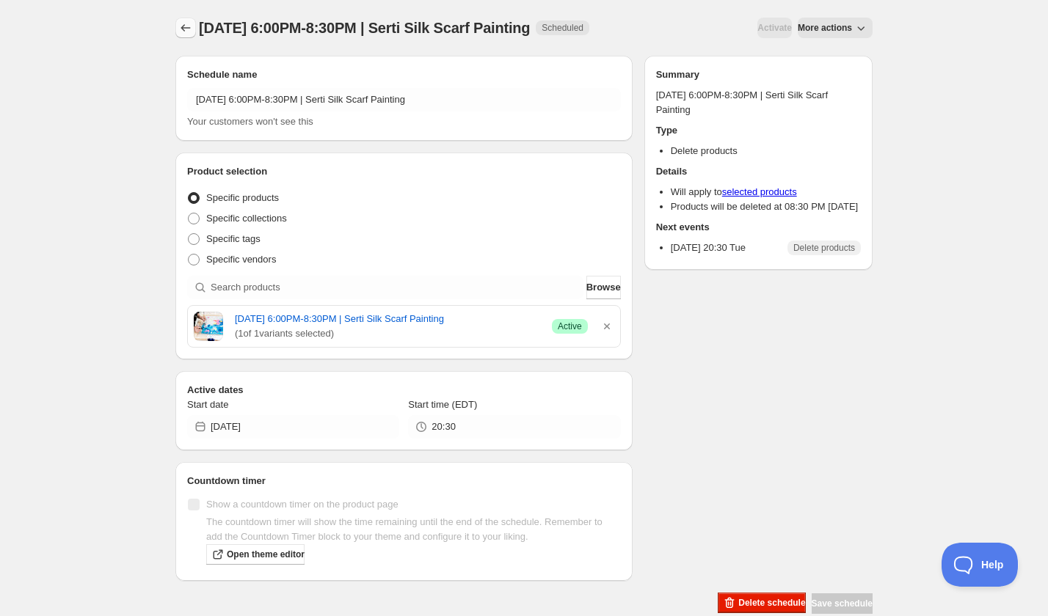
click at [188, 29] on icon "Schedules" at bounding box center [185, 28] width 15 height 15
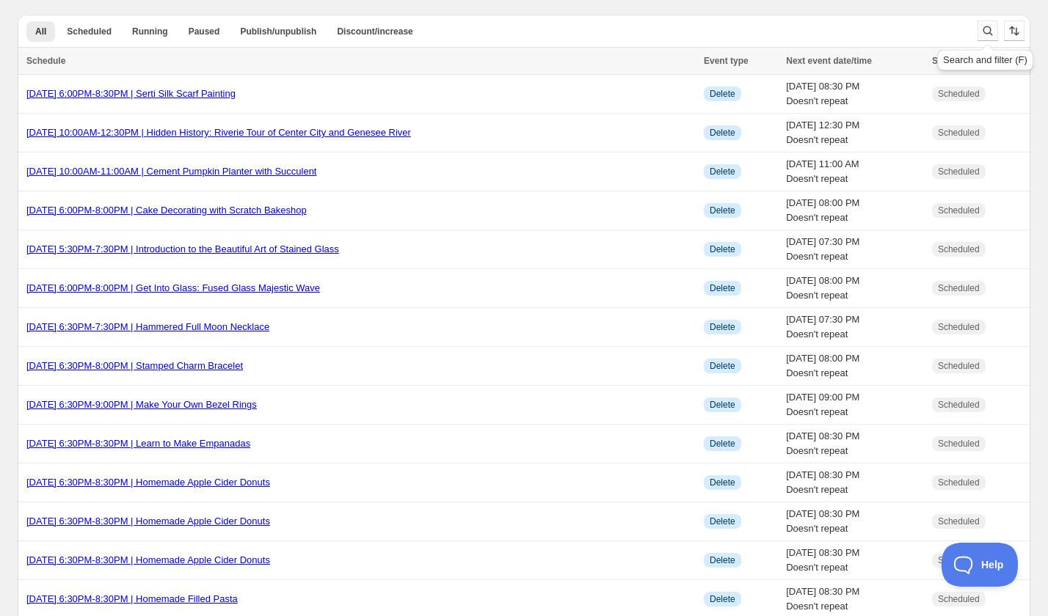
click at [985, 26] on icon "Search and filter results" at bounding box center [988, 31] width 10 height 10
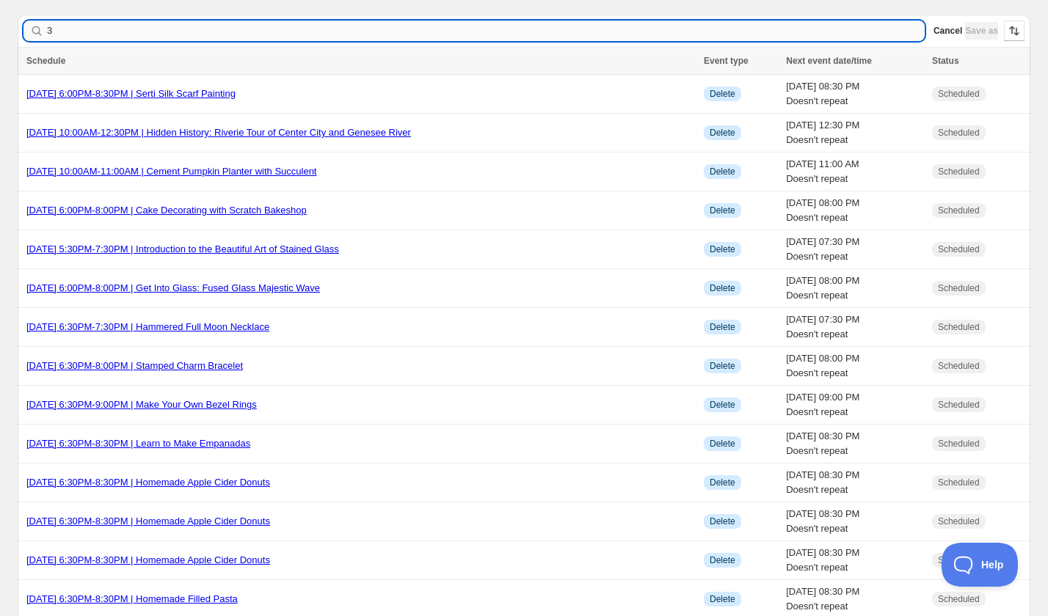
type input "3D"
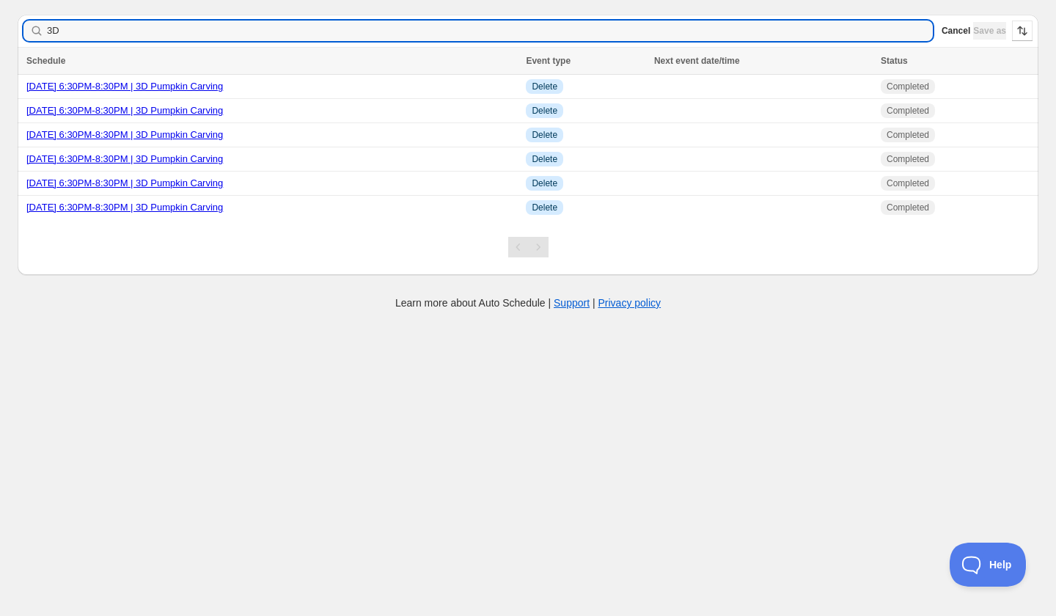
type input "3"
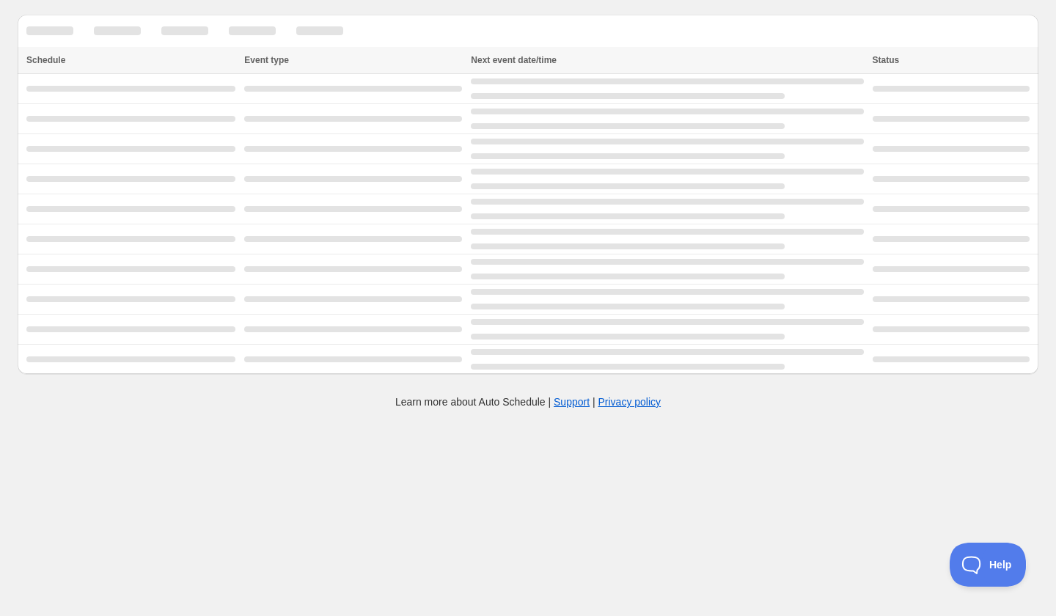
click at [932, 32] on div at bounding box center [528, 31] width 1021 height 32
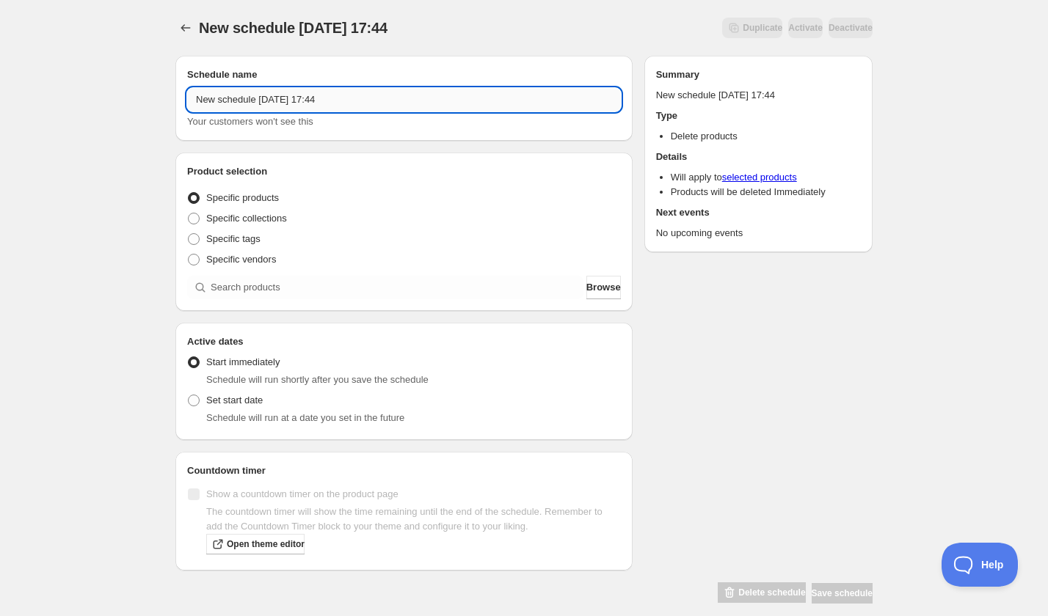
click at [297, 100] on input "New schedule Sep 06 2025 17:44" at bounding box center [404, 99] width 434 height 23
paste input "Wednesday, October 22nd | 6:00PM-8:30PM | Pumpkin Carving Dinner with Lento"
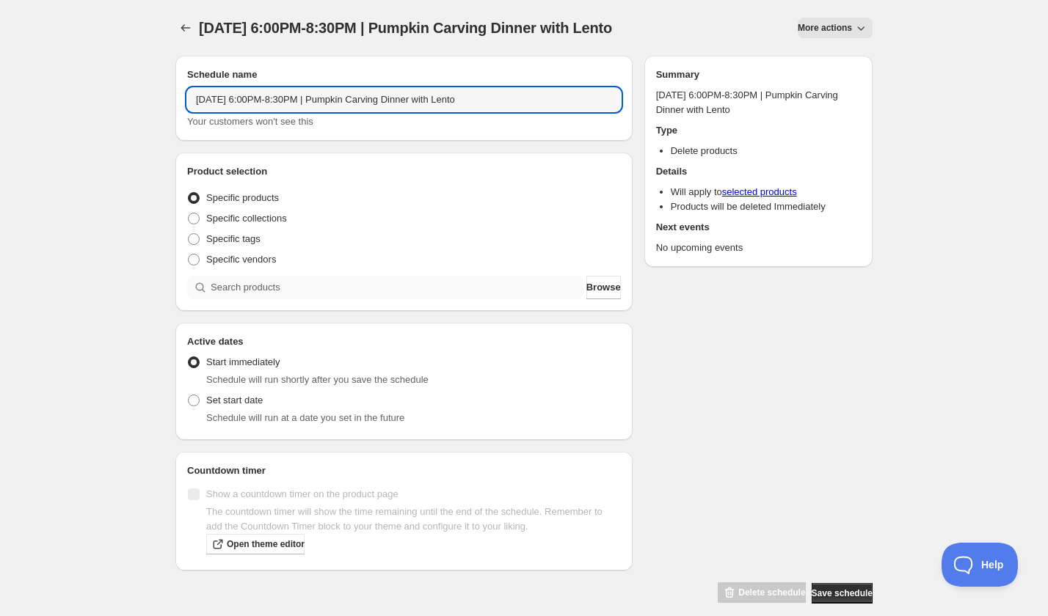
type input "Wednesday, October 22nd | 6:00PM-8:30PM | Pumpkin Carving Dinner with Lento"
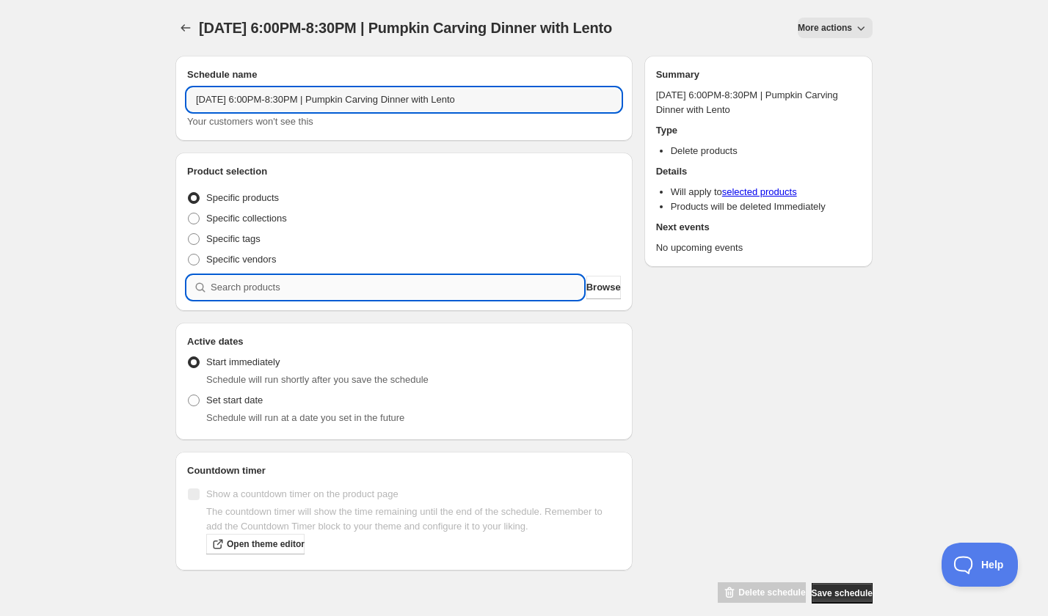
click at [289, 281] on input "search" at bounding box center [397, 287] width 373 height 23
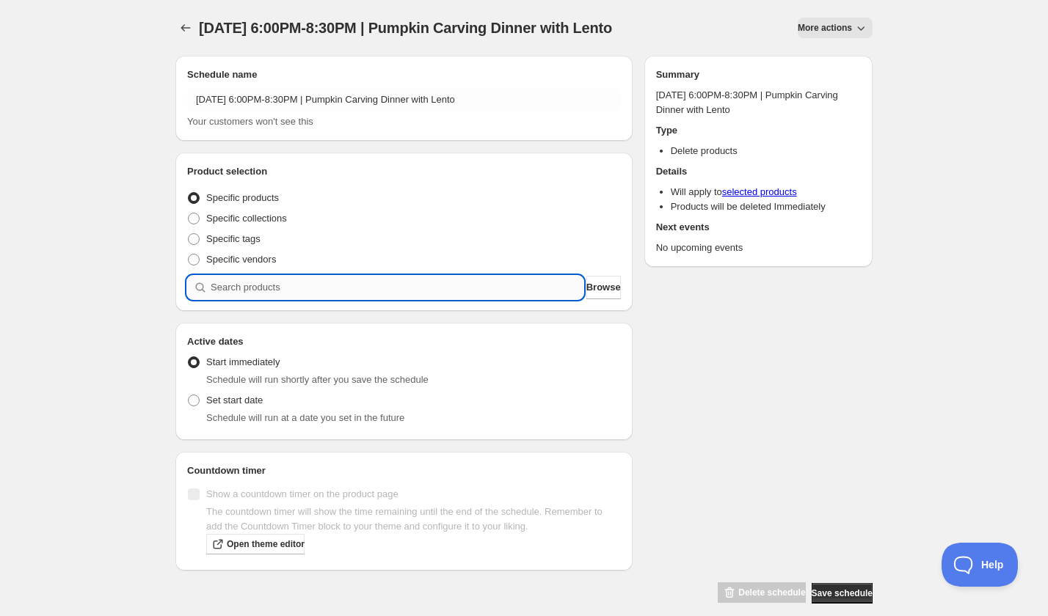
paste input "search"
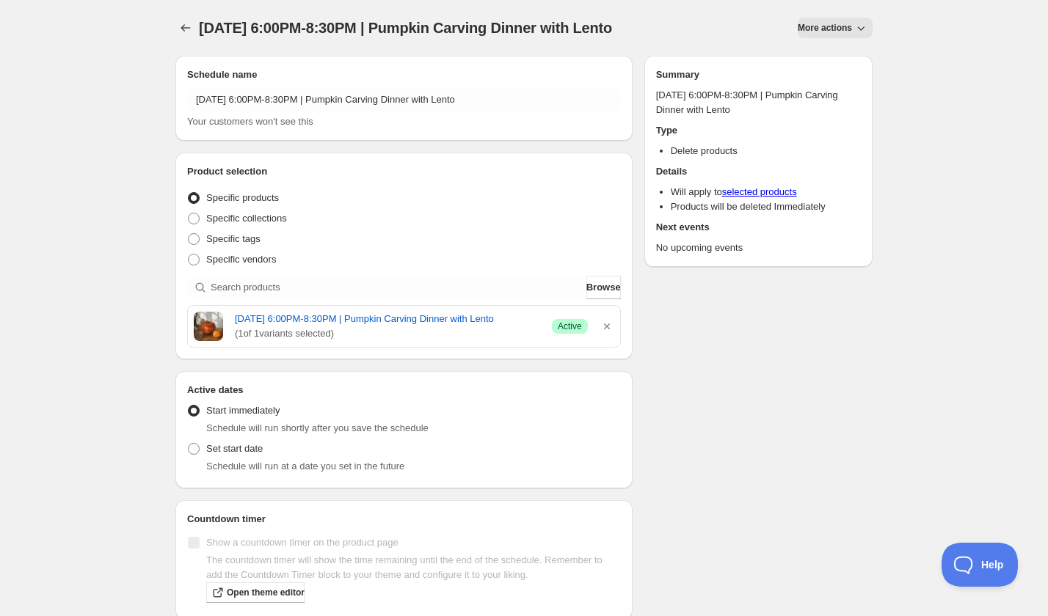
click at [206, 474] on div "Schedule will run at a date you set in the future" at bounding box center [413, 466] width 414 height 15
click at [208, 456] on span "Set start date" at bounding box center [234, 449] width 56 height 15
click at [189, 444] on input "Set start date" at bounding box center [188, 443] width 1 height 1
radio input "true"
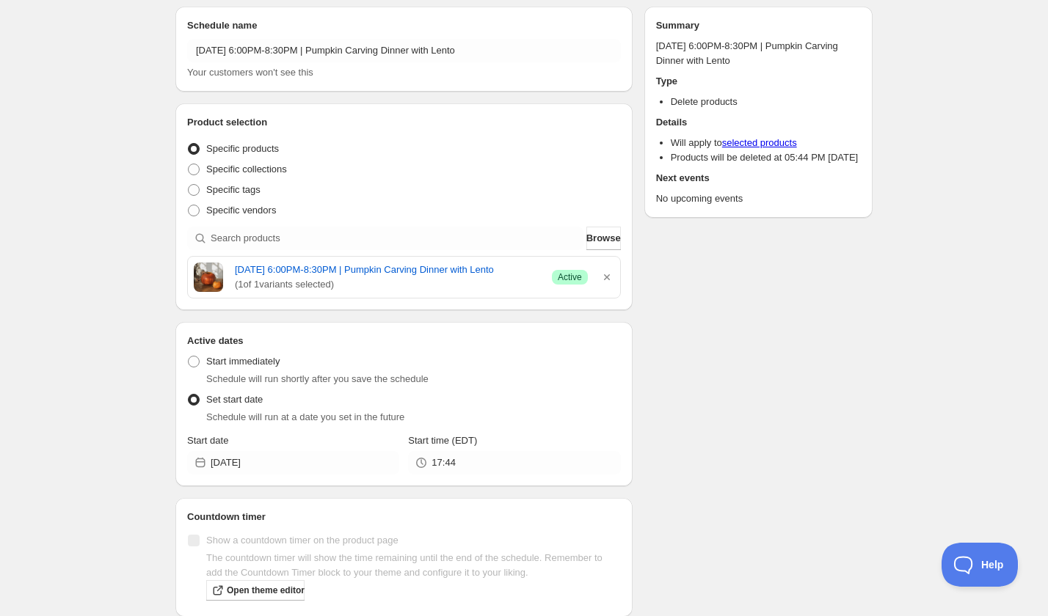
scroll to position [94, 0]
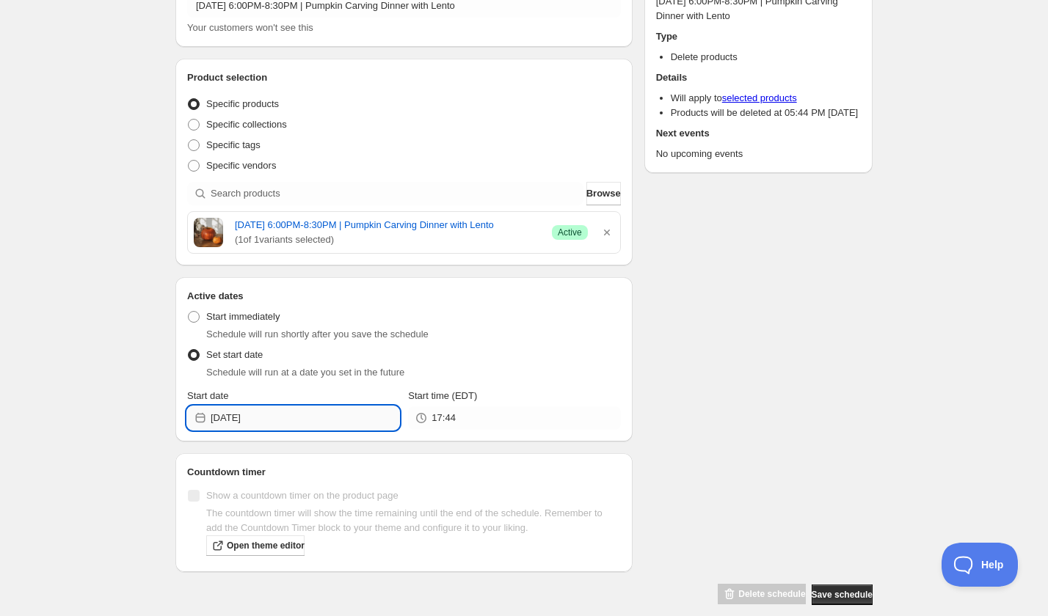
click at [260, 430] on input "2025-09-06" at bounding box center [305, 417] width 189 height 23
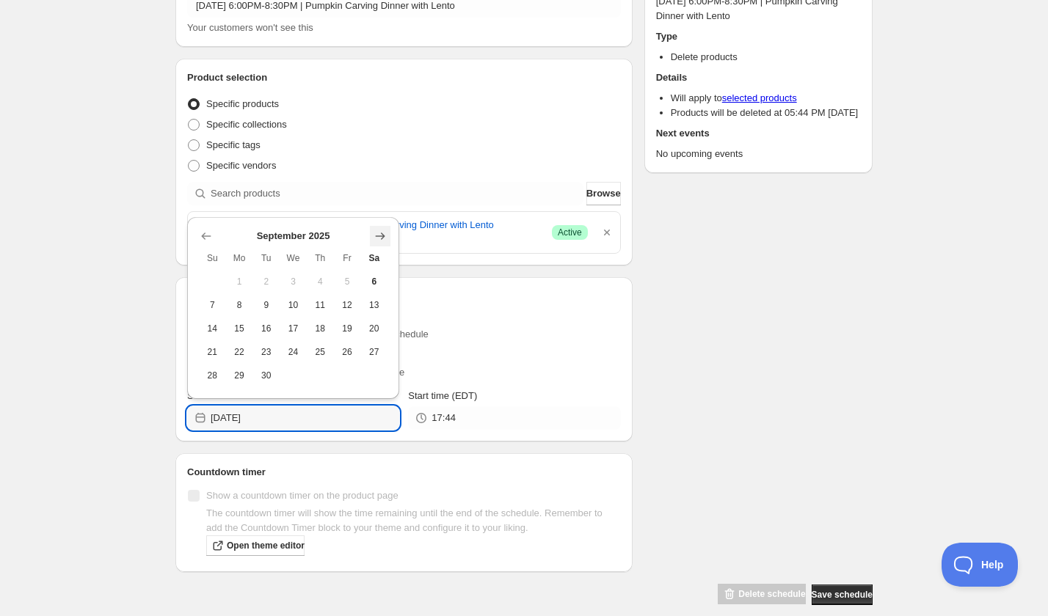
click at [381, 238] on icon "Show next month, October 2025" at bounding box center [380, 236] width 15 height 15
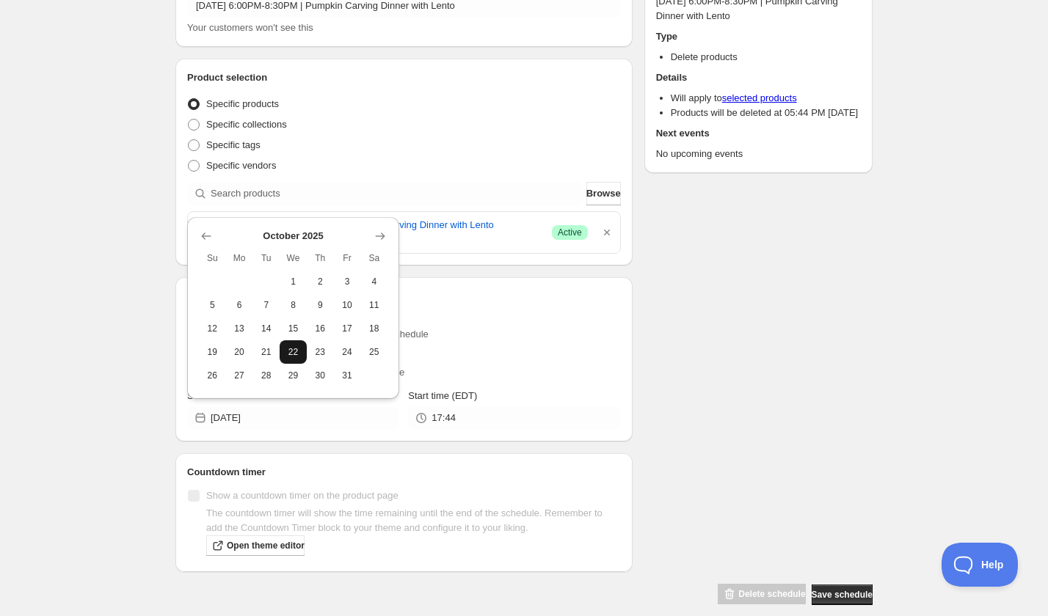
click at [288, 353] on span "22" at bounding box center [292, 352] width 15 height 12
type input "2025-10-22"
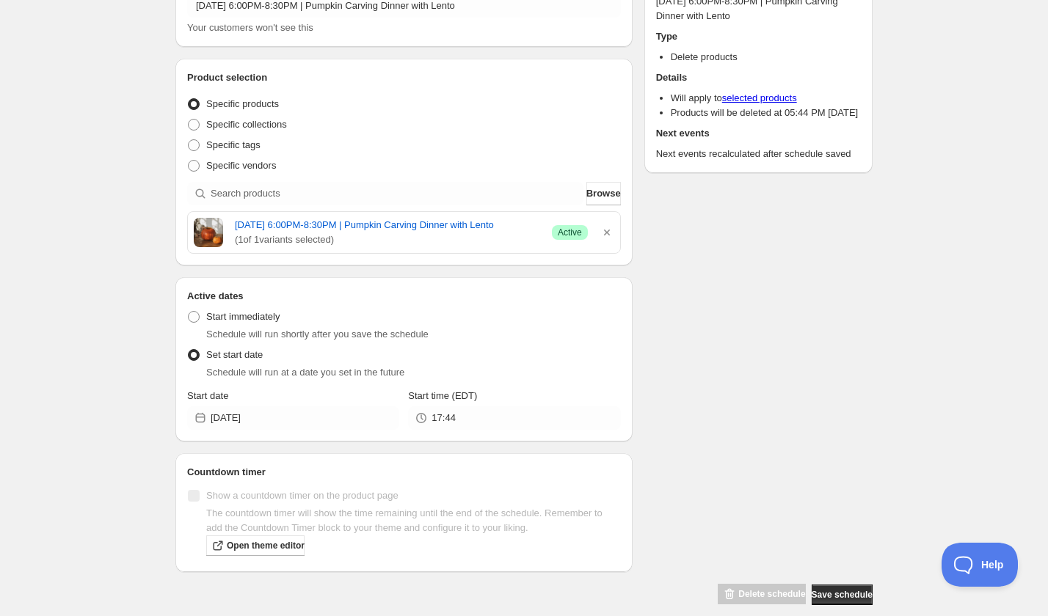
drag, startPoint x: 483, startPoint y: 443, endPoint x: 412, endPoint y: 438, distance: 71.3
click at [416, 437] on div "Active dates Active Date Type Start immediately Schedule will run shortly after…" at bounding box center [403, 359] width 457 height 164
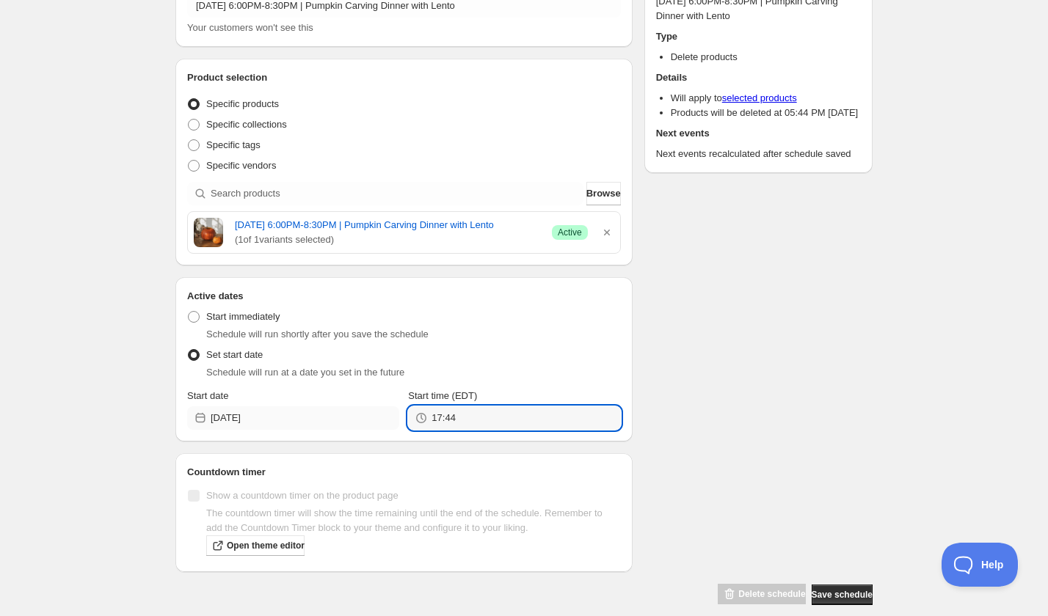
click at [367, 428] on div "Start date 2025-10-22 Start time (EDT) 17:44" at bounding box center [404, 409] width 434 height 41
type input "20:30"
click at [783, 418] on div "Schedule name Wednesday, October 22nd | 6:00PM-8:30PM | Pumpkin Carving Dinner …" at bounding box center [518, 278] width 709 height 656
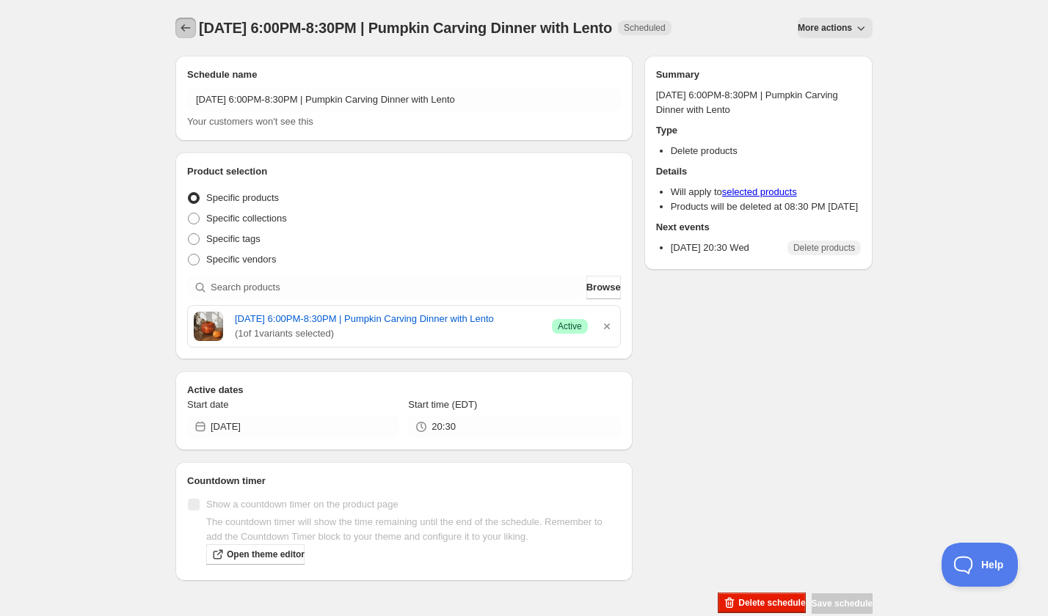
click at [181, 29] on icon "Schedules" at bounding box center [186, 27] width 10 height 7
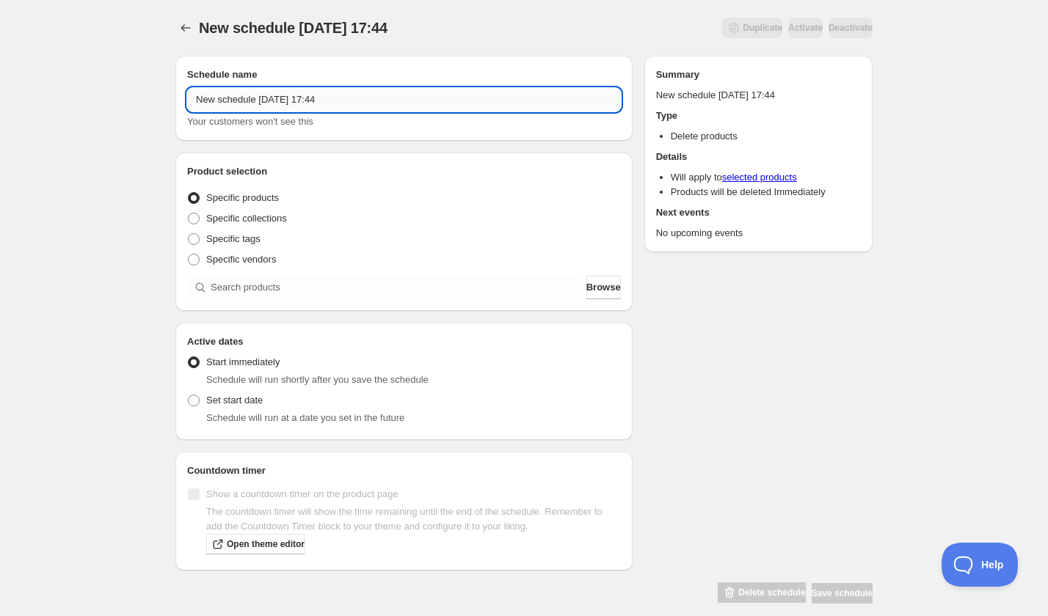
click at [276, 97] on input "New schedule Sep 06 2025 17:44" at bounding box center [404, 99] width 434 height 23
paste input "Thursday, October 23rd | 6:00PM-8:30PM | Pumpkin Carving Dinner with Lento"
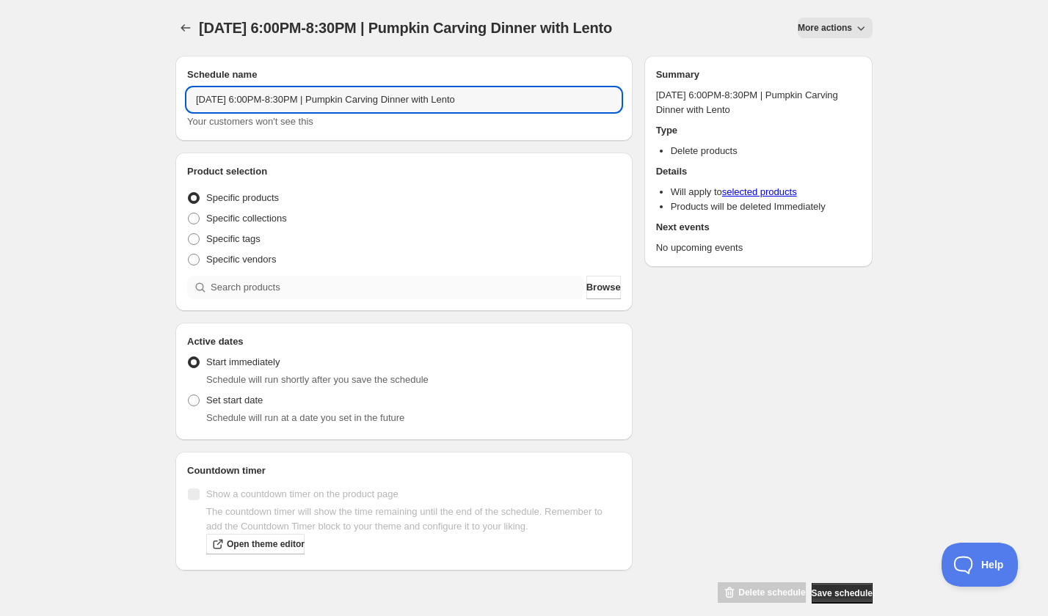
type input "Thursday, October 23rd | 6:00PM-8:30PM | Pumpkin Carving Dinner with Lento"
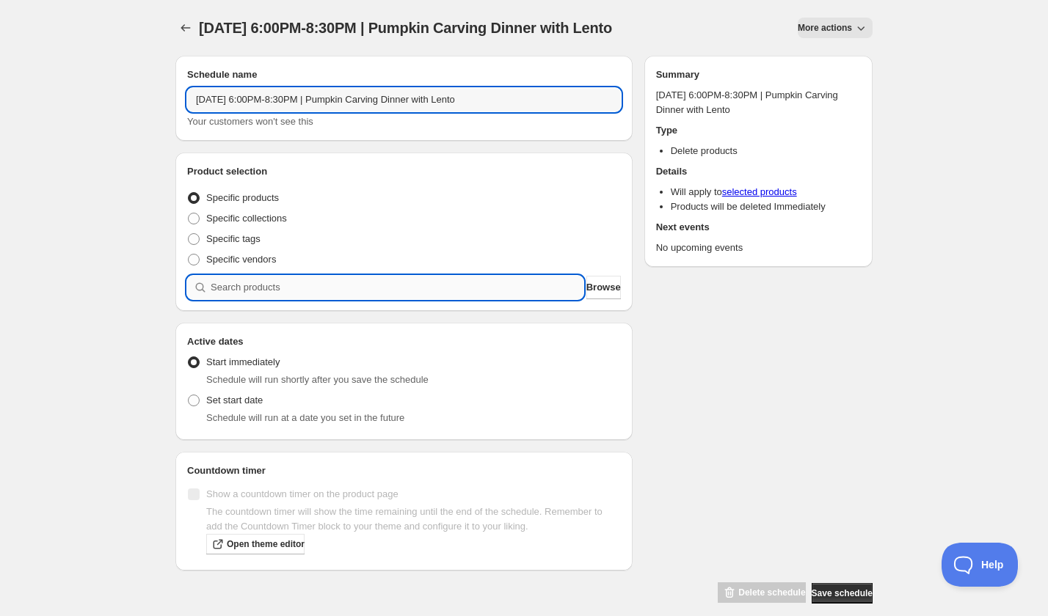
click at [291, 295] on input "search" at bounding box center [397, 287] width 373 height 23
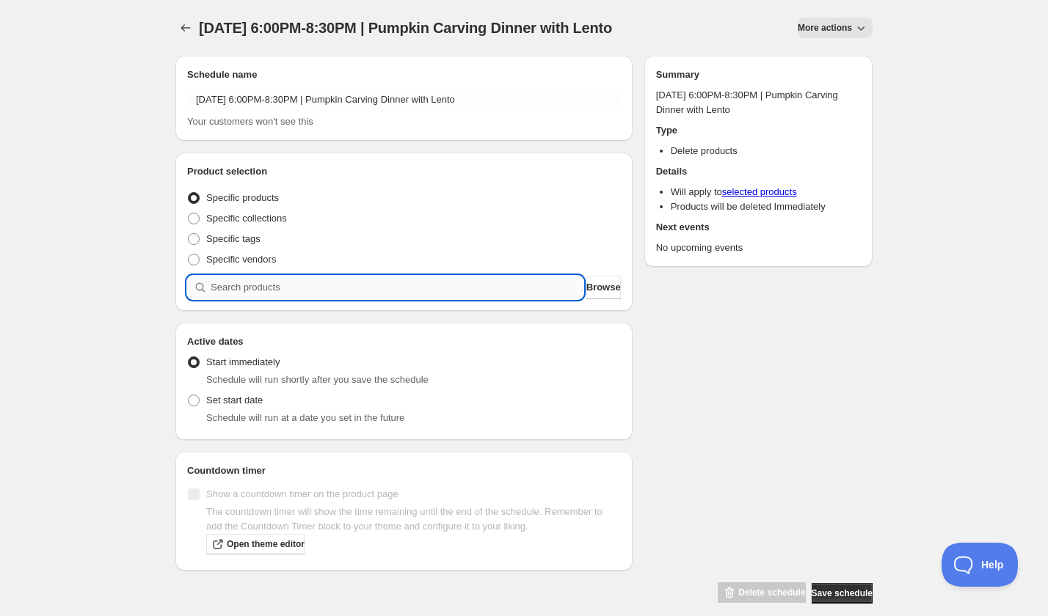
paste input "search"
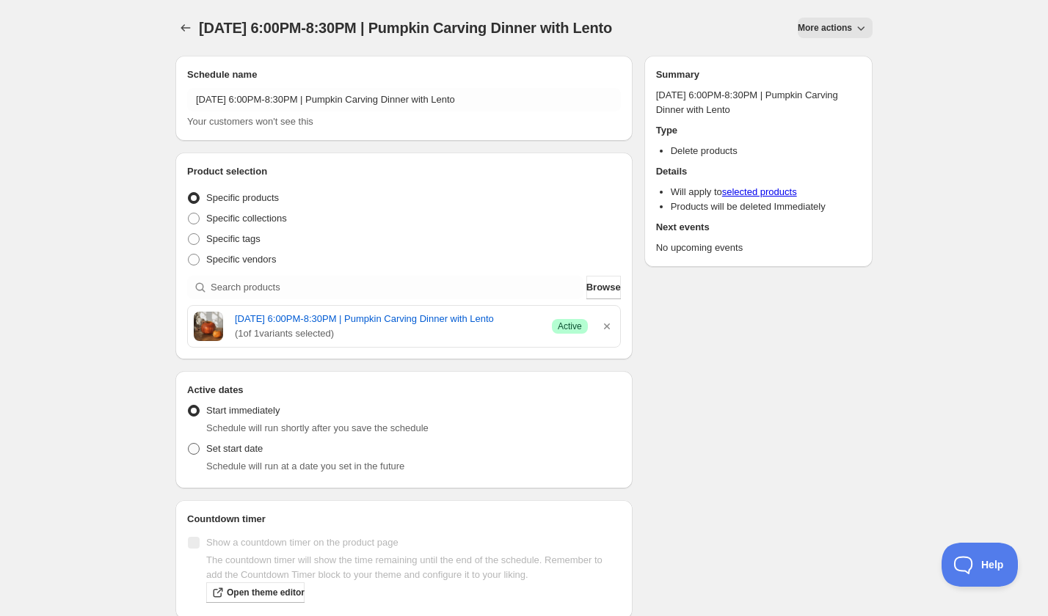
click at [246, 454] on span "Set start date" at bounding box center [234, 448] width 56 height 11
click at [189, 444] on input "Set start date" at bounding box center [188, 443] width 1 height 1
radio input "true"
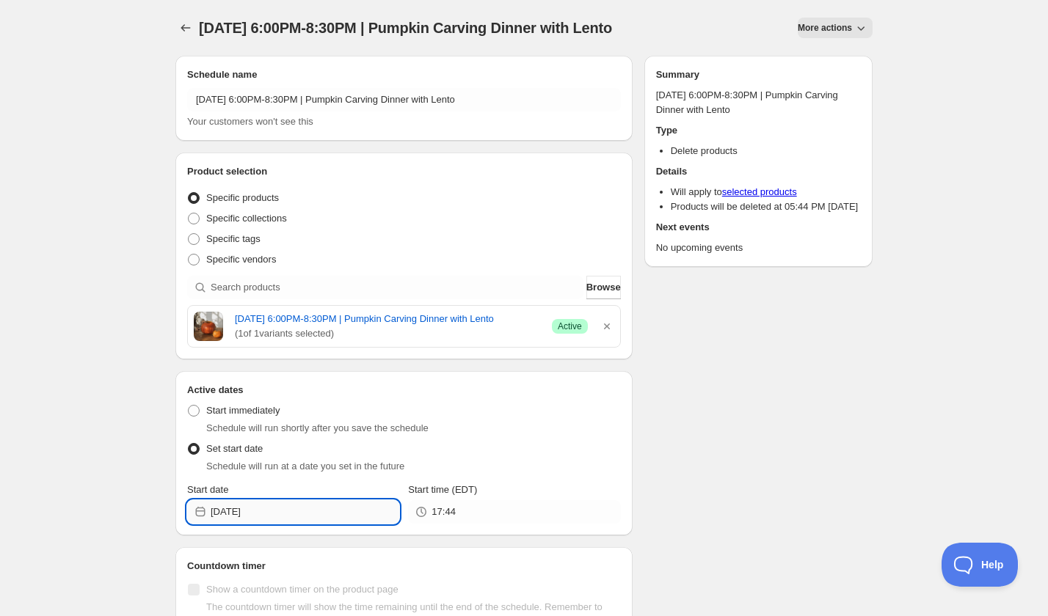
click at [270, 524] on input "2025-09-06" at bounding box center [305, 511] width 189 height 23
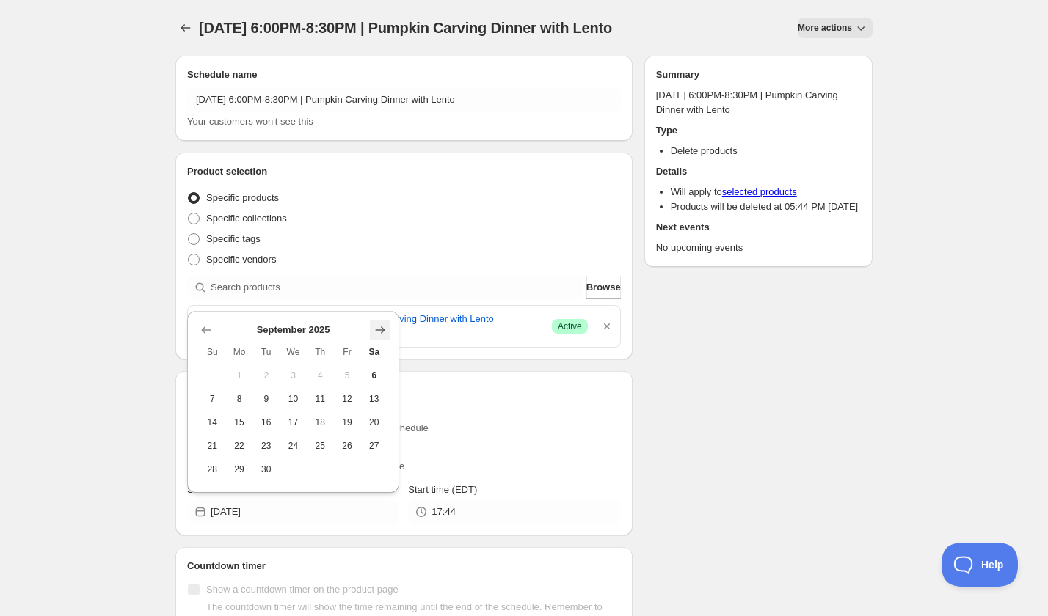
click at [381, 329] on icon "Show next month, October 2025" at bounding box center [380, 330] width 15 height 15
click at [324, 451] on span "23" at bounding box center [320, 446] width 15 height 12
type input "2025-10-23"
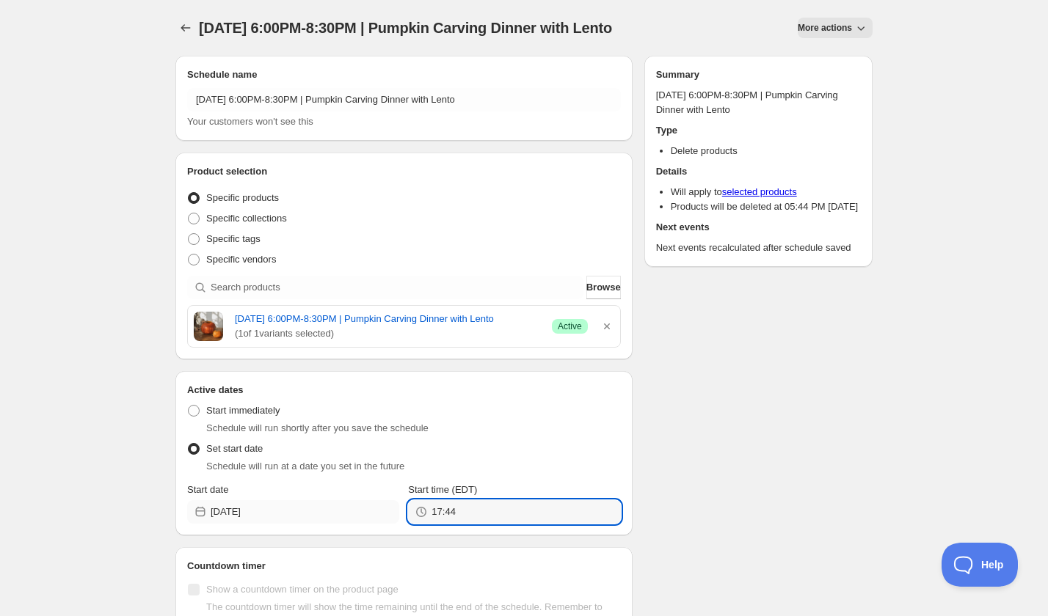
drag, startPoint x: 472, startPoint y: 519, endPoint x: 382, endPoint y: 519, distance: 90.2
click at [384, 519] on div "Start date 2025-10-23 Start time (EDT) 17:44" at bounding box center [404, 503] width 434 height 41
type input "20:30"
click at [694, 526] on div "Schedule name Thursday, October 23rd | 6:00PM-8:30PM | Pumpkin Carving Dinner w…" at bounding box center [518, 372] width 709 height 656
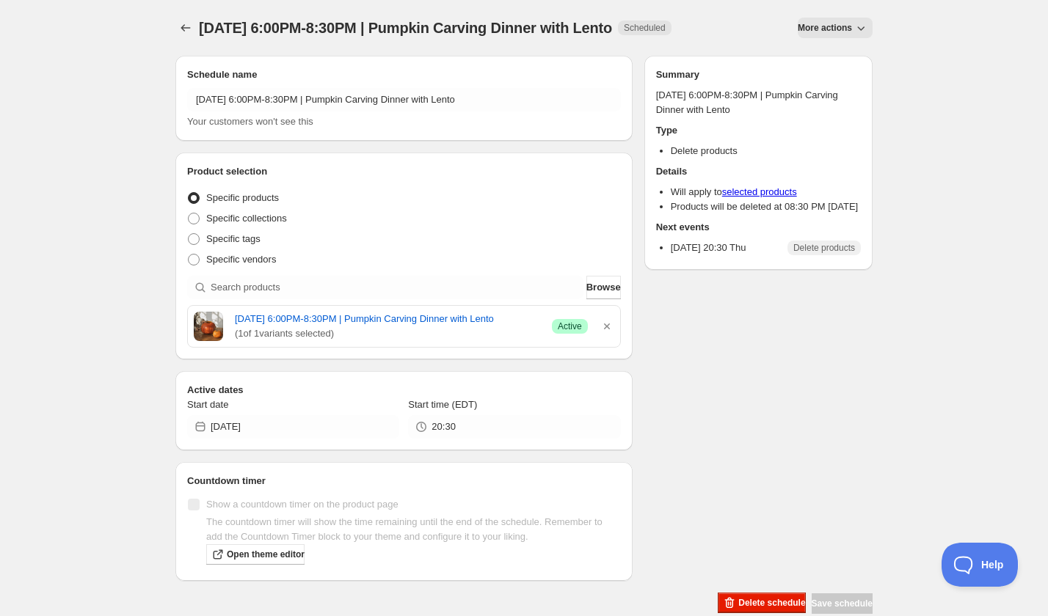
click at [173, 32] on div "Thursday, October 23rd | 6:00PM-8:30PM | Pumpkin Carving Dinner with Lento. Thi…" at bounding box center [524, 307] width 732 height 615
click at [182, 29] on icon "Schedules" at bounding box center [186, 27] width 10 height 7
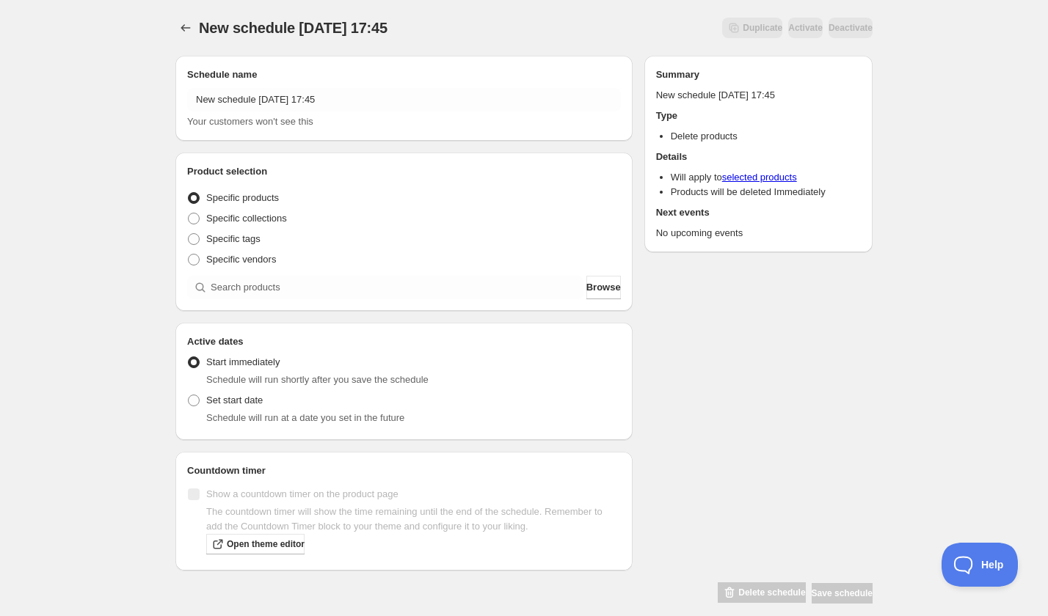
click at [277, 81] on h2 "Schedule name" at bounding box center [404, 74] width 434 height 15
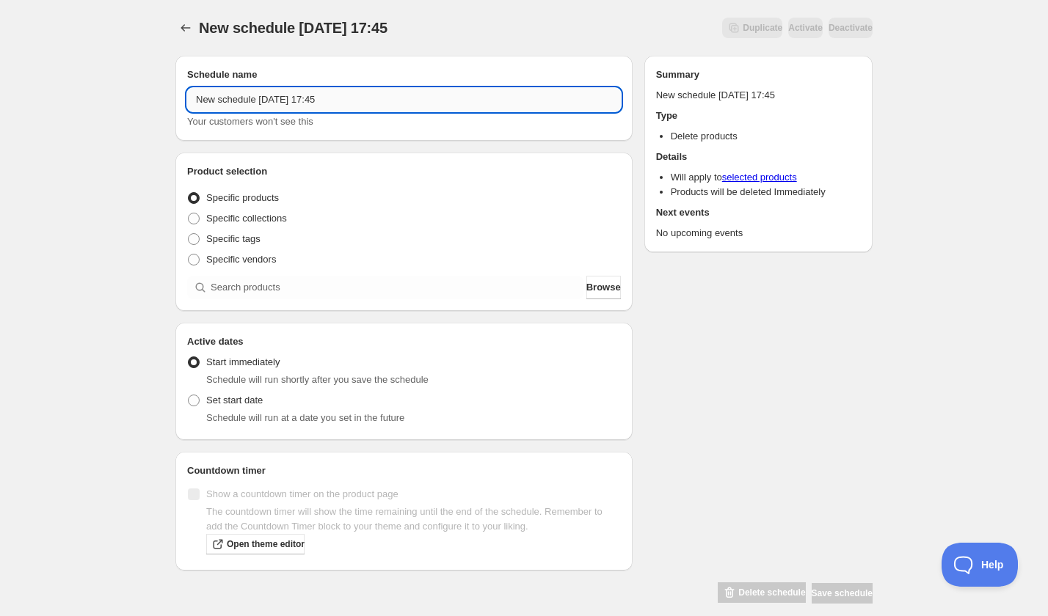
click at [277, 103] on input "New schedule Sep 06 2025 17:45" at bounding box center [404, 99] width 434 height 23
paste input "Monday, October 27th | 6:00PM-8:00PM | Cookie Decorating: Halloween!"
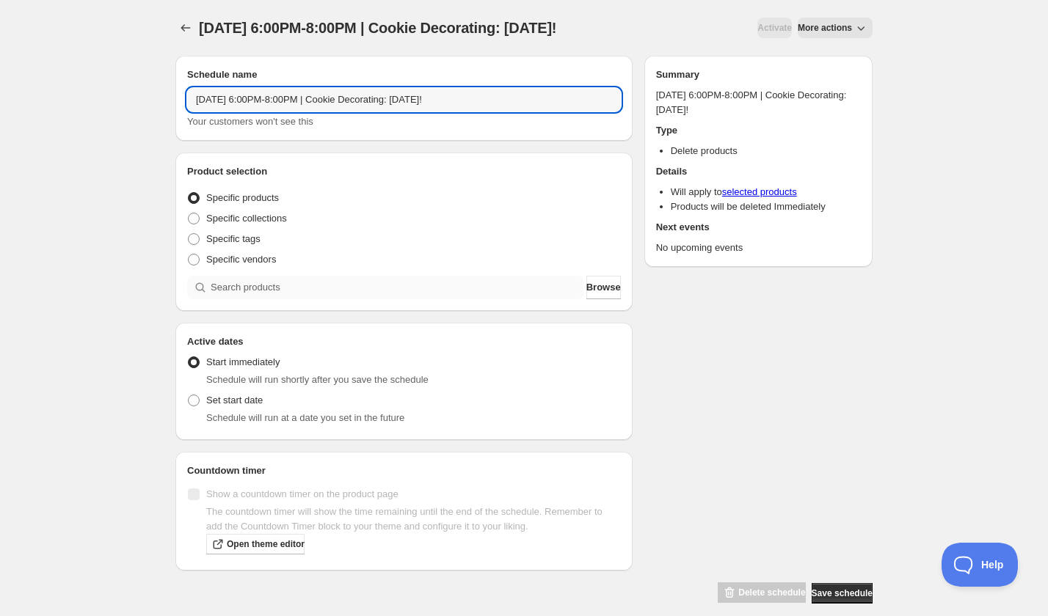
type input "Monday, October 27th | 6:00PM-8:00PM | Cookie Decorating: Halloween!"
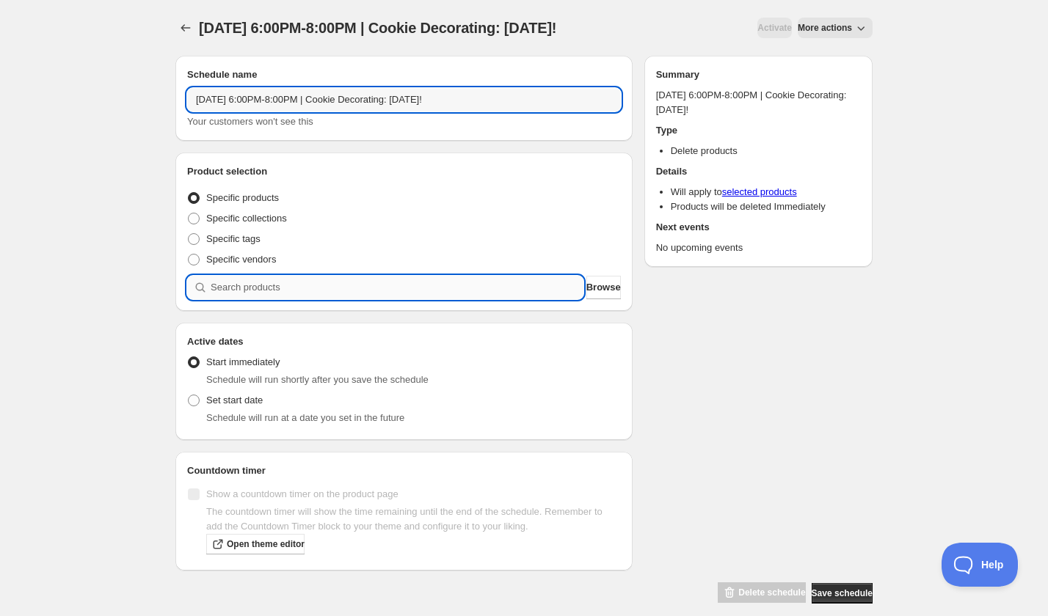
click at [293, 287] on input "search" at bounding box center [397, 287] width 373 height 23
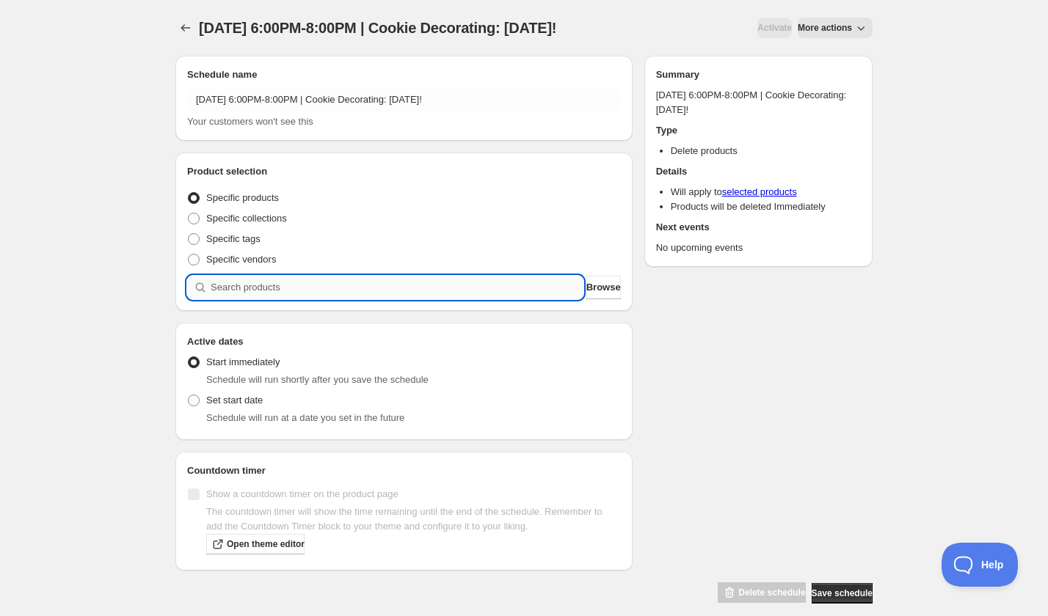
paste input "search"
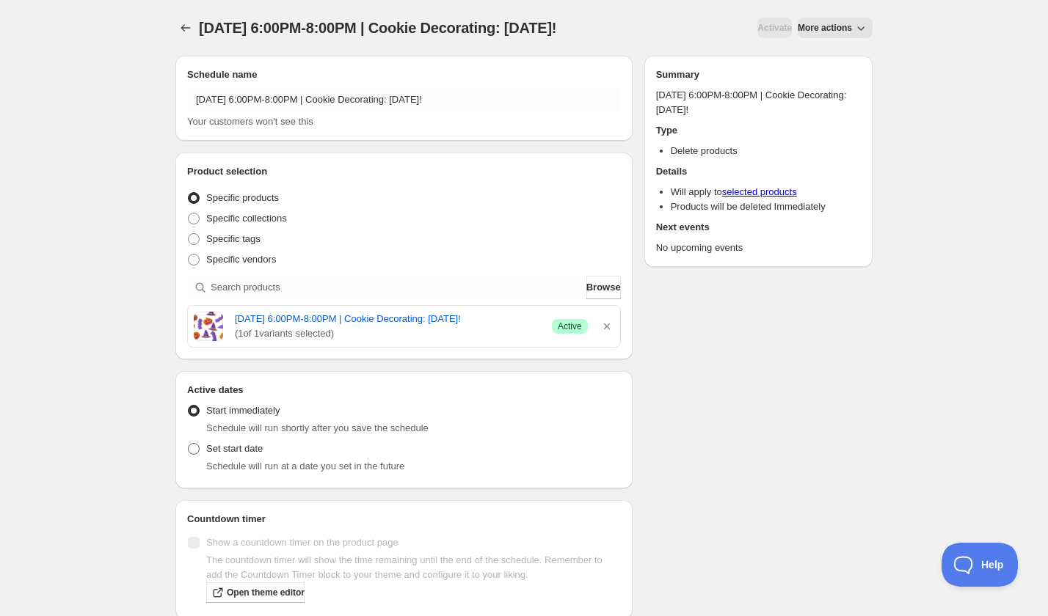
click at [230, 459] on label "Set start date" at bounding box center [225, 449] width 76 height 21
click at [189, 444] on input "Set start date" at bounding box center [188, 443] width 1 height 1
radio input "true"
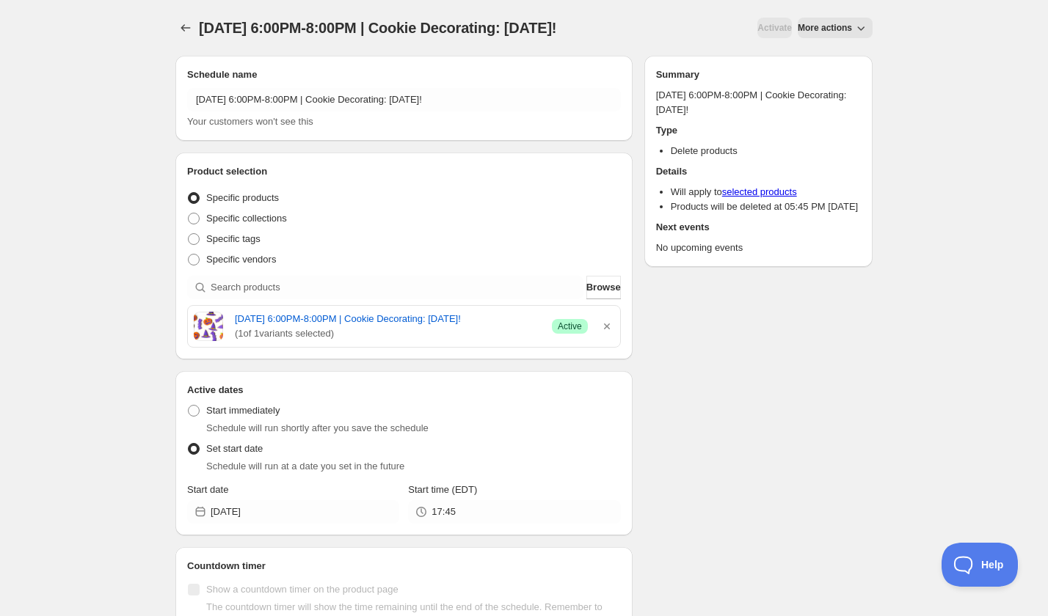
scroll to position [53, 0]
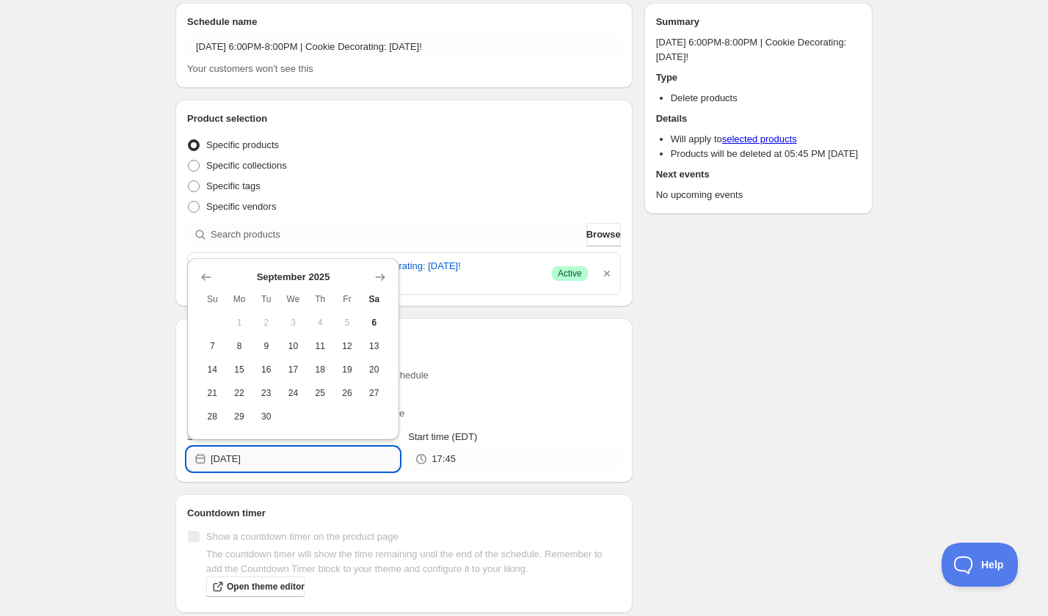
click at [274, 471] on input "2025-09-06" at bounding box center [305, 458] width 189 height 23
click at [386, 271] on icon "Show next month, October 2025" at bounding box center [380, 277] width 15 height 15
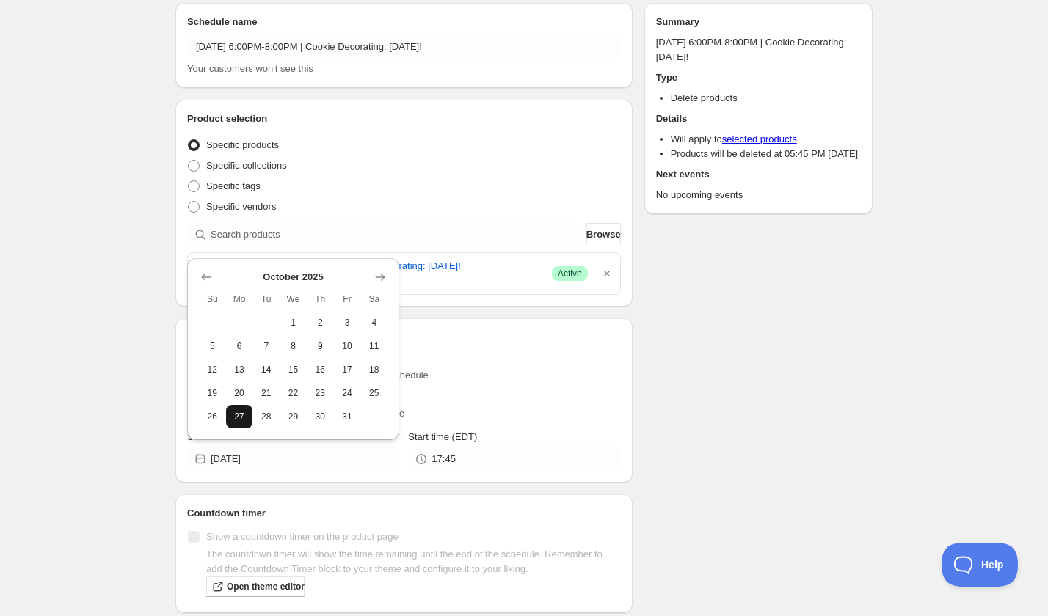
click at [241, 416] on span "27" at bounding box center [239, 417] width 15 height 12
type input "2025-10-27"
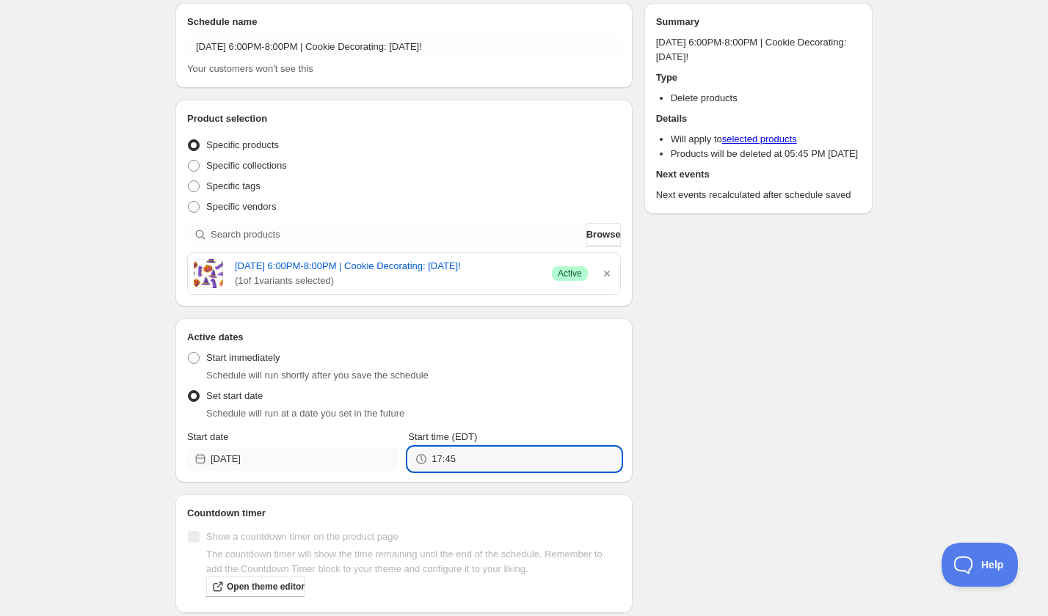
drag, startPoint x: 469, startPoint y: 471, endPoint x: 388, endPoint y: 469, distance: 81.4
click at [388, 469] on div "Start date 2025-10-27 Start time (EDT) 17:45" at bounding box center [404, 450] width 434 height 41
type input "20:00"
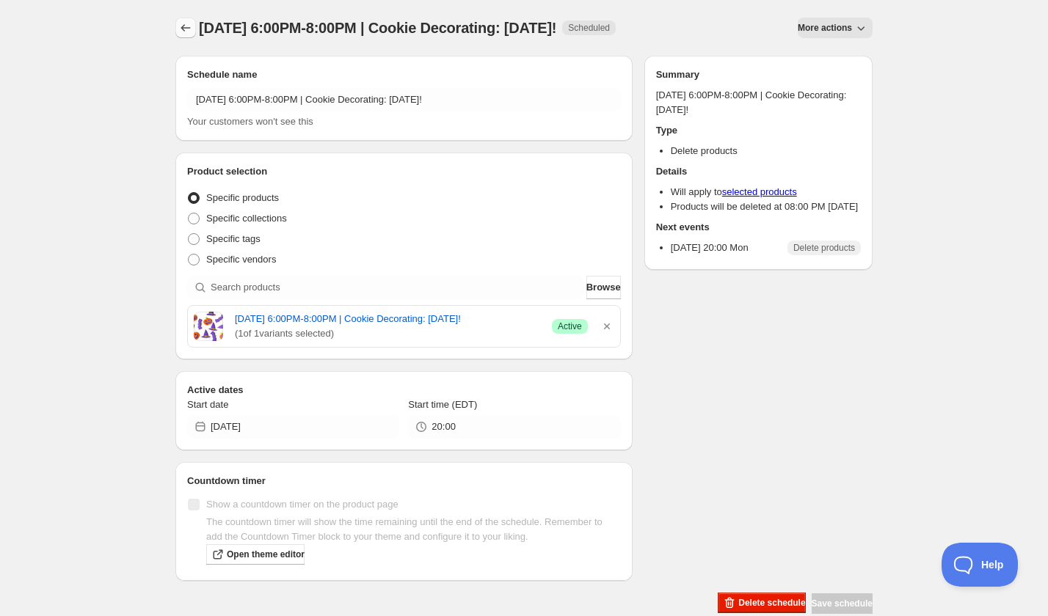
click at [179, 28] on icon "Schedules" at bounding box center [185, 28] width 15 height 15
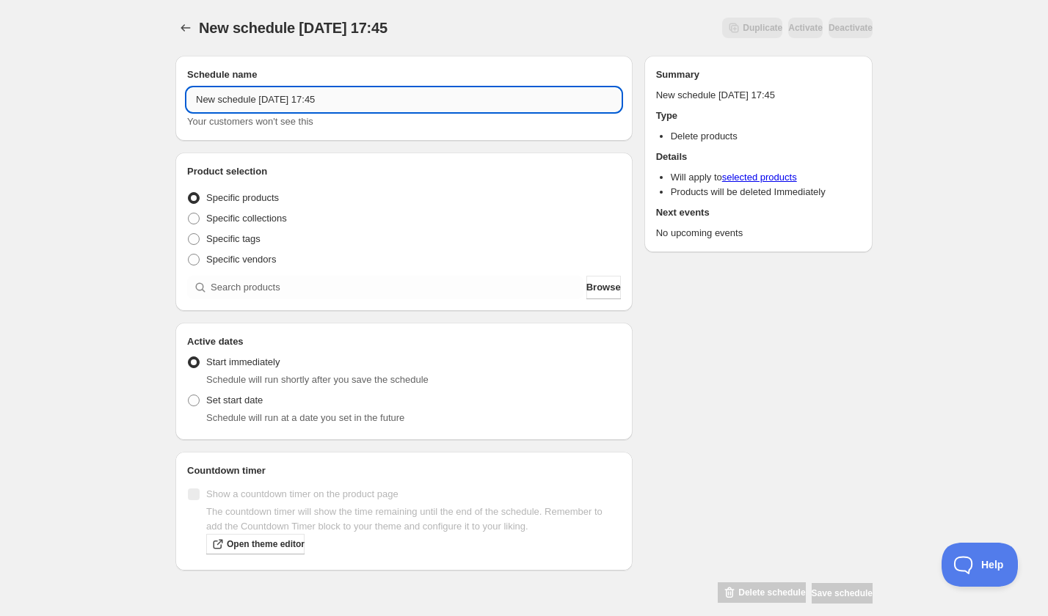
click at [288, 93] on input "New schedule Sep 06 2025 17:45" at bounding box center [404, 99] width 434 height 23
paste input "Tuesday, October 21st | 6:00PM-8:00PM | Poppies in Watercolor: A Monochromatic …"
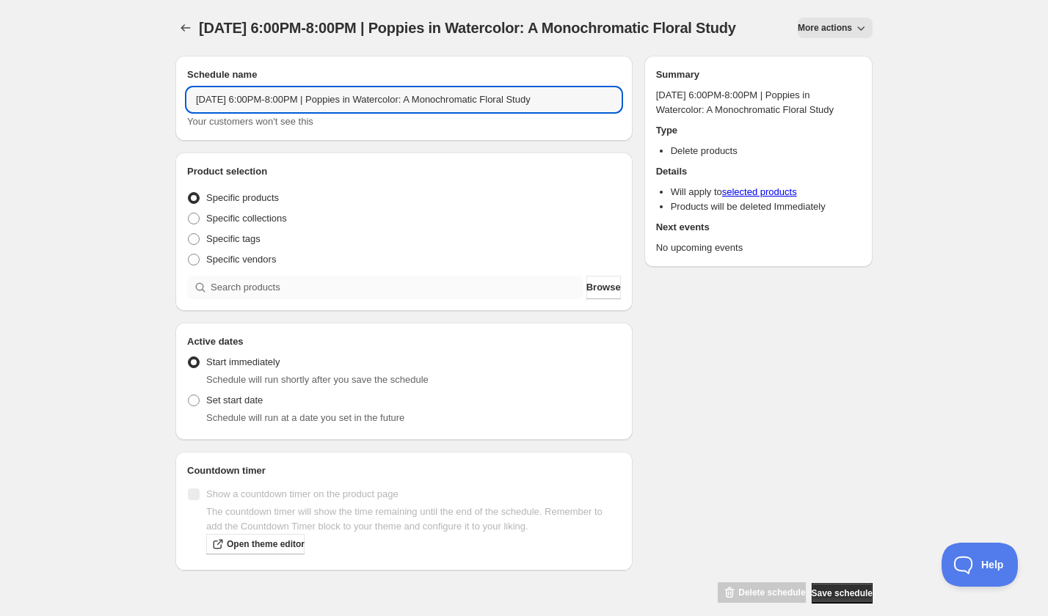
type input "Tuesday, October 21st | 6:00PM-8:00PM | Poppies in Watercolor: A Monochromatic …"
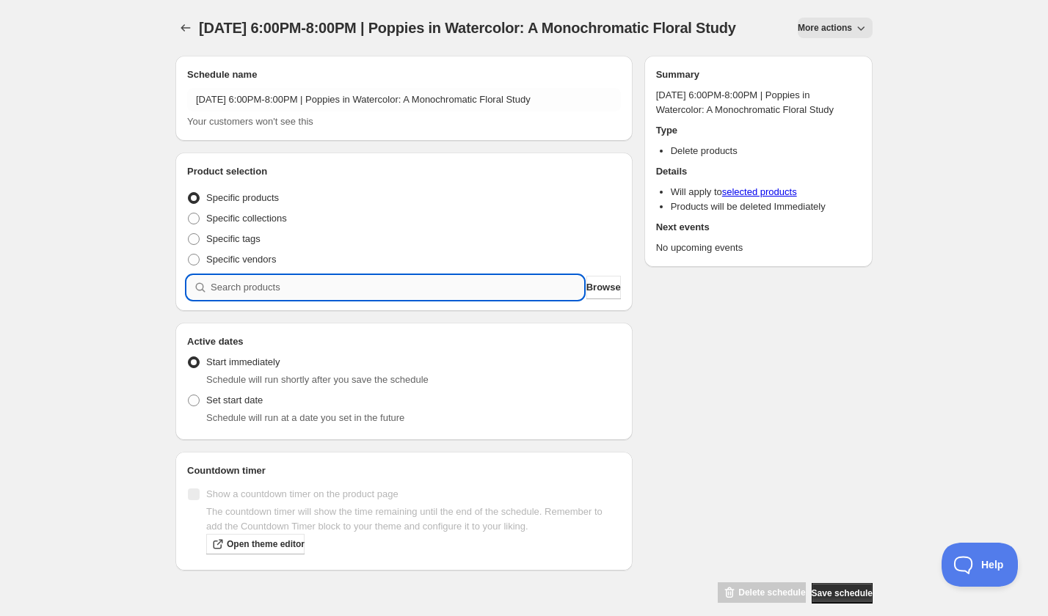
click at [304, 298] on input "search" at bounding box center [397, 287] width 373 height 23
paste input "search"
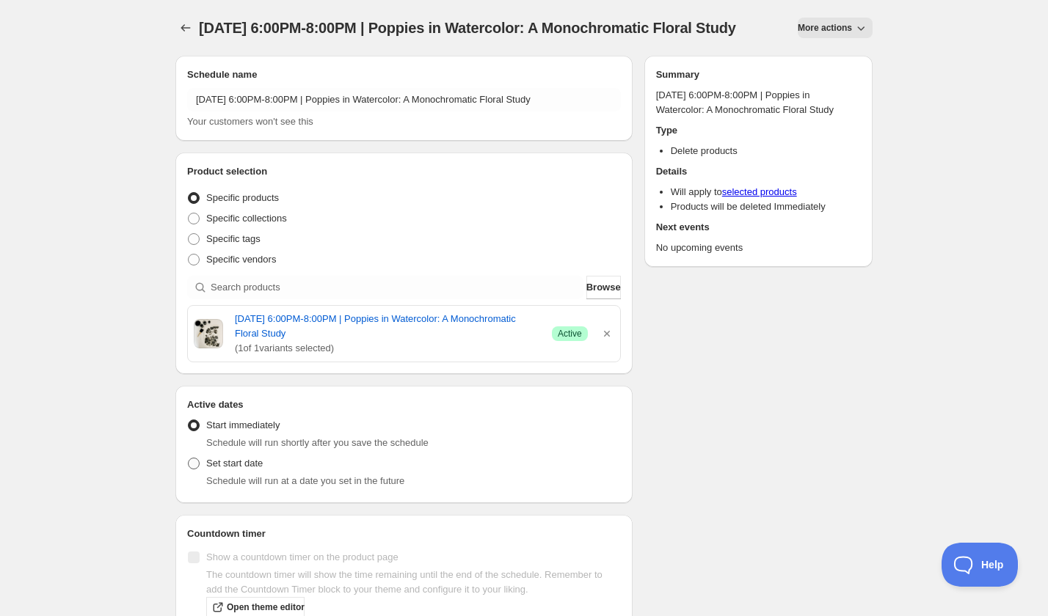
click at [210, 471] on span "Set start date" at bounding box center [234, 463] width 56 height 15
click at [189, 458] on input "Set start date" at bounding box center [188, 458] width 1 height 1
radio input "true"
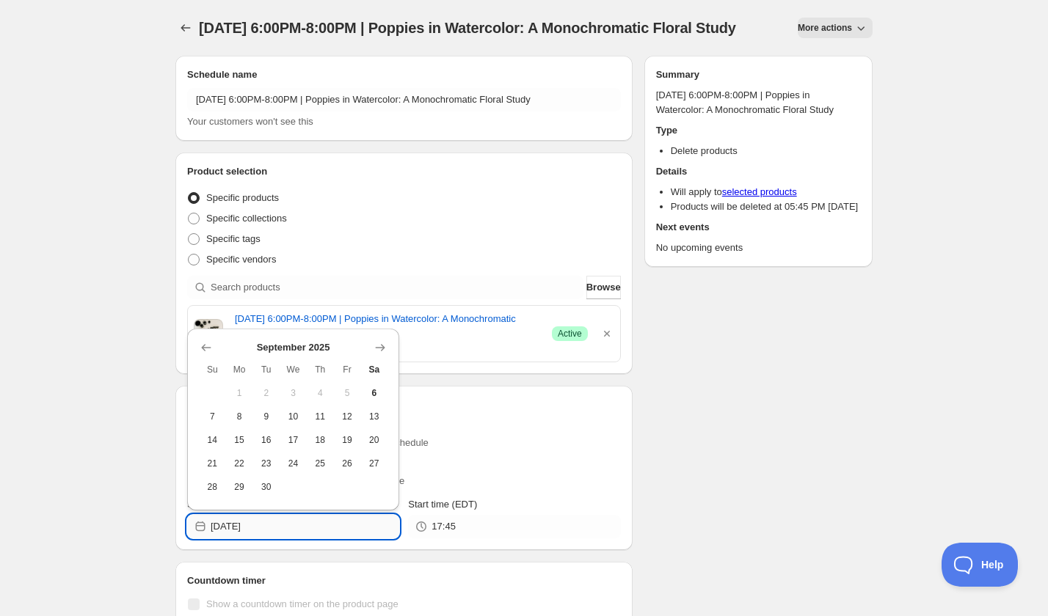
click at [272, 536] on input "2025-09-06" at bounding box center [305, 526] width 189 height 23
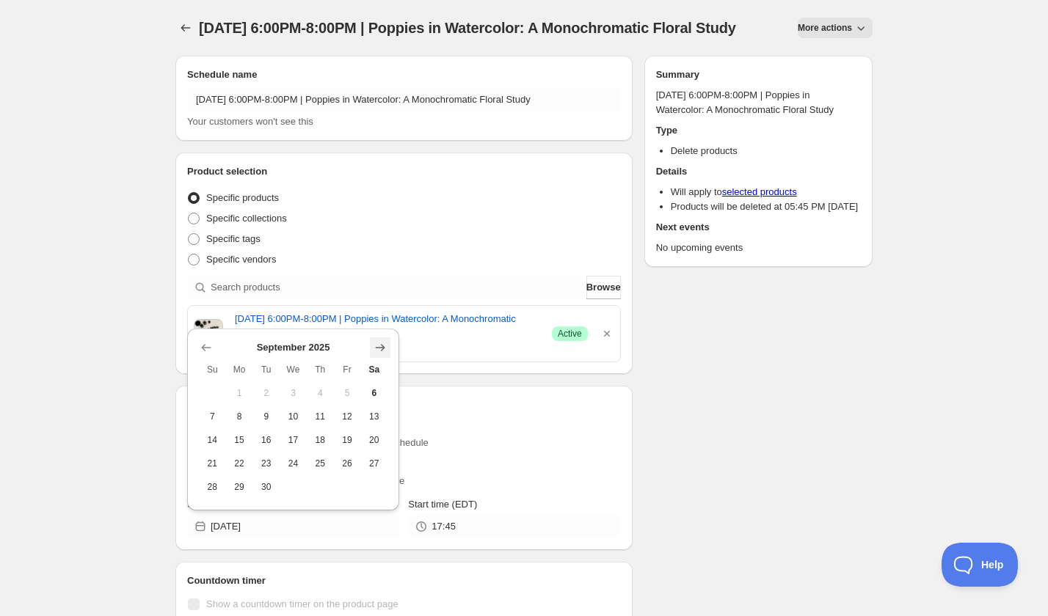
click at [375, 346] on icon "Show next month, October 2025" at bounding box center [380, 347] width 15 height 15
click at [260, 467] on span "21" at bounding box center [265, 464] width 15 height 12
type input "2025-10-21"
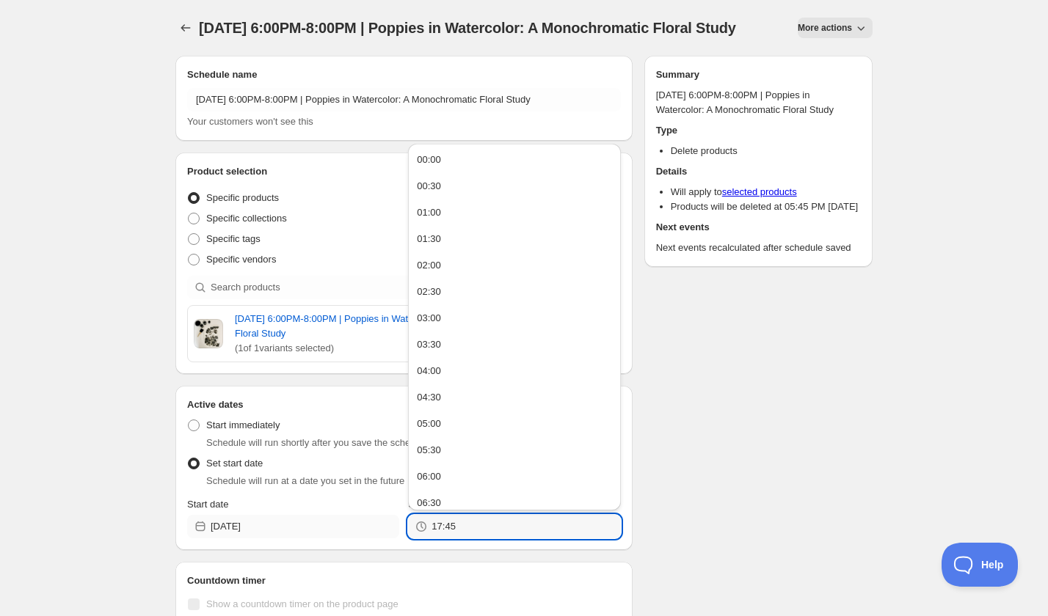
drag, startPoint x: 472, startPoint y: 538, endPoint x: 371, endPoint y: 538, distance: 100.5
click at [371, 538] on div "Start date 2025-10-21 Start time (EDT) 17:45" at bounding box center [404, 517] width 434 height 41
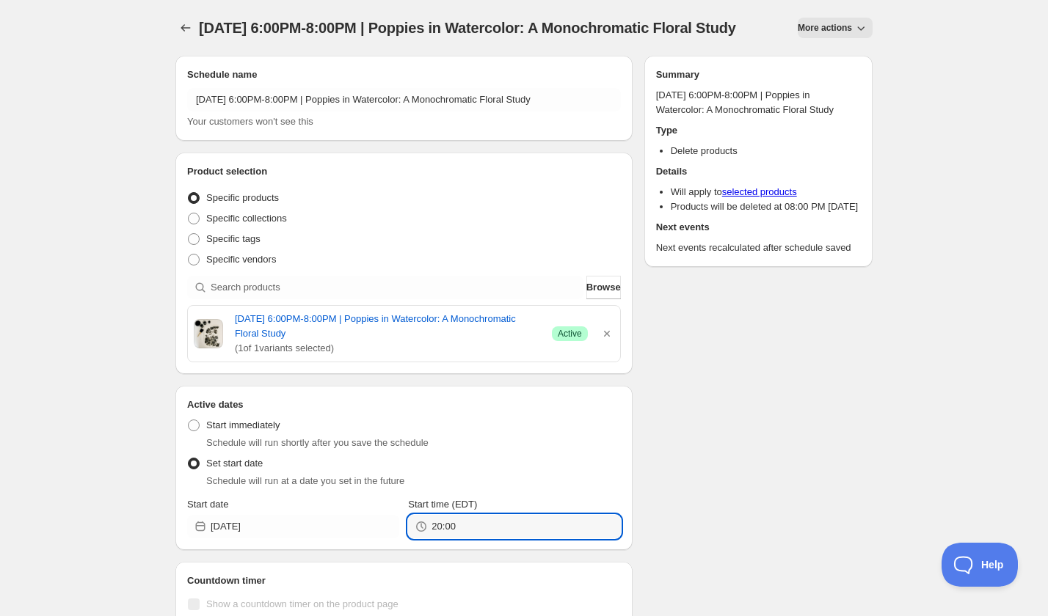
type input "20:00"
click at [711, 468] on div "Schedule name Tuesday, October 21st | 6:00PM-8:00PM | Poppies in Watercolor: A …" at bounding box center [518, 379] width 709 height 670
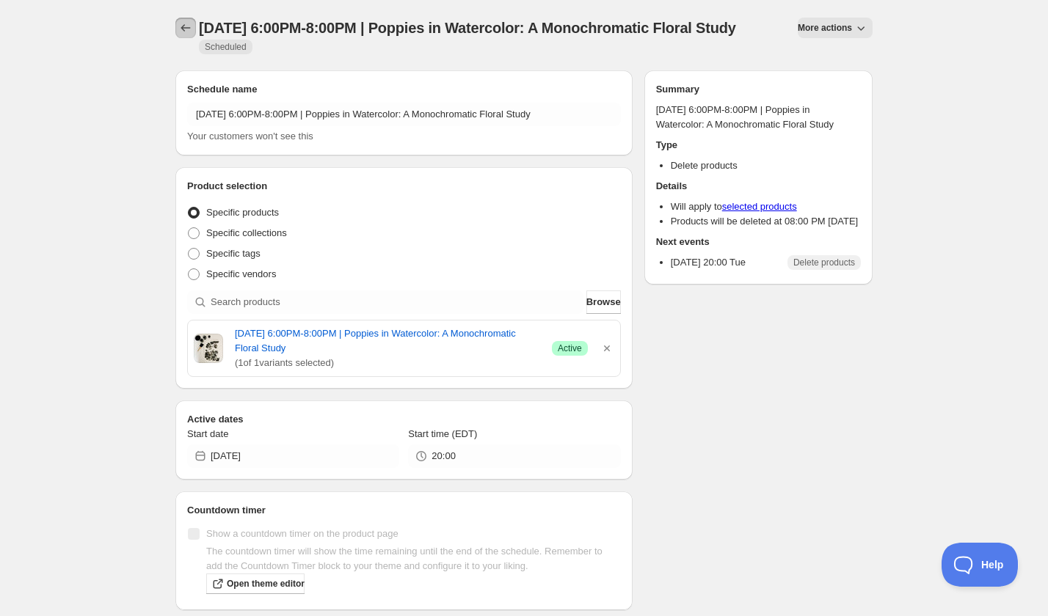
click at [177, 32] on button "Schedules" at bounding box center [185, 28] width 21 height 21
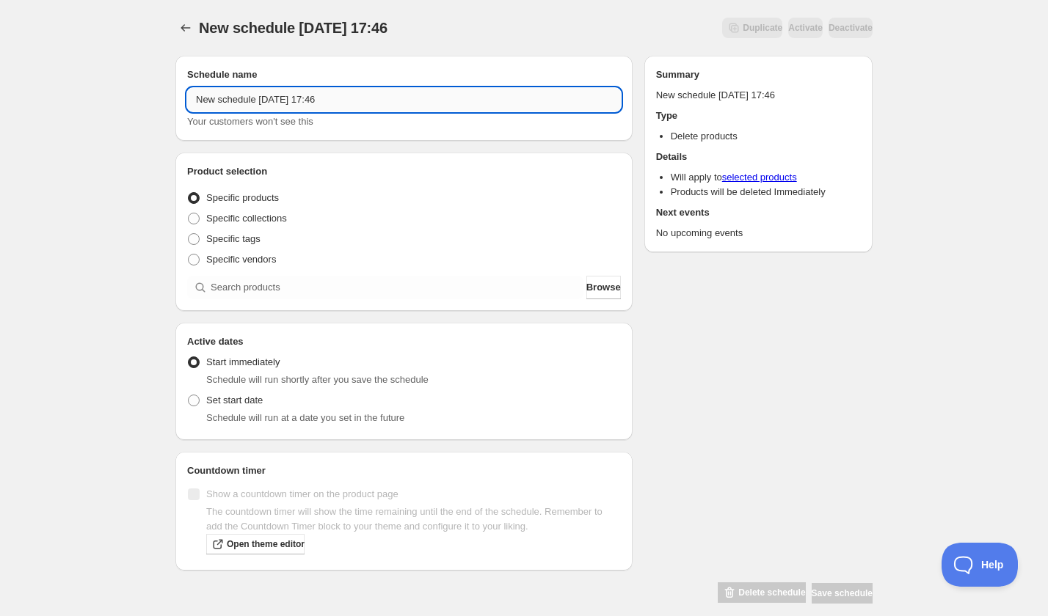
click at [220, 93] on input "New schedule Sep 06 2025 17:46" at bounding box center [404, 99] width 434 height 23
paste input "Wednesday, October 22nd | 6:00PM-7:30PM | Introduction to Chocolatiering"
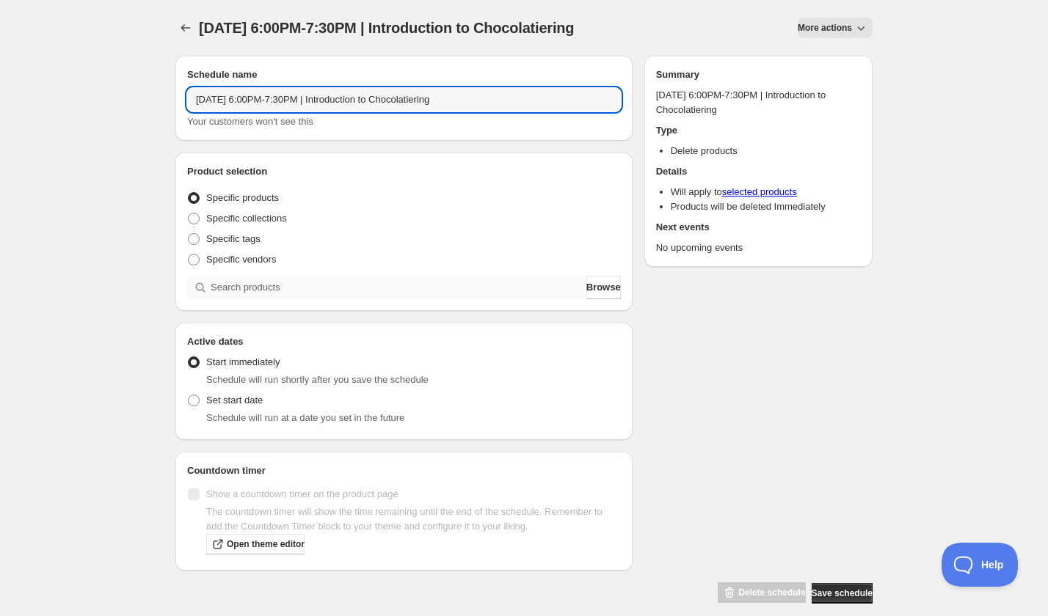
type input "Wednesday, October 22nd | 6:00PM-7:30PM | Introduction to Chocolatiering"
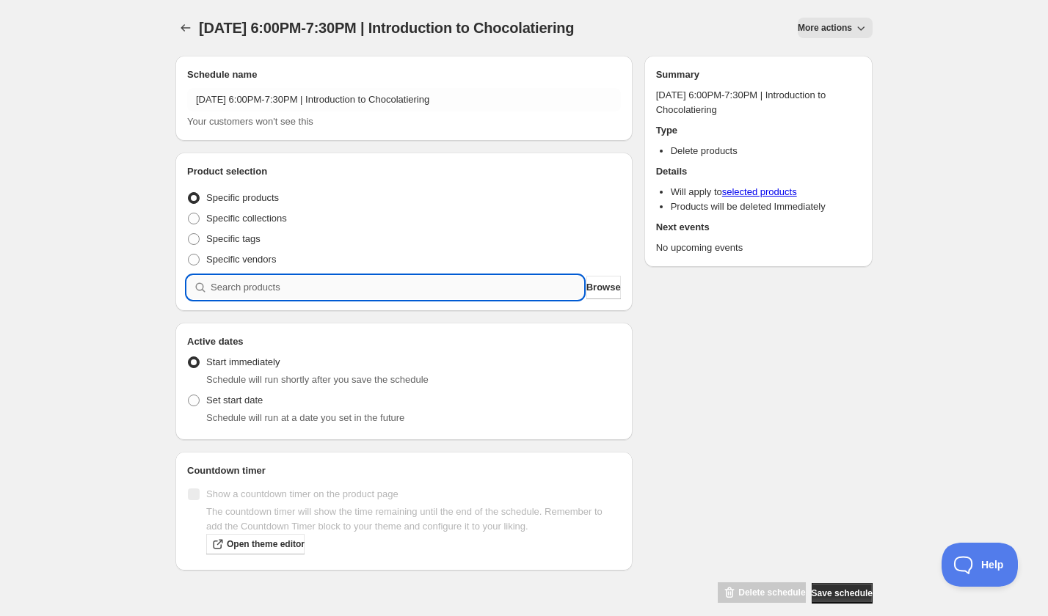
click at [287, 285] on input "search" at bounding box center [397, 287] width 373 height 23
paste input "search"
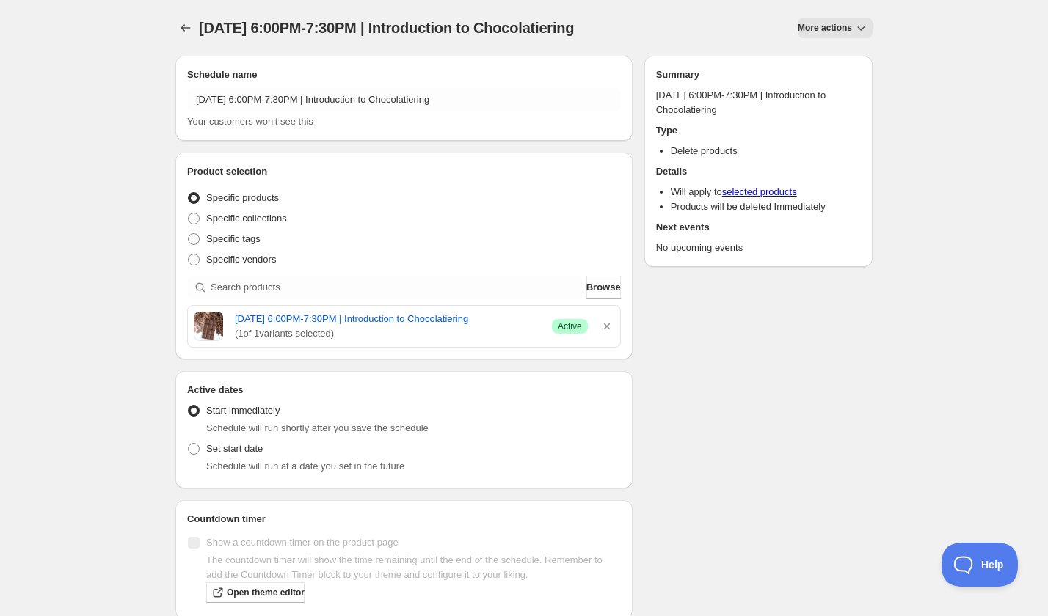
click at [231, 472] on span "Schedule will run at a date you set in the future" at bounding box center [305, 466] width 198 height 11
click at [225, 472] on div "Set start date Schedule will run at a date you set in the future" at bounding box center [404, 456] width 434 height 35
click at [225, 456] on span "Set start date" at bounding box center [234, 449] width 56 height 15
click at [189, 444] on input "Set start date" at bounding box center [188, 443] width 1 height 1
radio input "true"
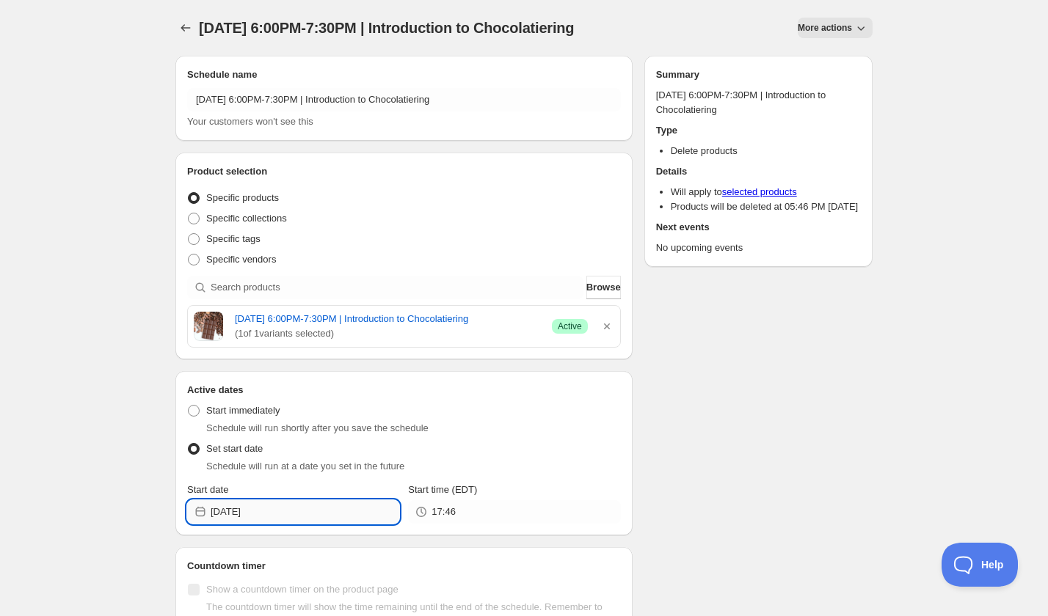
click at [274, 524] on input "2025-09-06" at bounding box center [305, 511] width 189 height 23
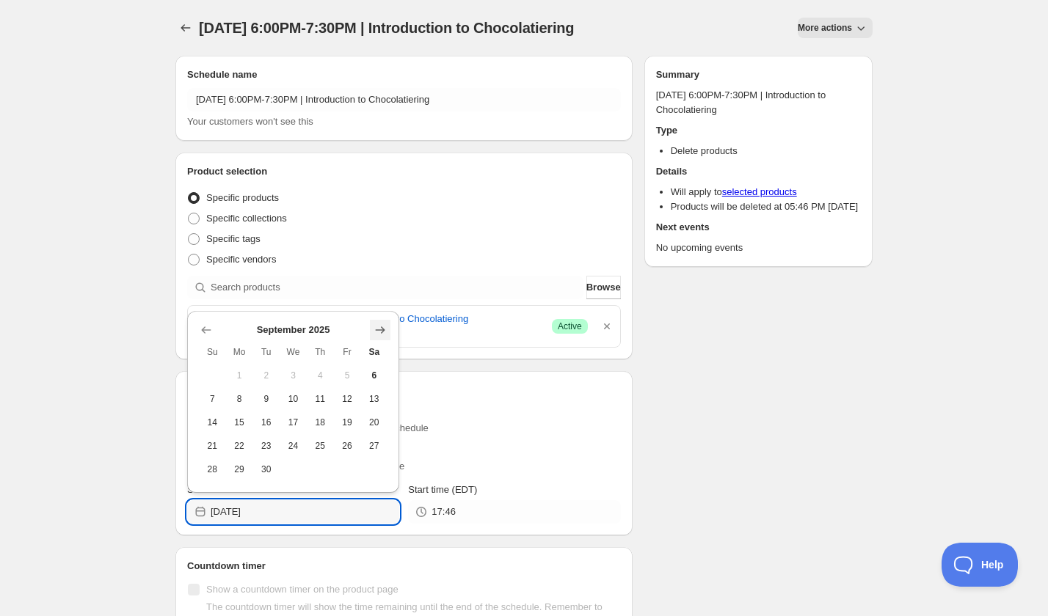
click at [385, 335] on icon "Show next month, October 2025" at bounding box center [380, 330] width 15 height 15
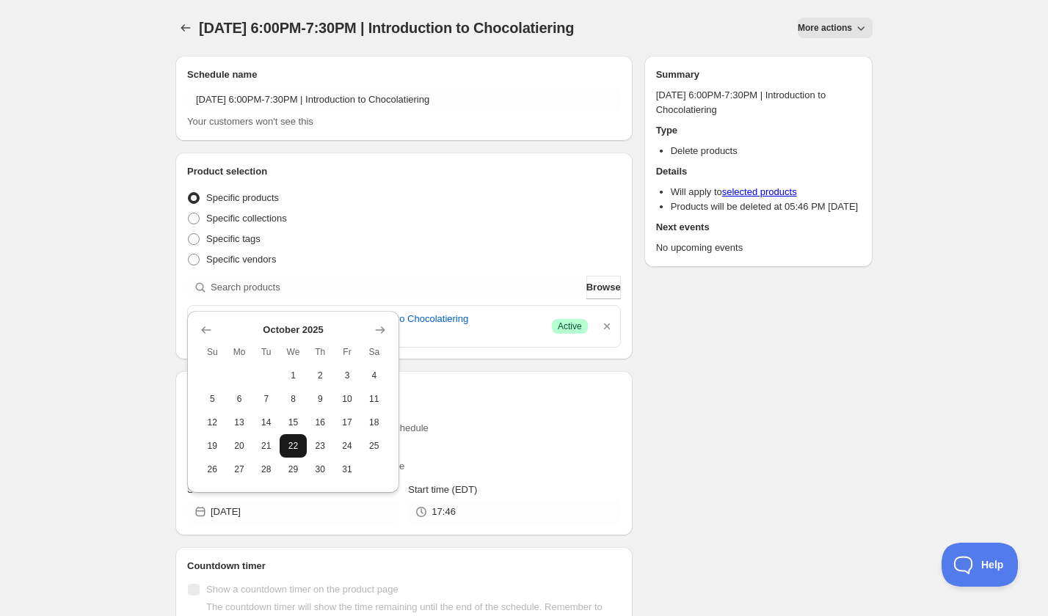
click at [292, 452] on button "22" at bounding box center [292, 445] width 27 height 23
type input "2025-10-22"
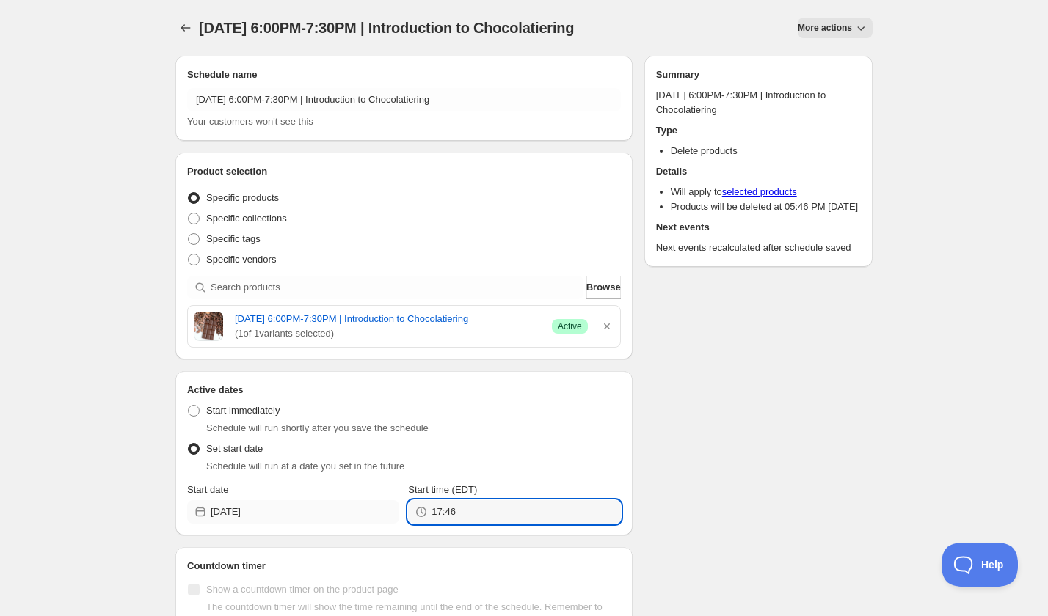
drag, startPoint x: 478, startPoint y: 521, endPoint x: 398, endPoint y: 519, distance: 80.0
click at [398, 519] on div "Start date 2025-10-22 Start time (EDT) 17:46" at bounding box center [404, 503] width 434 height 41
type input "19:30"
click at [728, 456] on div "Schedule name Wednesday, October 22nd | 6:00PM-7:30PM | Introduction to Chocola…" at bounding box center [518, 372] width 709 height 656
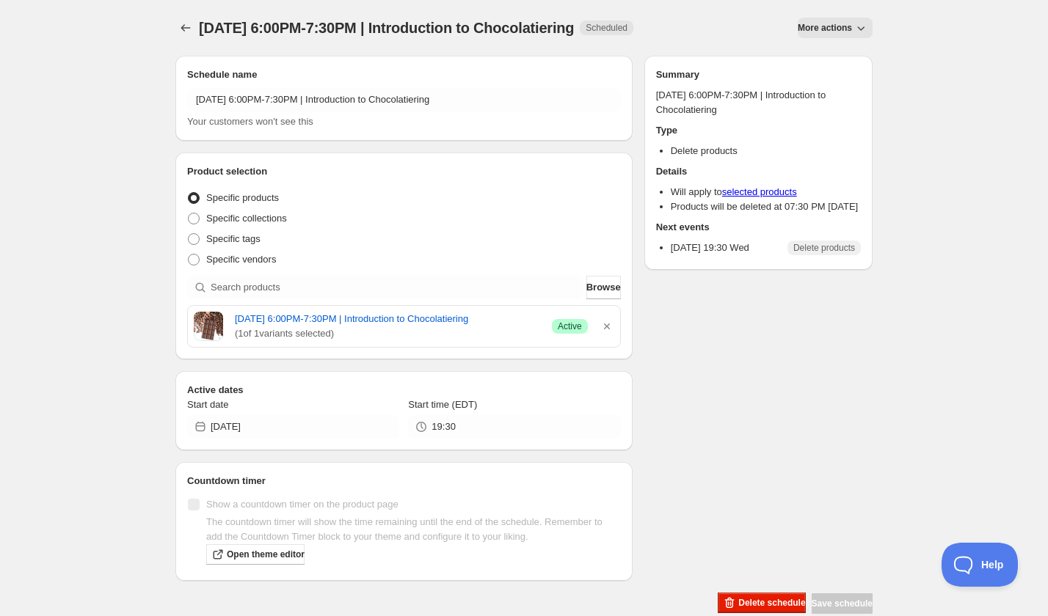
click at [175, 34] on div at bounding box center [186, 28] width 23 height 21
click at [180, 32] on icon "Schedules" at bounding box center [185, 28] width 15 height 15
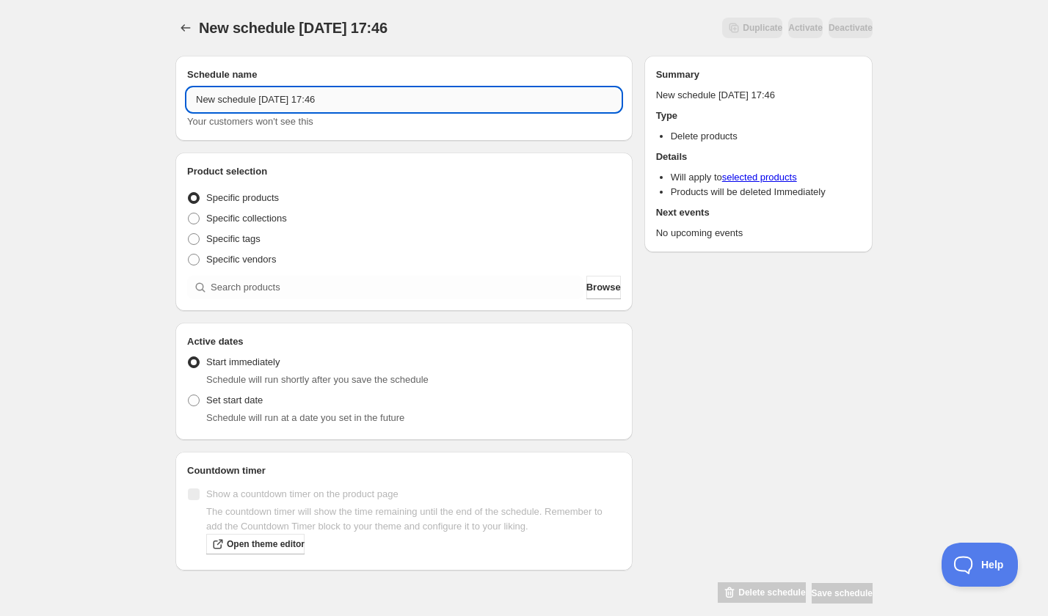
click at [312, 107] on input "New schedule Sep 06 2025 17:46" at bounding box center [404, 99] width 434 height 23
paste input "Friday, November 14th | 6:30PM-8:00PM | Introduction to Fencing"
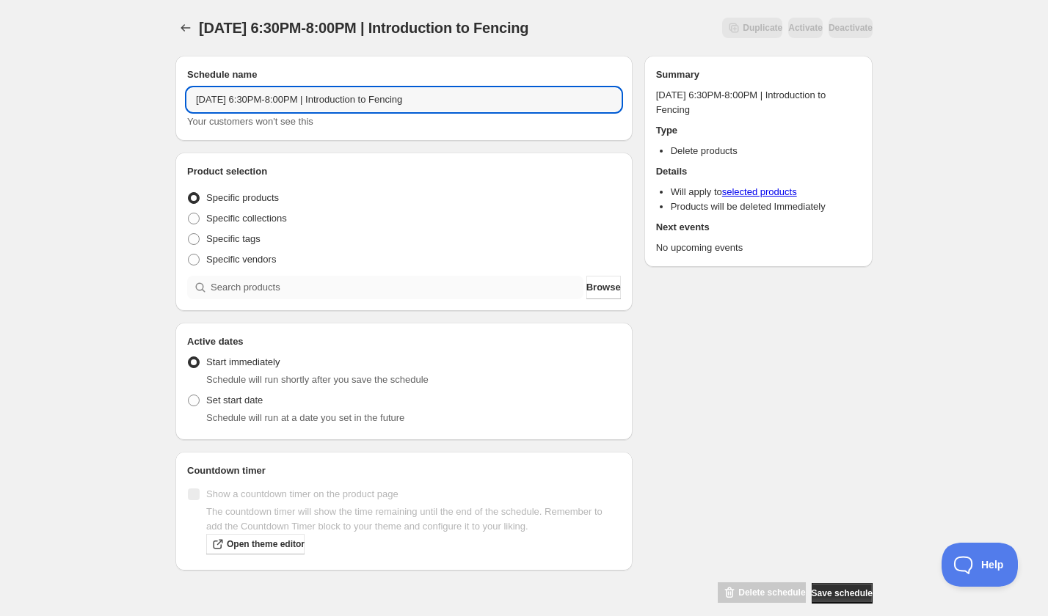
type input "Friday, November 14th | 6:30PM-8:00PM | Introduction to Fencing"
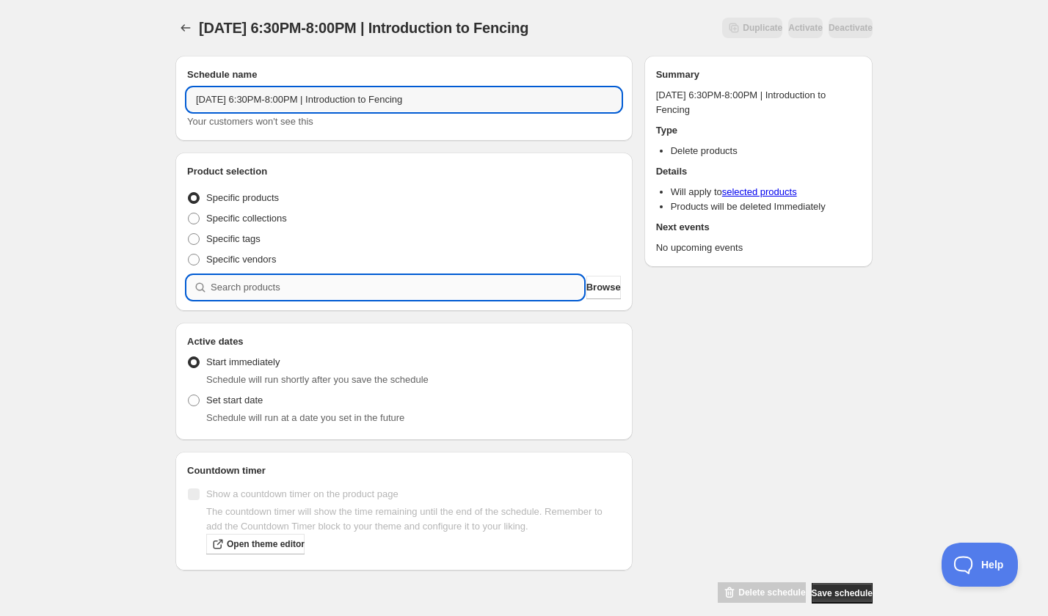
click at [321, 285] on input "search" at bounding box center [397, 287] width 373 height 23
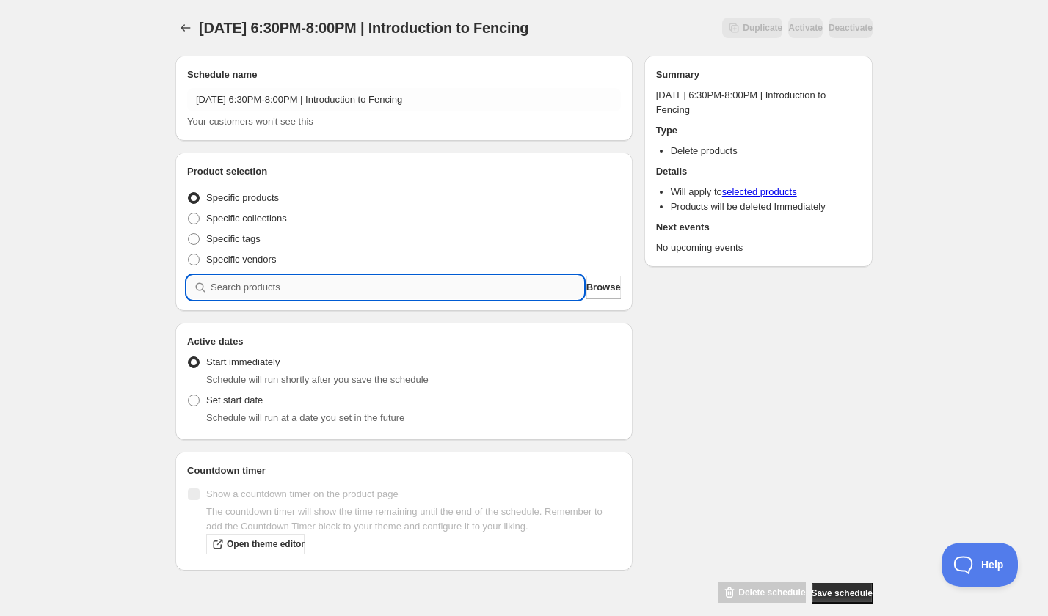
paste input "search"
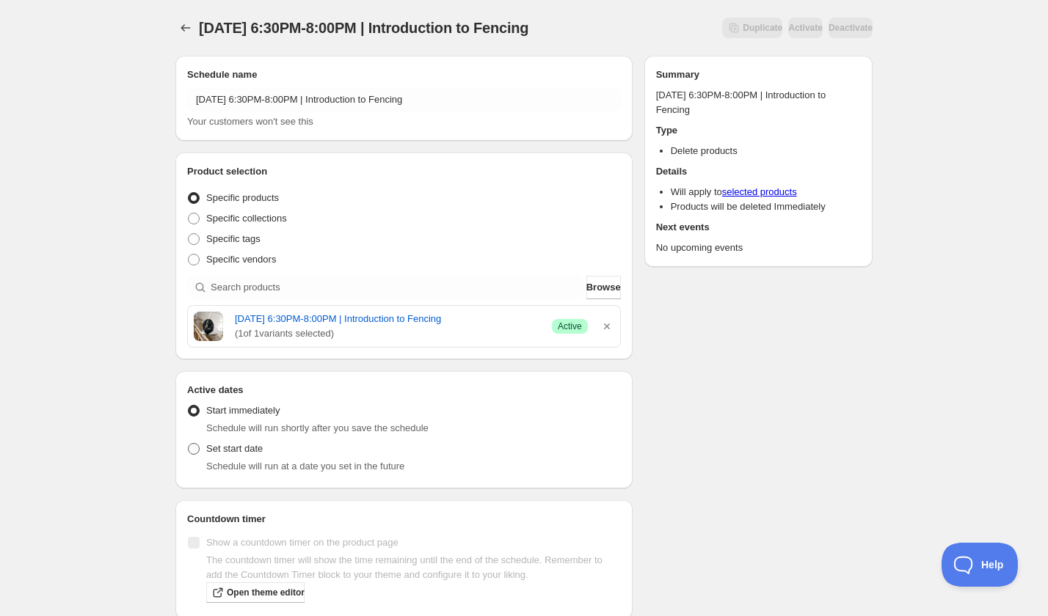
click at [208, 443] on span "Set start date" at bounding box center [234, 448] width 56 height 11
click at [189, 443] on input "Set start date" at bounding box center [188, 443] width 1 height 1
radio input "true"
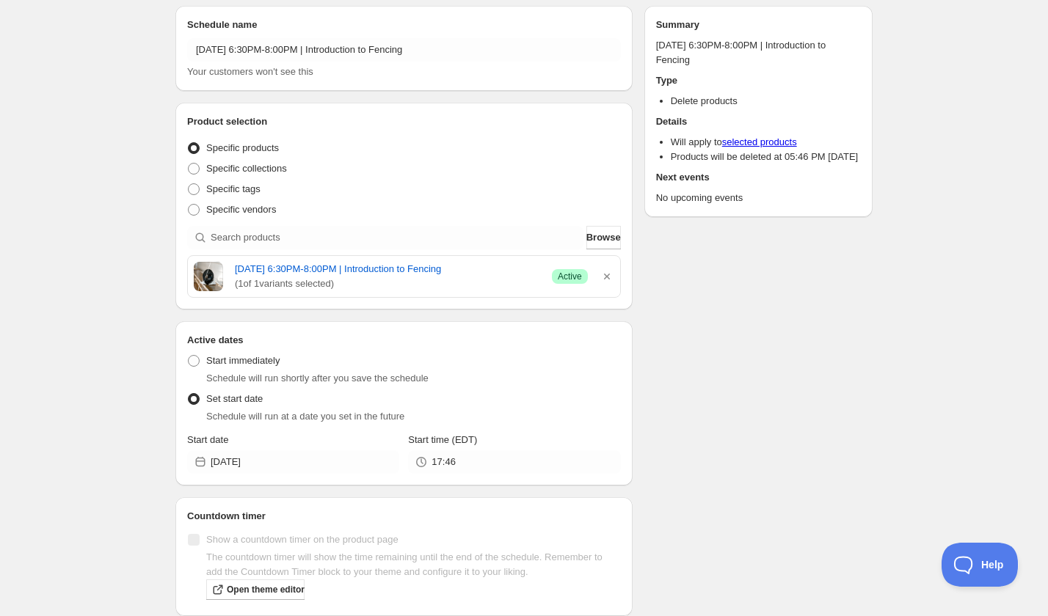
scroll to position [70, 0]
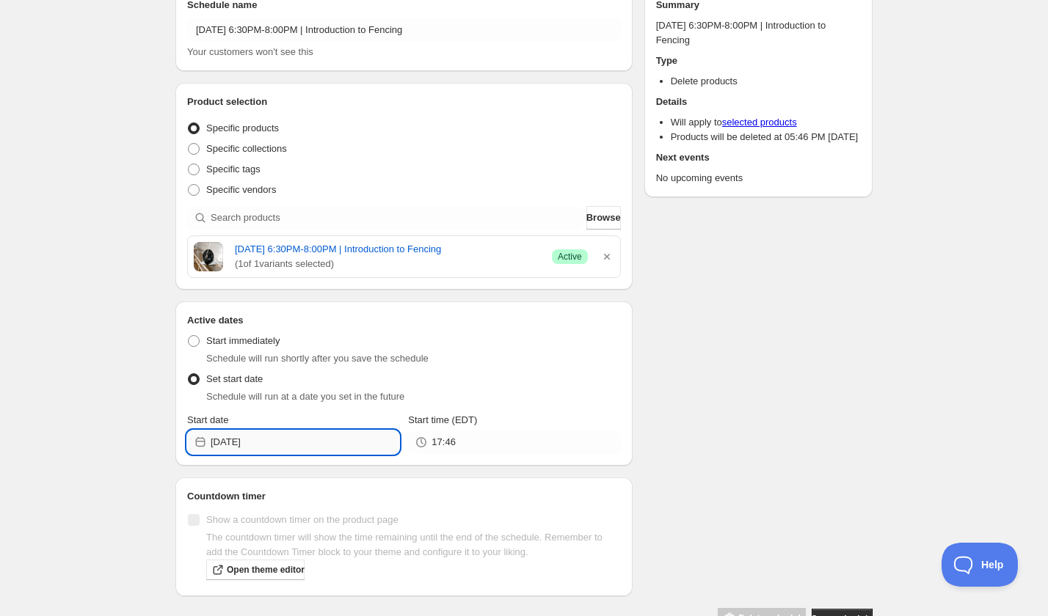
click at [302, 431] on input "2025-09-06" at bounding box center [305, 442] width 189 height 23
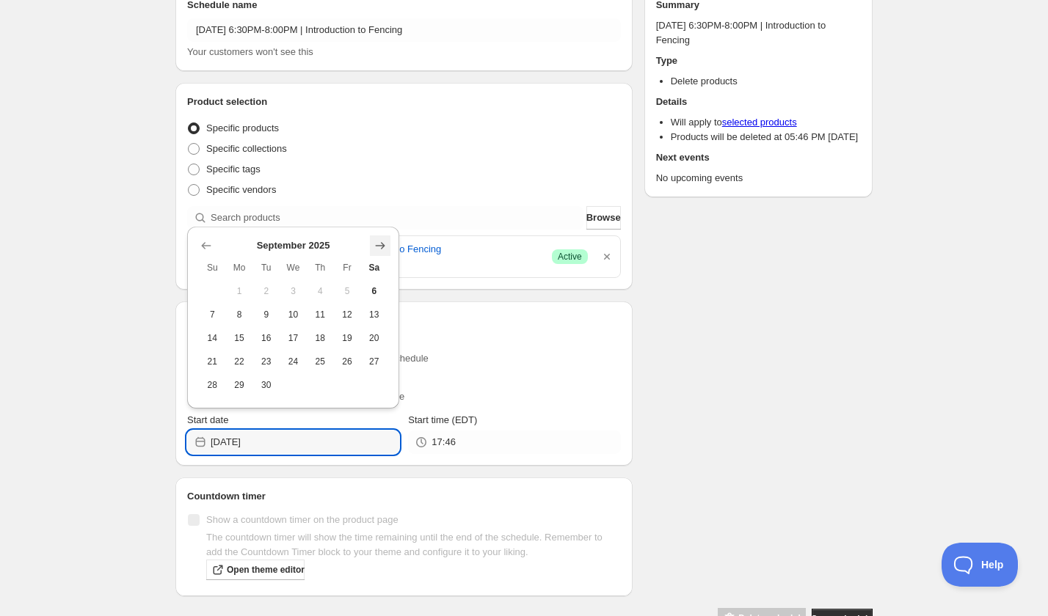
click at [381, 245] on icon "Show next month, October 2025" at bounding box center [381, 245] width 10 height 7
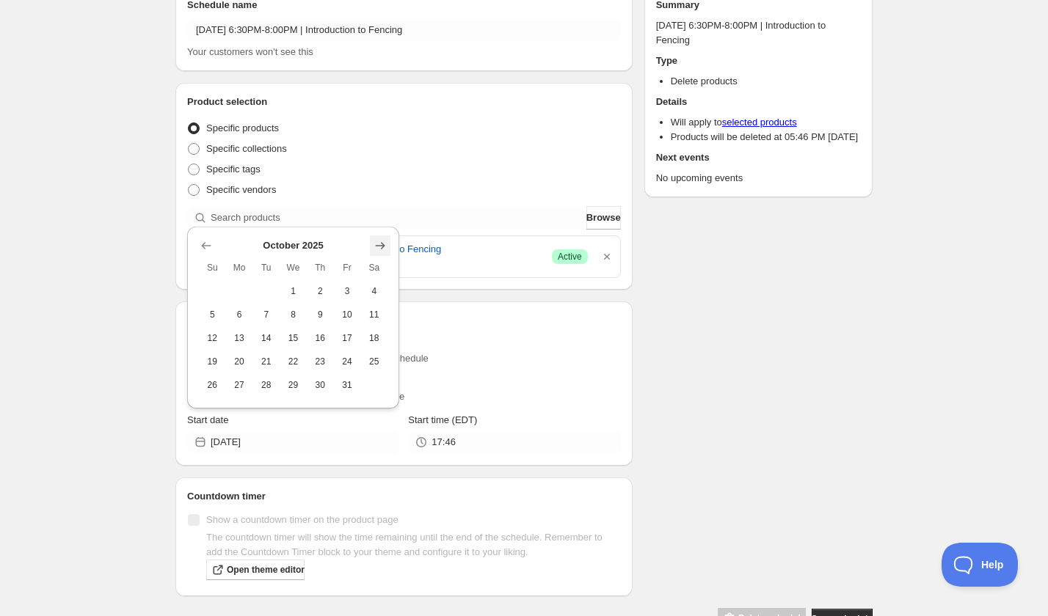
click at [381, 245] on icon "Show next month, November 2025" at bounding box center [381, 245] width 10 height 7
click at [354, 310] on span "14" at bounding box center [347, 315] width 15 height 12
type input "2025-11-14"
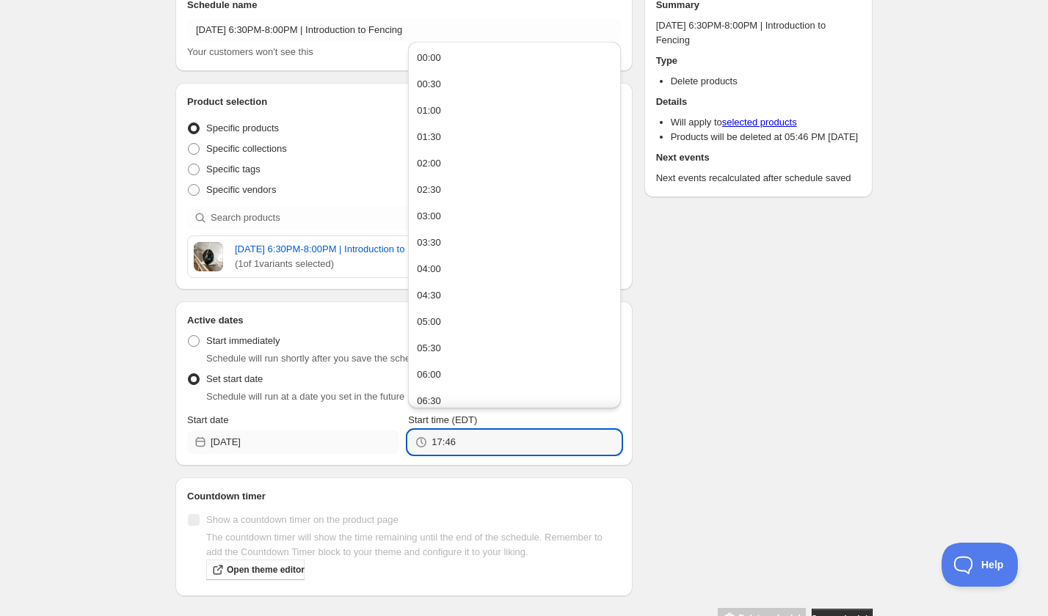
drag, startPoint x: 478, startPoint y: 445, endPoint x: 398, endPoint y: 445, distance: 80.0
click at [408, 445] on div "17:46" at bounding box center [514, 442] width 212 height 23
type input "20:00"
click at [728, 405] on div "Schedule name Friday, November 14th | 6:30PM-8:00PM | Introduction to Fencing Y…" at bounding box center [518, 302] width 709 height 656
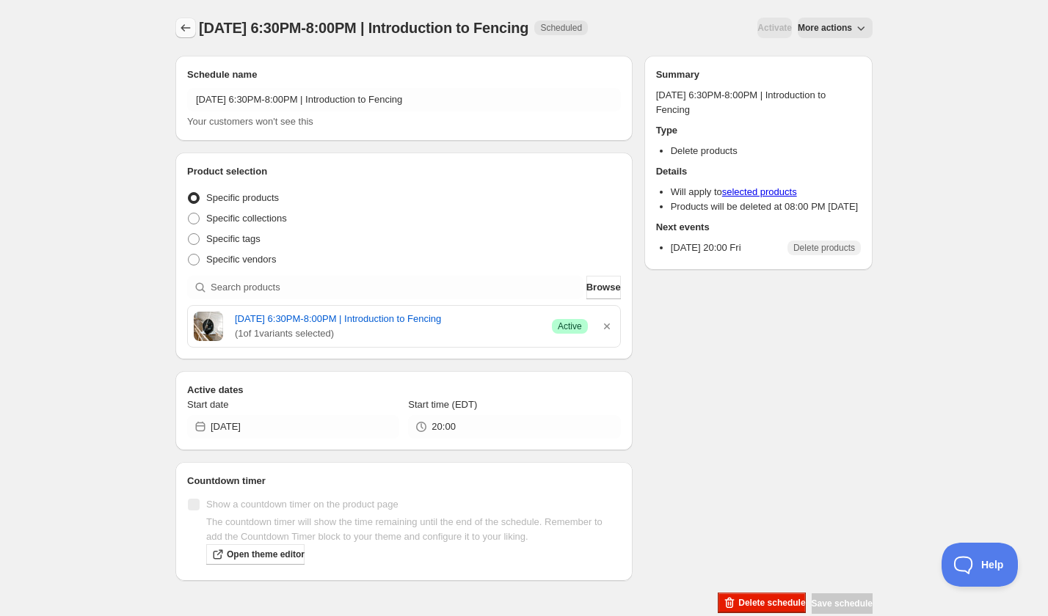
click at [178, 27] on button "Schedules" at bounding box center [185, 28] width 21 height 21
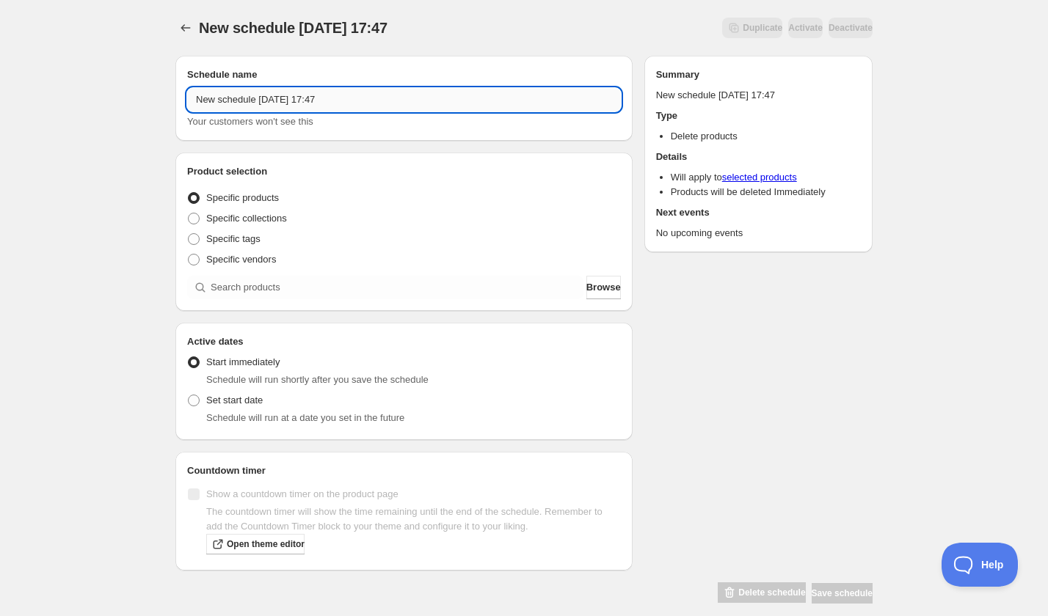
click at [281, 96] on input "New schedule Sep 06 2025 17:47" at bounding box center [404, 99] width 434 height 23
paste input "Tuesday, November 11th | 6:30PM-8:30PM | Homemade Butter Biscuits"
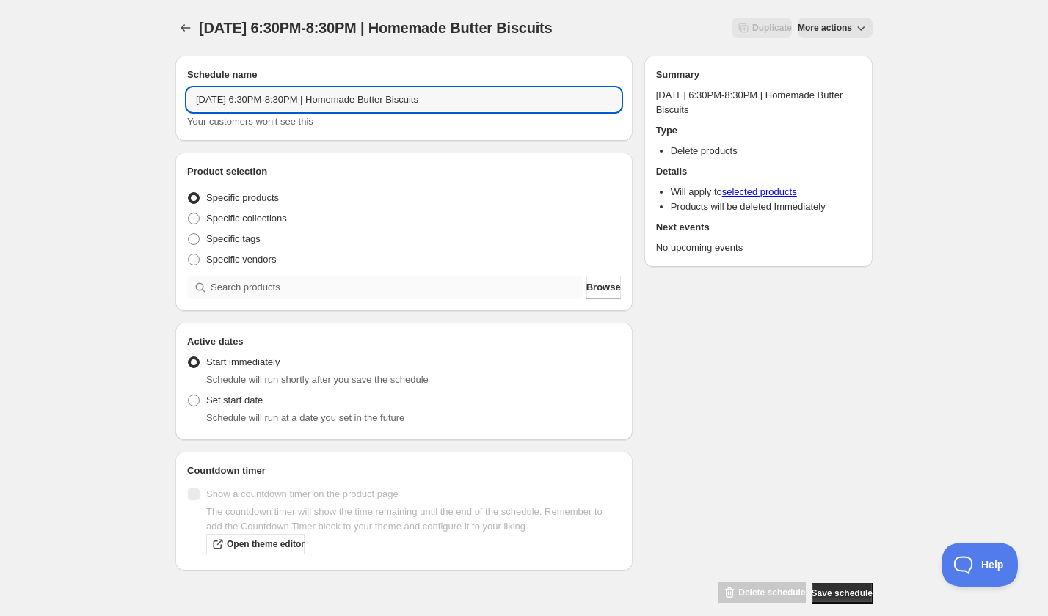
type input "Tuesday, November 11th | 6:30PM-8:30PM | Homemade Butter Biscuits"
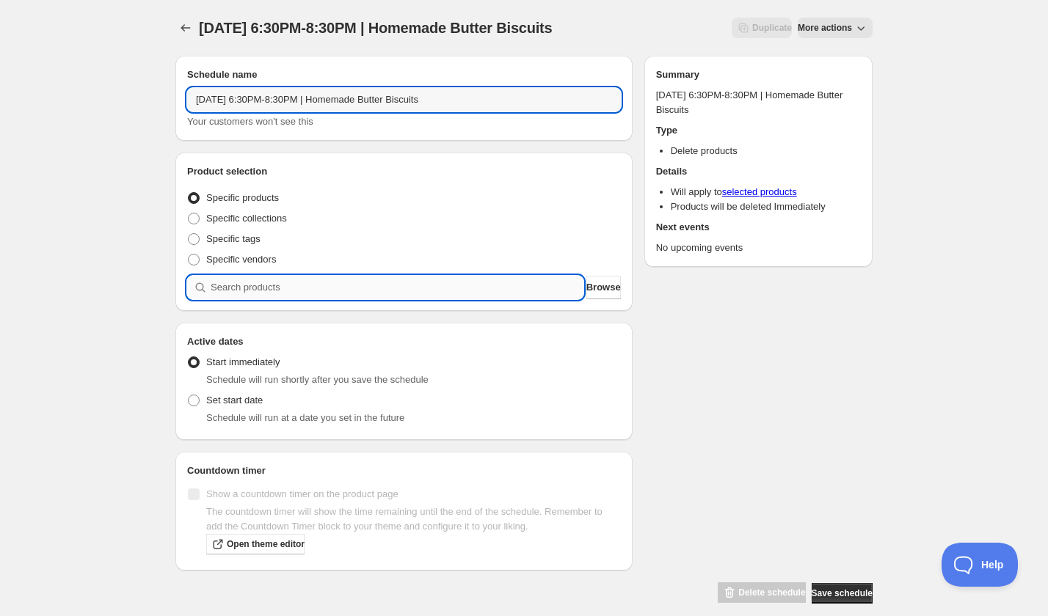
click at [290, 282] on input "search" at bounding box center [397, 287] width 373 height 23
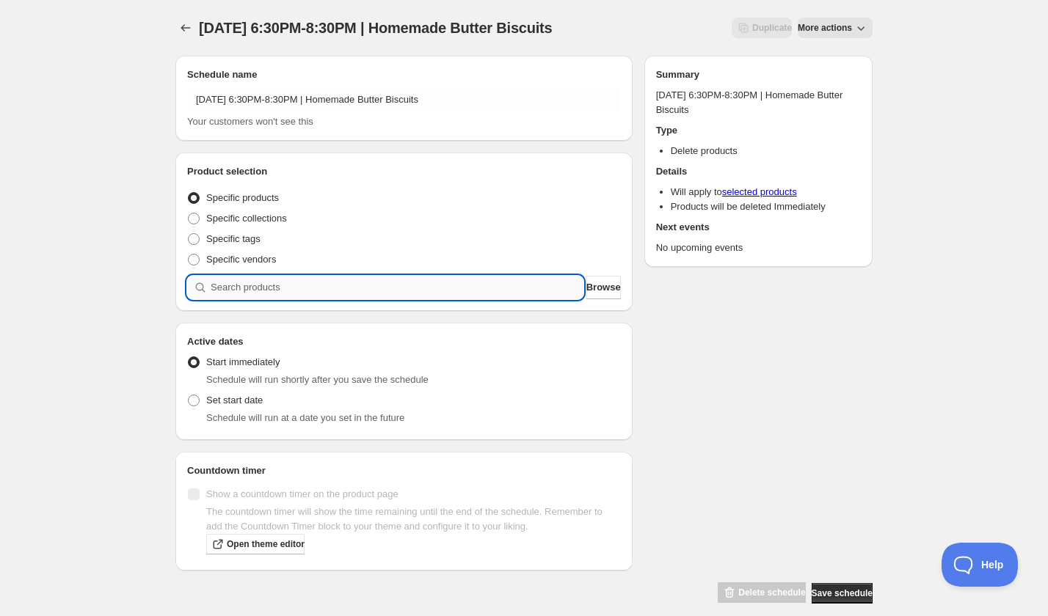
paste input "search"
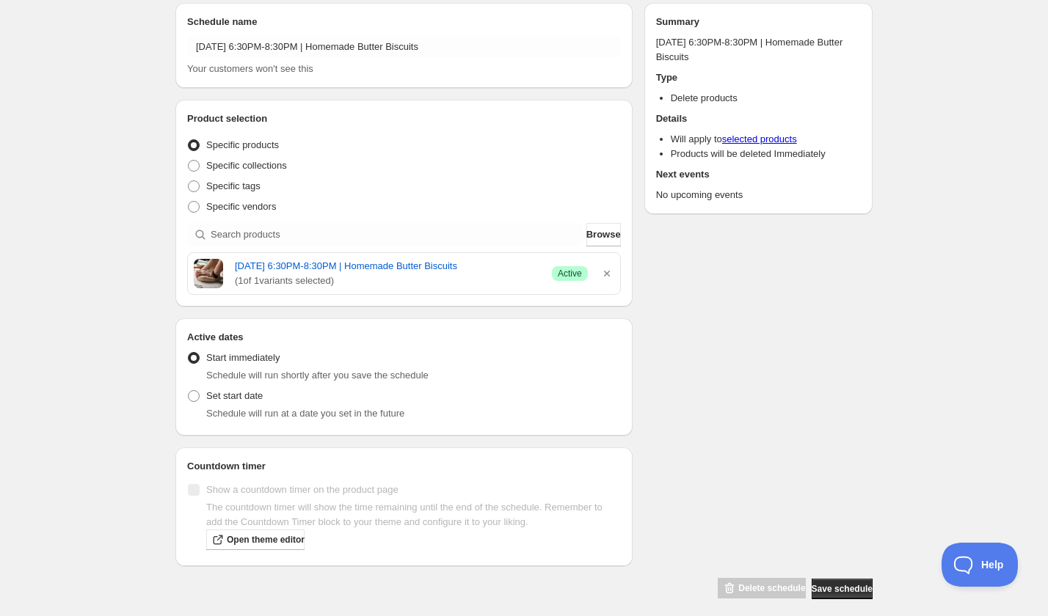
scroll to position [78, 0]
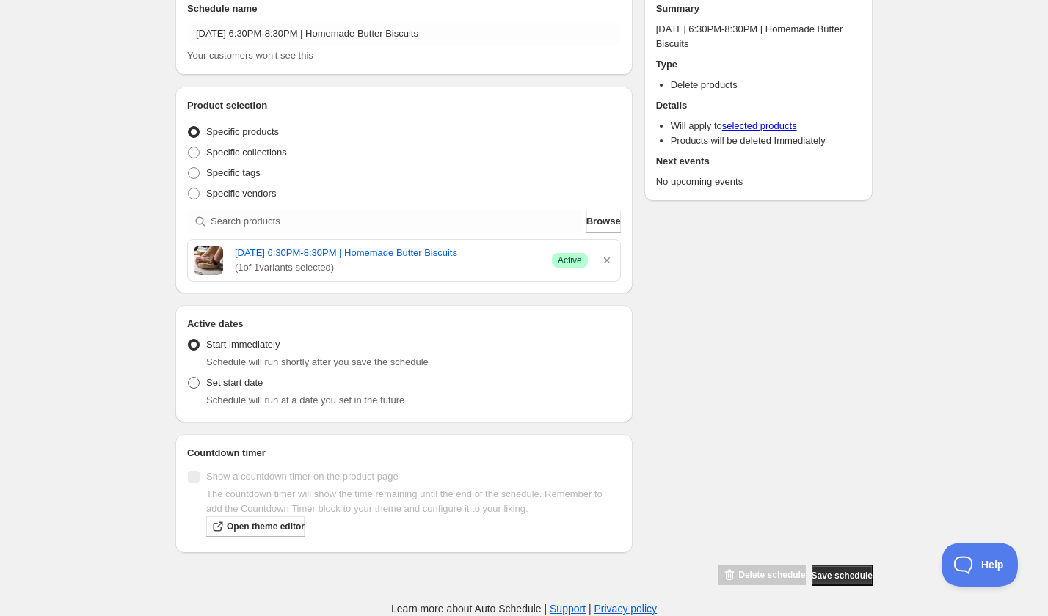
click at [241, 382] on span "Set start date" at bounding box center [234, 382] width 56 height 11
click at [189, 378] on input "Set start date" at bounding box center [188, 377] width 1 height 1
radio input "true"
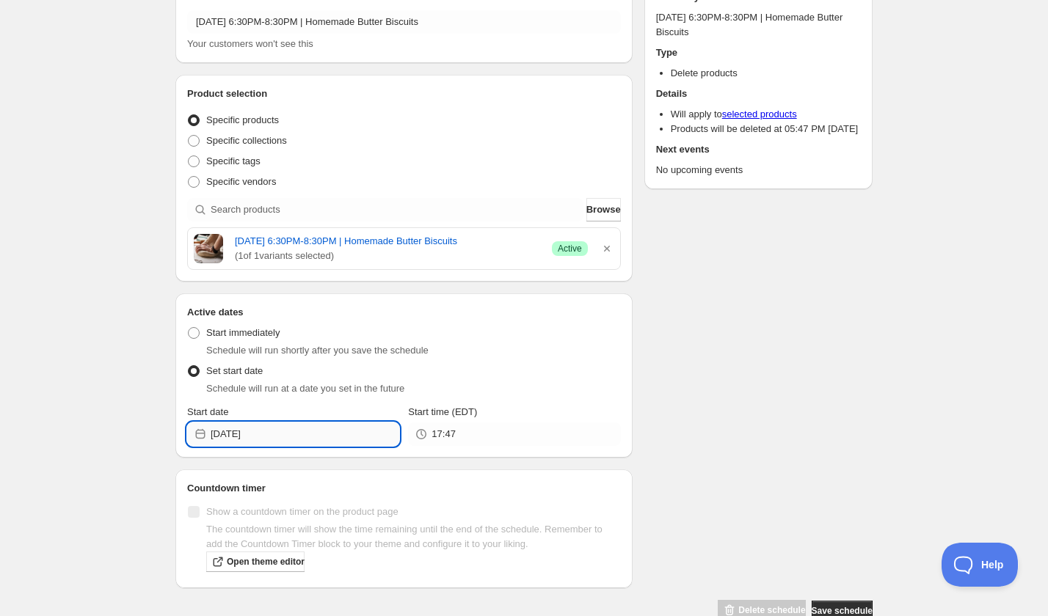
click at [296, 446] on input "2025-09-06" at bounding box center [305, 434] width 189 height 23
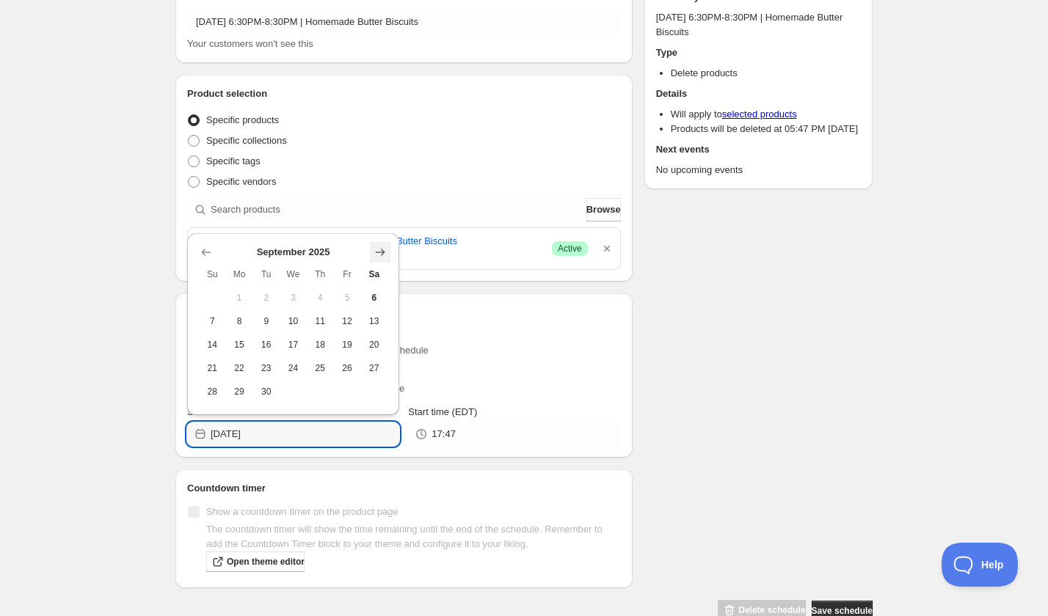
click at [378, 258] on icon "Show next month, October 2025" at bounding box center [380, 252] width 15 height 15
click at [378, 258] on icon "Show next month, November 2025" at bounding box center [380, 252] width 15 height 15
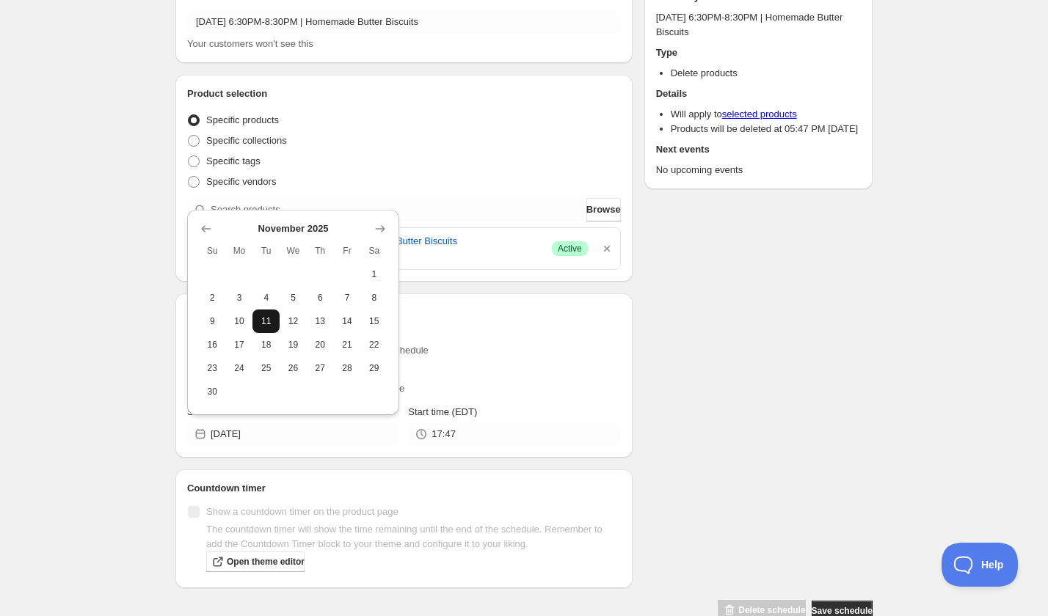
click at [263, 320] on span "11" at bounding box center [265, 321] width 15 height 12
type input "2025-11-11"
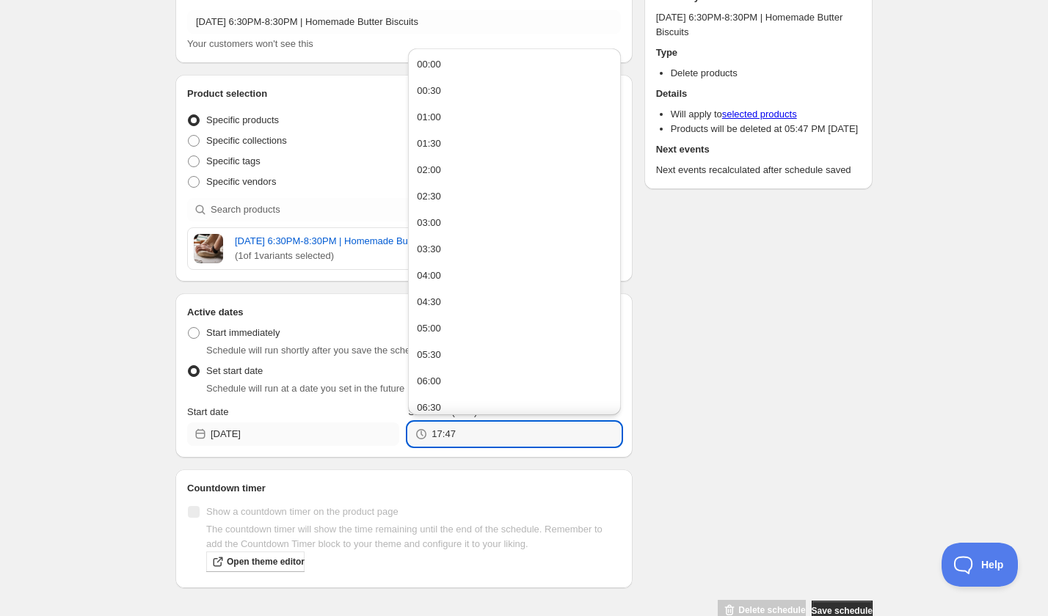
drag, startPoint x: 470, startPoint y: 447, endPoint x: 393, endPoint y: 447, distance: 77.0
click at [393, 446] on div "Start date 2025-11-11 Start time (EDT) 17:47" at bounding box center [404, 425] width 434 height 41
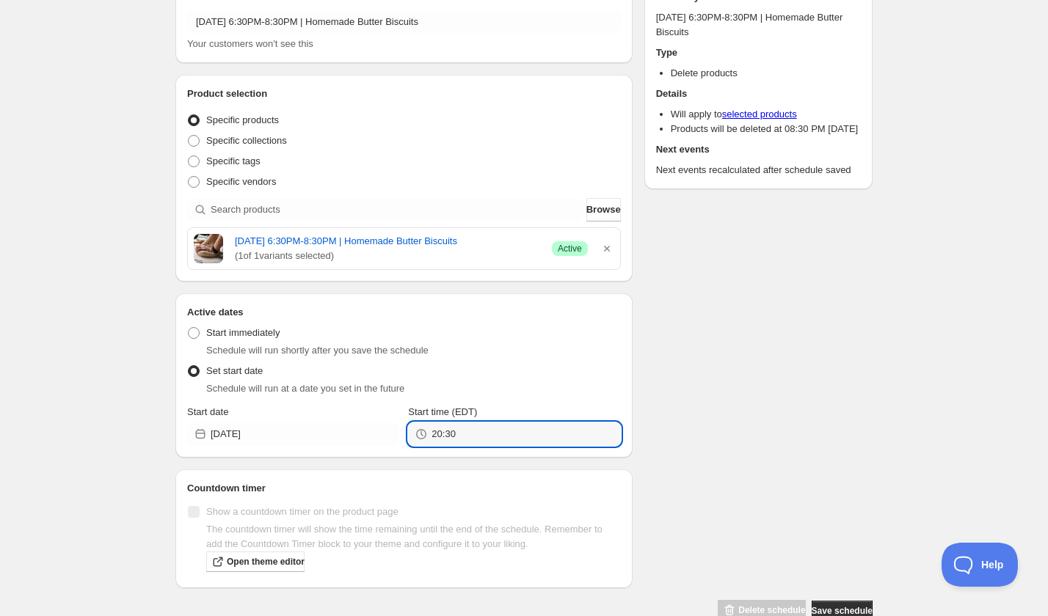
type input "20:30"
click at [802, 460] on div "Schedule name Tuesday, November 11th | 6:30PM-8:30PM | Homemade Butter Biscuits…" at bounding box center [518, 294] width 709 height 656
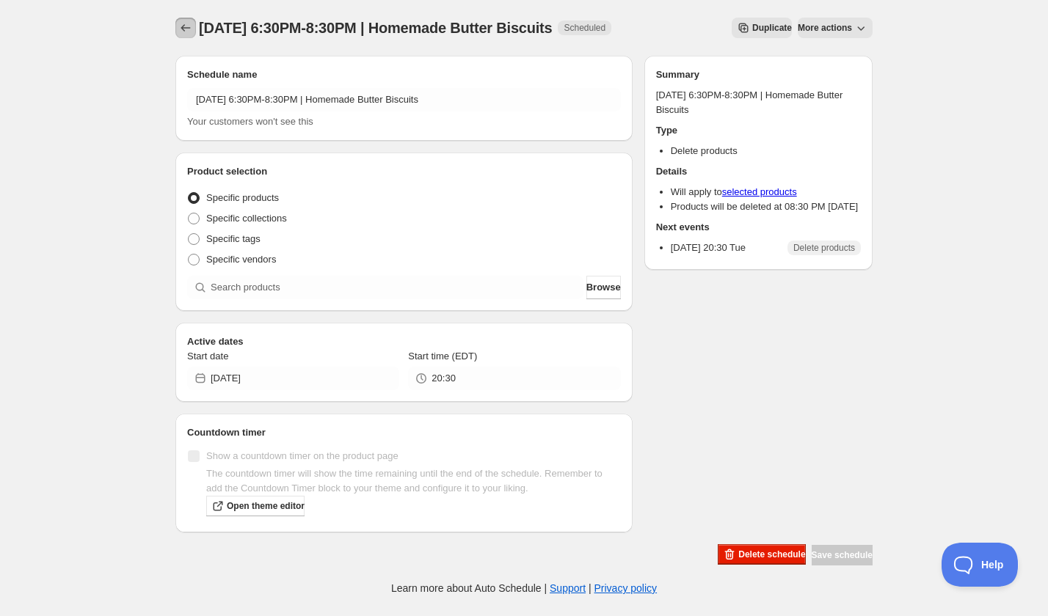
click at [182, 31] on icon "Schedules" at bounding box center [185, 28] width 15 height 15
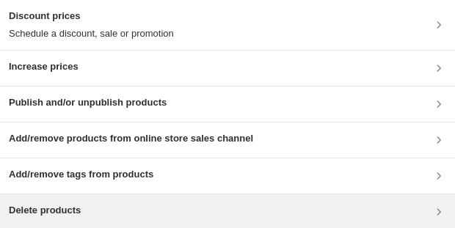
click at [174, 204] on div "Delete products" at bounding box center [227, 212] width 437 height 18
click at [164, 218] on div "Delete products" at bounding box center [227, 212] width 437 height 18
click at [117, 206] on div "Delete products" at bounding box center [227, 212] width 437 height 18
click at [164, 211] on div "Delete products" at bounding box center [227, 212] width 437 height 18
click at [117, 200] on div "Delete products" at bounding box center [227, 211] width 455 height 35
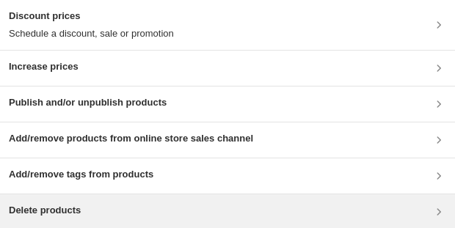
click at [188, 203] on div "Delete products" at bounding box center [227, 212] width 437 height 18
click at [134, 214] on div "Delete products" at bounding box center [227, 212] width 437 height 18
click at [125, 215] on div "Delete products" at bounding box center [227, 212] width 437 height 18
click at [103, 208] on div "Delete products" at bounding box center [227, 212] width 437 height 18
click at [166, 213] on div "Delete products" at bounding box center [227, 212] width 437 height 18
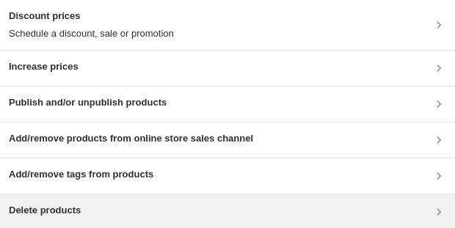
click at [121, 224] on div "Delete products" at bounding box center [227, 211] width 455 height 35
click at [103, 199] on div "Delete products" at bounding box center [227, 211] width 455 height 35
click at [178, 216] on div "Delete products" at bounding box center [227, 212] width 437 height 18
click at [140, 208] on div "Delete products" at bounding box center [227, 212] width 437 height 18
click at [326, 205] on div "Delete products" at bounding box center [227, 212] width 437 height 18
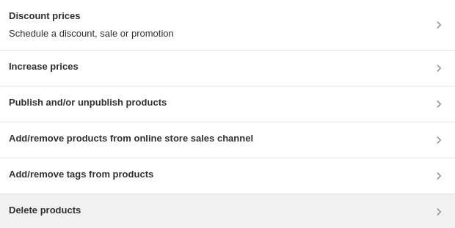
click at [112, 212] on div "Delete products" at bounding box center [227, 212] width 437 height 18
click at [72, 207] on h3 "Delete products" at bounding box center [45, 210] width 72 height 15
click at [198, 224] on div "Delete products" at bounding box center [227, 211] width 455 height 35
click at [121, 219] on div "Delete products" at bounding box center [227, 211] width 455 height 35
click at [109, 220] on div "Delete products" at bounding box center [227, 211] width 455 height 35
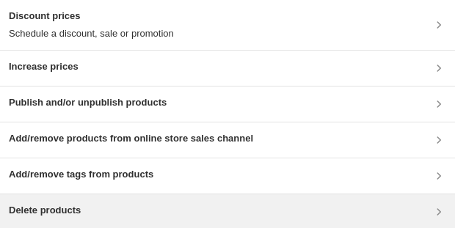
click at [140, 205] on div "Delete products" at bounding box center [227, 212] width 437 height 18
click at [106, 213] on div "Delete products" at bounding box center [227, 212] width 437 height 18
click at [178, 204] on div "Delete products" at bounding box center [227, 212] width 437 height 18
click at [110, 219] on div "Delete products" at bounding box center [227, 211] width 455 height 35
click at [126, 218] on div "Delete products" at bounding box center [227, 212] width 437 height 18
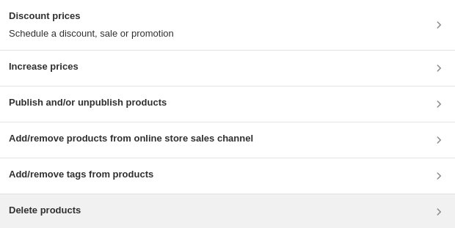
click at [72, 203] on h3 "Delete products" at bounding box center [45, 210] width 72 height 15
click at [122, 203] on div "Delete products" at bounding box center [227, 212] width 437 height 18
click at [89, 218] on div "Delete products" at bounding box center [227, 212] width 437 height 18
click at [167, 208] on div "Delete products" at bounding box center [227, 212] width 437 height 18
click at [92, 222] on div "Delete products" at bounding box center [227, 211] width 455 height 35
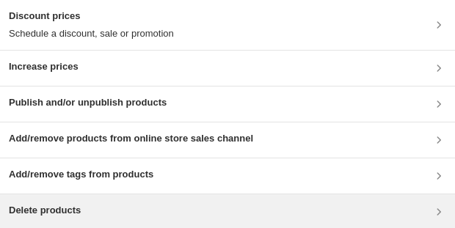
click at [164, 205] on div "Delete products" at bounding box center [227, 212] width 437 height 18
click at [116, 207] on div "Delete products" at bounding box center [227, 212] width 437 height 18
